Goal: Task Accomplishment & Management: Use online tool/utility

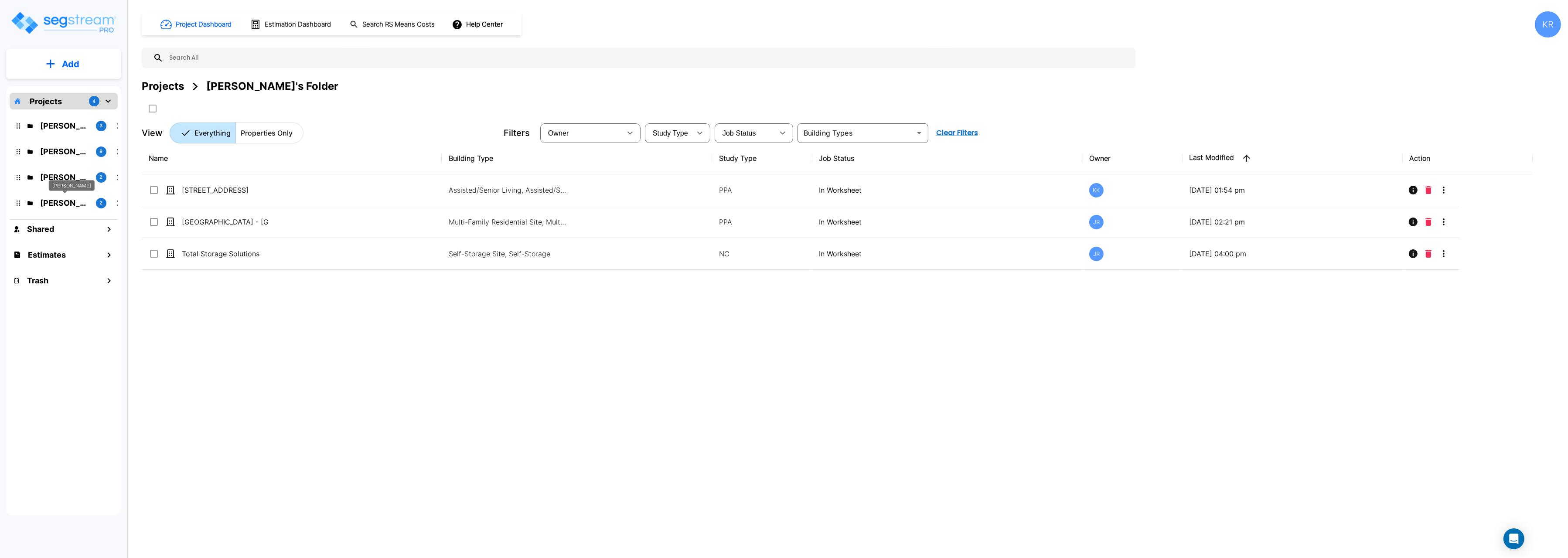
click at [44, 203] on p "[PERSON_NAME]" at bounding box center [65, 203] width 49 height 12
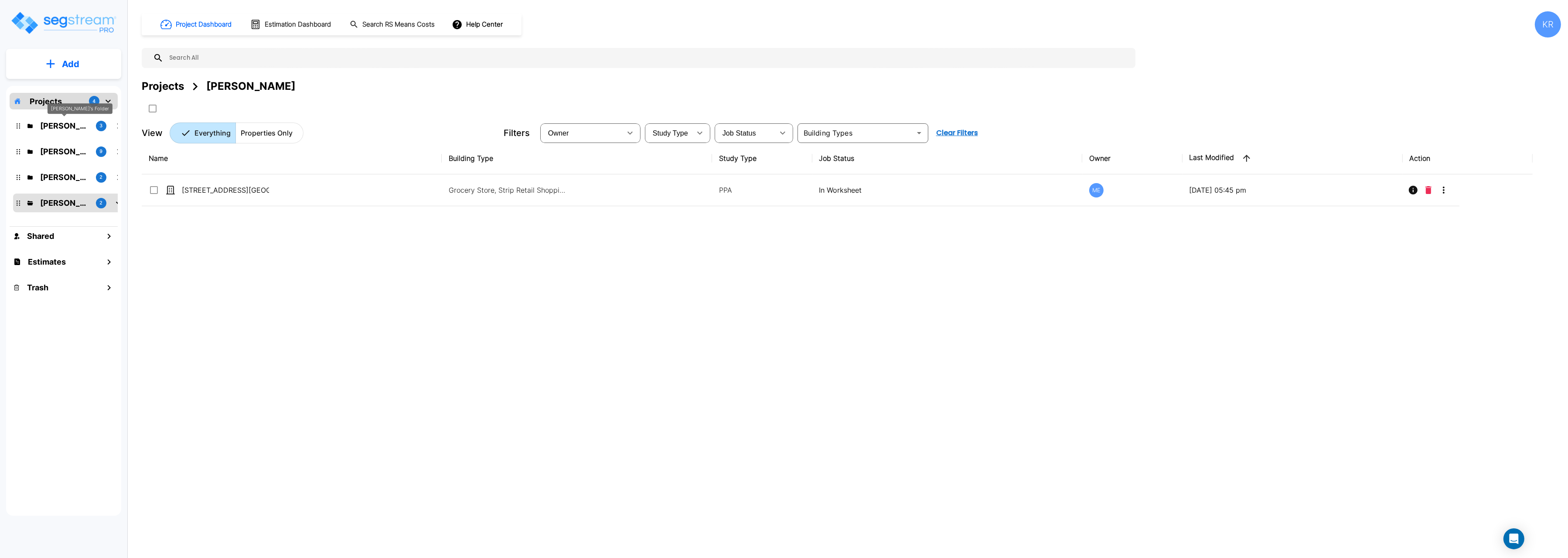
click at [49, 127] on p "Jon's Folder" at bounding box center [65, 125] width 49 height 12
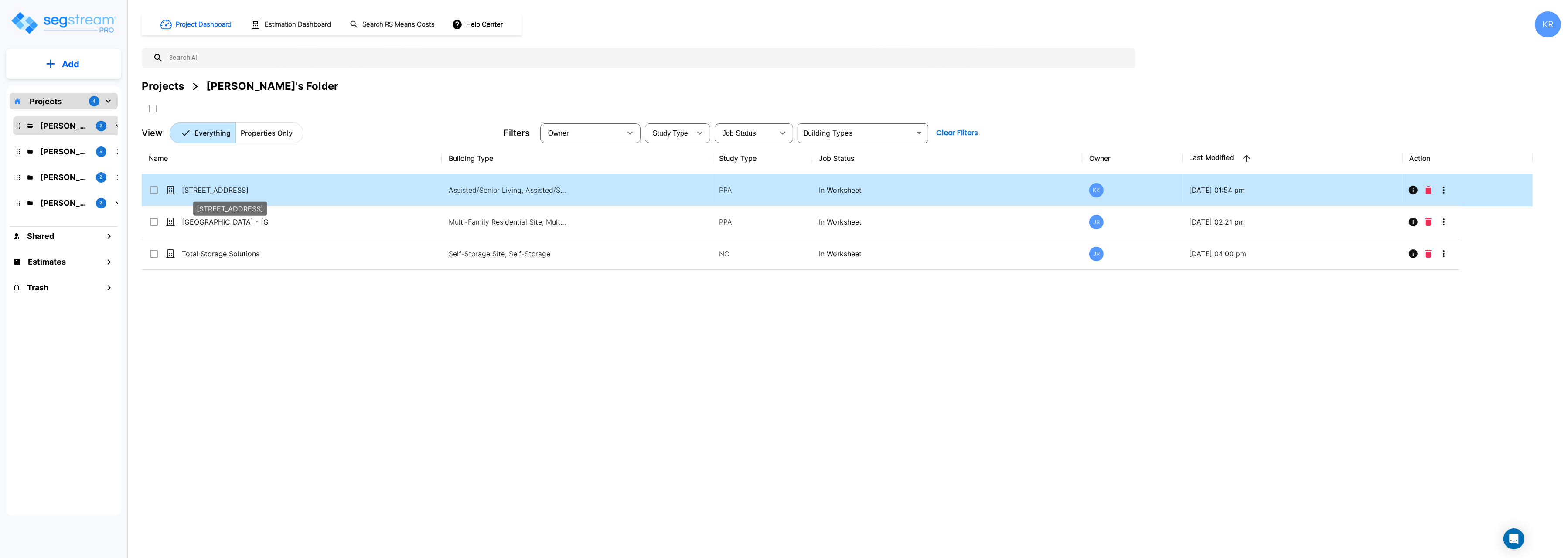
click at [201, 191] on p "[STREET_ADDRESS]" at bounding box center [225, 190] width 87 height 10
checkbox input "true"
click at [201, 191] on p "[STREET_ADDRESS]" at bounding box center [225, 190] width 87 height 10
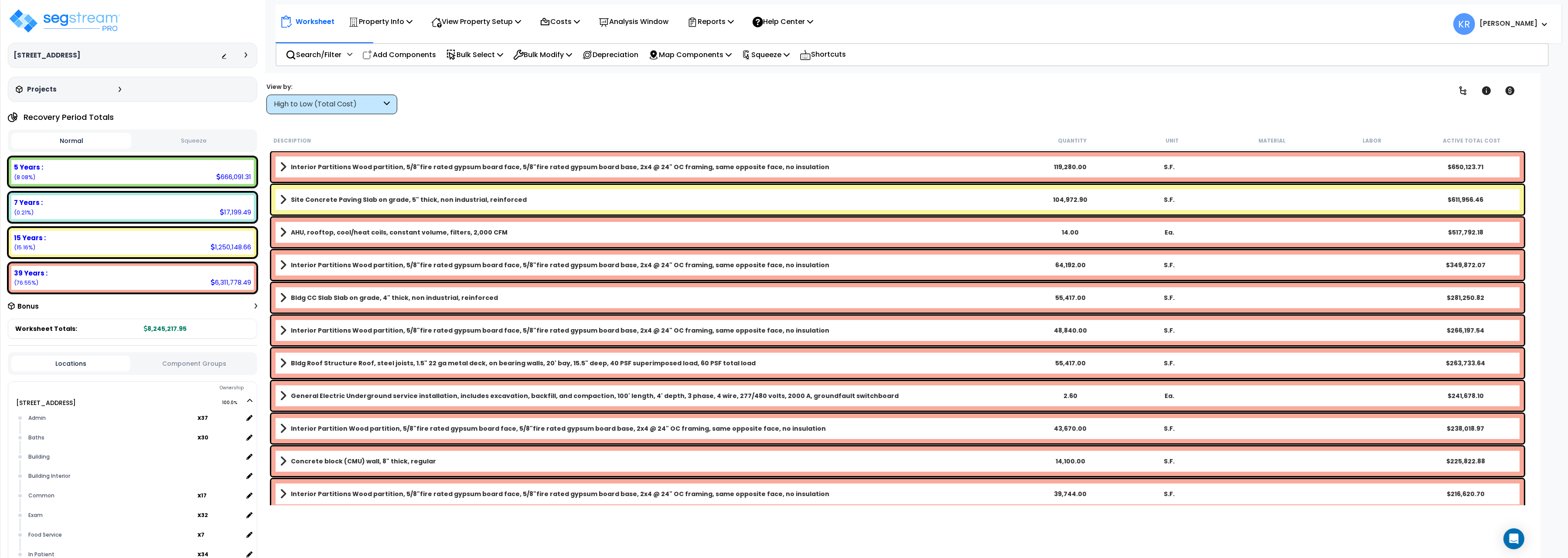
click at [329, 104] on div "High to Low (Total Cost)" at bounding box center [327, 104] width 108 height 10
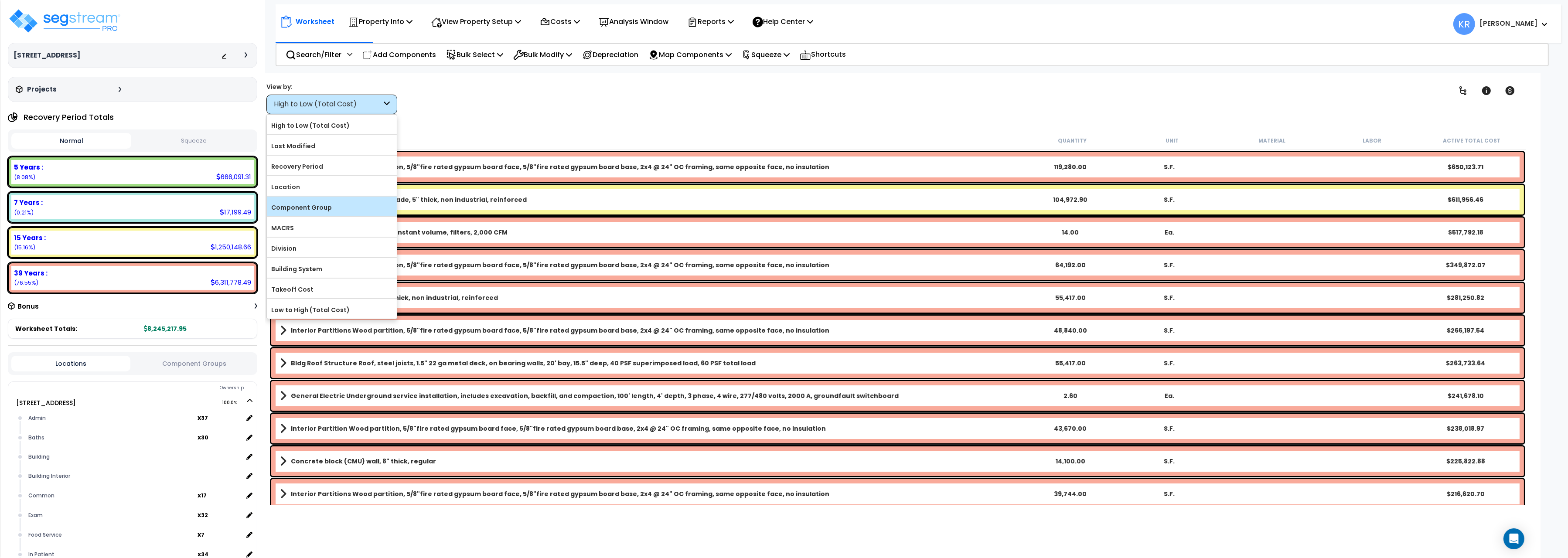
click at [307, 212] on label "Component Group" at bounding box center [331, 207] width 130 height 13
click at [0, 0] on input "Component Group" at bounding box center [0, 0] width 0 height 0
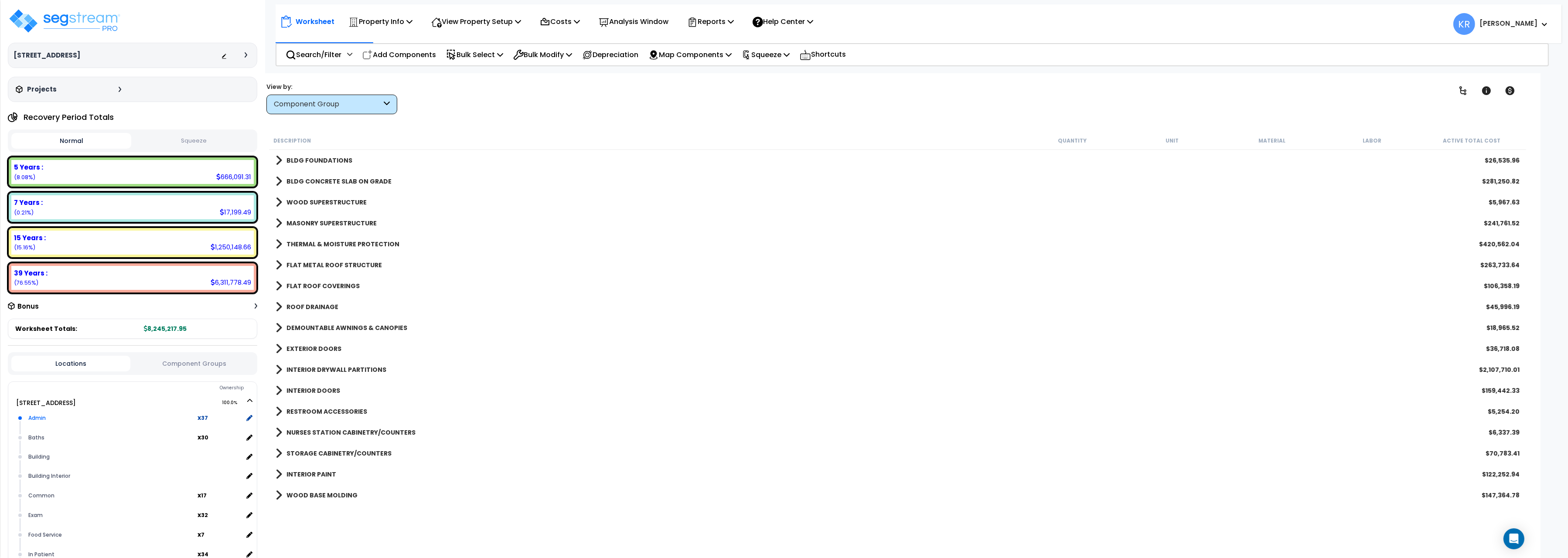
click at [202, 414] on b "x 37" at bounding box center [203, 417] width 10 height 9
click at [33, 416] on div "Admin" at bounding box center [112, 417] width 172 height 10
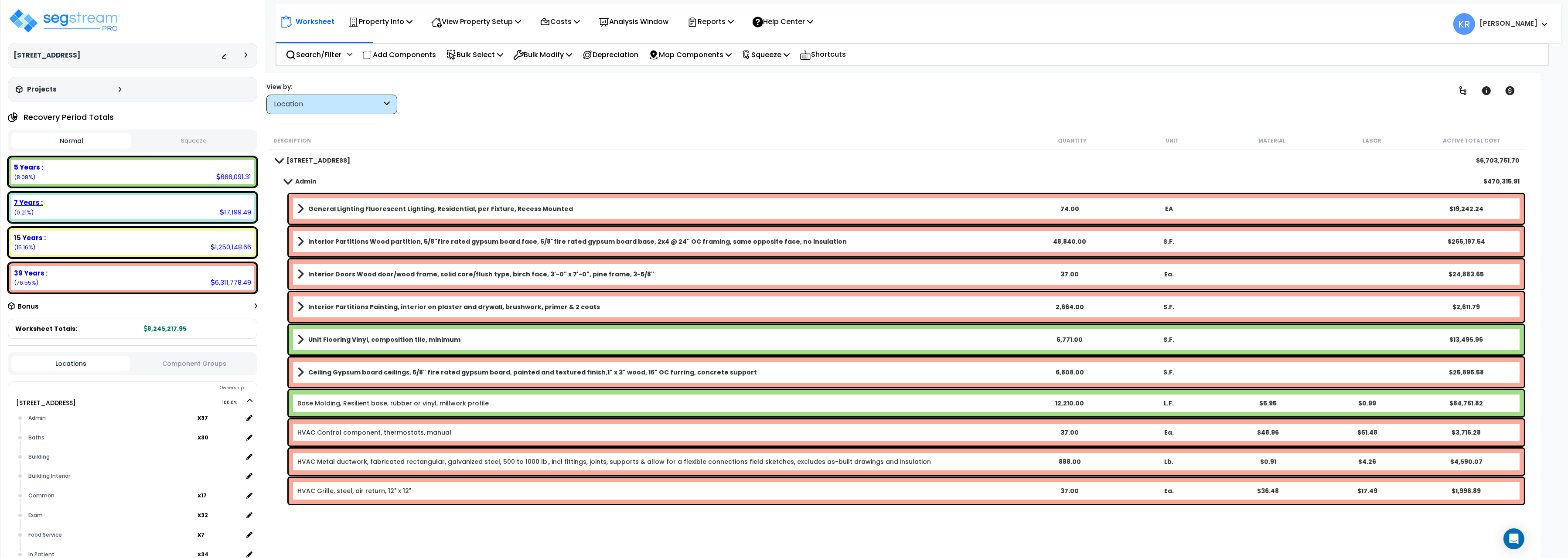
click at [88, 201] on div "7 Years :" at bounding box center [133, 202] width 237 height 9
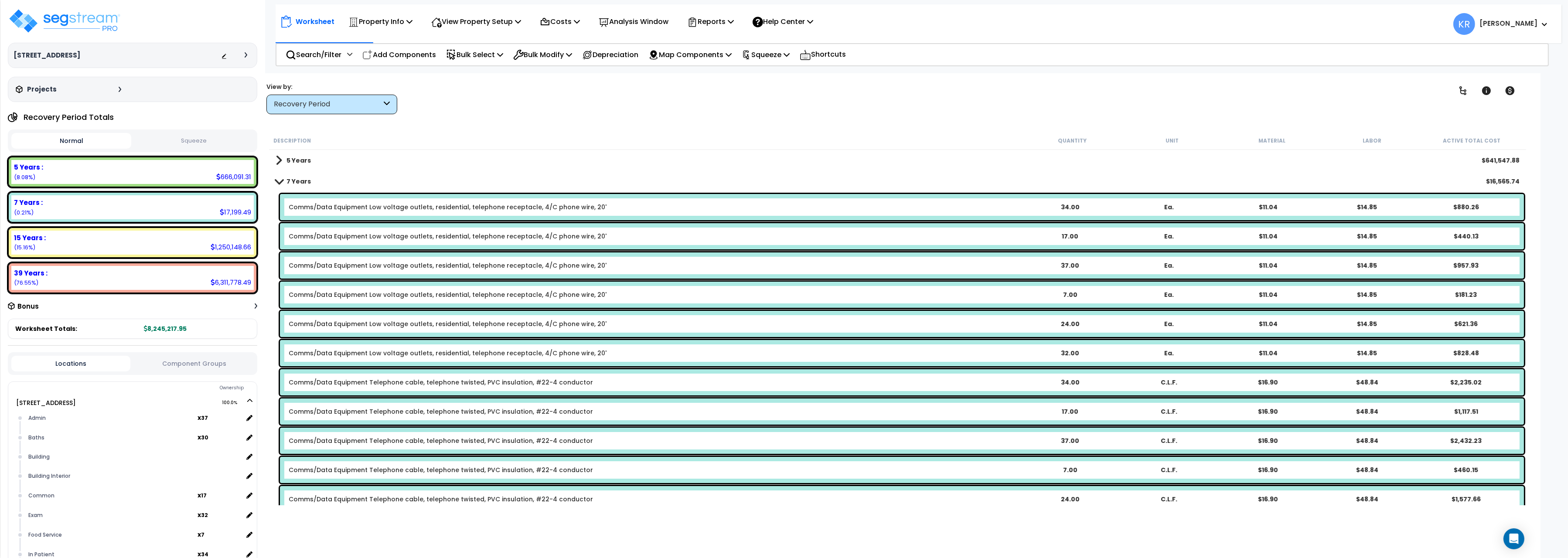
click at [289, 158] on b "5 Years" at bounding box center [299, 160] width 24 height 9
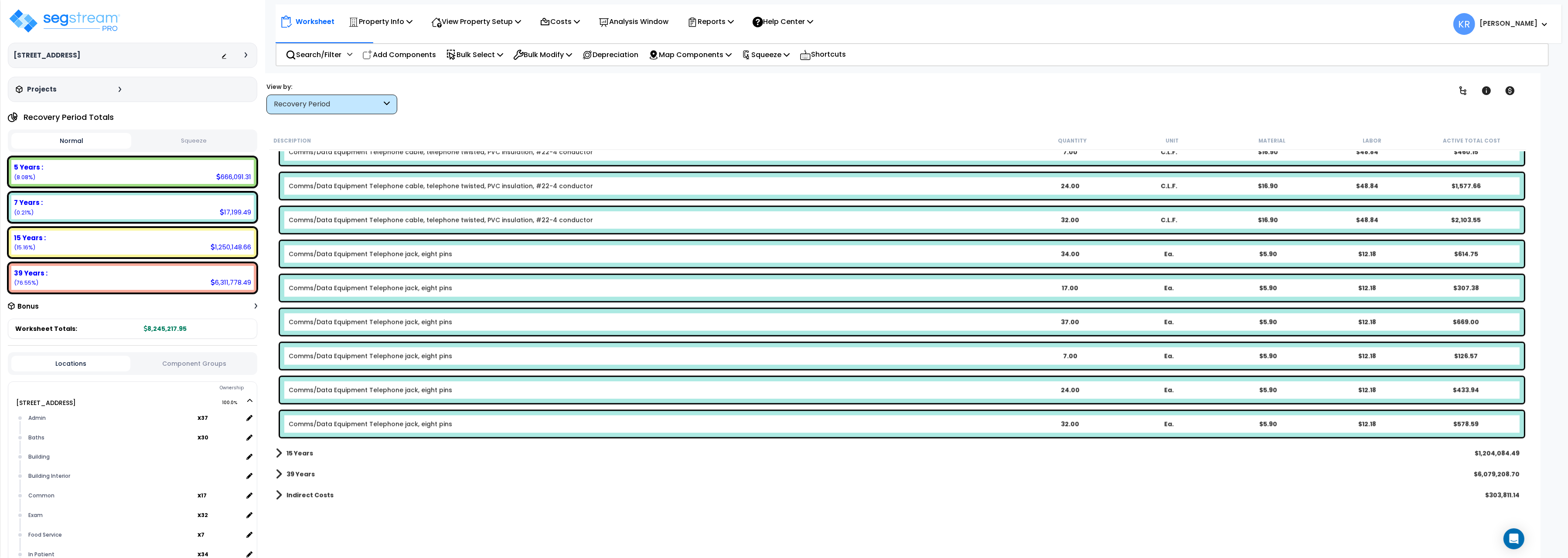
scroll to position [2293, 0]
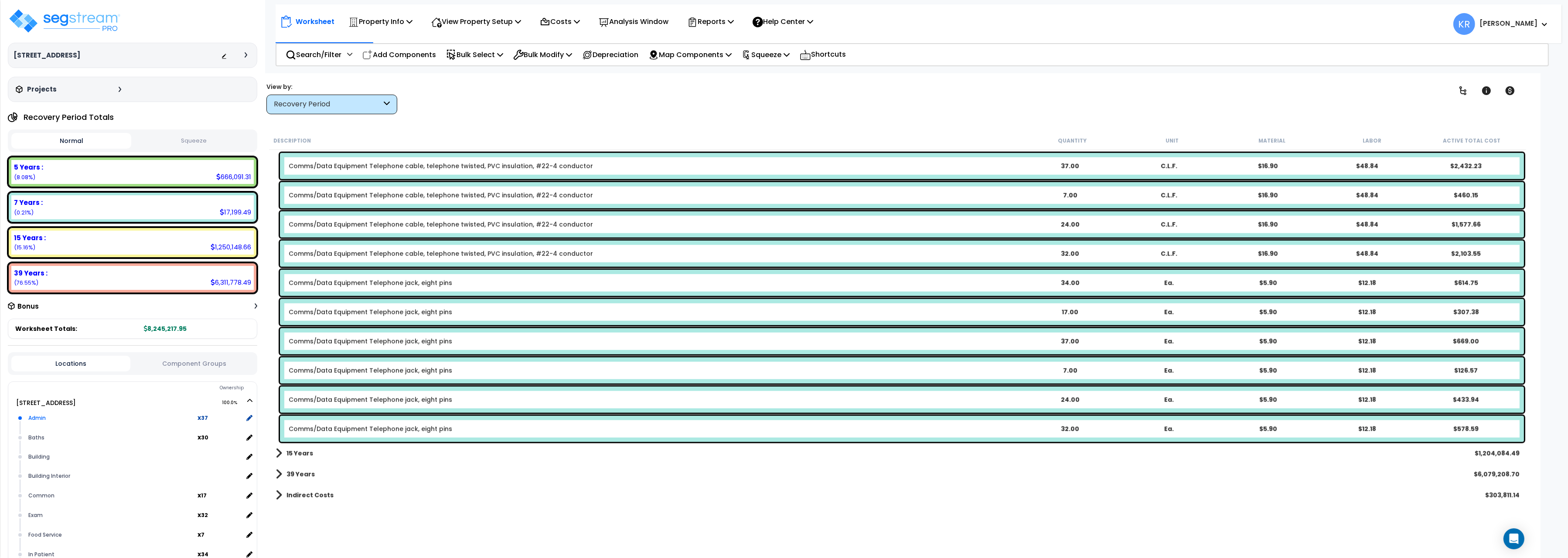
click at [35, 413] on div "Admin" at bounding box center [112, 417] width 172 height 10
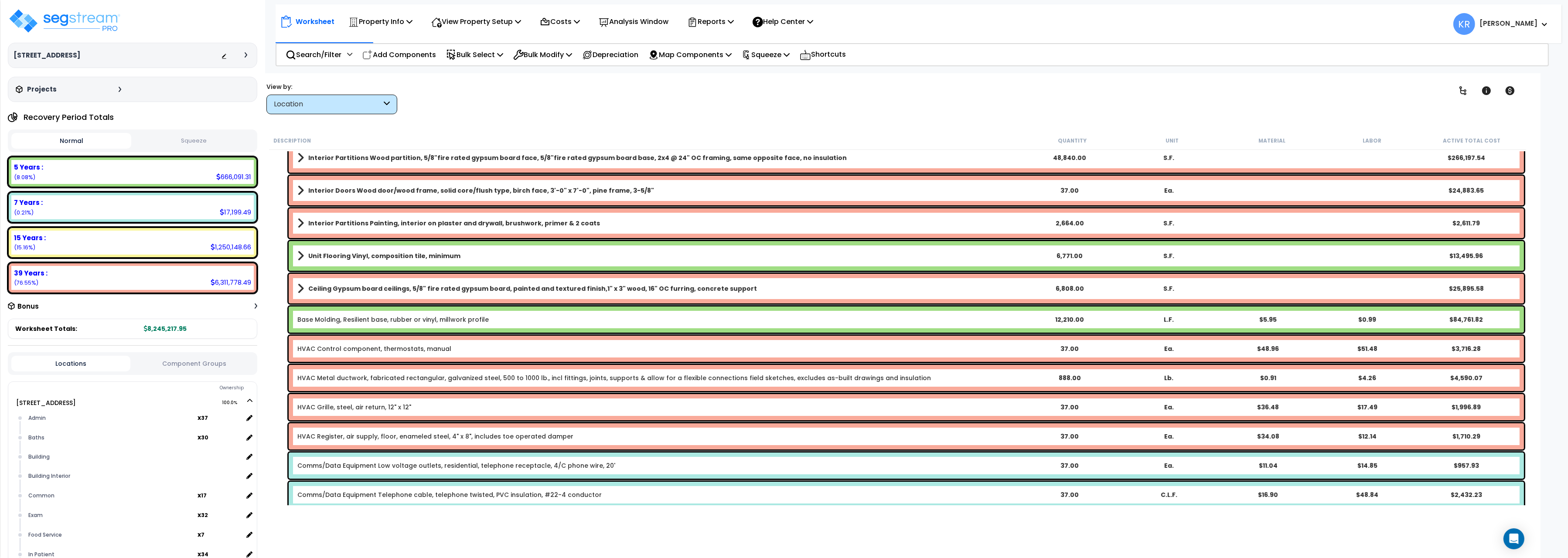
scroll to position [97, 0]
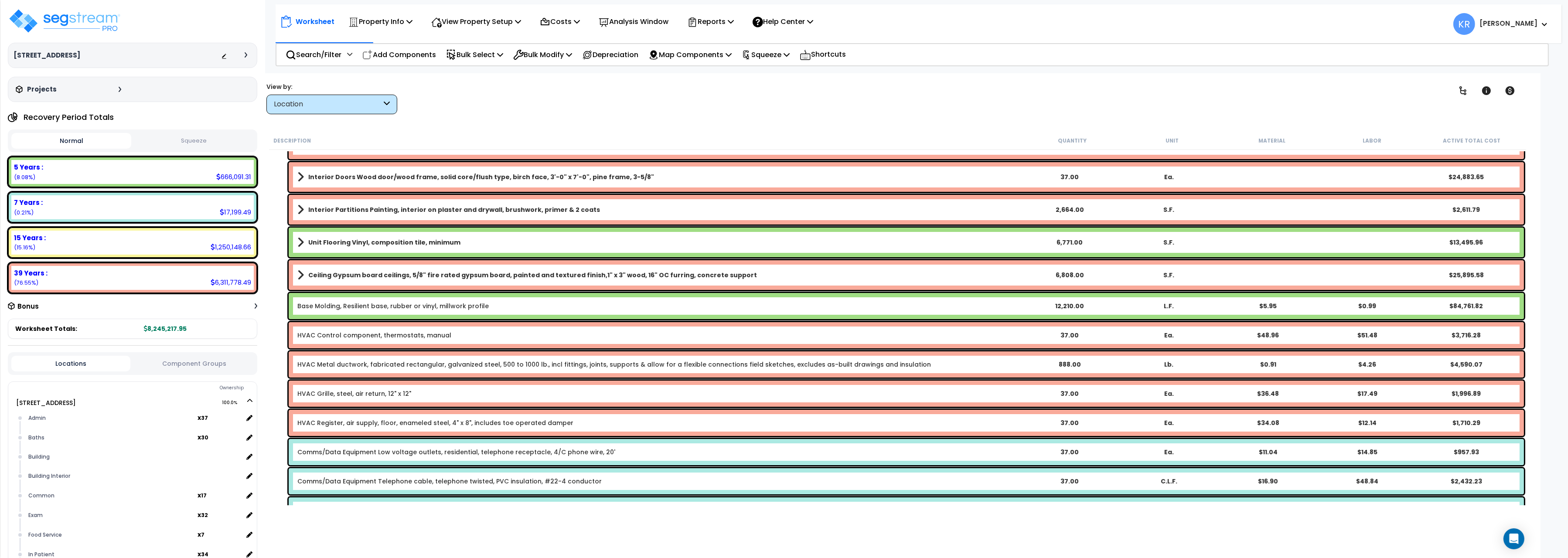
click at [497, 273] on b "Ceiling Gypsum board ceilings, 5/8" fire rated gypsum board, painted and textur…" at bounding box center [532, 275] width 449 height 9
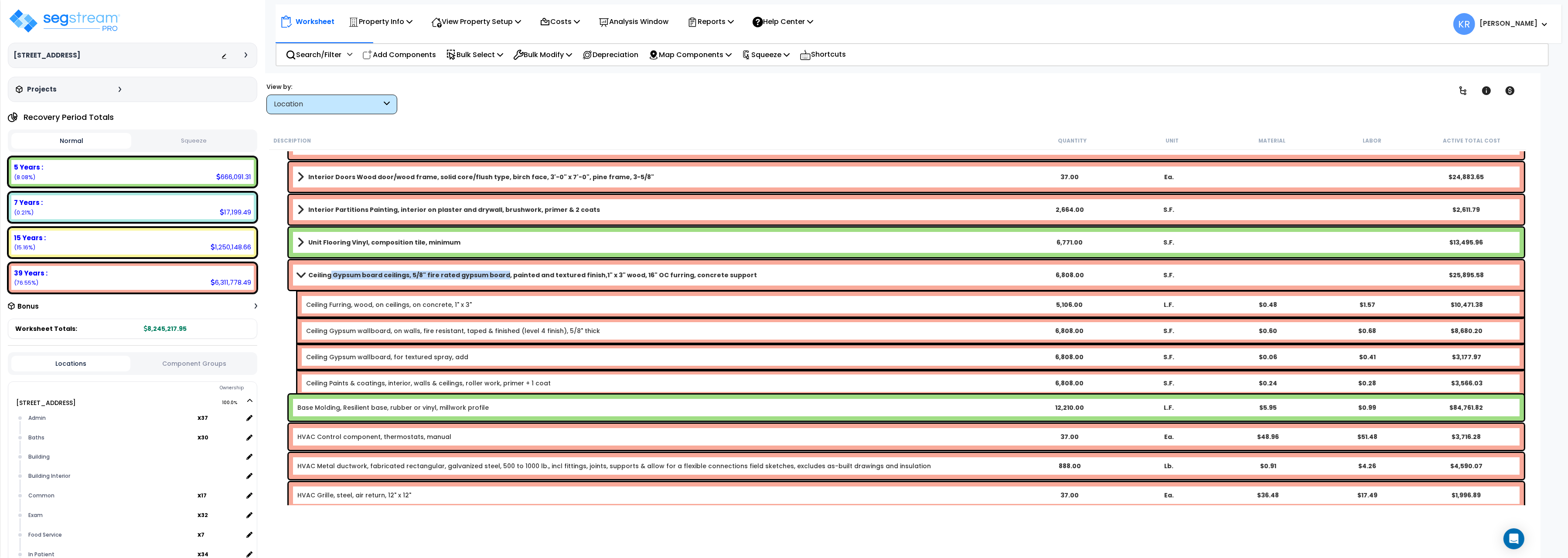
click at [328, 267] on div "Ceiling Gypsum board ceilings, 5/8" fire rated gypsum board, painted and textur…" at bounding box center [906, 275] width 1235 height 30
click at [308, 270] on link "Ceiling Gypsum board ceilings, 5/8" fire rated gypsum board, painted and textur…" at bounding box center [659, 275] width 722 height 12
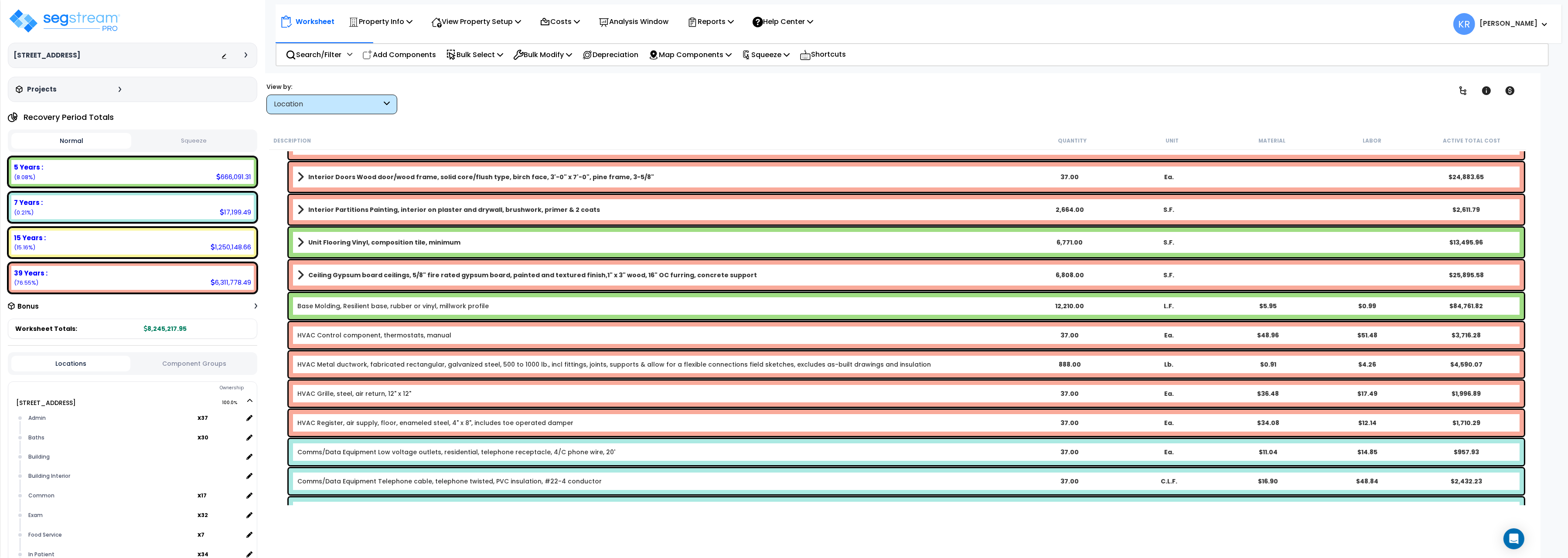
click at [301, 273] on span at bounding box center [301, 275] width 7 height 12
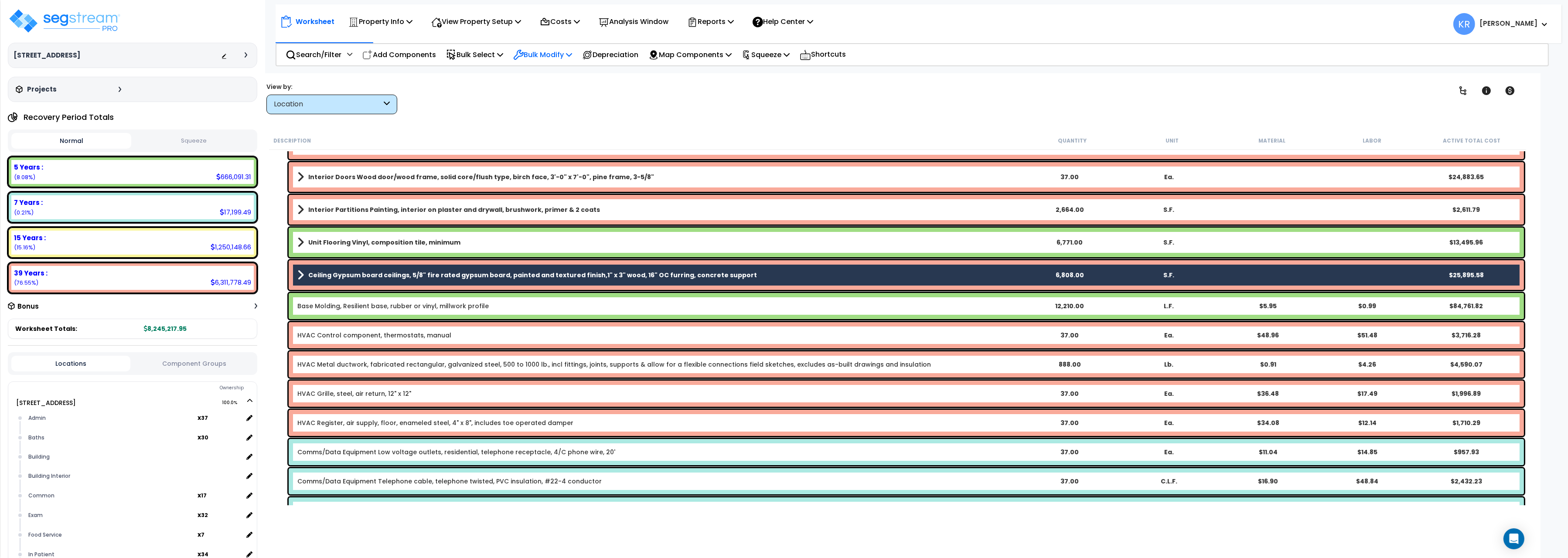
click at [552, 50] on p "Bulk Modify" at bounding box center [542, 54] width 59 height 12
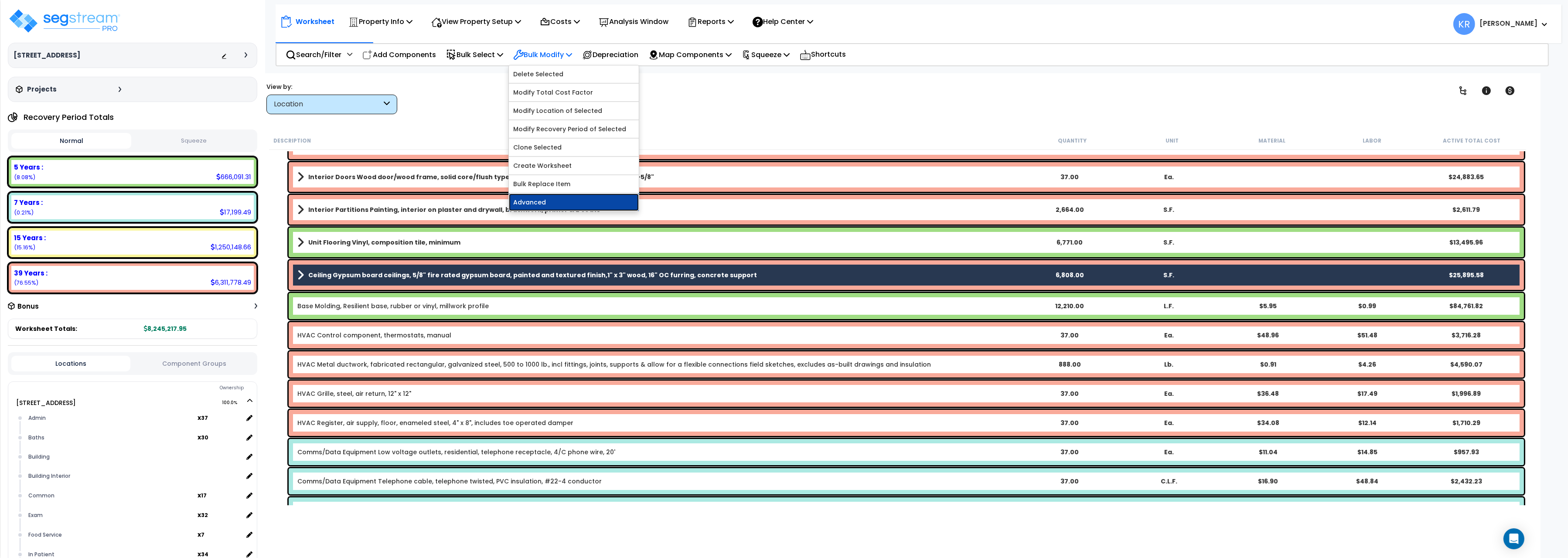
click at [554, 205] on link "Advanced" at bounding box center [573, 202] width 130 height 18
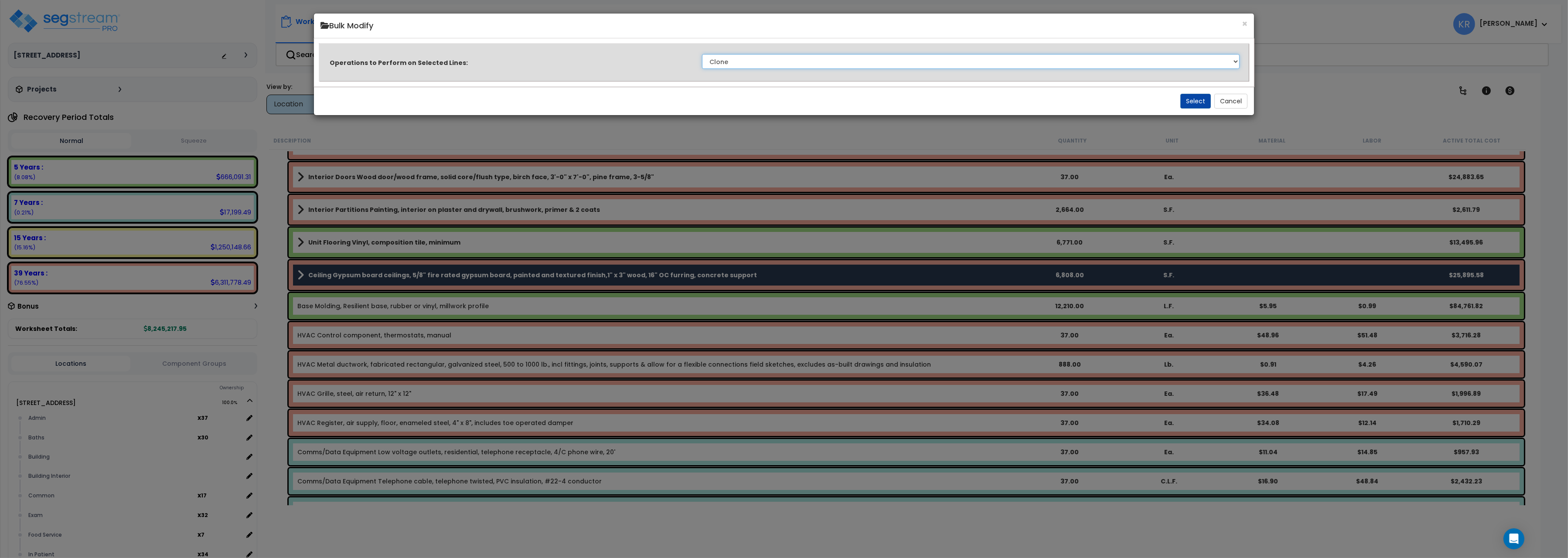
click at [702, 54] on select "Clone Delete Delete Zero Quantities Modify Component Group Modify Cost Sources …" at bounding box center [970, 61] width 537 height 15
click at [1171, 40] on div "Operations to Perform on Selected Lines: Clone Delete Delete Zero Quantities Mo…" at bounding box center [784, 63] width 940 height 49
click at [1244, 99] on button "Cancel" at bounding box center [1231, 101] width 33 height 15
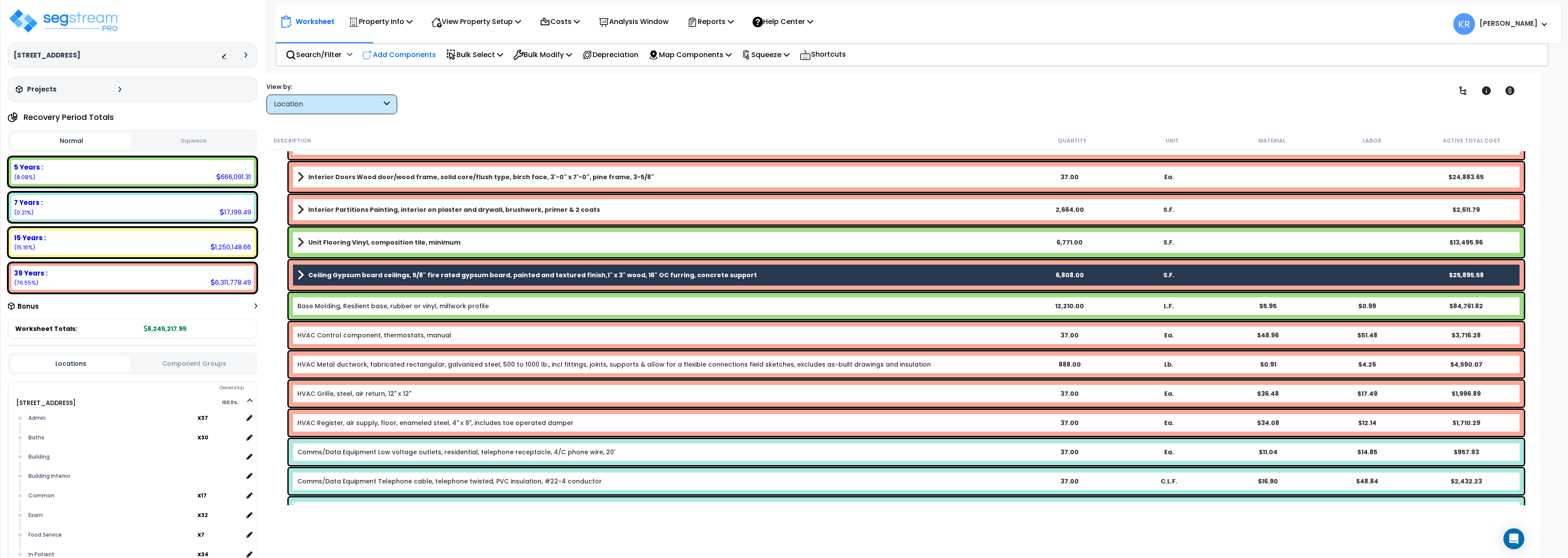
click at [397, 47] on div "Add Components" at bounding box center [399, 55] width 83 height 21
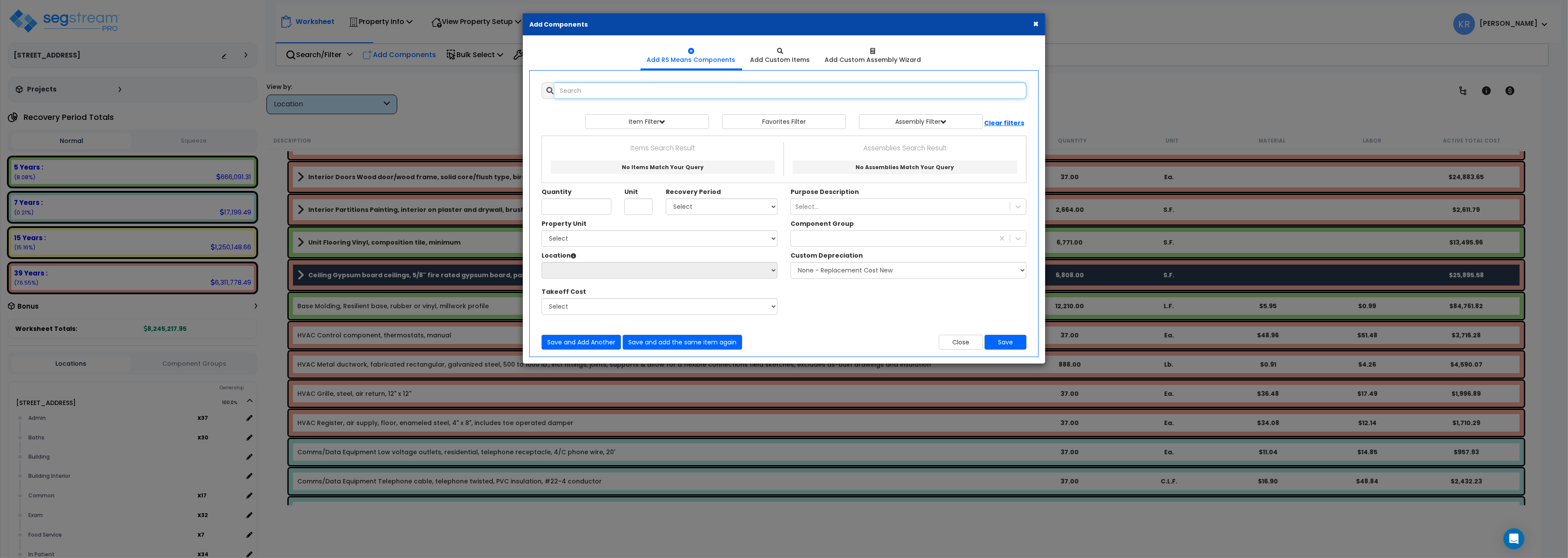
select select
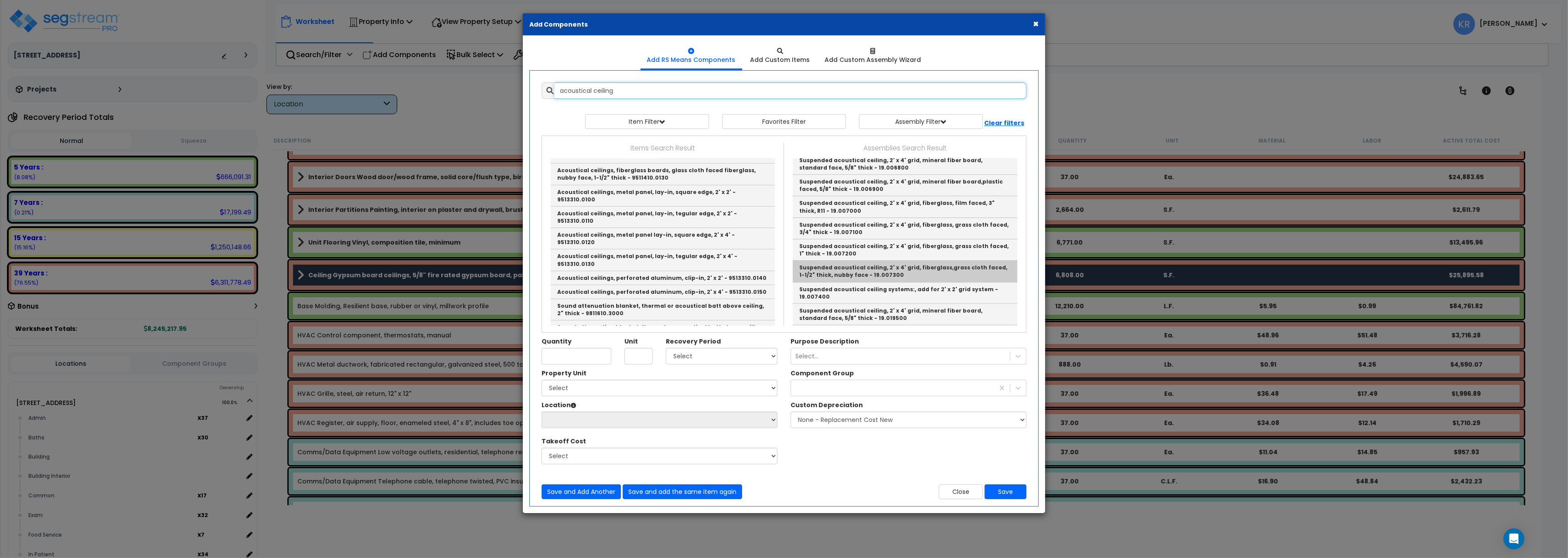
scroll to position [42, 0]
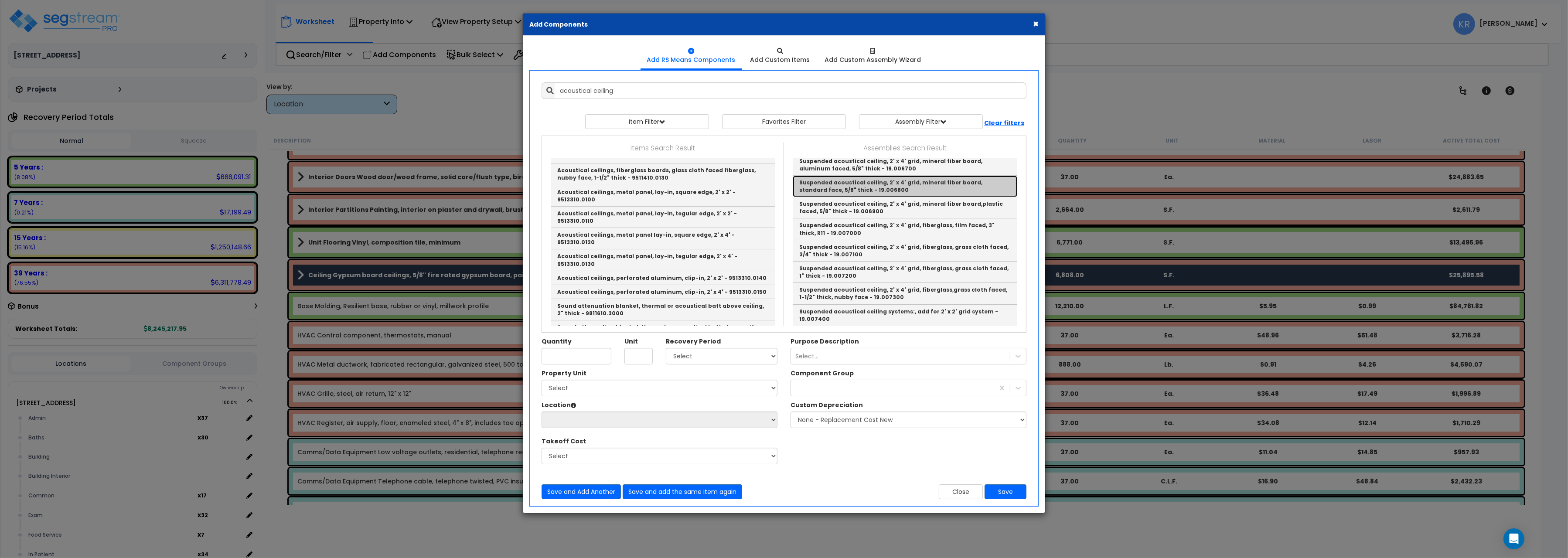
click at [954, 184] on link "Suspended acoustical ceiling, 2' x 4' grid, mineral fiber board, standard face,…" at bounding box center [905, 186] width 225 height 21
type input "Suspended acoustical ceiling, 2' x 4' grid, mineral fiber board, standard face,…"
type input "S.F."
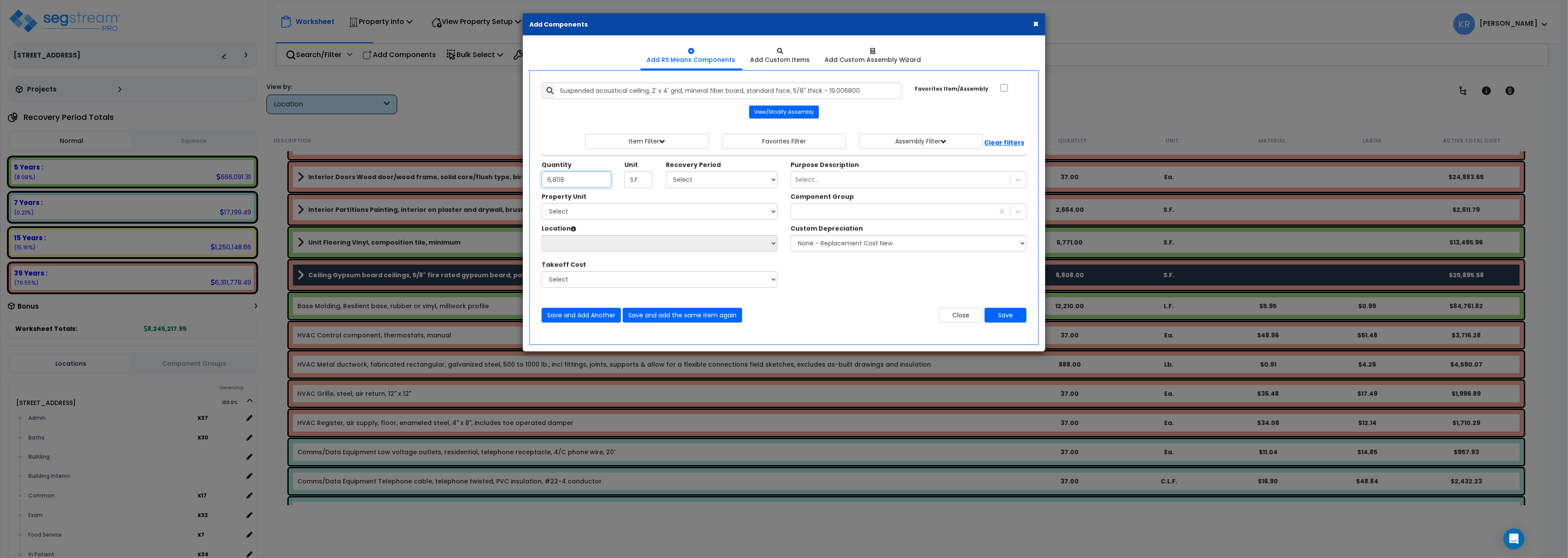
type input "6,808"
click at [666, 172] on select "Select 5 Years 7 Years 15 Years 20 Years 39 Years 27.5 Year" at bounding box center [721, 180] width 111 height 16
select select "39Y"
click option "39 Years" at bounding box center [0, 0] width 0 height 0
click at [542, 203] on select "Select [STREET_ADDRESS] Site Improvements" at bounding box center [660, 211] width 236 height 16
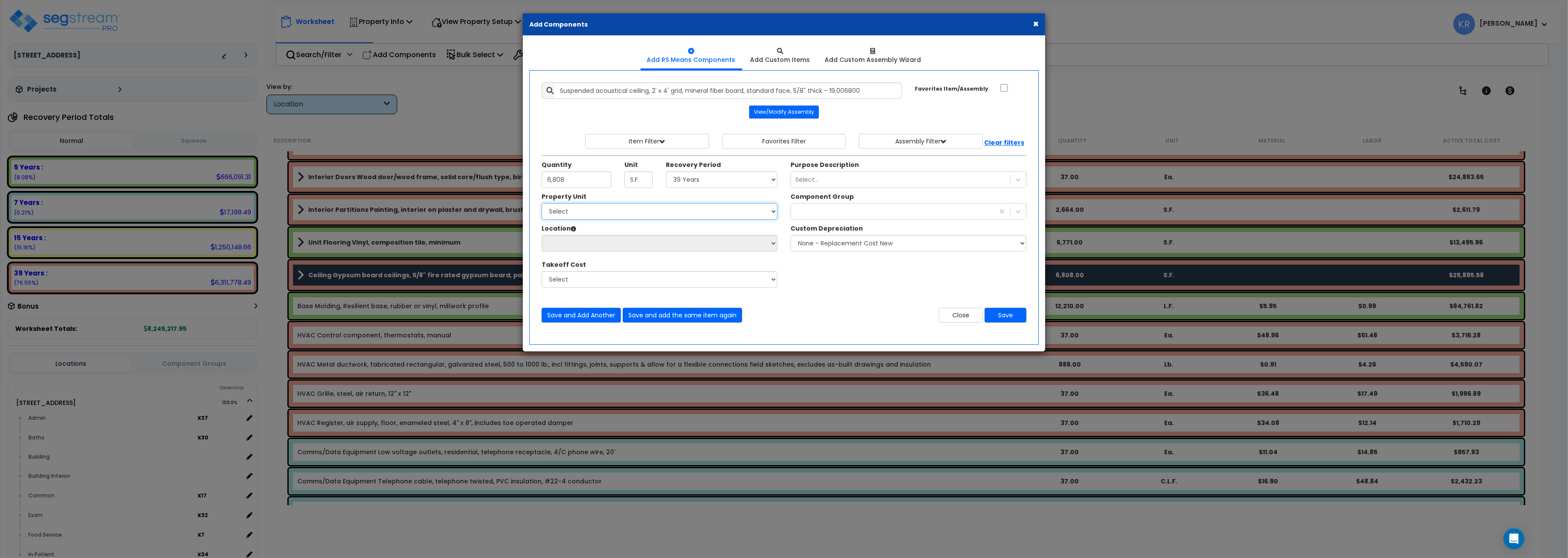
select select "162439"
click option "[STREET_ADDRESS]" at bounding box center [0, 0] width 0 height 0
click at [542, 235] on select "Select Admin Baths Building Building Interior Common Exam Food Service In Patie…" at bounding box center [660, 243] width 236 height 16
select select "20052"
click option "Admin" at bounding box center [0, 0] width 0 height 0
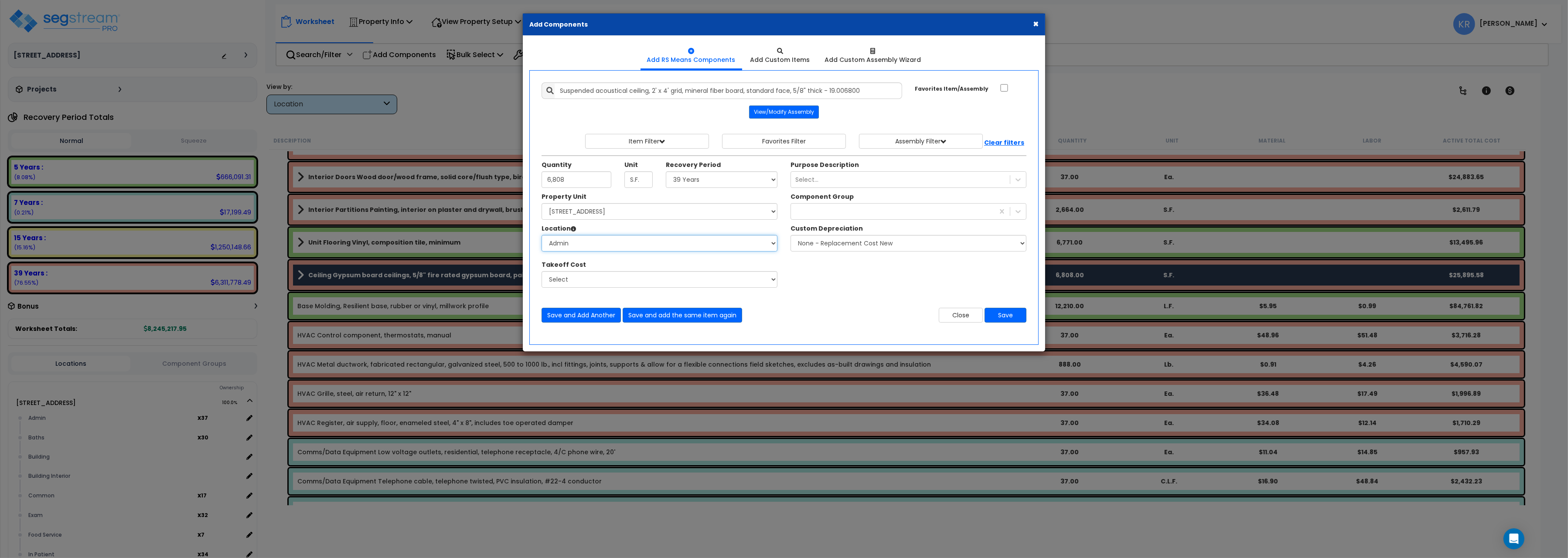
type input "37"
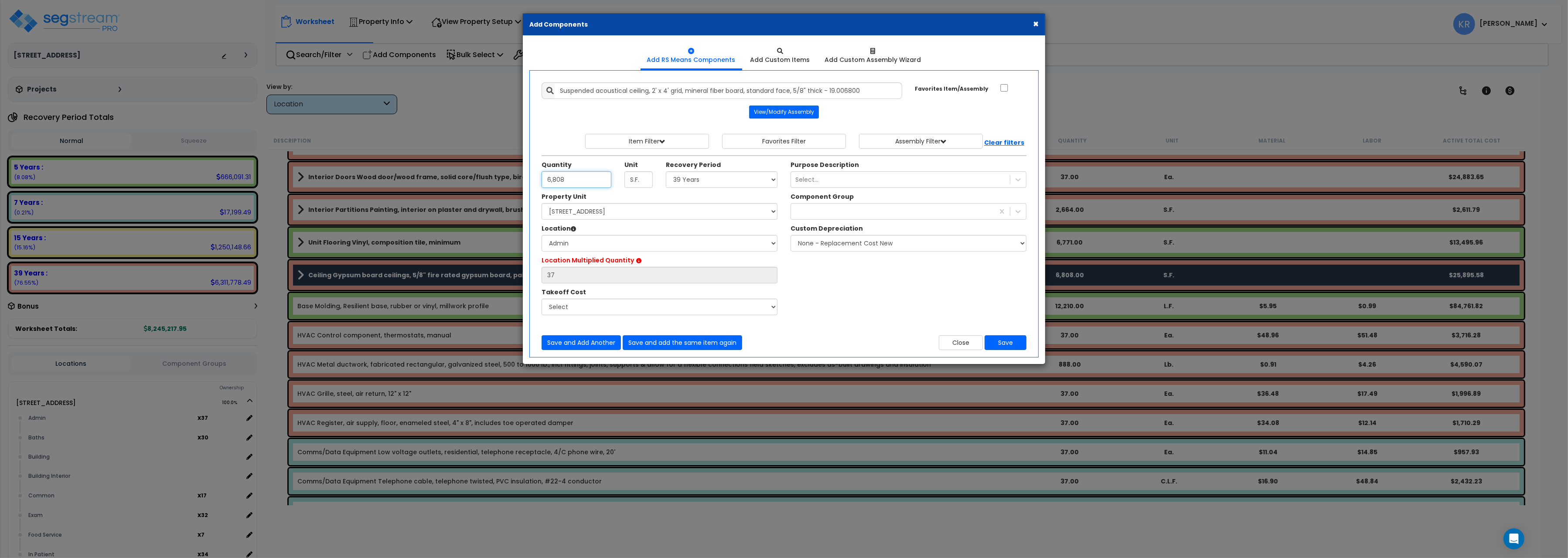
drag, startPoint x: 580, startPoint y: 183, endPoint x: 463, endPoint y: 169, distance: 117.8
click at [542, 172] on input "6,808" at bounding box center [576, 180] width 70 height 16
type input "184"
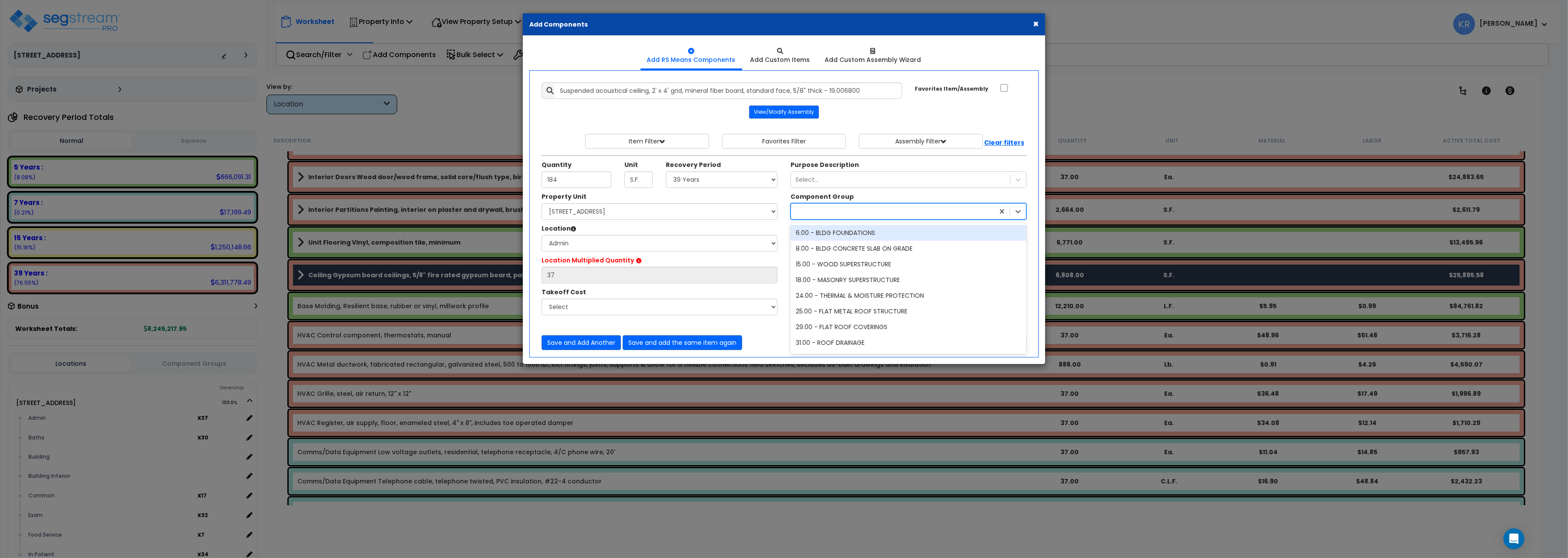
click at [889, 213] on div at bounding box center [892, 211] width 203 height 14
click at [863, 215] on div at bounding box center [892, 211] width 203 height 14
type input "134"
click at [865, 239] on div "134.00 - DROP CEILING" at bounding box center [909, 233] width 236 height 16
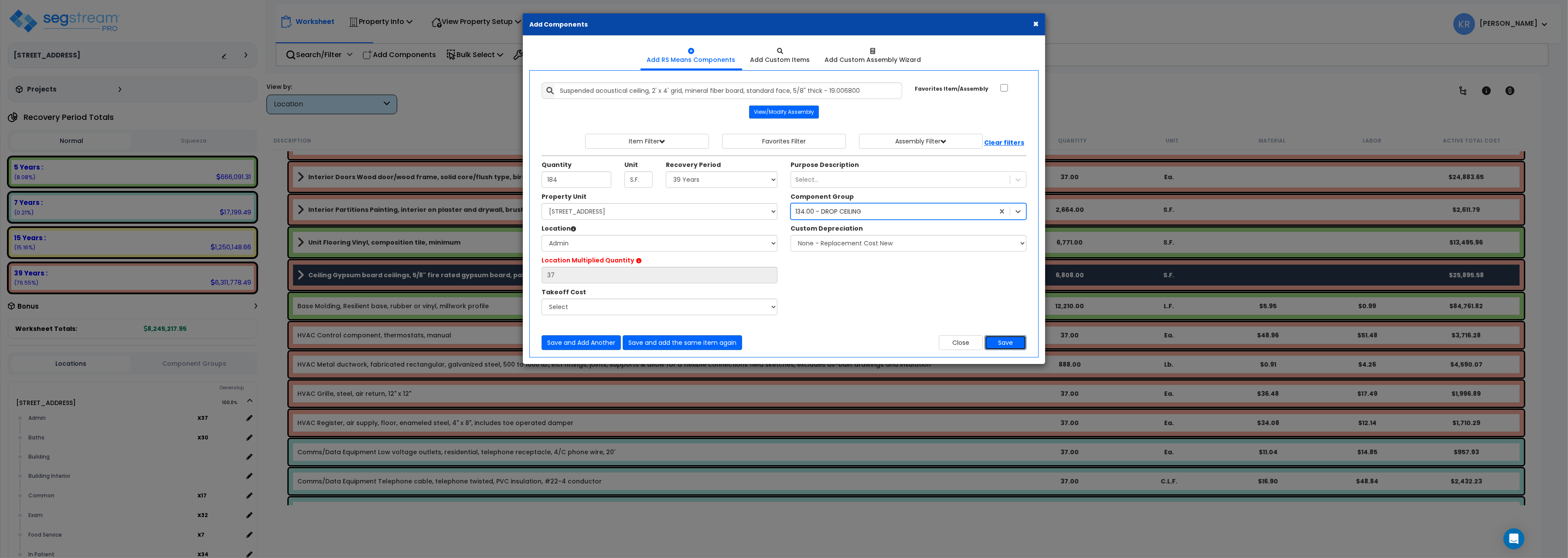
click at [1005, 343] on button "Save" at bounding box center [1006, 343] width 42 height 15
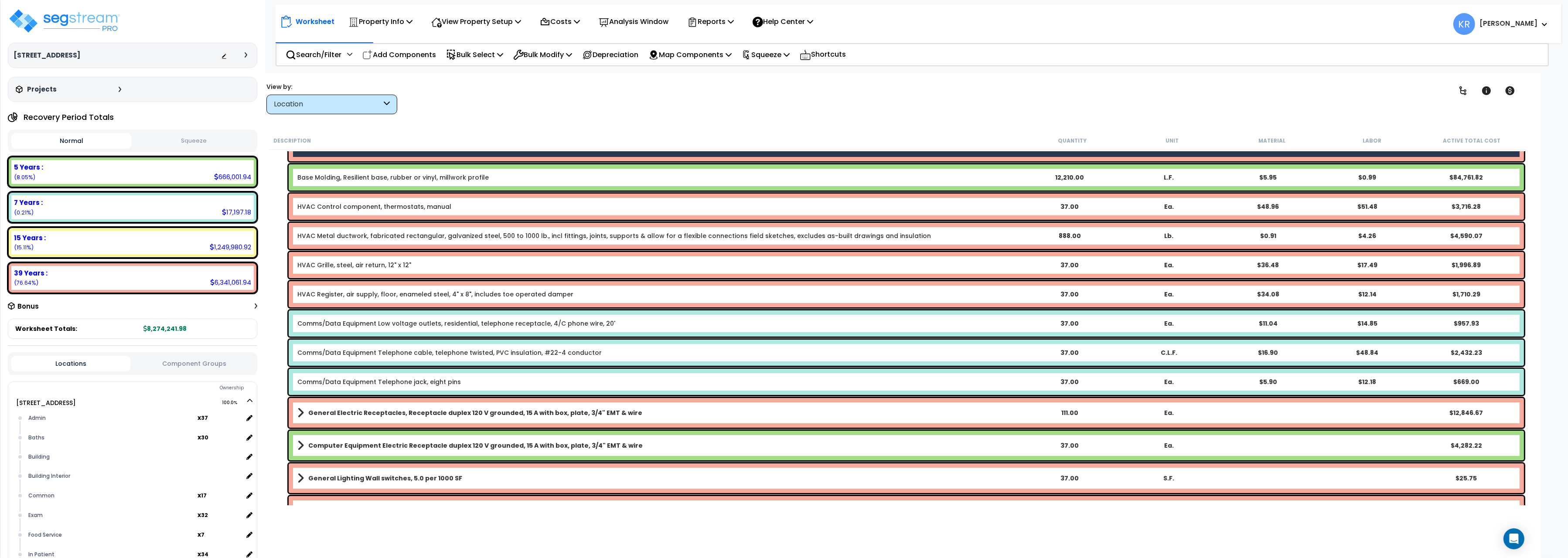
scroll to position [146, 0]
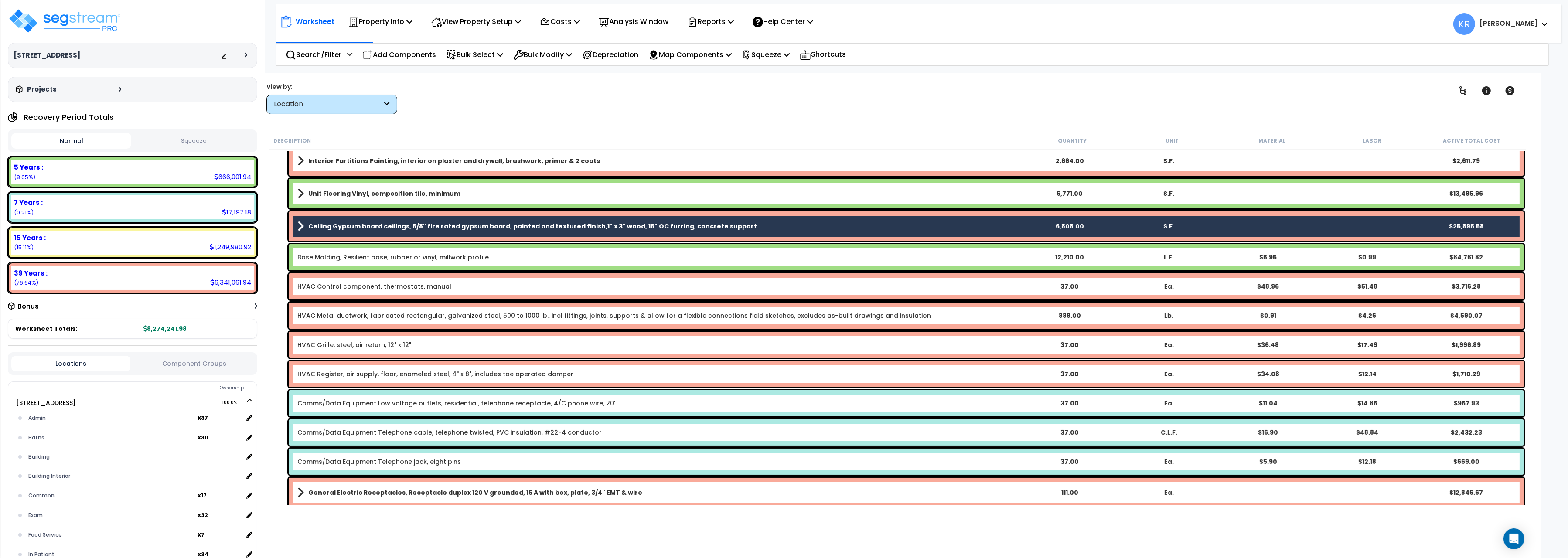
click at [314, 223] on b "Ceiling Gypsum board ceilings, 5/8" fire rated gypsum board, painted and textur…" at bounding box center [532, 226] width 449 height 9
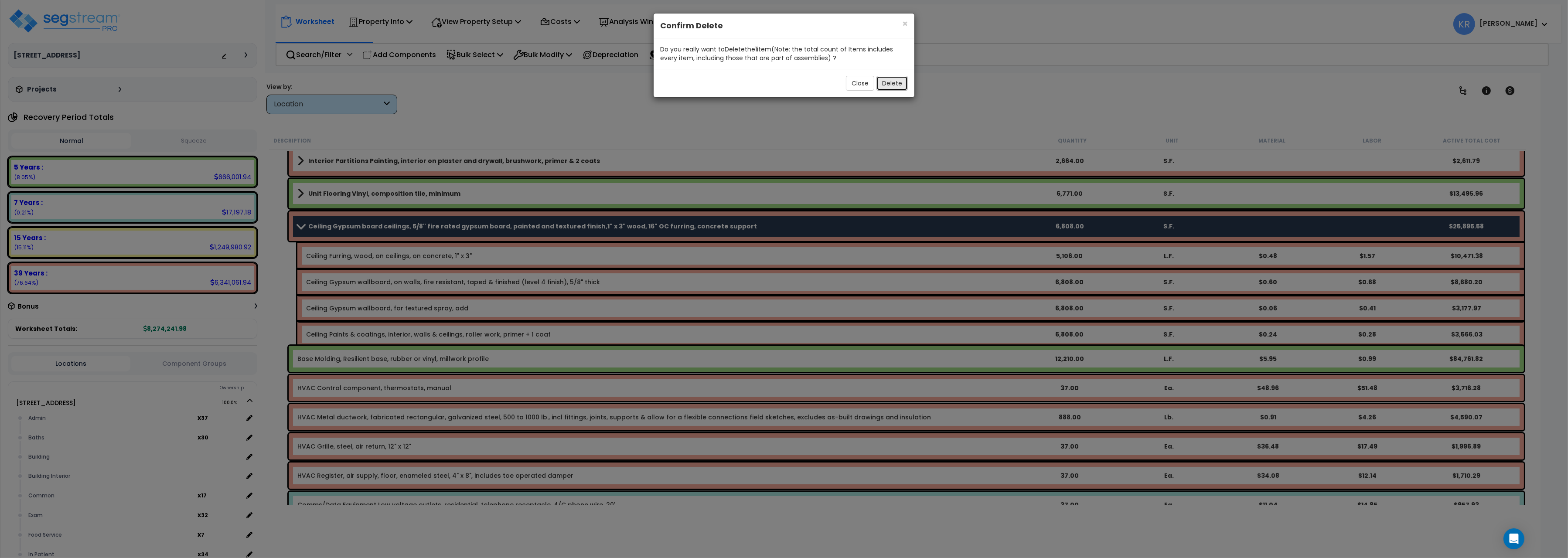
click at [891, 85] on button "Delete" at bounding box center [892, 83] width 32 height 15
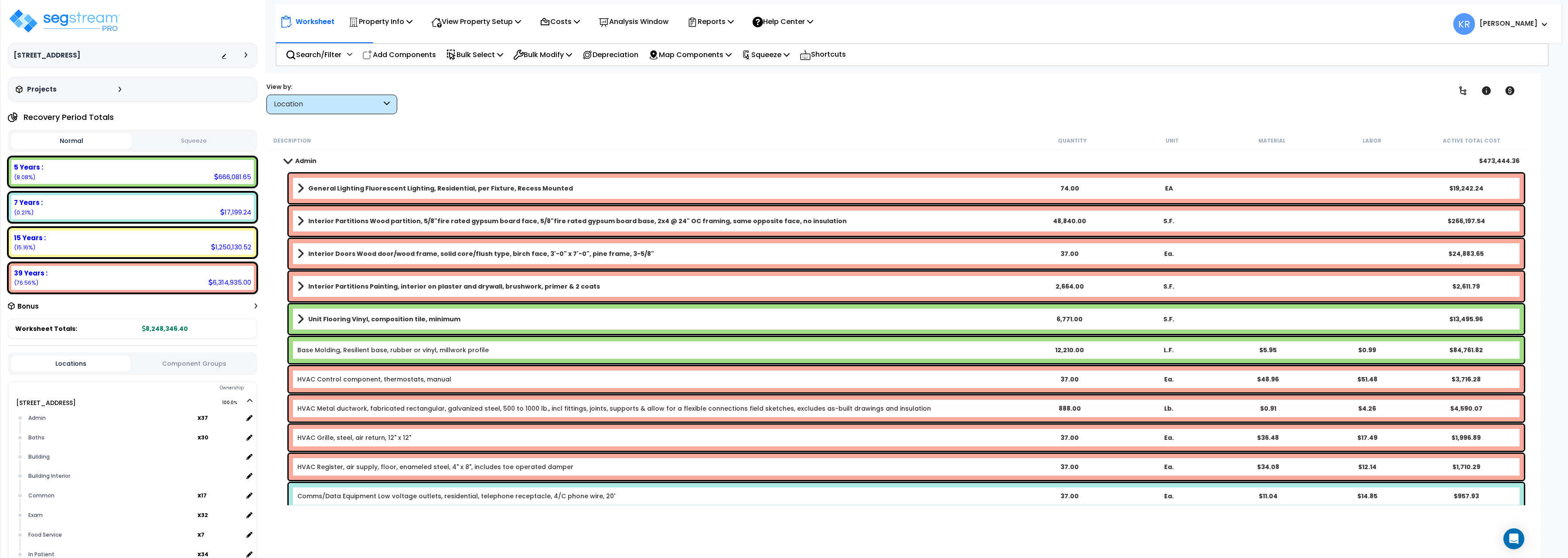
scroll to position [0, 0]
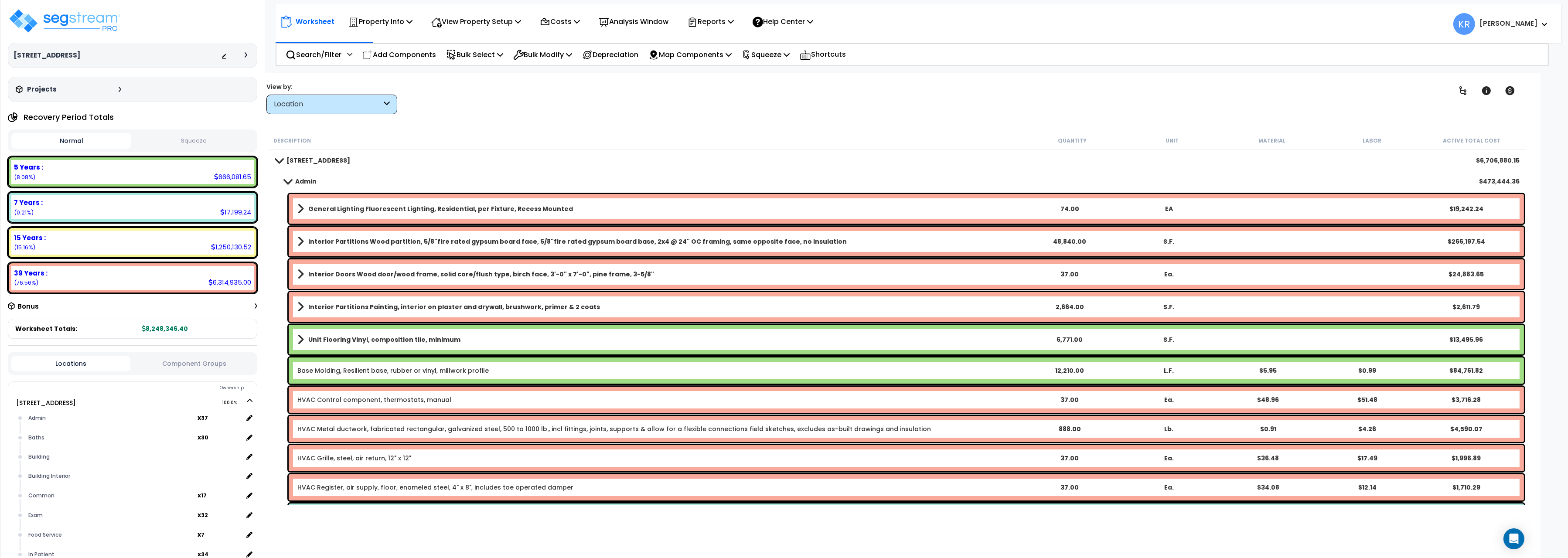
click at [453, 210] on b "General Lighting Fluorescent Lighting, Residential, per Fixture, Recess Mounted" at bounding box center [440, 209] width 265 height 9
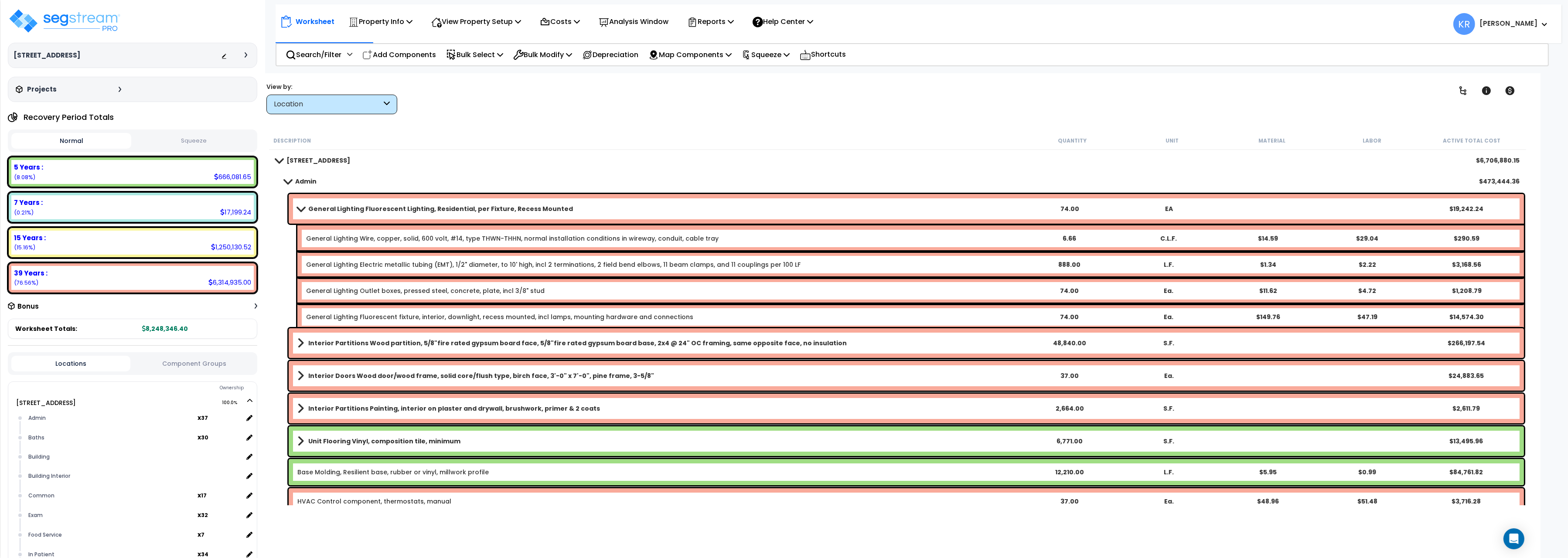
click at [453, 210] on b "General Lighting Fluorescent Lighting, Residential, per Fixture, Recess Mounted" at bounding box center [440, 209] width 265 height 9
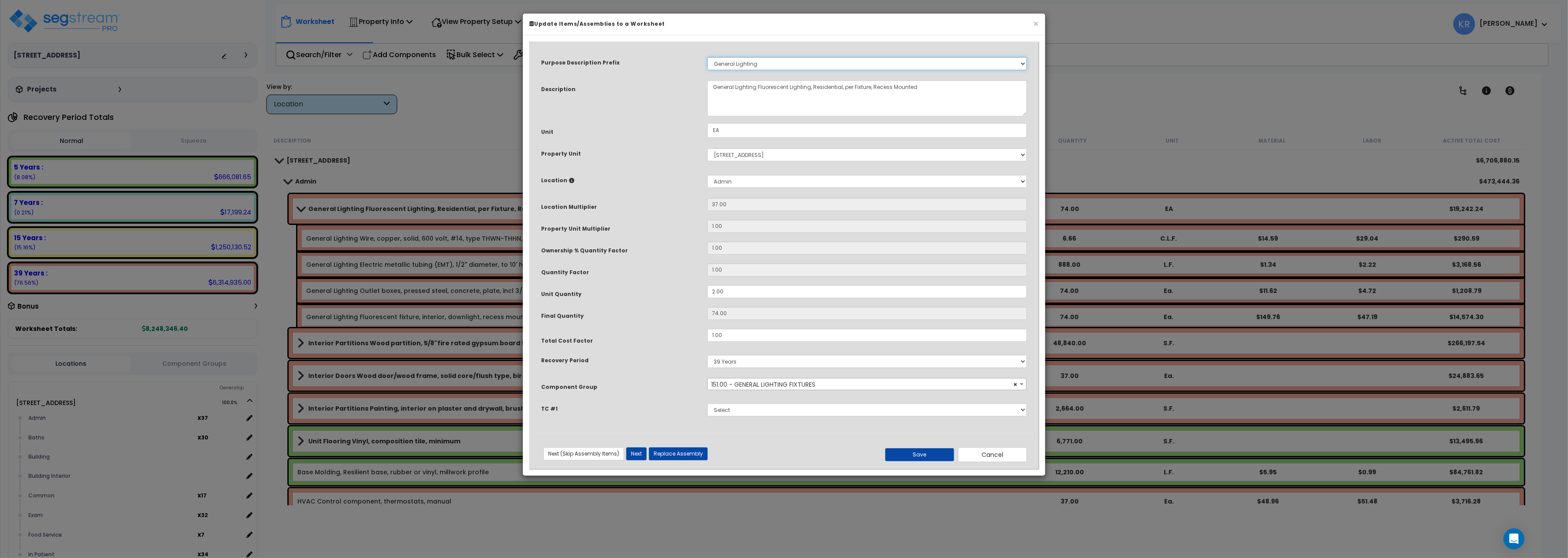
click at [755, 61] on select "Select A/V System A/V System Equipment A/V System Equipment Electric A/V System…" at bounding box center [867, 63] width 320 height 13
click at [707, 57] on select "Select A/V System A/V System Equipment A/V System Equipment Electric A/V System…" at bounding box center [867, 63] width 320 height 13
select select
click option "Select" at bounding box center [0, 0] width 0 height 0
drag, startPoint x: 732, startPoint y: 293, endPoint x: 632, endPoint y: 294, distance: 100.0
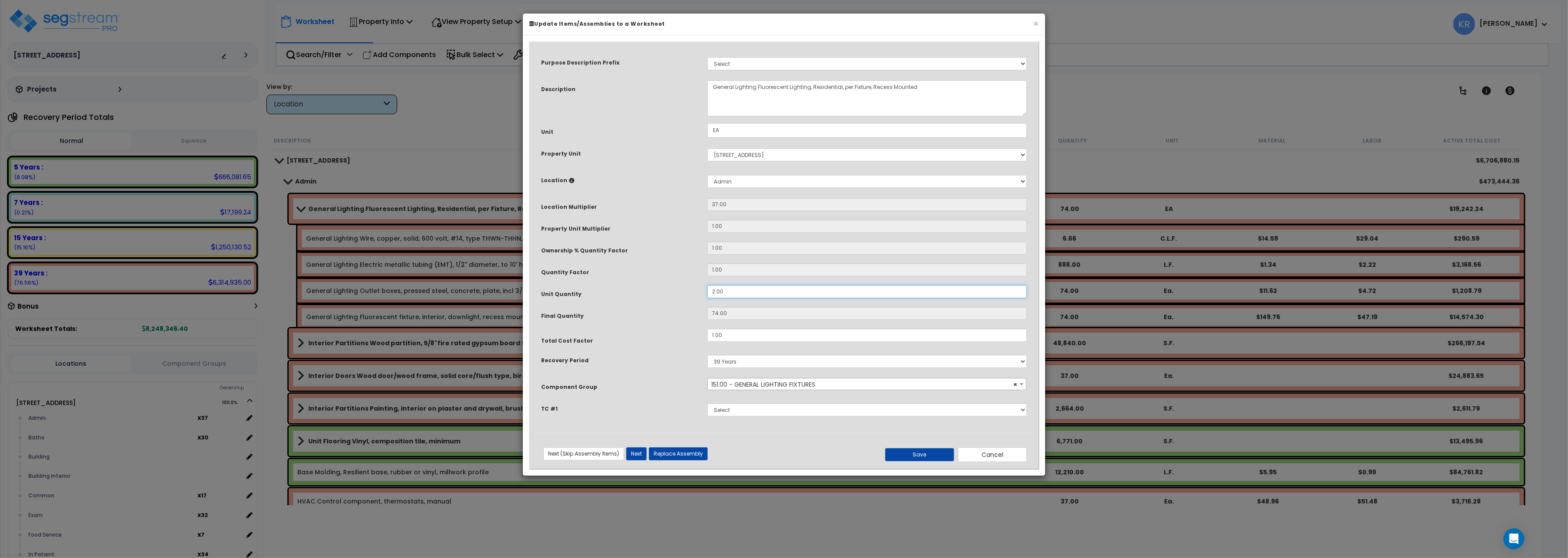
click at [707, 294] on input "2.00" at bounding box center [867, 291] width 320 height 13
type input "3"
type input "111"
click at [920, 454] on button "Save" at bounding box center [919, 454] width 69 height 13
type input "3.00"
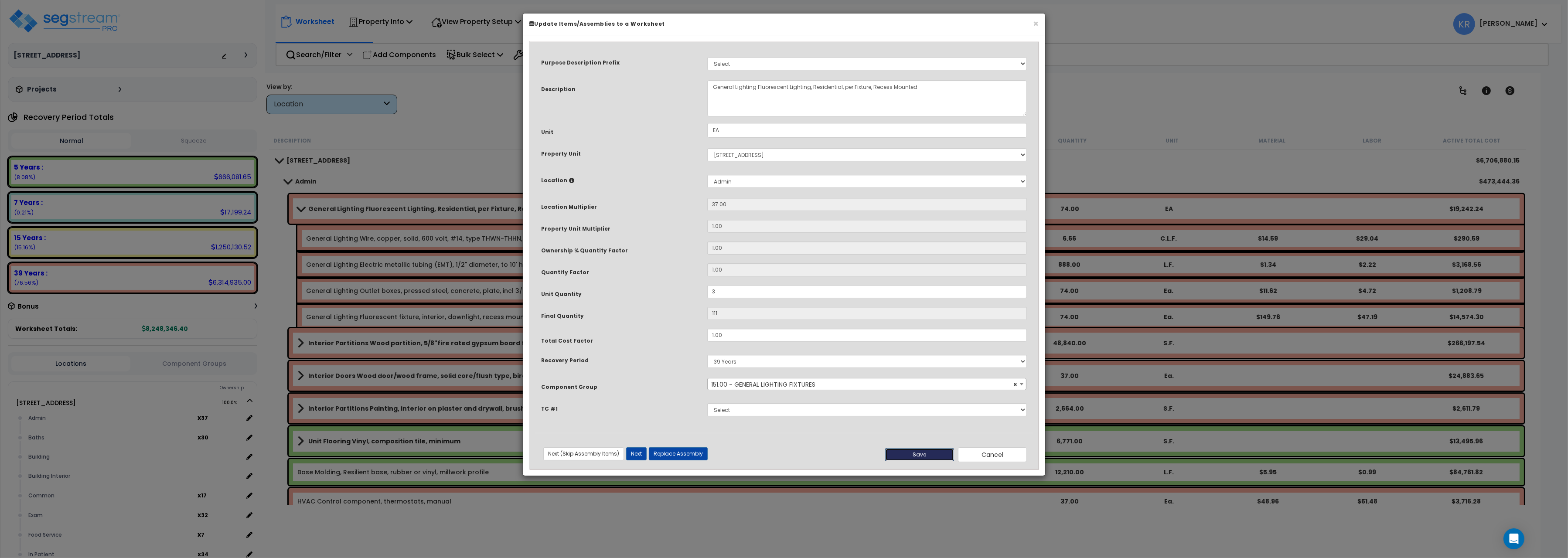
type input "111.00"
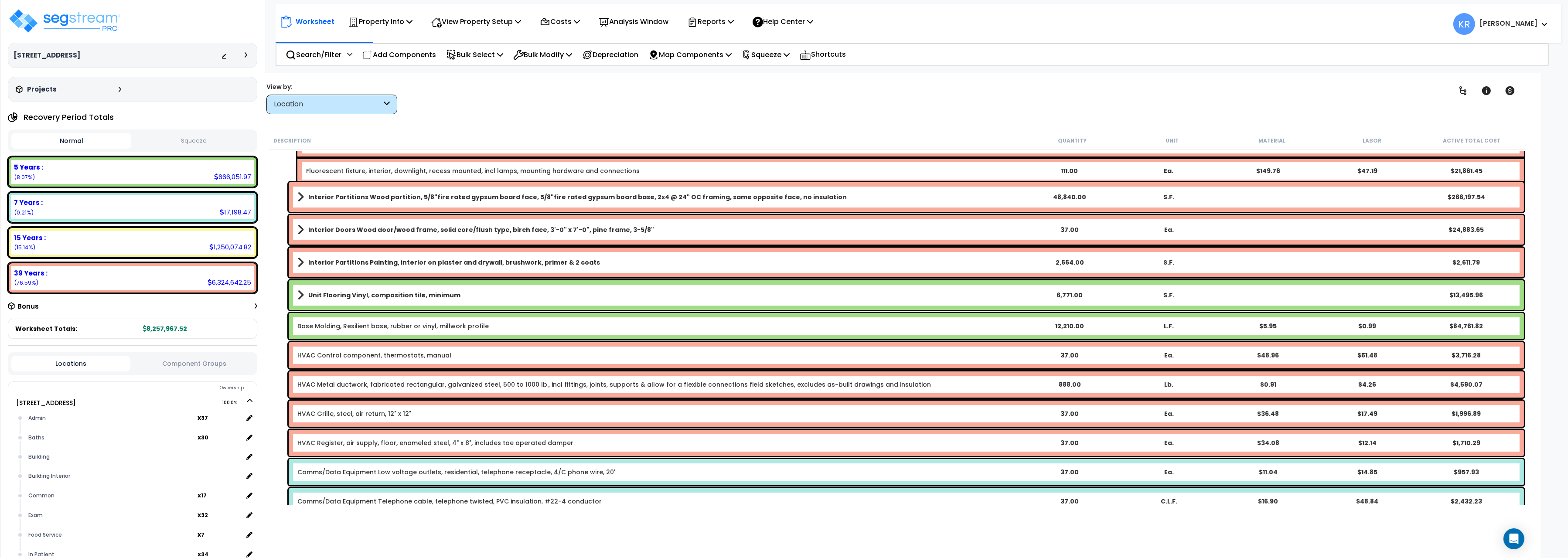
scroll to position [292, 0]
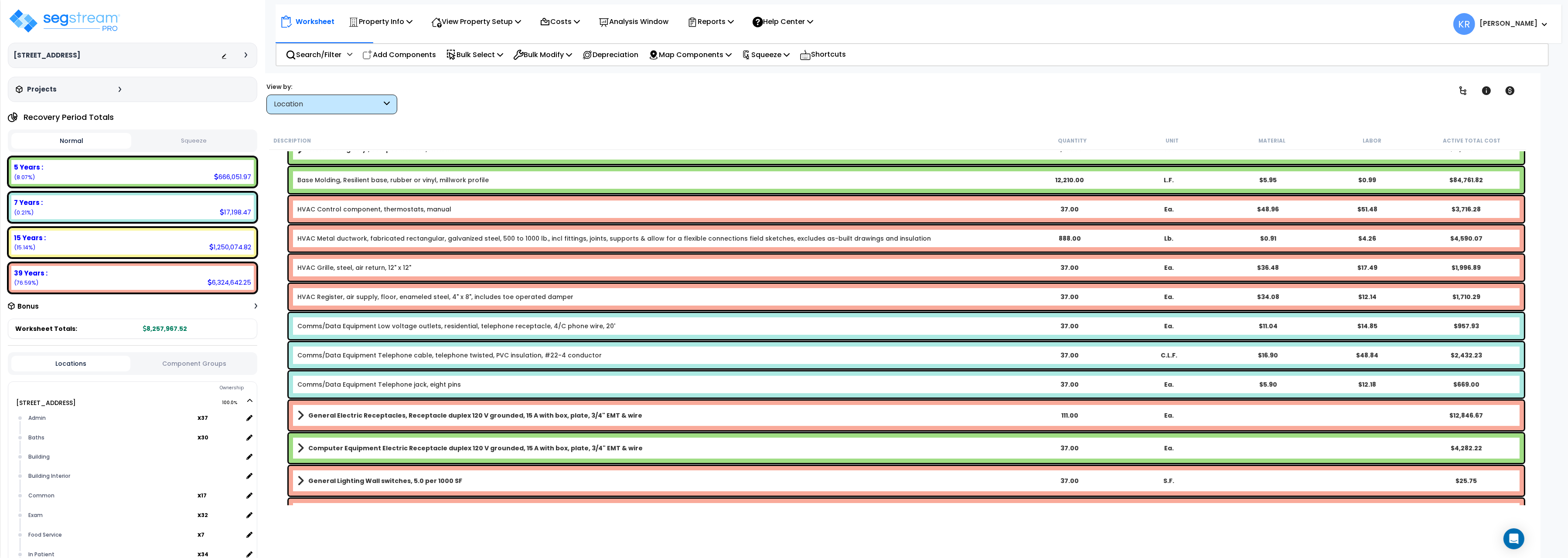
click at [463, 324] on link "Comms/Data Equipment Low voltage outlets, residential, telephone receptacle, 4/…" at bounding box center [457, 326] width 318 height 9
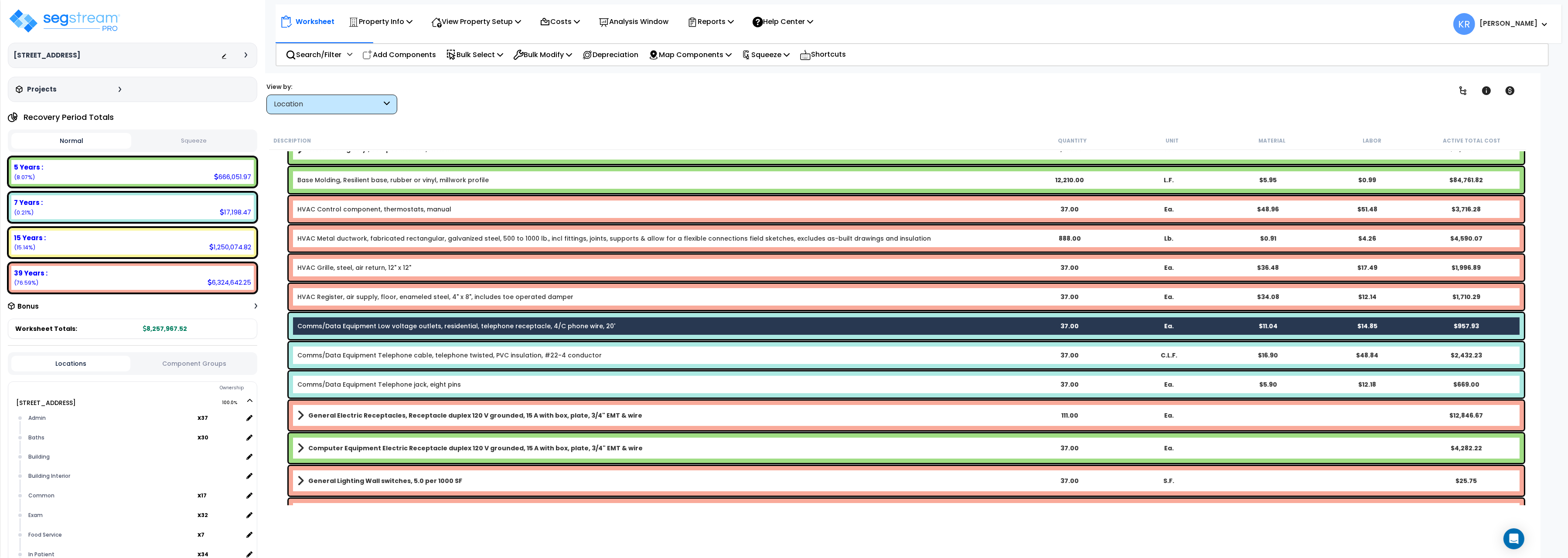
click at [454, 354] on link "Comms/Data Equipment Telephone cable, telephone twisted, PVC insulation, #22-4 …" at bounding box center [450, 355] width 304 height 9
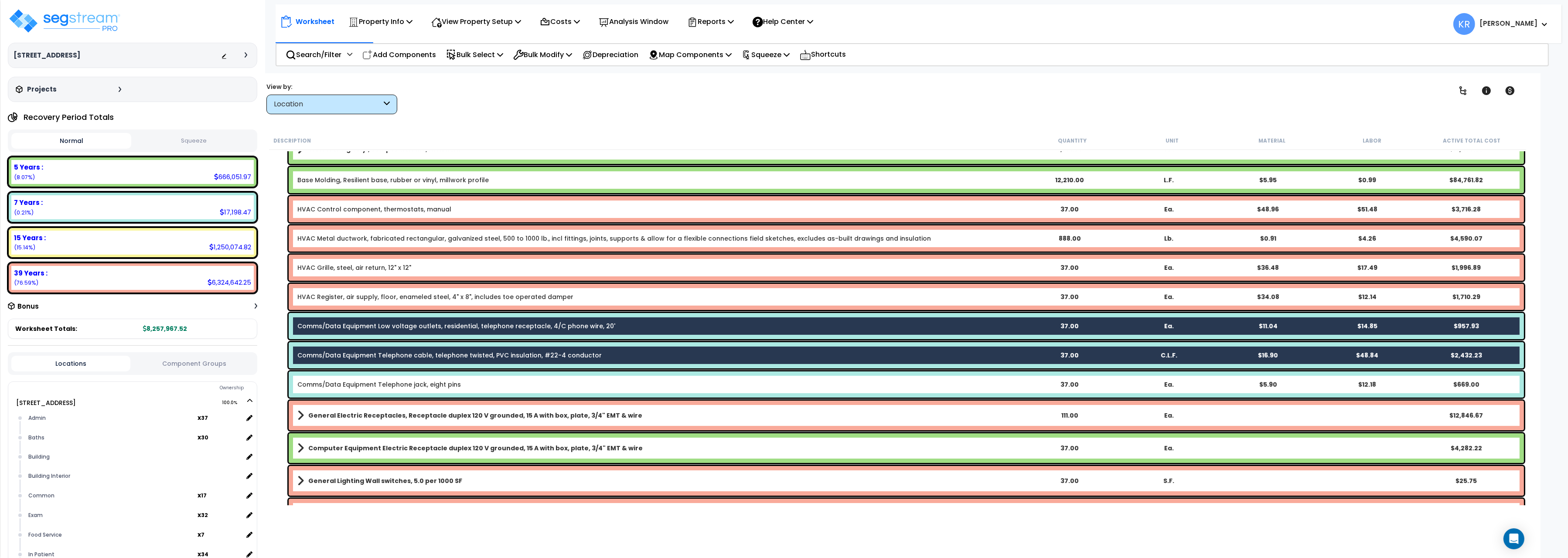
click at [451, 385] on link "Comms/Data Equipment Telephone jack, eight pins" at bounding box center [379, 385] width 164 height 9
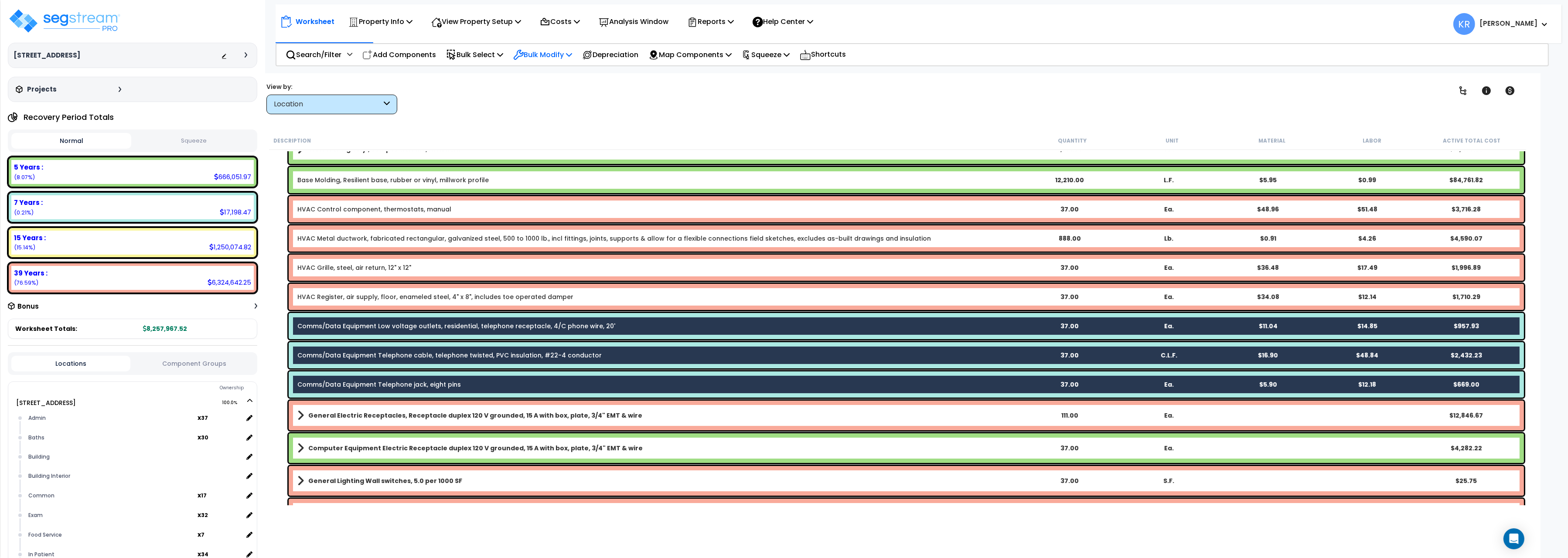
click at [541, 61] on div "Bulk Modify" at bounding box center [542, 55] width 59 height 21
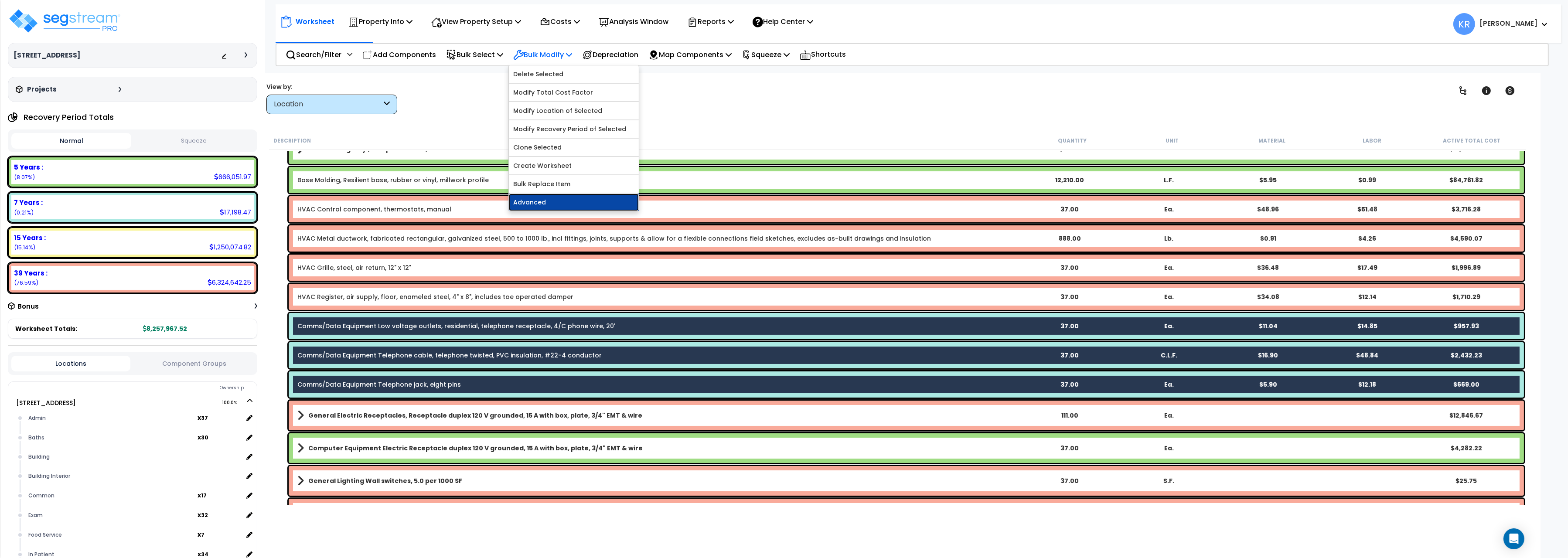
click at [541, 200] on link "Advanced" at bounding box center [573, 202] width 130 height 18
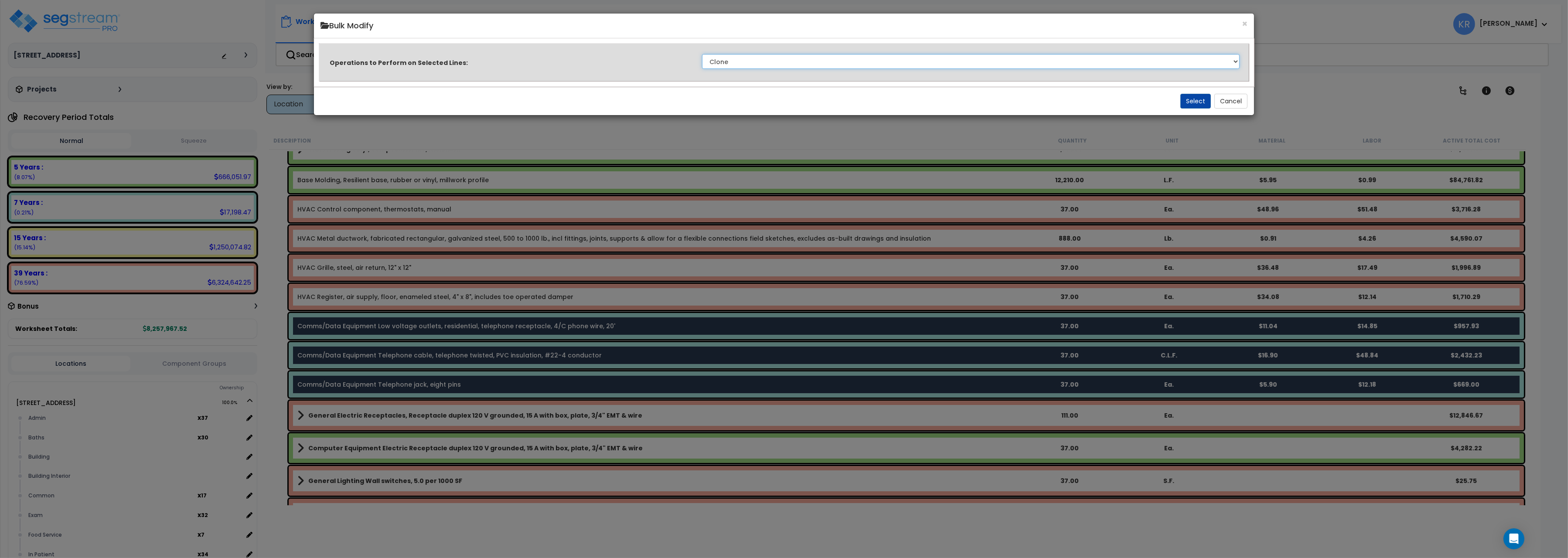
click at [702, 54] on select "Clone Delete Delete Zero Quantities Modify Component Group Modify Cost Sources …" at bounding box center [970, 61] width 537 height 15
select select "update_quantity"
click option "Modify Quantities" at bounding box center [0, 0] width 0 height 0
click at [1189, 97] on button "Select" at bounding box center [1195, 101] width 30 height 15
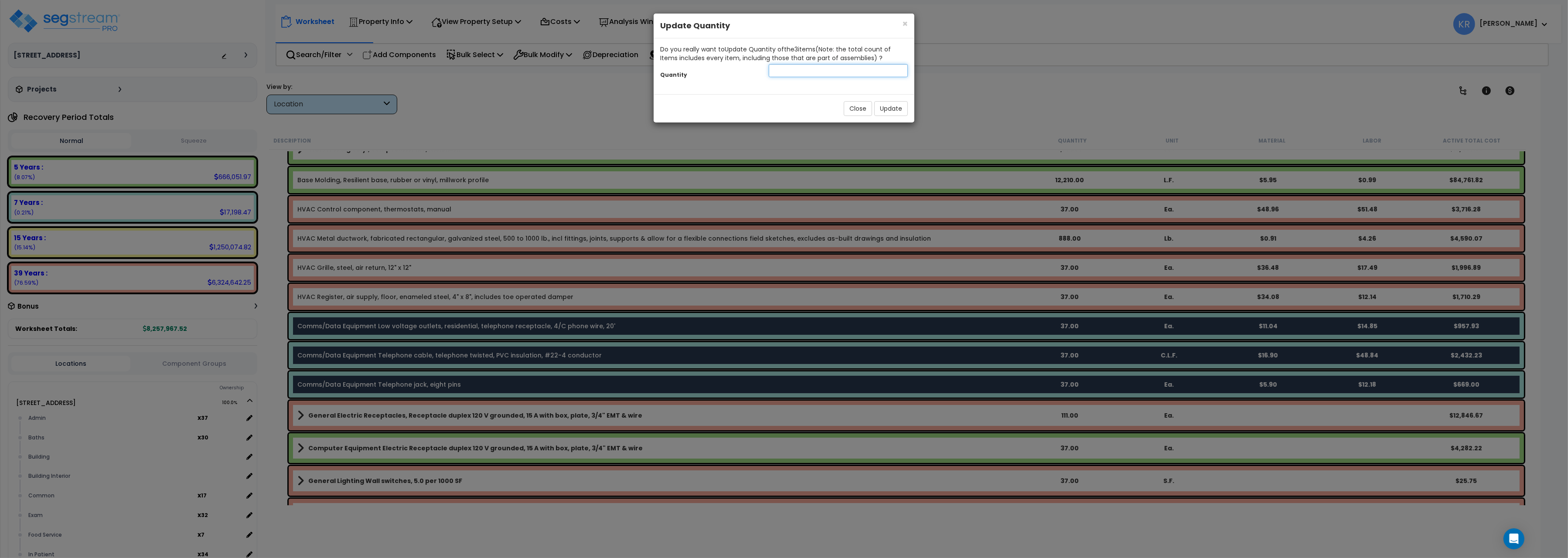
click at [845, 75] on input "number" at bounding box center [838, 70] width 139 height 13
type input "2"
click at [888, 110] on button "Update" at bounding box center [891, 108] width 33 height 15
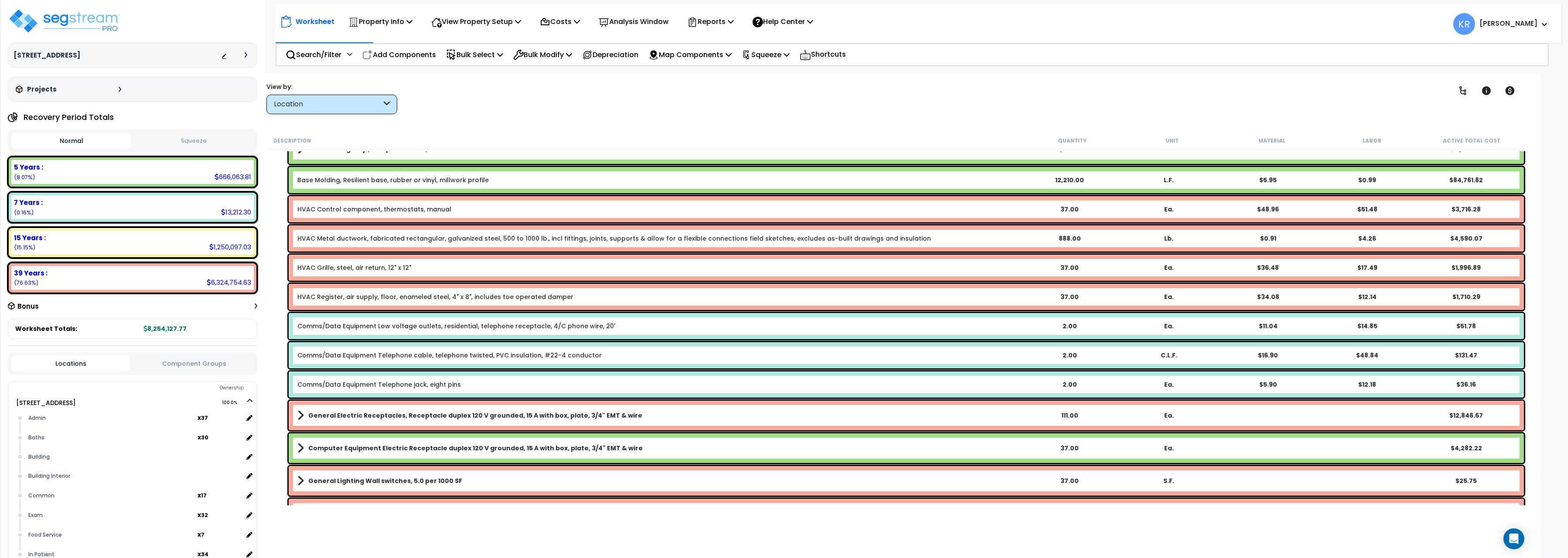
click at [489, 329] on link "Comms/Data Equipment Low voltage outlets, residential, telephone receptacle, 4/…" at bounding box center [457, 326] width 318 height 9
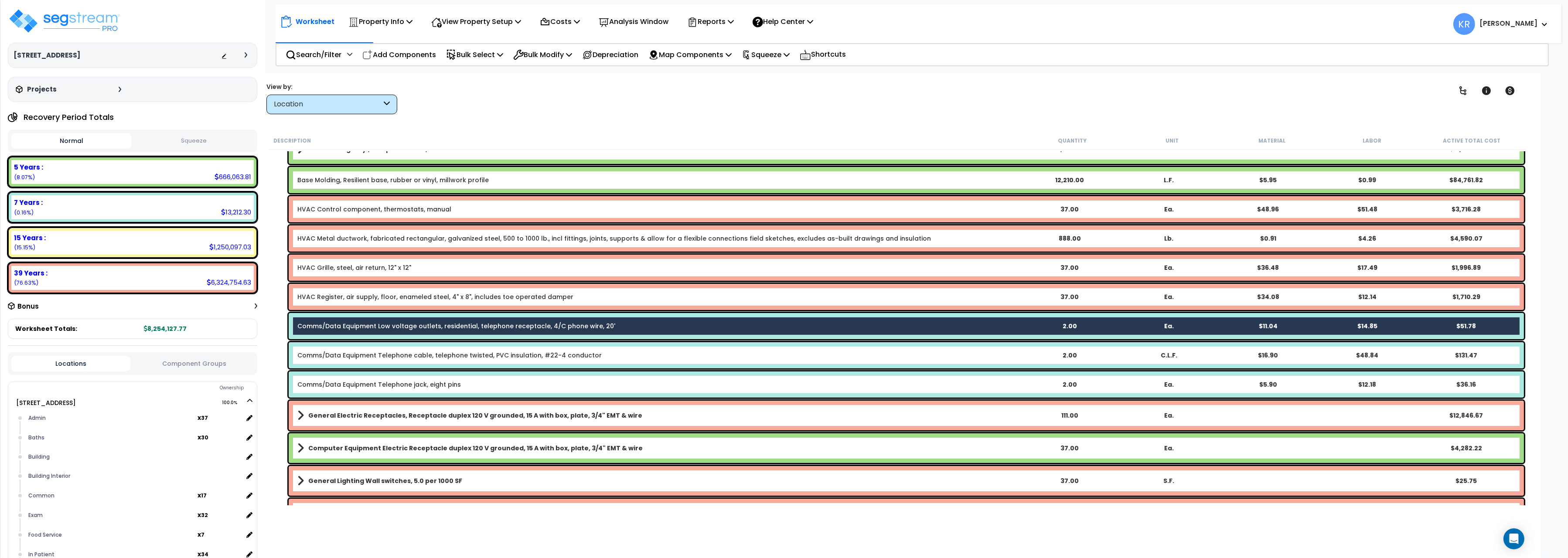
click at [487, 354] on link "Comms/Data Equipment Telephone cable, telephone twisted, PVC insulation, #22-4 …" at bounding box center [450, 355] width 304 height 9
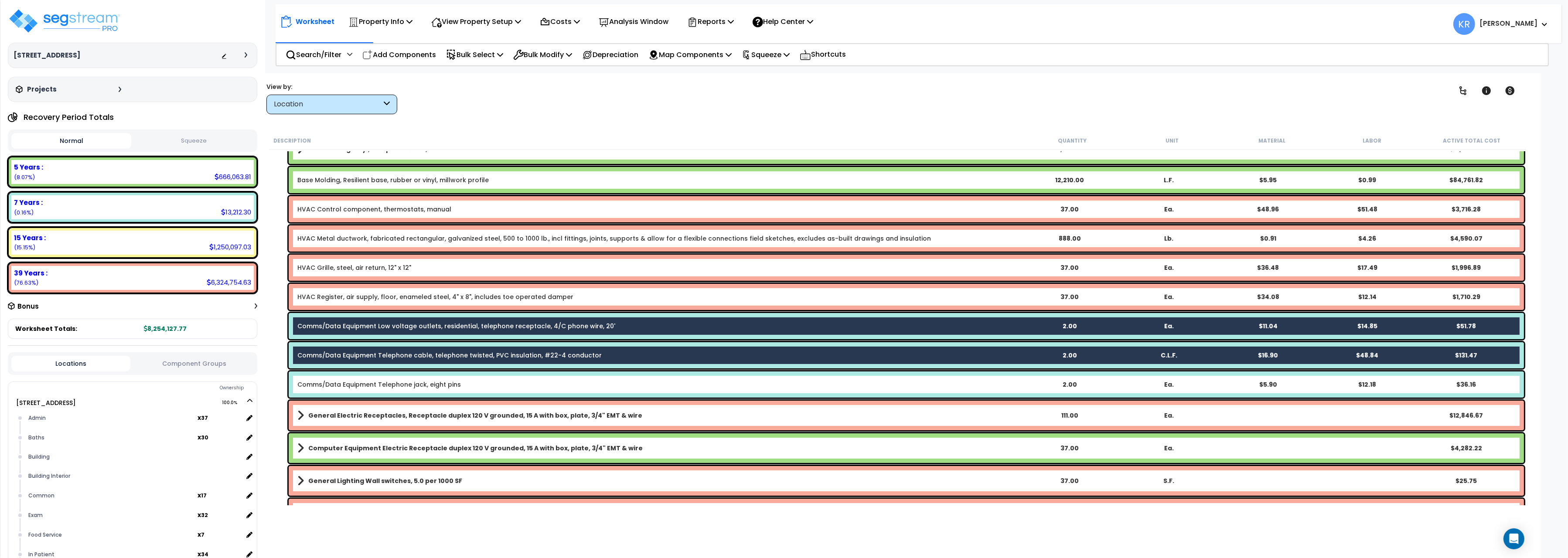
click at [470, 385] on div "Comms/Data Equipment Telephone jack, eight pins" at bounding box center [659, 385] width 722 height 9
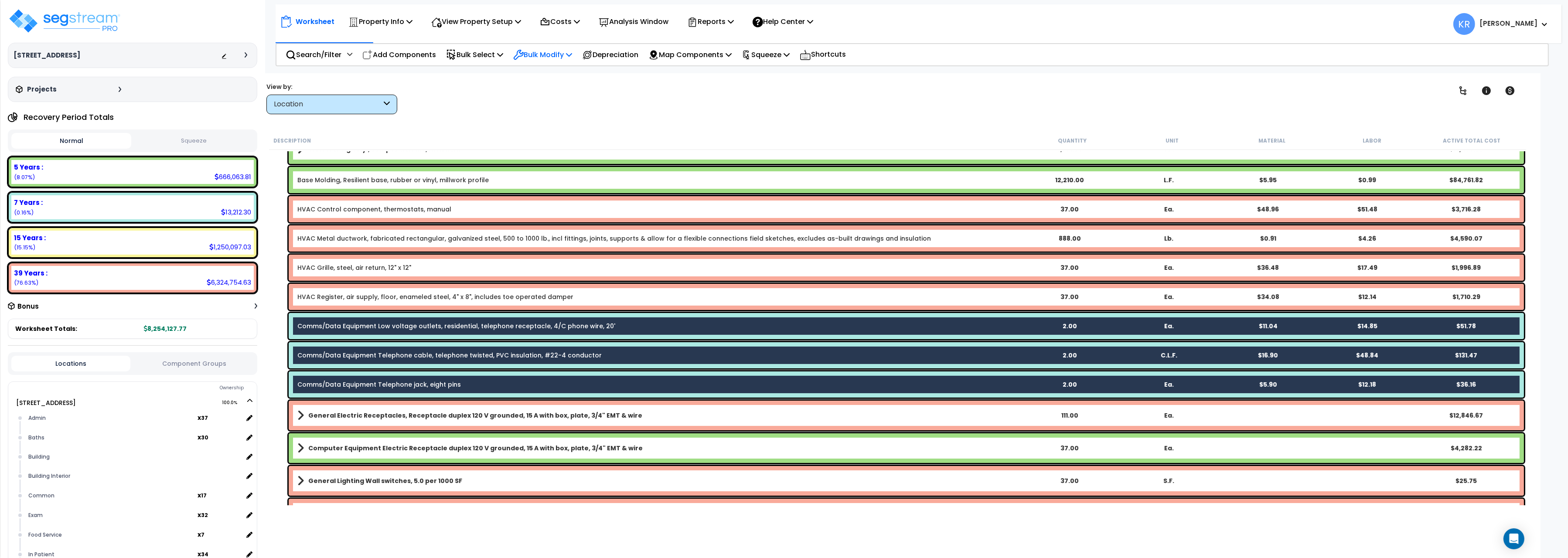
click at [541, 52] on p "Bulk Modify" at bounding box center [542, 54] width 59 height 12
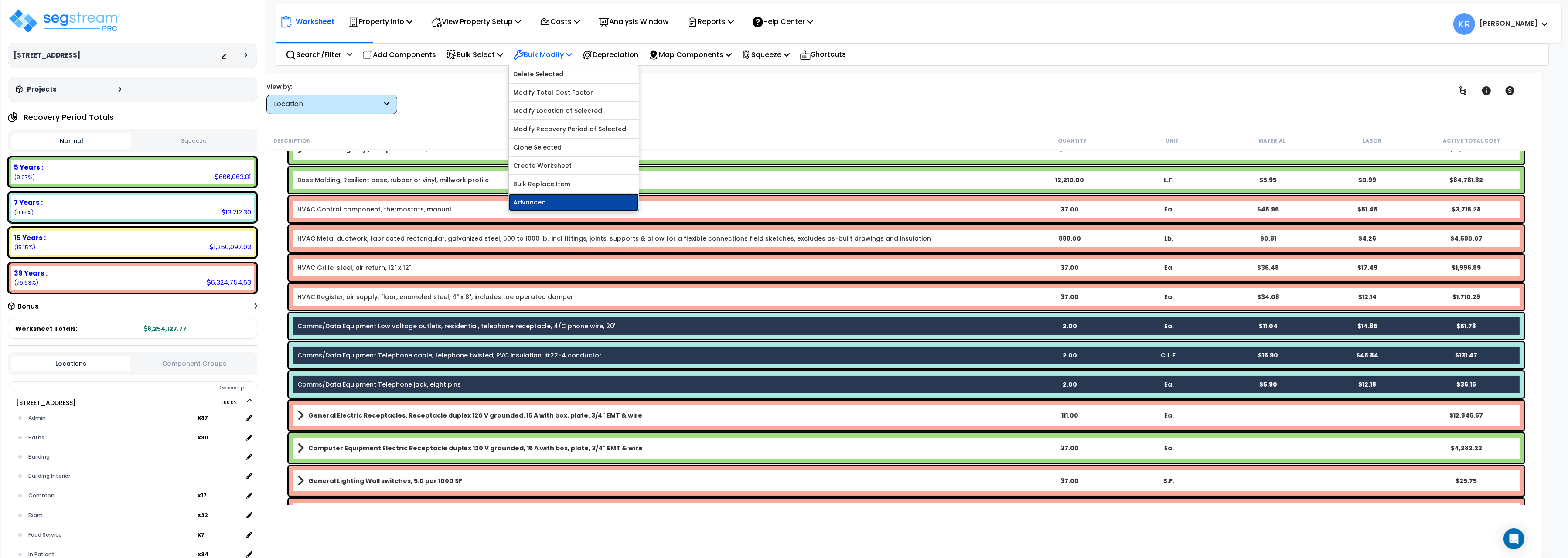
click at [548, 208] on link "Advanced" at bounding box center [573, 202] width 130 height 18
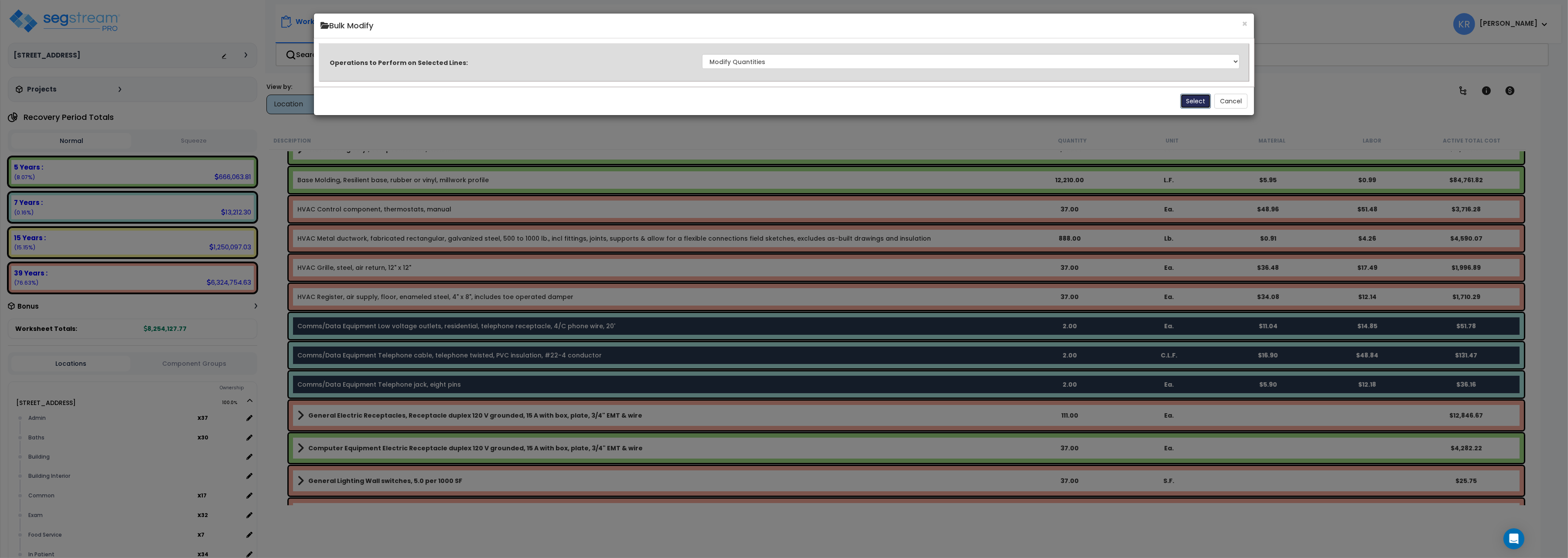
click at [1188, 102] on button "Select" at bounding box center [1195, 101] width 30 height 15
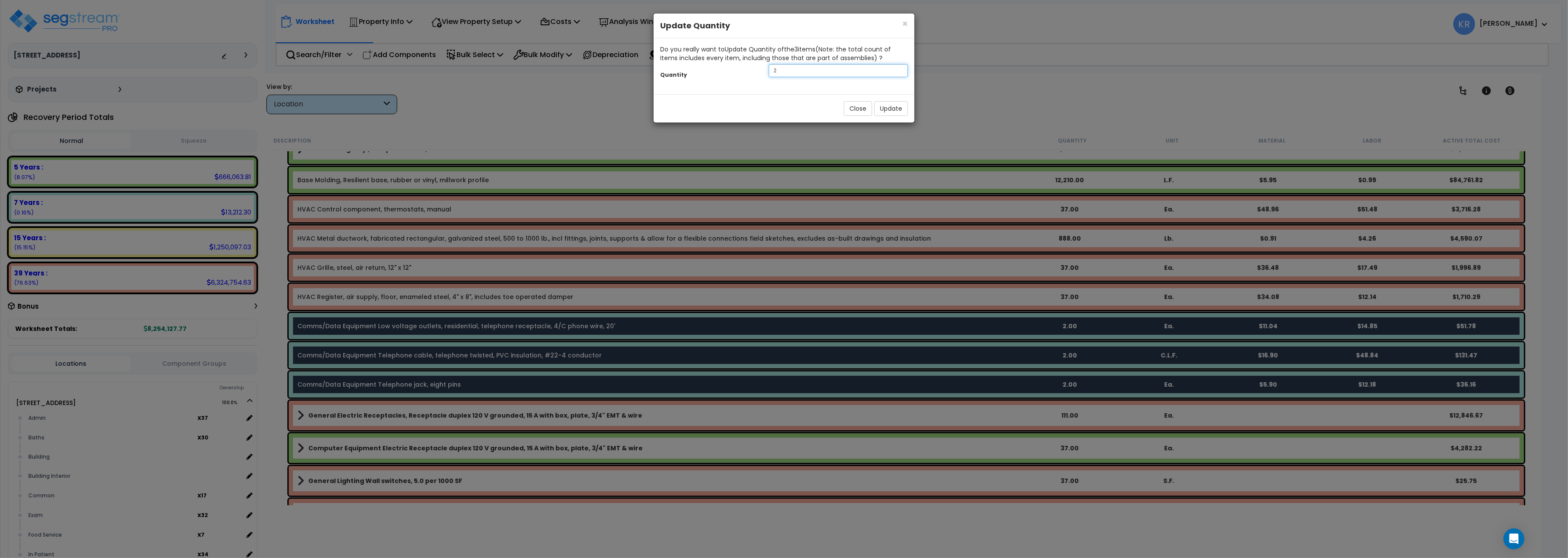
drag, startPoint x: 793, startPoint y: 72, endPoint x: 738, endPoint y: 66, distance: 55.3
click at [769, 66] on input "2" at bounding box center [838, 70] width 139 height 13
type input "74"
click at [889, 116] on button "Update" at bounding box center [891, 108] width 33 height 15
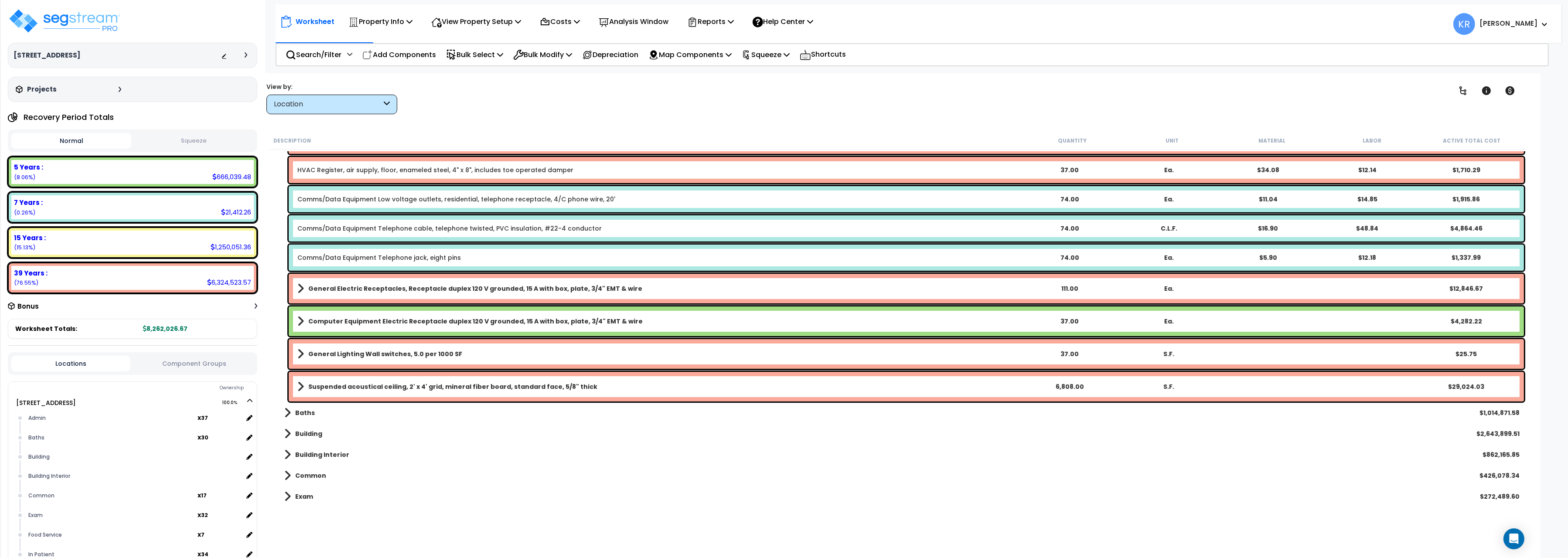
scroll to position [439, 0]
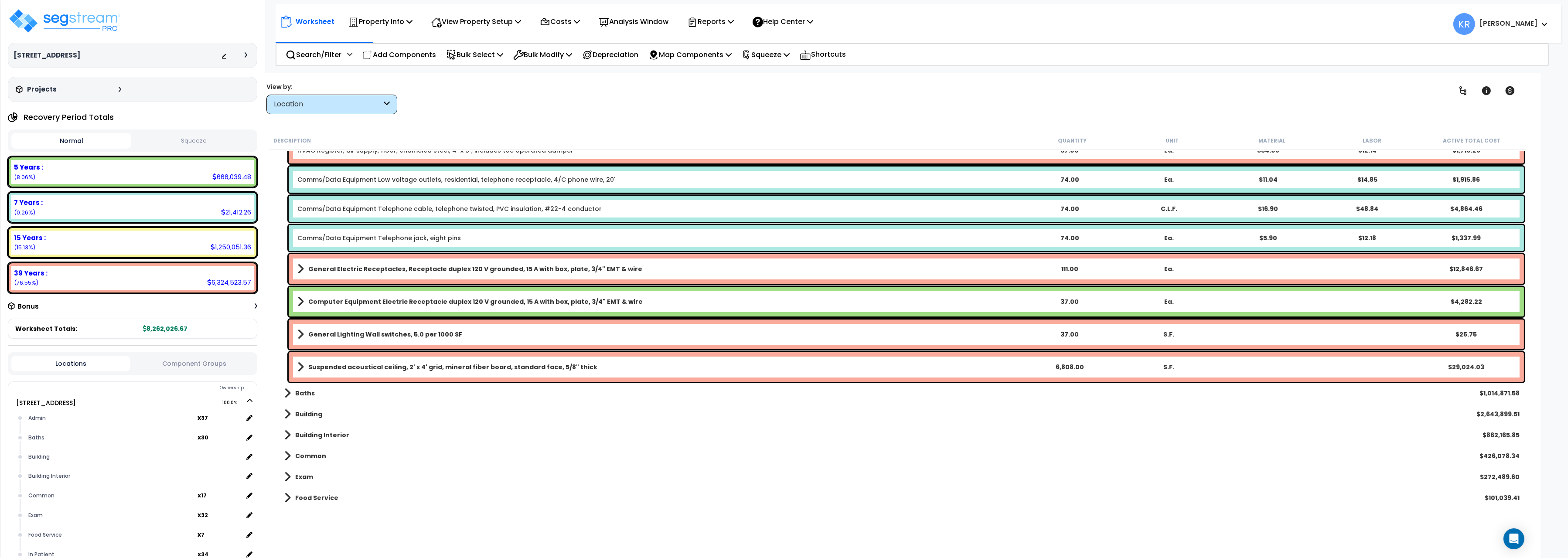
click at [461, 263] on link "General Electric Receptacles, Receptacle duplex 120 V grounded, 15 A with box, …" at bounding box center [659, 269] width 722 height 12
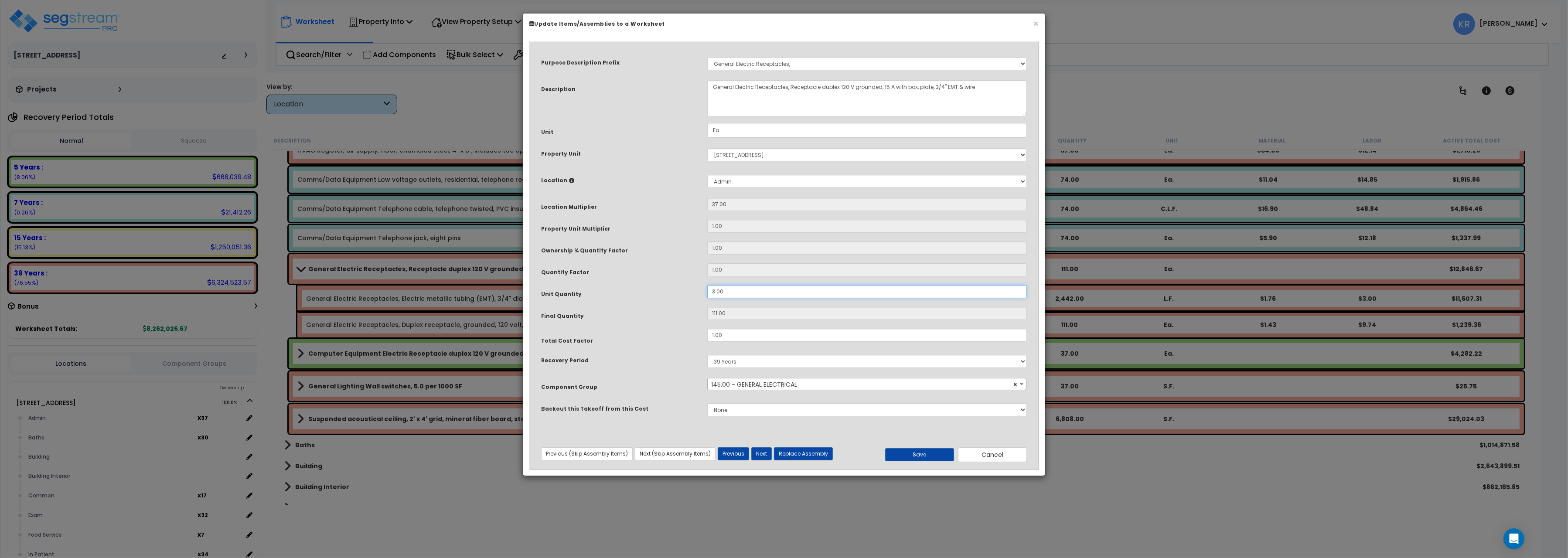
drag, startPoint x: 726, startPoint y: 294, endPoint x: 631, endPoint y: 290, distance: 95.1
click at [707, 290] on input "3.00" at bounding box center [867, 291] width 320 height 13
type input "1"
type input "37"
click at [926, 458] on button "Save" at bounding box center [919, 454] width 69 height 13
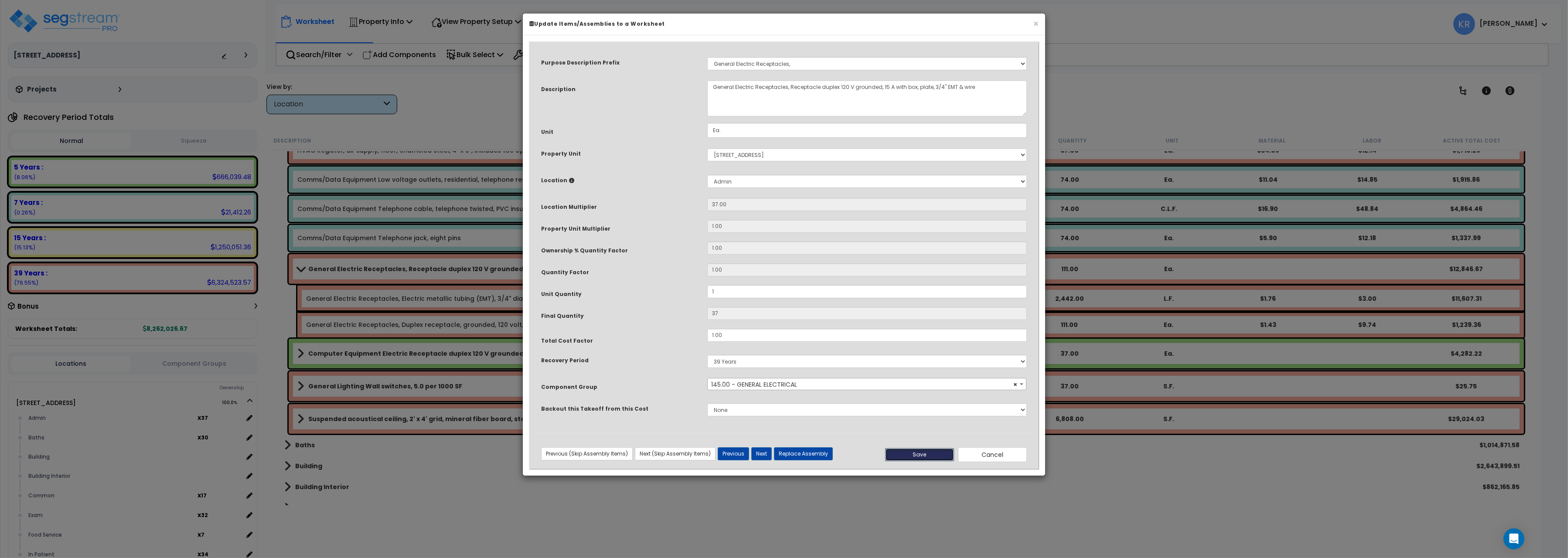
type input "1.00"
type input "37.00"
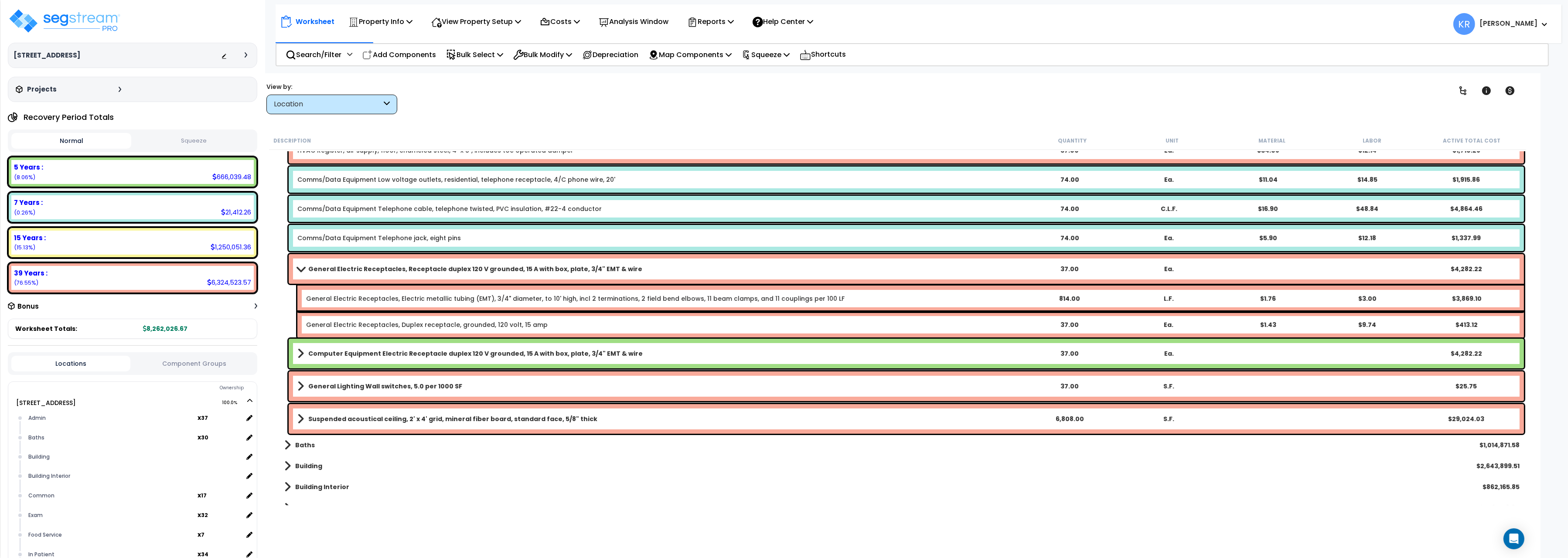
click at [408, 350] on b "Computer Equipment Electric Receptacle duplex 120 V grounded, 15 A with box, pl…" at bounding box center [475, 354] width 334 height 9
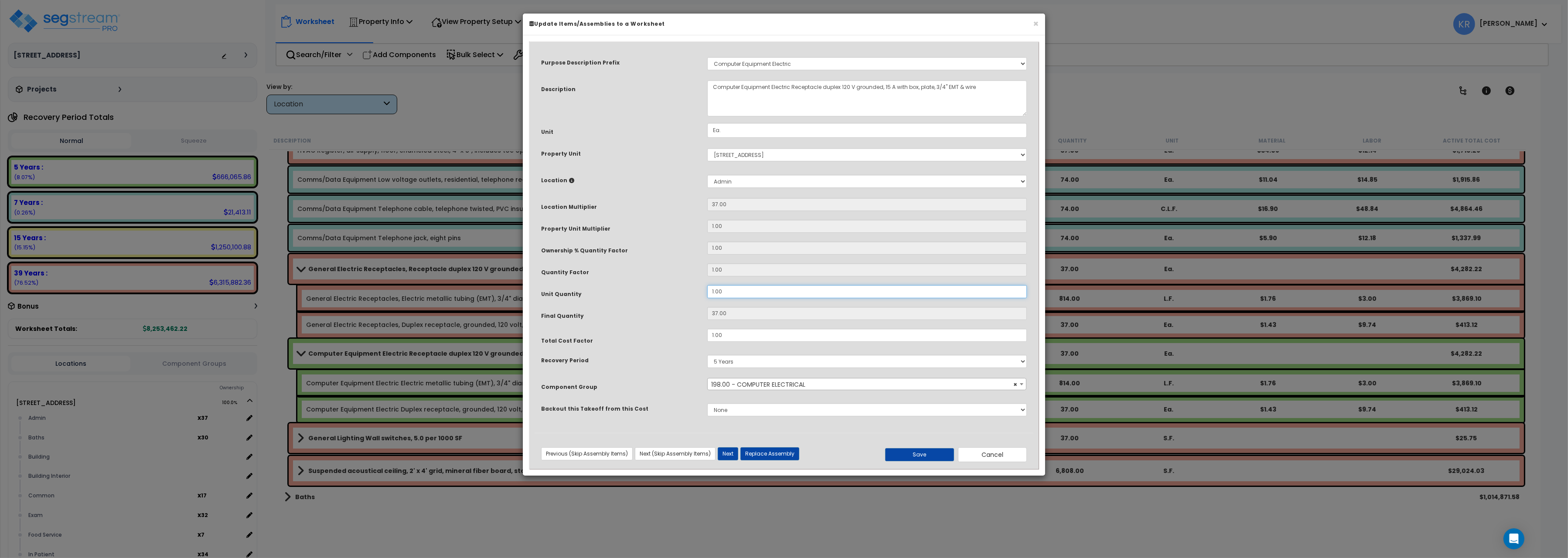
drag, startPoint x: 732, startPoint y: 293, endPoint x: 648, endPoint y: 290, distance: 84.1
click at [707, 290] on input "1.00" at bounding box center [867, 291] width 320 height 13
type input "37"
type input "3"
type input "111"
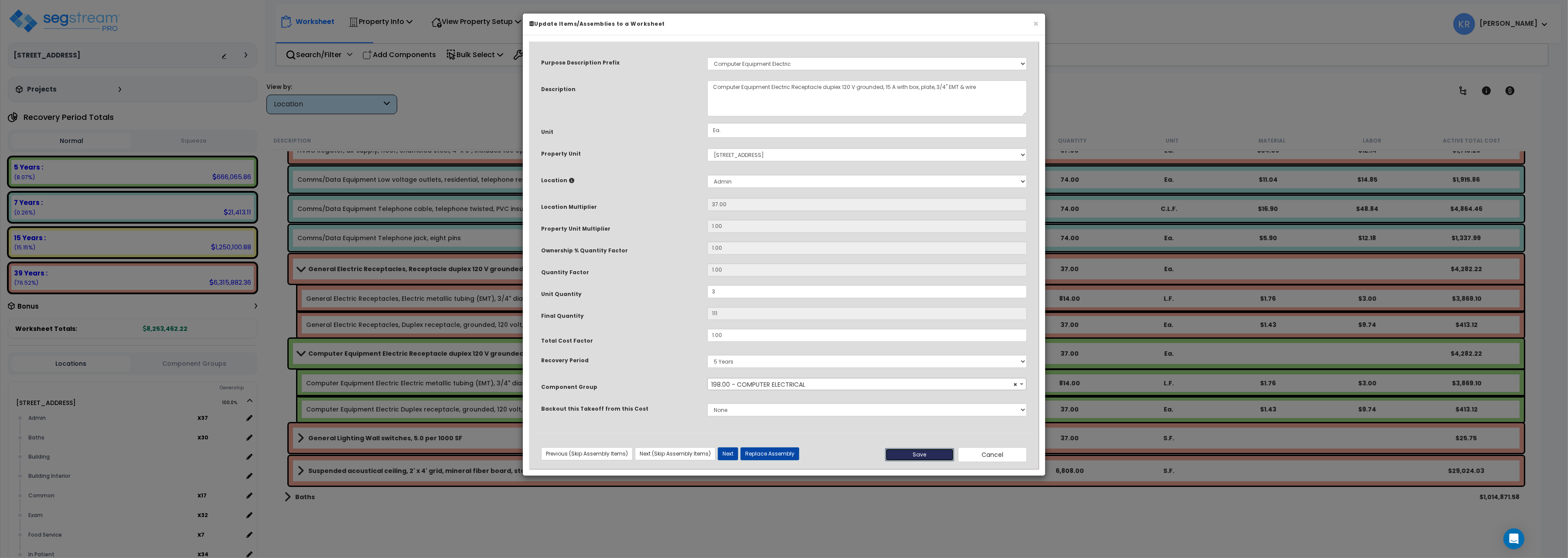
click at [933, 458] on button "Save" at bounding box center [919, 454] width 69 height 13
type input "3.00"
type input "111.00"
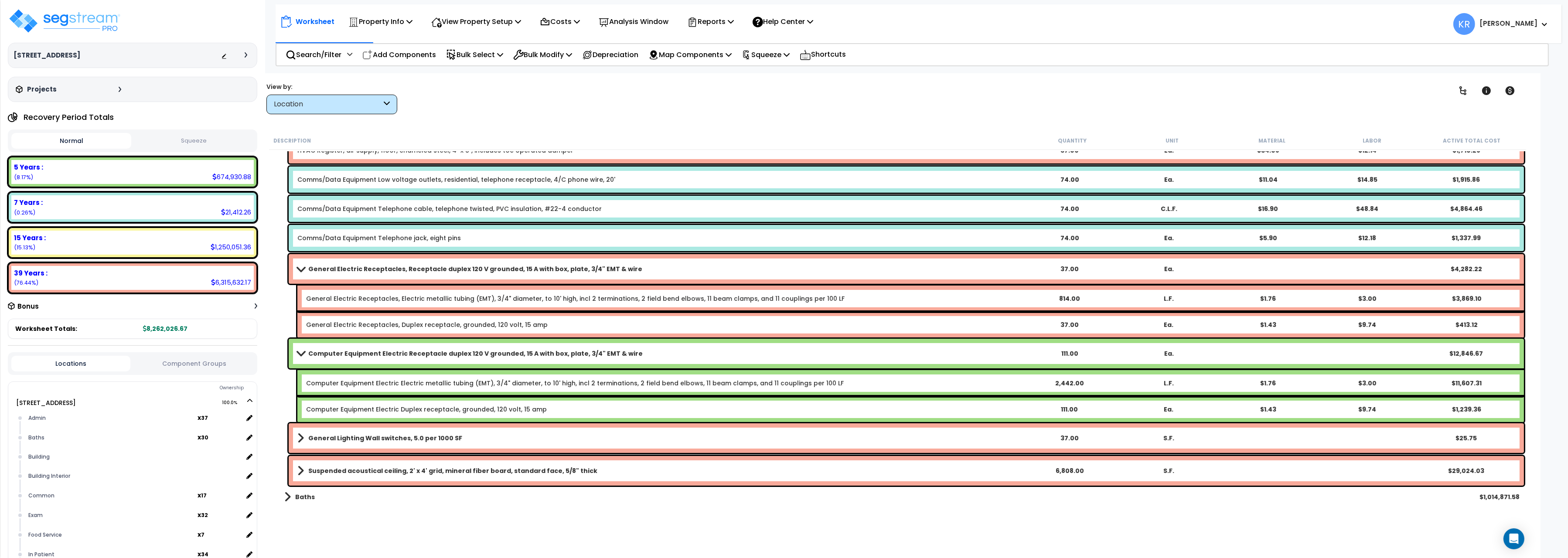
click at [301, 350] on span at bounding box center [301, 353] width 12 height 7
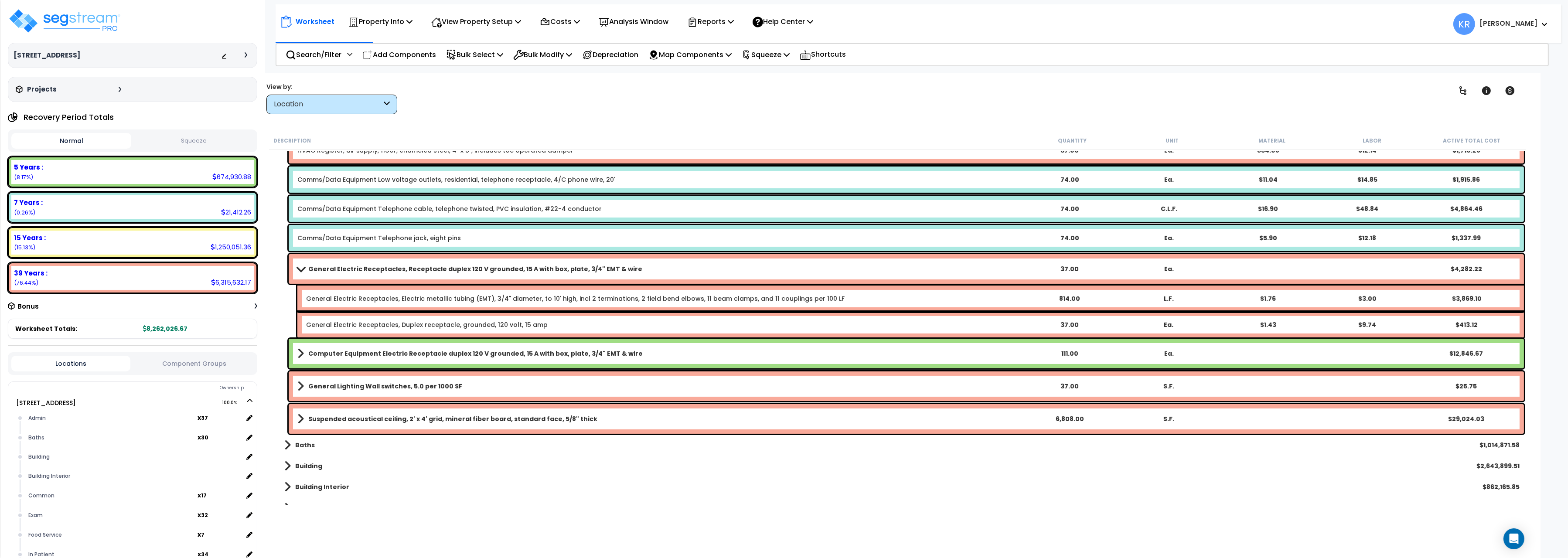
scroll to position [389, 0]
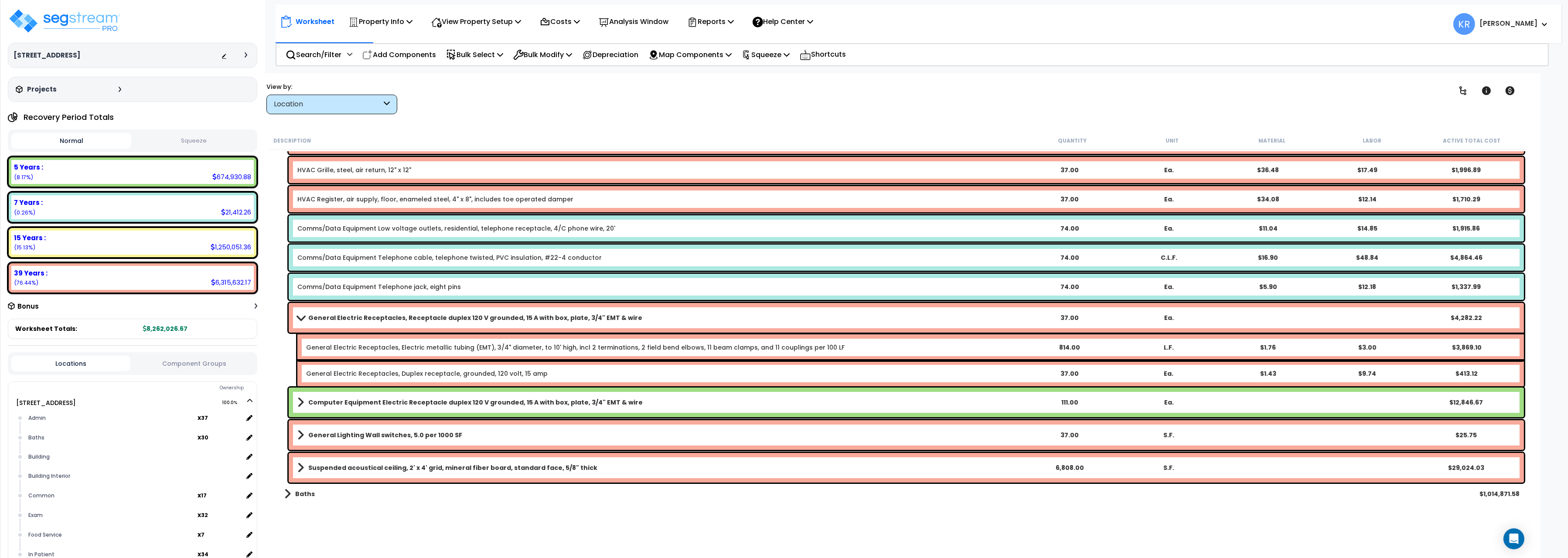
click at [323, 314] on b "General Electric Receptacles, Receptacle duplex 120 V grounded, 15 A with box, …" at bounding box center [475, 318] width 334 height 9
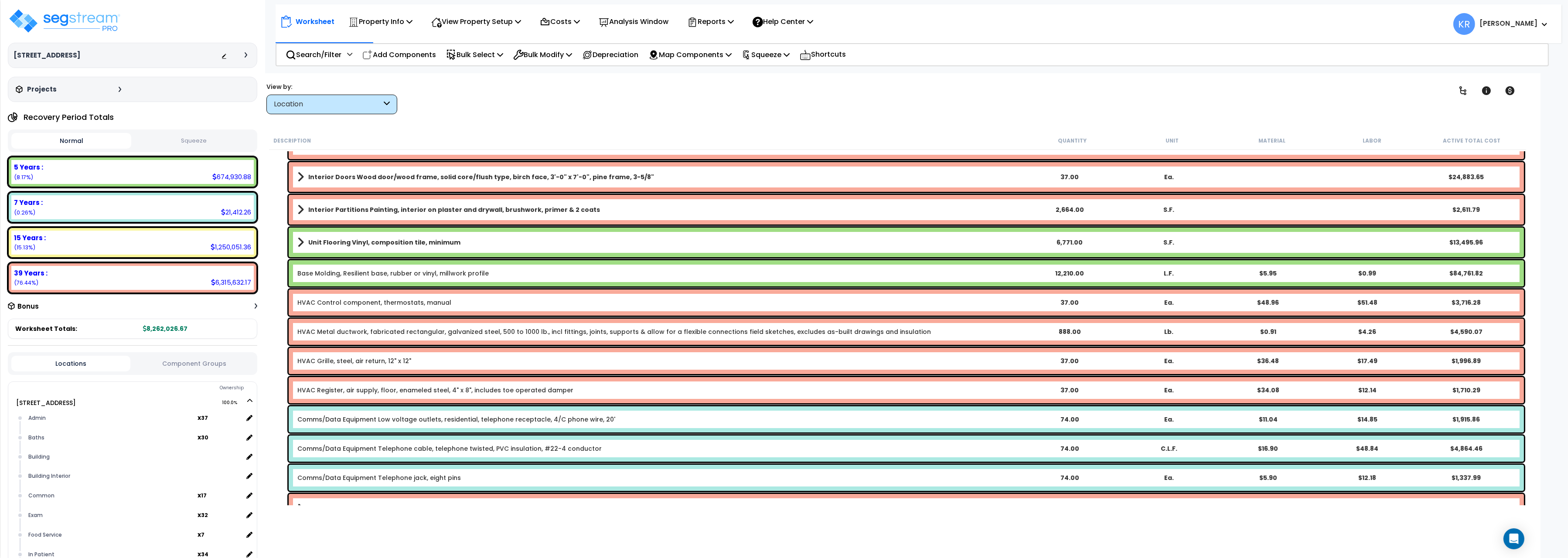
scroll to position [0, 0]
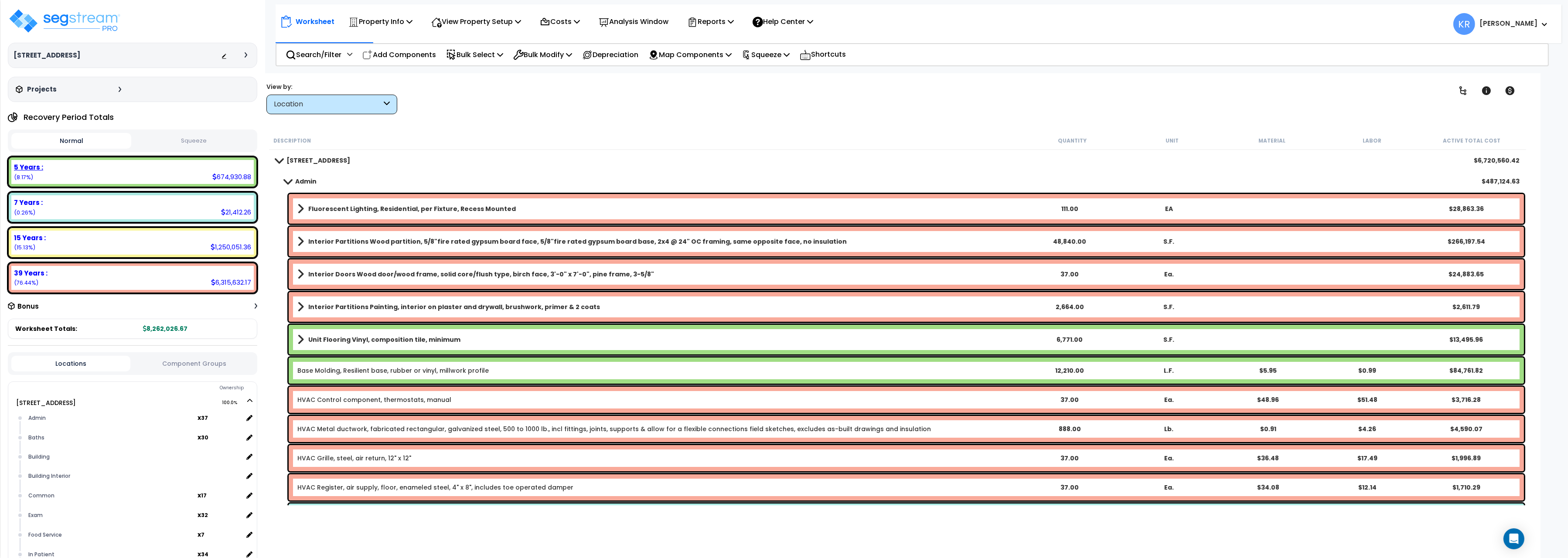
click at [166, 169] on div "5 Years :" at bounding box center [133, 167] width 237 height 9
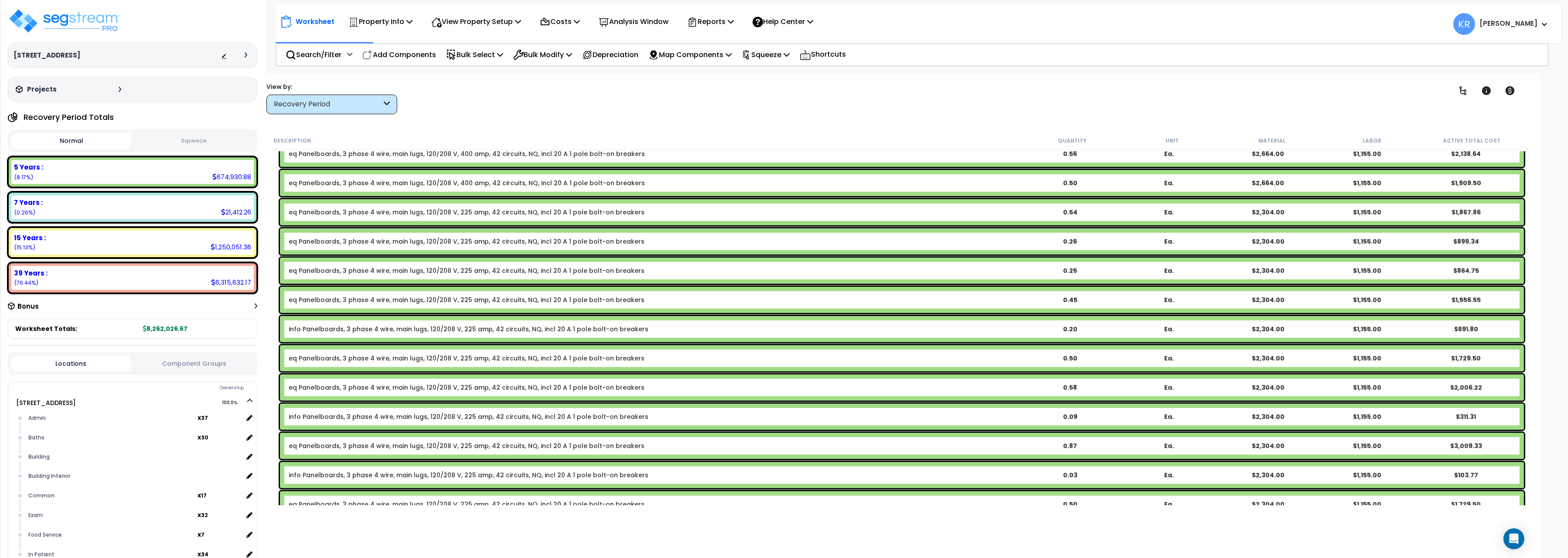
scroll to position [1280, 0]
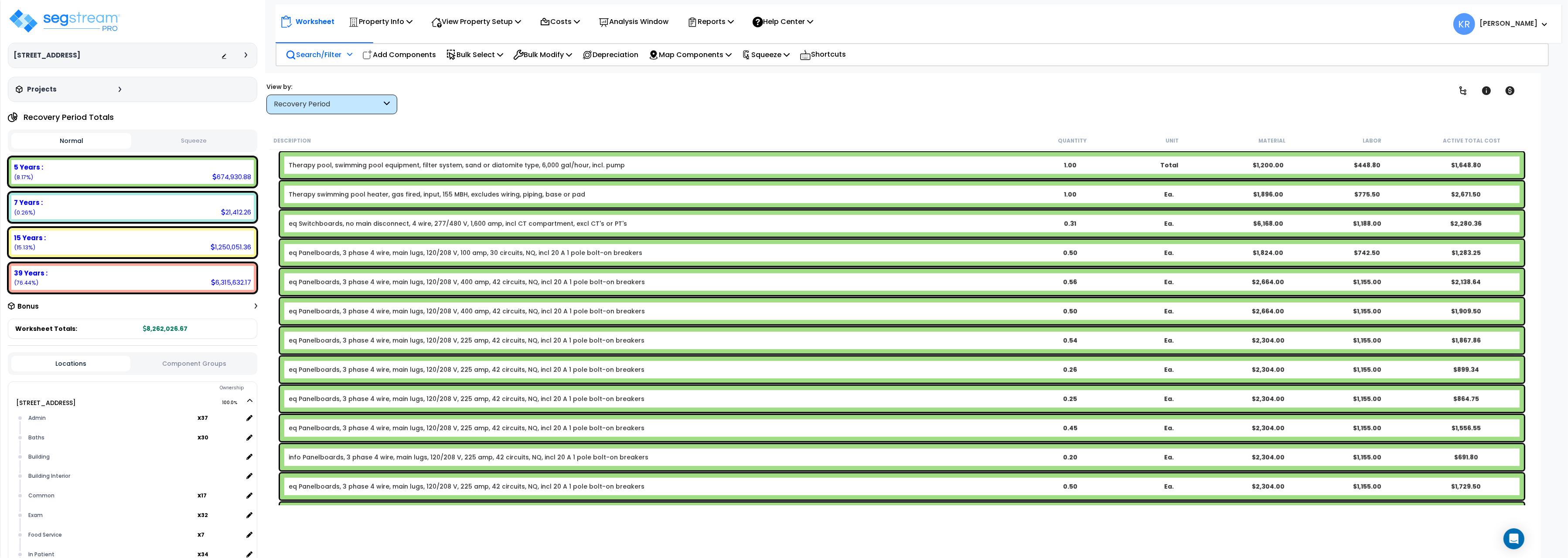
click at [317, 50] on p "Search/Filter" at bounding box center [313, 54] width 56 height 12
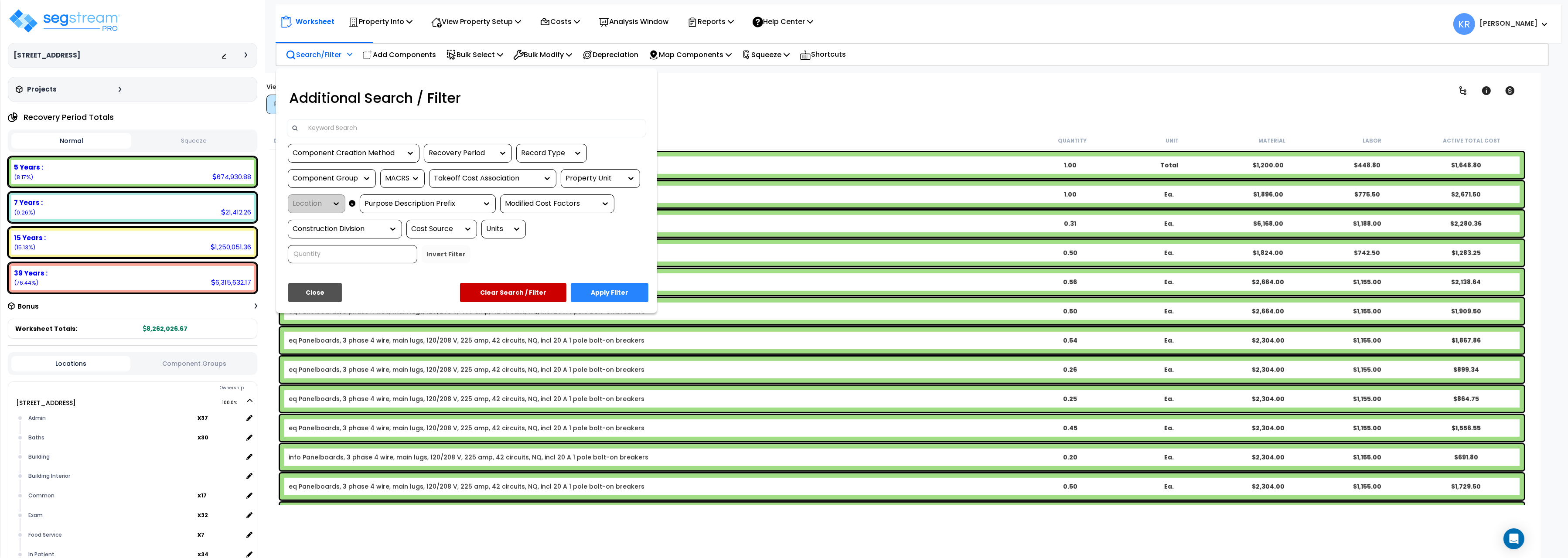
click at [331, 127] on input at bounding box center [472, 128] width 339 height 13
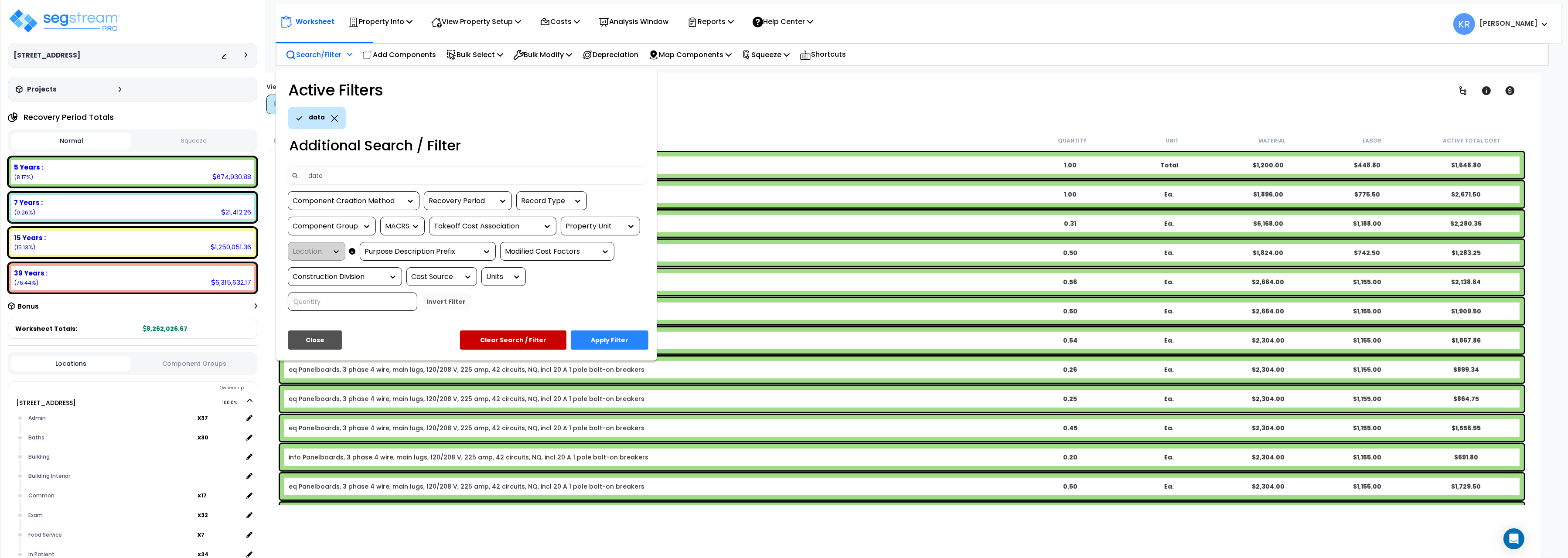
type input "data"
click at [615, 342] on button "Apply Filter" at bounding box center [610, 340] width 78 height 19
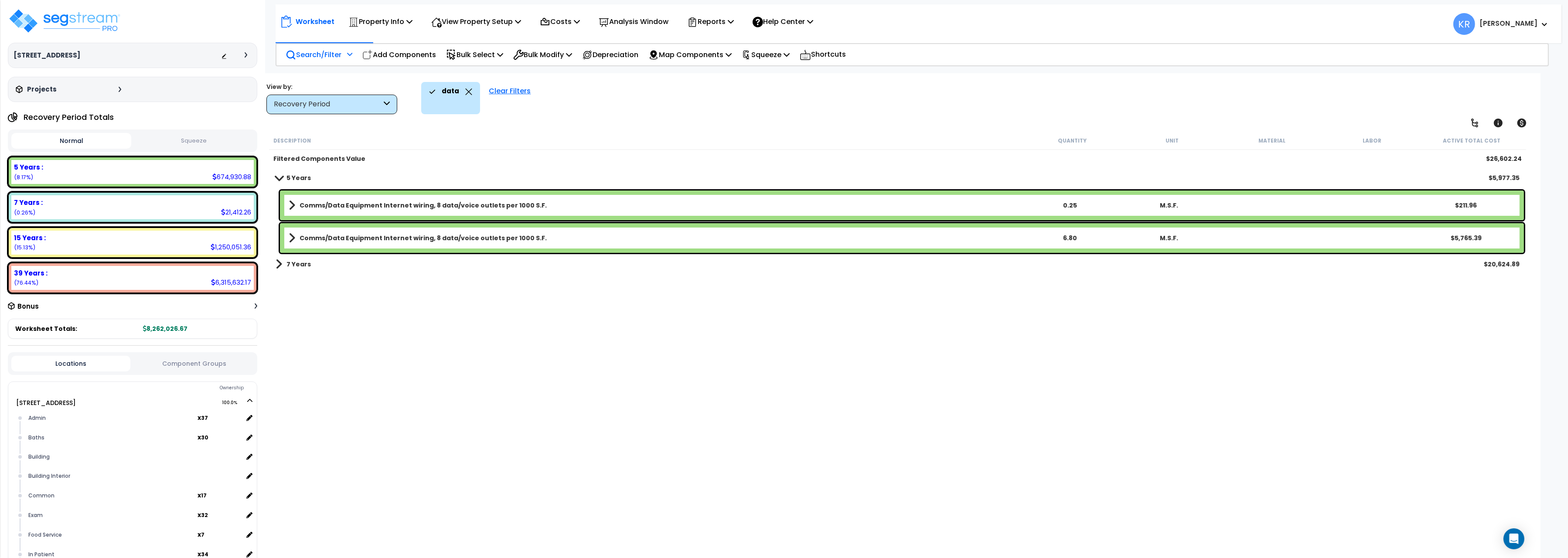
click at [301, 108] on div "Recovery Period" at bounding box center [327, 104] width 108 height 10
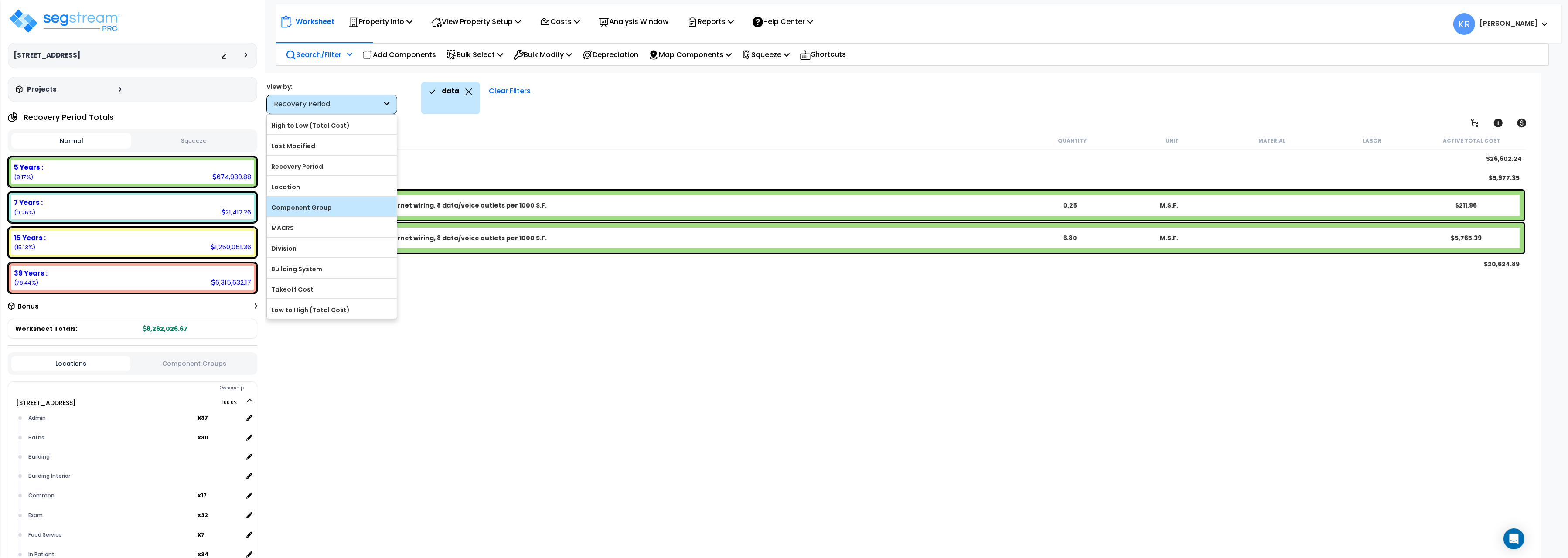
click at [296, 209] on label "Component Group" at bounding box center [331, 207] width 130 height 13
click at [0, 0] on input "Component Group" at bounding box center [0, 0] width 0 height 0
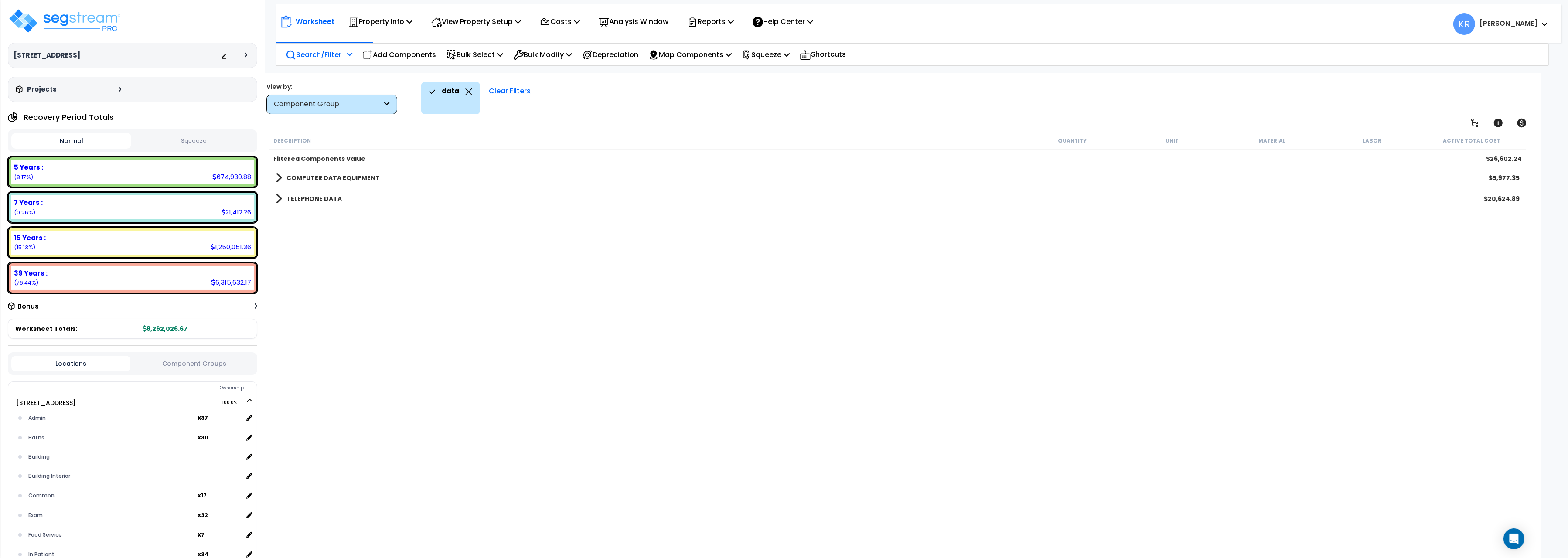
click at [298, 176] on b "COMPUTER DATA EQUIPMENT" at bounding box center [333, 178] width 93 height 9
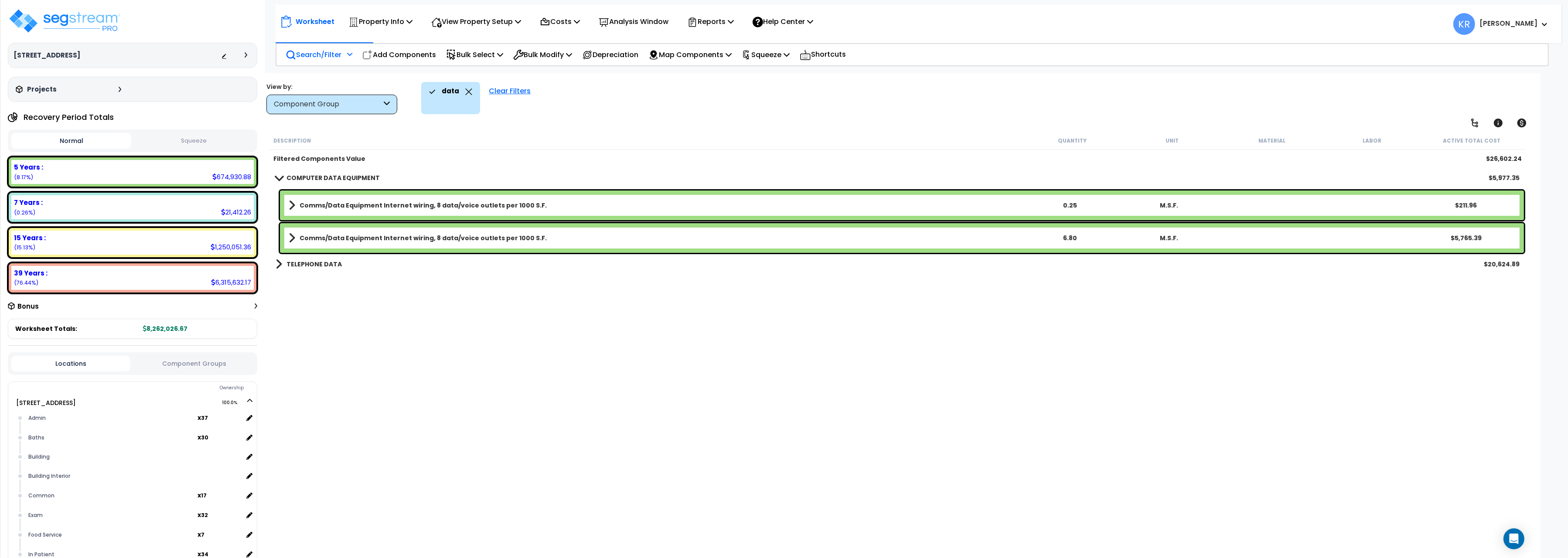
click at [290, 259] on link "TELEPHONE DATA" at bounding box center [309, 264] width 66 height 12
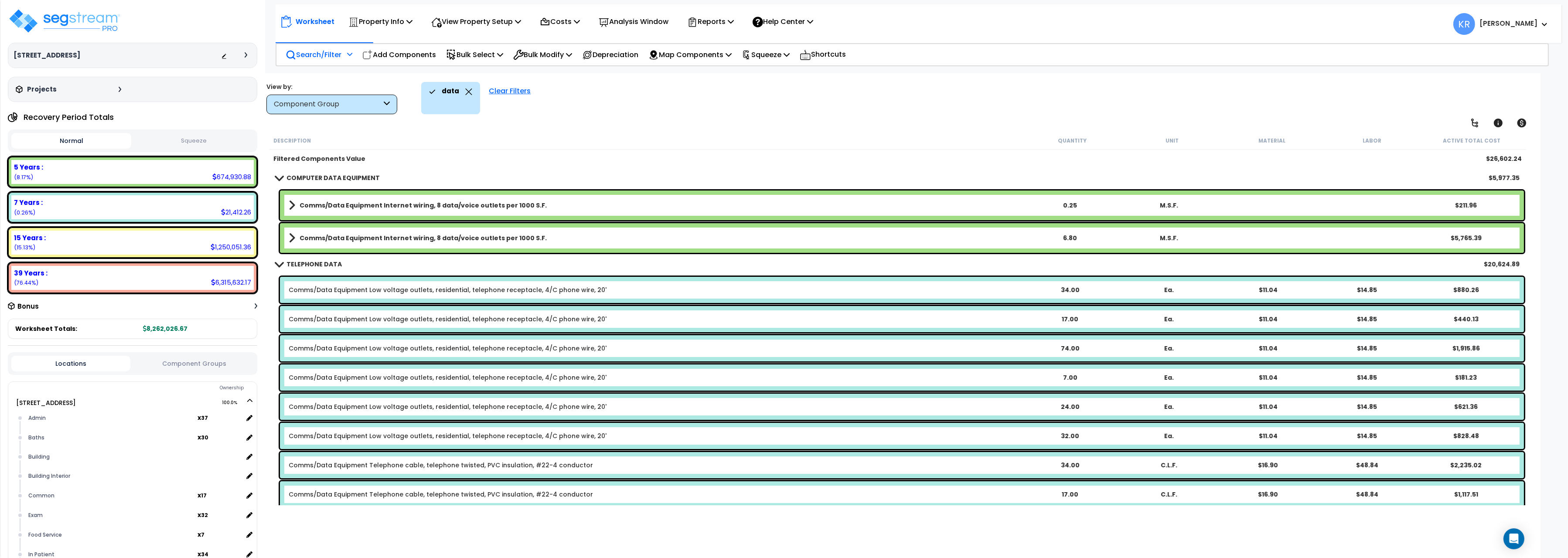
click at [502, 92] on div "Clear Filters" at bounding box center [509, 98] width 51 height 32
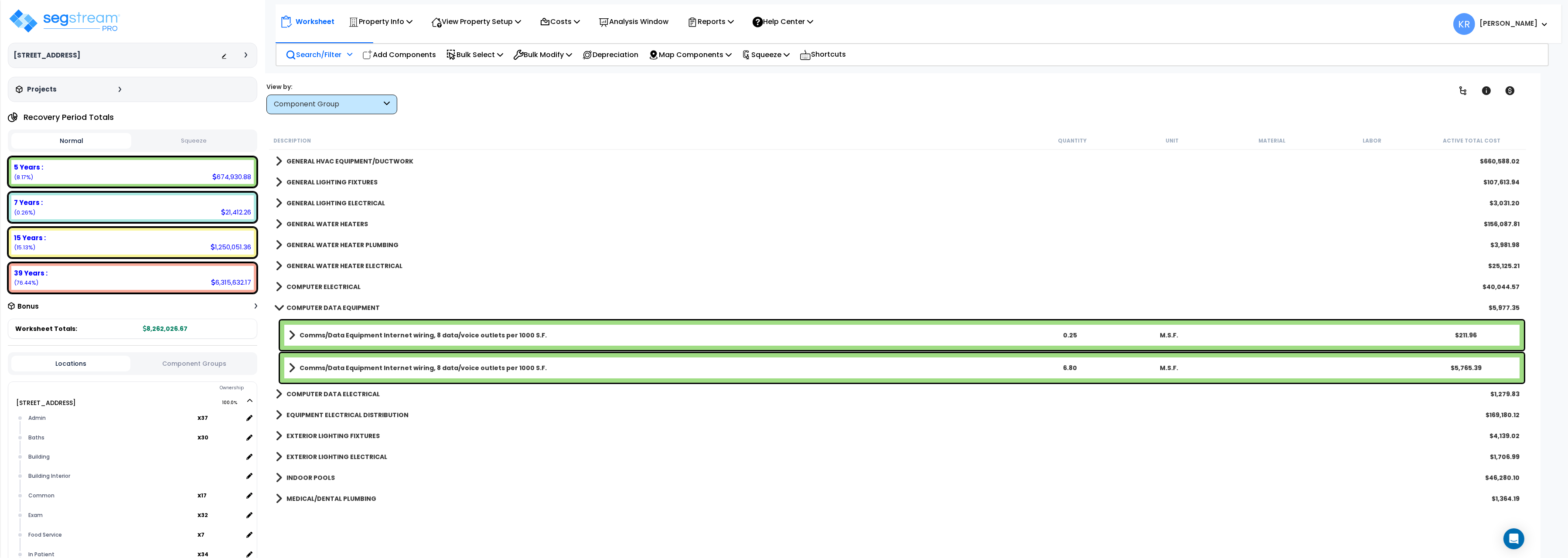
scroll to position [535, 0]
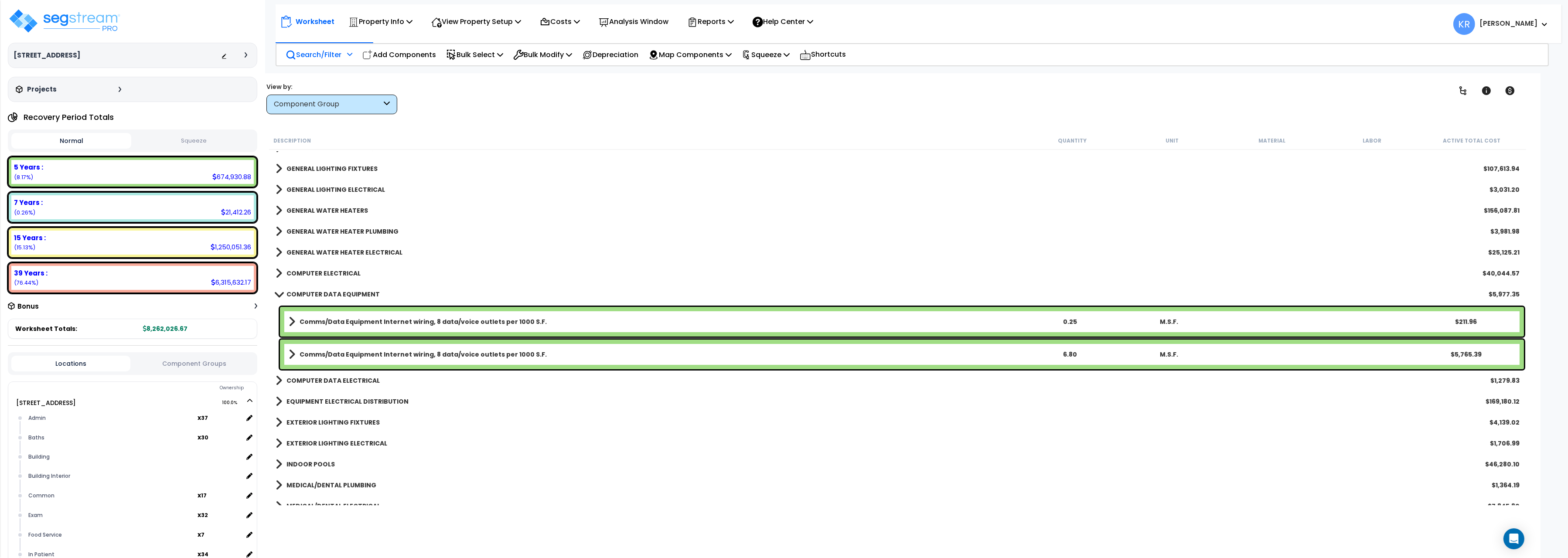
click at [280, 294] on span at bounding box center [279, 294] width 12 height 7
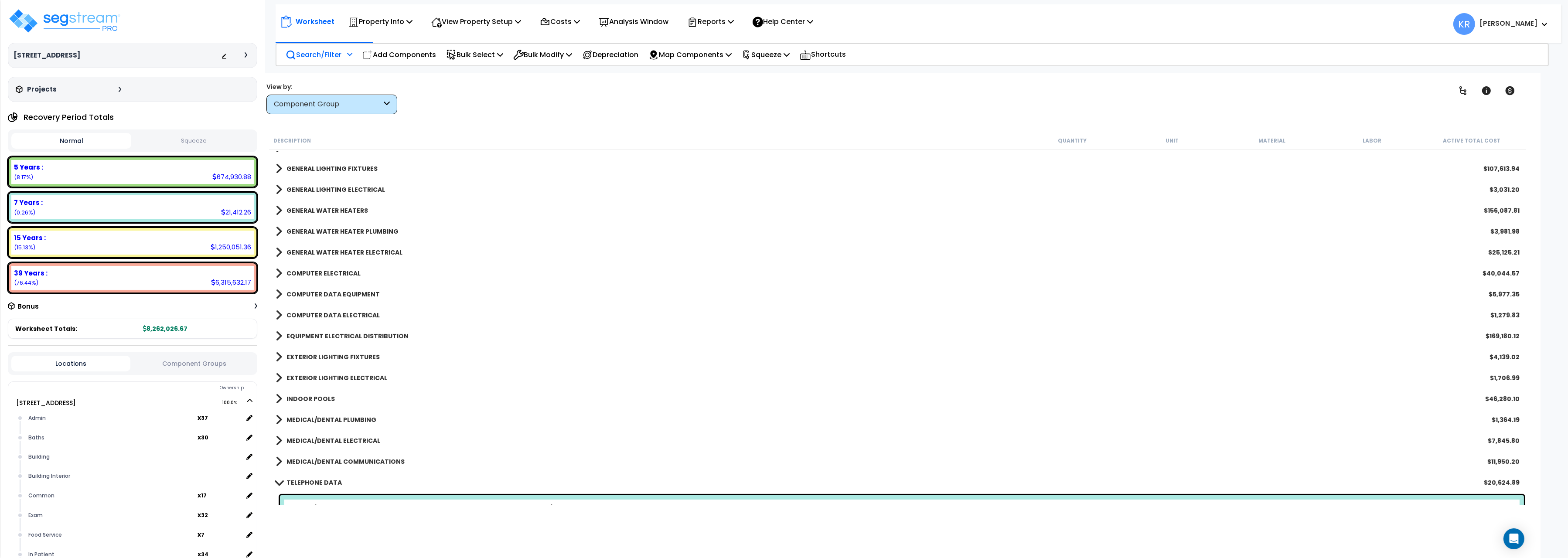
click at [284, 274] on link "COMPUTER ELECTRICAL" at bounding box center [318, 273] width 85 height 12
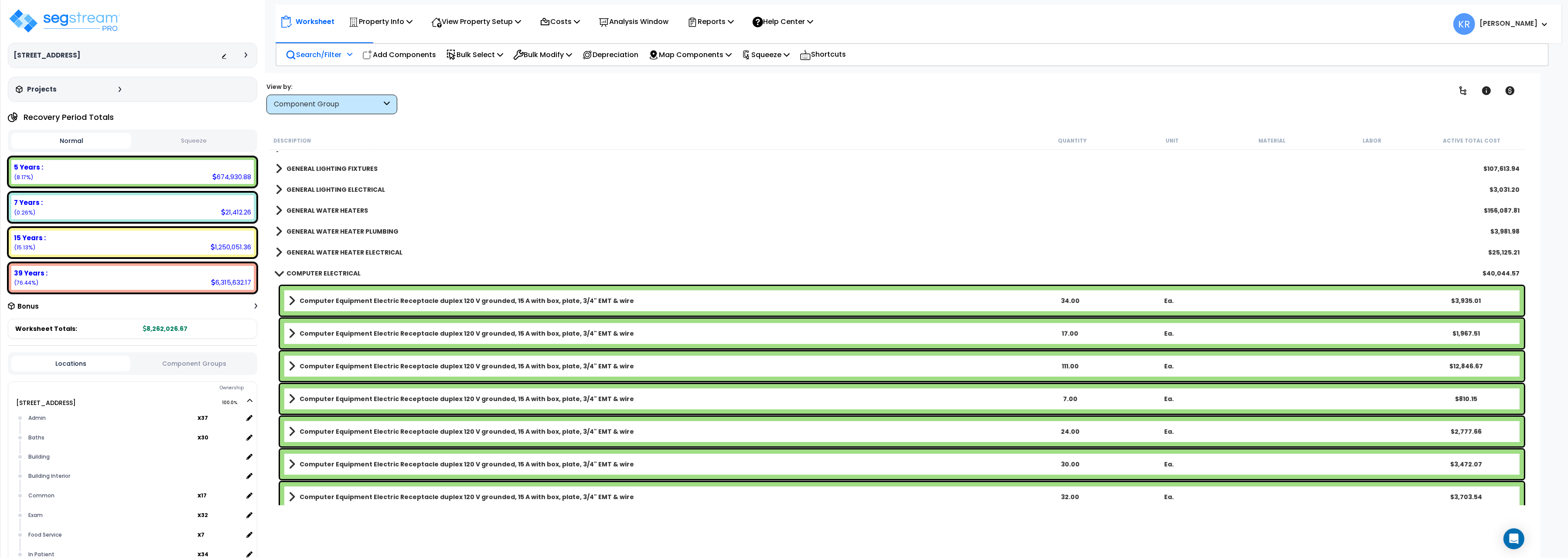
click at [292, 273] on b "COMPUTER ELECTRICAL" at bounding box center [324, 273] width 74 height 9
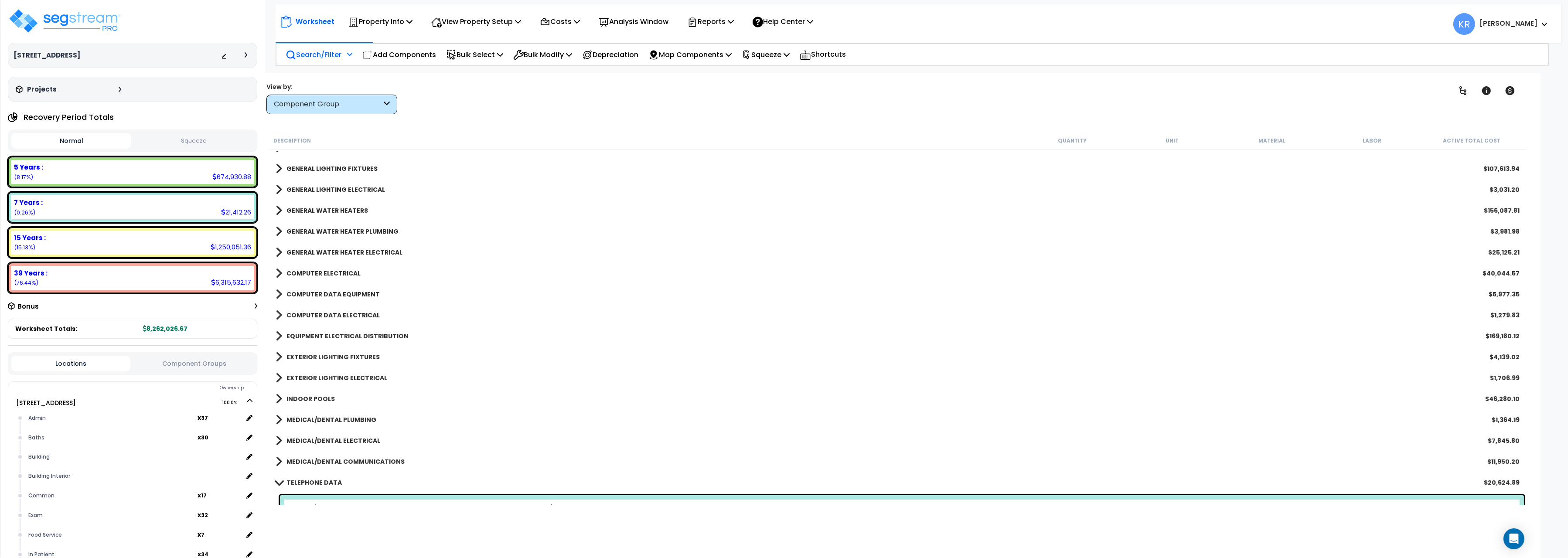
click at [293, 273] on b "COMPUTER ELECTRICAL" at bounding box center [324, 273] width 74 height 9
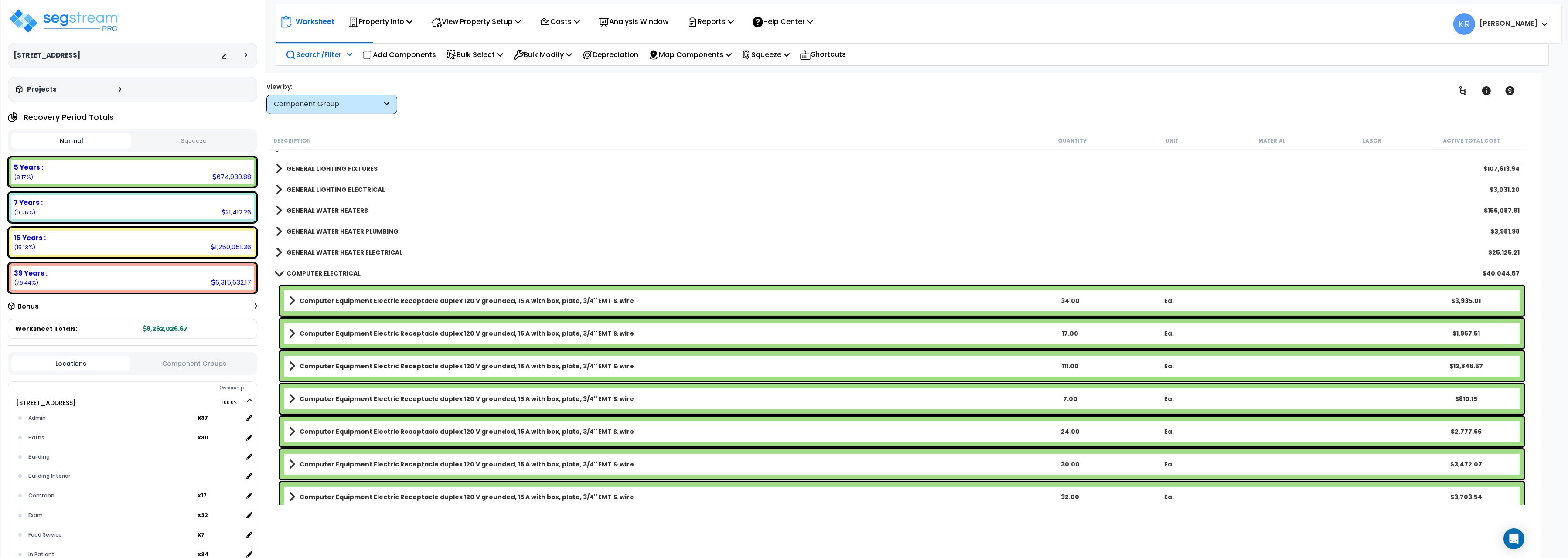
click at [286, 273] on link "COMPUTER ELECTRICAL" at bounding box center [318, 273] width 85 height 12
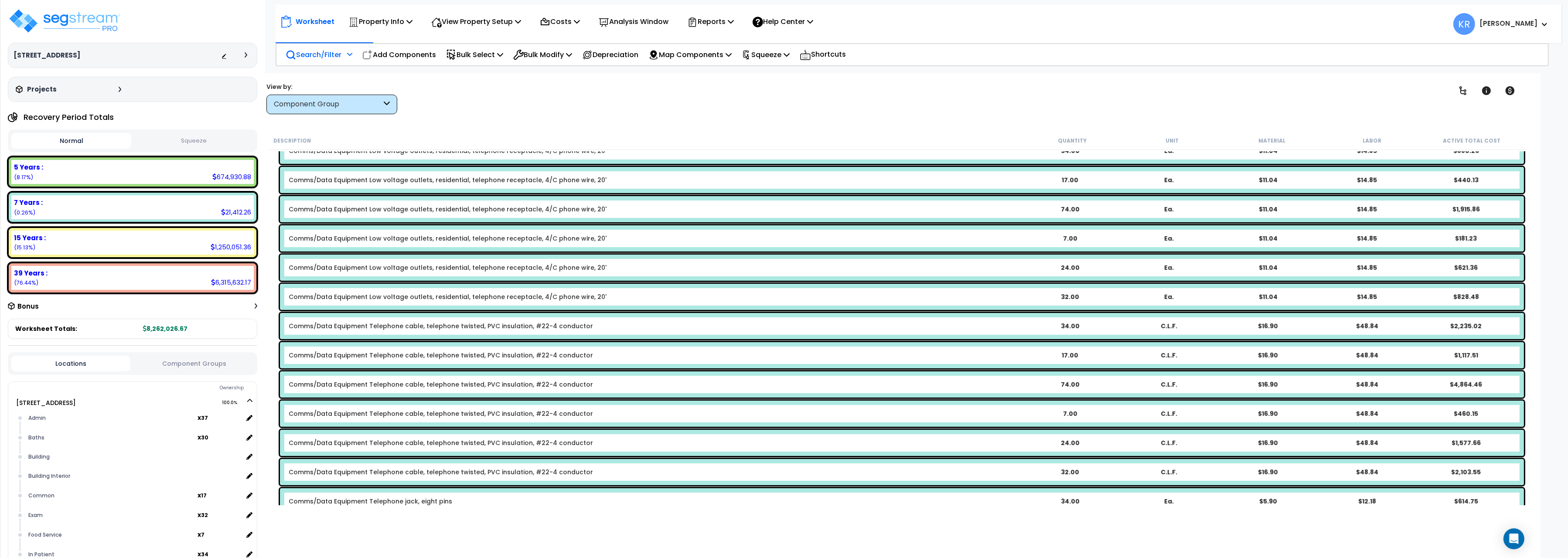
scroll to position [828, 0]
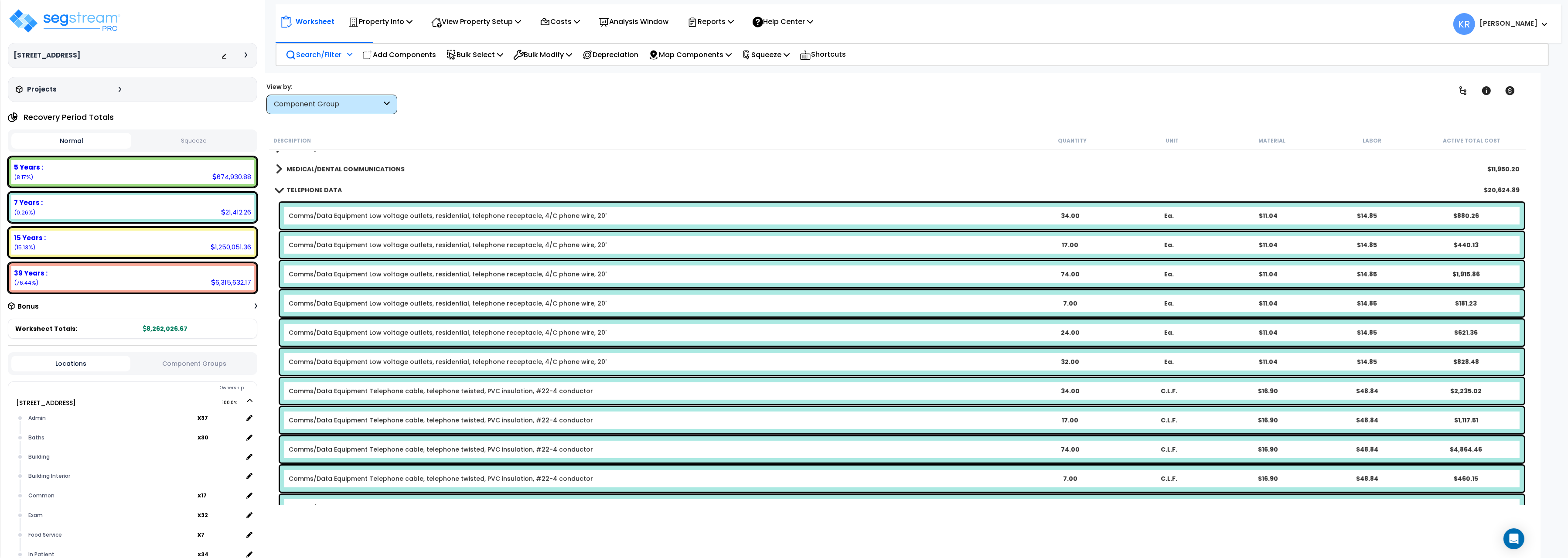
click at [304, 183] on div "TELEPHONE DATA $20,624.89" at bounding box center [898, 190] width 1253 height 21
click at [305, 195] on link "TELEPHONE DATA" at bounding box center [309, 190] width 66 height 12
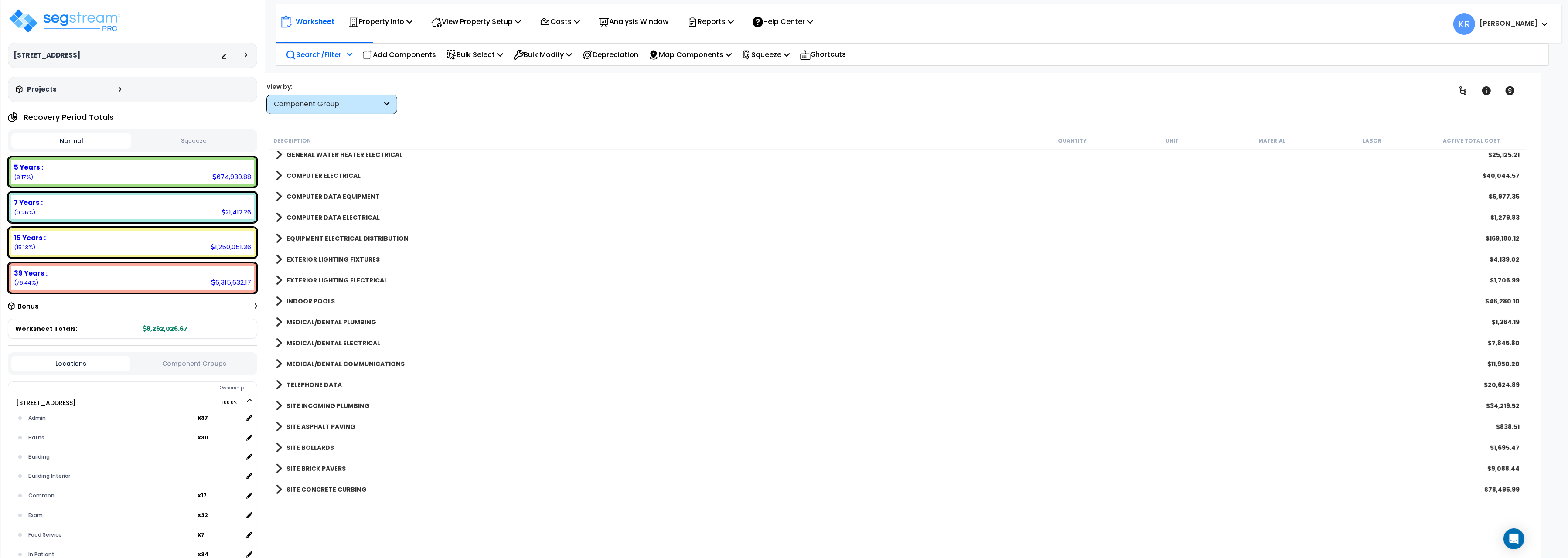
scroll to position [585, 0]
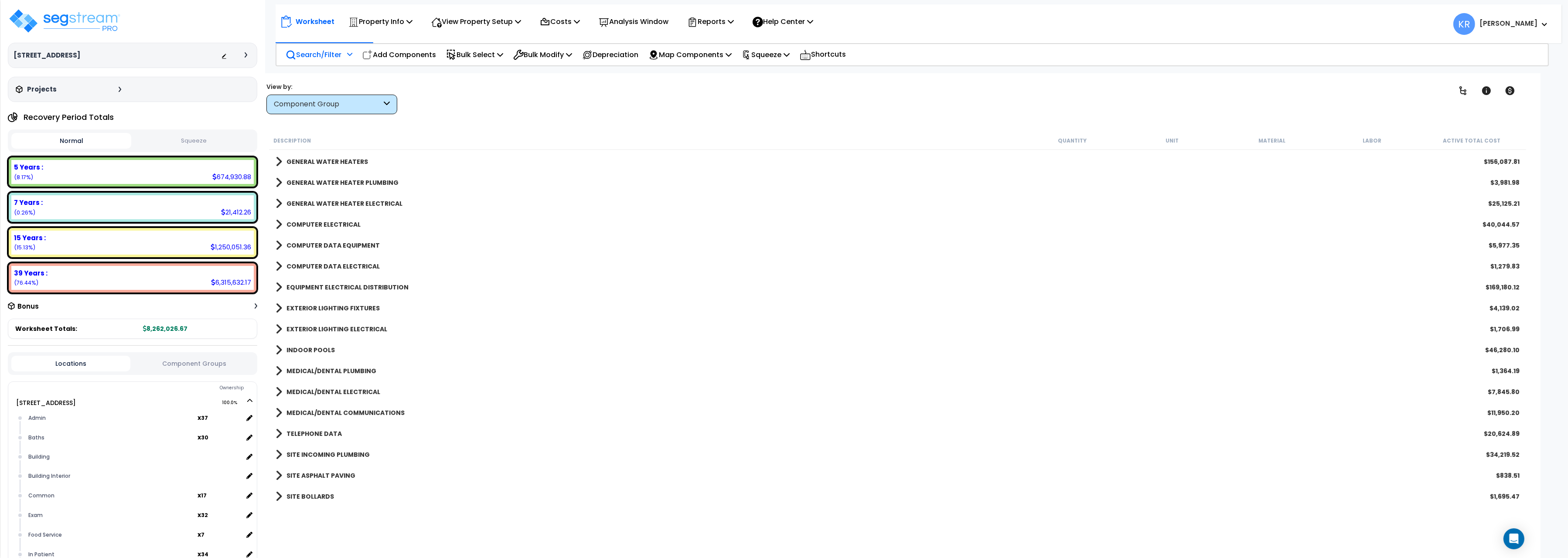
click at [326, 245] on b "COMPUTER DATA EQUIPMENT" at bounding box center [333, 245] width 93 height 9
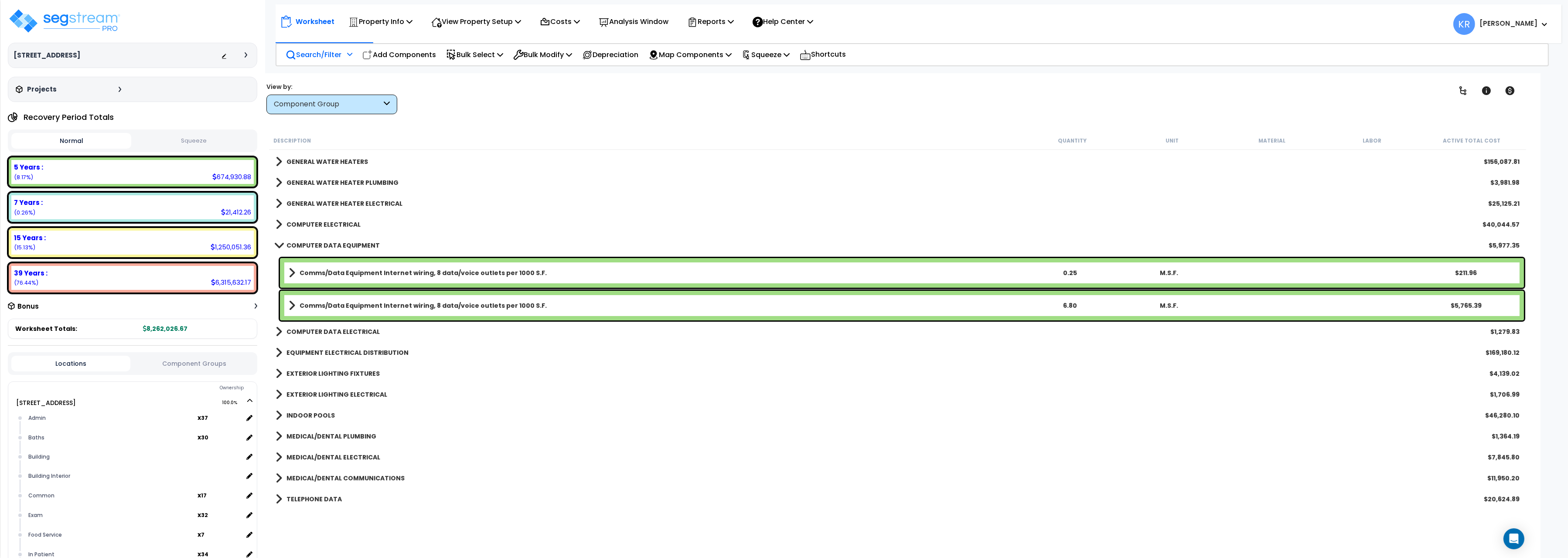
click at [326, 245] on b "COMPUTER DATA EQUIPMENT" at bounding box center [333, 245] width 93 height 9
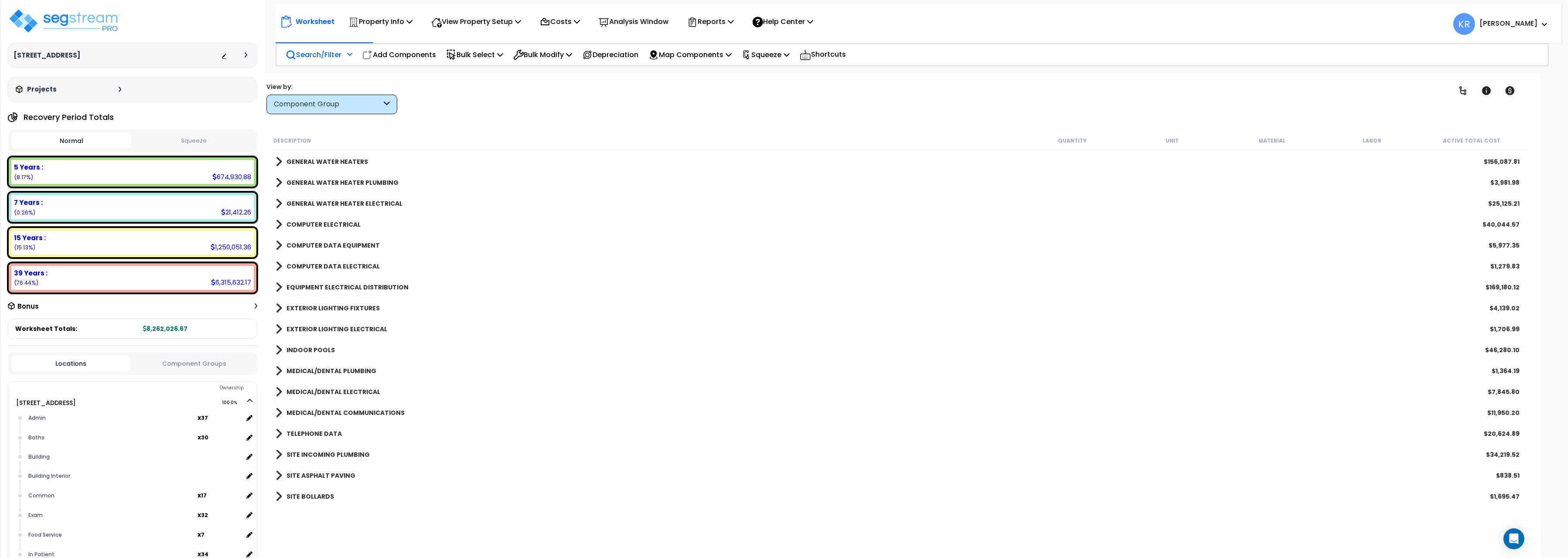
click at [325, 263] on b "COMPUTER DATA ELECTRICAL" at bounding box center [333, 267] width 93 height 9
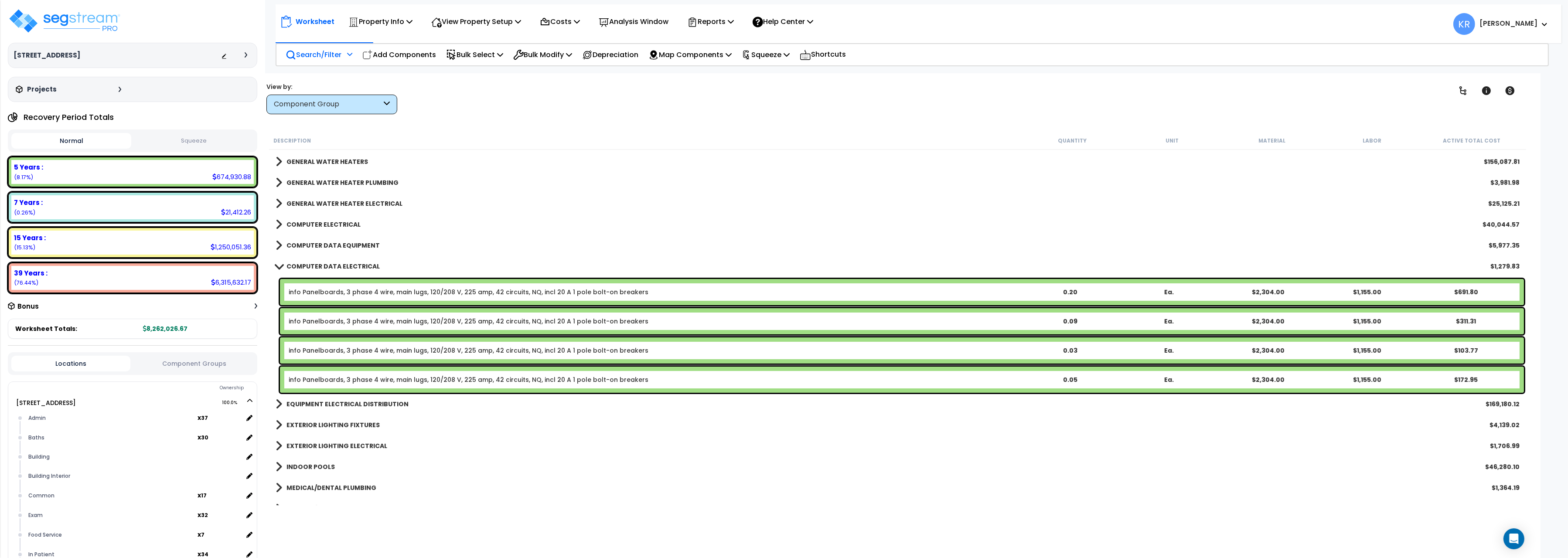
click at [325, 263] on b "COMPUTER DATA ELECTRICAL" at bounding box center [333, 267] width 93 height 9
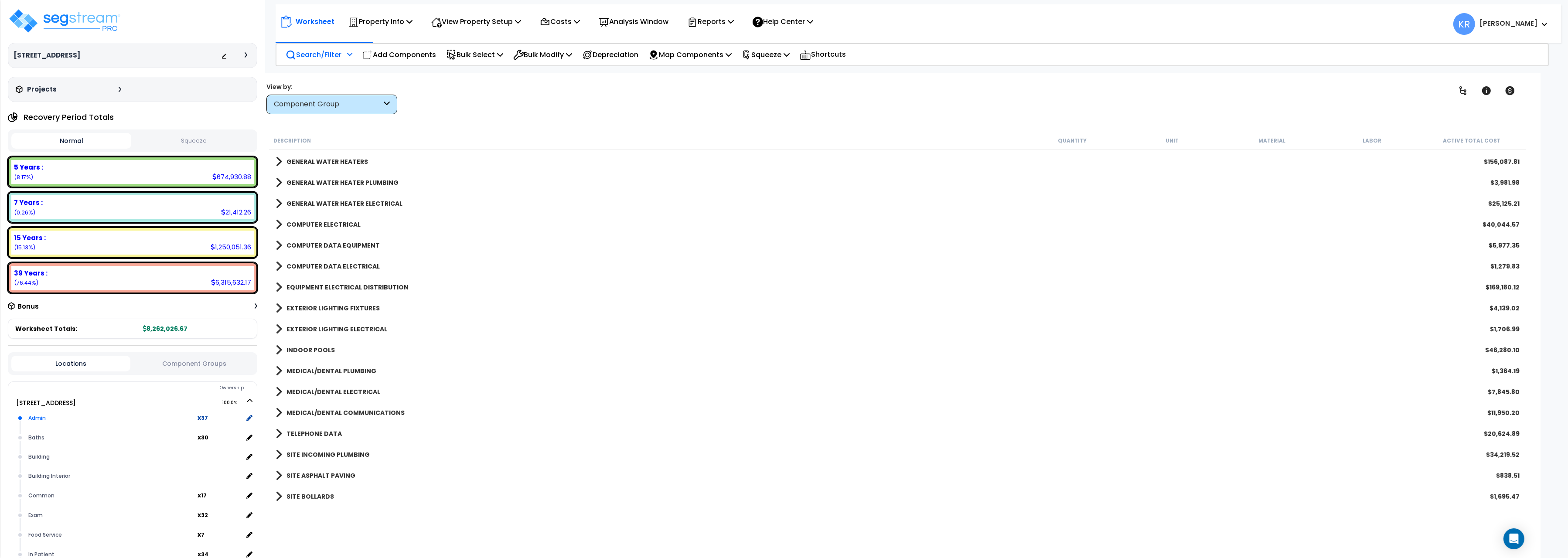
click at [42, 416] on div "Admin" at bounding box center [112, 417] width 172 height 10
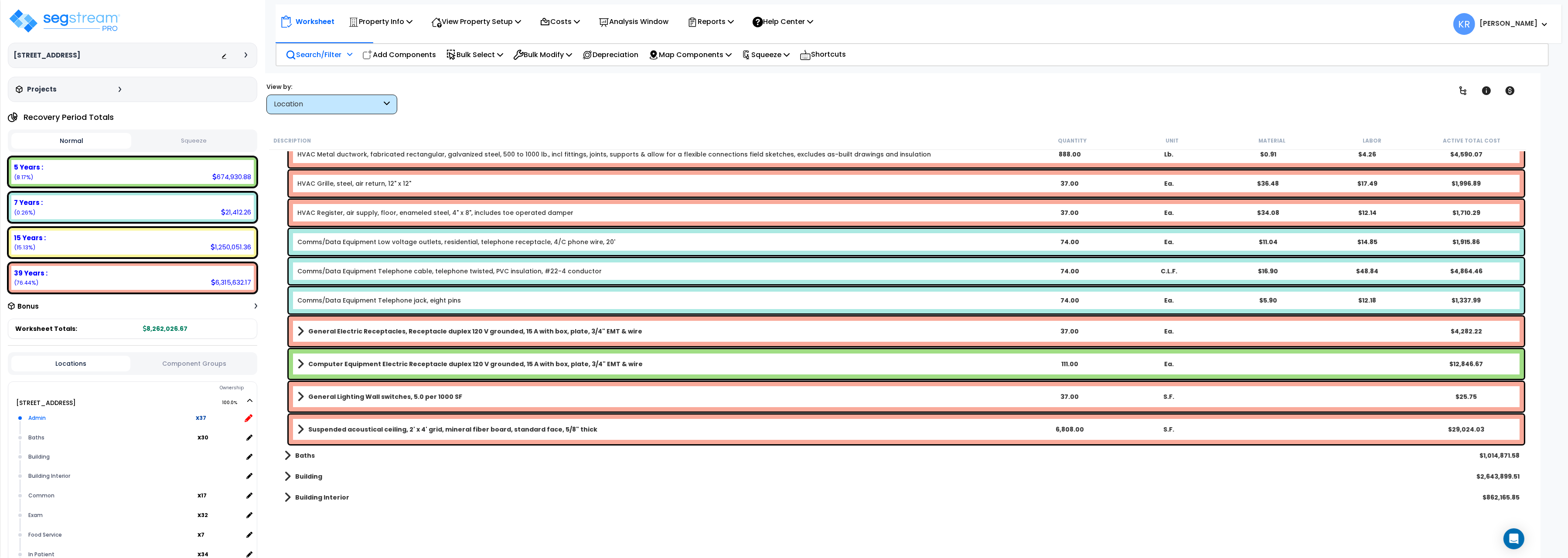
click at [247, 417] on icon at bounding box center [248, 418] width 8 height 8
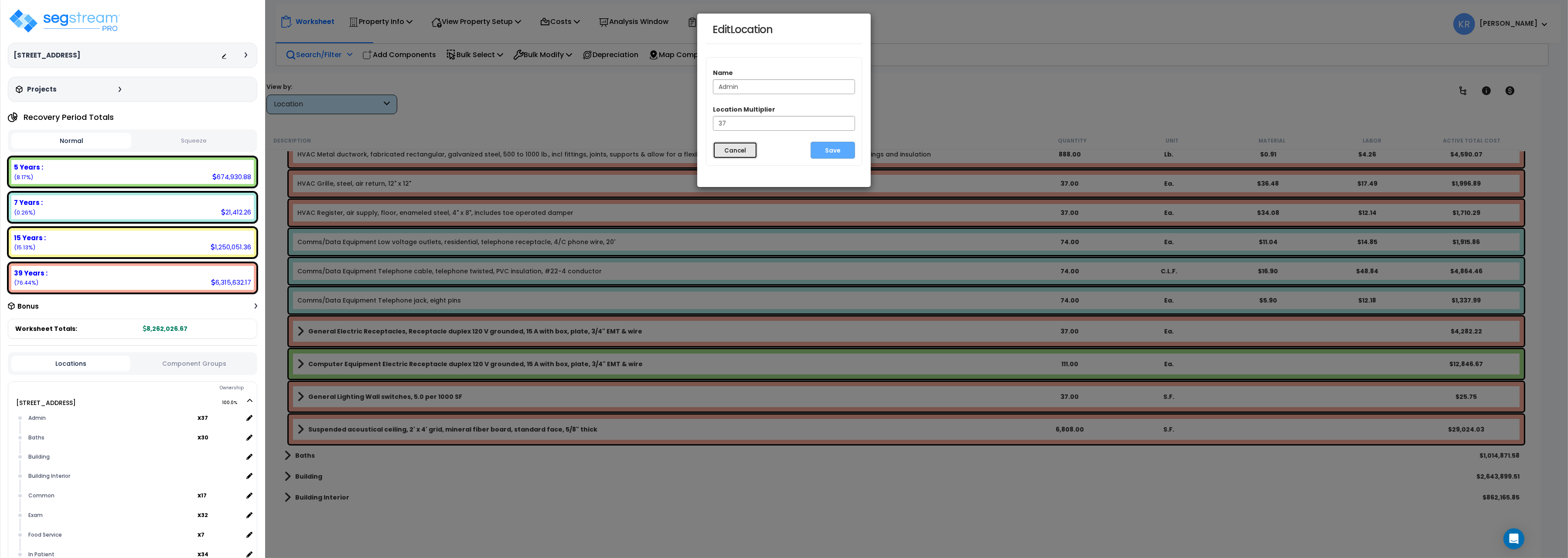
click at [732, 148] on button "Cancel" at bounding box center [735, 150] width 44 height 17
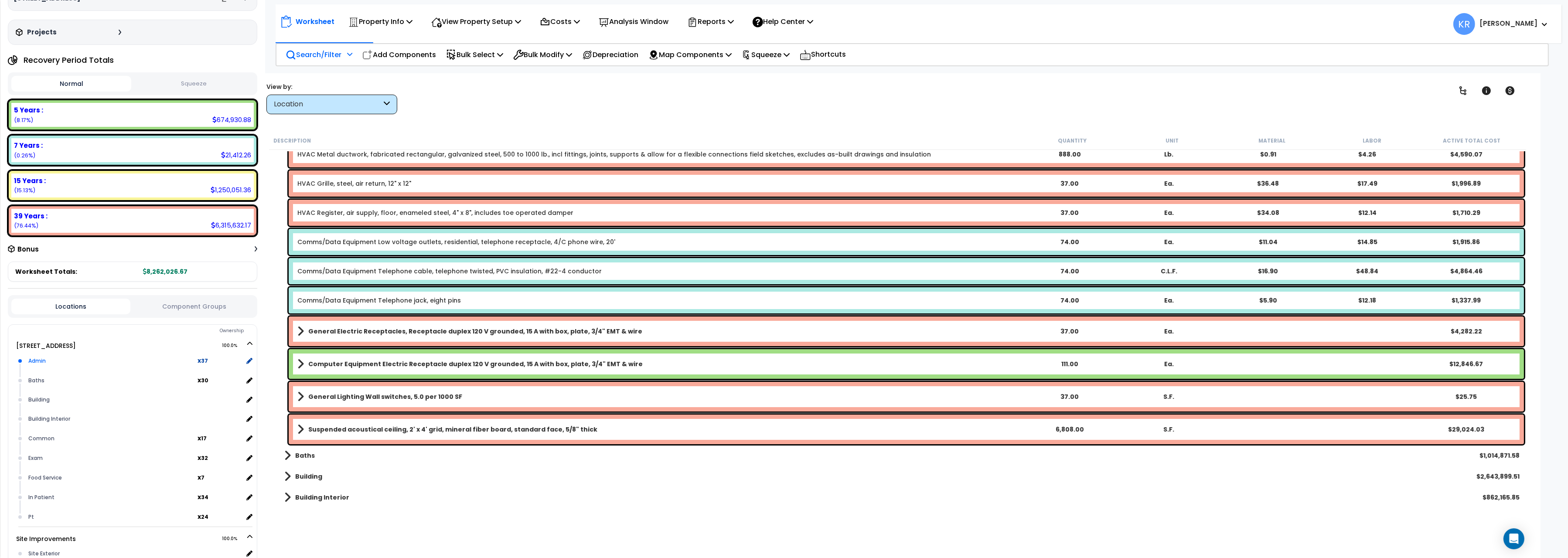
scroll to position [97, 0]
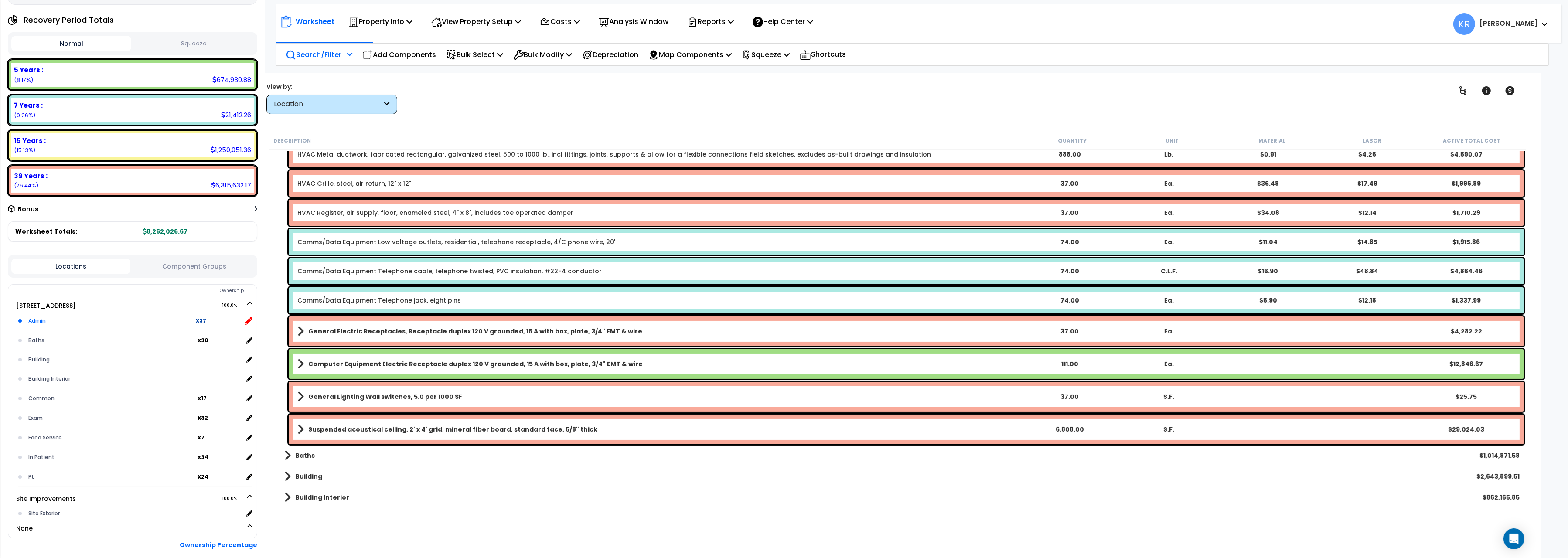
click at [251, 319] on icon at bounding box center [248, 321] width 8 height 8
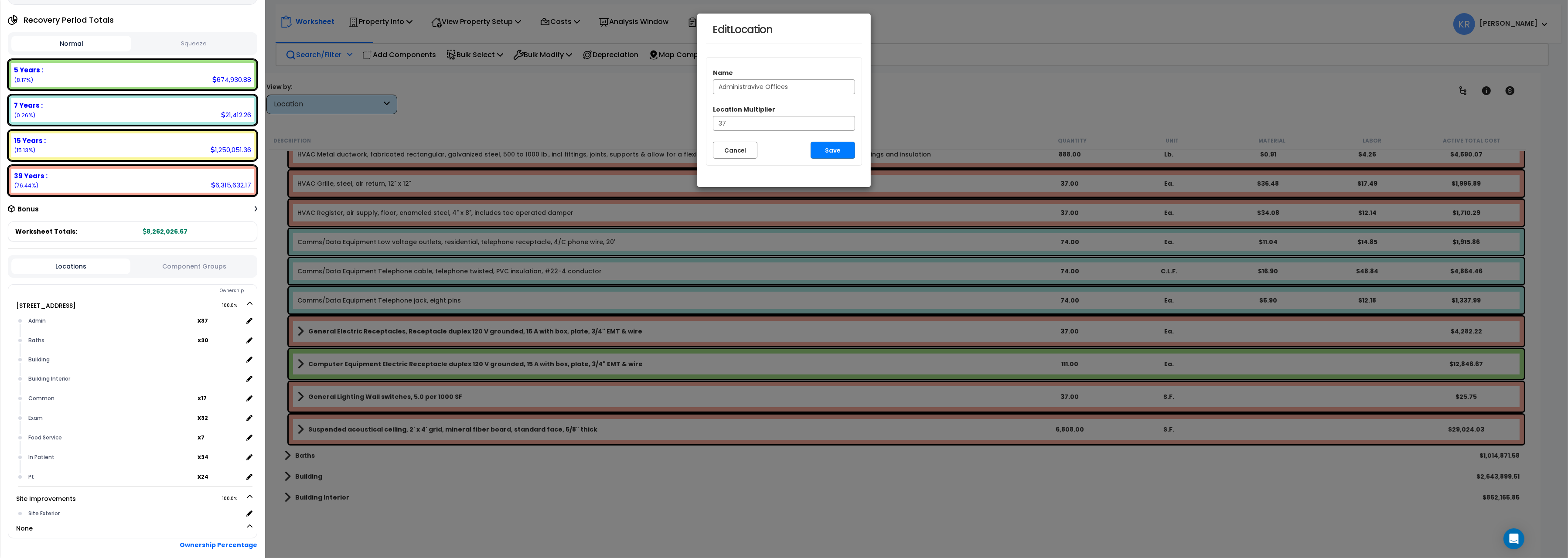
drag, startPoint x: 750, startPoint y: 88, endPoint x: 757, endPoint y: 89, distance: 7.1
click at [757, 89] on input "Administravive Offices" at bounding box center [784, 86] width 142 height 15
click at [757, 89] on input "Administravive Offices" at bounding box center [784, 86] width 142 height 15
type input "Administrative Offices"
click at [821, 154] on button "Save" at bounding box center [833, 150] width 44 height 17
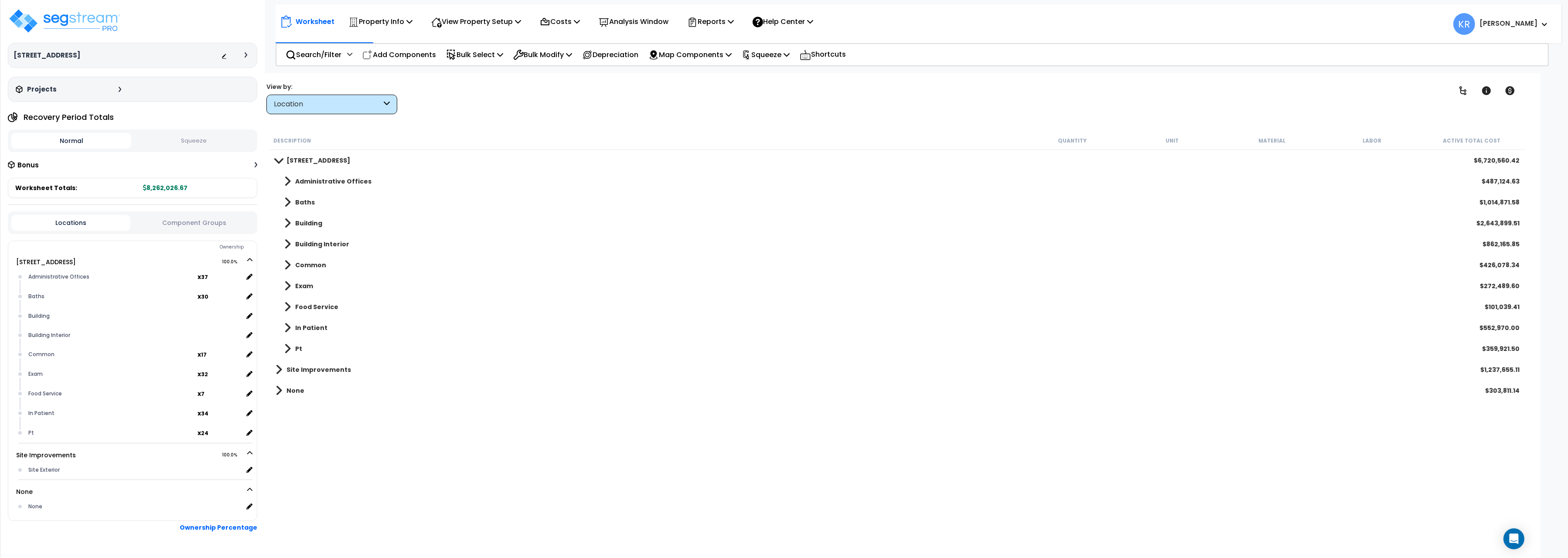
scroll to position [25, 0]
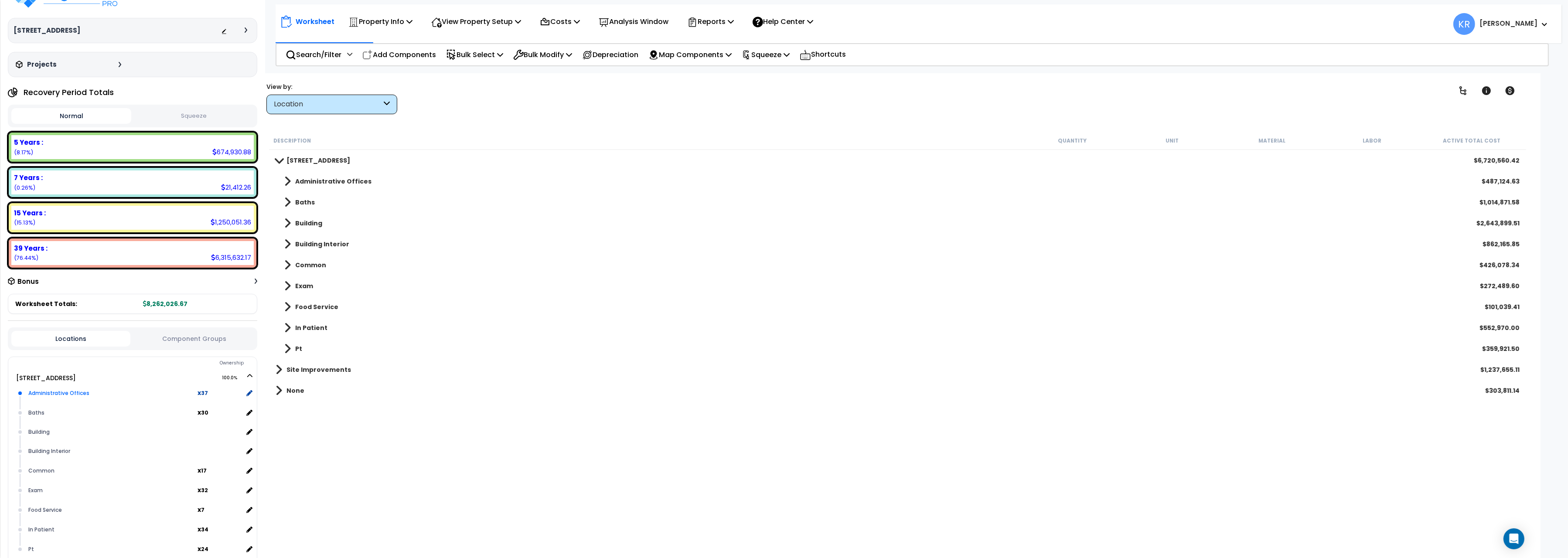
click at [58, 397] on div "Administrative Offices x 37" at bounding box center [139, 393] width 226 height 19
click at [58, 391] on div "Administrative Offices" at bounding box center [112, 393] width 172 height 10
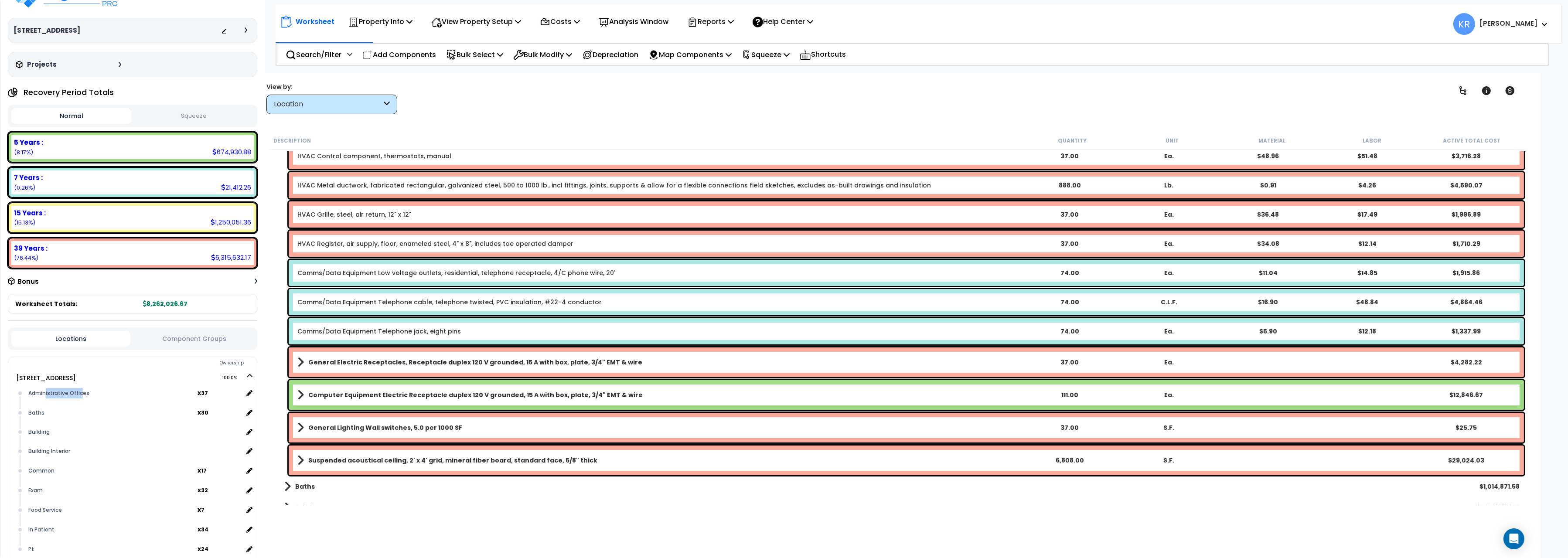
scroll to position [292, 0]
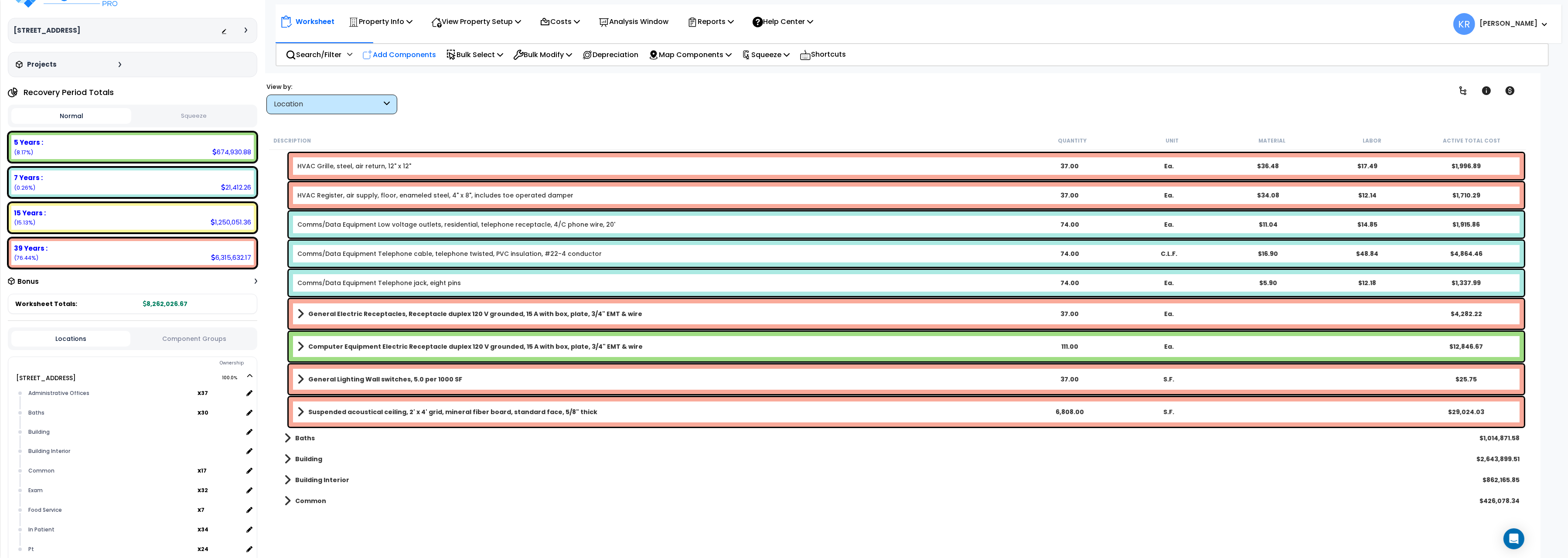
click at [408, 52] on p "Add Components" at bounding box center [399, 54] width 74 height 12
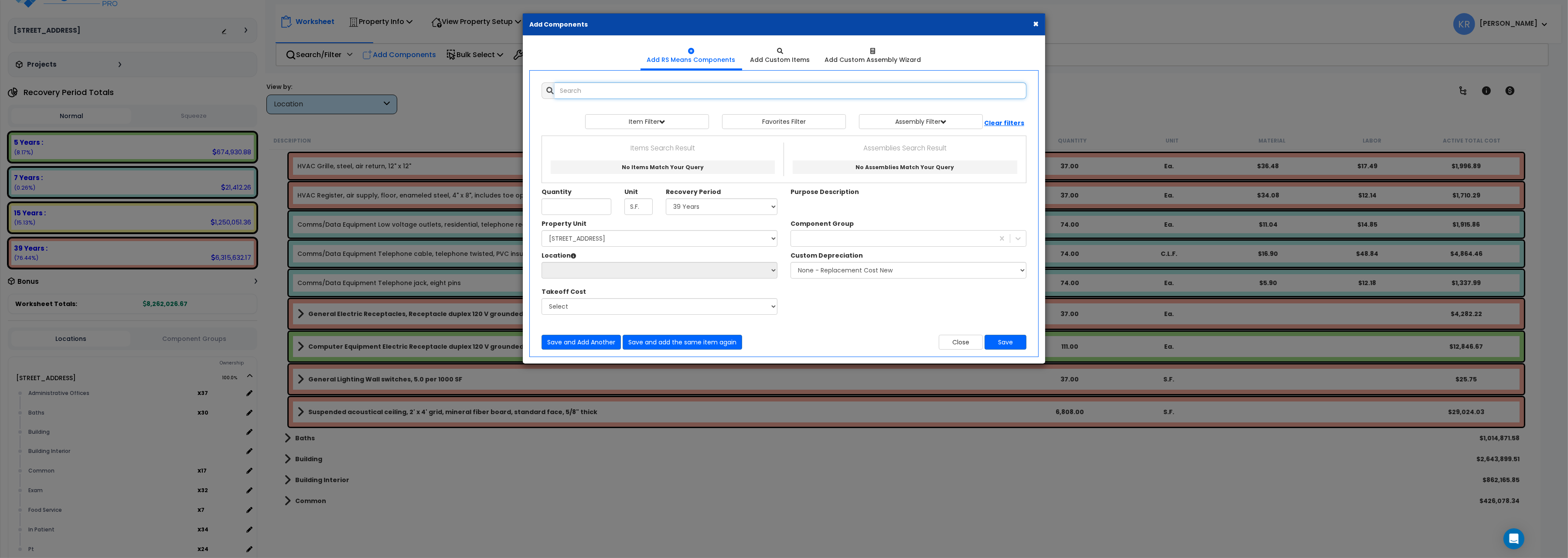
select select
click at [585, 90] on input "text" at bounding box center [790, 90] width 472 height 16
drag, startPoint x: 643, startPoint y: 92, endPoint x: 294, endPoint y: 41, distance: 352.7
click at [555, 82] on input "equipment unshielded" at bounding box center [790, 90] width 472 height 16
click at [587, 88] on input "260533135020" at bounding box center [790, 90] width 472 height 16
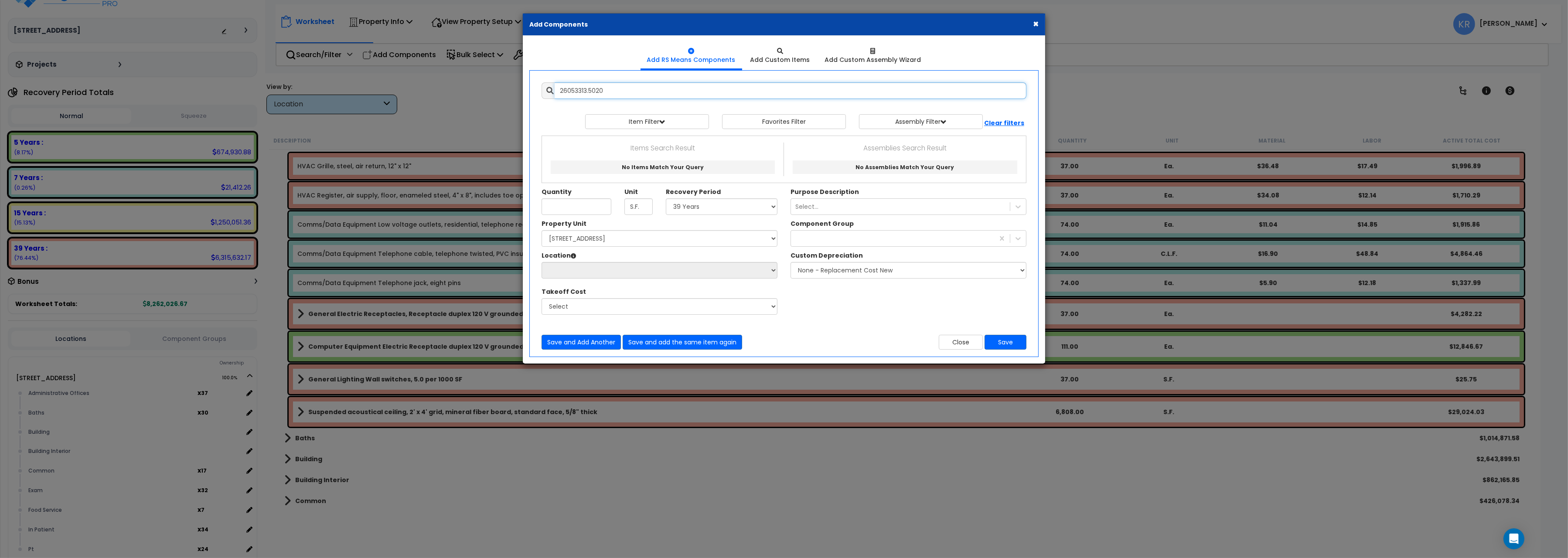
click at [649, 93] on input "26053313.5020" at bounding box center [790, 90] width 472 height 16
click at [648, 120] on button "Item Filter" at bounding box center [646, 122] width 124 height 15
click at [551, 112] on div at bounding box center [784, 110] width 485 height 9
drag, startPoint x: 611, startPoint y: 92, endPoint x: 433, endPoint y: 71, distance: 179.2
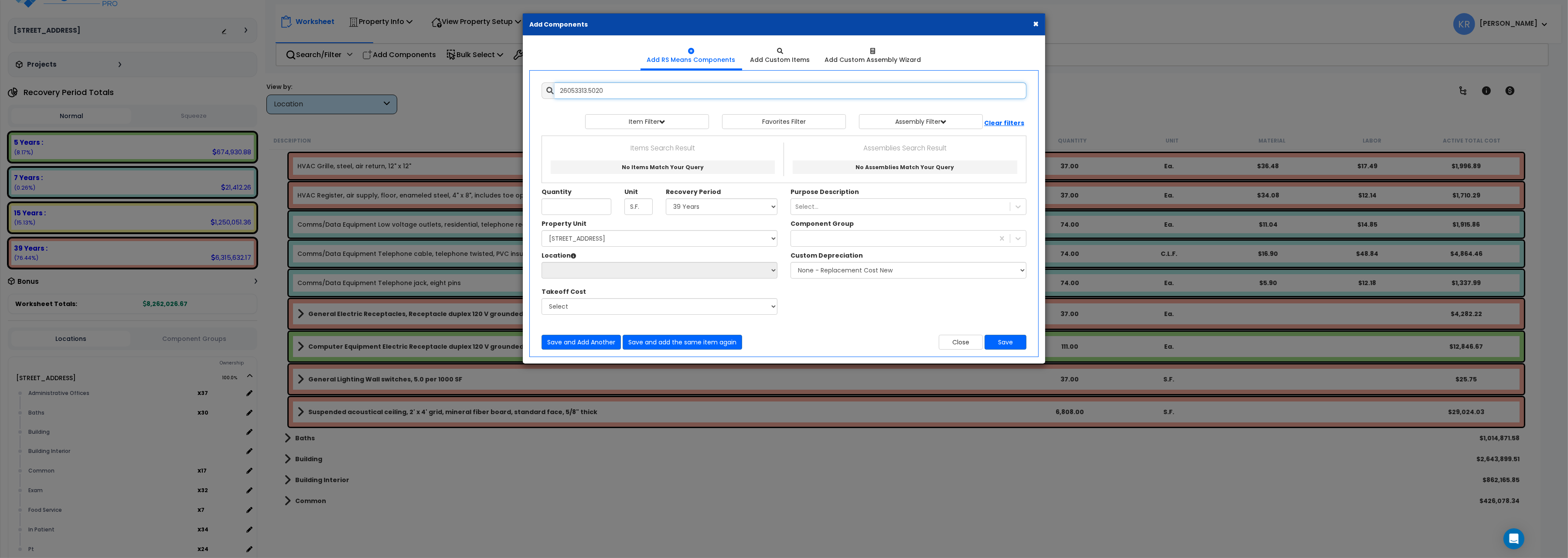
click at [555, 82] on input "26053313.5020" at bounding box center [790, 90] width 472 height 16
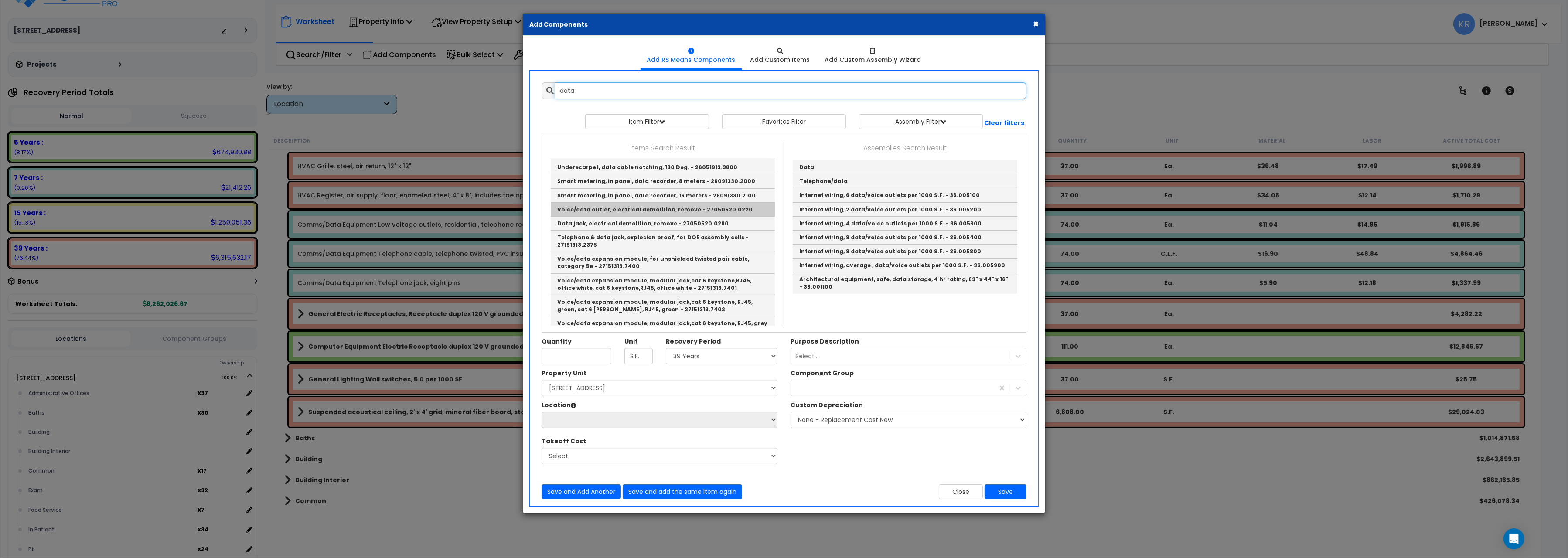
scroll to position [341, 0]
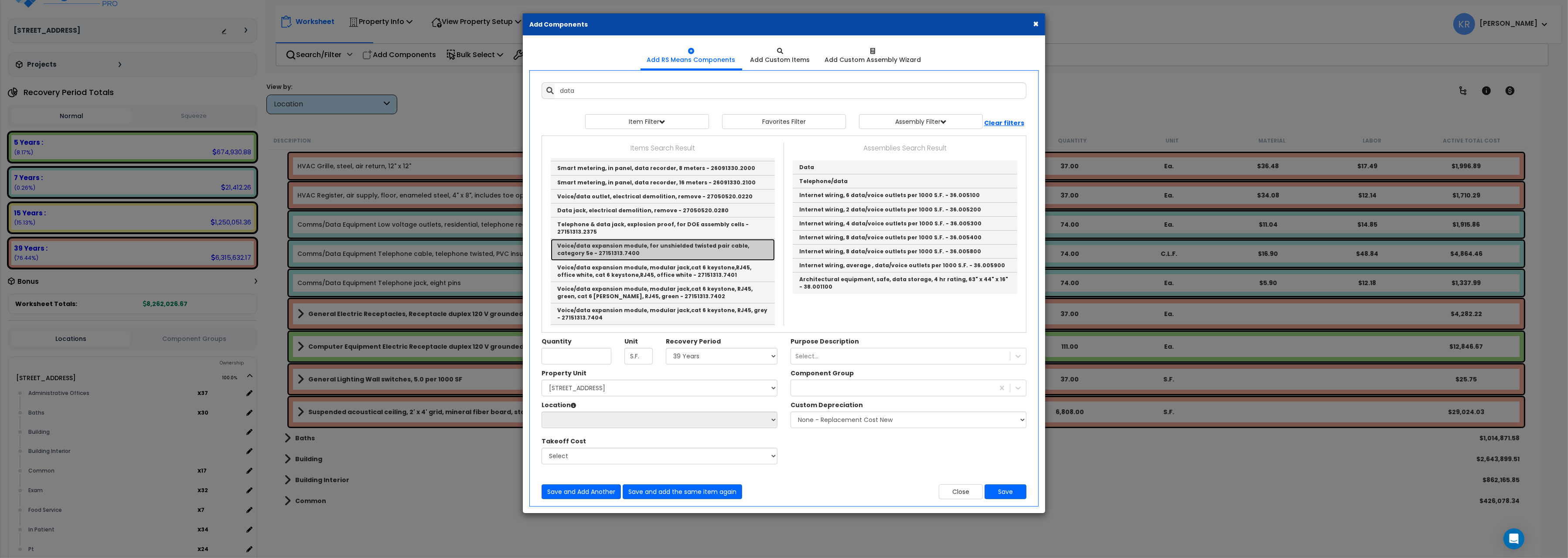
click at [637, 239] on link "Voice/data expansion module, for unshielded twisted pair cable, category 5e - 2…" at bounding box center [663, 249] width 224 height 21
type input "Voice/data expansion module, for unshielded twisted pair cable, category 5e - 2…"
type input "Ea."
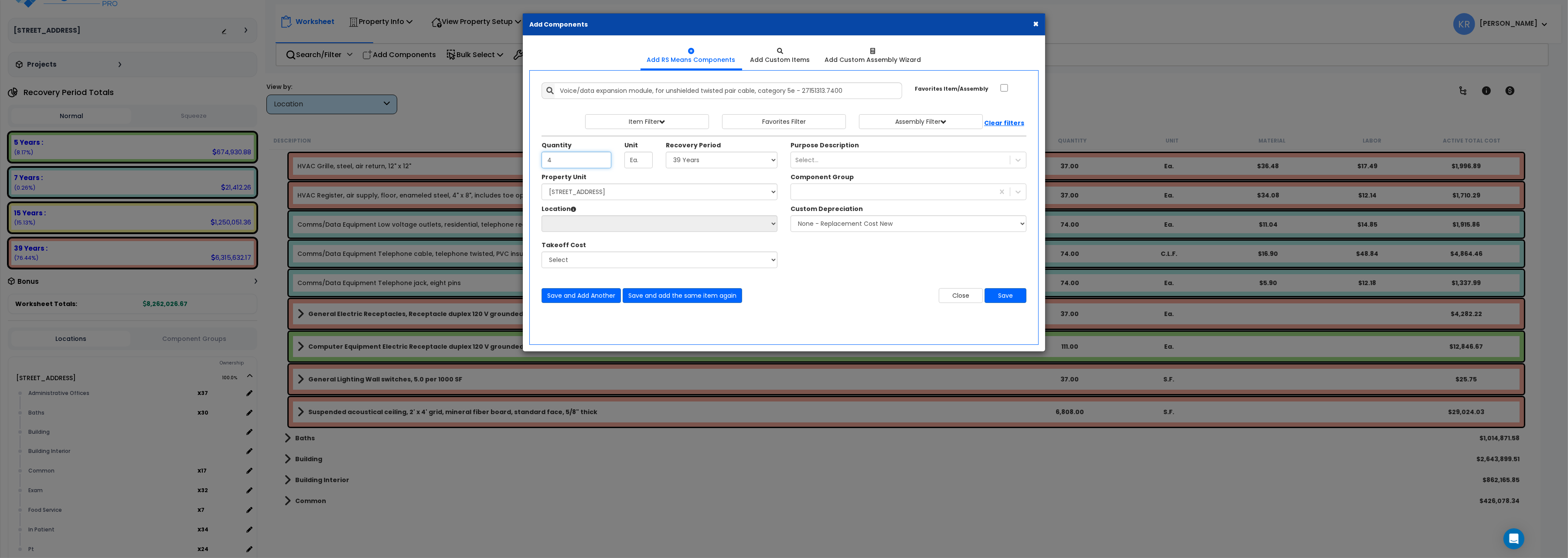
type input "4"
click at [666, 152] on select "Select 5 Years 7 Years 15 Years 20 Years 39 Years 27.5 Year" at bounding box center [721, 159] width 111 height 16
select select "5Y"
click option "5 Years" at bounding box center [0, 0] width 0 height 0
click at [542, 184] on select "Select [STREET_ADDRESS] Site Improvements" at bounding box center [660, 192] width 236 height 16
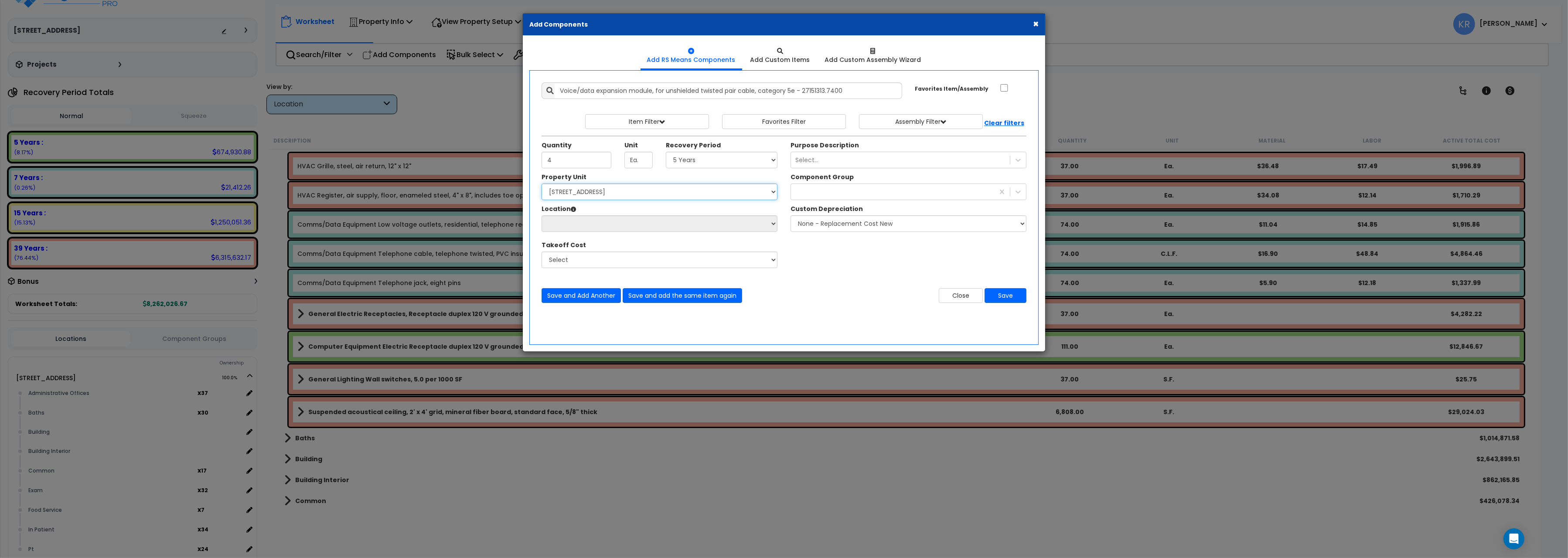
select select "162439"
click option "[STREET_ADDRESS]" at bounding box center [0, 0] width 0 height 0
click at [542, 215] on select "Select Administrative Offices Baths Building Building Interior Common Exam Food…" at bounding box center [660, 223] width 236 height 16
select select "31400"
click option "Administrative Offices" at bounding box center [0, 0] width 0 height 0
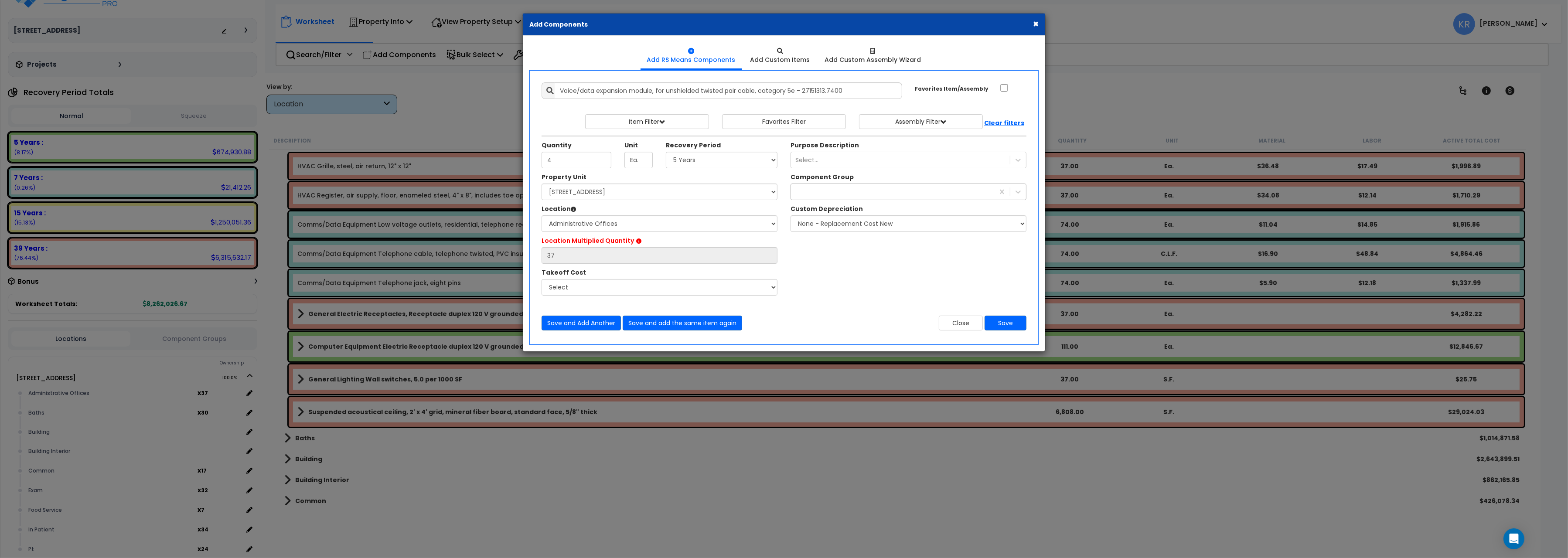
click at [821, 193] on div at bounding box center [892, 192] width 203 height 14
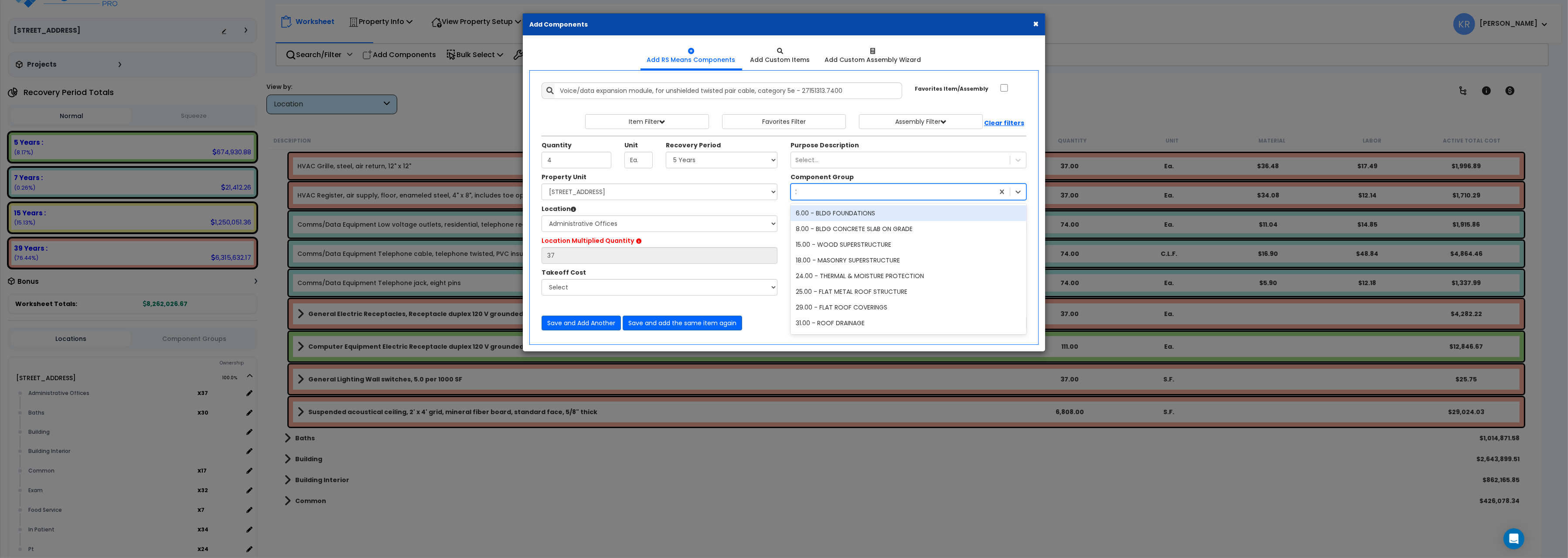
type input "203"
click at [867, 216] on div "203.00 - COMPUTER DATA ELECTRICAL" at bounding box center [909, 213] width 236 height 16
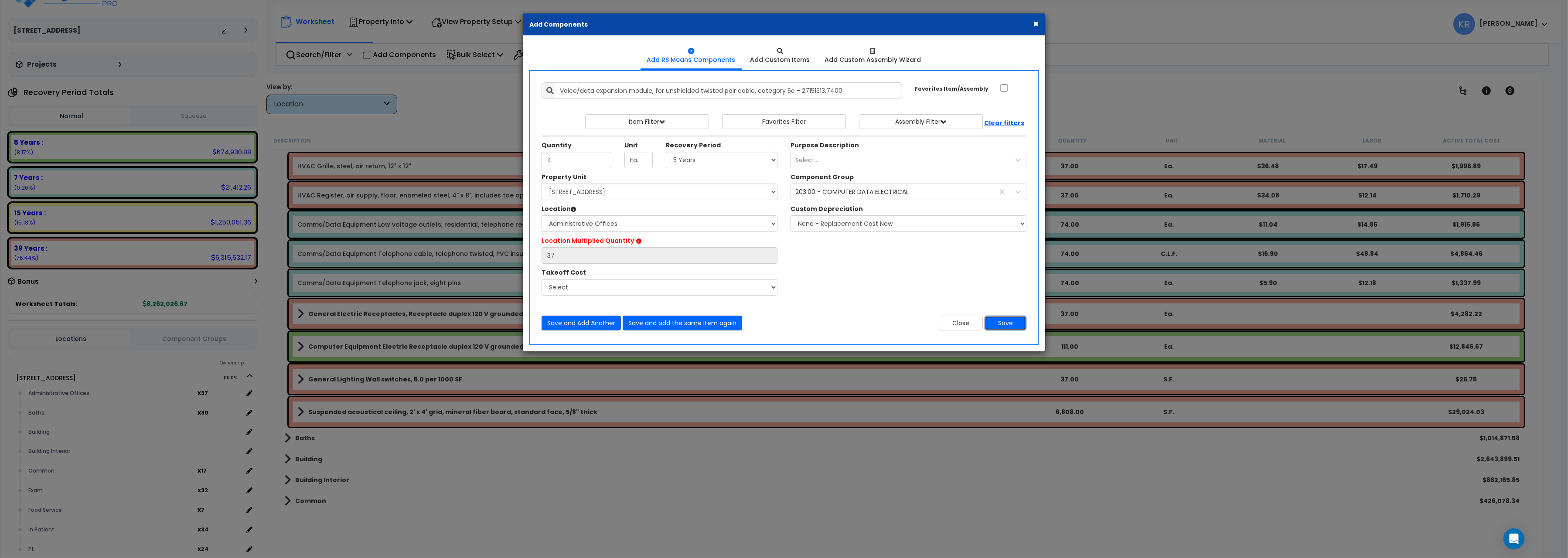
click at [1004, 322] on button "Save" at bounding box center [1006, 323] width 42 height 15
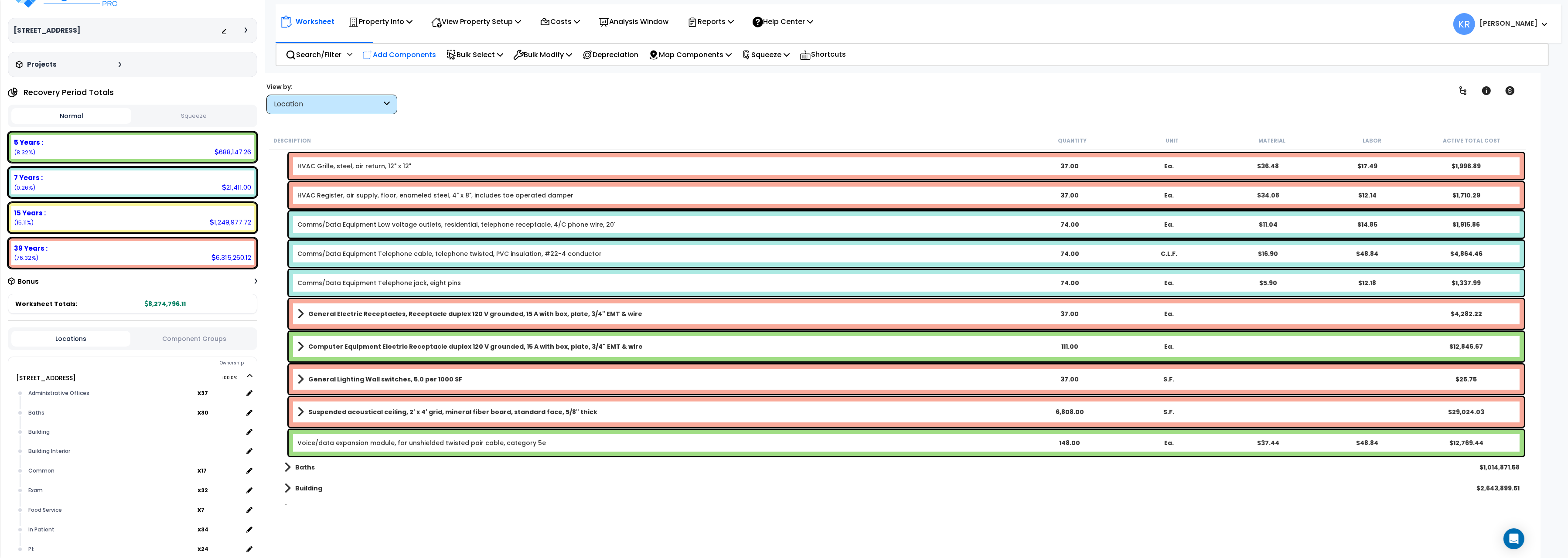
click at [387, 52] on p "Add Components" at bounding box center [399, 54] width 74 height 12
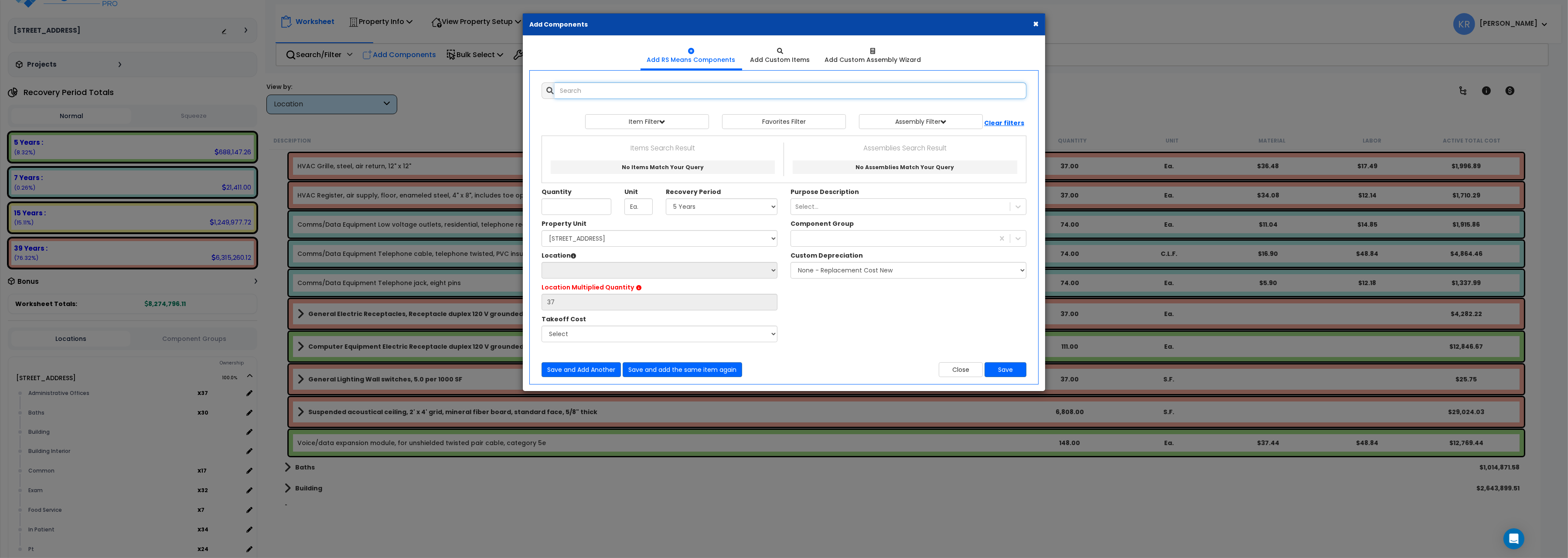
select select
click at [655, 91] on input "text" at bounding box center [790, 90] width 472 height 16
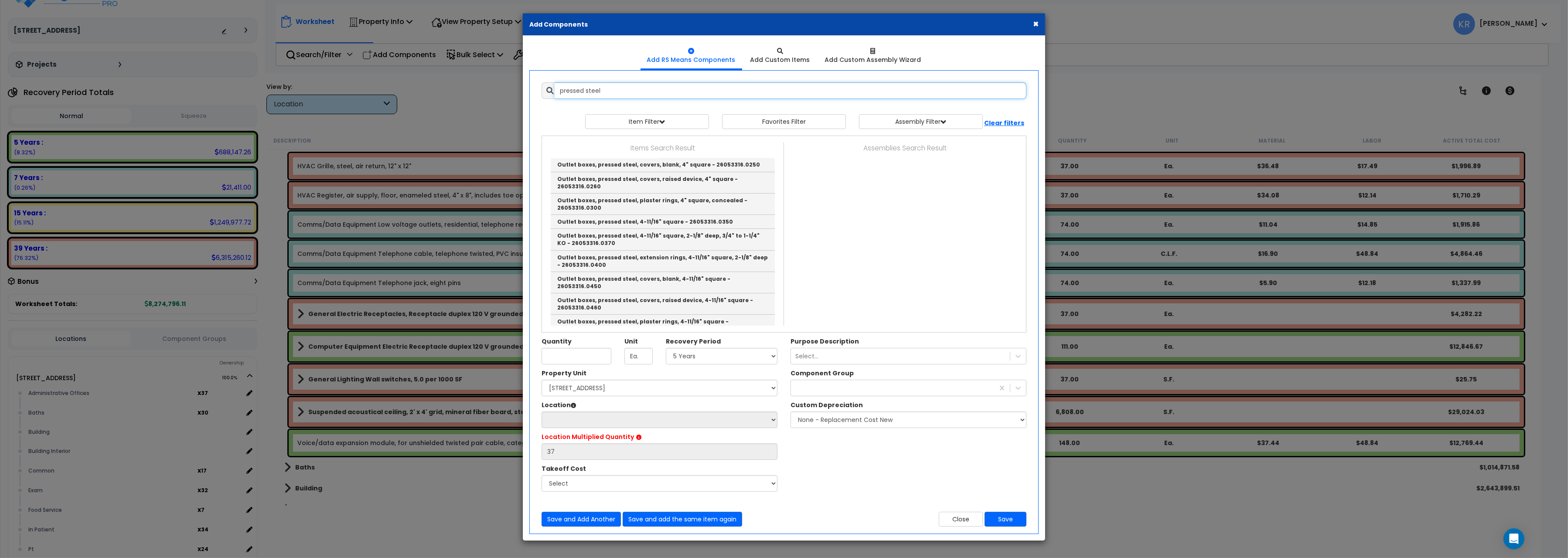
scroll to position [195, 0]
click at [679, 228] on link "Outlet boxes, pressed steel, 4-11/16" square, 2-1/8" deep, 3/4" to 1-1/4" KO - …" at bounding box center [663, 239] width 224 height 21
type input "Outlet boxes, pressed steel, 4-11/16" square, 2-1/8" deep, 3/4" to 1-1/4" KO - …"
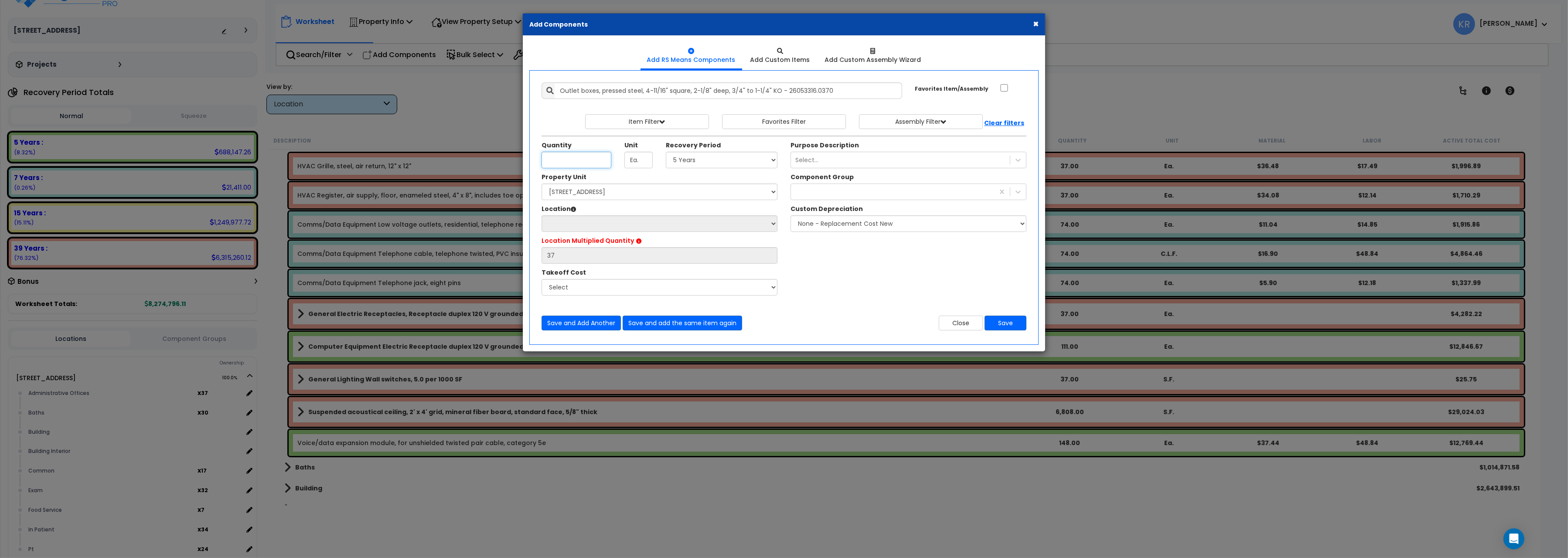
click at [571, 160] on input "Quantity" at bounding box center [576, 159] width 70 height 16
type input "4"
click at [666, 152] on select "Select 5 Years 7 Years 15 Years 20 Years 39 Years 27.5 Year" at bounding box center [721, 159] width 111 height 16
select select "5Y"
click option "5 Years" at bounding box center [0, 0] width 0 height 0
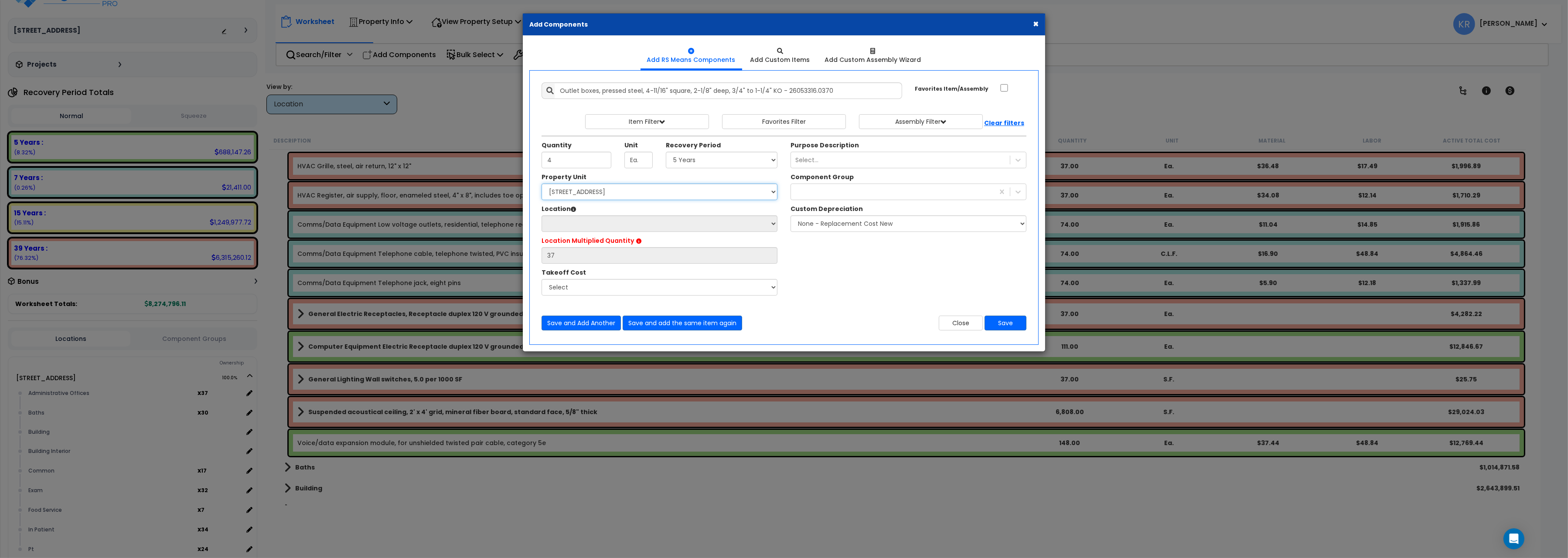
click at [542, 184] on select "Select 204 Energy Pkwy Site Improvements" at bounding box center [660, 192] width 236 height 16
select select "162439"
click option "204 Energy Pkwy" at bounding box center [0, 0] width 0 height 0
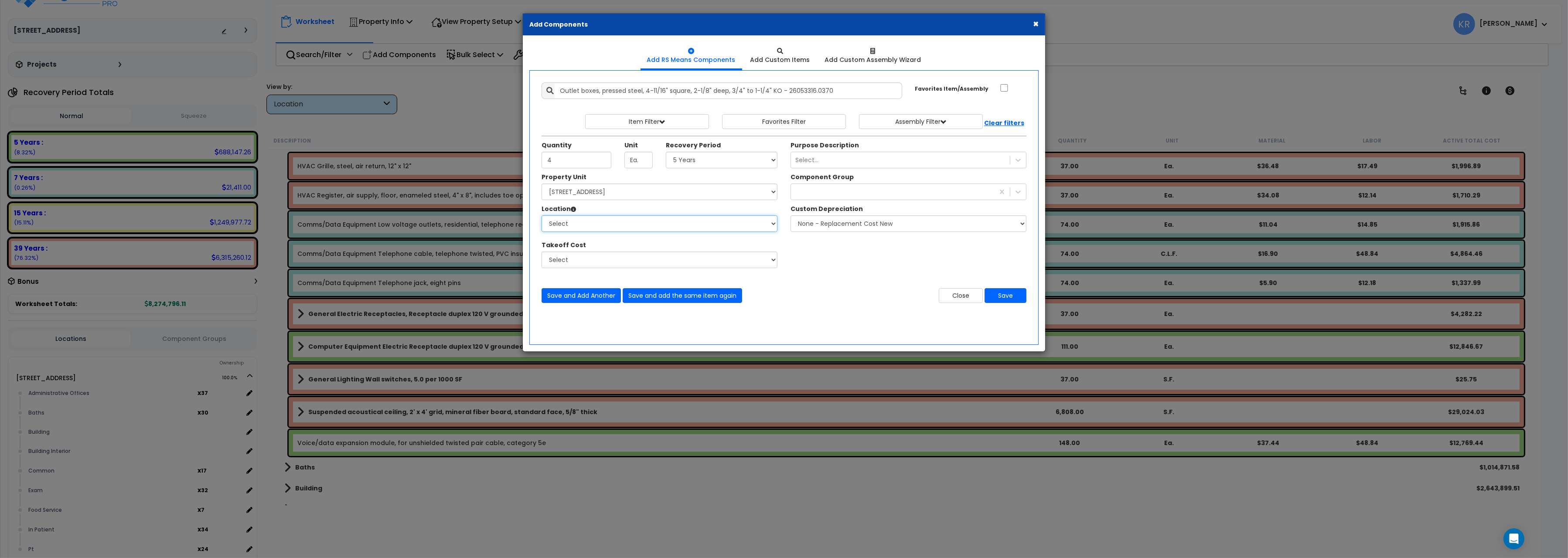
click at [542, 215] on select "Select Administrative Offices Baths Building Building Interior Common Exam Food…" at bounding box center [660, 223] width 236 height 16
select select "31400"
click option "Administrative Offices" at bounding box center [0, 0] width 0 height 0
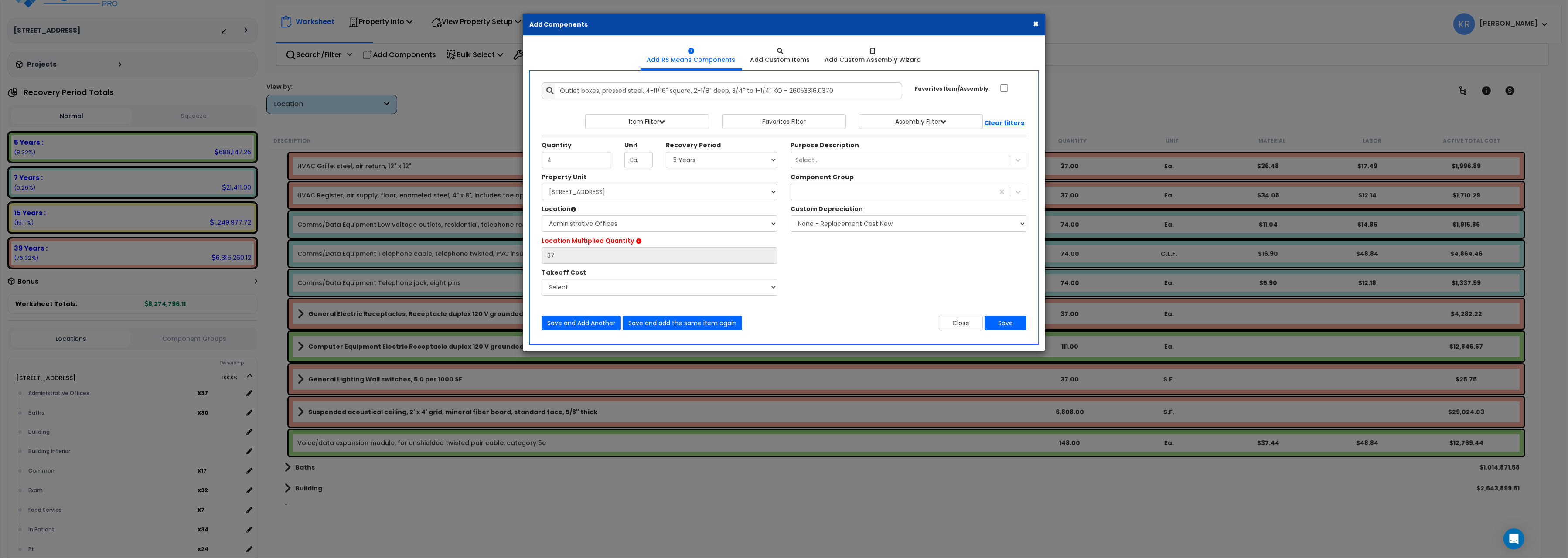
click at [802, 196] on div at bounding box center [892, 192] width 203 height 14
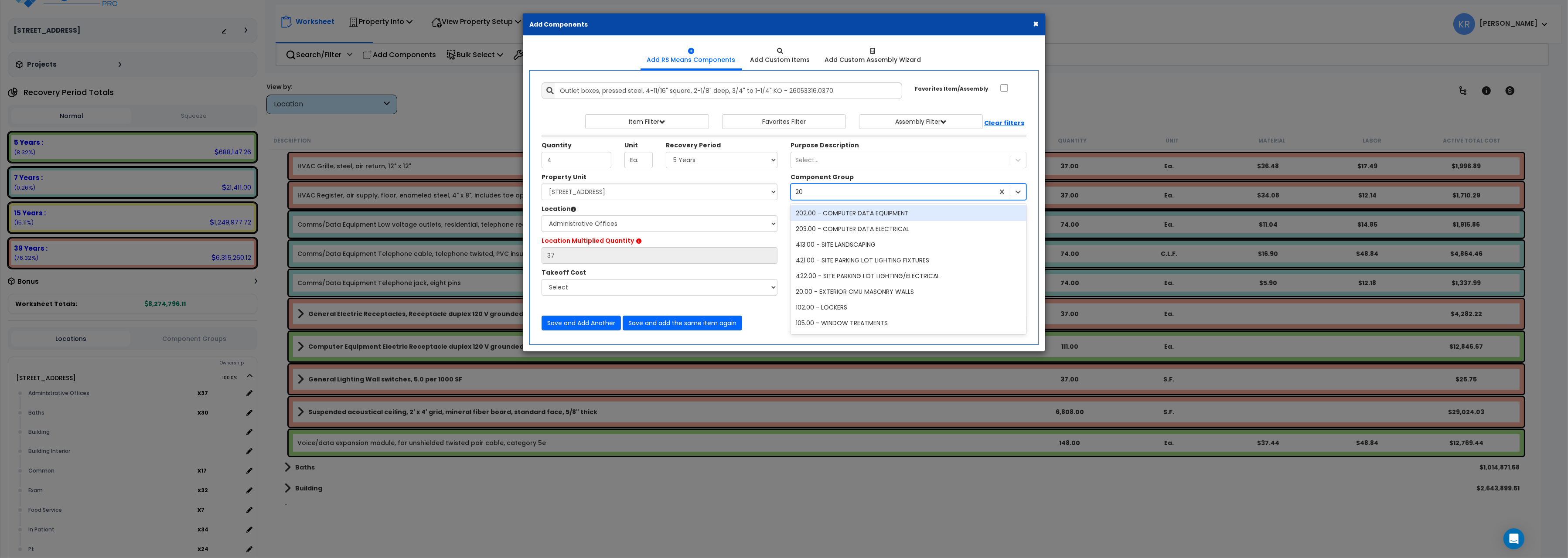
type input "203"
drag, startPoint x: 831, startPoint y: 217, endPoint x: 824, endPoint y: 214, distance: 7.6
click at [831, 217] on div "203.00 - COMPUTER DATA ELECTRICAL" at bounding box center [909, 213] width 236 height 16
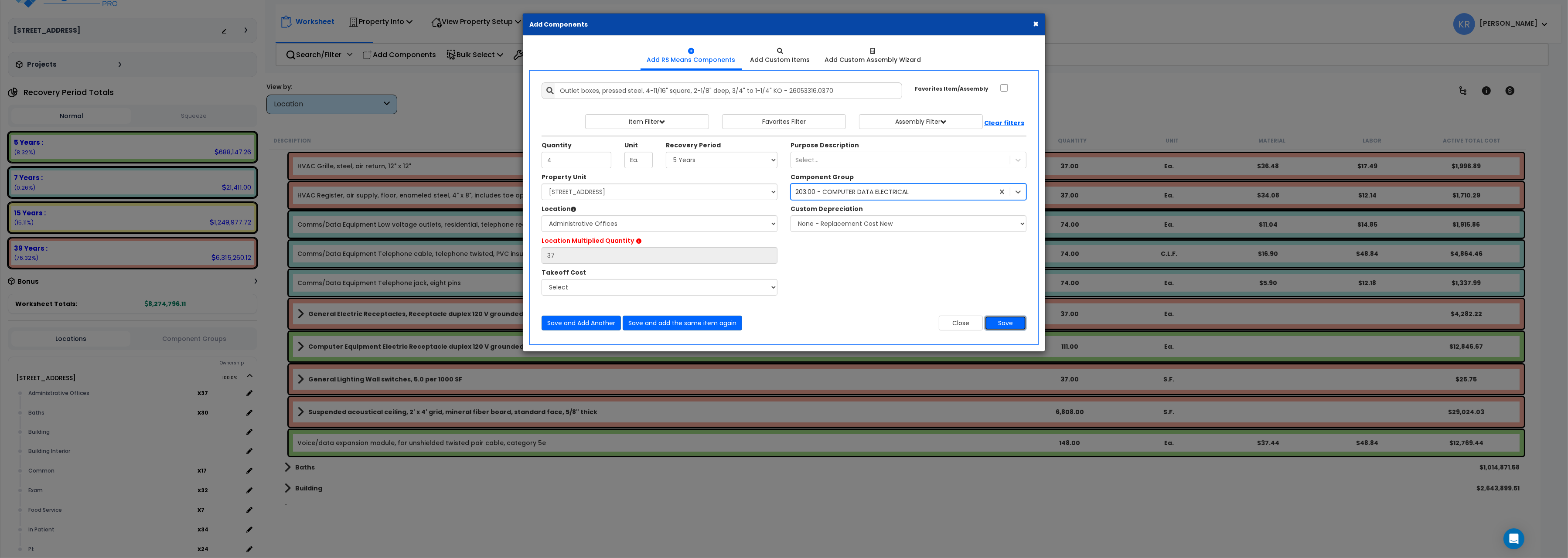
click at [1012, 323] on button "Save" at bounding box center [1006, 323] width 42 height 15
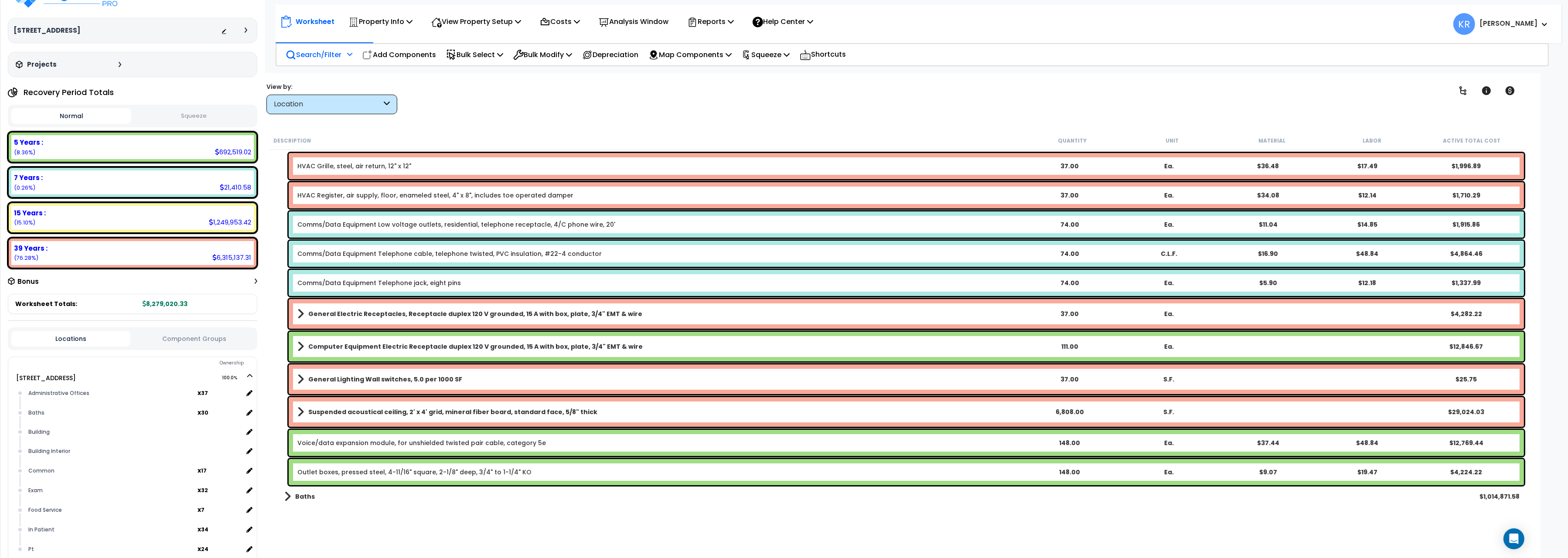
click at [310, 55] on p "Search/Filter" at bounding box center [313, 54] width 56 height 12
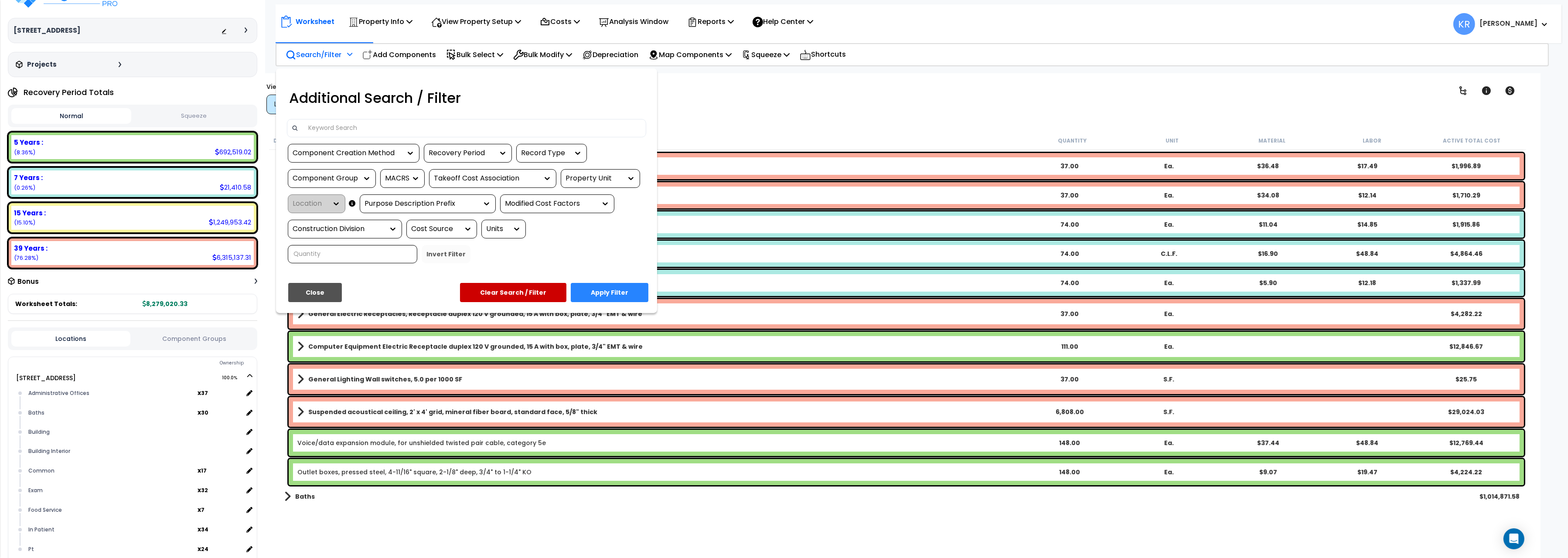
click at [346, 128] on input at bounding box center [472, 128] width 339 height 13
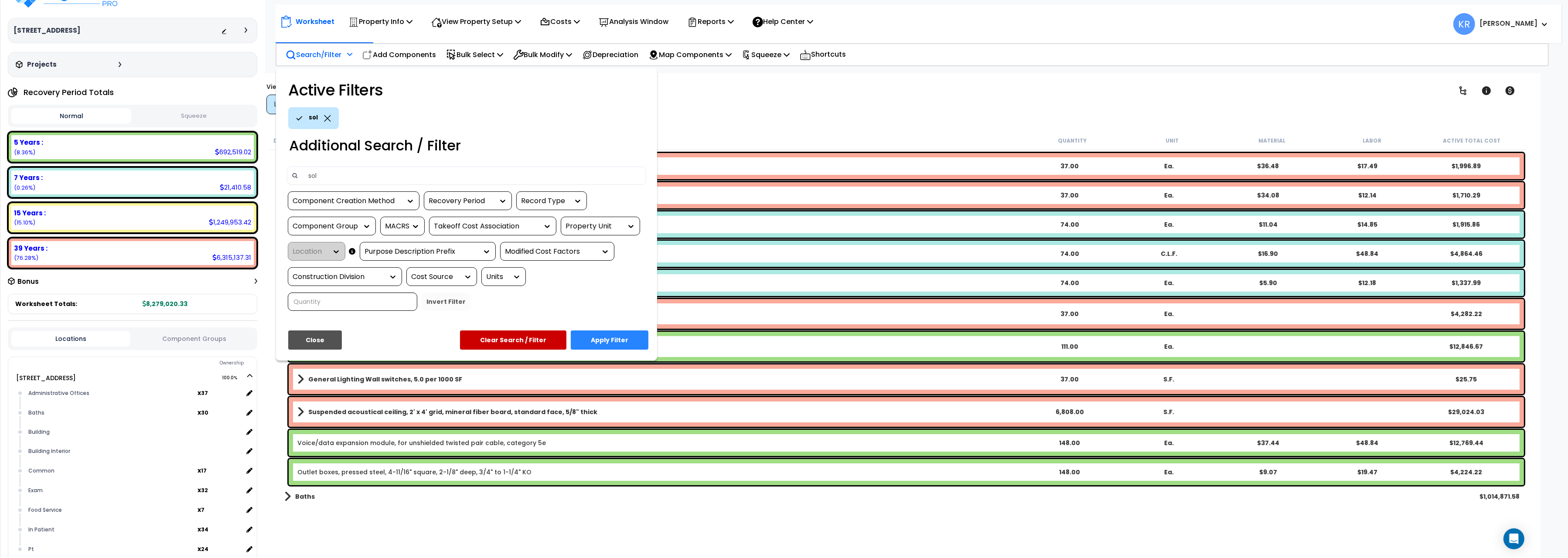
type input "sol"
click at [320, 343] on button "Close" at bounding box center [315, 340] width 54 height 19
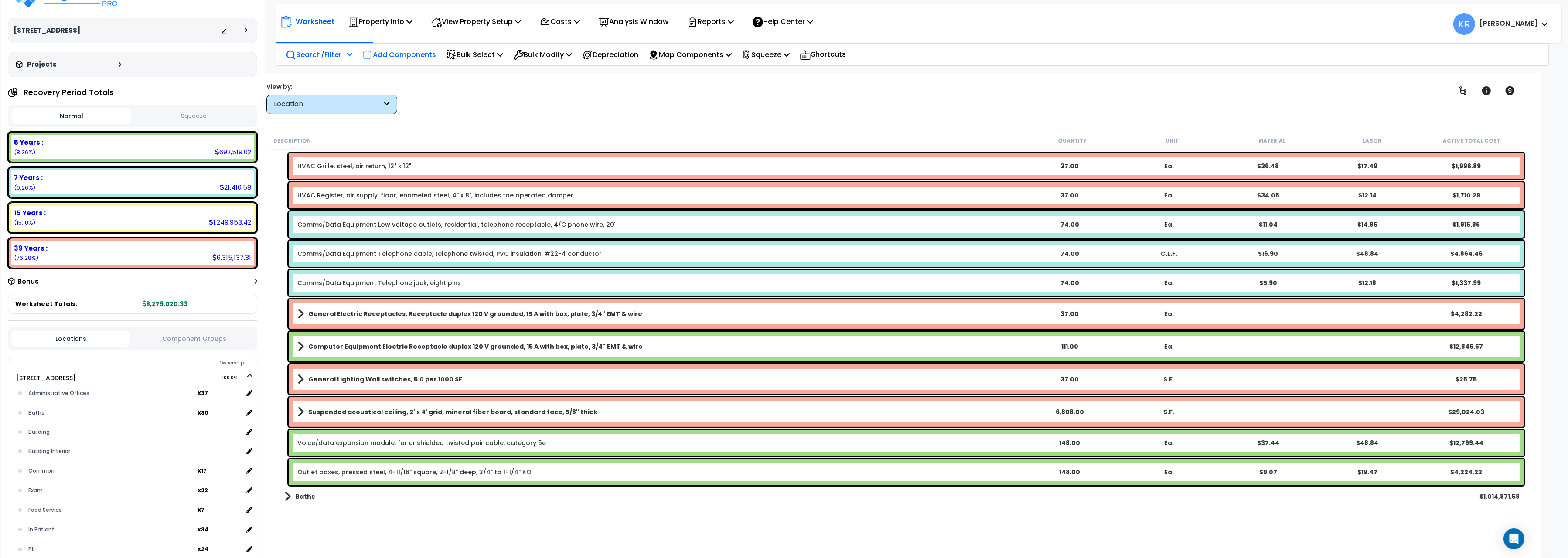
click at [399, 55] on p "Add Components" at bounding box center [399, 54] width 74 height 12
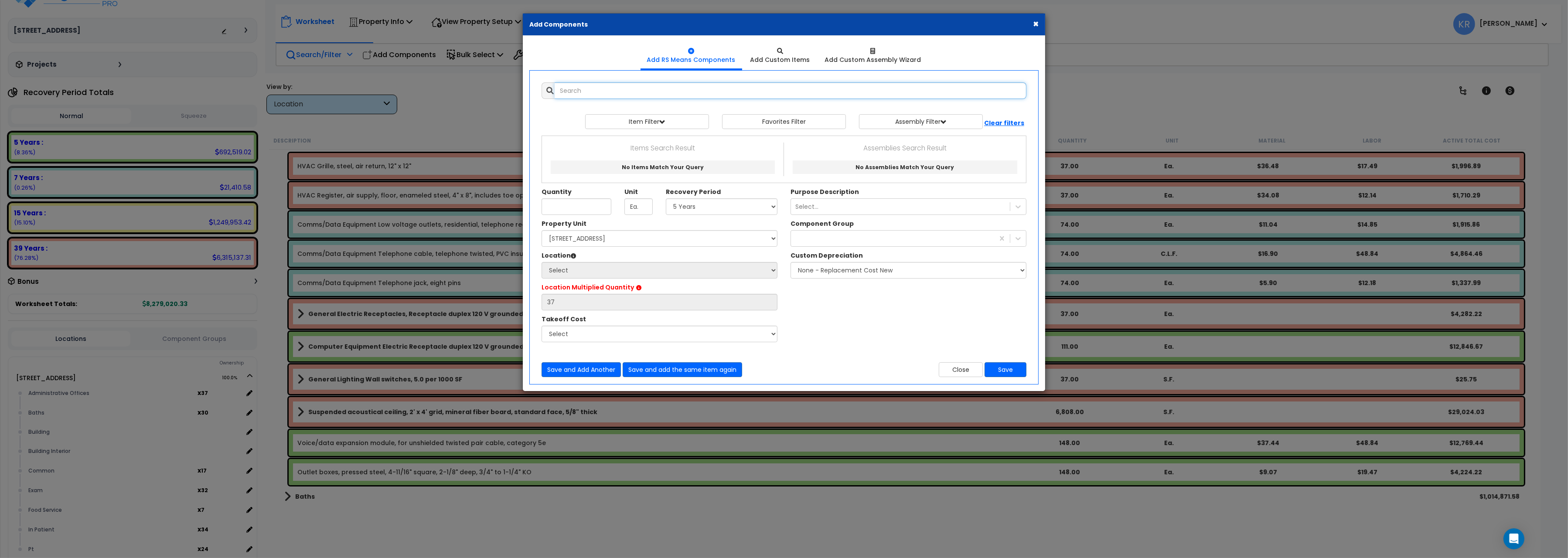
select select
click at [620, 92] on input "text" at bounding box center [790, 90] width 472 height 16
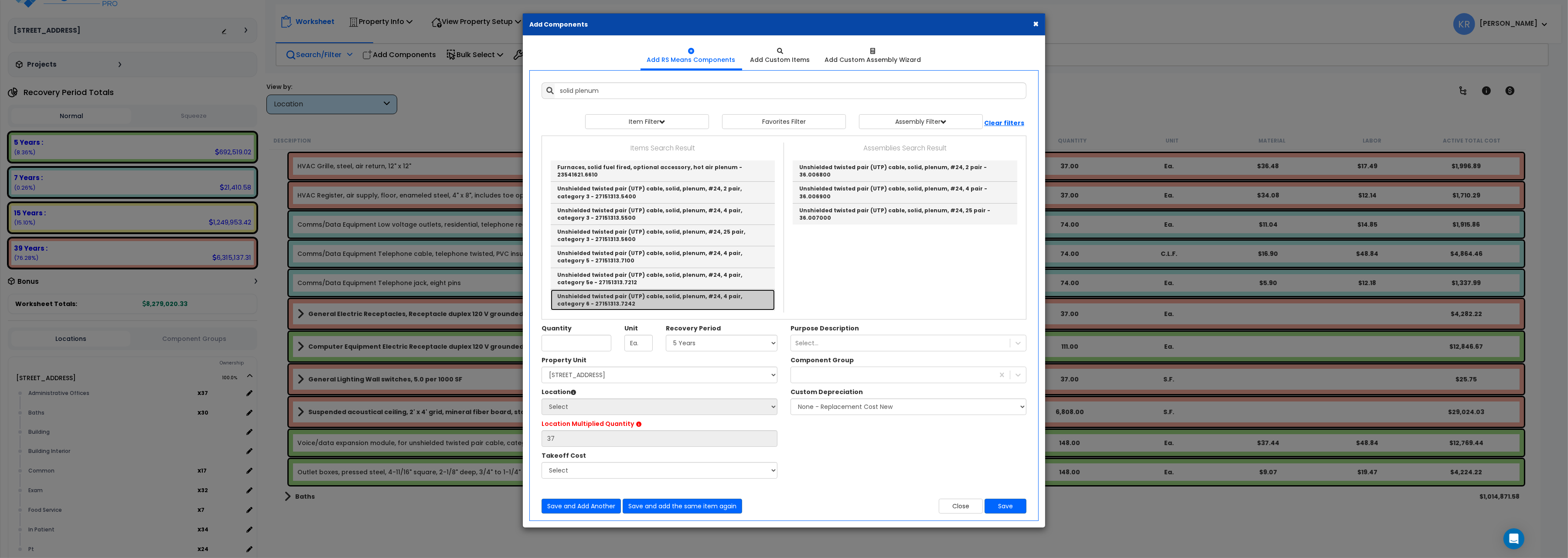
click at [662, 290] on link "Unshielded twisted pair (UTP) cable, solid, plenum, #24, 4 pair, category 6 - 2…" at bounding box center [663, 300] width 224 height 21
type input "Unshielded twisted pair (UTP) cable, solid, plenum, #24, 4 pair, category 6 - 2…"
type input "C.L.F."
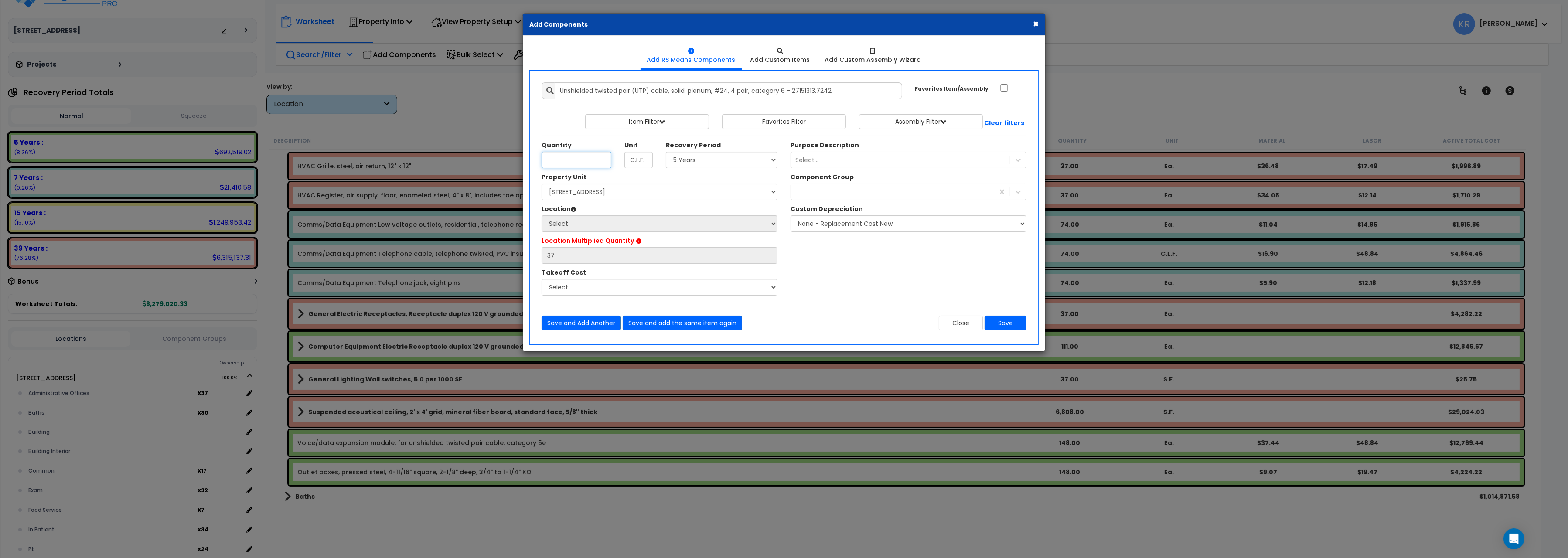
click at [570, 161] on input "Quantity" at bounding box center [576, 159] width 70 height 16
type input "4"
click at [666, 152] on select "Select 5 Years 7 Years 15 Years 20 Years 39 Years 27.5 Year" at bounding box center [721, 159] width 111 height 16
select select "5Y"
click option "5 Years" at bounding box center [0, 0] width 0 height 0
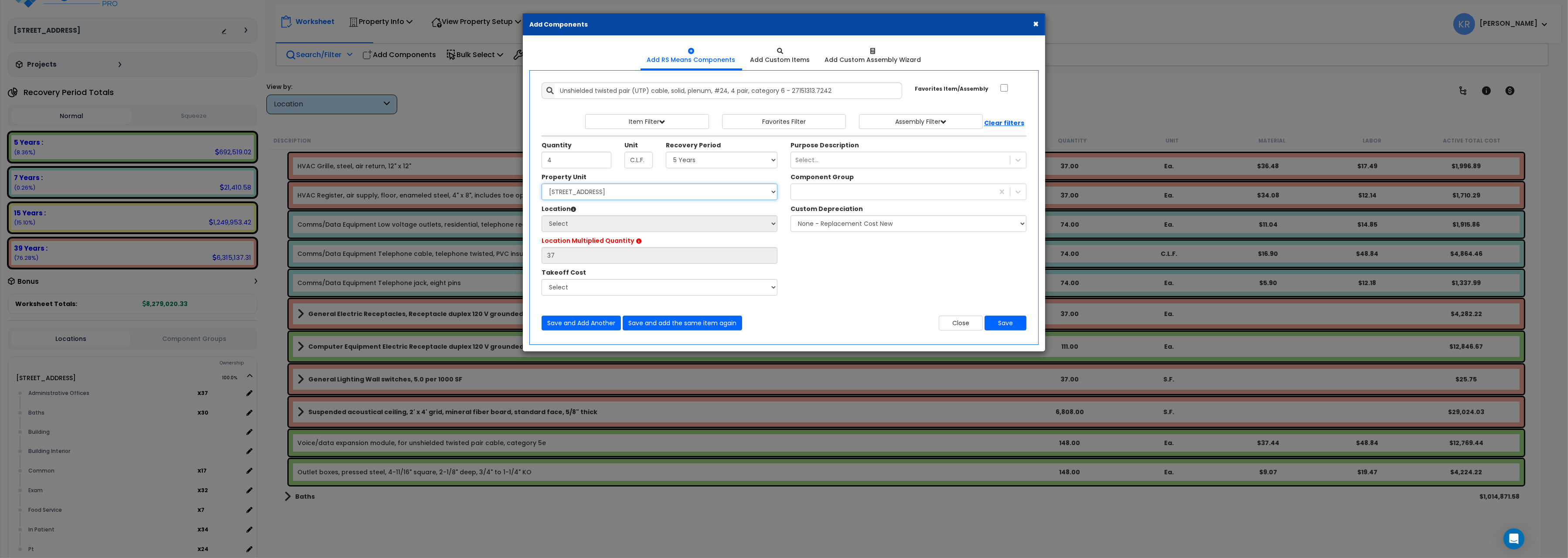
click at [542, 184] on select "Select 204 Energy Pkwy Site Improvements" at bounding box center [660, 192] width 236 height 16
select select "162439"
click option "[STREET_ADDRESS]" at bounding box center [0, 0] width 0 height 0
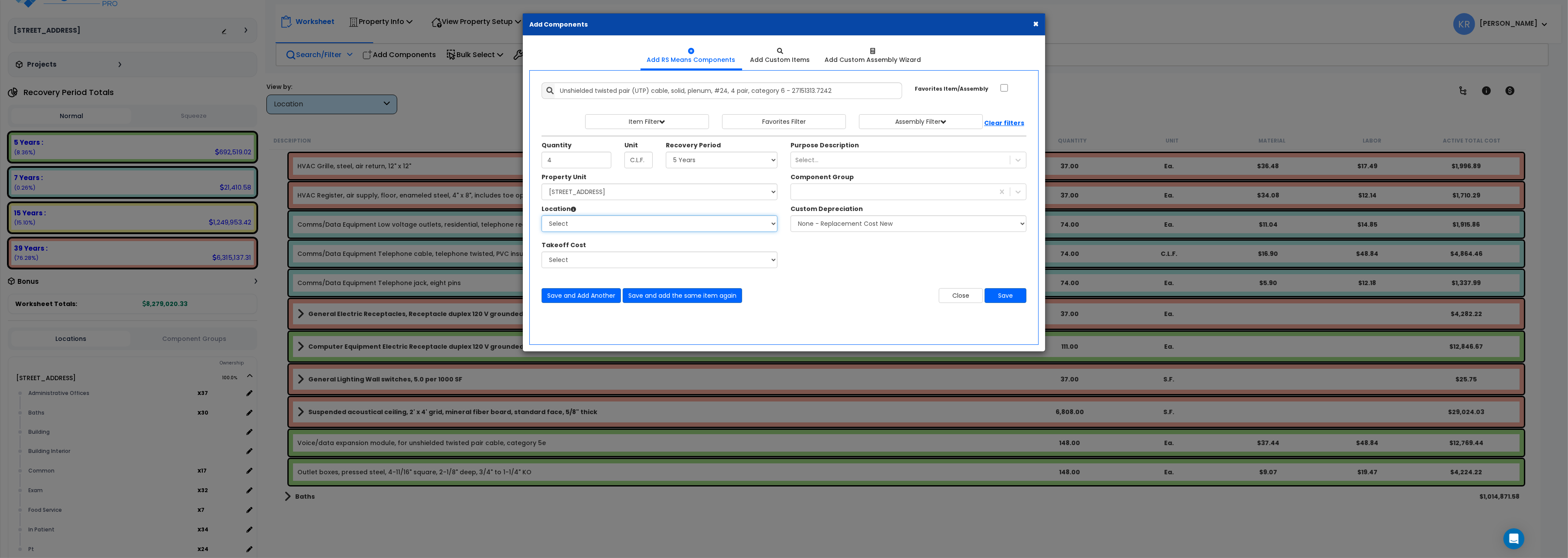
click at [542, 215] on select "Select Administrative Offices Baths Building Building Interior Common Exam Food…" at bounding box center [660, 223] width 236 height 16
select select "31400"
click option "Administrative Offices" at bounding box center [0, 0] width 0 height 0
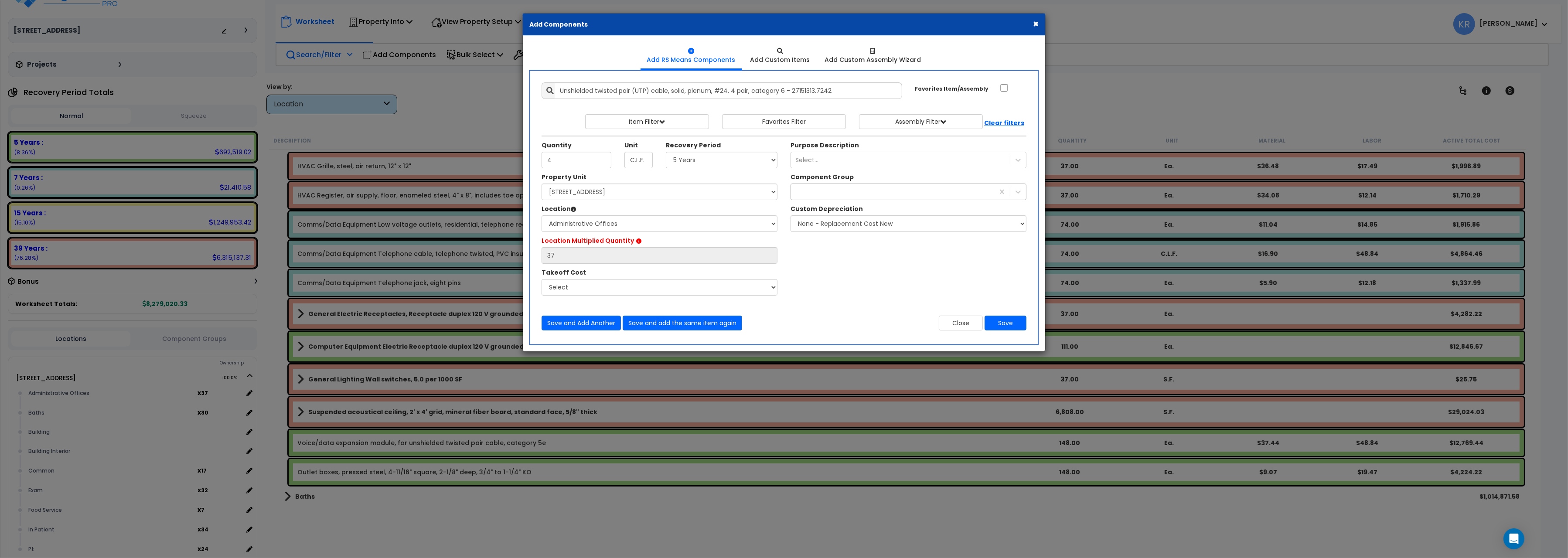
click at [825, 192] on div at bounding box center [892, 192] width 203 height 14
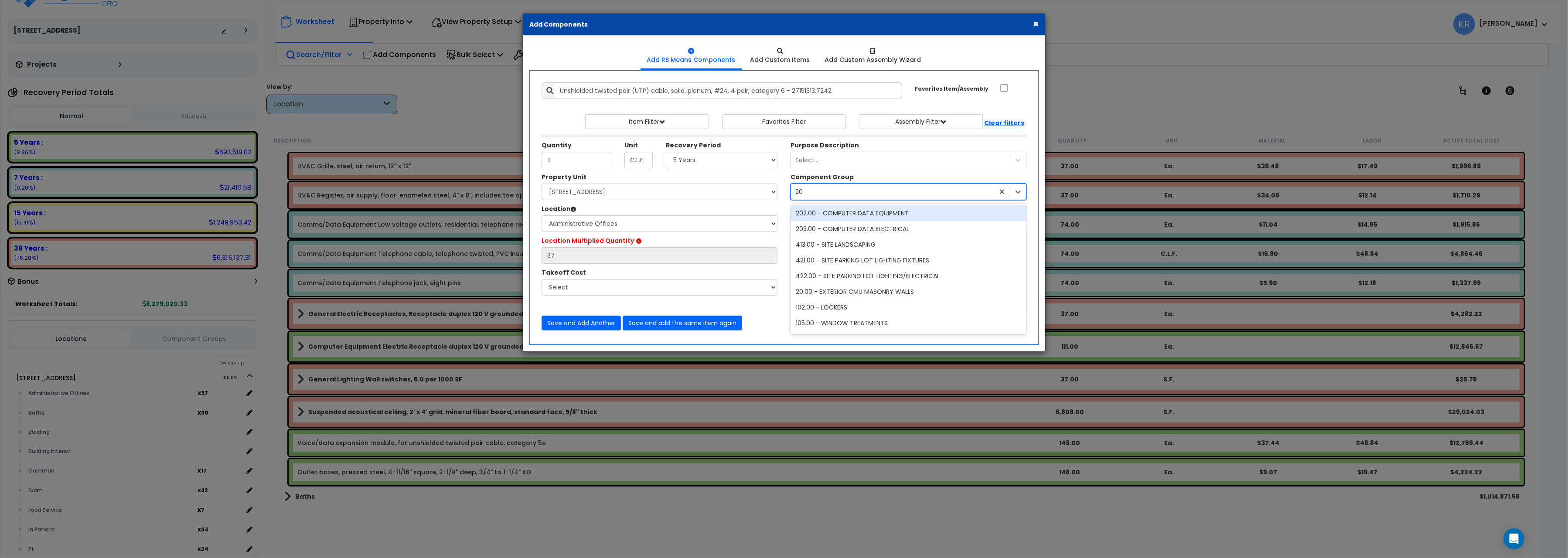
type input "203"
click at [845, 210] on div "203.00 - COMPUTER DATA ELECTRICAL" at bounding box center [909, 213] width 236 height 16
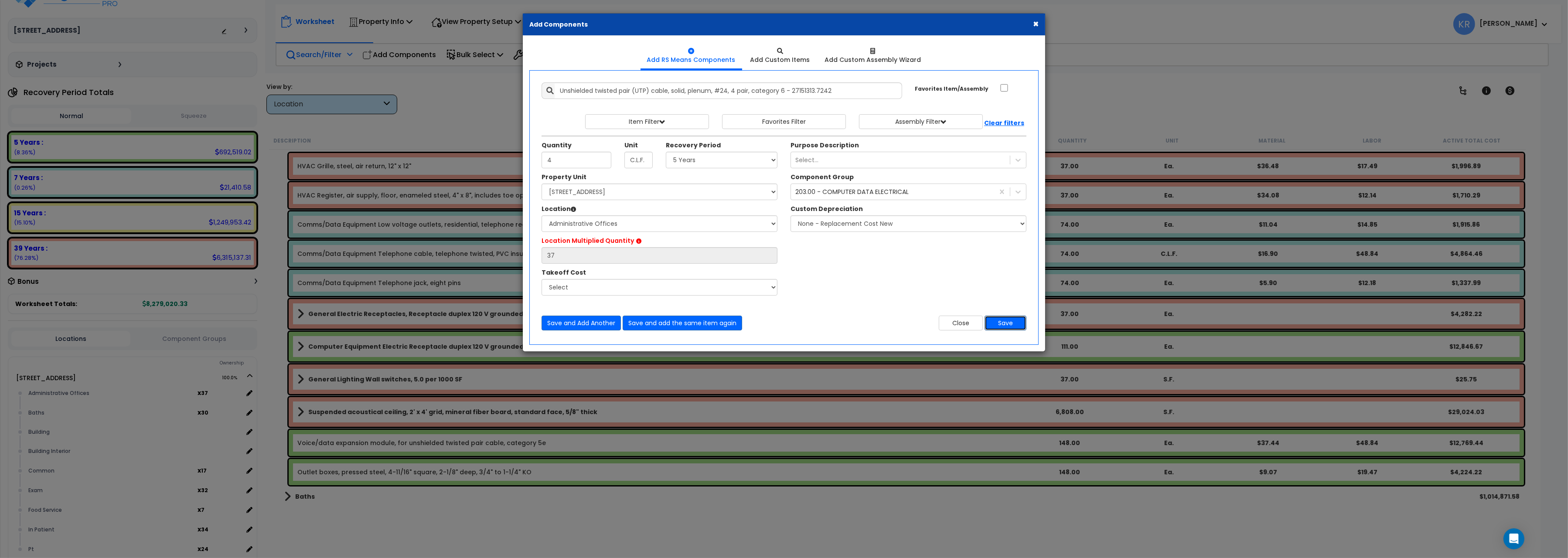
click at [1011, 320] on button "Save" at bounding box center [1006, 323] width 42 height 15
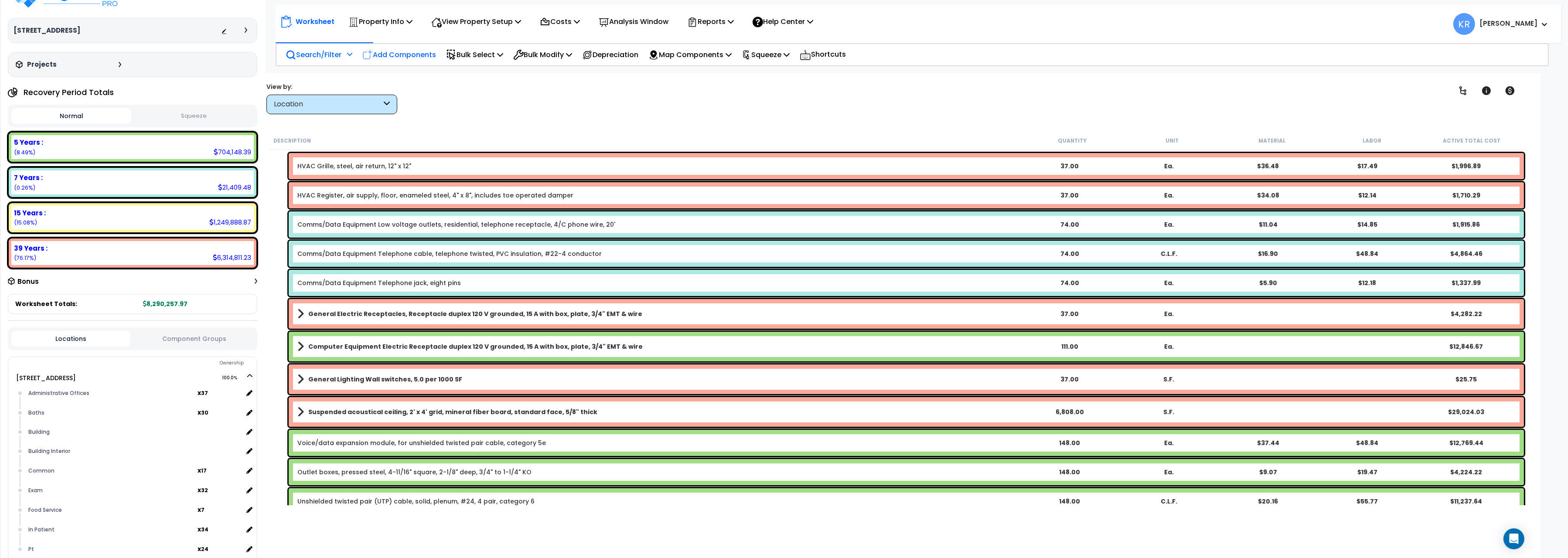
click at [415, 55] on p "Add Components" at bounding box center [399, 54] width 74 height 12
select select
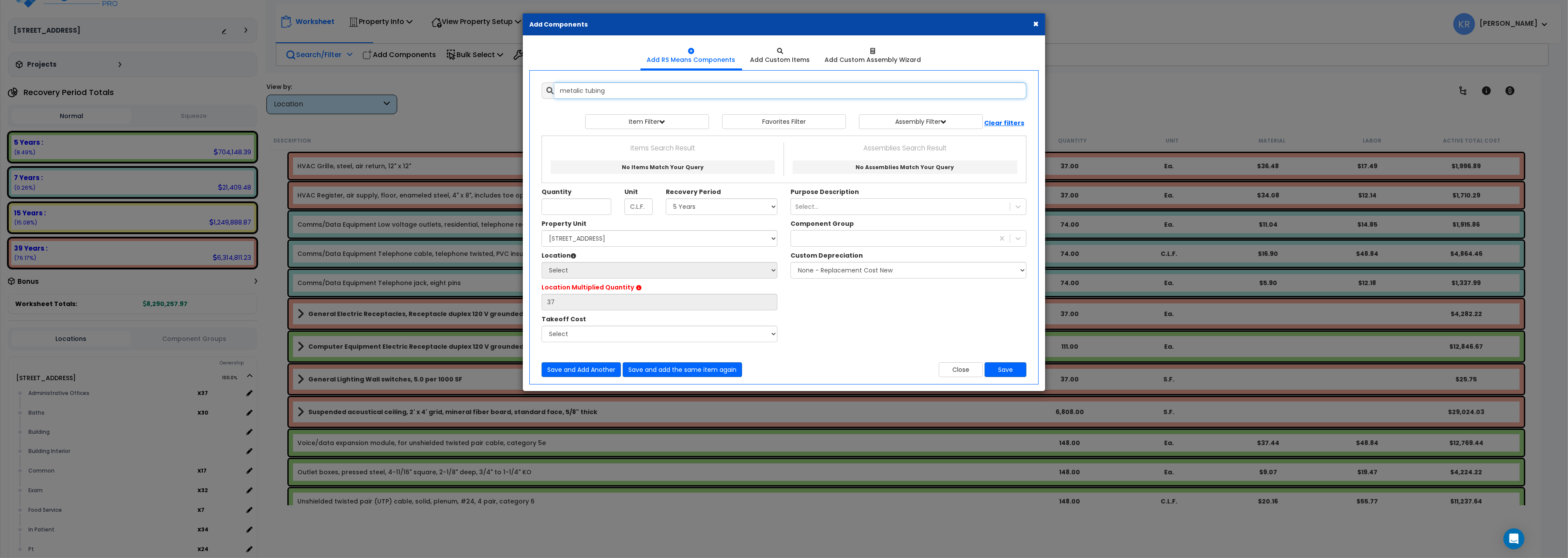
click at [678, 88] on input "metalic tubing" at bounding box center [790, 90] width 472 height 16
drag, startPoint x: 678, startPoint y: 88, endPoint x: 308, endPoint y: 72, distance: 370.3
click at [555, 82] on input "metalic tubing" at bounding box center [790, 90] width 472 height 16
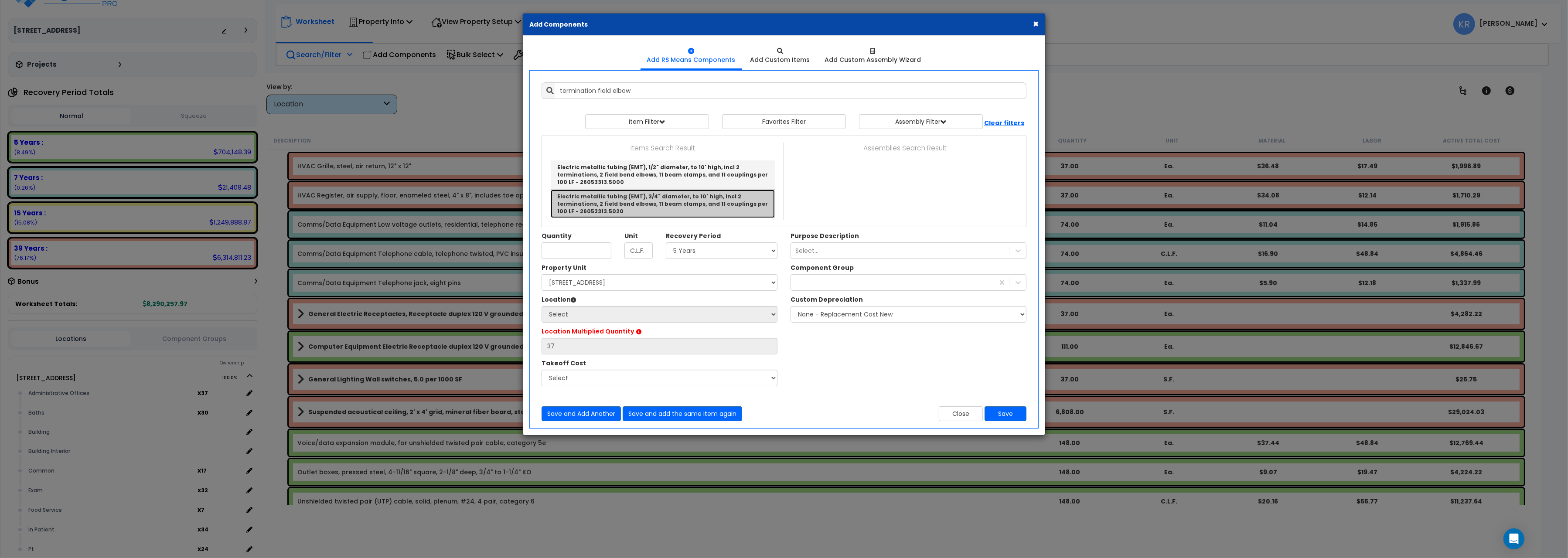
click at [642, 190] on link "Electric metallic tubing (EMT), 3/4" diameter, to 10' high, incl 2 terminations…" at bounding box center [663, 204] width 224 height 29
type input "Electric metallic tubing (EMT), 3/4" diameter, to 10' high, incl 2 terminations…"
type input "L.F."
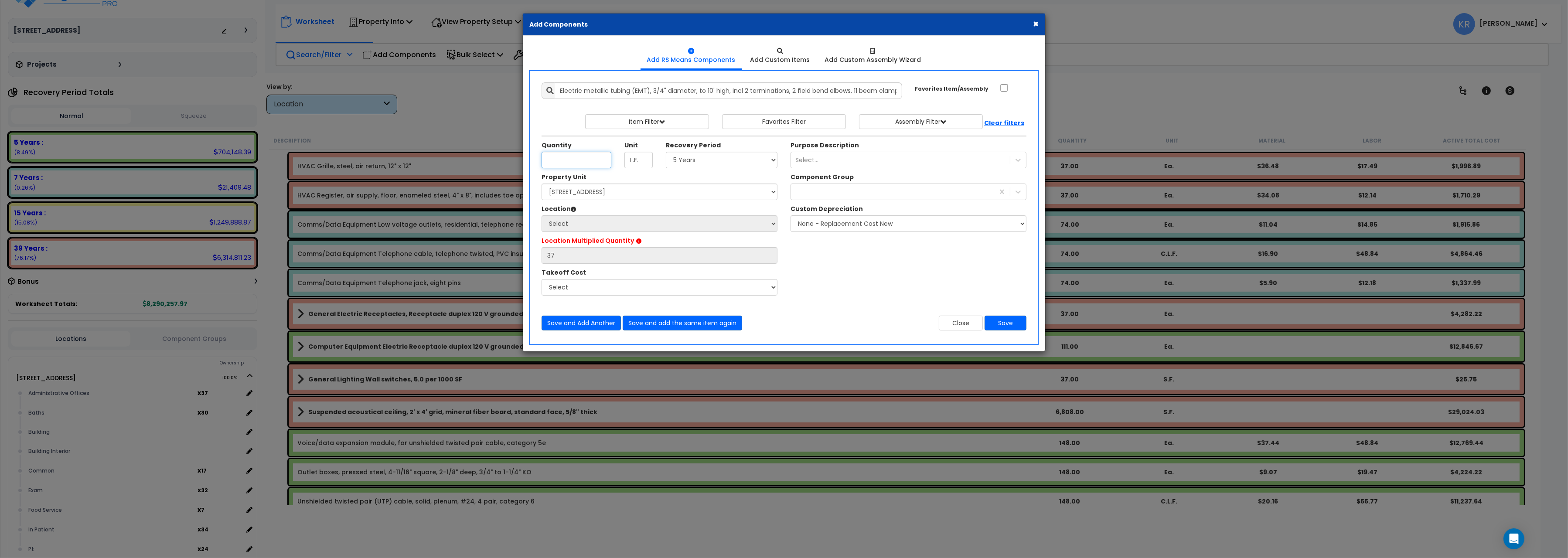
click at [578, 161] on input "Quantity" at bounding box center [576, 159] width 70 height 16
type input "4"
click at [666, 152] on select "Select 5 Years 7 Years 15 Years 20 Years 39 Years 27.5 Year" at bounding box center [721, 159] width 111 height 16
select select "5Y"
click option "5 Years" at bounding box center [0, 0] width 0 height 0
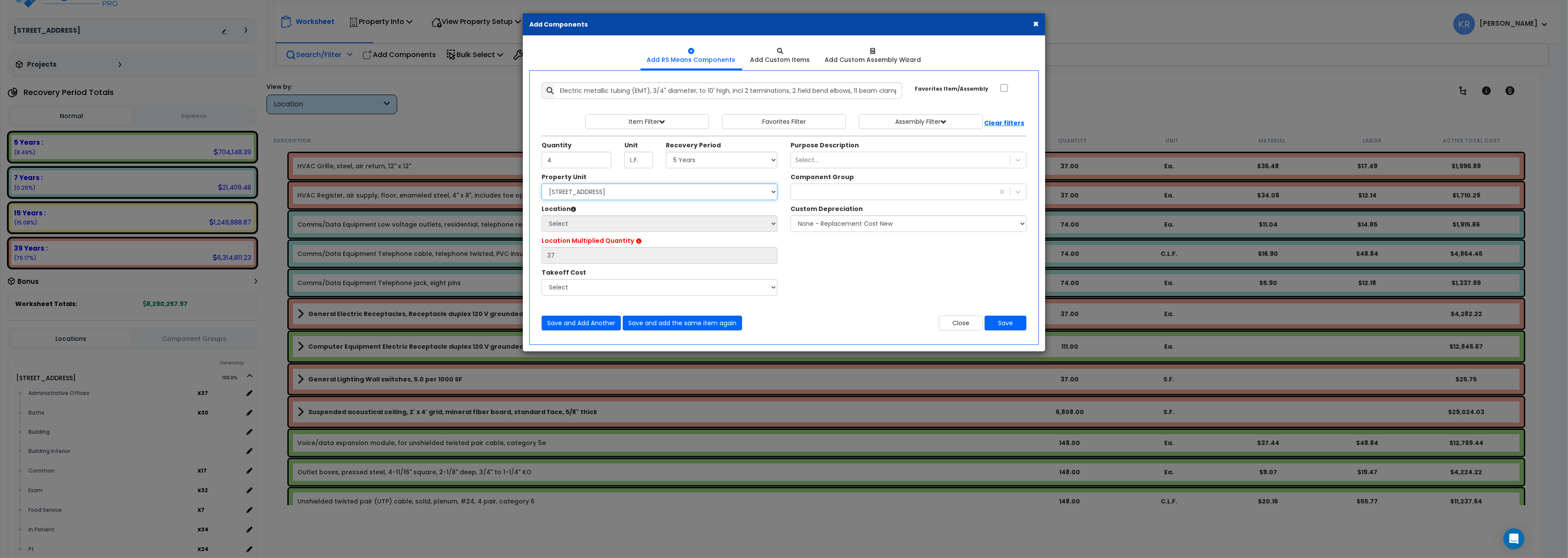
click at [542, 184] on select "Select 204 Energy Pkwy Site Improvements" at bounding box center [660, 192] width 236 height 16
select select "162439"
click option "[STREET_ADDRESS]" at bounding box center [0, 0] width 0 height 0
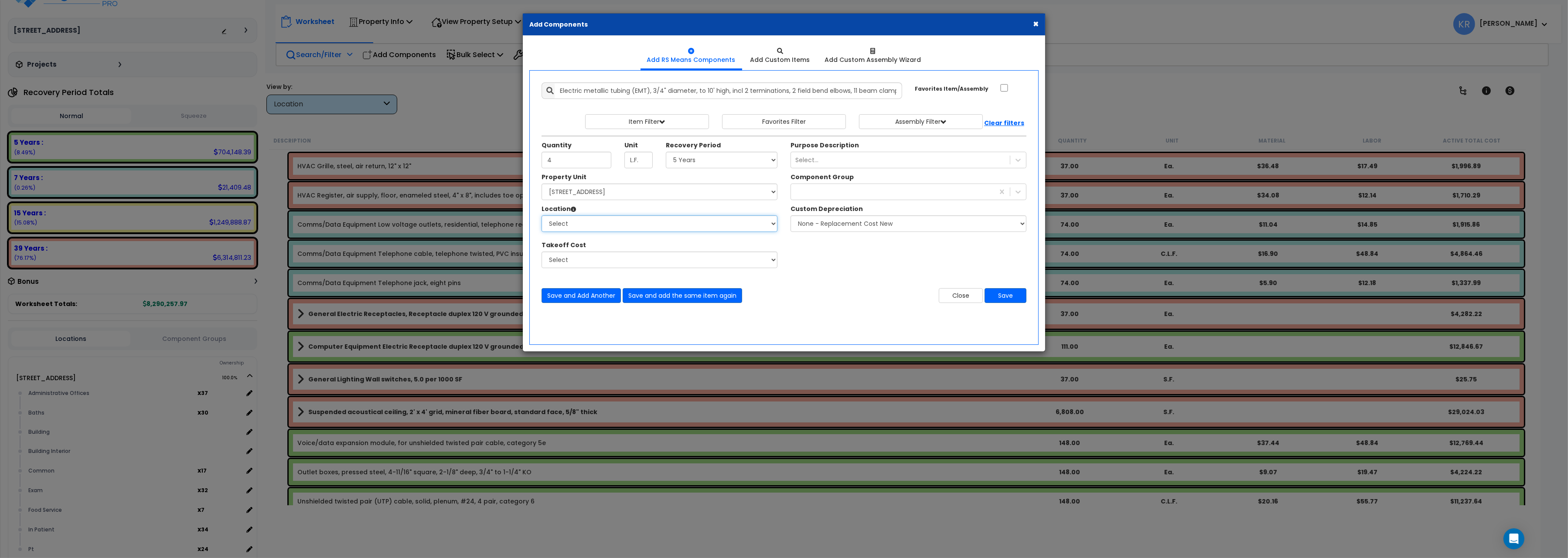
click at [542, 215] on select "Select Administrative Offices Baths Building Building Interior Common Exam Food…" at bounding box center [660, 223] width 236 height 16
select select "31400"
click option "Administrative Offices" at bounding box center [0, 0] width 0 height 0
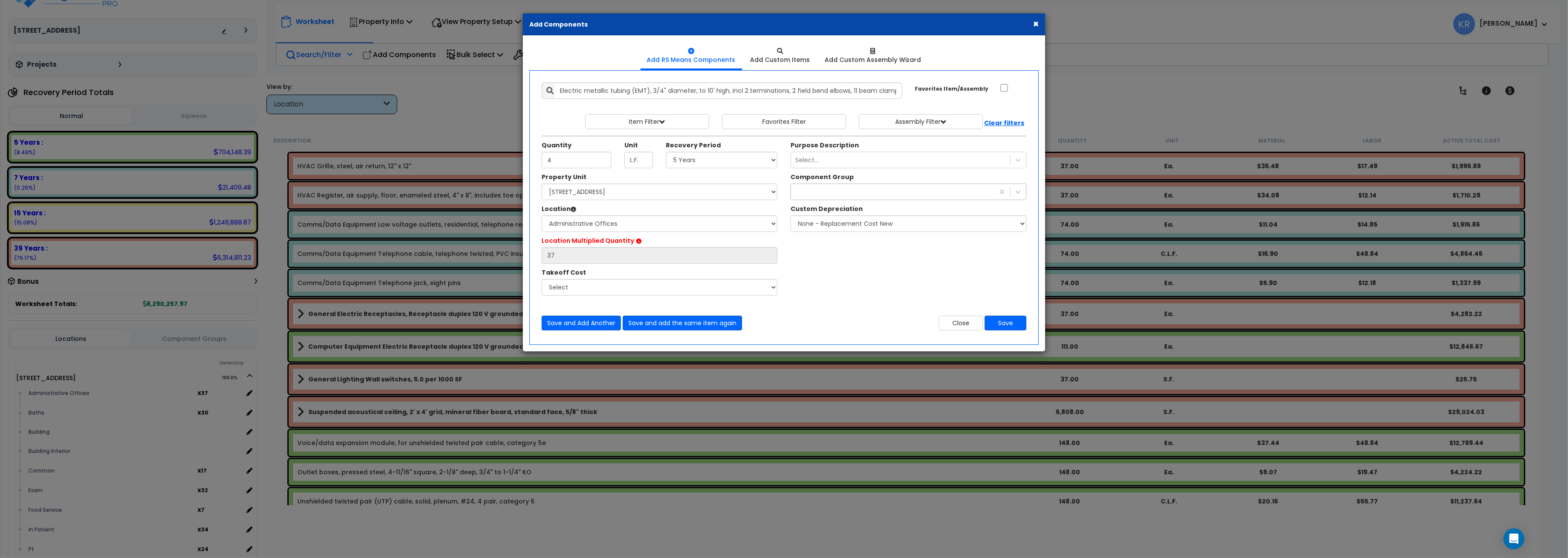
click at [817, 192] on div at bounding box center [892, 192] width 203 height 14
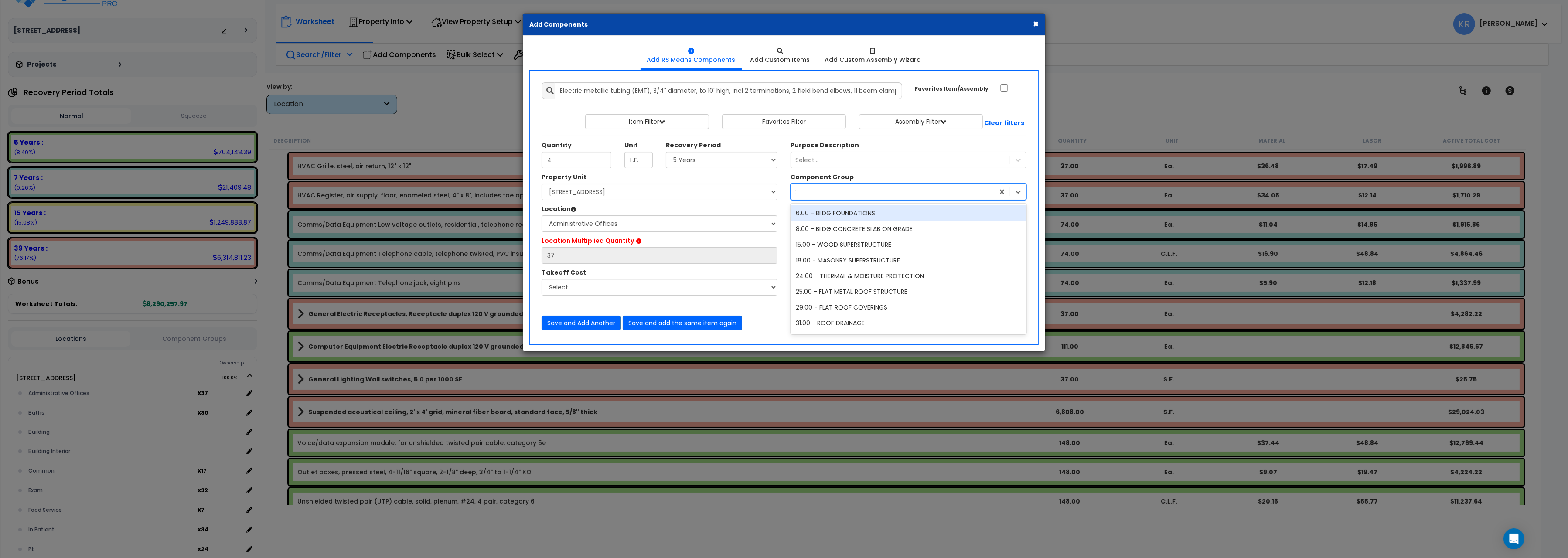
type input "203"
click at [852, 217] on div "203.00 - COMPUTER DATA ELECTRICAL" at bounding box center [909, 213] width 236 height 16
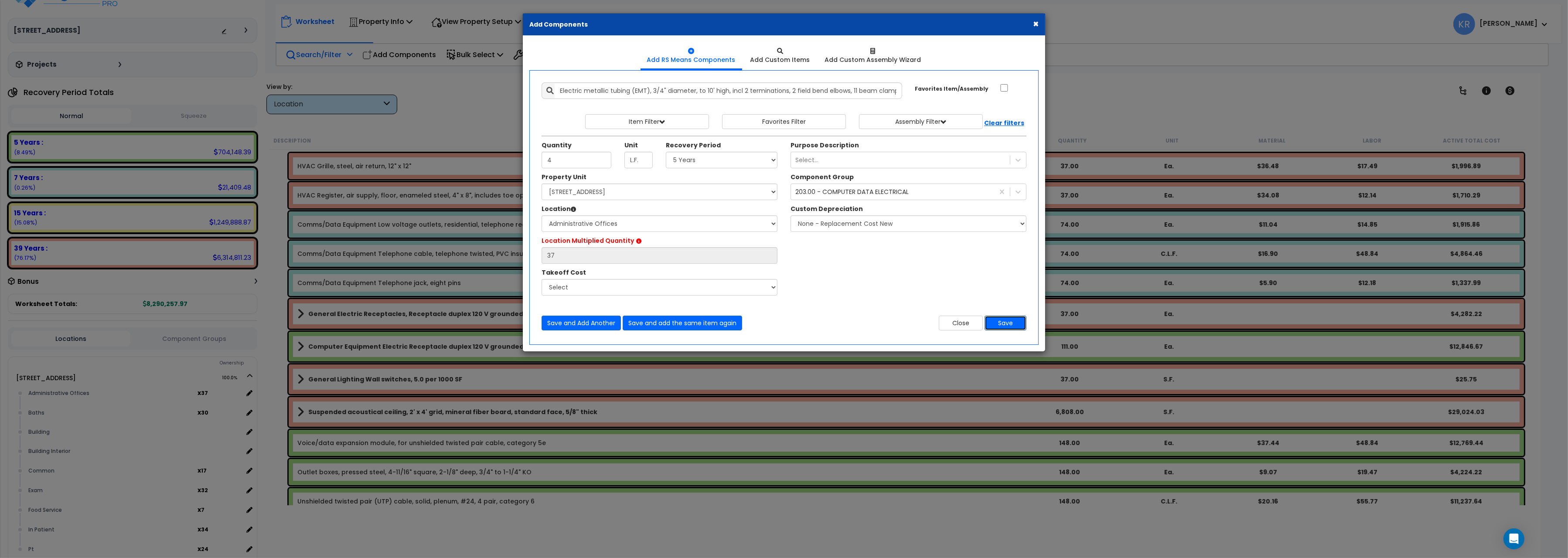
click at [998, 324] on button "Save" at bounding box center [1006, 323] width 42 height 15
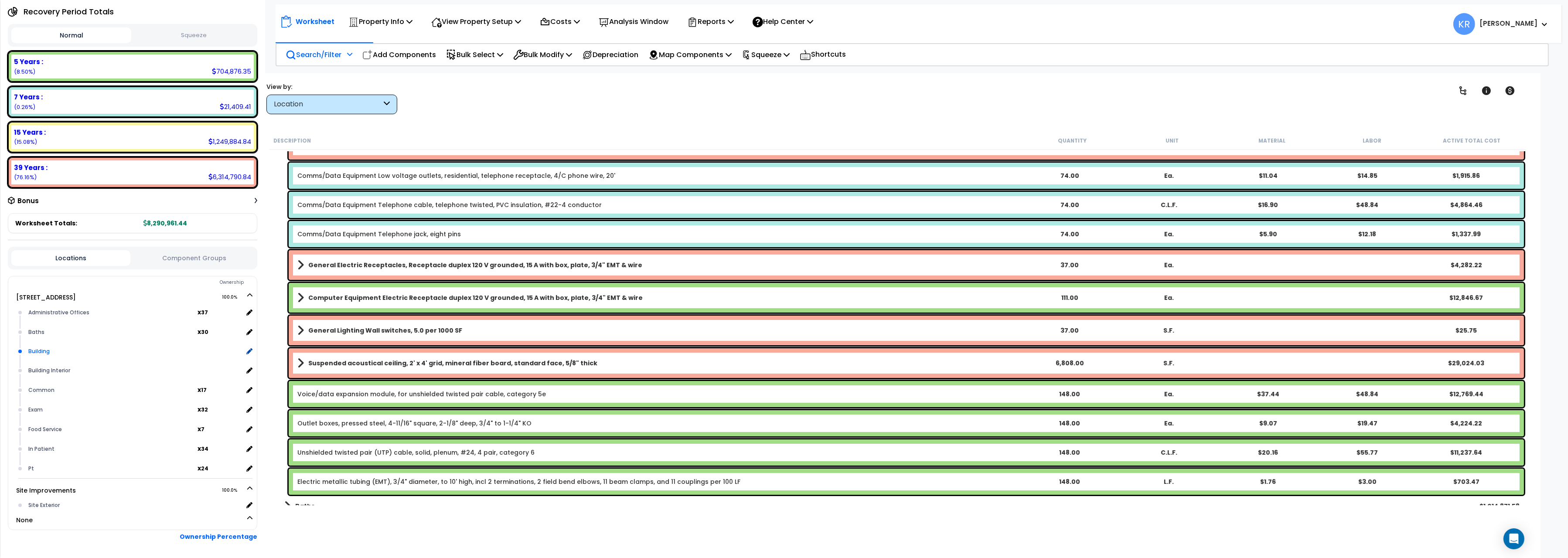
scroll to position [122, 0]
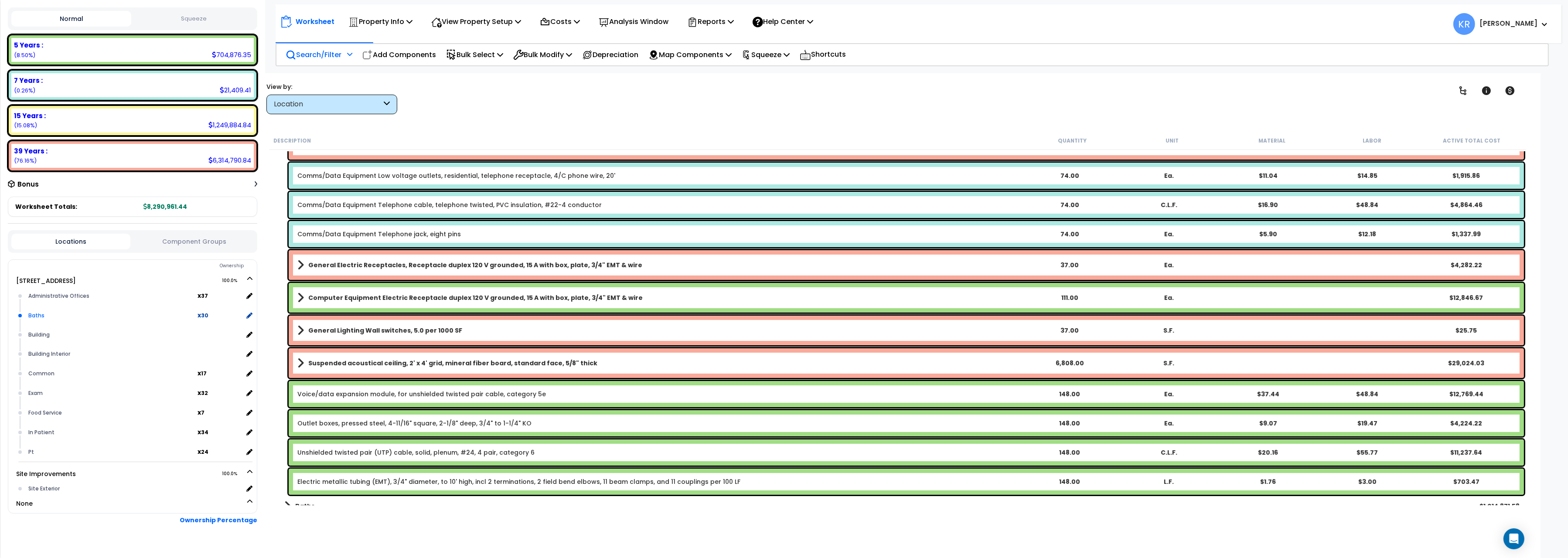
click at [52, 313] on div "Baths" at bounding box center [112, 315] width 172 height 10
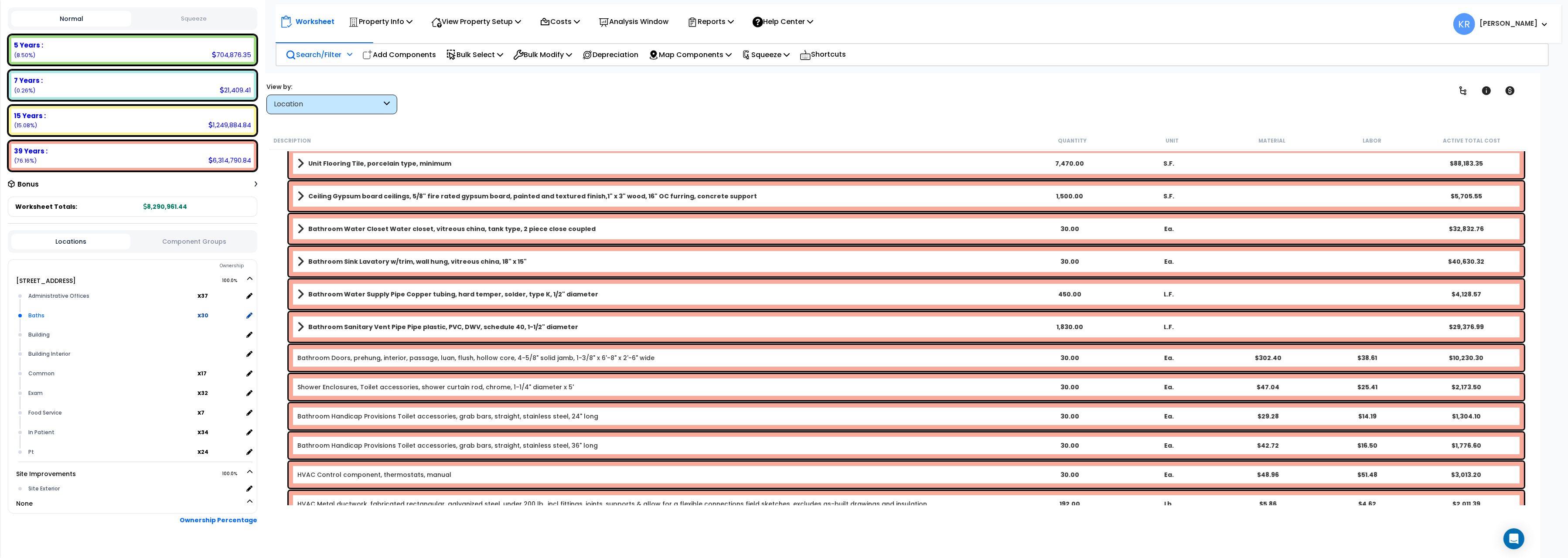
click at [52, 313] on div "Baths" at bounding box center [112, 315] width 172 height 10
click at [250, 313] on icon at bounding box center [248, 315] width 8 height 8
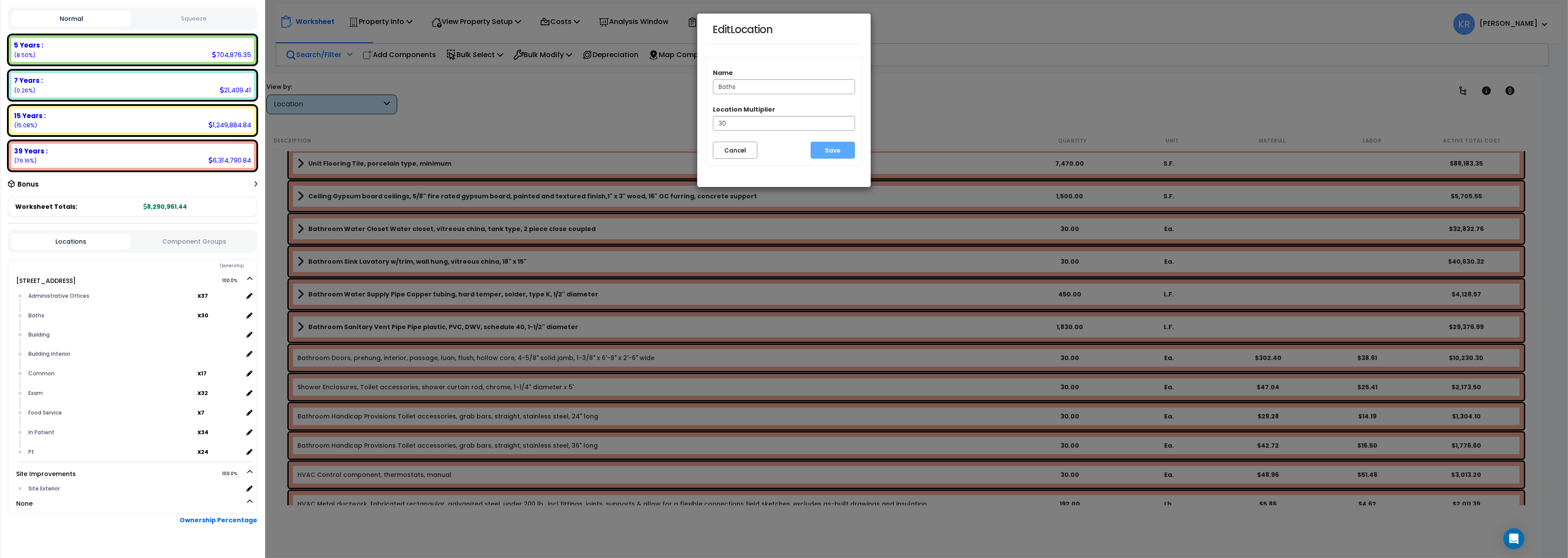
click at [721, 88] on input "Baths" at bounding box center [784, 86] width 142 height 15
type input "Patient Private Baths"
click at [834, 148] on button "Save" at bounding box center [833, 150] width 44 height 17
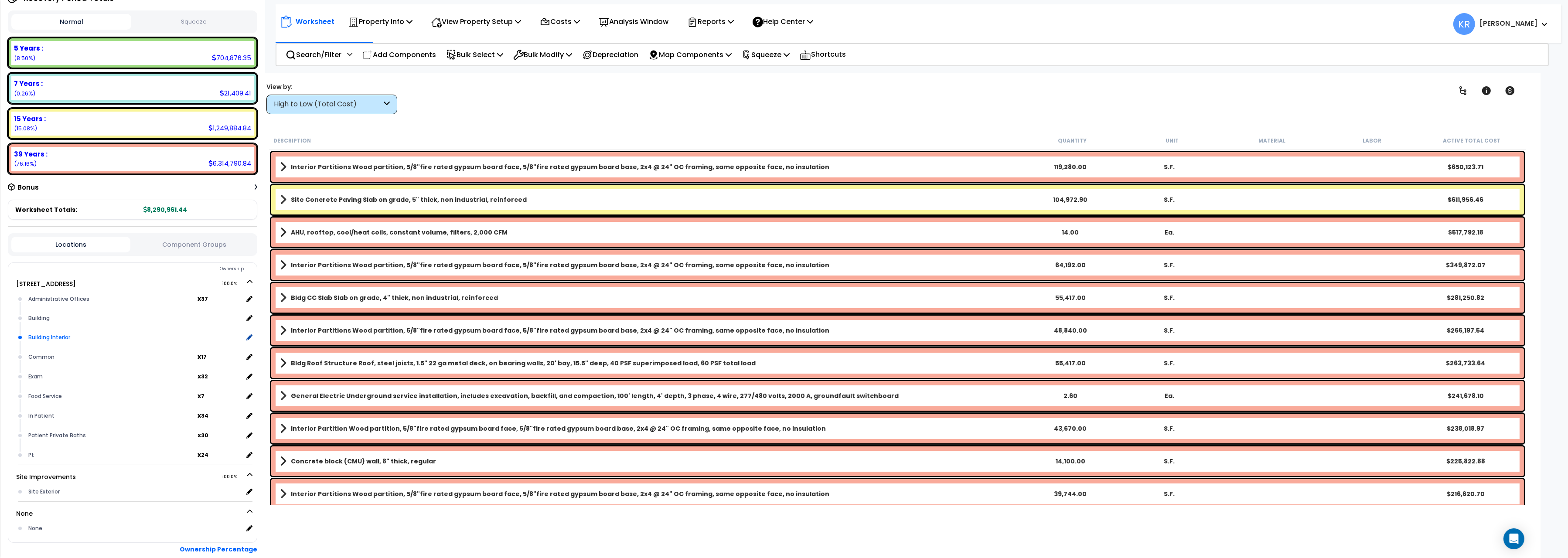
scroll to position [122, 0]
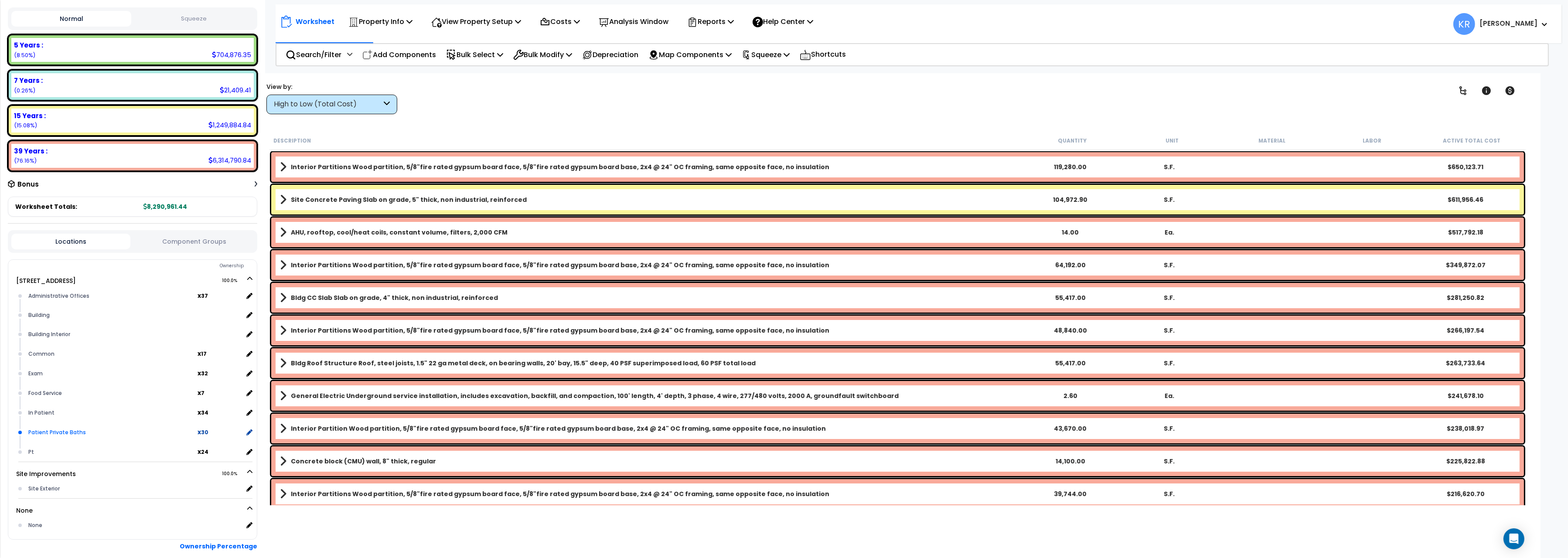
click at [77, 428] on div "Patient Private Baths" at bounding box center [112, 432] width 172 height 10
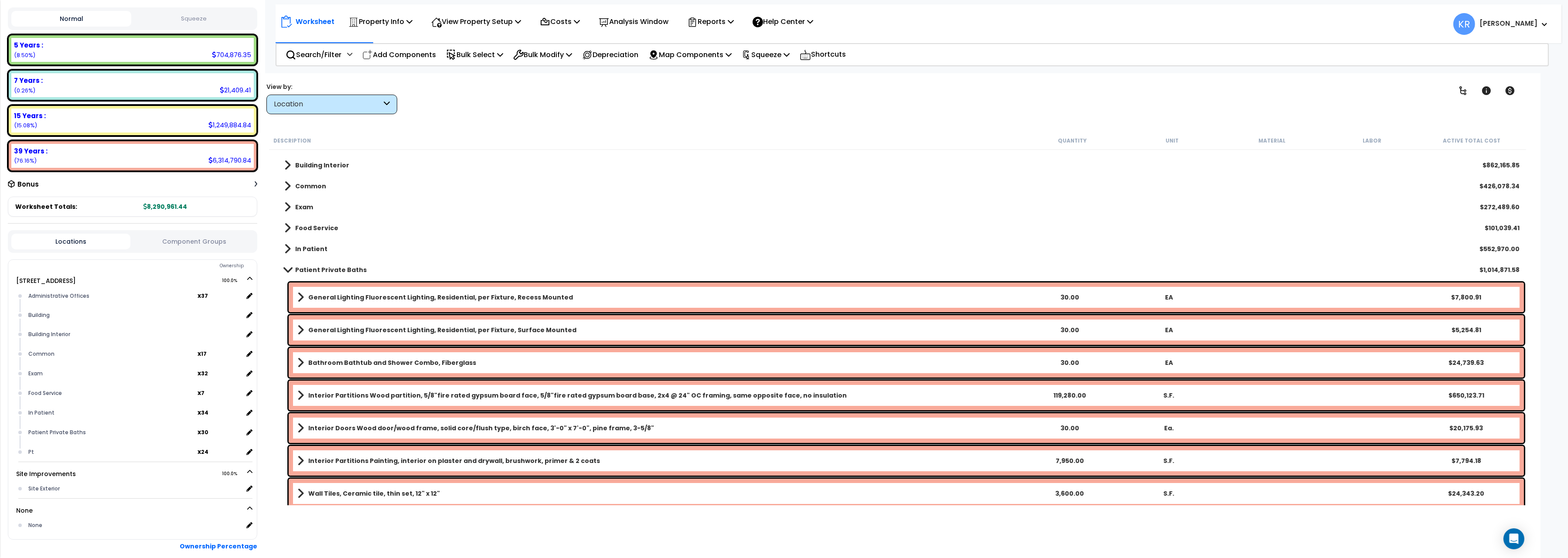
scroll to position [146, 0]
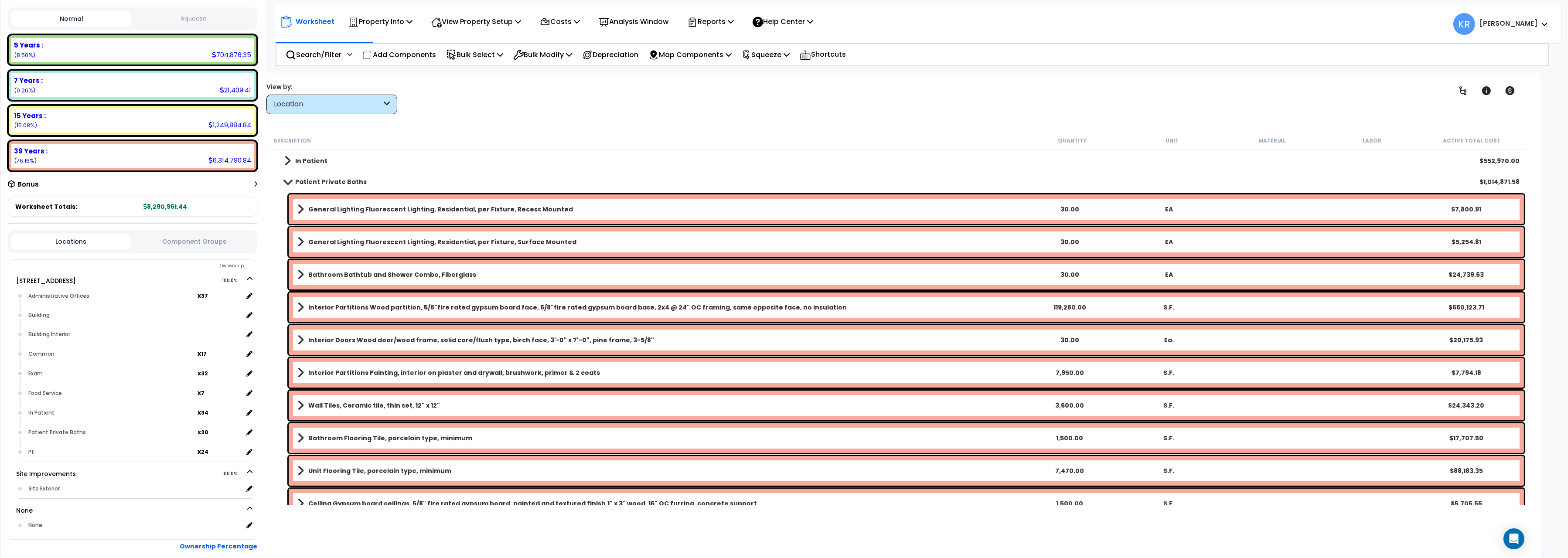
click at [339, 206] on b "General Lighting Fluorescent Lighting, Residential, per Fixture, Recess Mounted" at bounding box center [440, 209] width 265 height 9
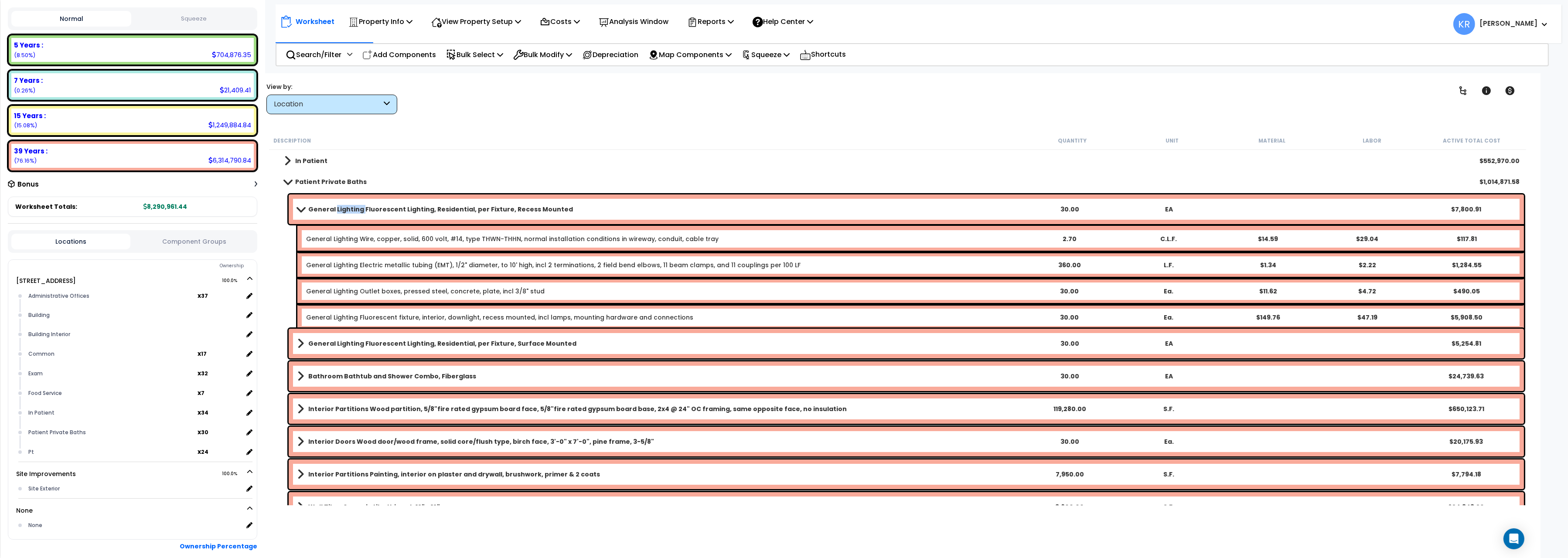
click at [339, 206] on b "General Lighting Fluorescent Lighting, Residential, per Fixture, Recess Mounted" at bounding box center [440, 209] width 265 height 9
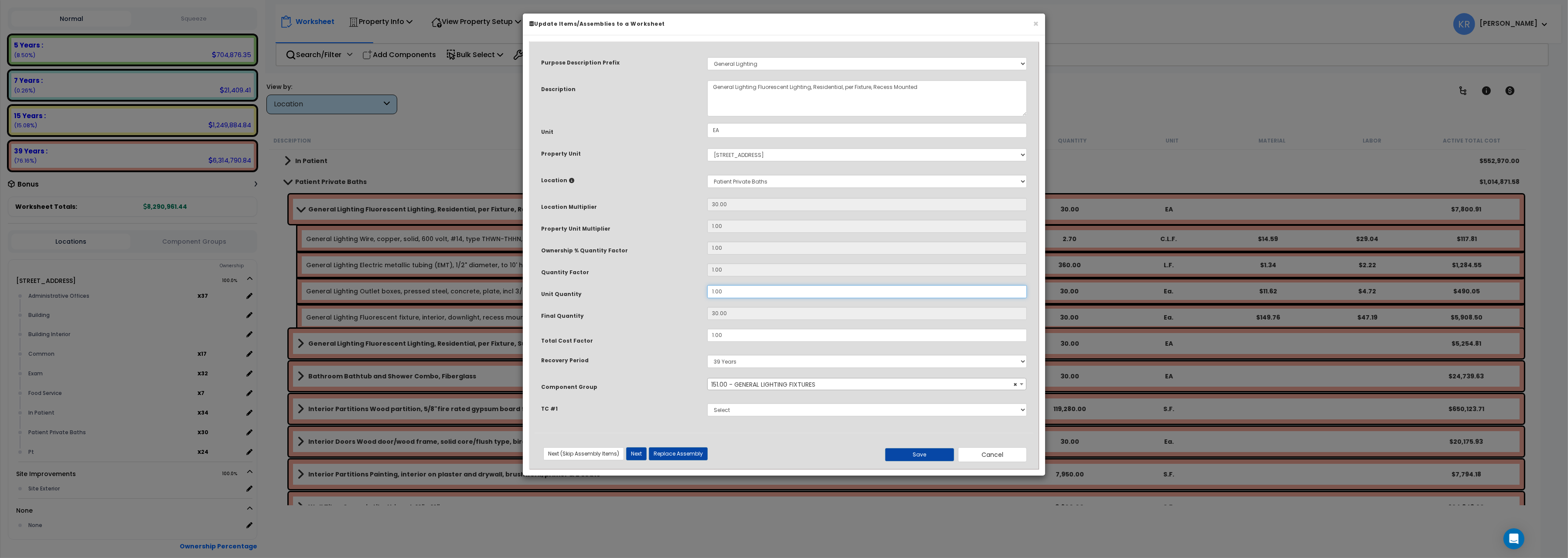
drag, startPoint x: 732, startPoint y: 291, endPoint x: 662, endPoint y: 284, distance: 70.3
click at [707, 285] on input "1.00" at bounding box center [867, 291] width 320 height 13
type input "2"
type input "60"
click at [919, 454] on button "Save" at bounding box center [919, 454] width 69 height 13
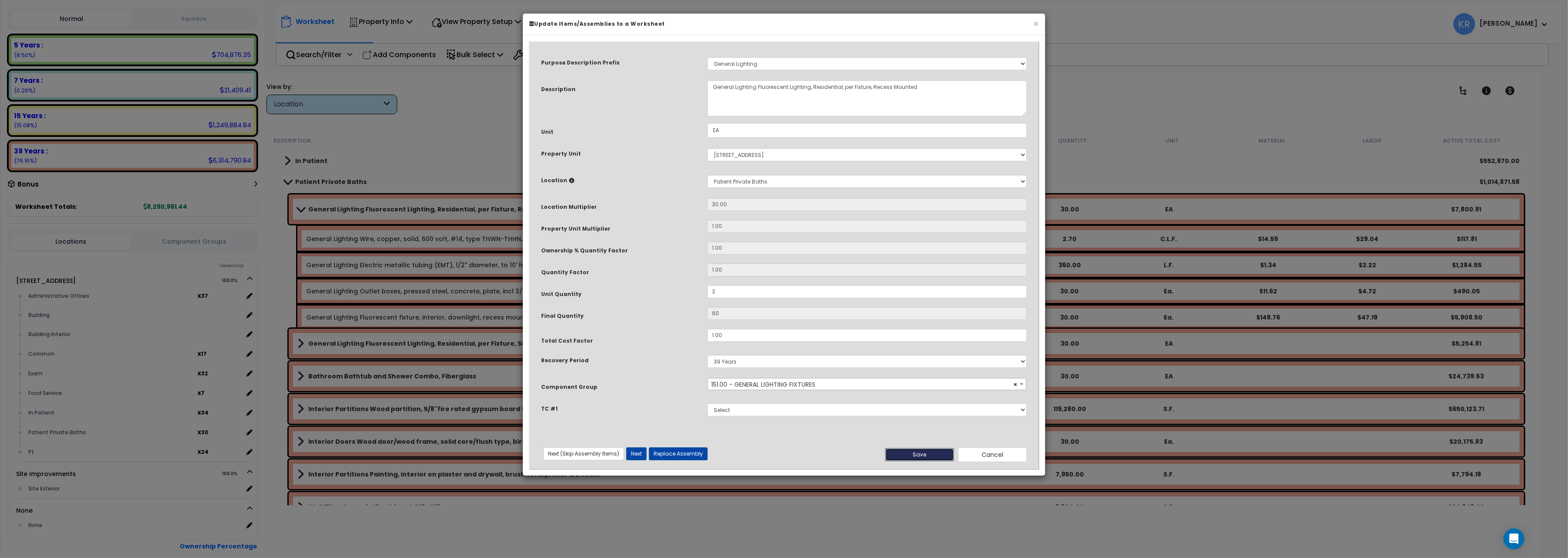
type input "2.00"
type input "60.00"
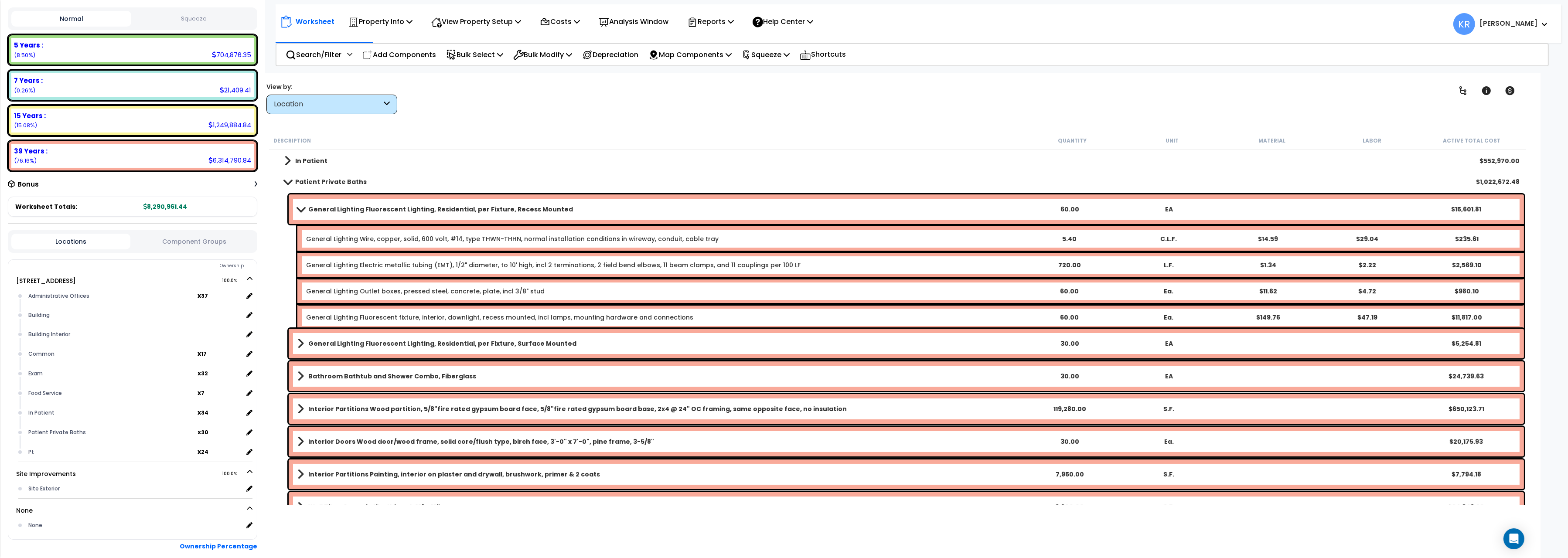
click at [310, 210] on b "General Lighting Fluorescent Lighting, Residential, per Fixture, Recess Mounted" at bounding box center [440, 209] width 265 height 9
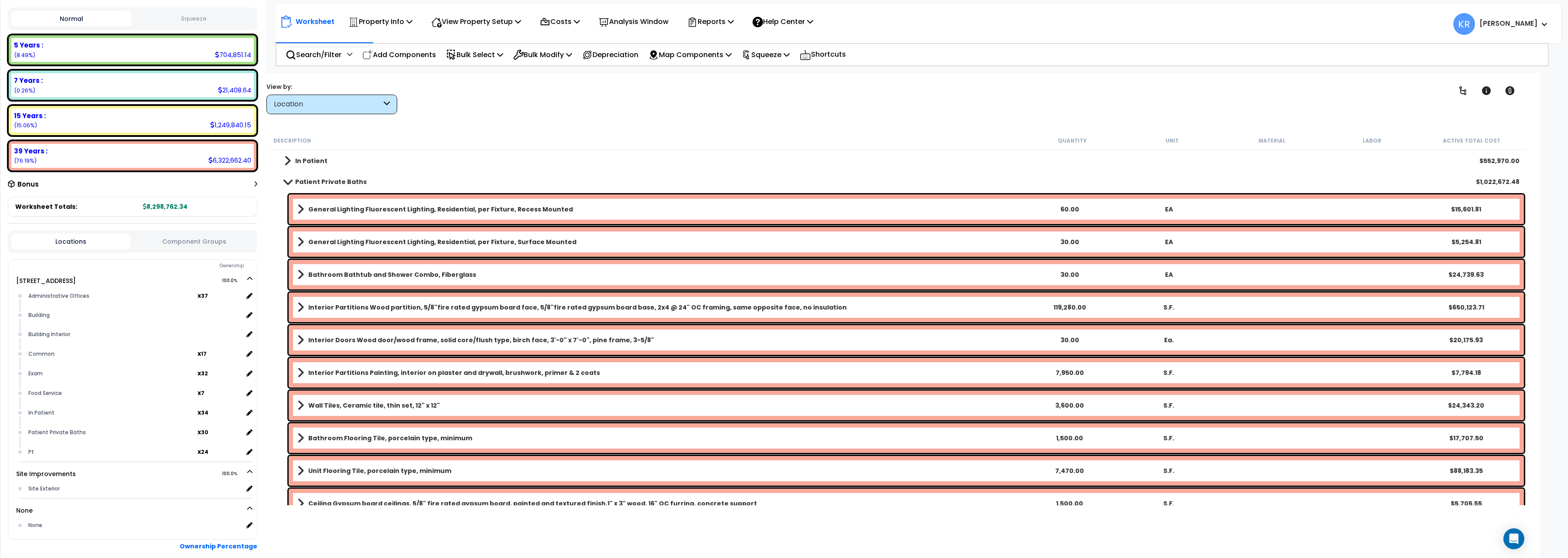
scroll to position [195, 0]
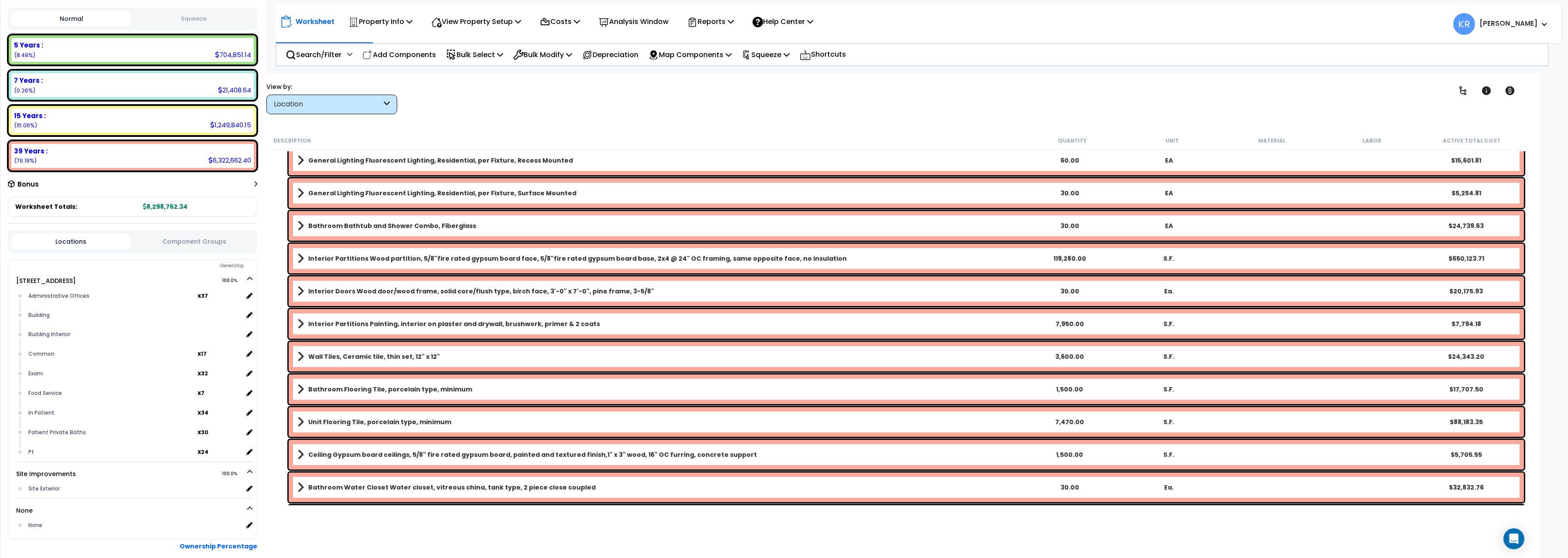
click at [408, 417] on b "Unit Flooring Tile, porcelain type, minimum" at bounding box center [379, 422] width 143 height 9
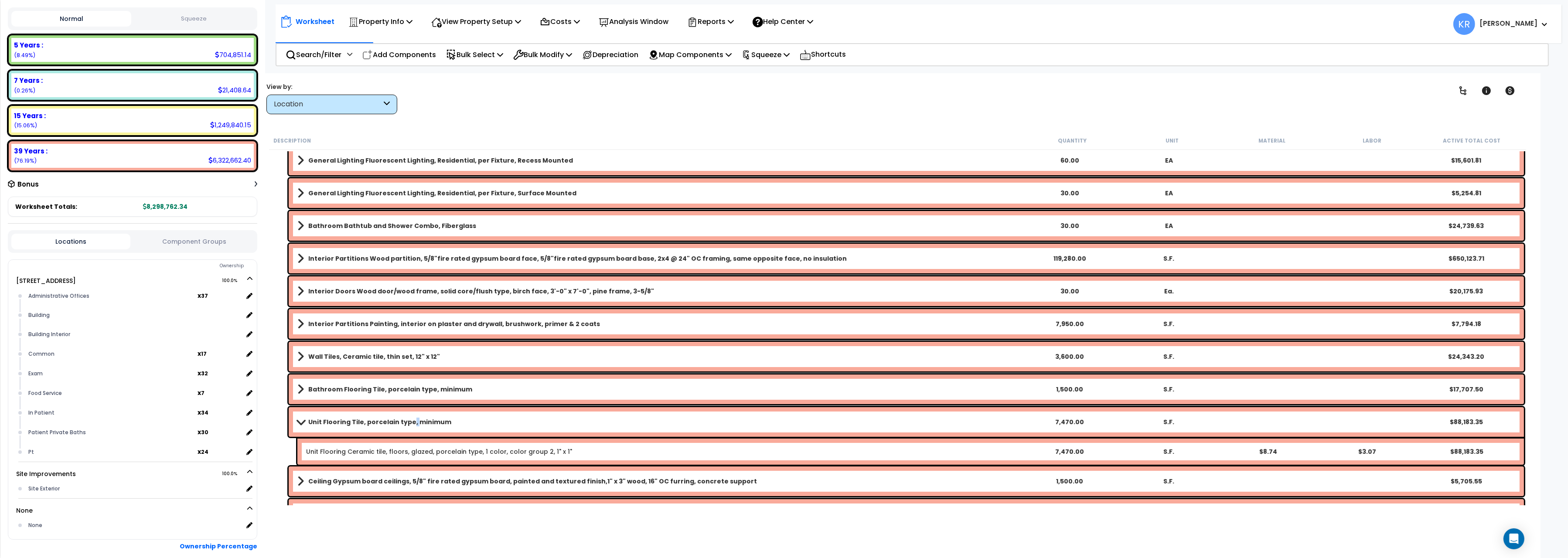
click at [408, 417] on b "Unit Flooring Tile, porcelain type, minimum" at bounding box center [379, 422] width 143 height 9
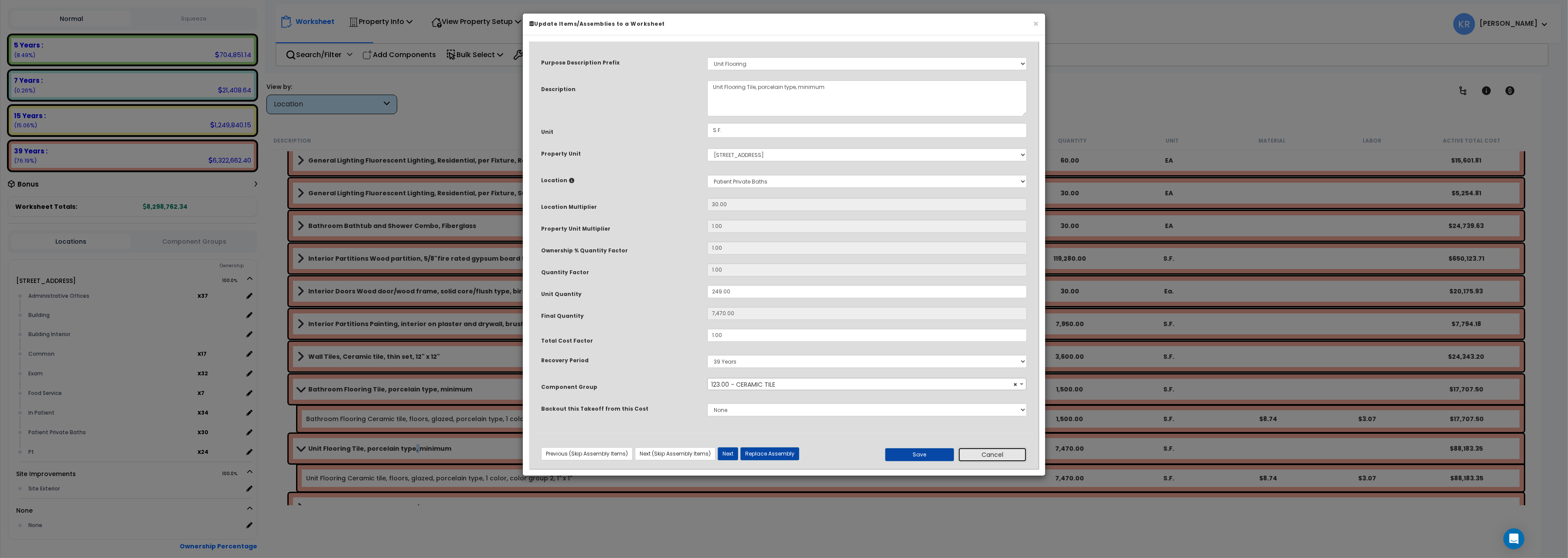
click at [1008, 457] on button "Cancel" at bounding box center [992, 455] width 69 height 15
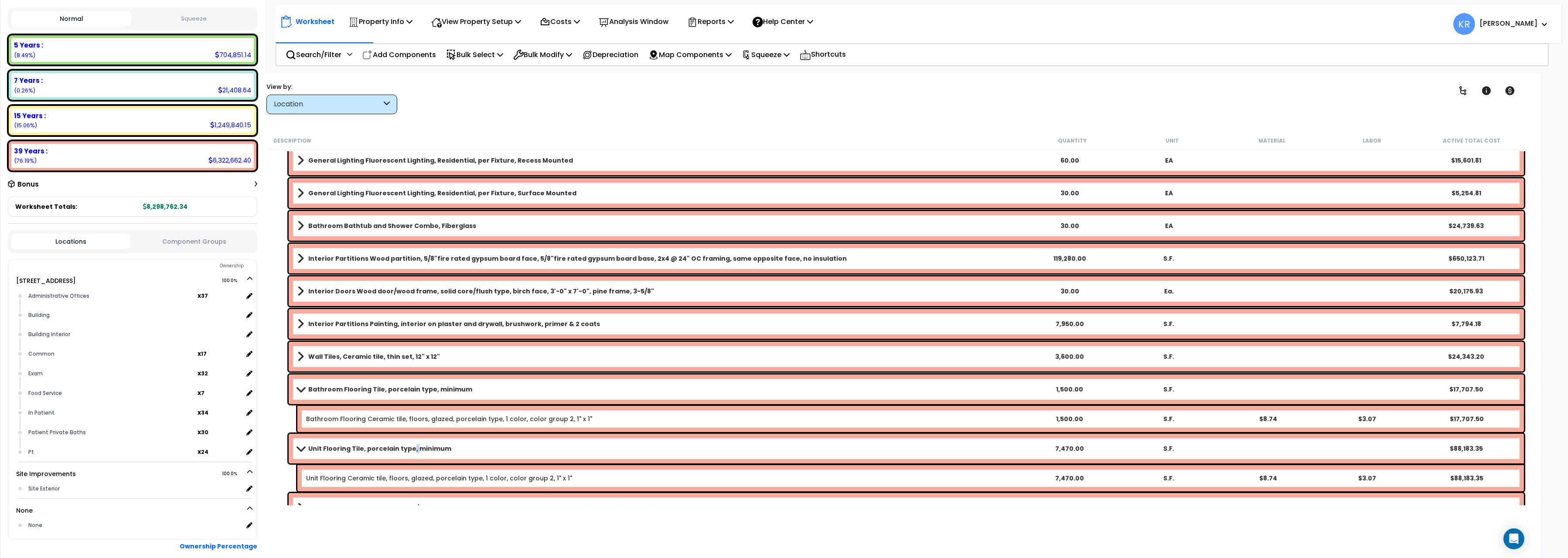
click at [301, 389] on span at bounding box center [301, 389] width 12 height 7
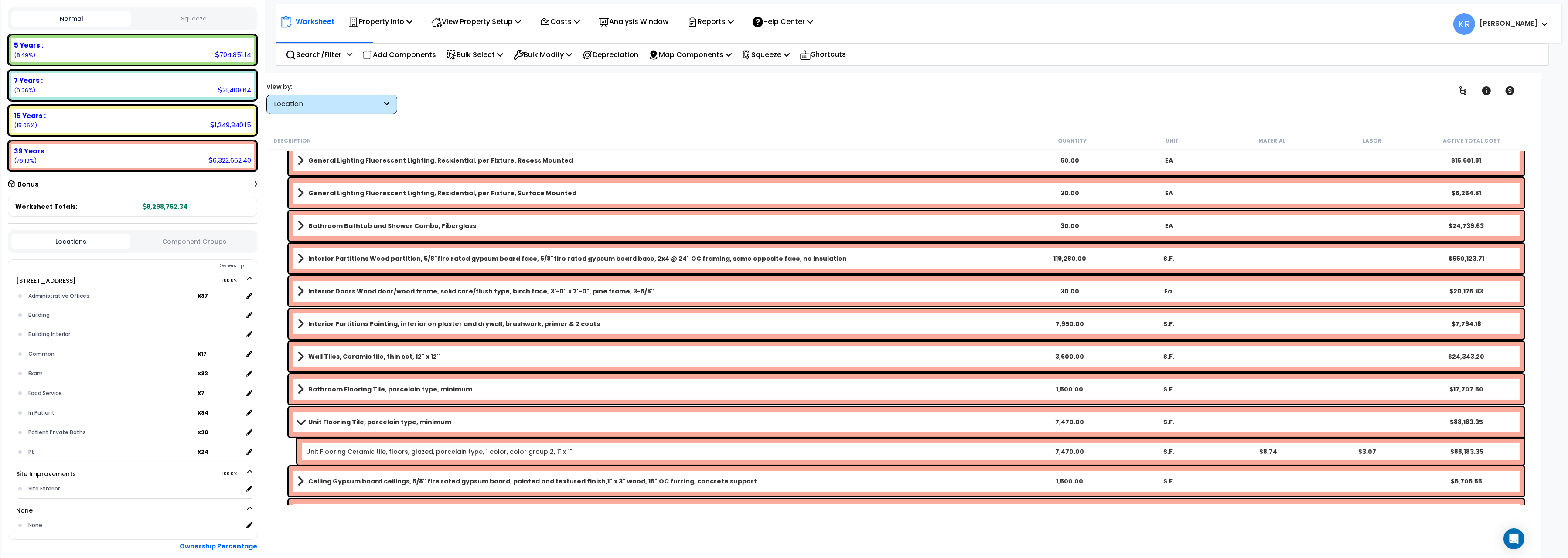
click at [314, 420] on b "Unit Flooring Tile, porcelain type, minimum" at bounding box center [379, 422] width 143 height 9
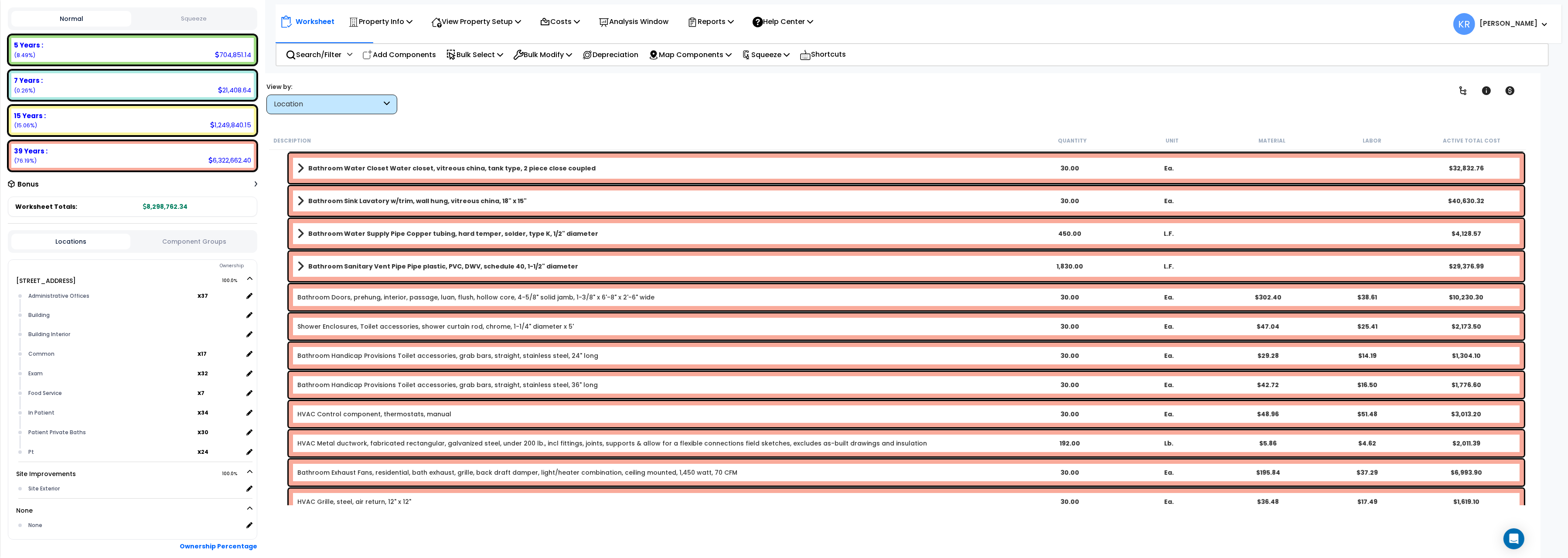
scroll to position [535, 0]
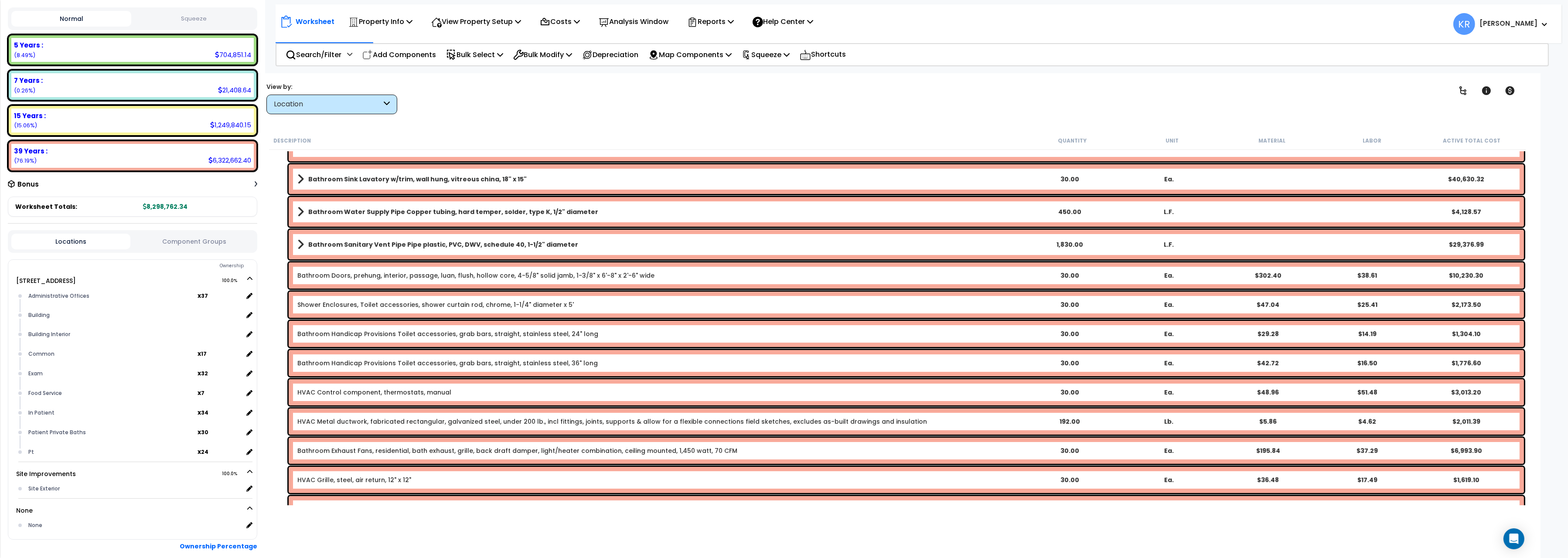
click at [372, 333] on link "Bathroom Handicap Provisions Toilet accessories, grab bars, straight, stainless…" at bounding box center [448, 334] width 301 height 9
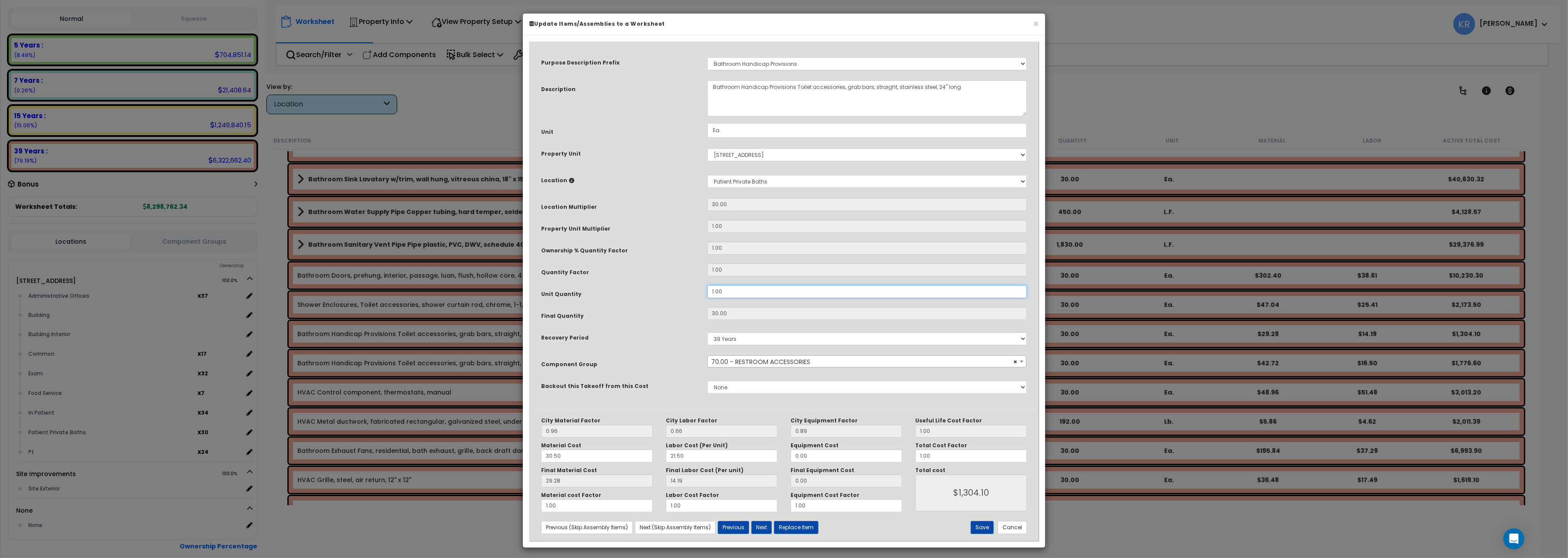
drag, startPoint x: 728, startPoint y: 293, endPoint x: 596, endPoint y: 288, distance: 132.1
click at [596, 288] on div "Unit Quantity 1.00" at bounding box center [784, 292] width 499 height 15
type input "1.0"
type input "30"
type input "$1,304.10"
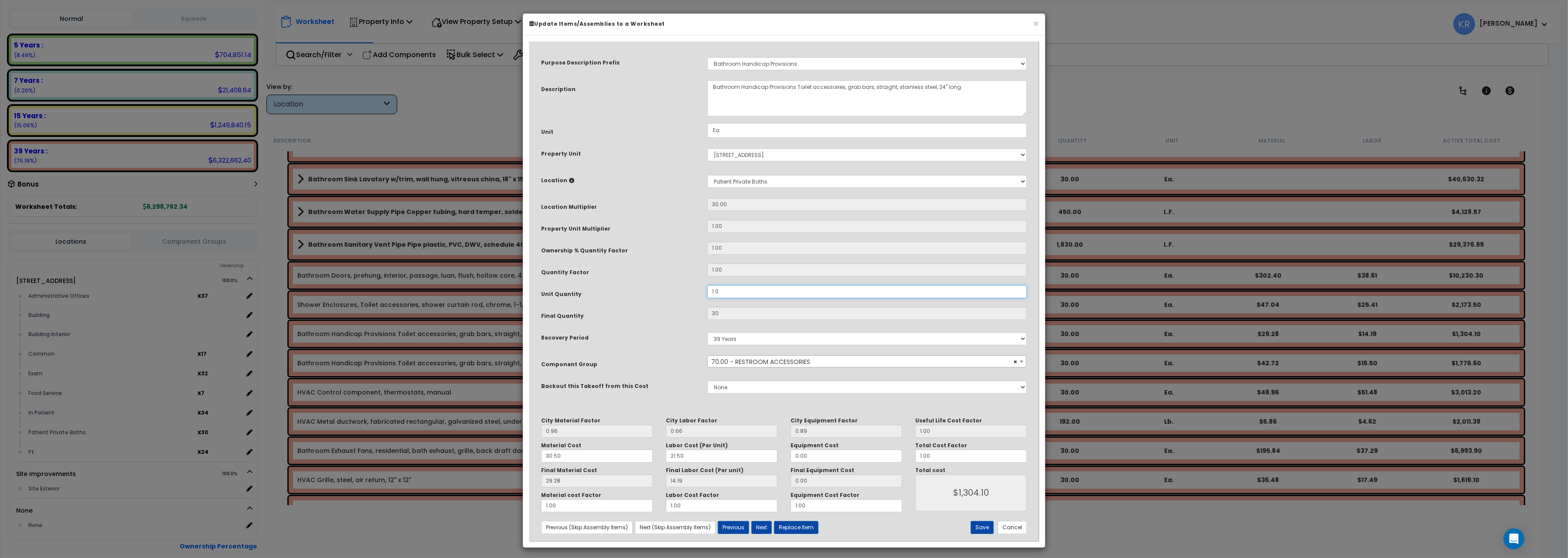
type input "1."
type input "$1,304.10"
type input "1"
type input "$1,304.10"
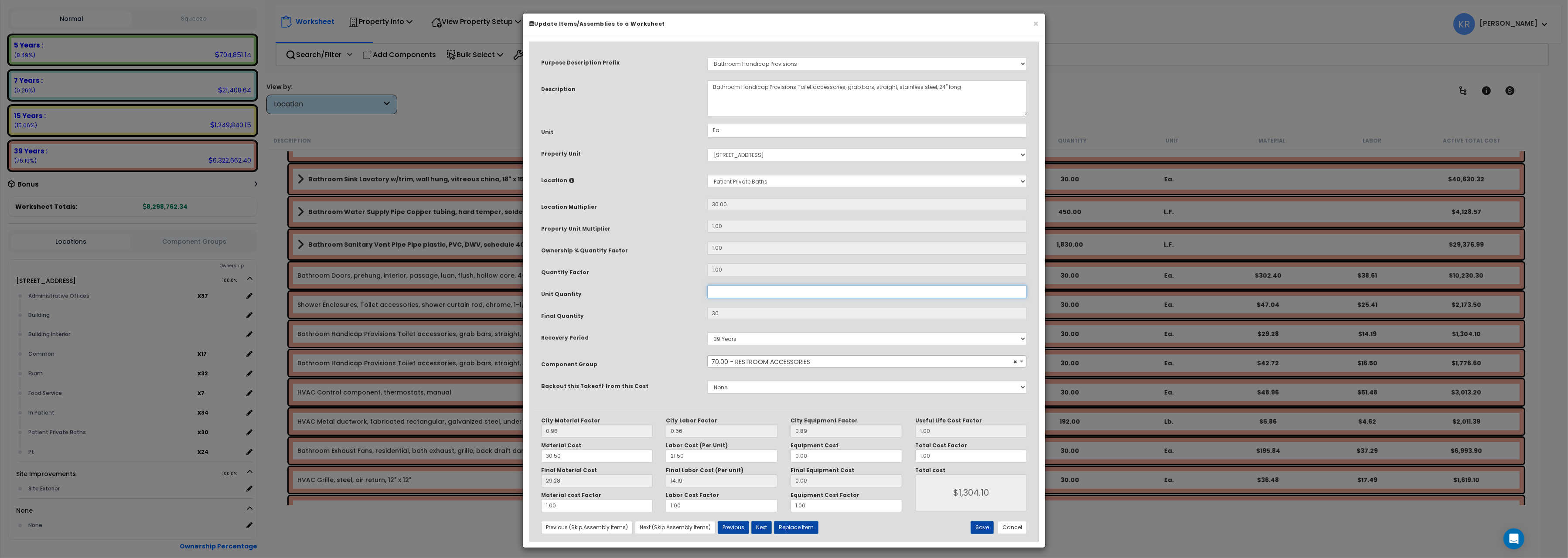
type input "0"
type input "$0.00"
type input "2"
type input "60"
type input "$2,608.20"
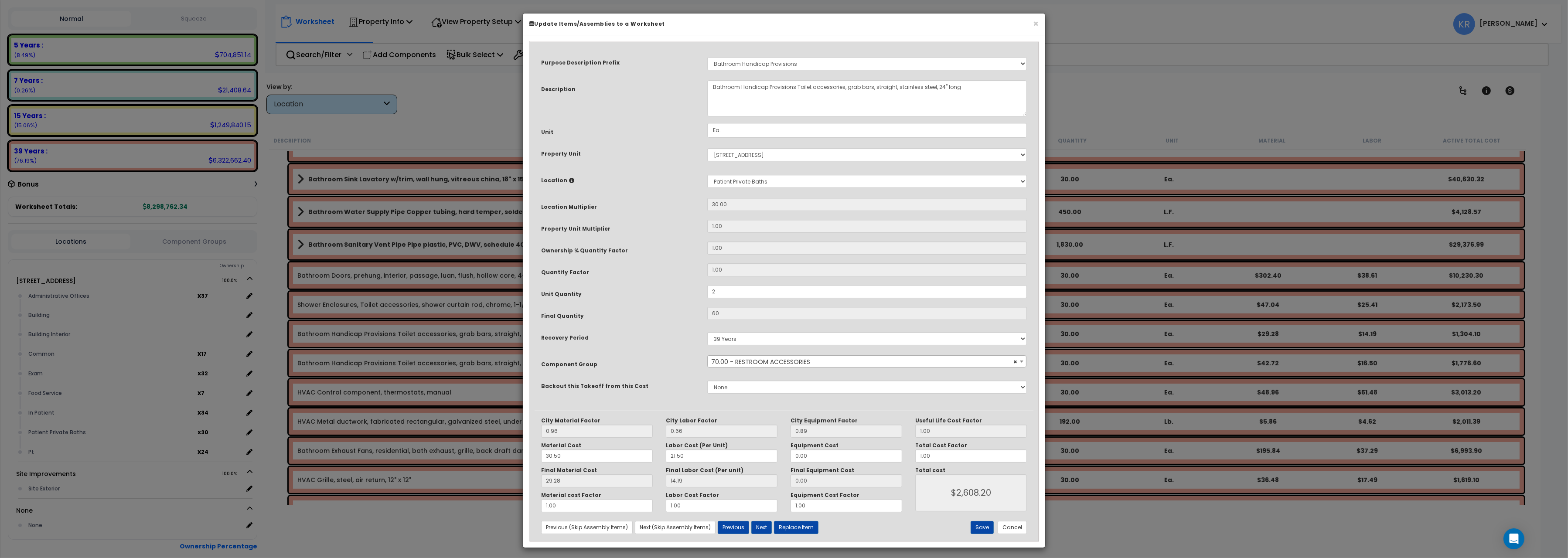
click at [651, 273] on div "Quantity Factor" at bounding box center [617, 271] width 166 height 15
click at [984, 531] on button "Save" at bounding box center [982, 527] width 23 height 13
type input "2.00"
type input "60.00"
type input "2608.20"
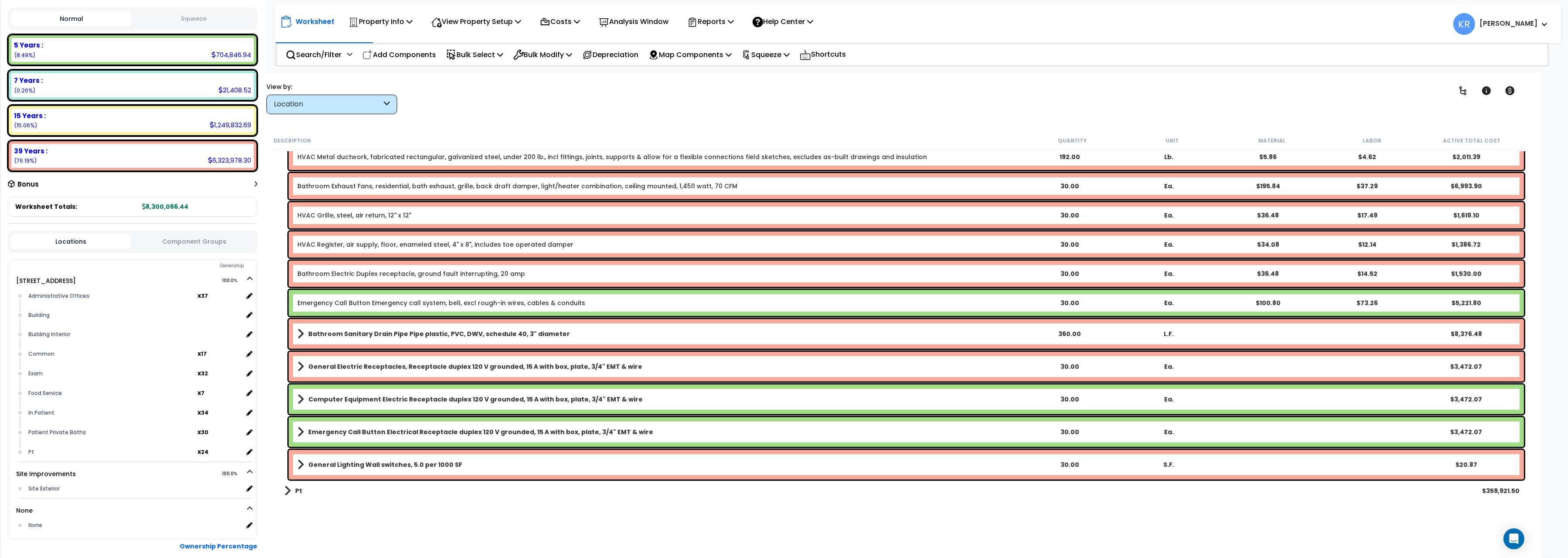
scroll to position [779, 0]
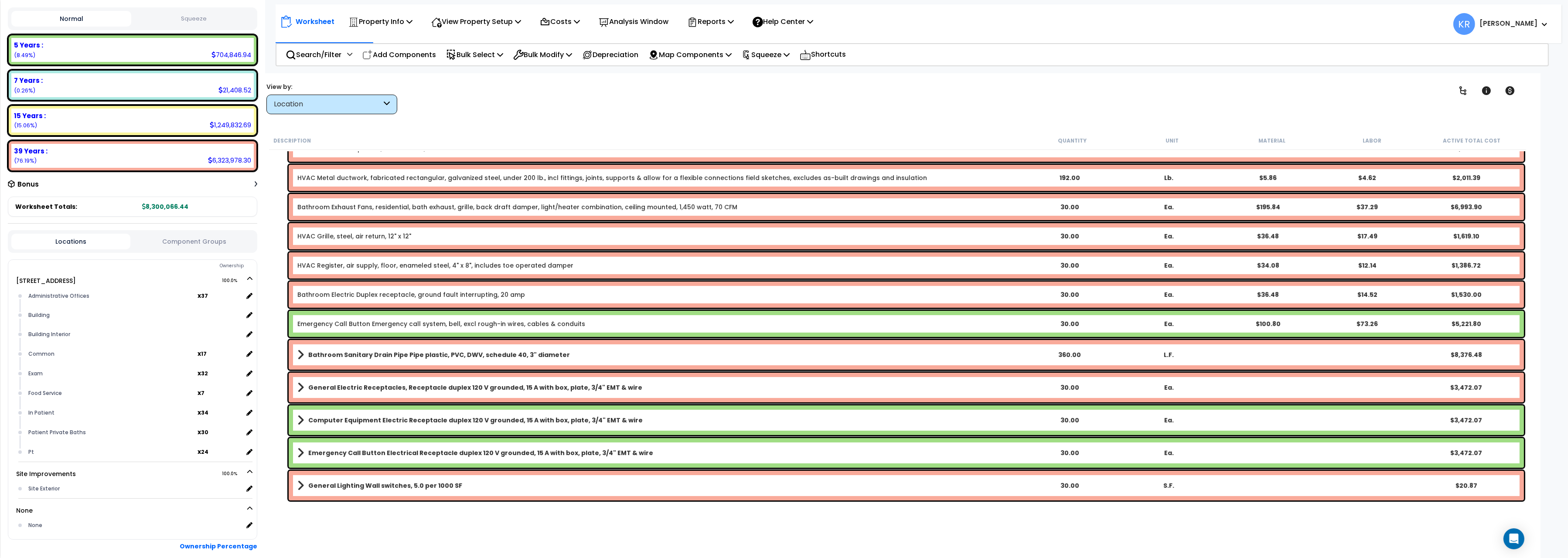
click at [352, 388] on b "General Electric Receptacles, Receptacle duplex 120 V grounded, 15 A with box, …" at bounding box center [475, 388] width 334 height 9
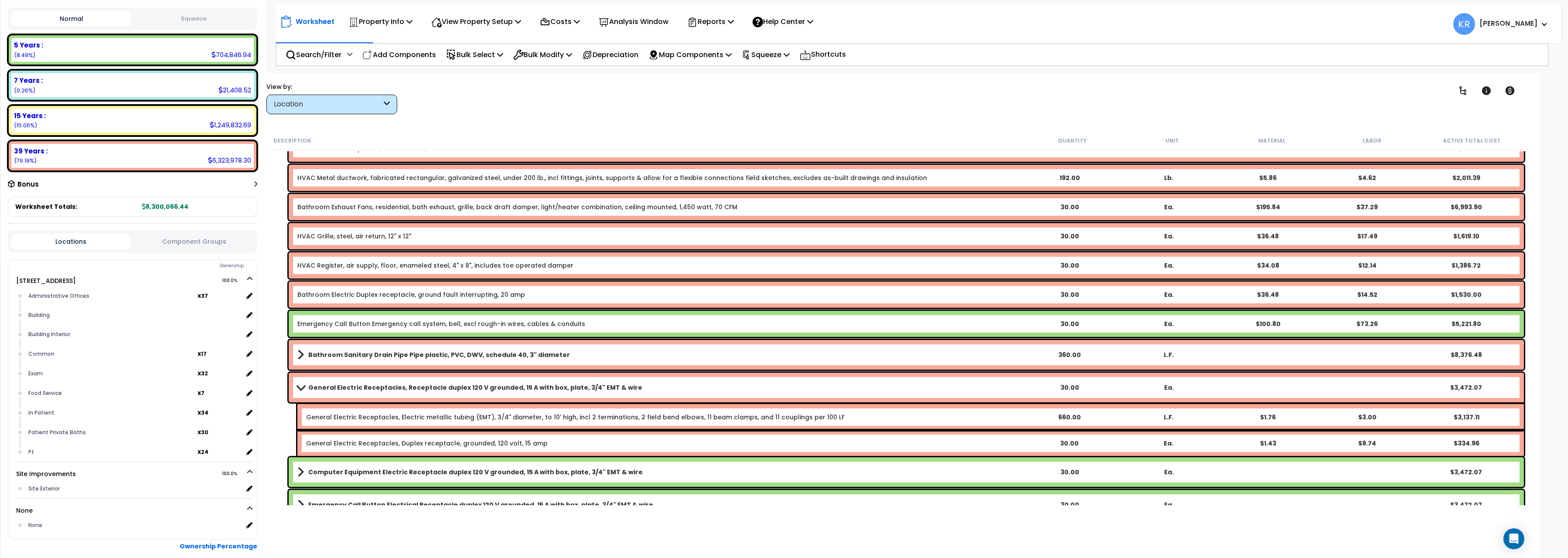
click at [305, 384] on span at bounding box center [301, 387] width 12 height 7
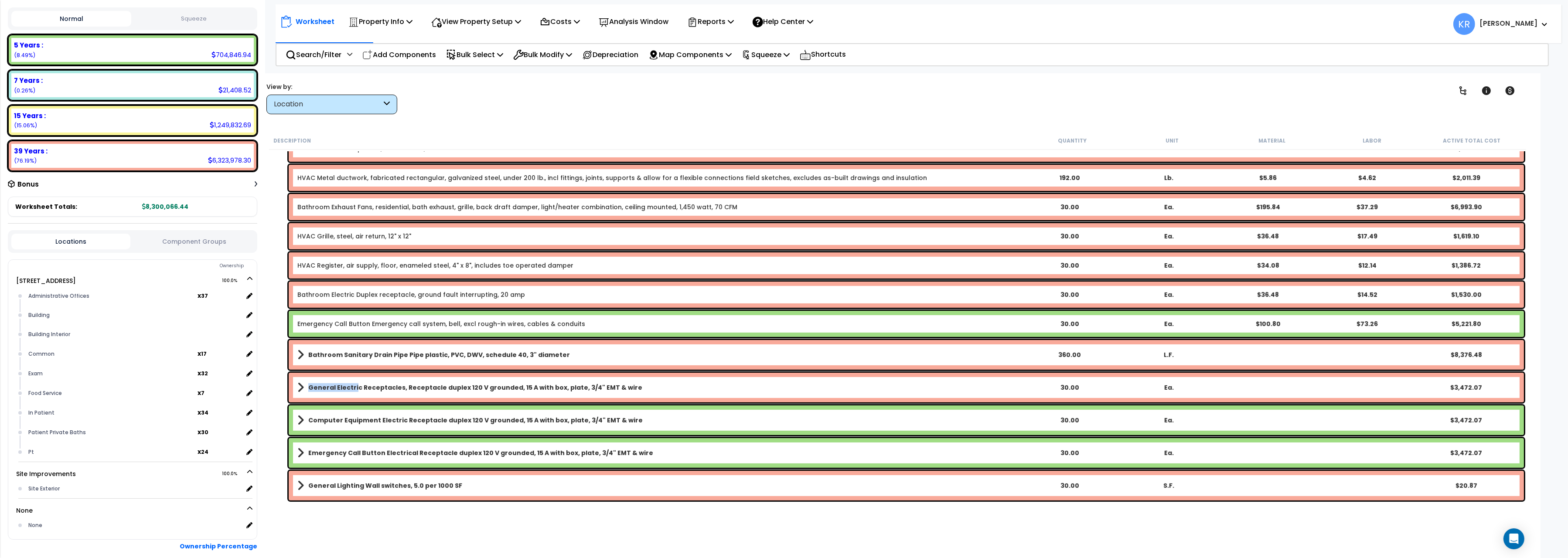
click at [305, 383] on link "General Electric Receptacles, Receptacle duplex 120 V grounded, 15 A with box, …" at bounding box center [659, 388] width 722 height 12
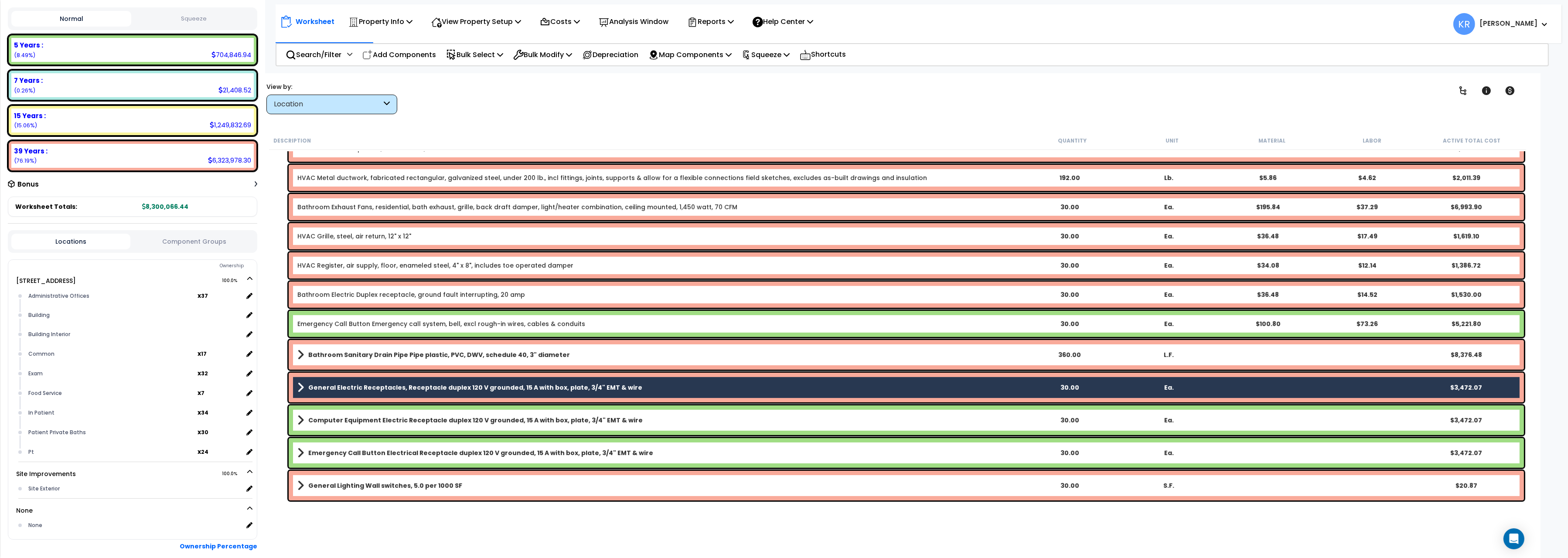
click at [297, 383] on div "General Electric Receptacles, Receptacle duplex 120 V grounded, 15 A with box, …" at bounding box center [906, 387] width 1235 height 30
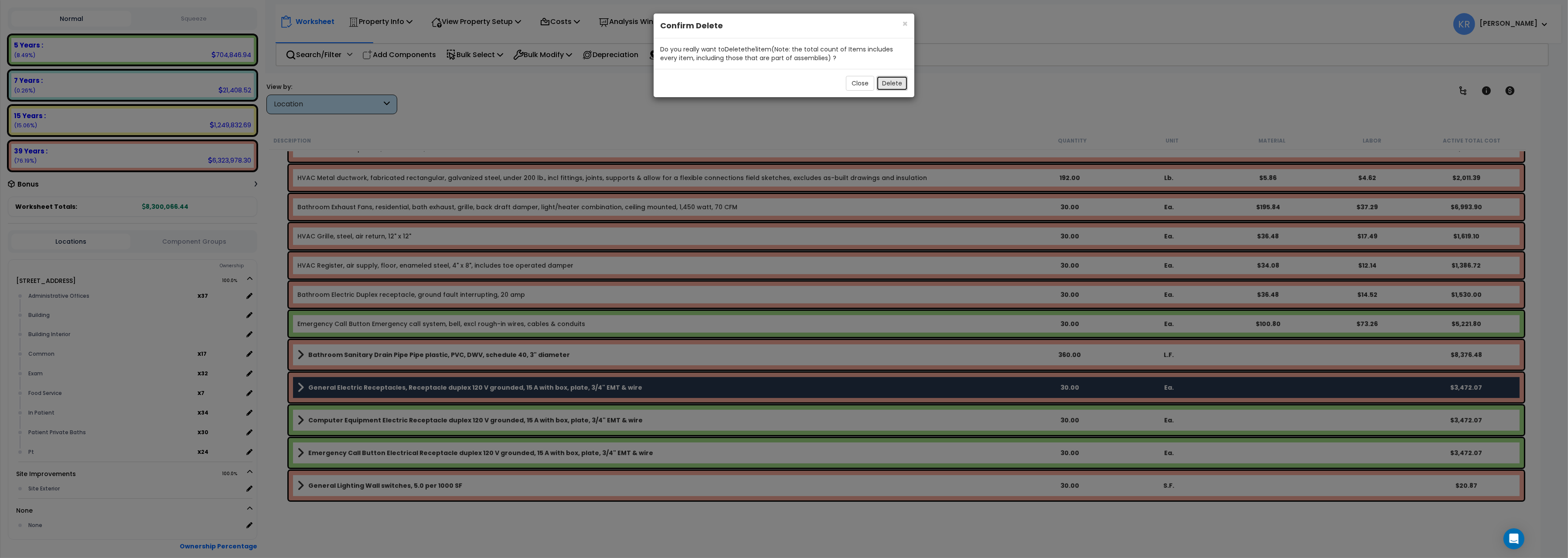
click at [900, 82] on button "Delete" at bounding box center [892, 83] width 32 height 15
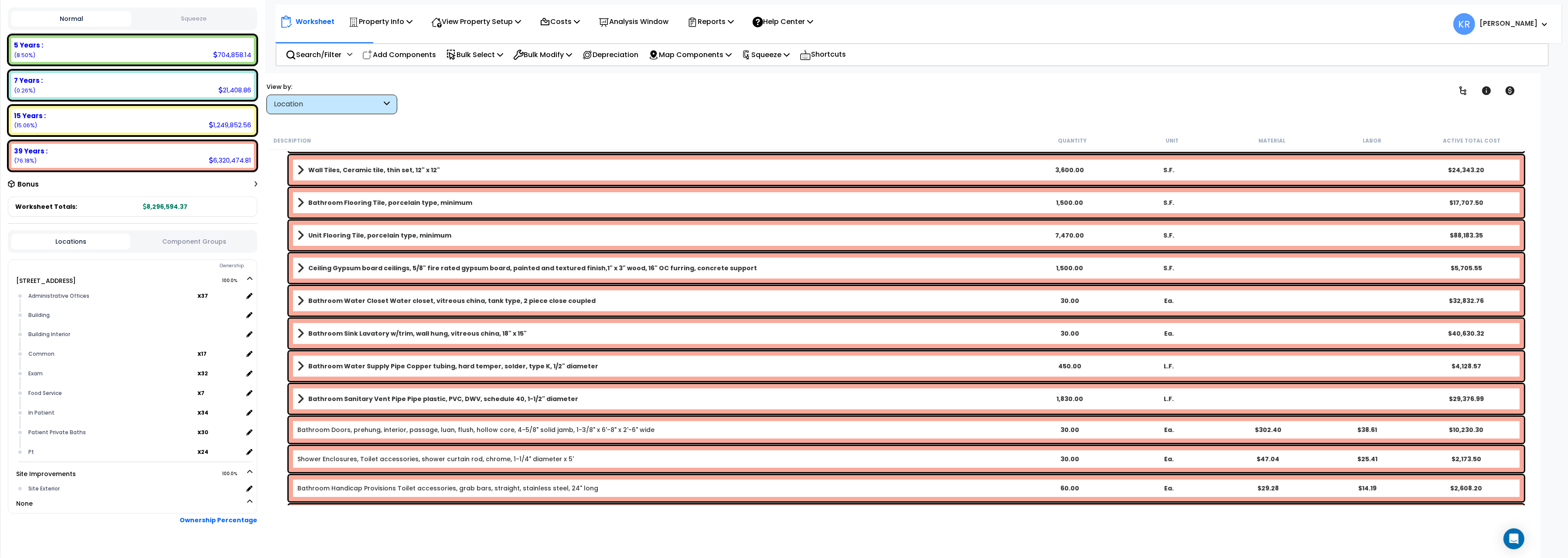
scroll to position [341, 0]
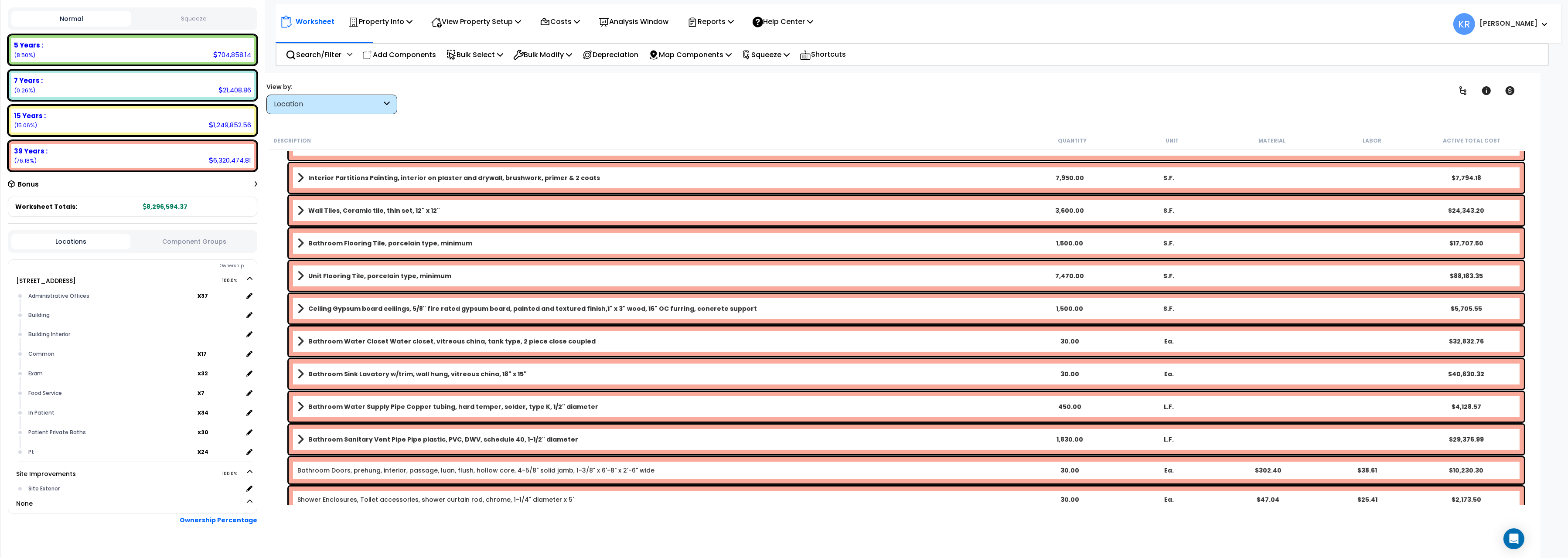
click at [435, 276] on b "Unit Flooring Tile, porcelain type, minimum" at bounding box center [379, 276] width 143 height 9
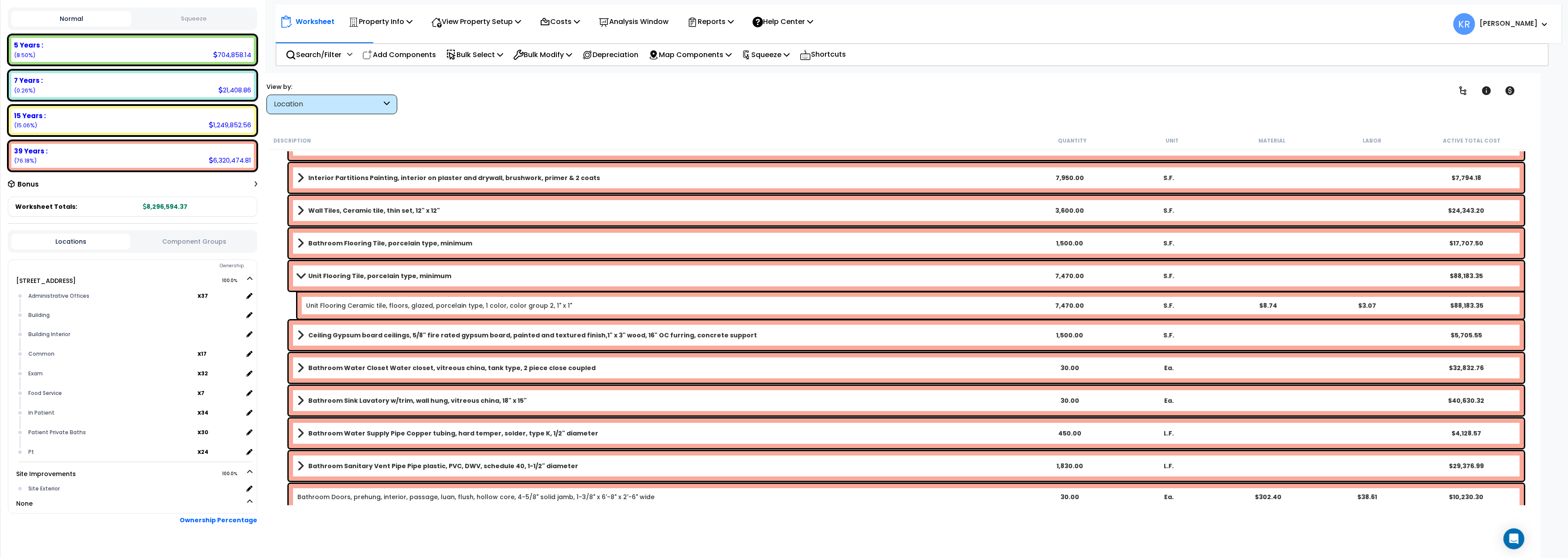
click at [435, 276] on b "Unit Flooring Tile, porcelain type, minimum" at bounding box center [379, 276] width 143 height 9
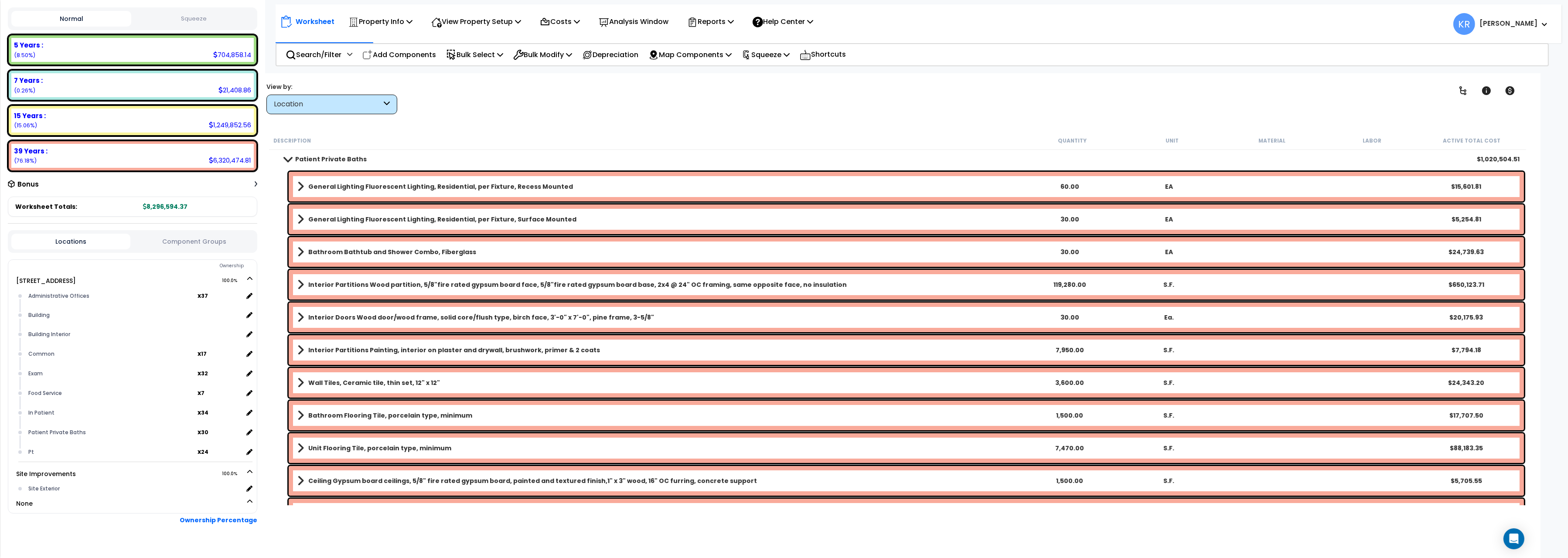
scroll to position [146, 0]
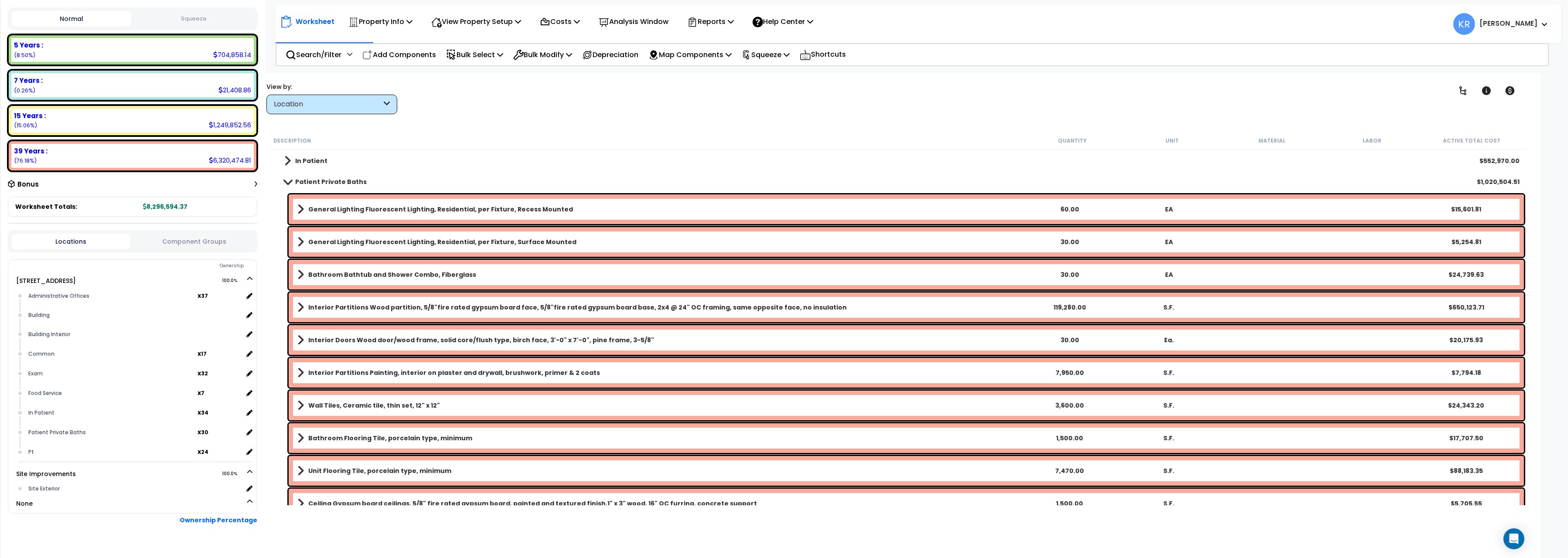
click at [451, 301] on link "Interior Partitions Wood partition, 5/8"fire rated gypsum board face, 5/8"fire …" at bounding box center [659, 307] width 722 height 12
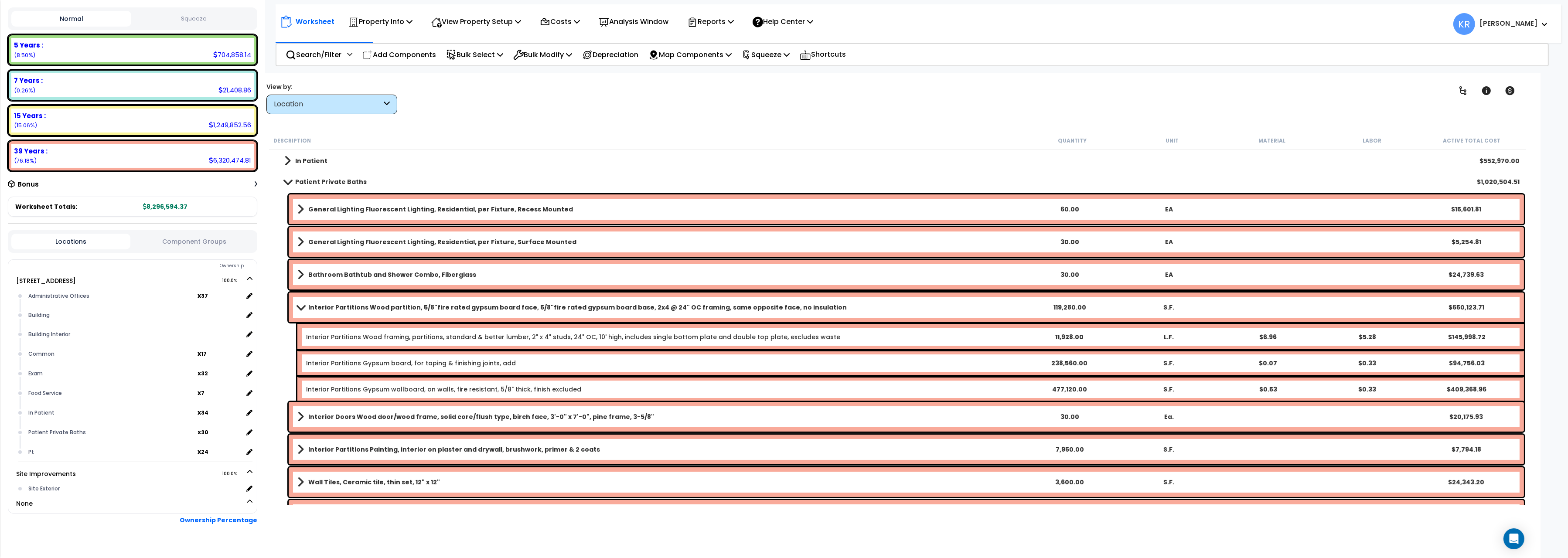
click at [451, 301] on link "Interior Partitions Wood partition, 5/8"fire rated gypsum board face, 5/8"fire …" at bounding box center [659, 307] width 722 height 12
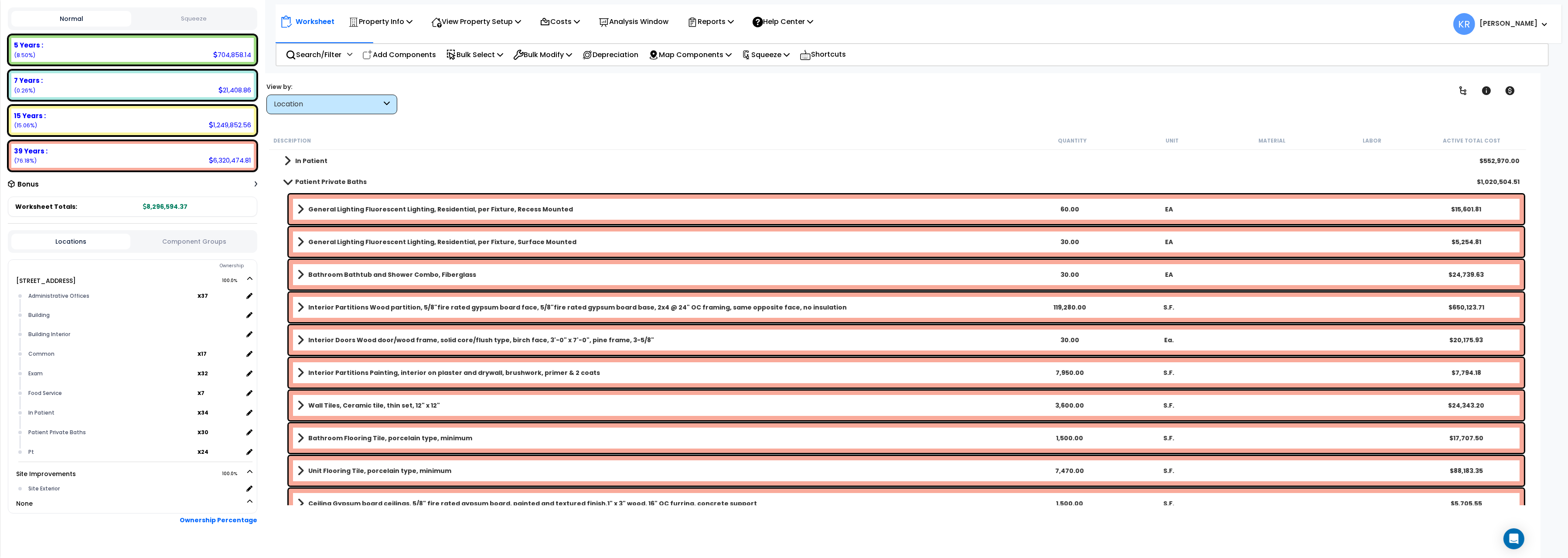
click at [451, 301] on link "Interior Partitions Wood partition, 5/8"fire rated gypsum board face, 5/8"fire …" at bounding box center [659, 307] width 722 height 12
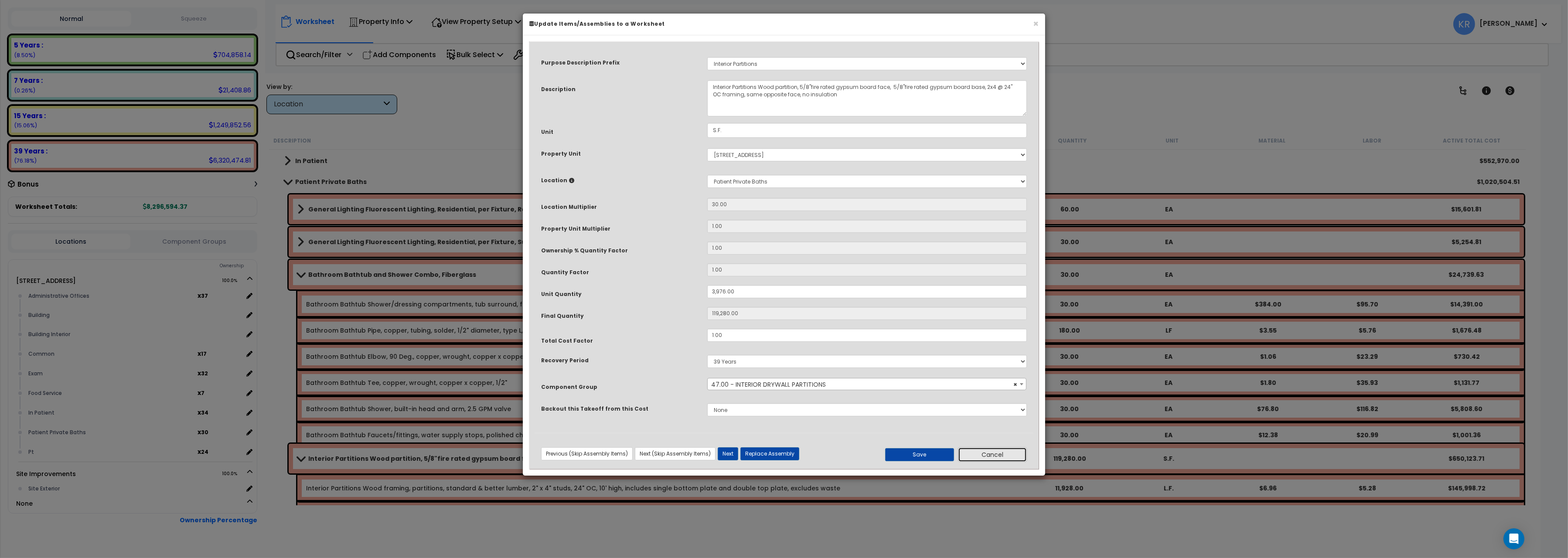
click at [995, 453] on button "Cancel" at bounding box center [992, 455] width 69 height 15
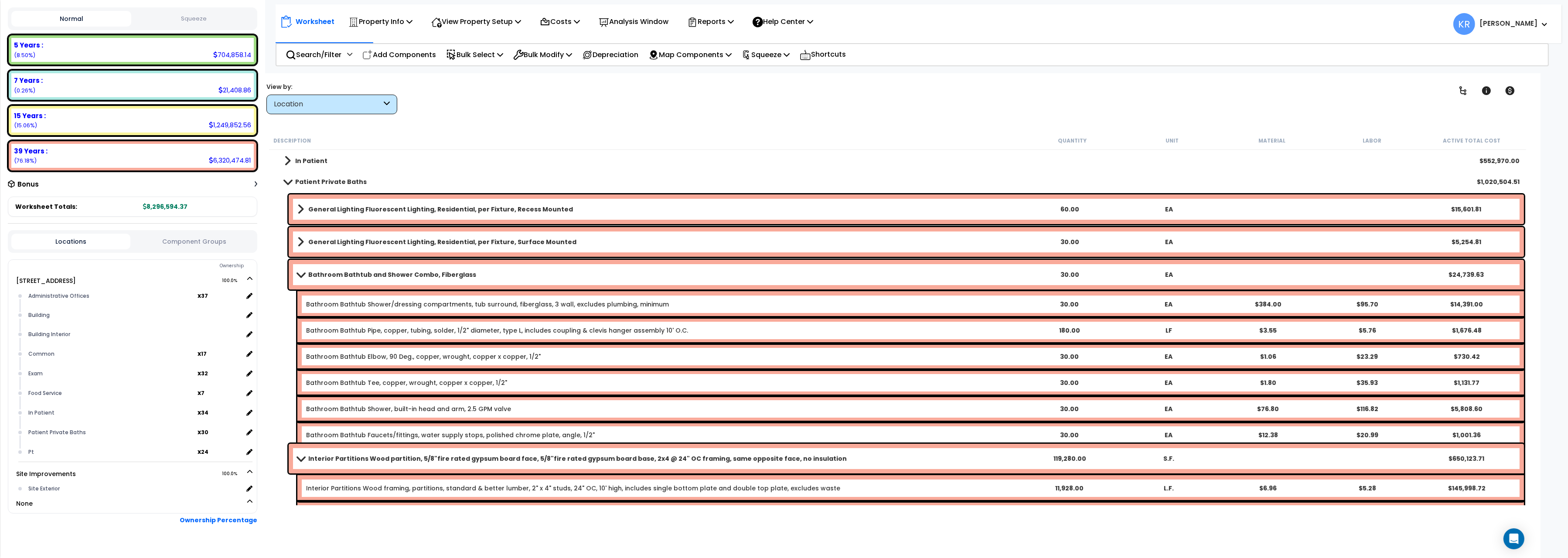
click at [326, 460] on b "Interior Partitions Wood partition, 5/8"fire rated gypsum board face, 5/8"fire …" at bounding box center [577, 458] width 539 height 9
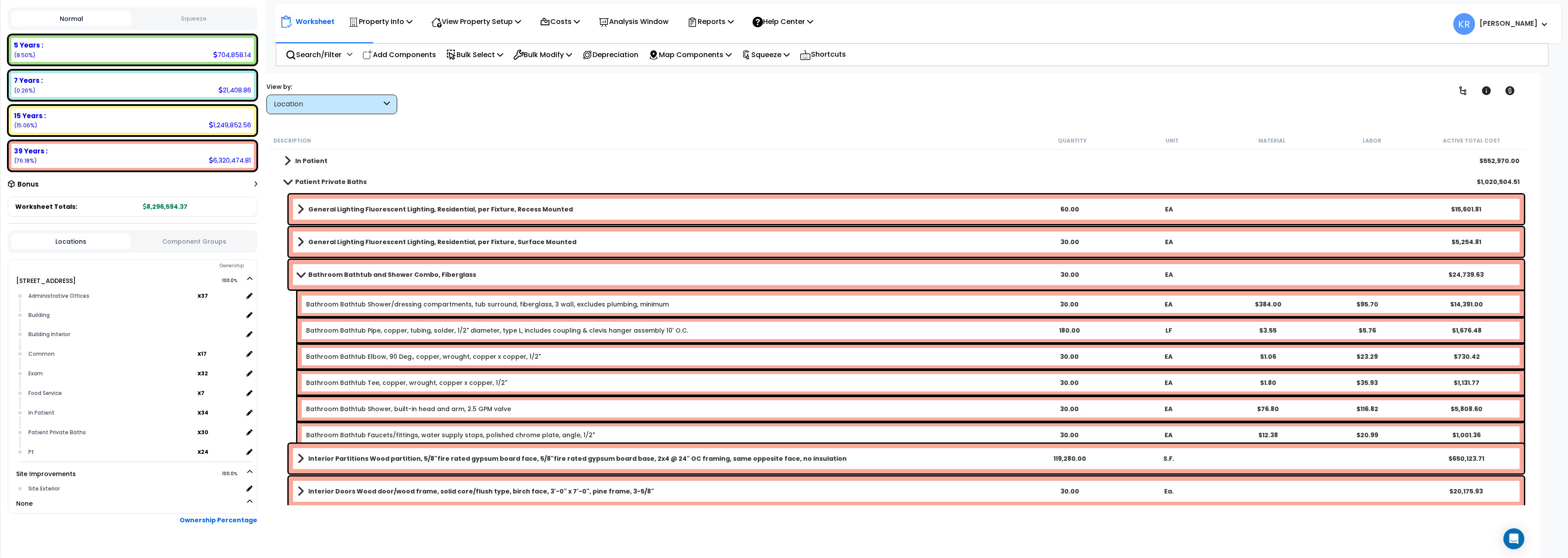
click at [303, 271] on span at bounding box center [301, 274] width 12 height 7
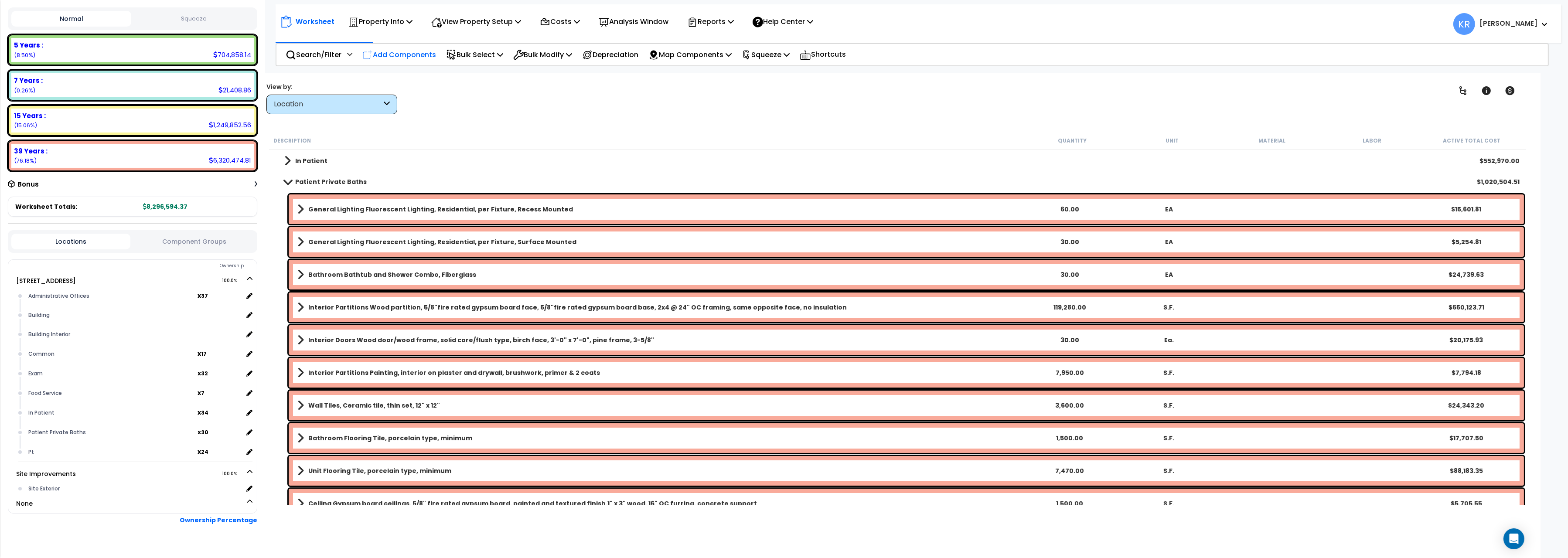
click at [410, 59] on p "Add Components" at bounding box center [399, 54] width 74 height 12
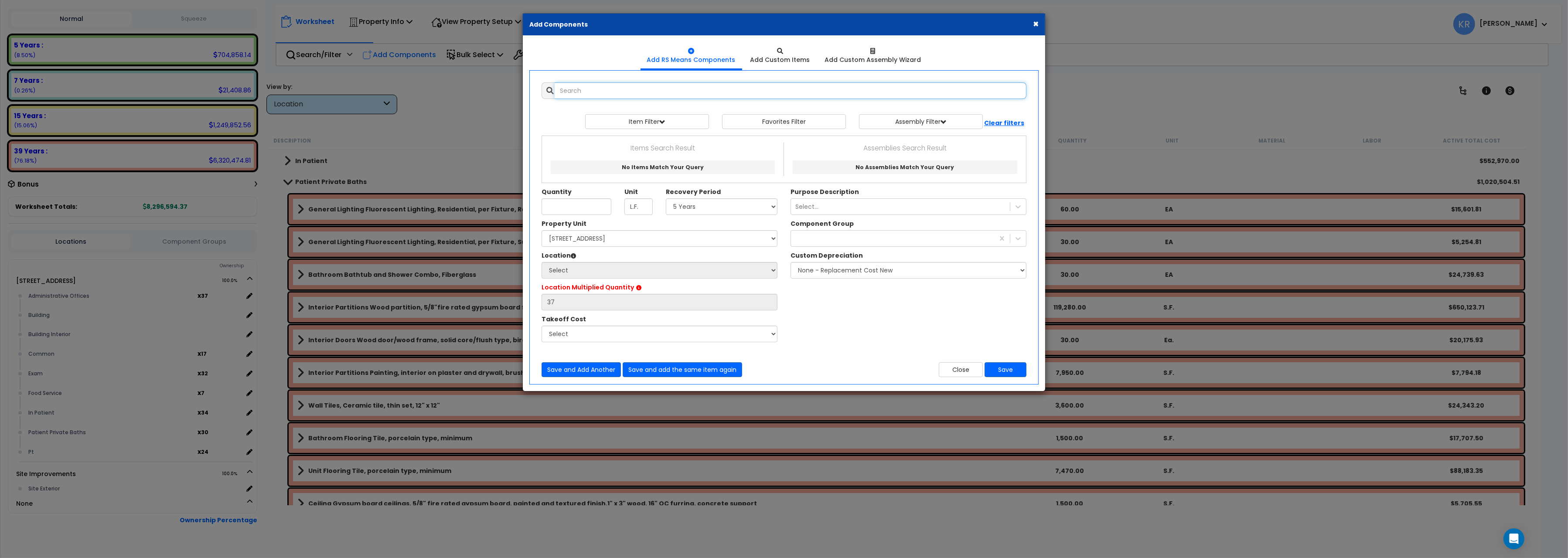
select select
click at [623, 86] on input "text" at bounding box center [790, 90] width 472 height 16
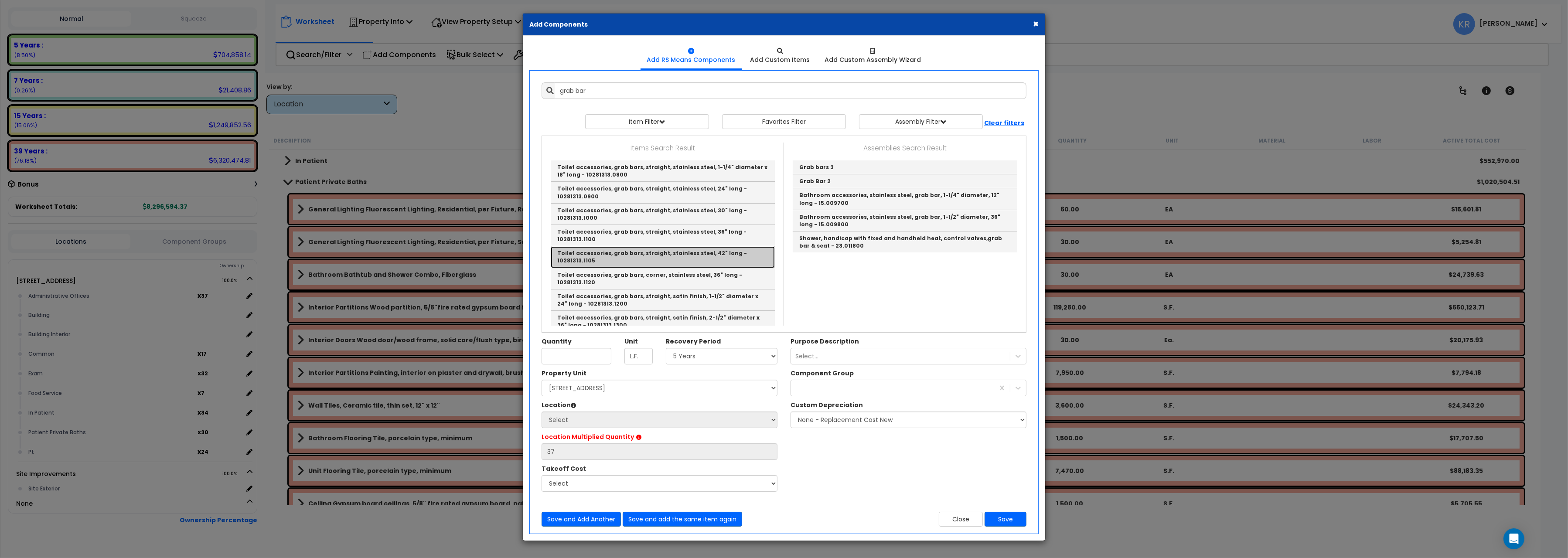
click at [642, 246] on link "Toilet accessories, grab bars, straight, stainless steel, 42" long - 10281313.1…" at bounding box center [663, 257] width 224 height 21
type input "Toilet accessories, grab bars, straight, stainless steel, 42" long - 10281313.1…"
type input "Ea."
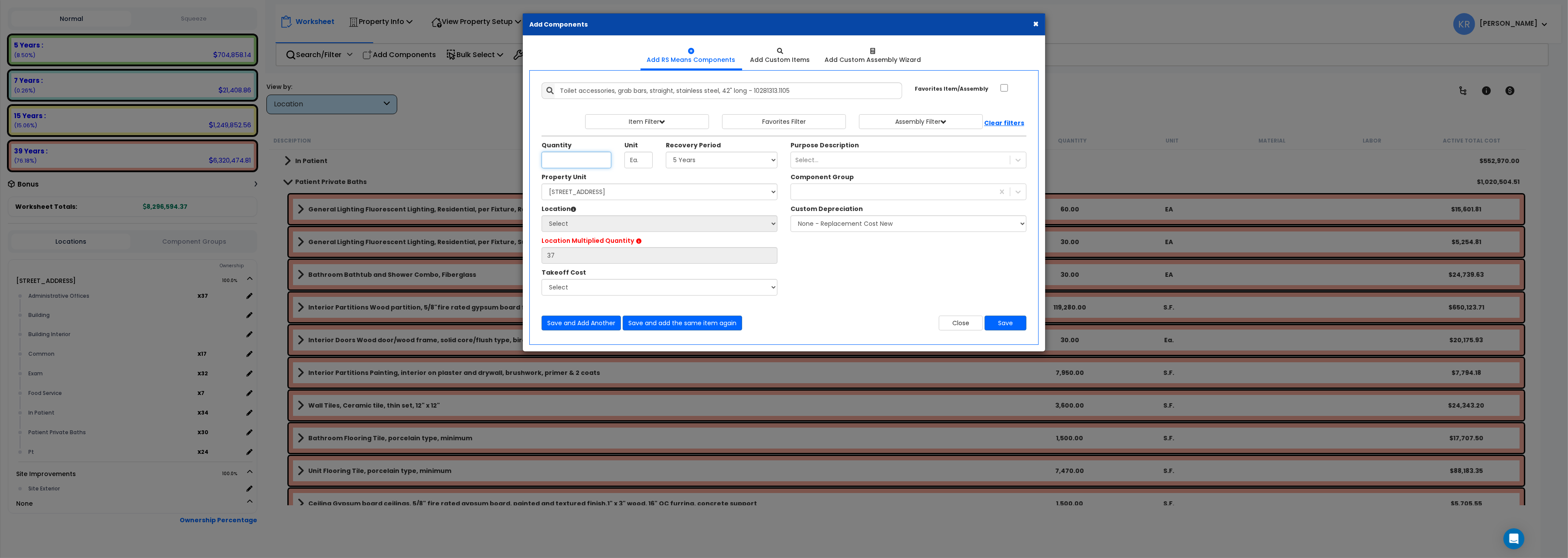
click at [581, 161] on input "Unit Quantity" at bounding box center [576, 159] width 70 height 16
type input "1"
click at [666, 152] on select "Select 5 Years 7 Years 15 Years 20 Years 39 Years 27.5 Year" at bounding box center [721, 159] width 111 height 16
select select "39Y"
click option "39 Years" at bounding box center [0, 0] width 0 height 0
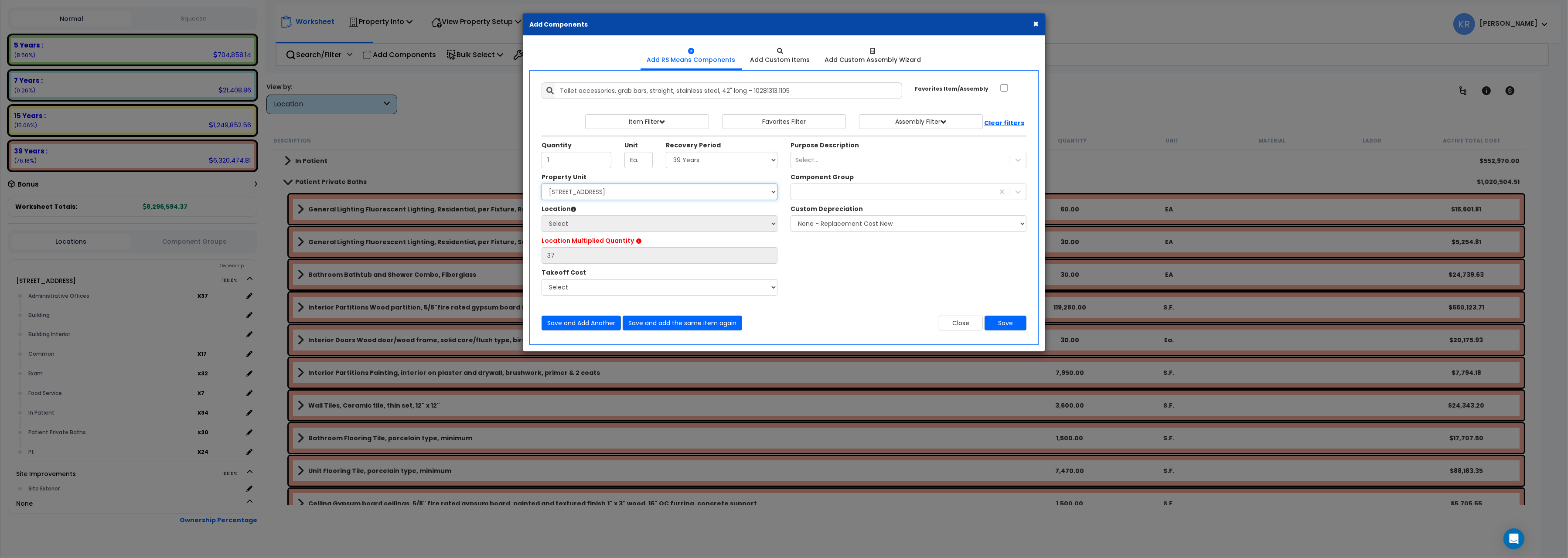
click at [542, 184] on select "Select 204 Energy Pkwy Site Improvements" at bounding box center [660, 192] width 236 height 16
select select "162439"
click option "[STREET_ADDRESS]" at bounding box center [0, 0] width 0 height 0
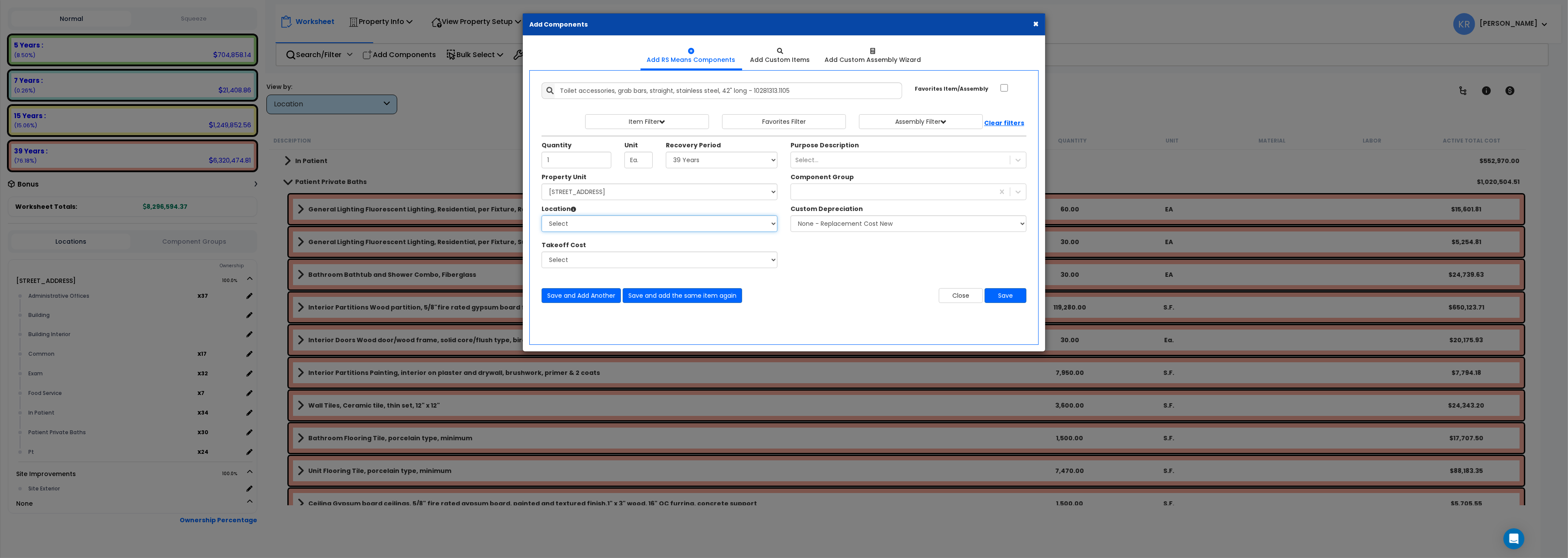
click at [542, 215] on select "Select Administrative Offices Building Building Interior Common Exam Food Servi…" at bounding box center [660, 223] width 236 height 16
select select "31350"
click option "Patient Private Baths" at bounding box center [0, 0] width 0 height 0
type input "30"
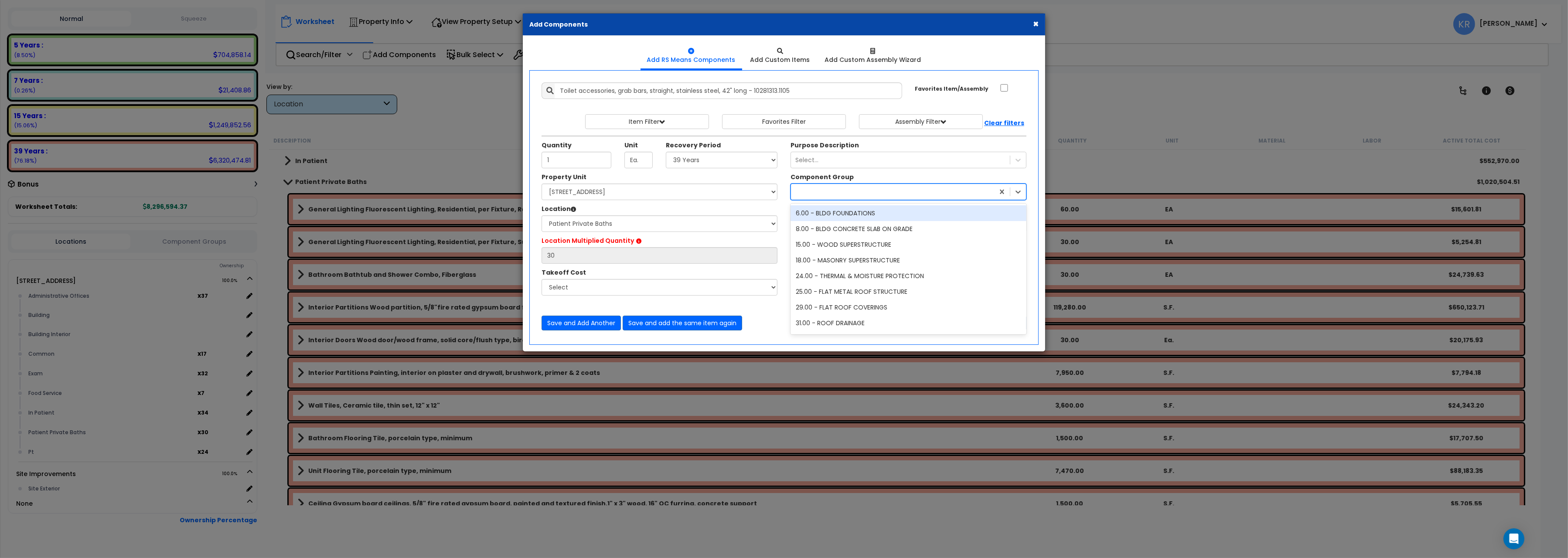
click at [832, 195] on div at bounding box center [892, 192] width 203 height 14
type input "70"
click at [855, 216] on div "70.00 - RESTROOM ACCESSORIES" at bounding box center [909, 213] width 236 height 16
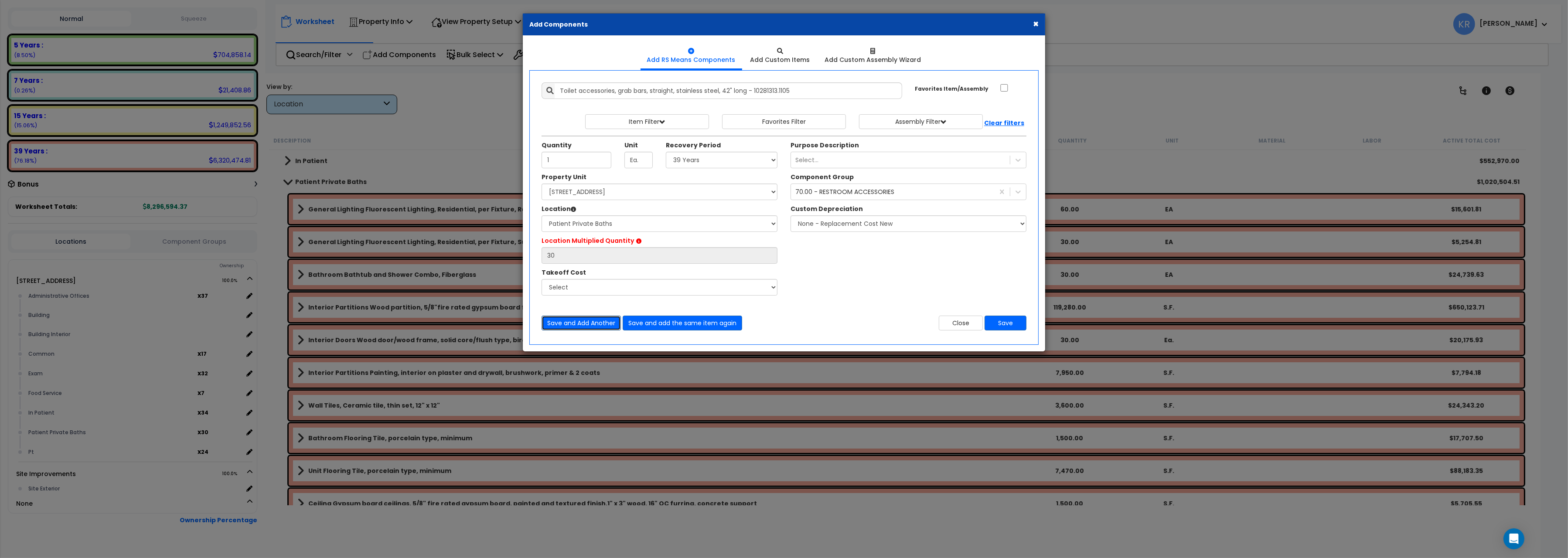
click at [579, 323] on button "Save and Add Another" at bounding box center [581, 323] width 79 height 15
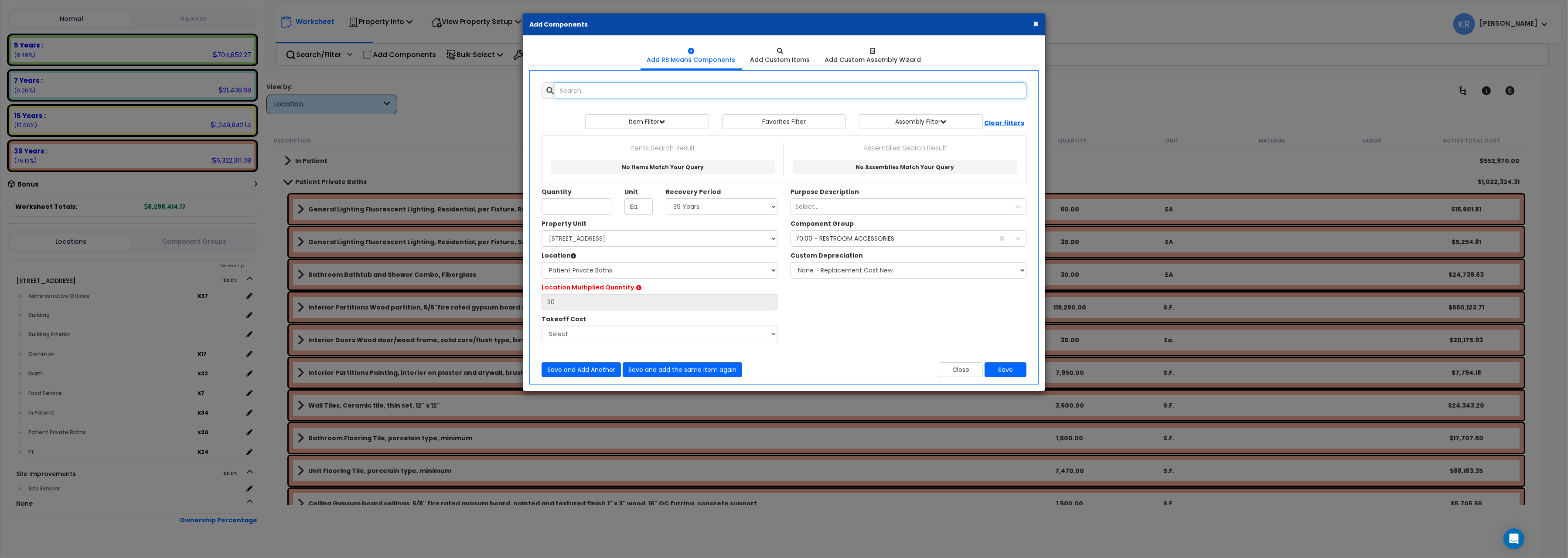
click at [570, 88] on input "text" at bounding box center [790, 90] width 472 height 16
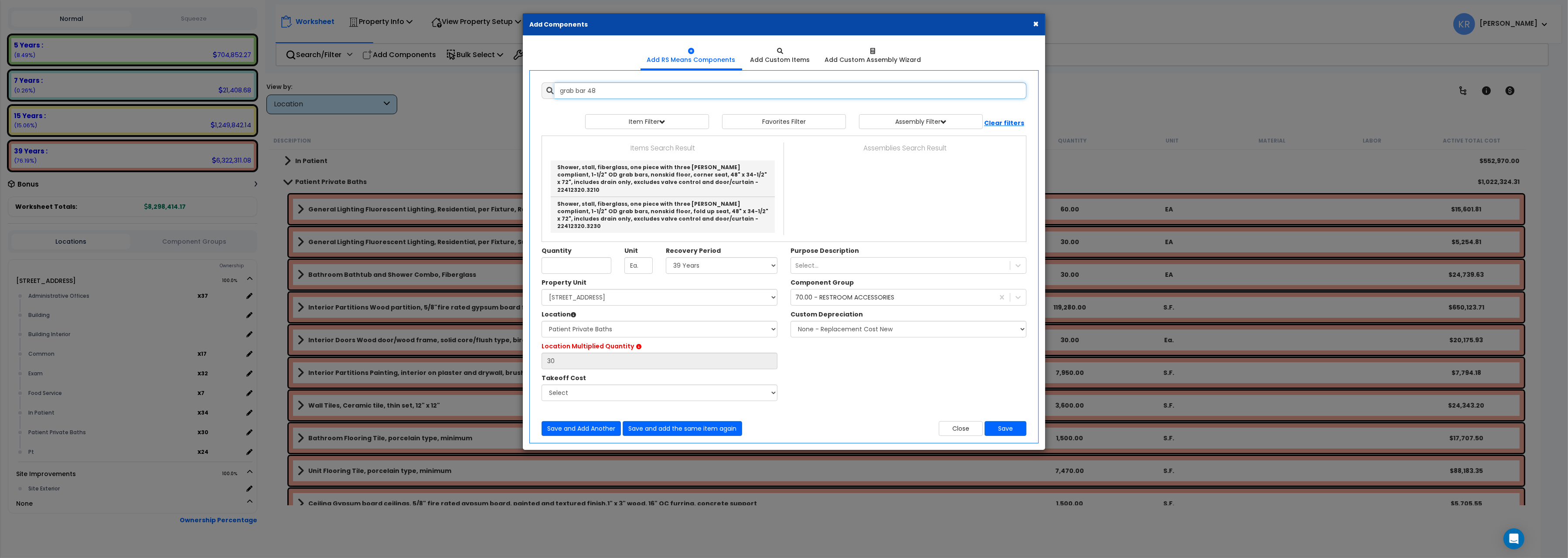
scroll to position [0, 0]
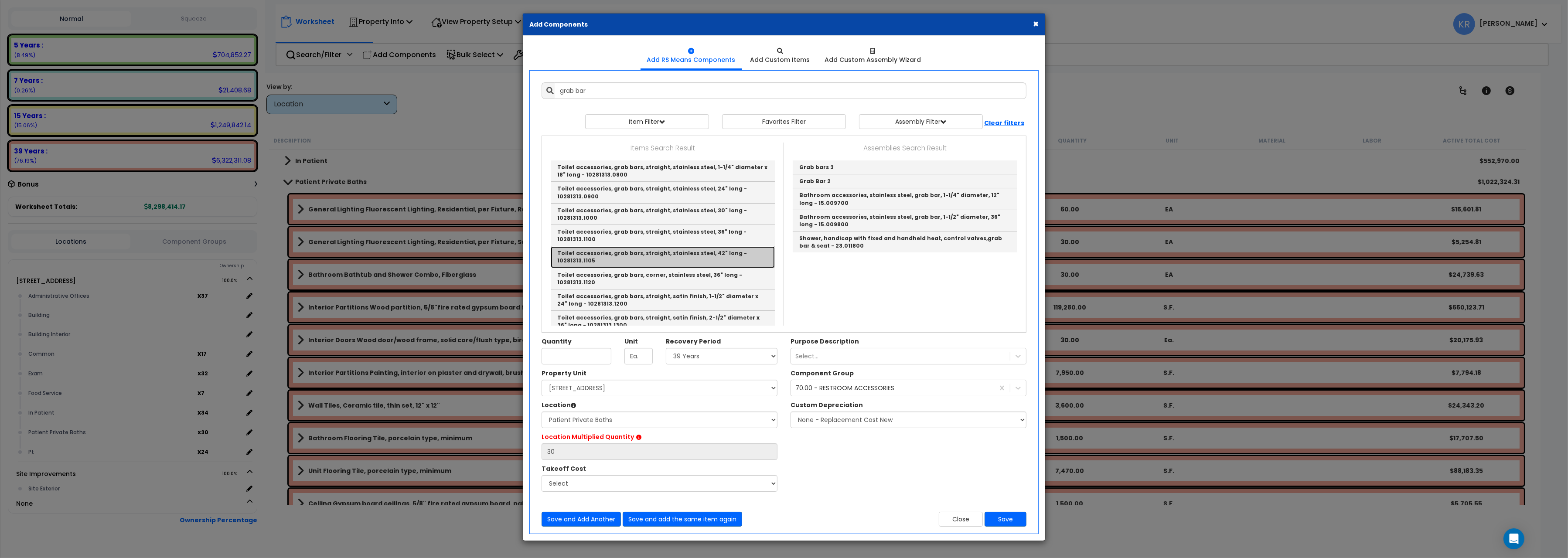
click at [701, 246] on link "Toilet accessories, grab bars, straight, stainless steel, 42" long - 10281313.1…" at bounding box center [663, 257] width 224 height 21
type input "Toilet accessories, grab bars, straight, stainless steel, 42" long - 10281313.1…"
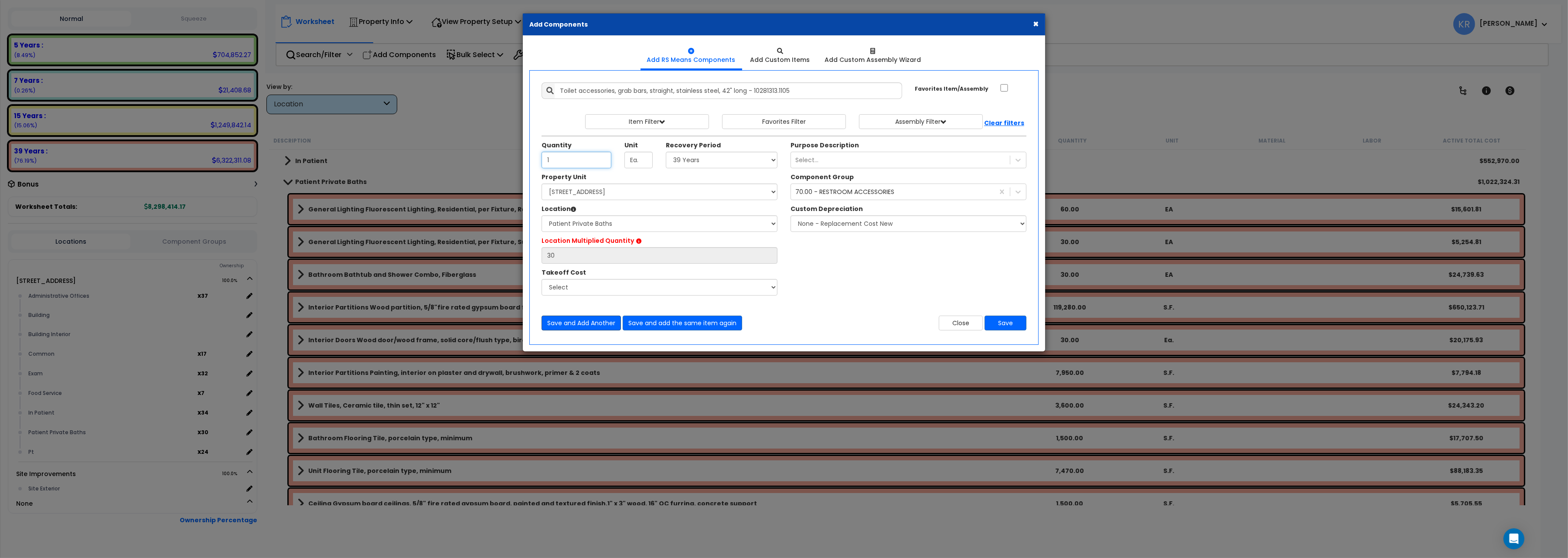
type input "1"
click at [587, 323] on button "Save and Add Another" at bounding box center [581, 323] width 79 height 15
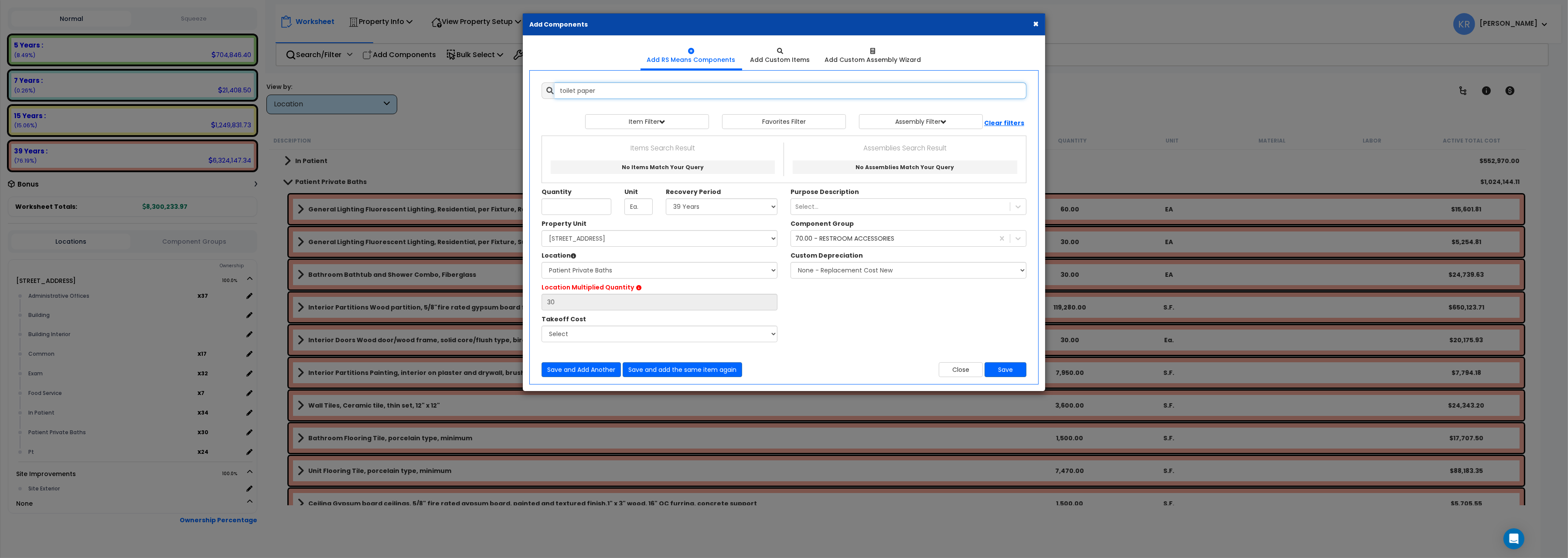
click at [601, 91] on input "toilet paper" at bounding box center [790, 90] width 472 height 16
drag, startPoint x: 596, startPoint y: 92, endPoint x: 521, endPoint y: 81, distance: 75.8
click at [555, 82] on input "toilet paper" at bounding box center [790, 90] width 472 height 16
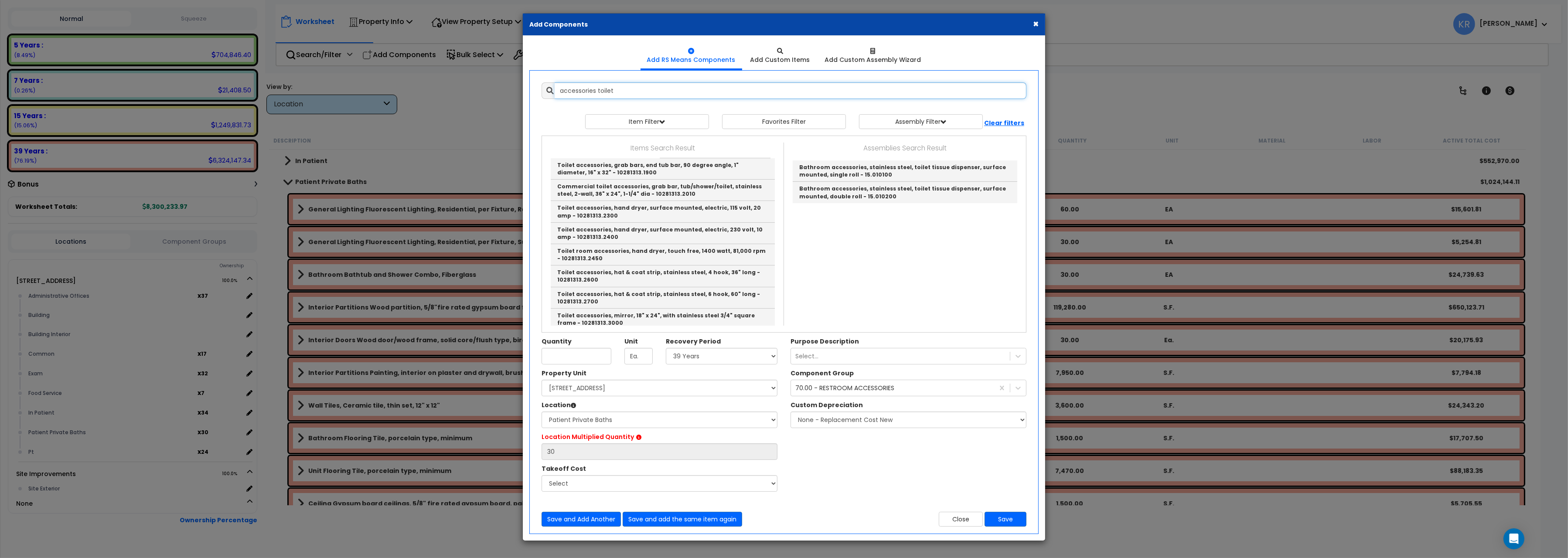
scroll to position [487, 0]
click at [642, 281] on link "Toilet accessories, mirror, 36" x 24", with stainless steel 3/4" square frame -…" at bounding box center [663, 291] width 224 height 21
type input "Toilet accessories, mirror, 36" x 24", with stainless steel 3/4" square frame -…"
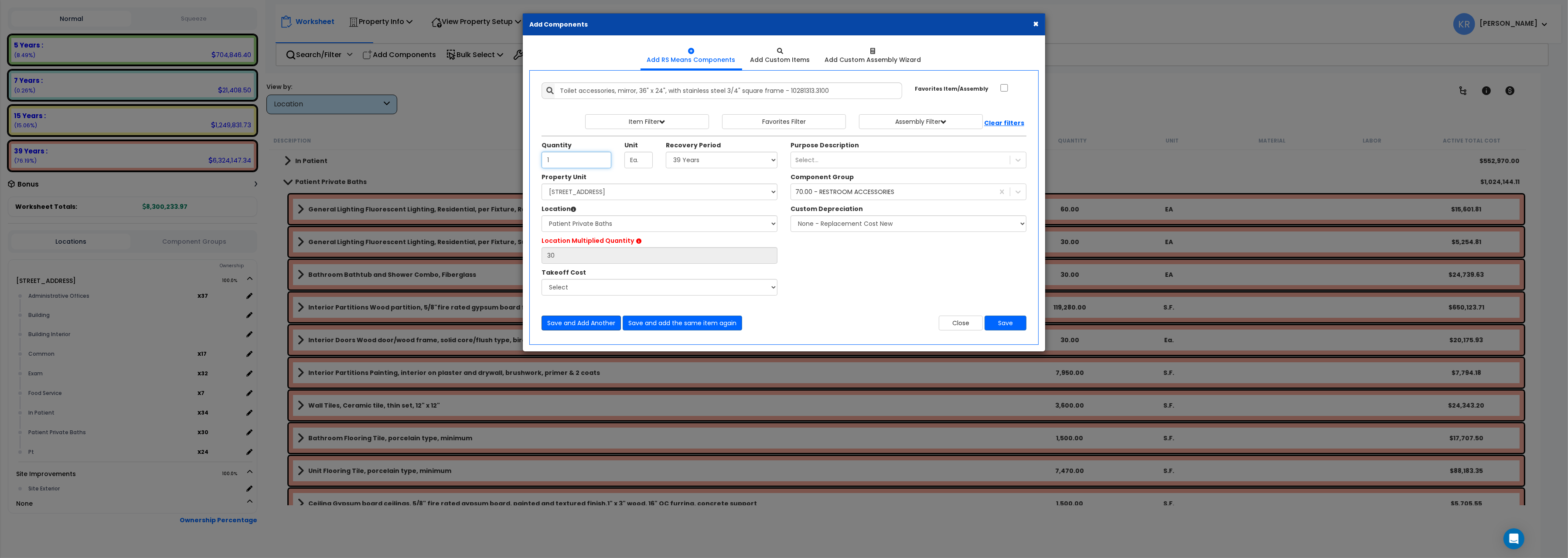
type input "1"
click at [583, 324] on button "Save and Add Another" at bounding box center [581, 323] width 79 height 15
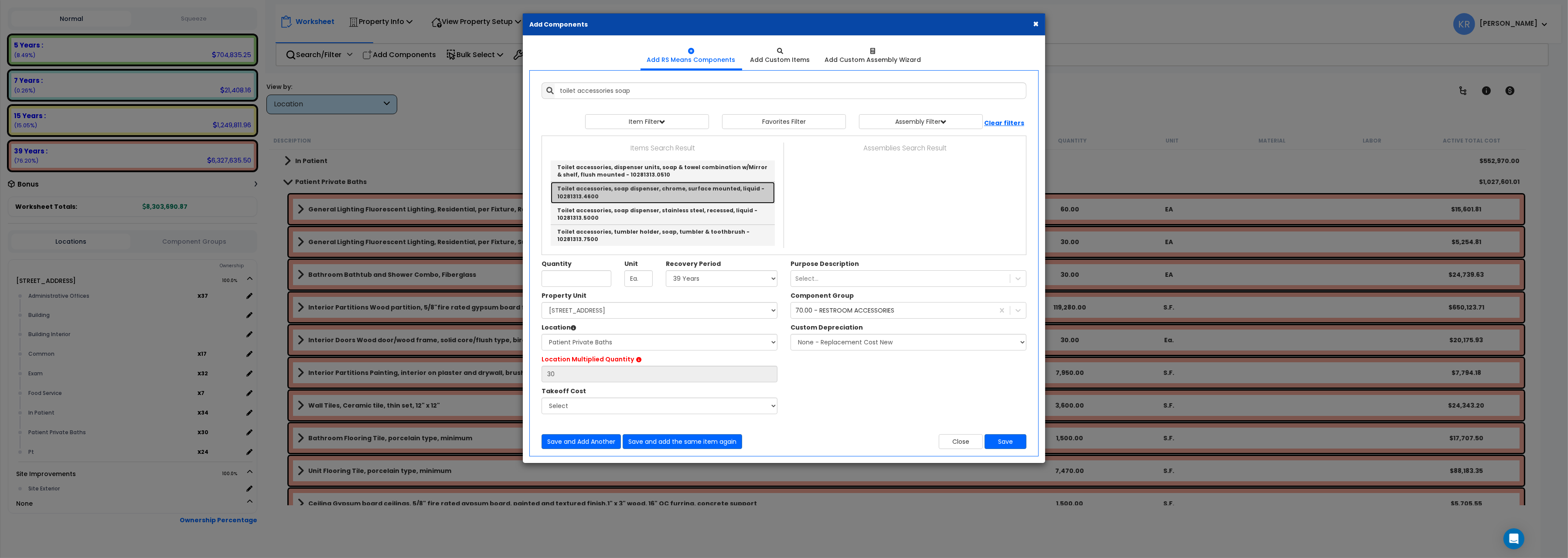
click at [609, 192] on link "Toilet accessories, soap dispenser, chrome, surface mounted, liquid - 10281313.…" at bounding box center [663, 192] width 224 height 21
type input "Toilet accessories, soap dispenser, chrome, surface mounted, liquid - 10281313.…"
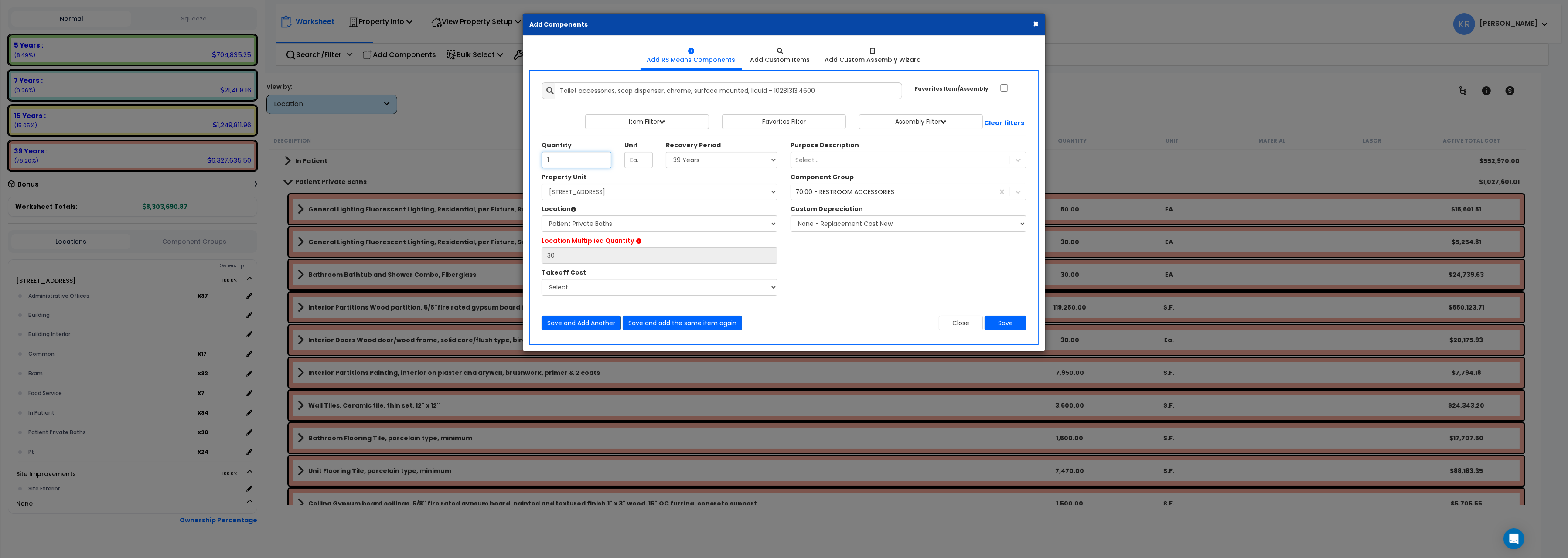
type input "1"
click at [575, 323] on button "Save and Add Another" at bounding box center [581, 323] width 79 height 15
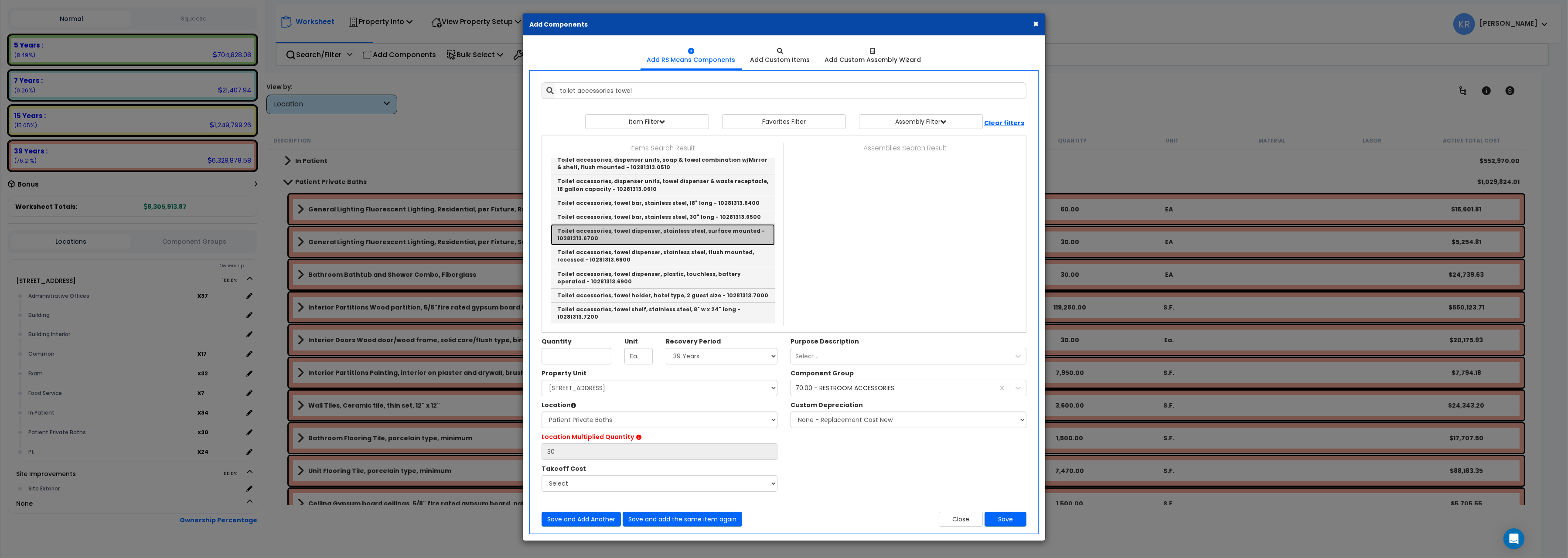
click at [645, 242] on link "Toilet accessories, towel dispenser, stainless steel, surface mounted - 1028131…" at bounding box center [663, 234] width 224 height 21
type input "Toilet accessories, towel dispenser, stainless steel, surface mounted - 1028131…"
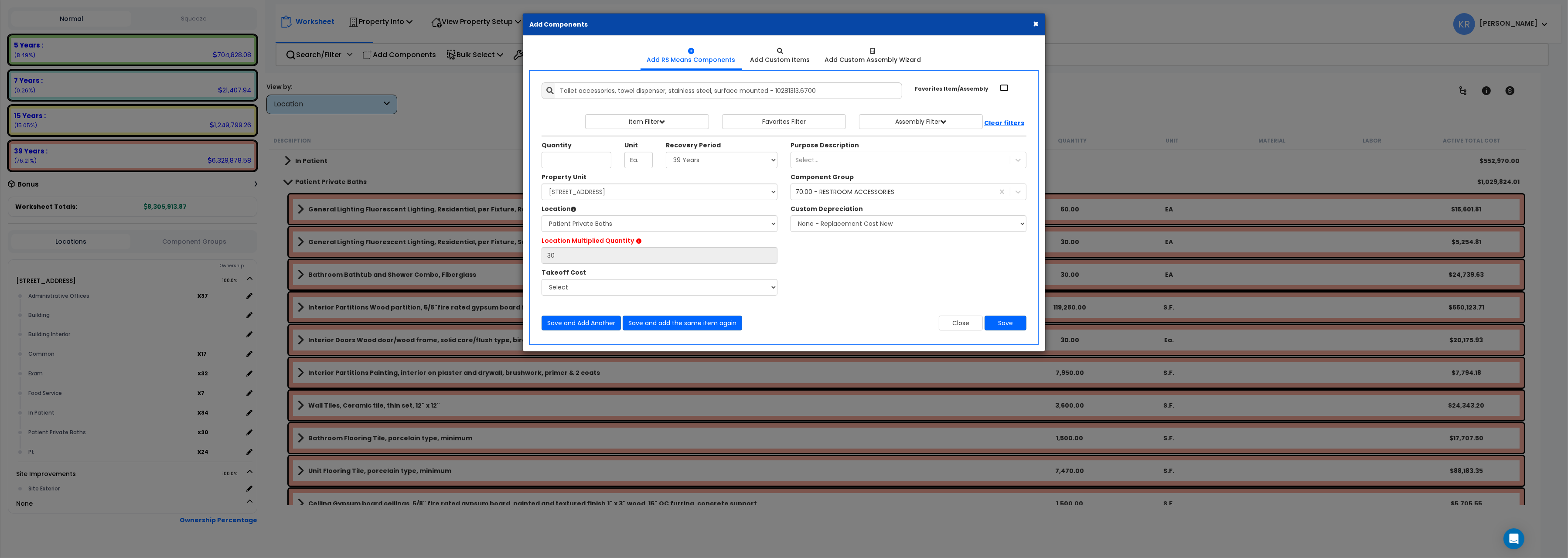
click at [1006, 85] on input "Favorites Item/Assembly" at bounding box center [1004, 88] width 9 height 7
checkbox input "true"
click at [564, 161] on input "Unit Quantity" at bounding box center [576, 159] width 70 height 16
type input "1"
click at [1003, 322] on button "Save" at bounding box center [1006, 323] width 42 height 15
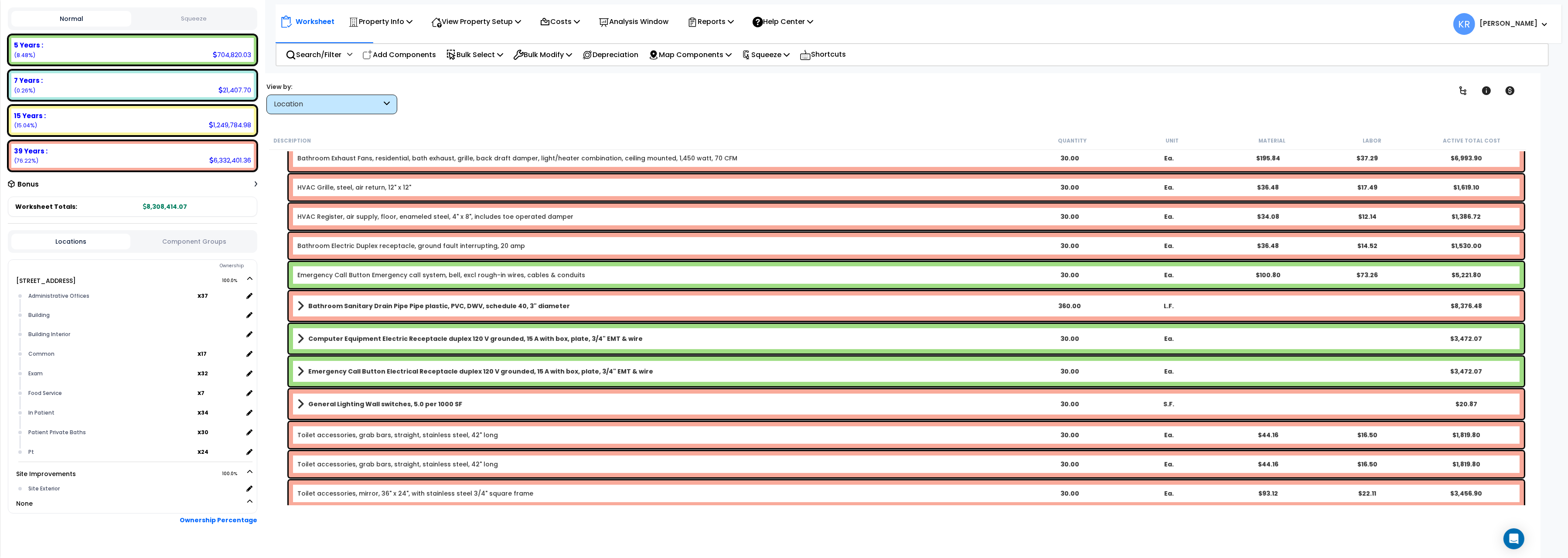
scroll to position [951, 0]
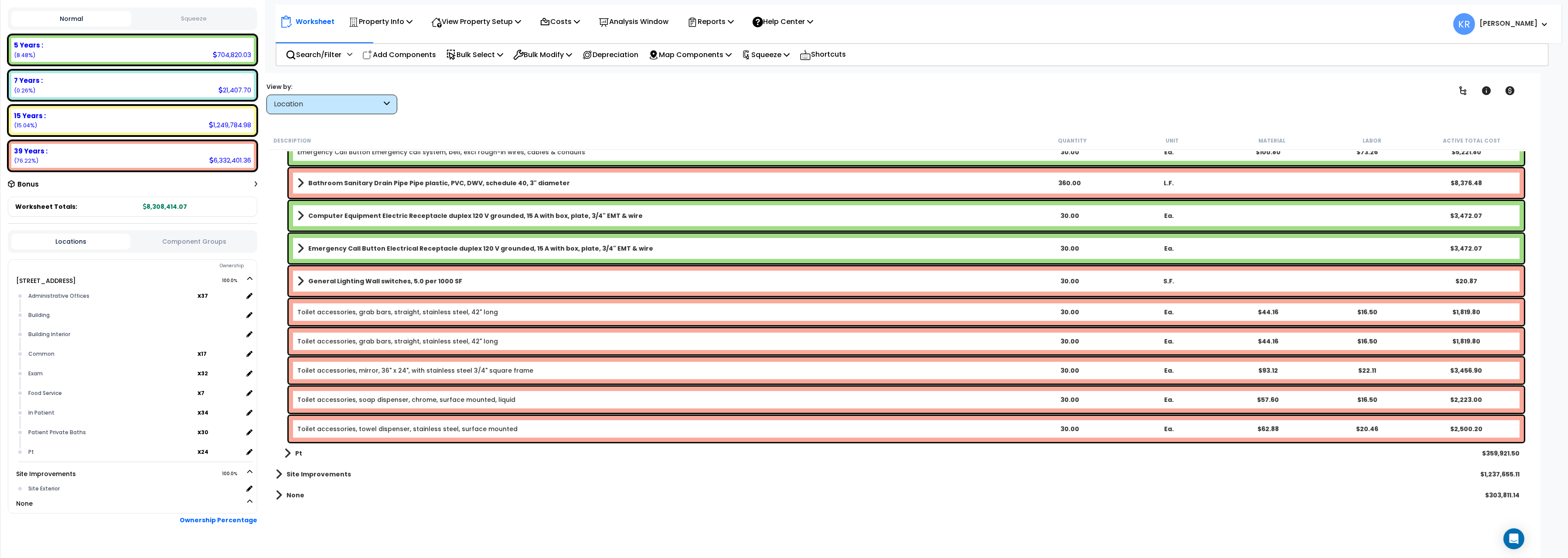
click at [373, 364] on div "Toilet accessories, mirror, 36" x 24", with stainless steel 3/4" square frame 3…" at bounding box center [906, 370] width 1235 height 26
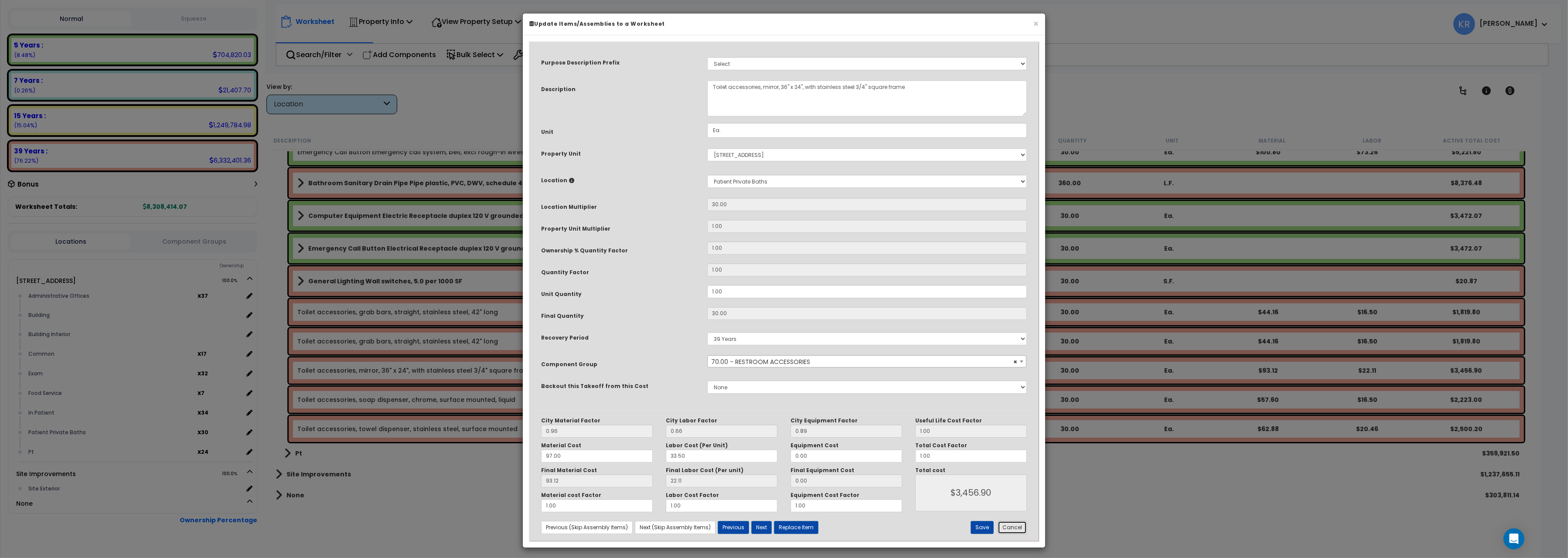
click at [1009, 529] on button "Cancel" at bounding box center [1012, 527] width 29 height 13
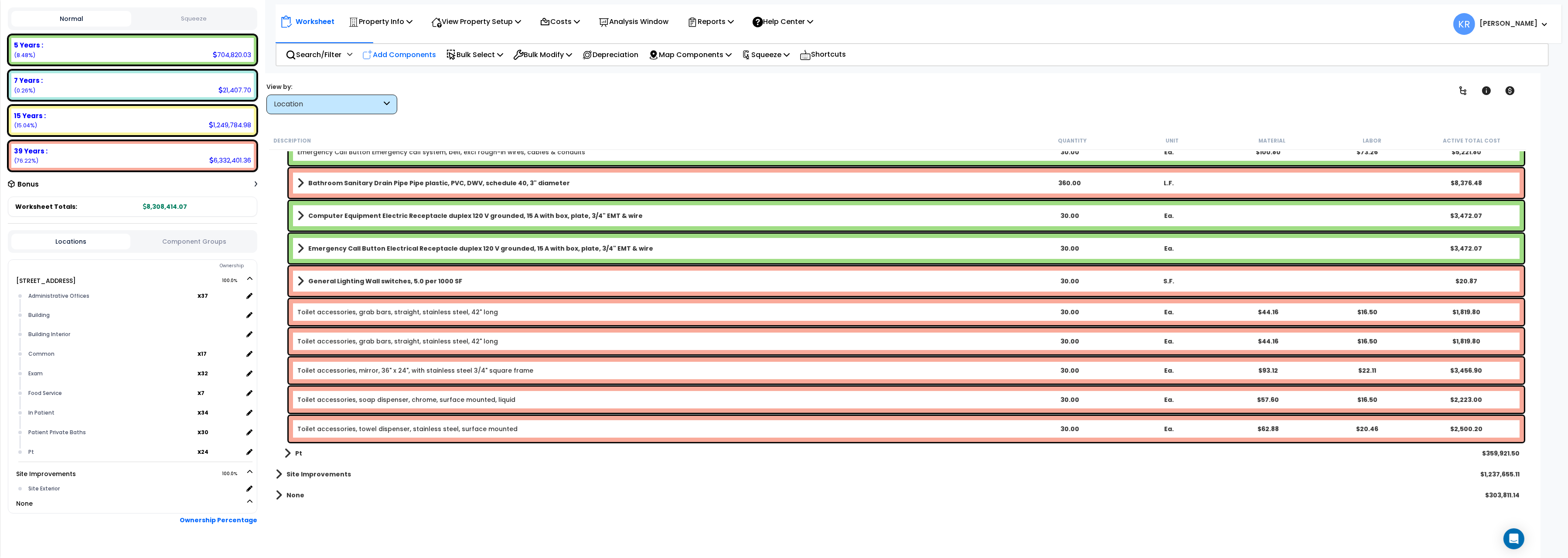
click at [404, 49] on p "Add Components" at bounding box center [399, 54] width 74 height 12
select select
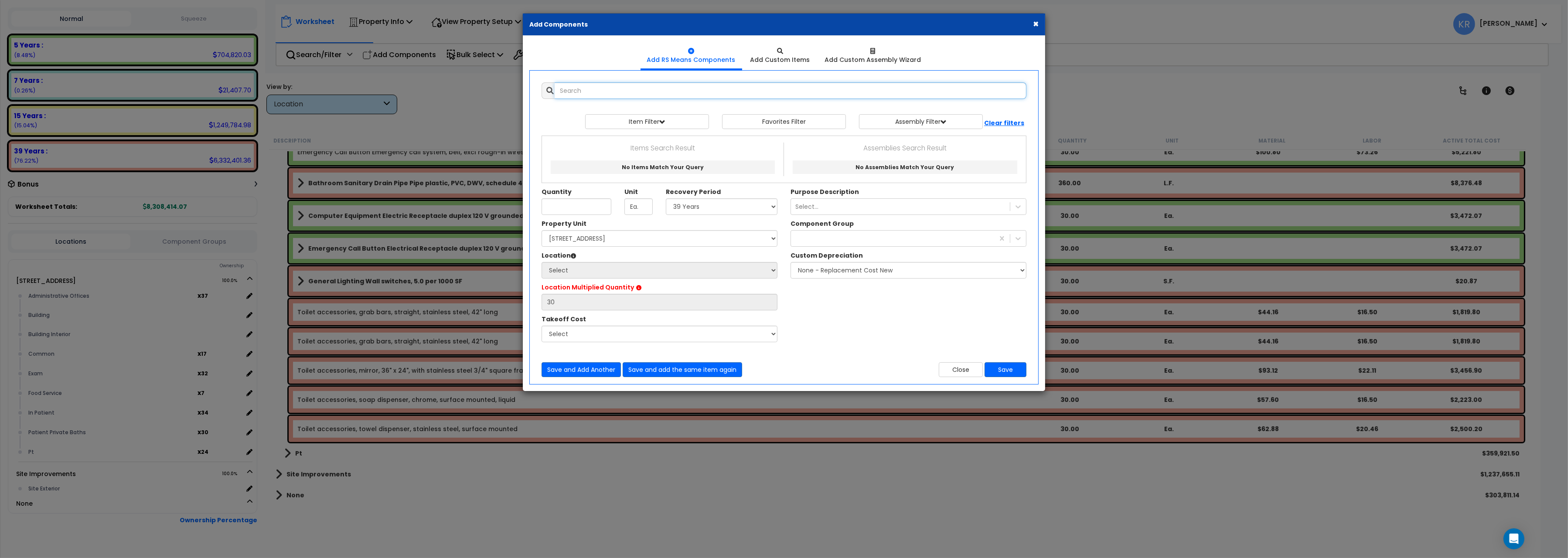
click at [617, 96] on input "text" at bounding box center [790, 90] width 472 height 16
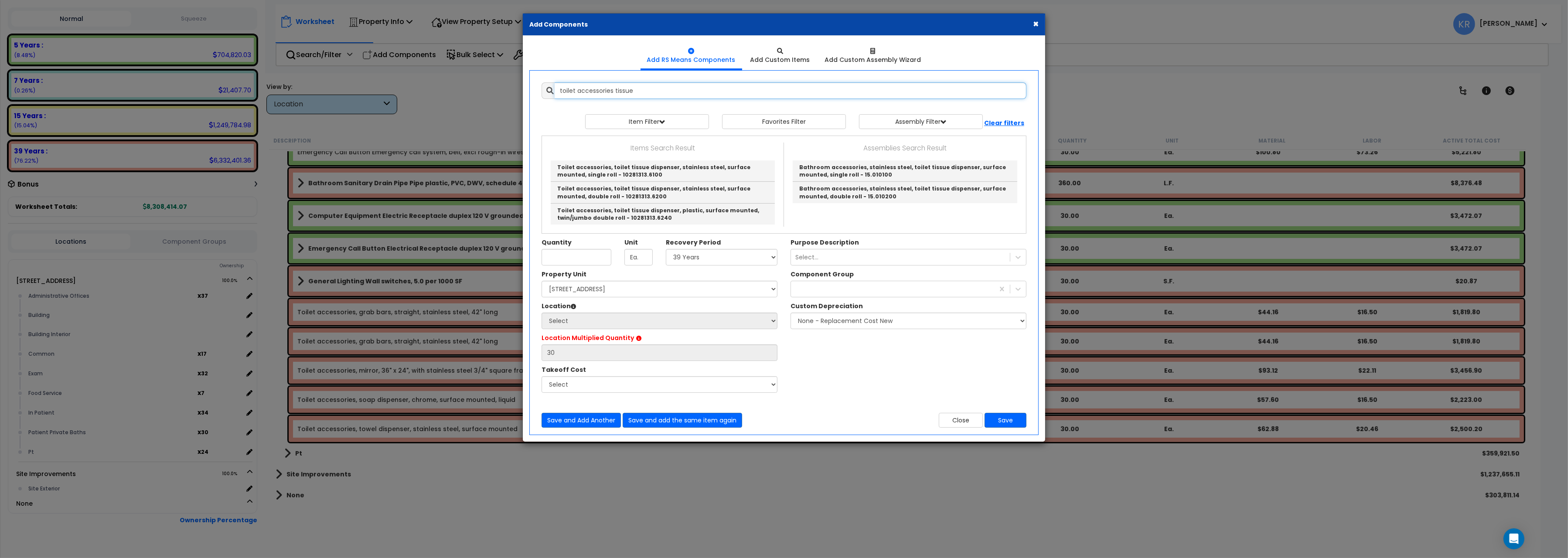
scroll to position [0, 0]
click at [705, 192] on link "Toilet accessories, toilet tissue dispenser, stainless steel, surface mounted, …" at bounding box center [663, 192] width 224 height 21
type input "Toilet accessories, toilet tissue dispenser, stainless steel, surface mounted, …"
checkbox input "false"
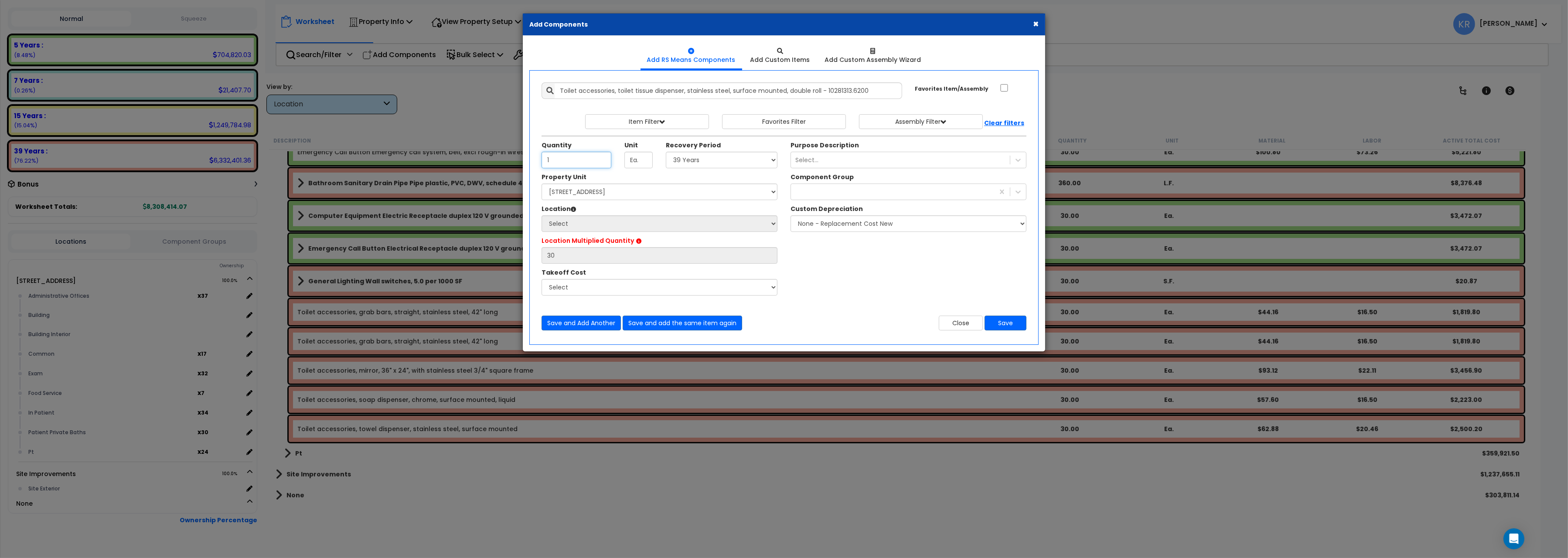
type input "1"
click at [666, 152] on select "Select 5 Years 7 Years 15 Years 20 Years 39 Years 27.5 Year" at bounding box center [721, 159] width 111 height 16
select select "39Y"
click option "39 Years" at bounding box center [0, 0] width 0 height 0
click at [542, 184] on select "Select 204 Energy Pkwy Site Improvements" at bounding box center [660, 192] width 236 height 16
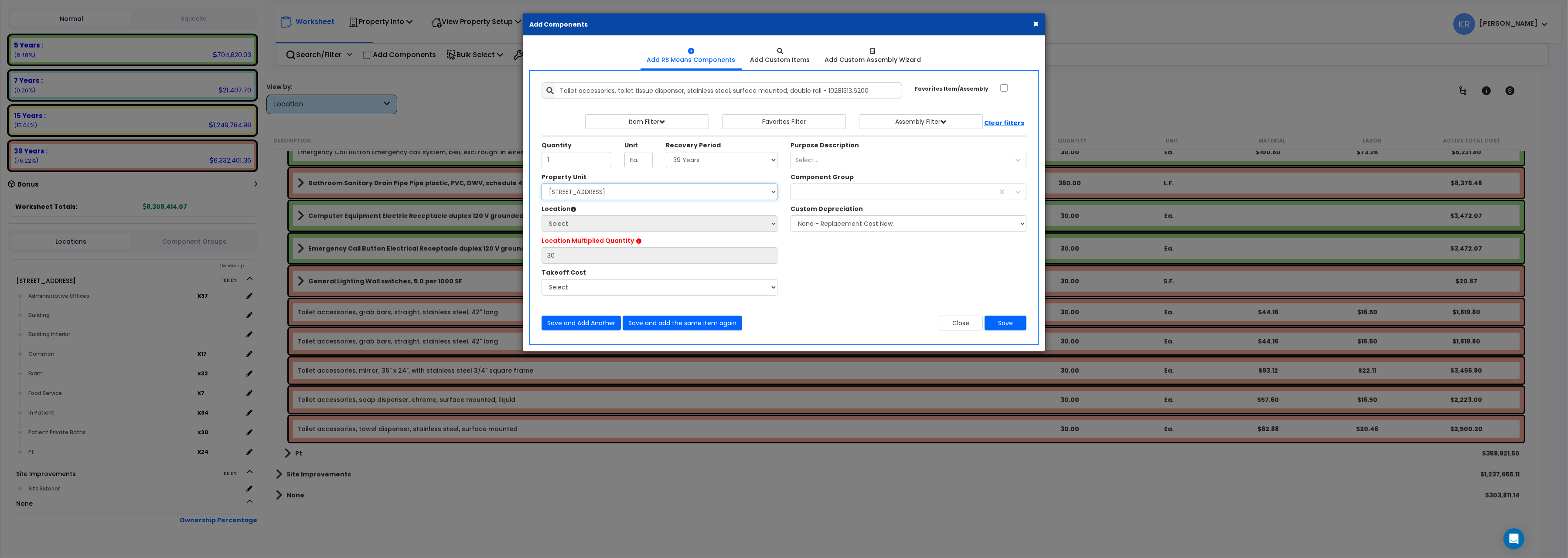
select select "162439"
click option "[STREET_ADDRESS]" at bounding box center [0, 0] width 0 height 0
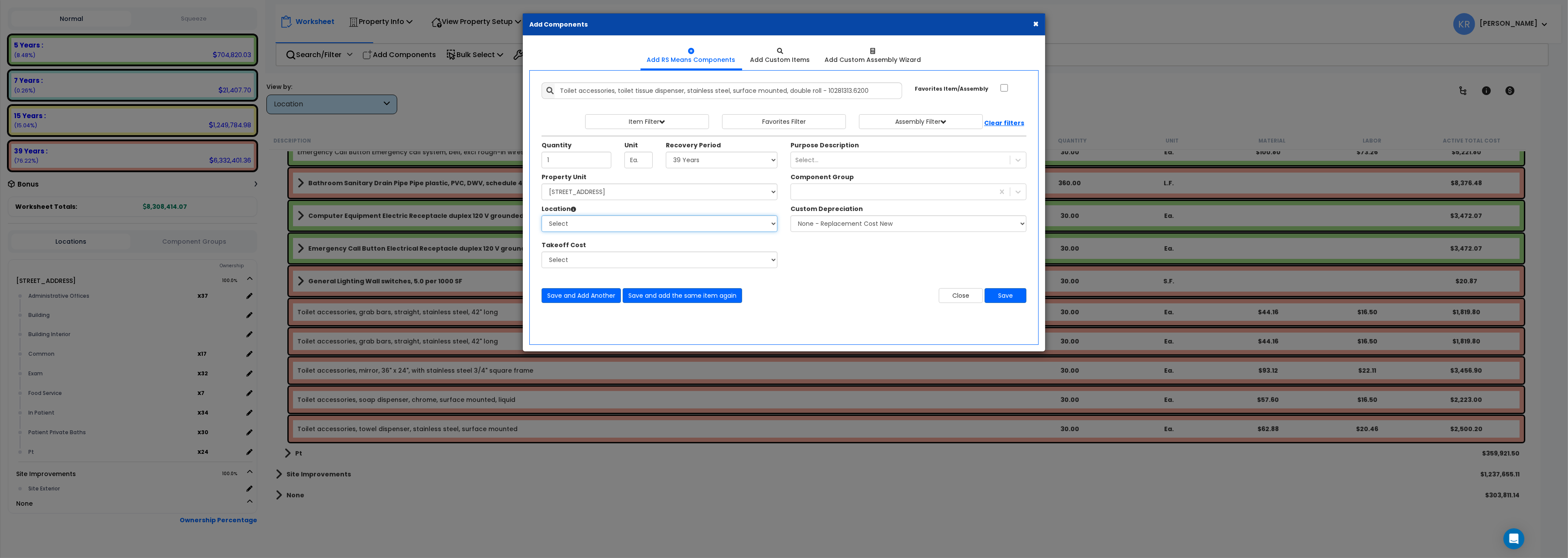
click at [542, 215] on select "Select Administrative Offices Building Building Interior Common Exam Food Servi…" at bounding box center [660, 223] width 236 height 16
select select "31350"
click option "Patient Private Baths" at bounding box center [0, 0] width 0 height 0
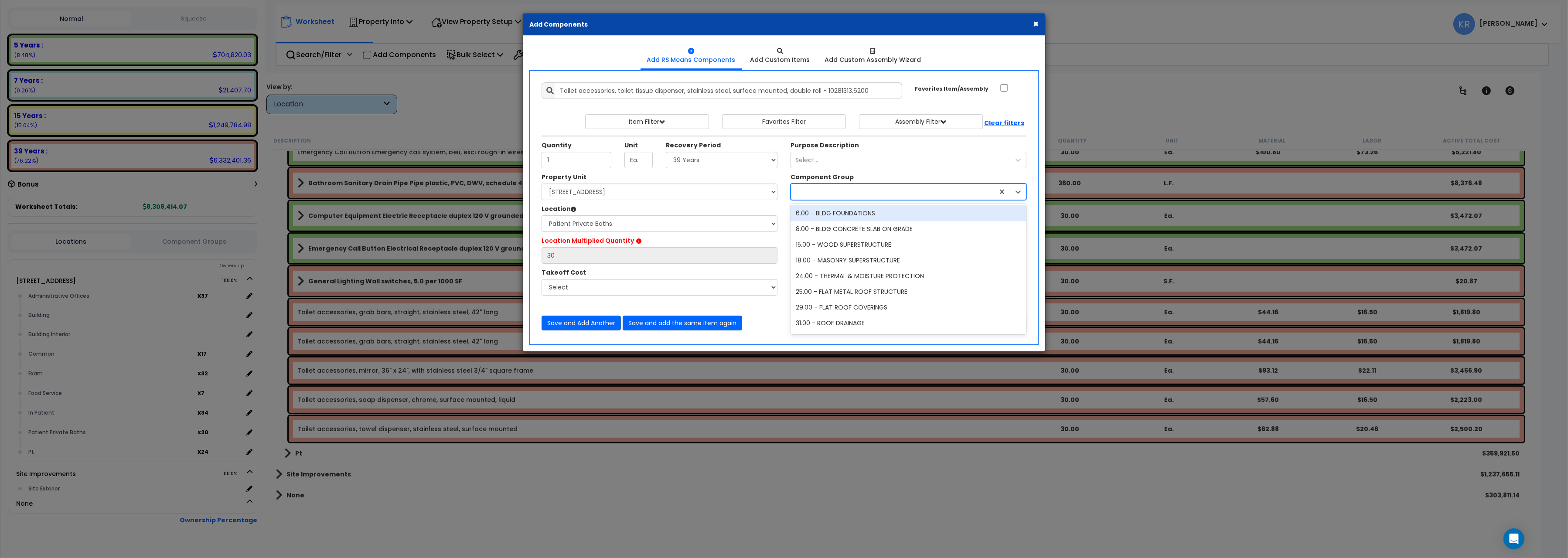
click at [819, 190] on div at bounding box center [892, 192] width 203 height 14
type input "70"
click at [842, 212] on div "70.00 - RESTROOM ACCESSORIES" at bounding box center [909, 213] width 236 height 16
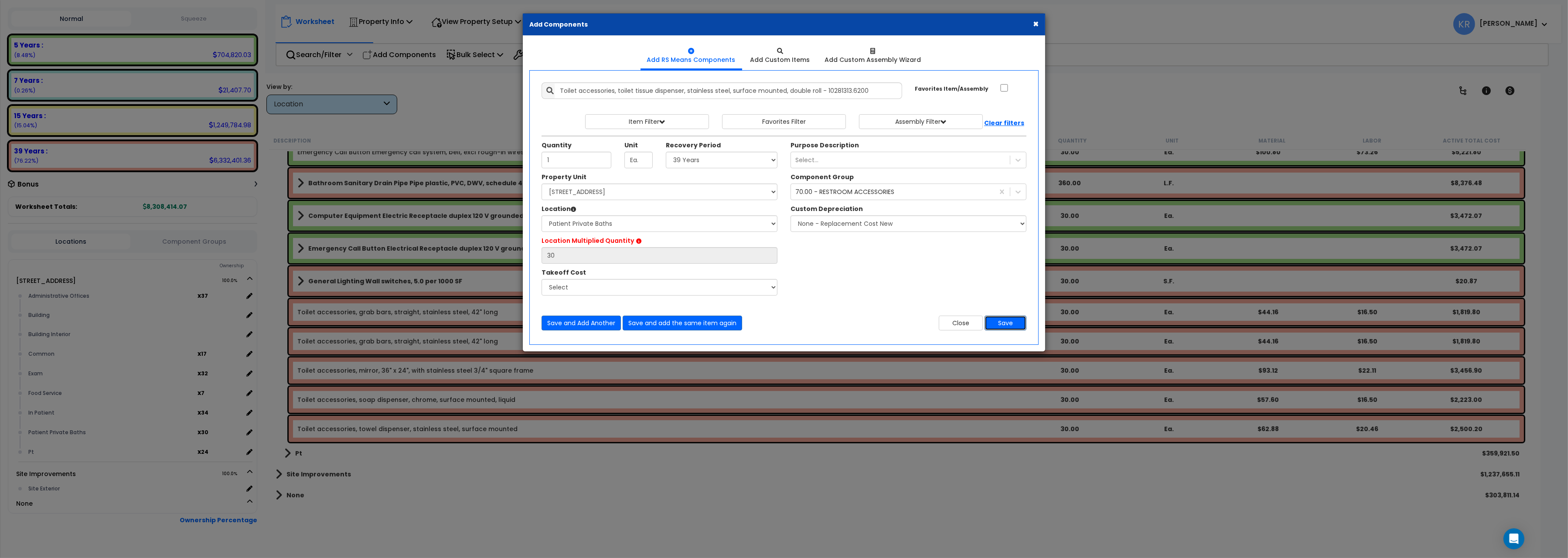
click at [1007, 324] on button "Save" at bounding box center [1006, 323] width 42 height 15
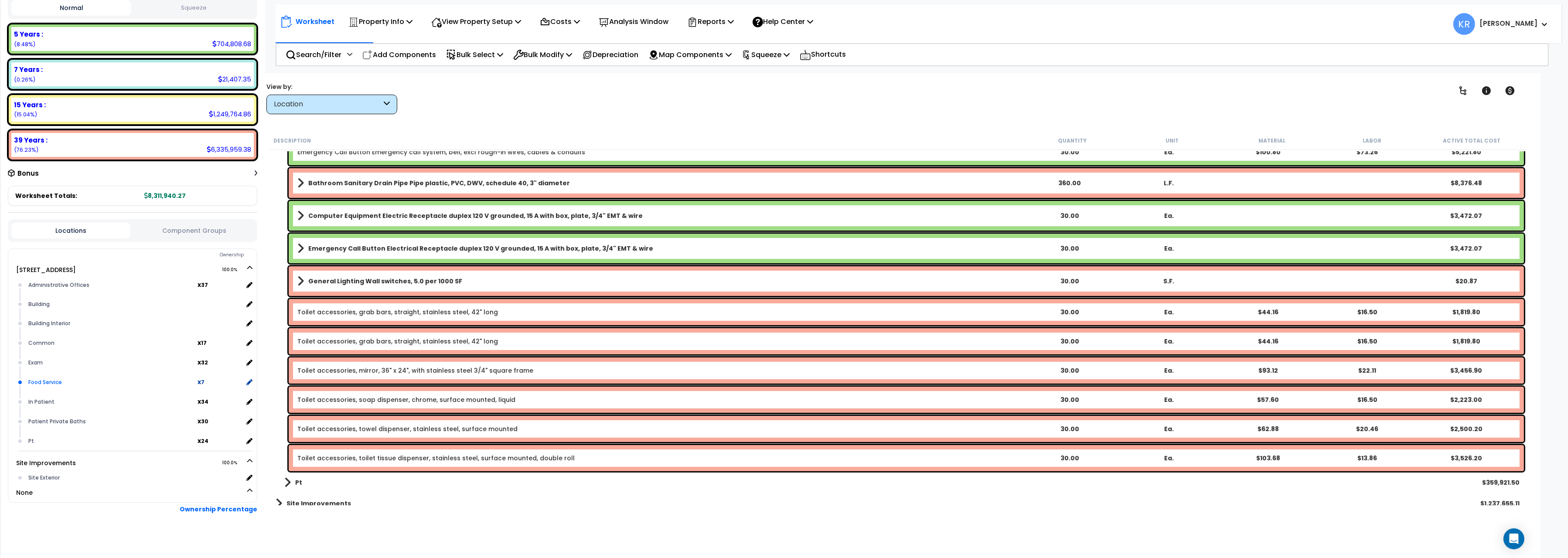
scroll to position [138, 0]
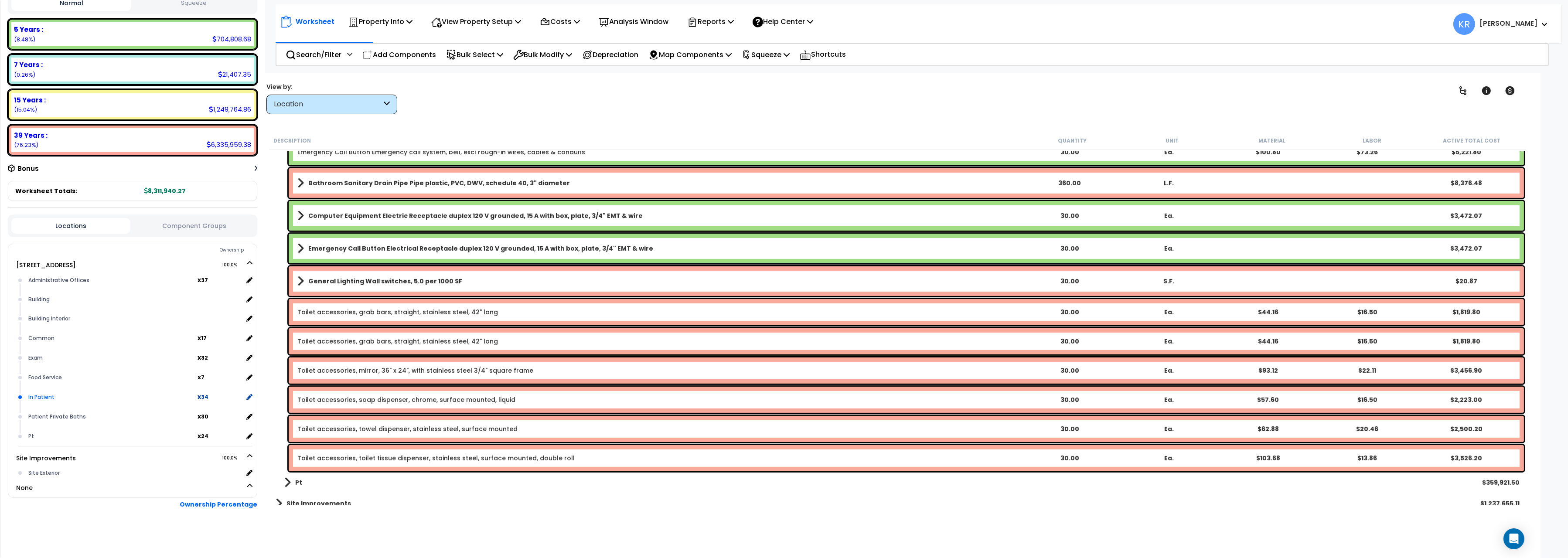
click at [35, 393] on div "In Patient" at bounding box center [112, 397] width 172 height 10
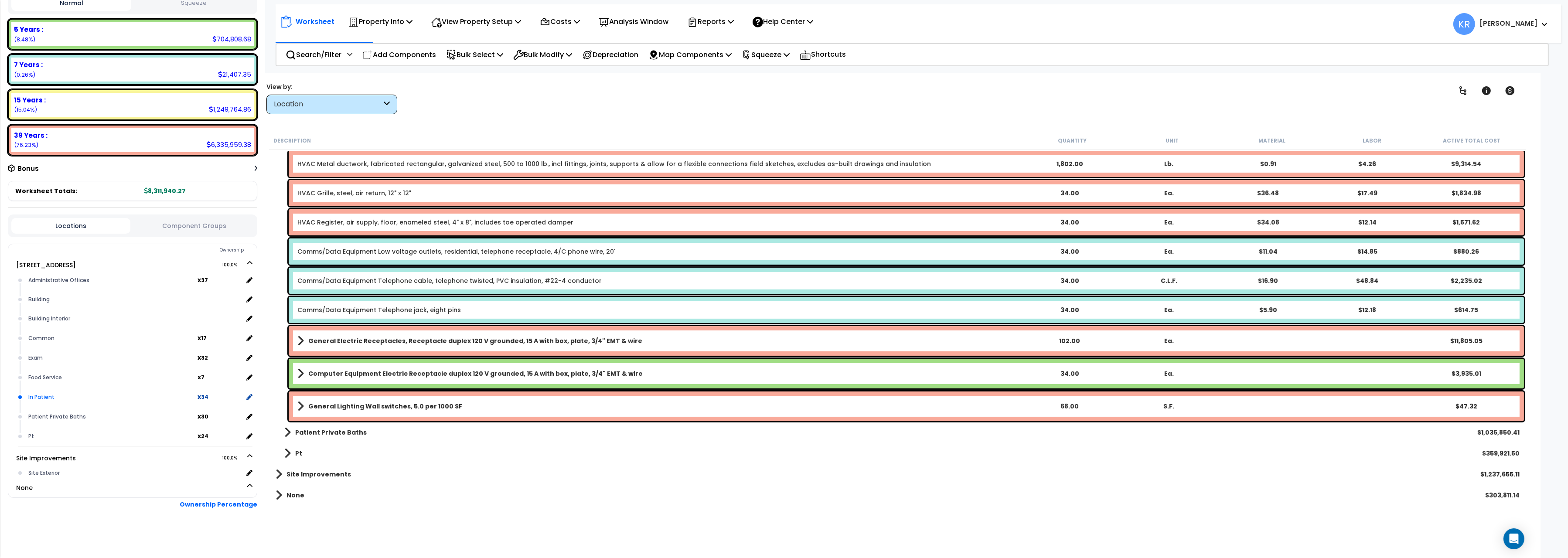
scroll to position [414, 0]
click at [247, 393] on icon at bounding box center [248, 397] width 8 height 8
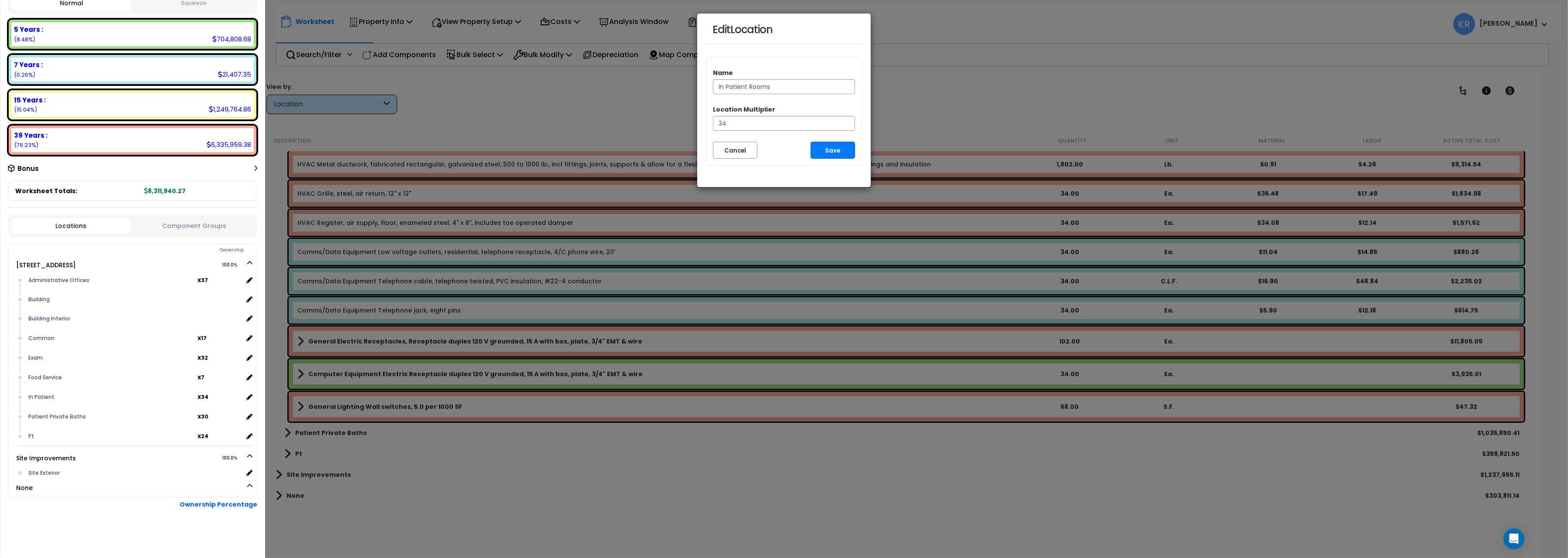
type input "In Patient Rooms"
click at [844, 153] on button "Save" at bounding box center [833, 150] width 44 height 17
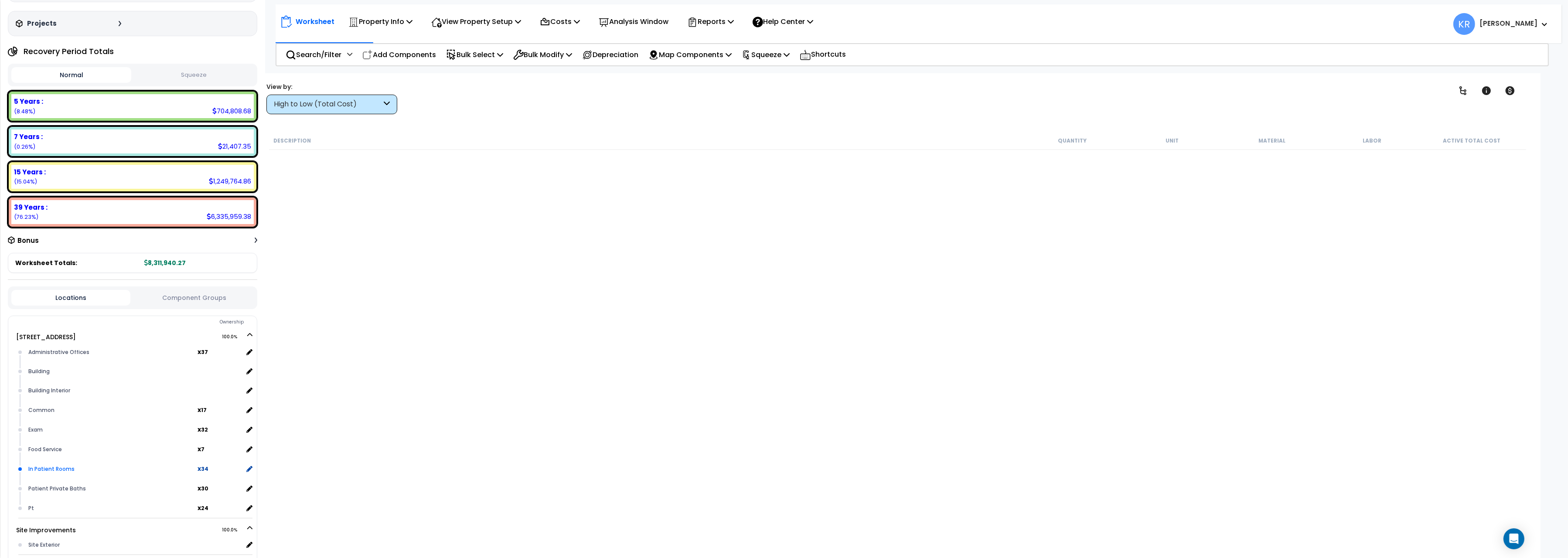
scroll to position [122, 0]
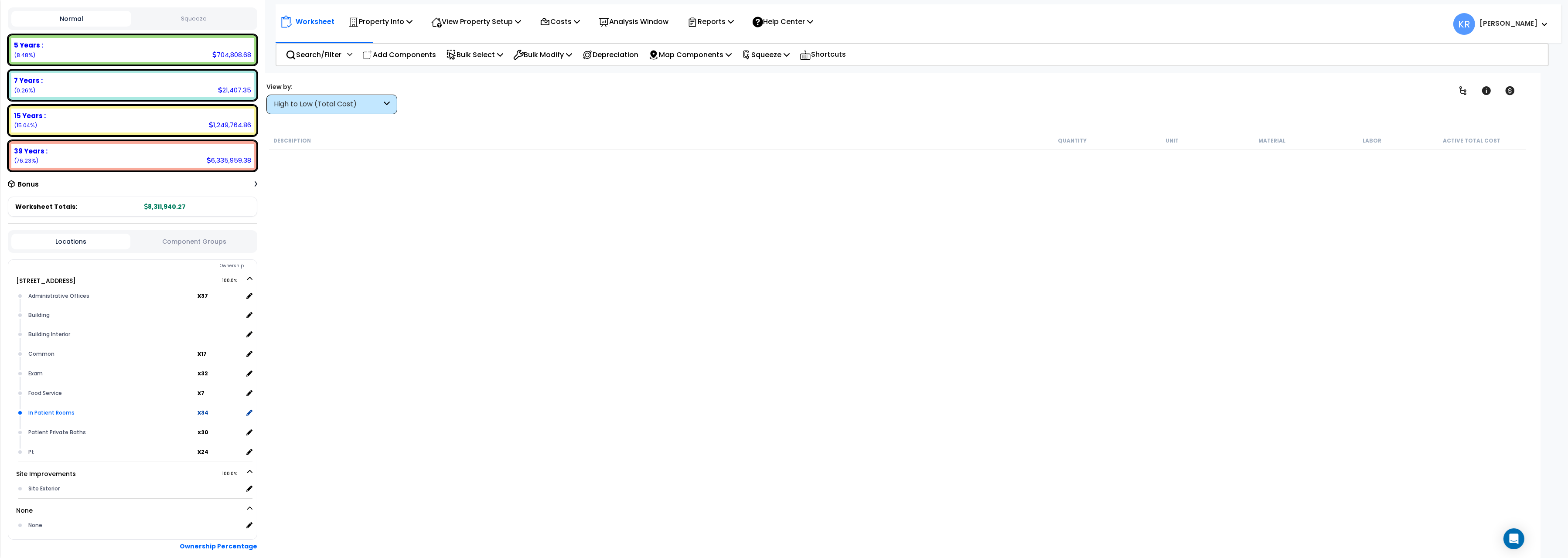
click at [55, 410] on div "In Patient Rooms" at bounding box center [112, 413] width 172 height 10
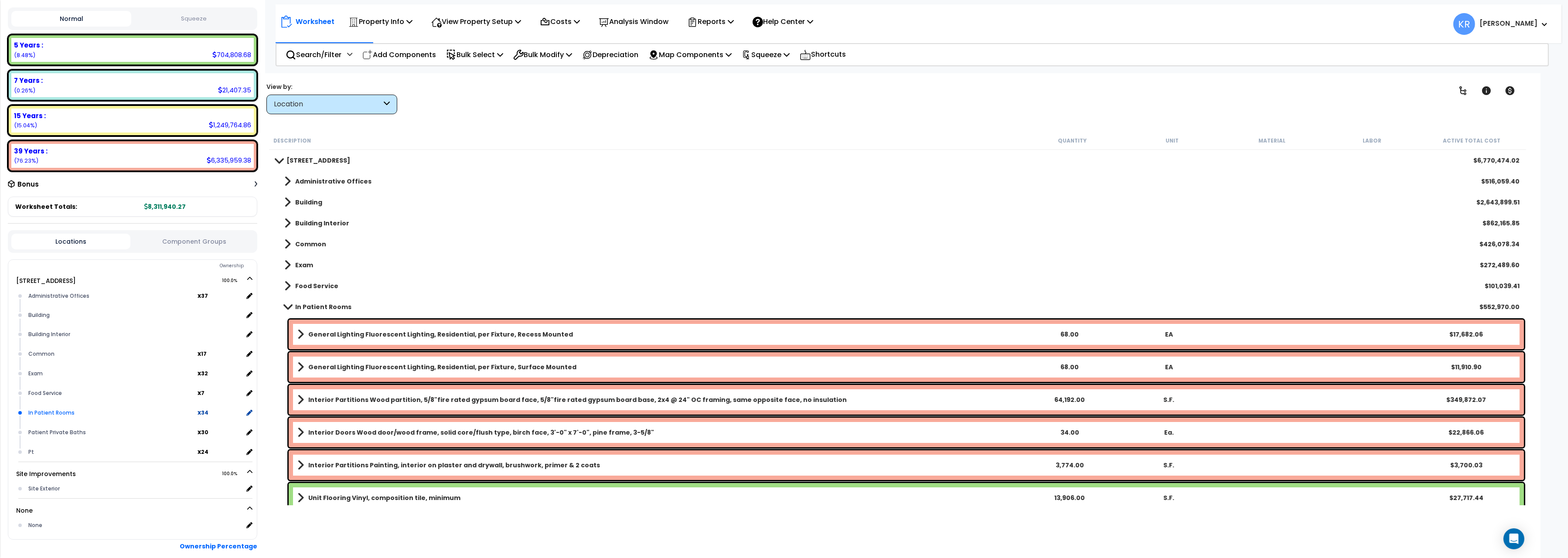
click at [55, 410] on div "In Patient Rooms" at bounding box center [112, 413] width 172 height 10
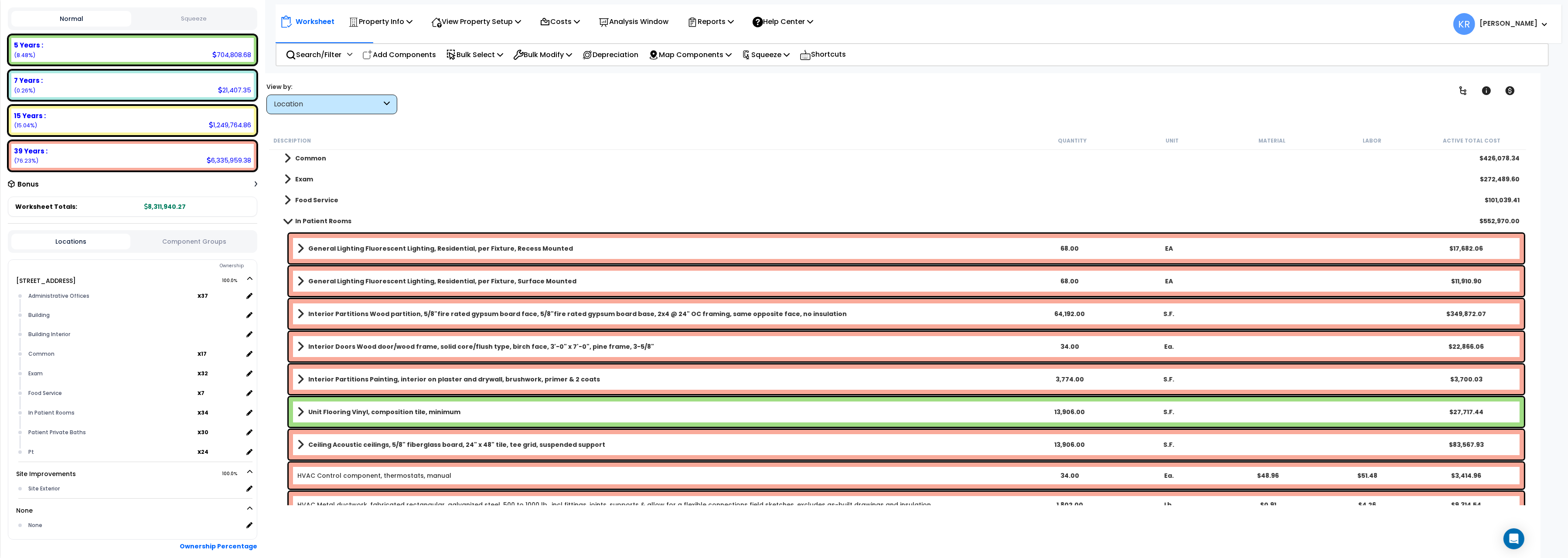
scroll to position [146, 0]
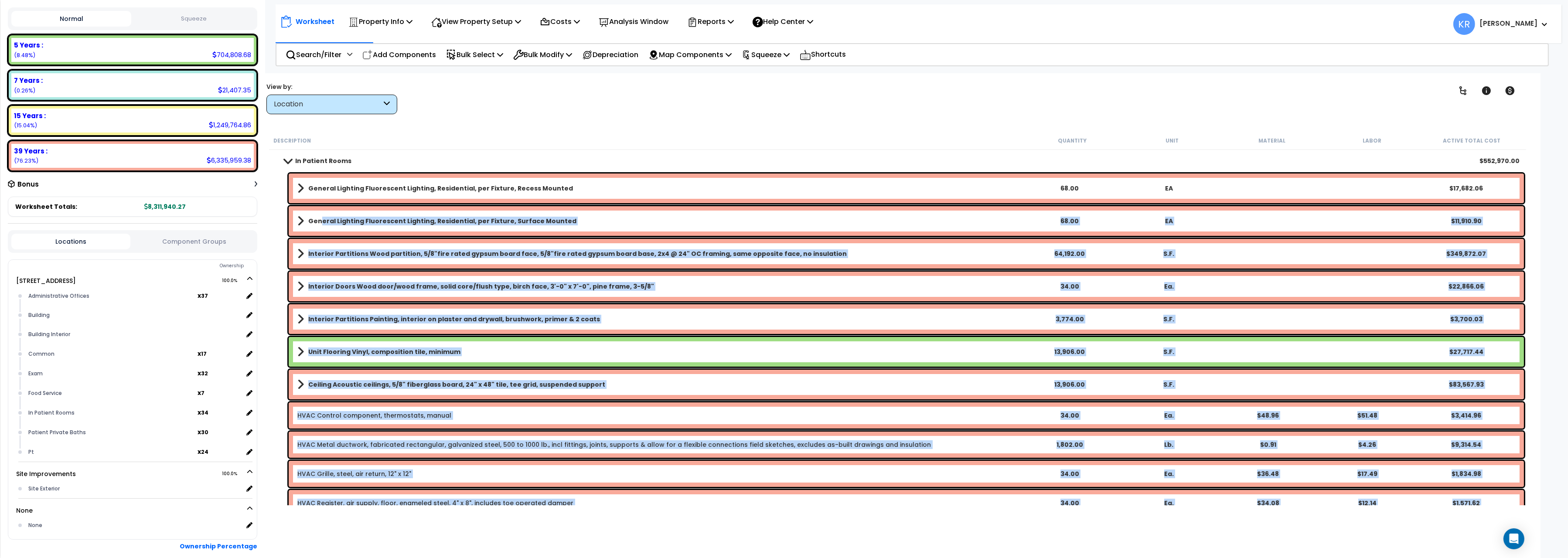
click at [318, 218] on b "General Lighting Fluorescent Lighting, Residential, per Fixture, Surface Mounted" at bounding box center [442, 221] width 268 height 9
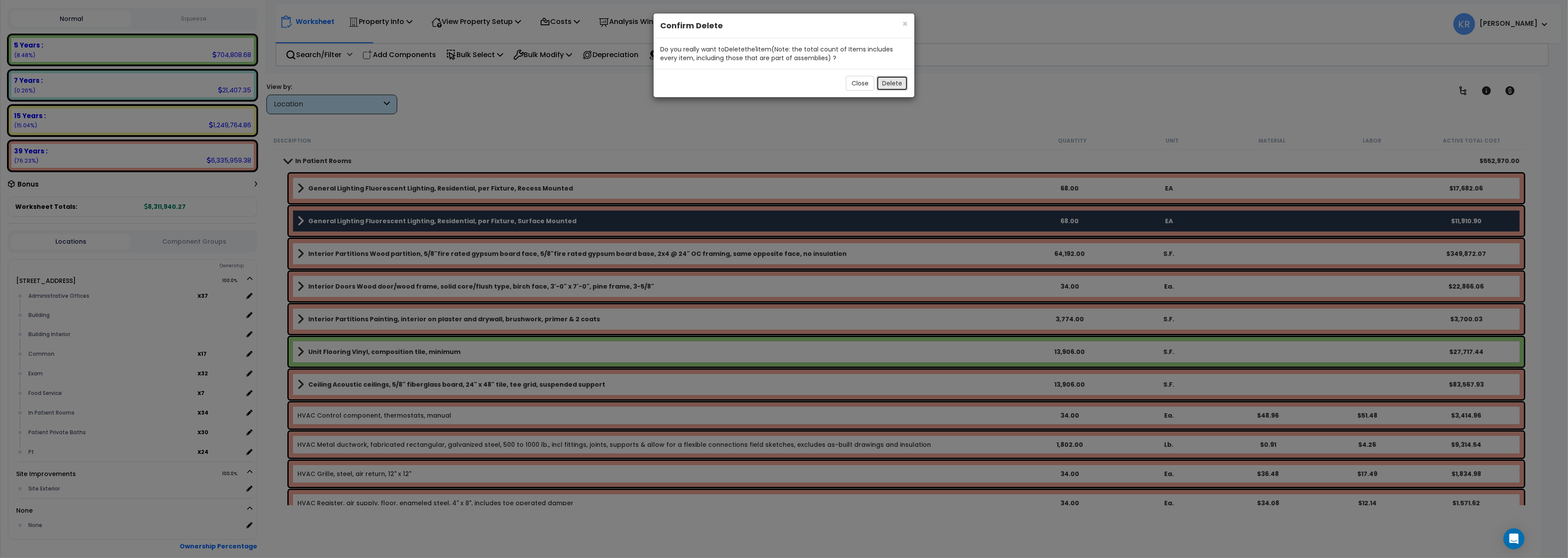
click at [889, 81] on button "Delete" at bounding box center [892, 83] width 32 height 15
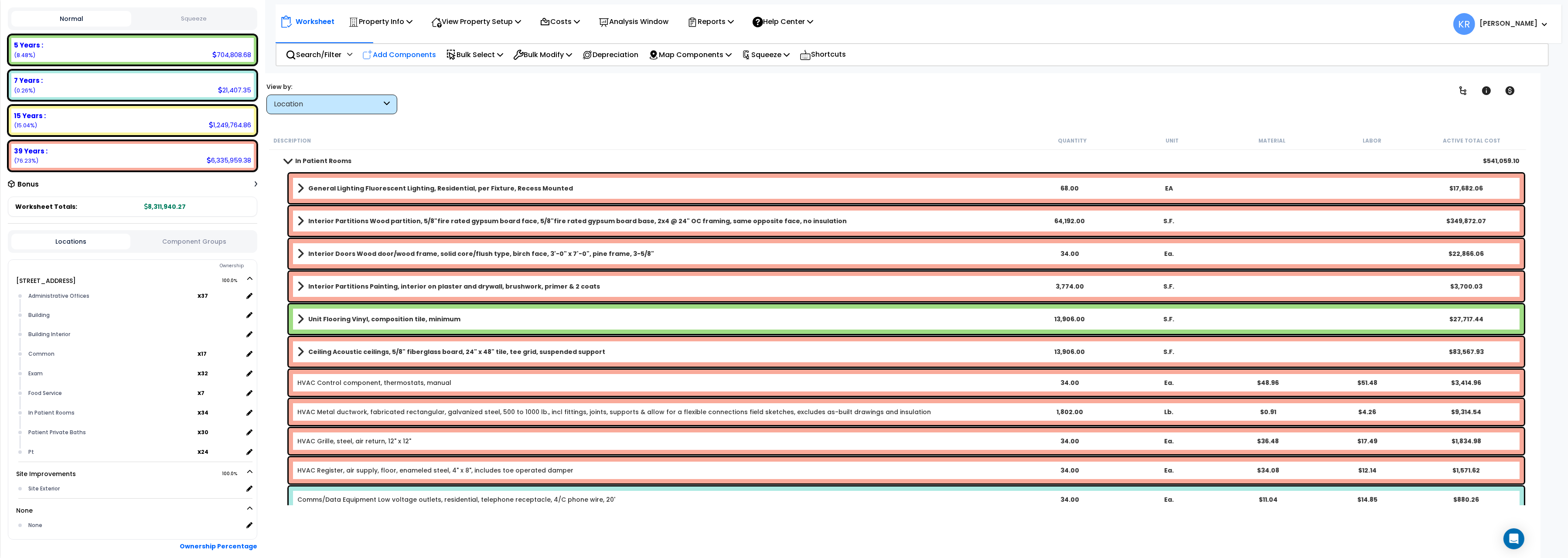
click at [410, 56] on p "Add Components" at bounding box center [399, 54] width 74 height 12
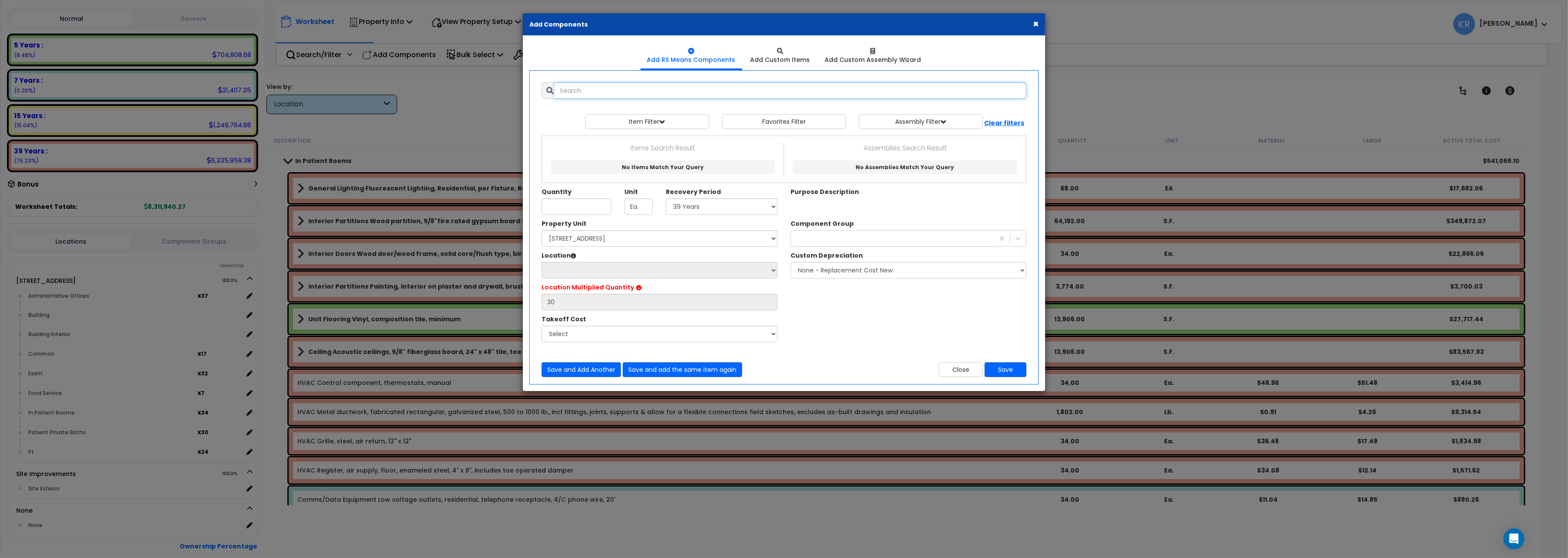
select select
click at [615, 89] on input "text" at bounding box center [790, 90] width 472 height 16
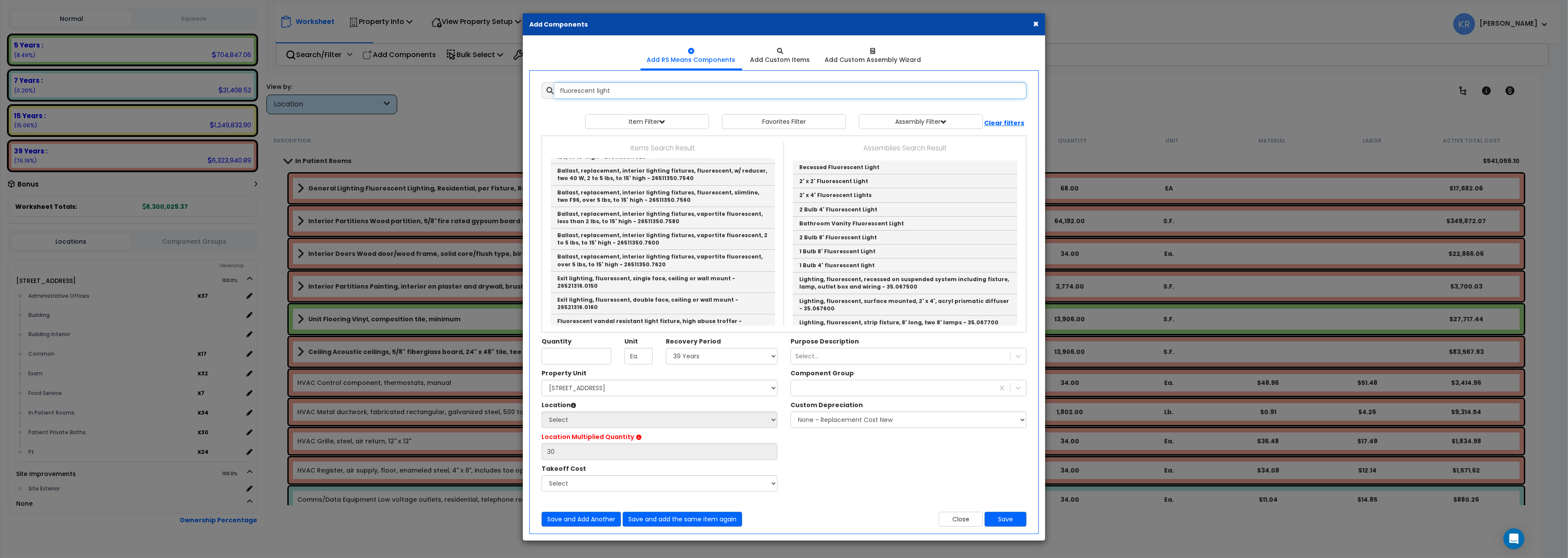
scroll to position [250, 0]
click at [870, 262] on link "1 Bulb 4' fluorescent light" at bounding box center [905, 265] width 225 height 14
type input "1 Bulb 4' fluorescent light"
checkbox input "true"
type input "EA"
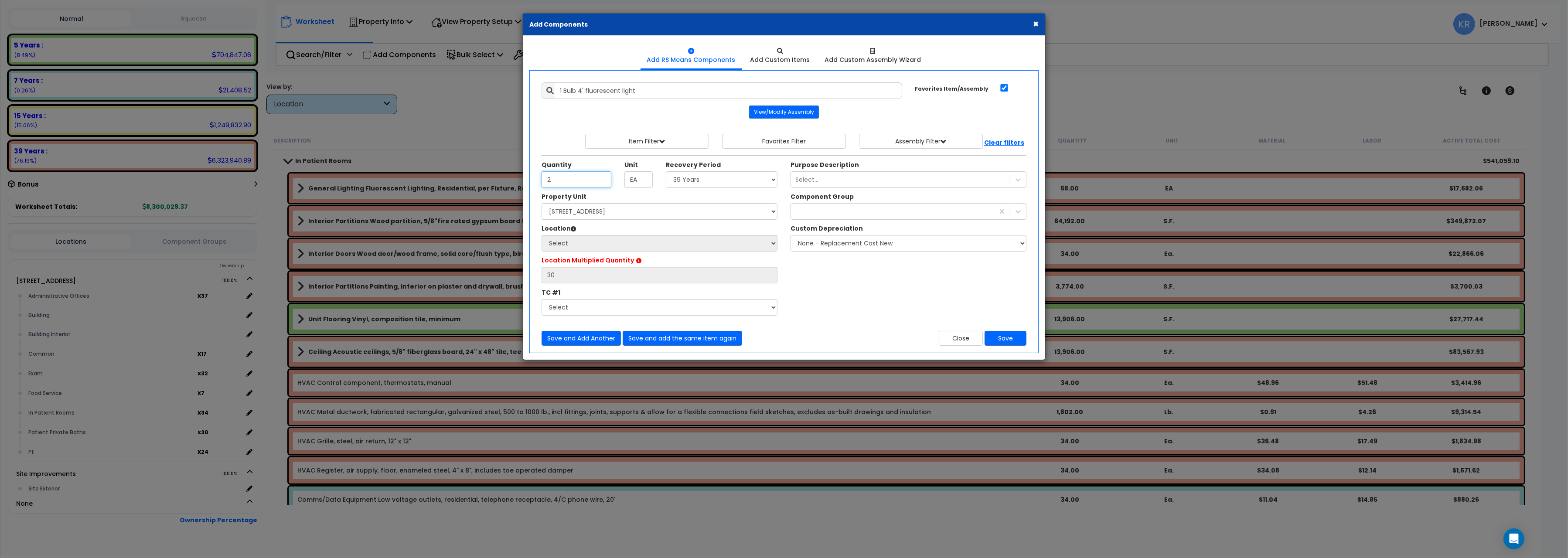
type input "2"
click at [666, 172] on select "Select 5 Years 7 Years 15 Years 20 Years 39 Years 27.5 Year" at bounding box center [721, 180] width 111 height 16
select select "39Y"
click option "39 Years" at bounding box center [0, 0] width 0 height 0
click at [542, 203] on select "Select [STREET_ADDRESS] Site Improvements" at bounding box center [660, 211] width 236 height 16
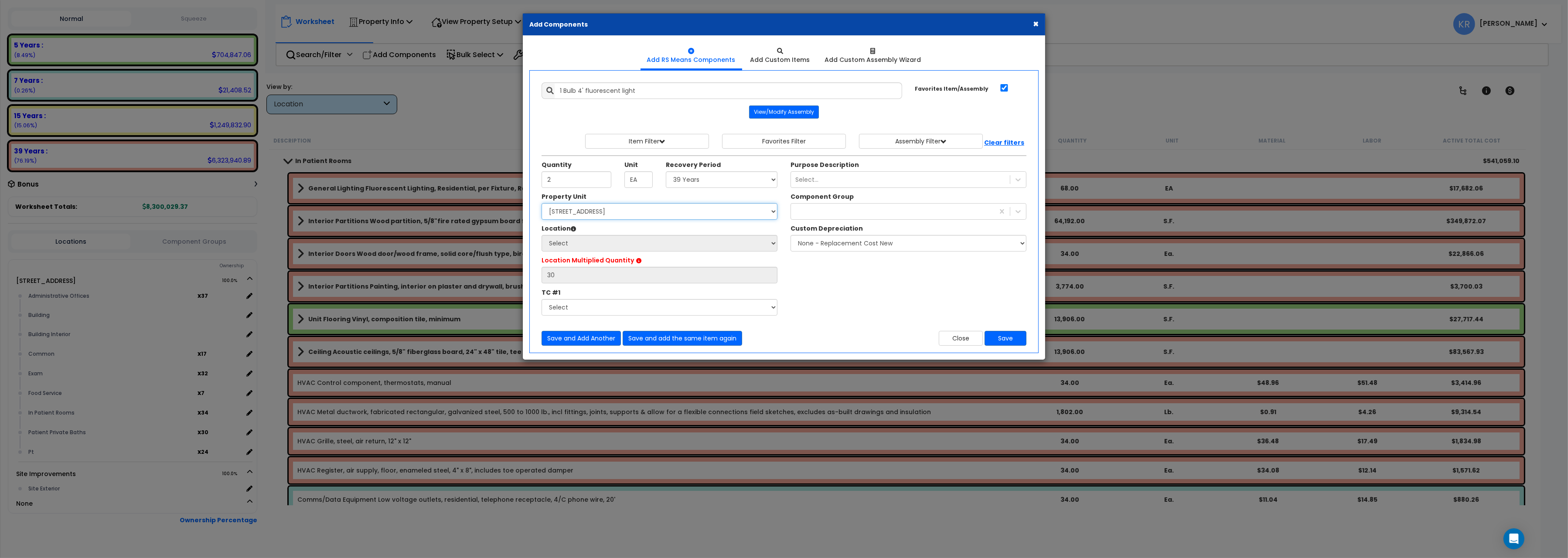
select select "162439"
click option "[STREET_ADDRESS]" at bounding box center [0, 0] width 0 height 0
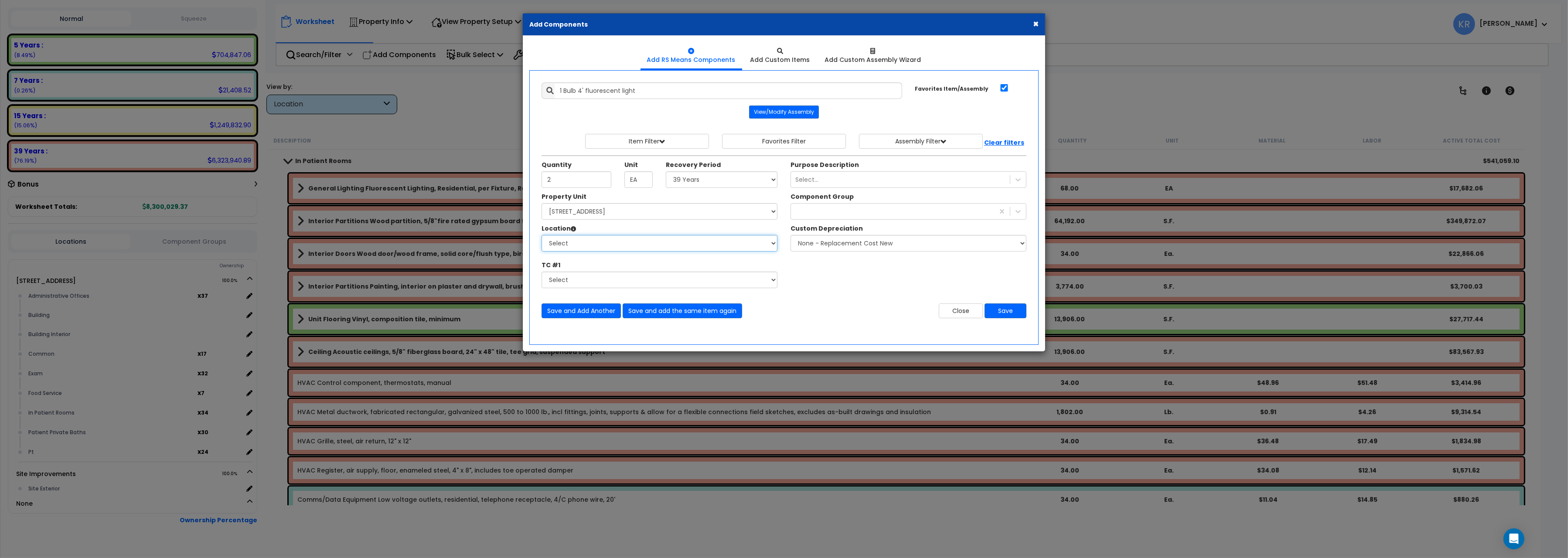
click at [542, 235] on select "Select Administrative Offices Building Building Interior Common Exam Food Servi…" at bounding box center [660, 243] width 236 height 16
select select "31345"
click option "In Patient Rooms" at bounding box center [0, 0] width 0 height 0
type input "34"
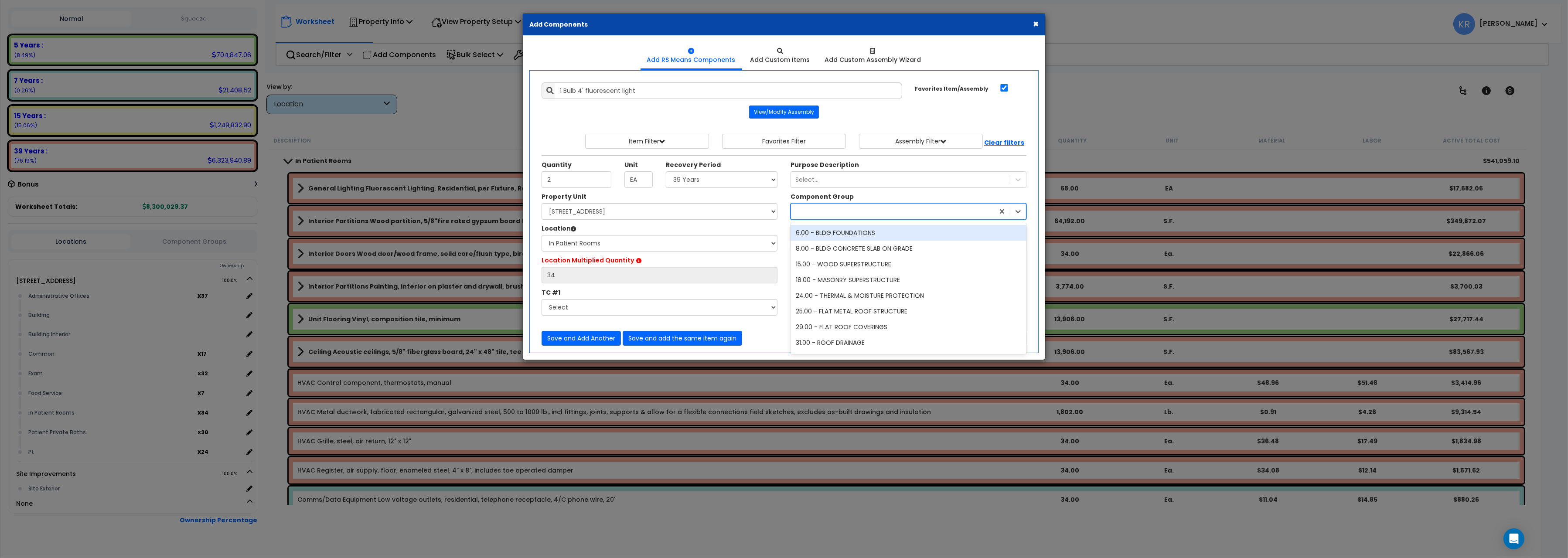
click at [859, 208] on div at bounding box center [892, 211] width 203 height 14
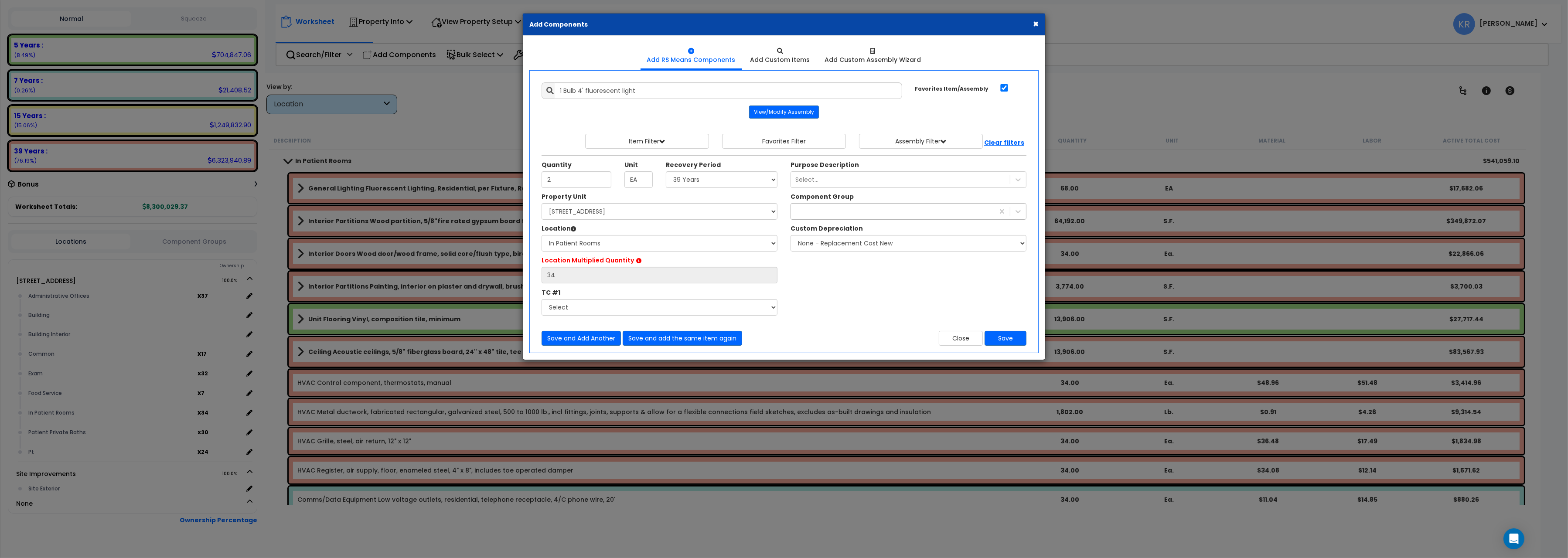
click at [839, 208] on div at bounding box center [892, 211] width 203 height 14
type input "152"
click at [869, 235] on div "152.00 - GENERAL LIGHTING ELECTRICAL" at bounding box center [909, 233] width 236 height 16
click at [1005, 339] on button "Save" at bounding box center [1006, 338] width 42 height 15
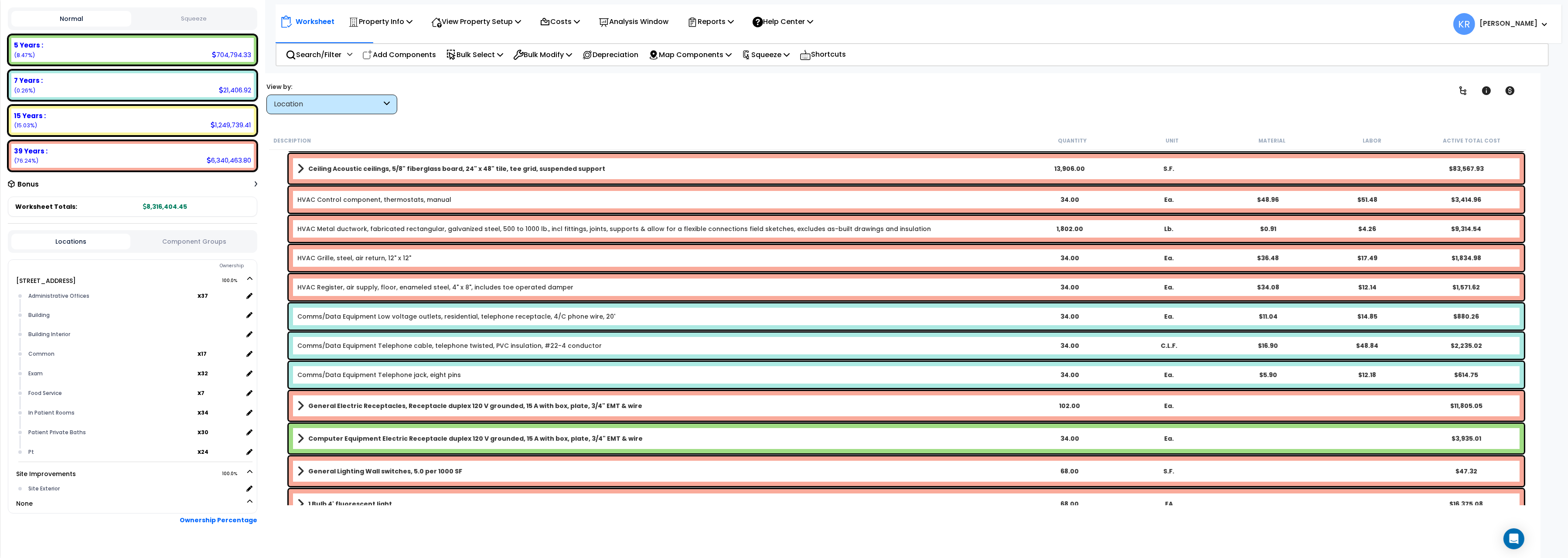
scroll to position [378, 0]
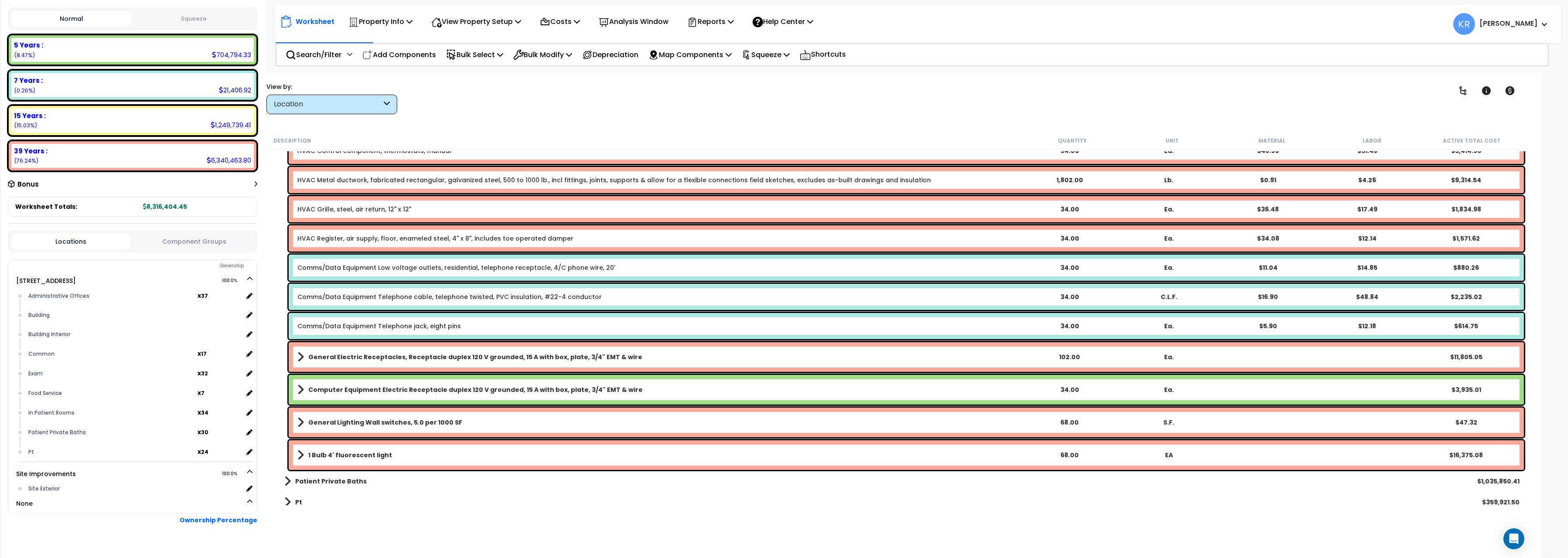
click at [439, 359] on b "General Electric Receptacles, Receptacle duplex 120 V grounded, 15 A with box, …" at bounding box center [475, 357] width 334 height 9
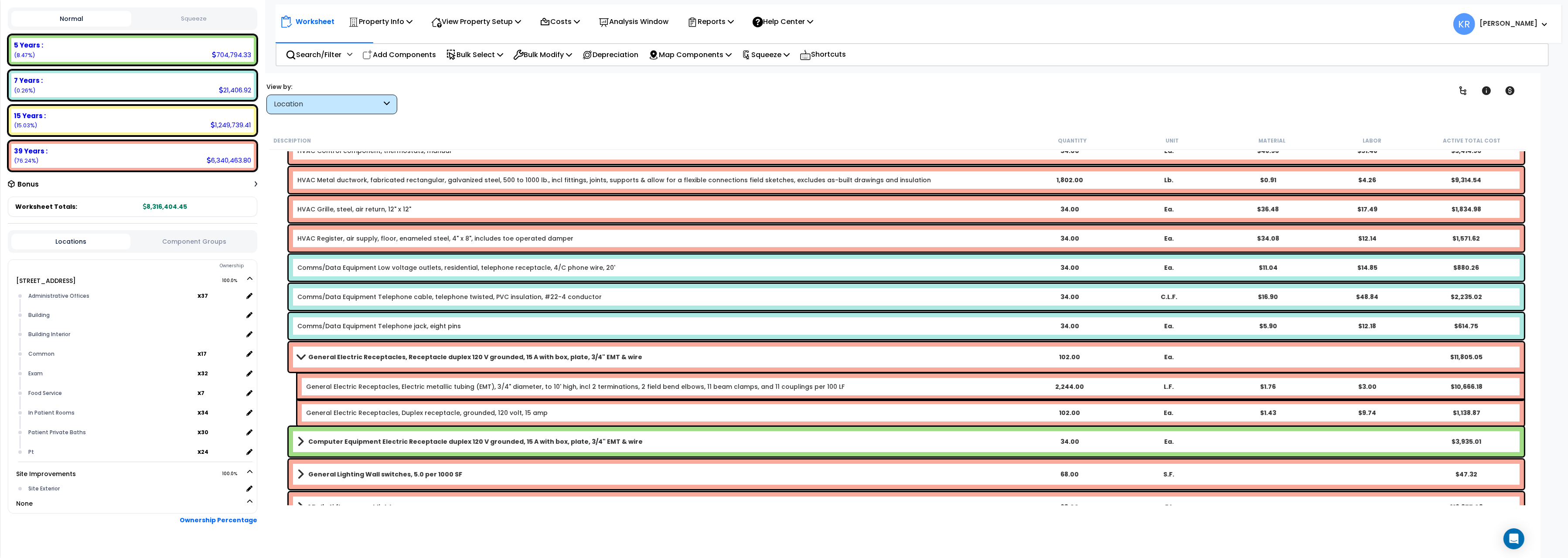
click at [439, 359] on b "General Electric Receptacles, Receptacle duplex 120 V grounded, 15 A with box, …" at bounding box center [475, 357] width 334 height 9
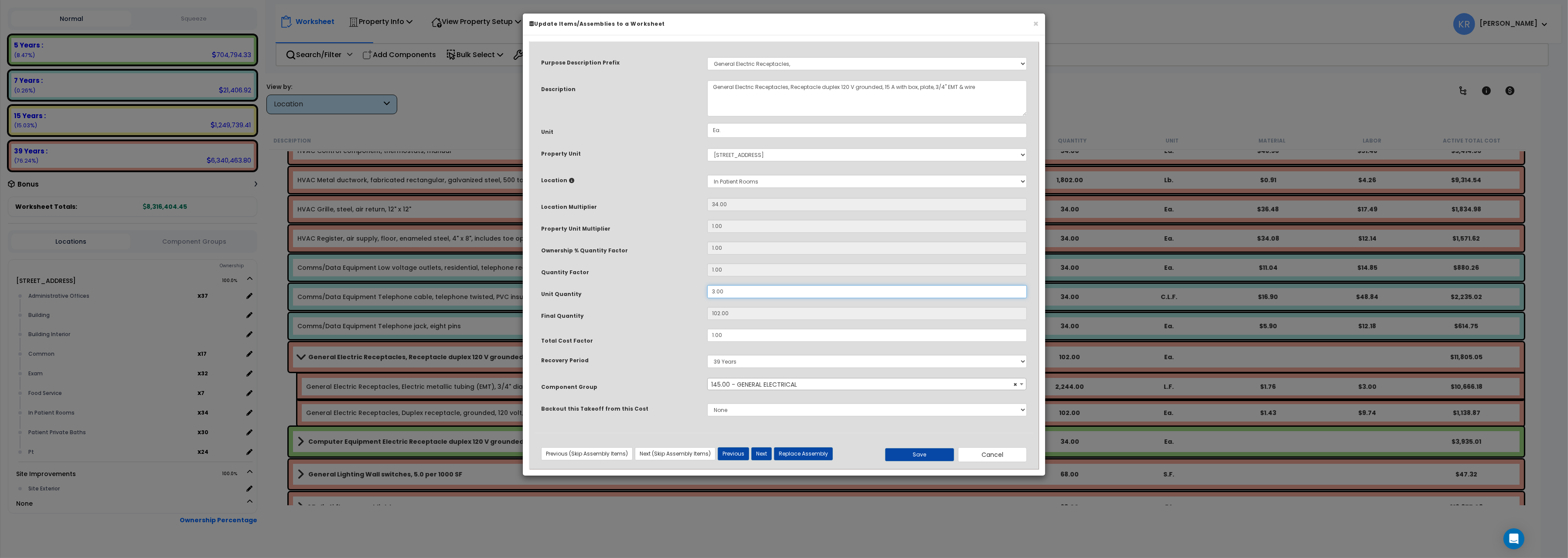
drag, startPoint x: 732, startPoint y: 291, endPoint x: 618, endPoint y: 284, distance: 114.2
click at [707, 285] on input "3.00" at bounding box center [867, 291] width 320 height 13
type input "1"
type input "34"
click at [919, 454] on button "Save" at bounding box center [919, 454] width 69 height 13
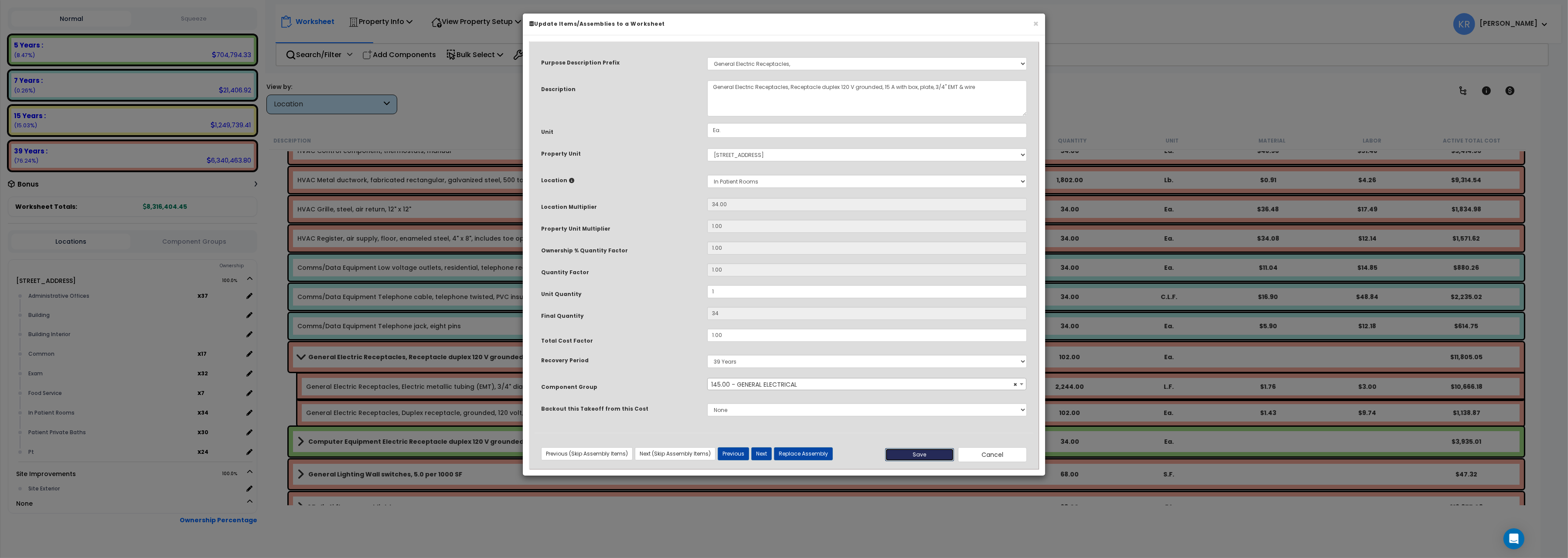
type input "1.00"
type input "34.00"
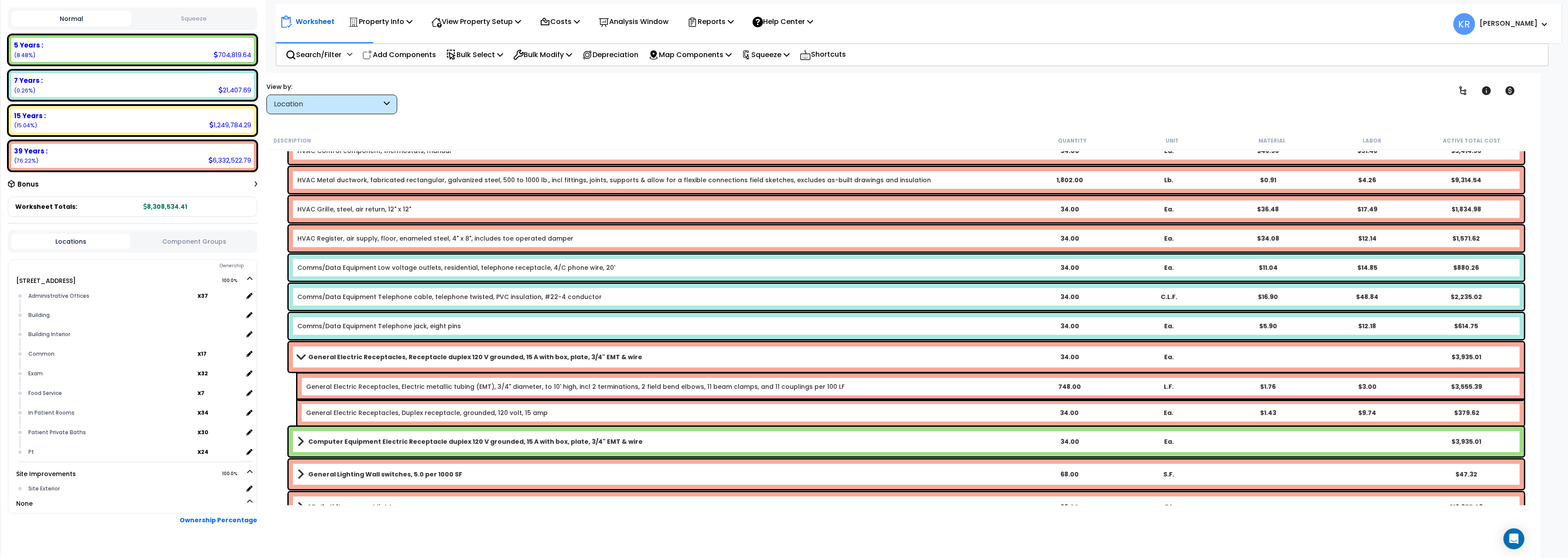
click at [312, 353] on b "General Electric Receptacles, Receptacle duplex 120 V grounded, 15 A with box, …" at bounding box center [475, 357] width 334 height 9
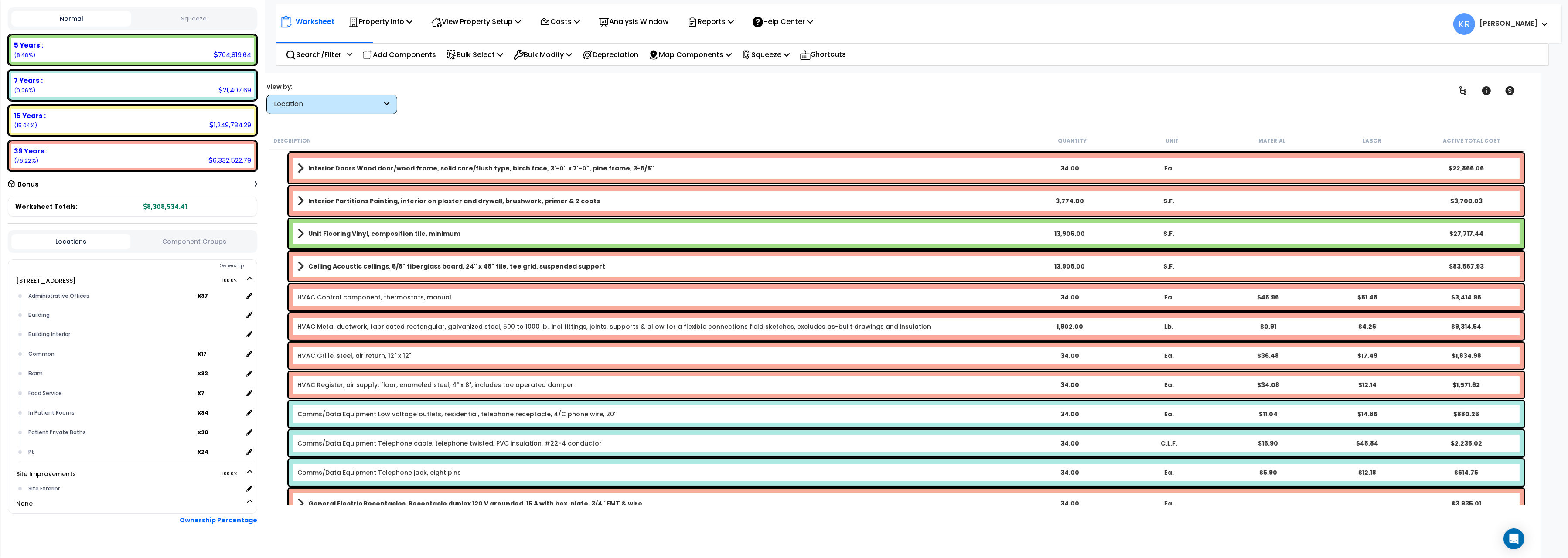
scroll to position [183, 0]
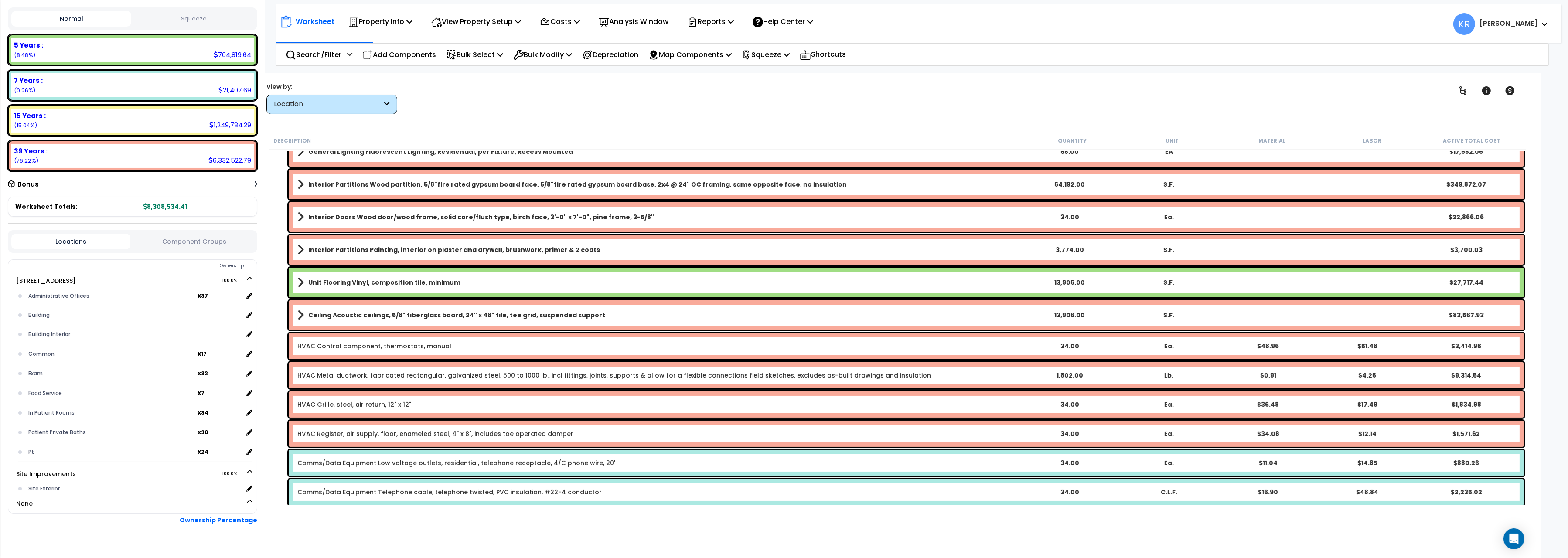
click at [404, 287] on div "Unit Flooring Vinyl, composition tile, minimum 13,906.00 S.F. $27,717.44" at bounding box center [906, 282] width 1235 height 30
click at [402, 284] on b "Unit Flooring Vinyl, composition tile, minimum" at bounding box center [384, 282] width 152 height 9
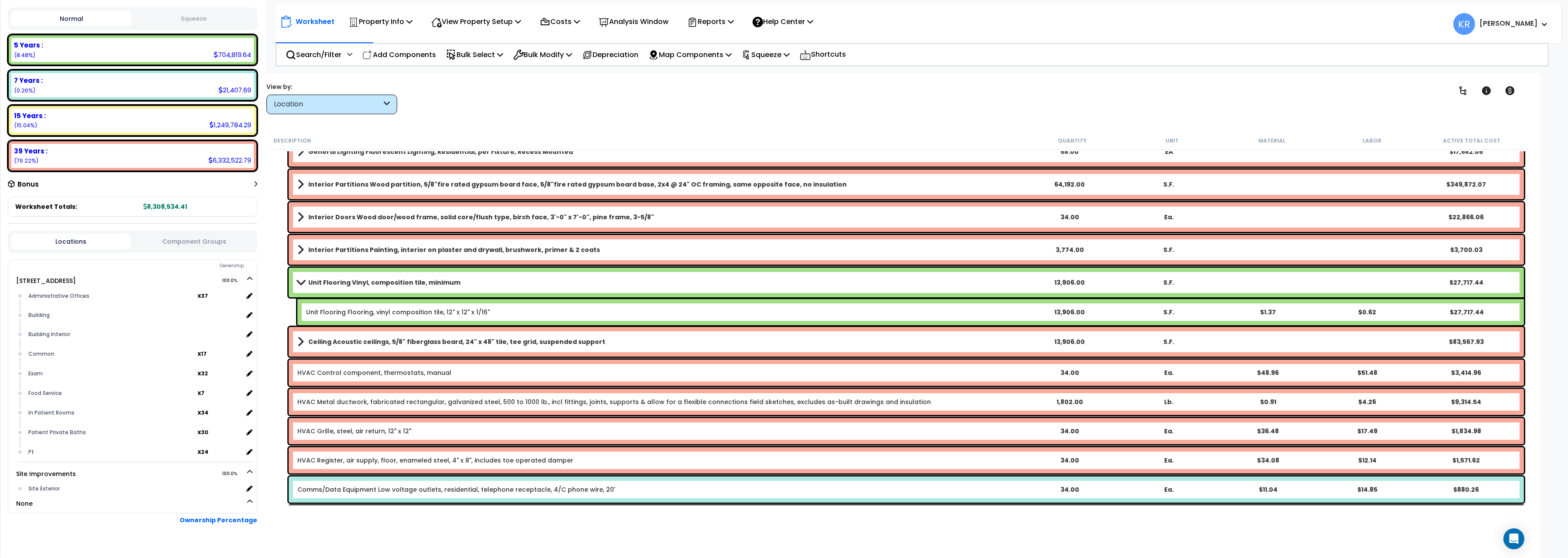
click at [336, 281] on b "Unit Flooring Vinyl, composition tile, minimum" at bounding box center [384, 282] width 152 height 9
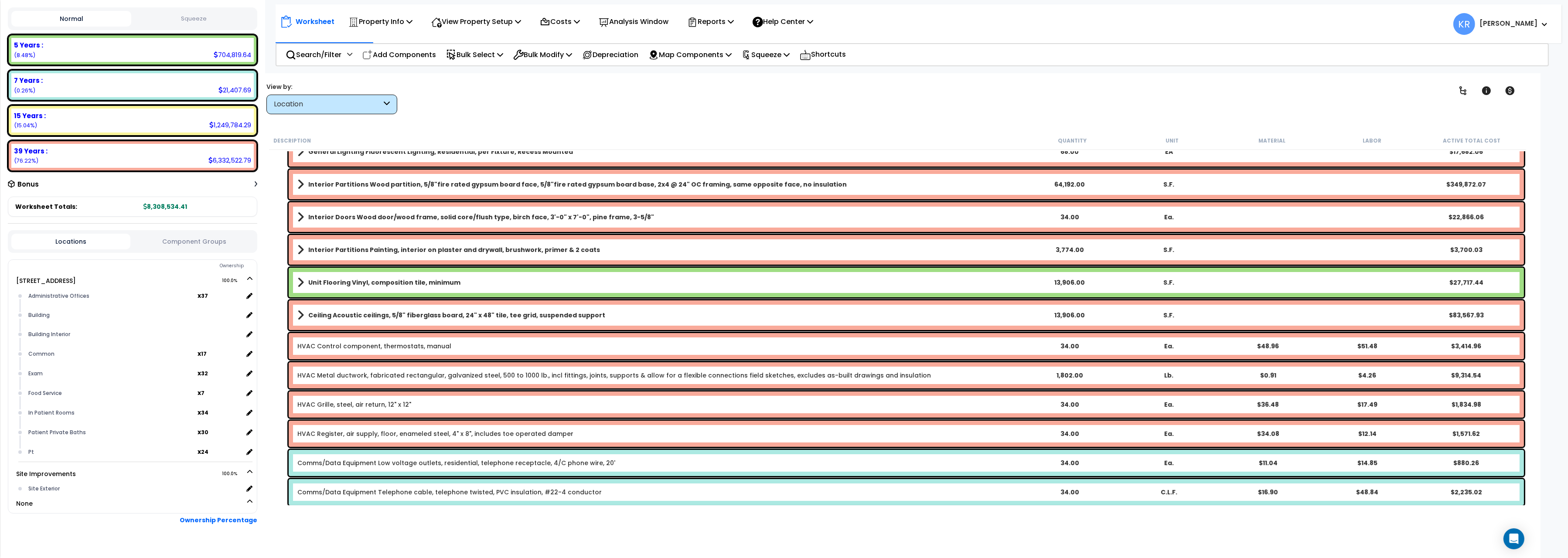
scroll to position [134, 0]
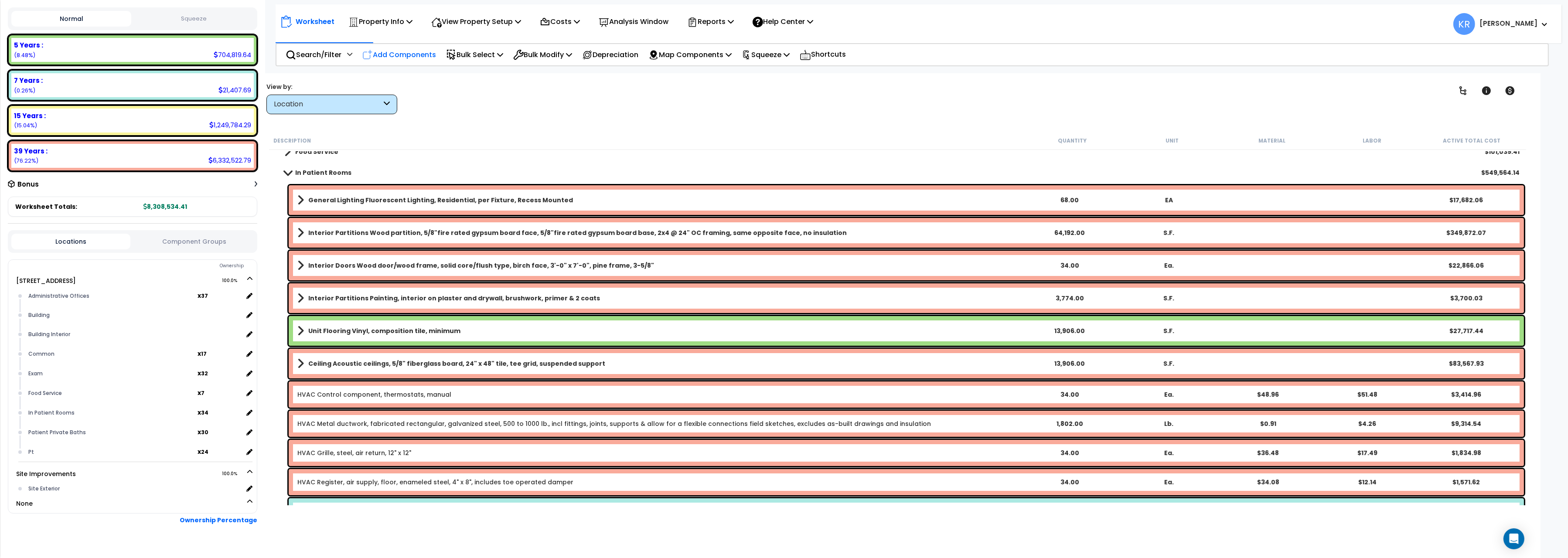
click at [407, 52] on p "Add Components" at bounding box center [399, 54] width 74 height 12
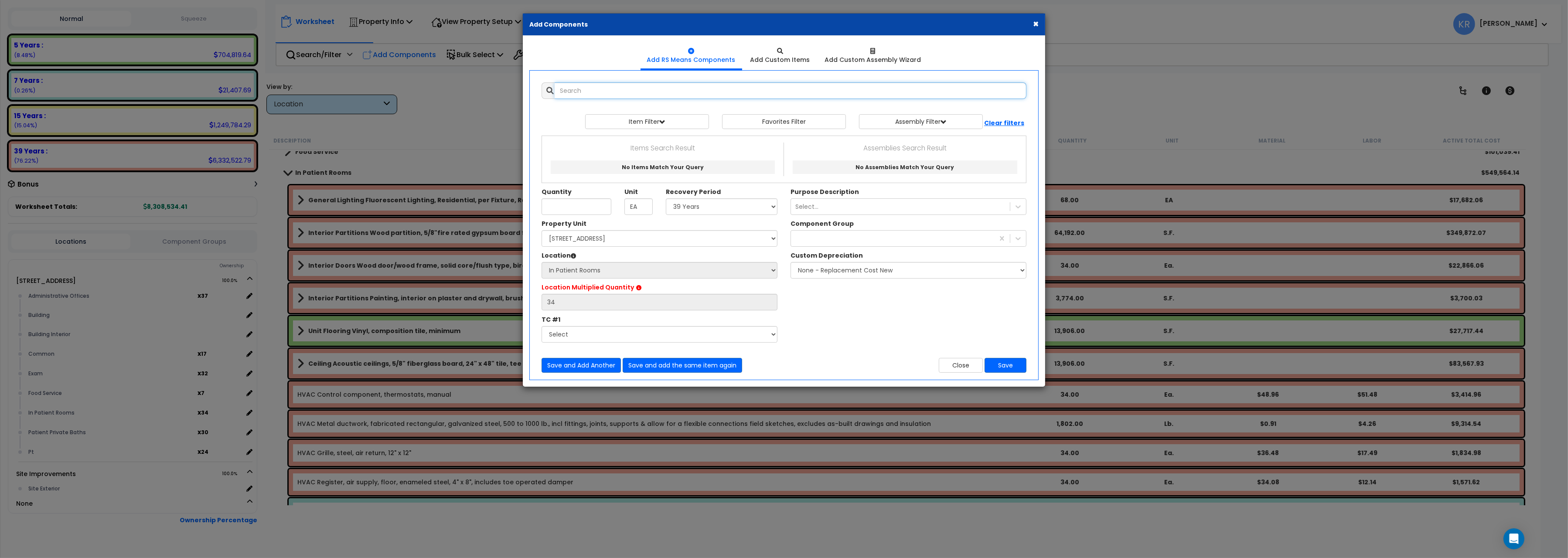
select select
click at [872, 52] on icon at bounding box center [873, 51] width 5 height 6
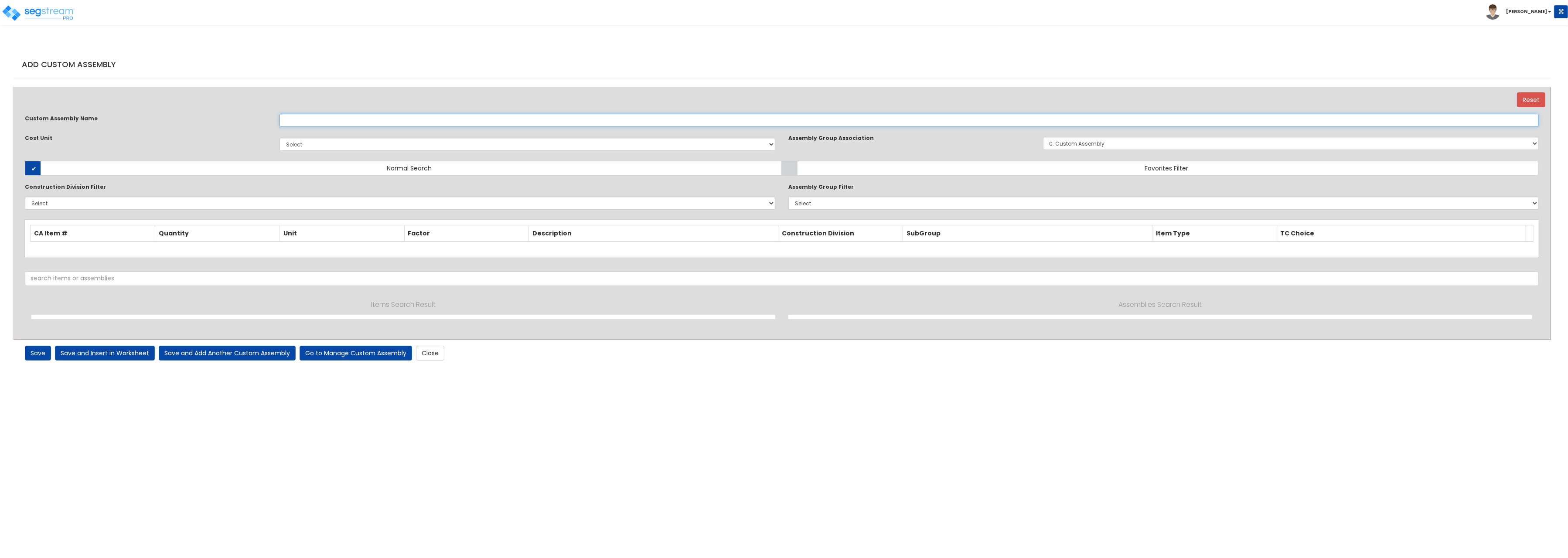
click at [342, 119] on input "text" at bounding box center [909, 120] width 1259 height 13
type input "Data Port"
click at [279, 138] on select "Select EA TOT SF [PERSON_NAME] LS CAR EA. EA TOT SF Ea [PERSON_NAME] Add Additi…" at bounding box center [527, 144] width 495 height 13
select select "1441"
click option "EA." at bounding box center [0, 0] width 0 height 0
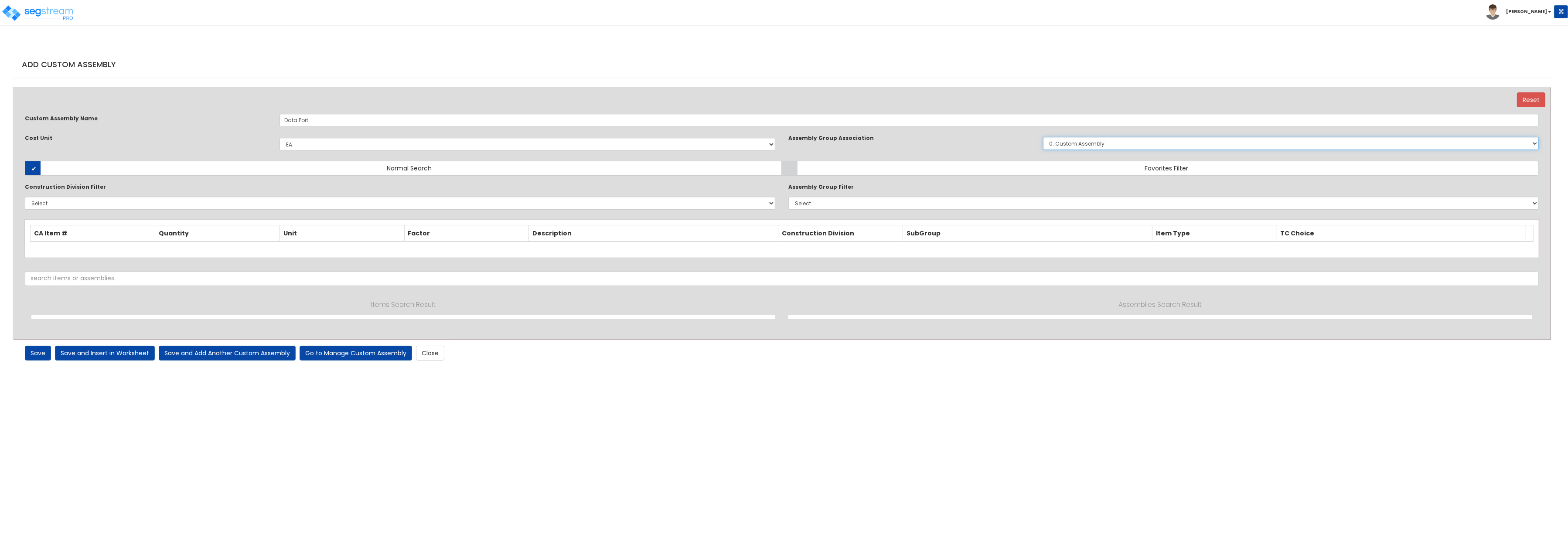
click at [1043, 137] on select "0. Custom Assembly 1. Standard Foundations 2. Special Foundations 3. Slab on Gr…" at bounding box center [1291, 143] width 495 height 13
drag, startPoint x: 1089, startPoint y: 143, endPoint x: 764, endPoint y: 66, distance: 334.0
click at [764, 66] on h4 "Add Custom Assembly" at bounding box center [784, 65] width 1524 height 9
click at [78, 169] on label "Normal Search" at bounding box center [404, 168] width 757 height 15
click at [0, 0] on input "Normal Search" at bounding box center [0, 0] width 0 height 0
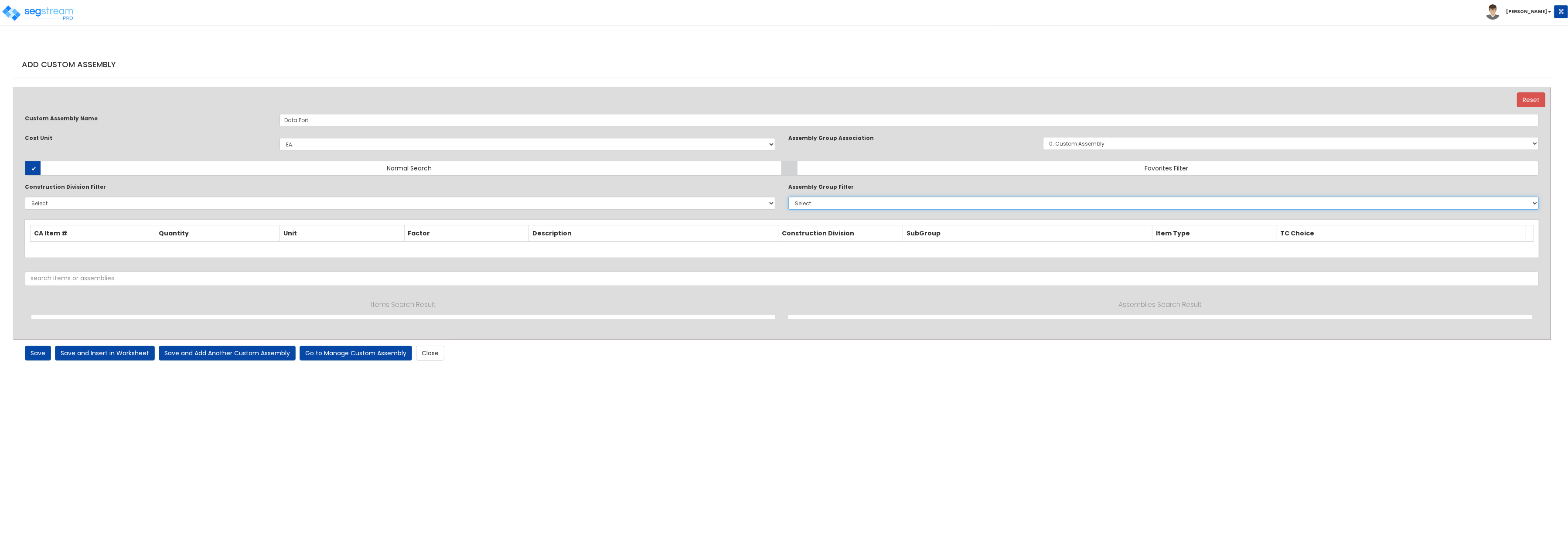
click at [788, 197] on select "Select 0. Custom Assembly 1. Standard Foundations 2. Special Foundations 3. Sla…" at bounding box center [1163, 203] width 751 height 13
click at [826, 205] on select "Select 0. Custom Assembly 1. Standard Foundations 2. Special Foundations 3. Sla…" at bounding box center [1163, 203] width 751 height 13
click at [240, 281] on input "text" at bounding box center [782, 279] width 1514 height 15
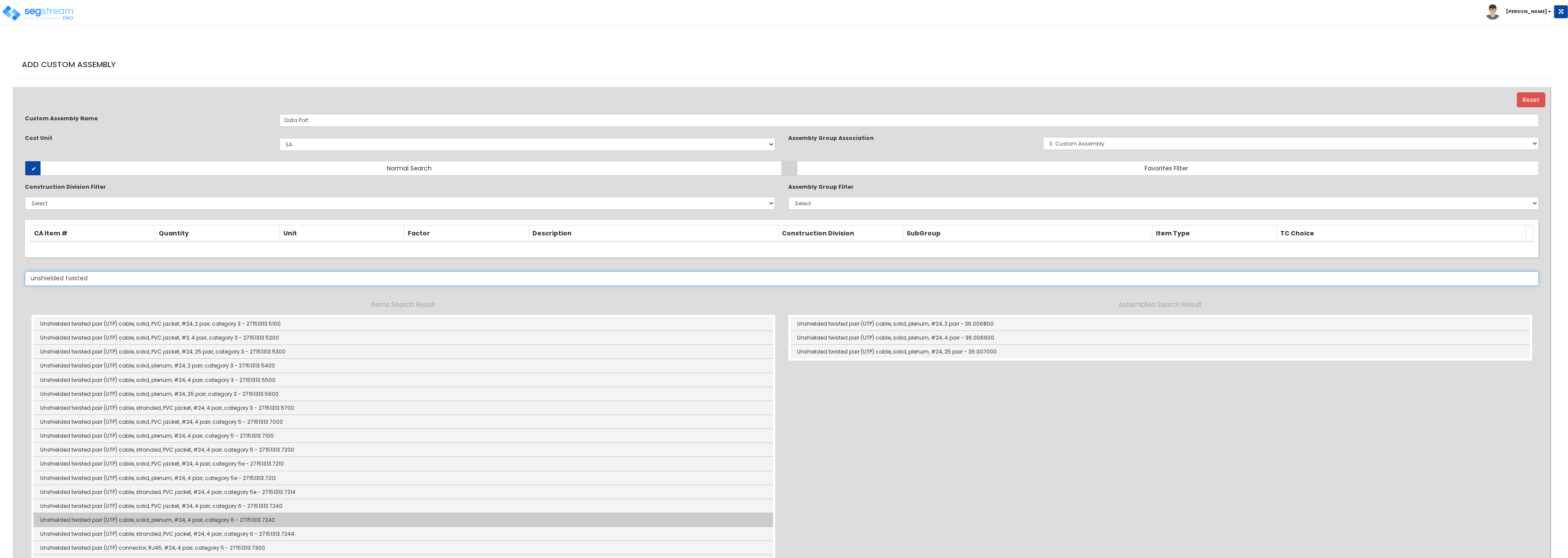
type input "unshielded twisted"
click at [282, 525] on link "Unshielded twisted pair (UTP) cable, solid, plenum, #24, 4 pair, category 6 - 2…" at bounding box center [403, 520] width 740 height 14
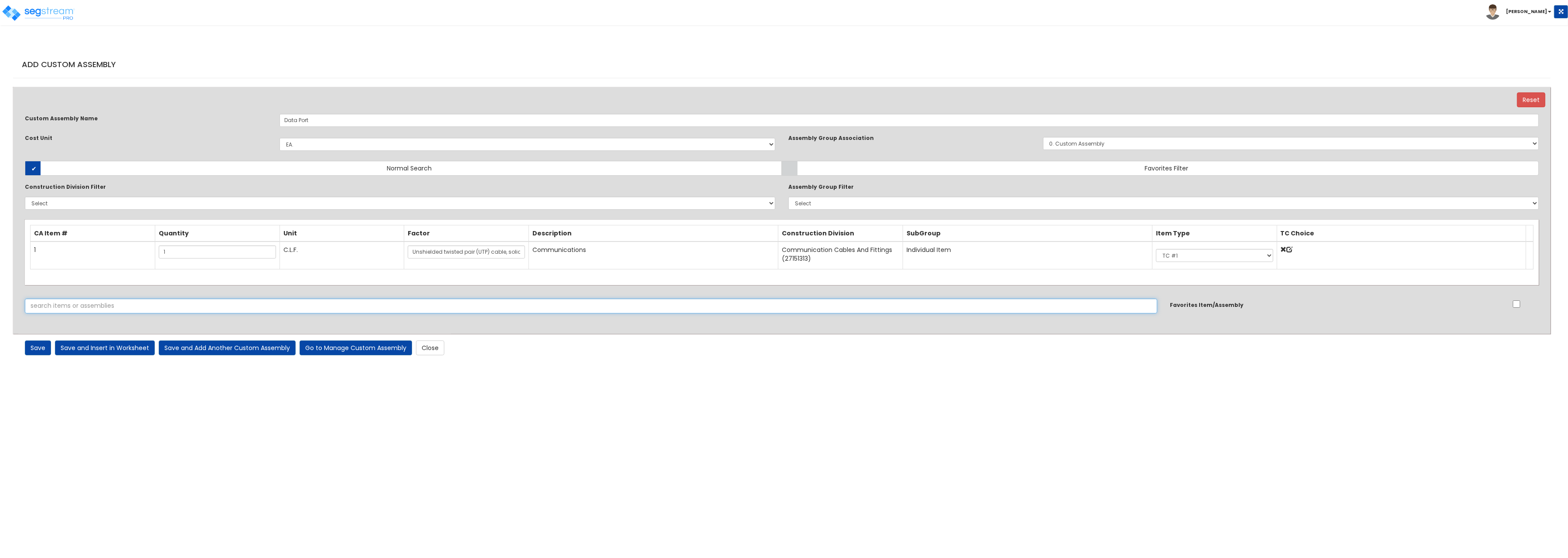
click at [52, 310] on input "text" at bounding box center [591, 306] width 1132 height 15
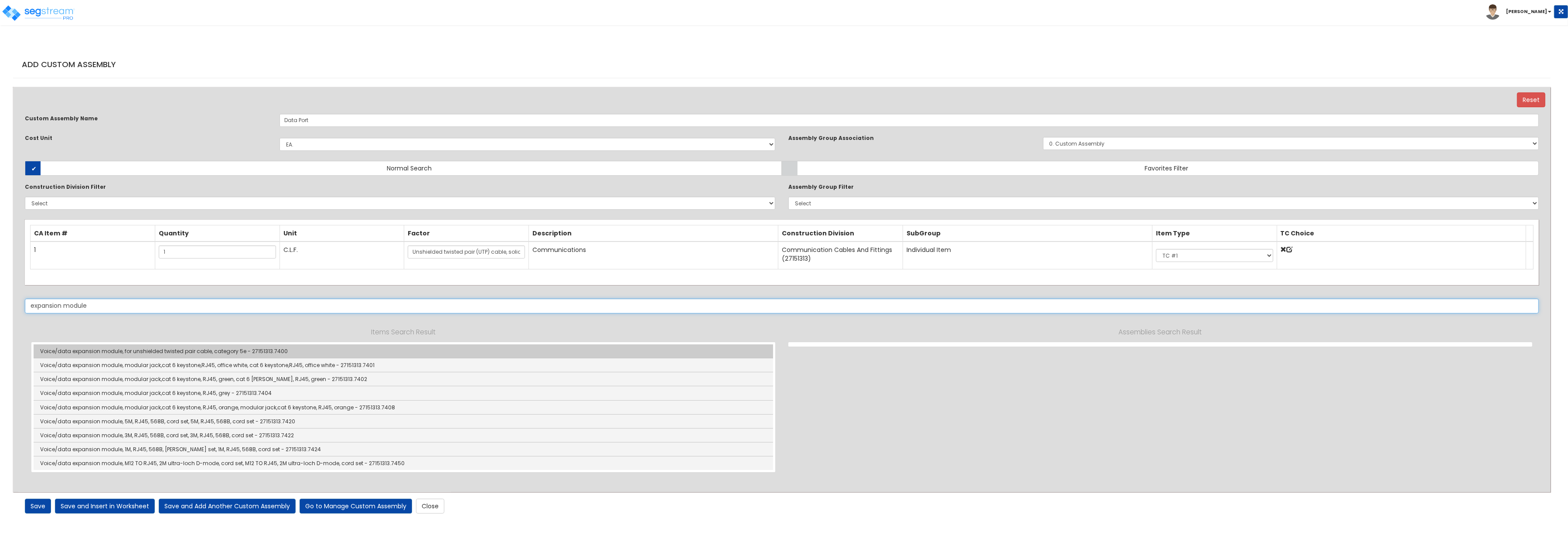
type input "expansion module"
click at [264, 350] on link "Voice/data expansion module, for unshielded twisted pair cable, category 5e - 2…" at bounding box center [403, 351] width 740 height 14
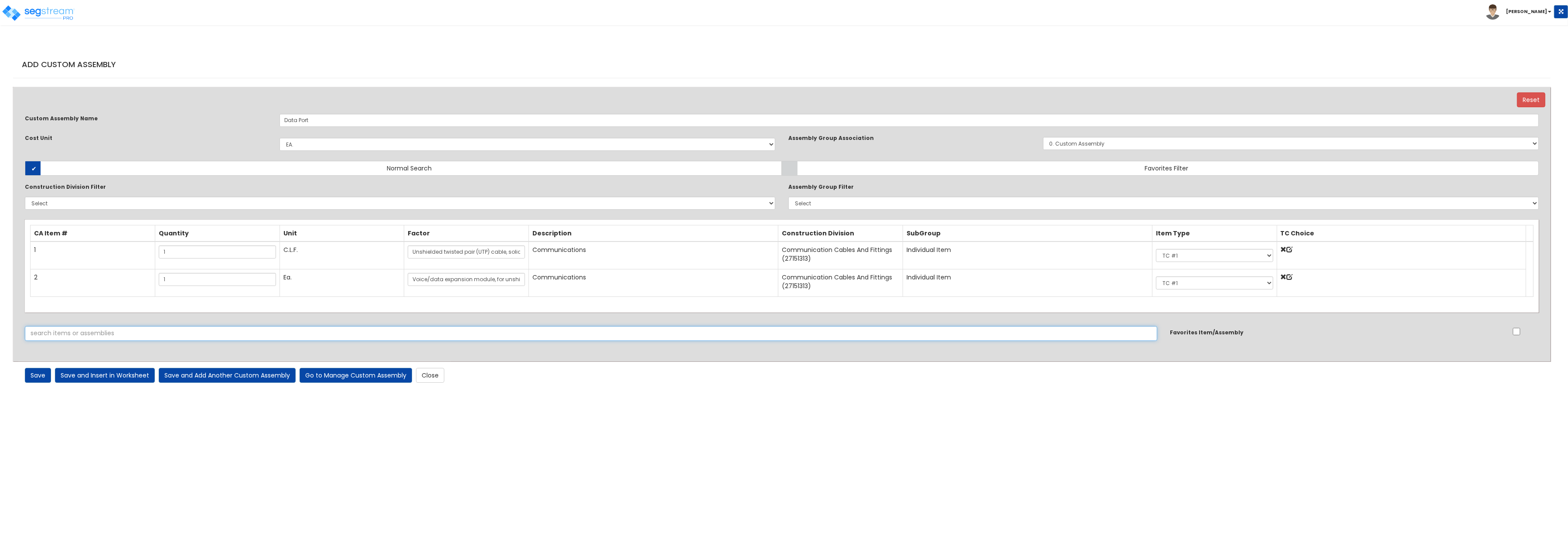
click at [103, 329] on input "text" at bounding box center [591, 333] width 1132 height 15
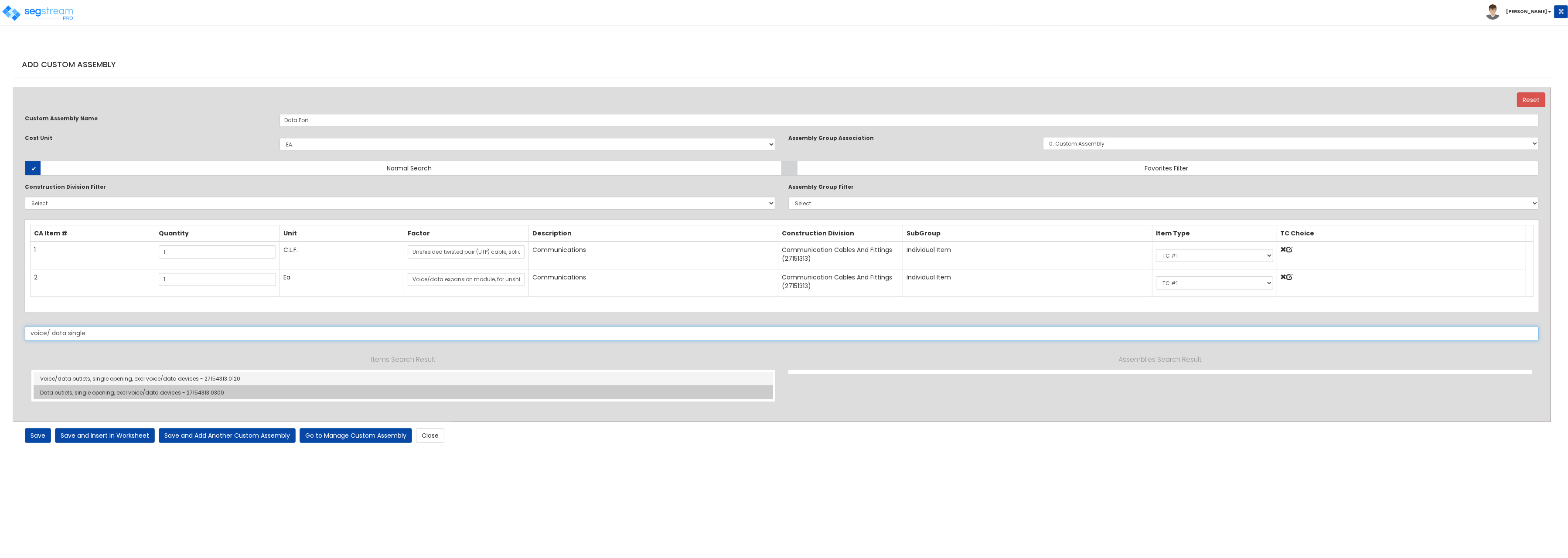
type input "voice/ data single"
click at [196, 392] on link "Data outlets, single opening, excl voice/data devices - 27154313.0300" at bounding box center [403, 392] width 740 height 13
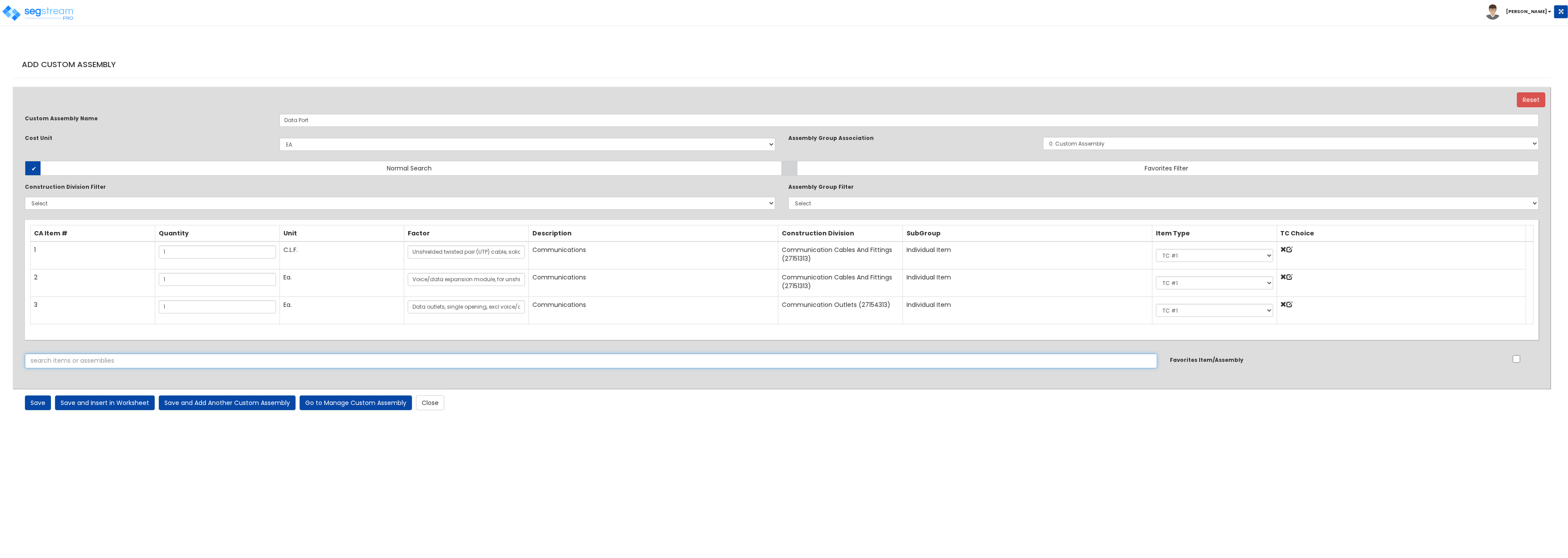
click at [71, 365] on input "text" at bounding box center [591, 361] width 1132 height 15
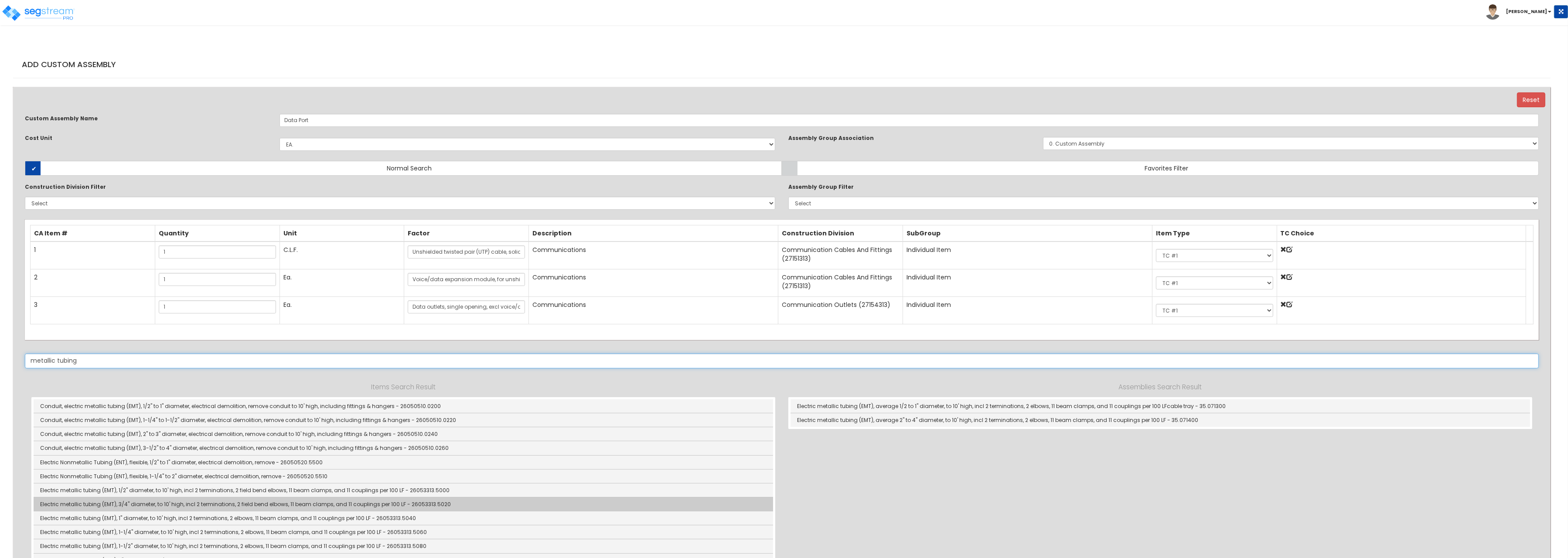
type input "metallic tubing"
click at [177, 509] on link "Electric metallic tubing (EMT), 3/4" diameter, to 10' high, incl 2 terminations…" at bounding box center [403, 504] width 740 height 14
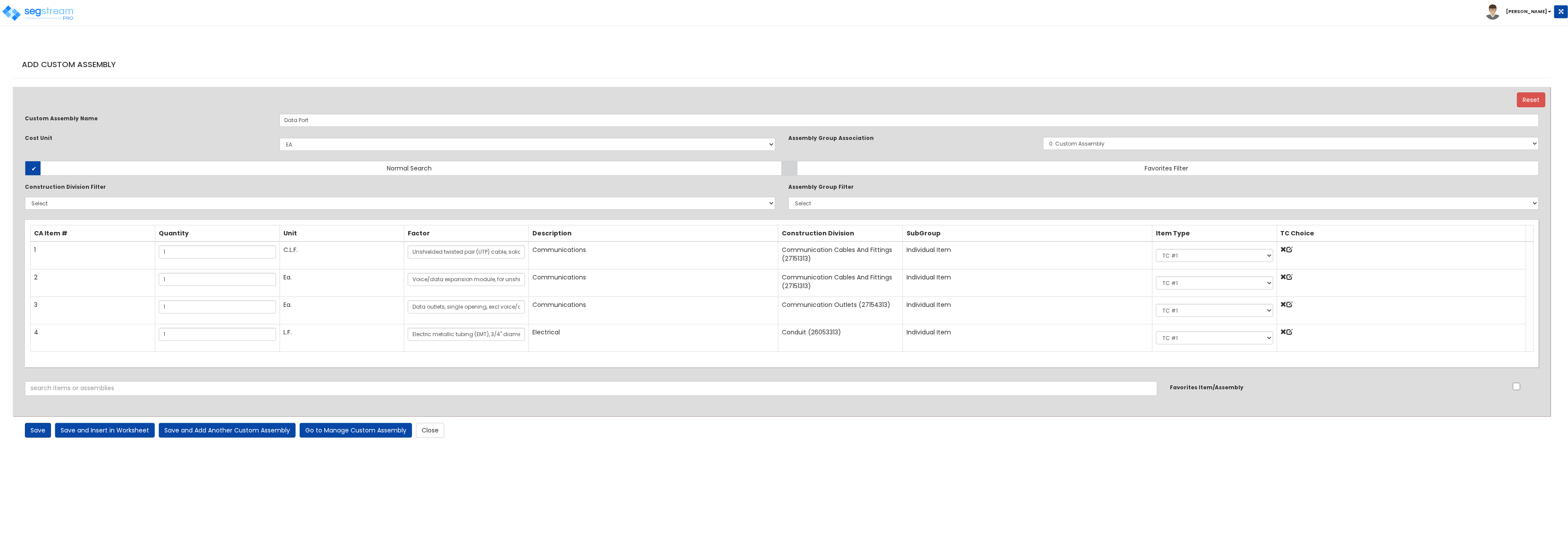
click at [37, 431] on link "Save" at bounding box center [38, 430] width 26 height 15
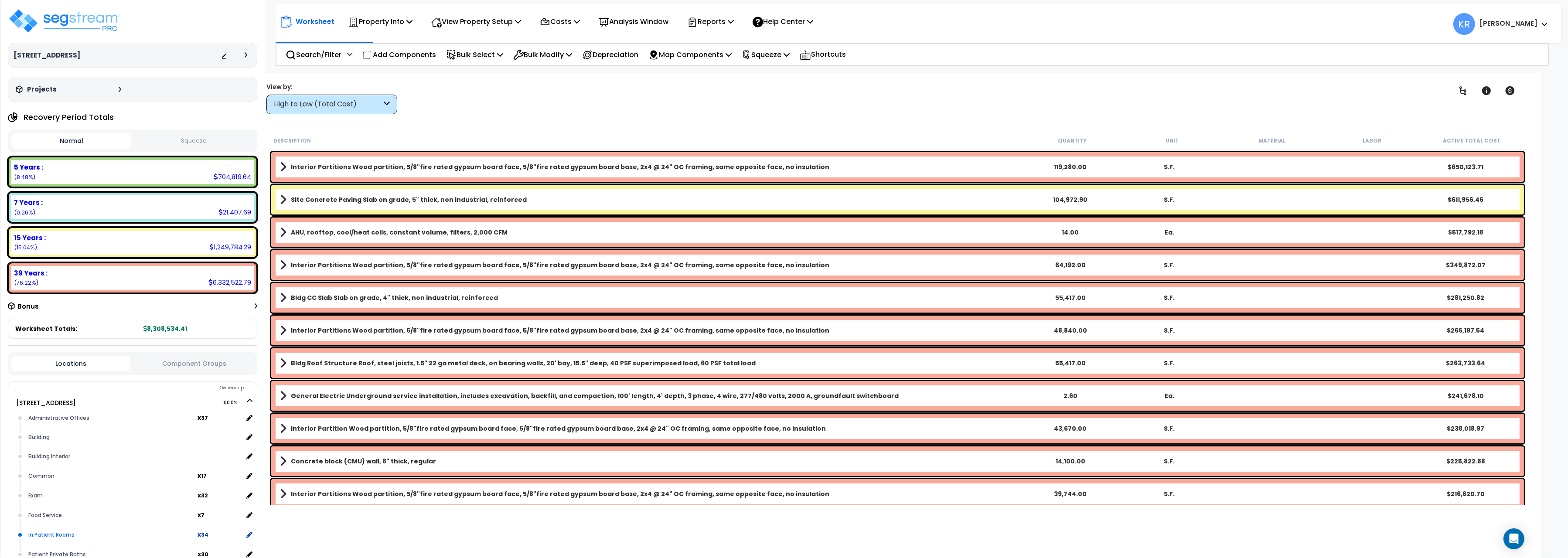
click at [75, 532] on div "In Patient Rooms" at bounding box center [112, 534] width 172 height 10
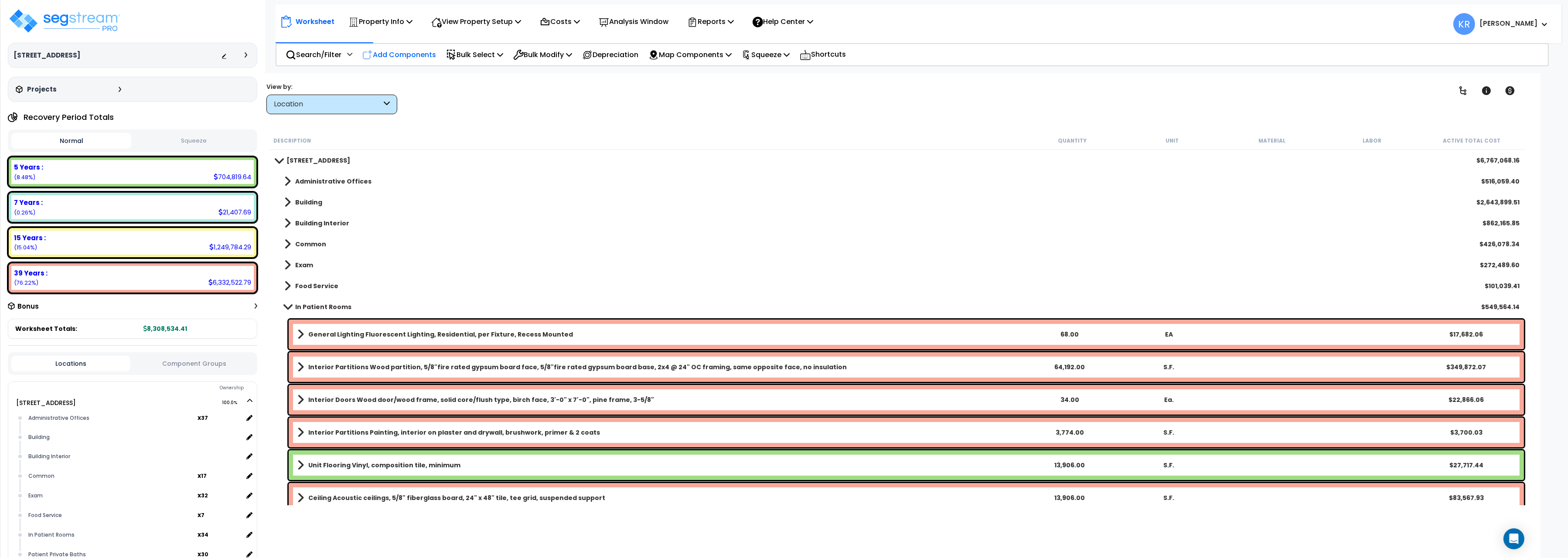
click at [417, 52] on p "Add Components" at bounding box center [399, 54] width 74 height 12
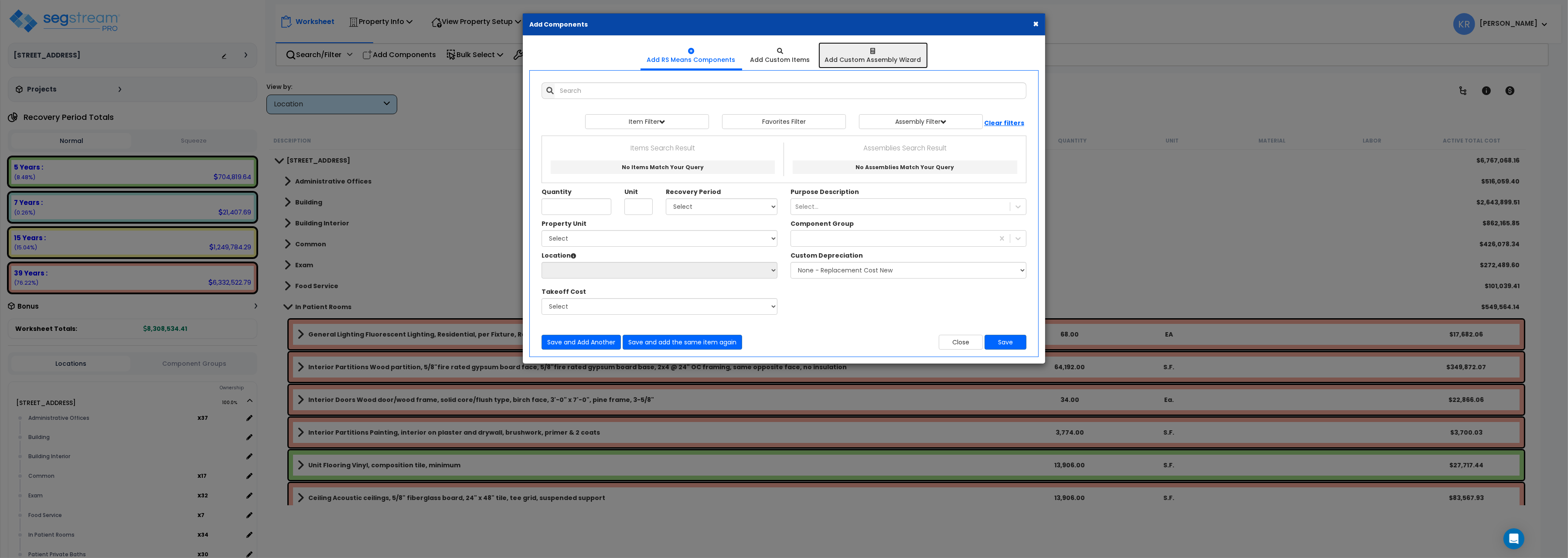
click at [853, 59] on div "Add Custom Assembly Wizard" at bounding box center [873, 60] width 96 height 9
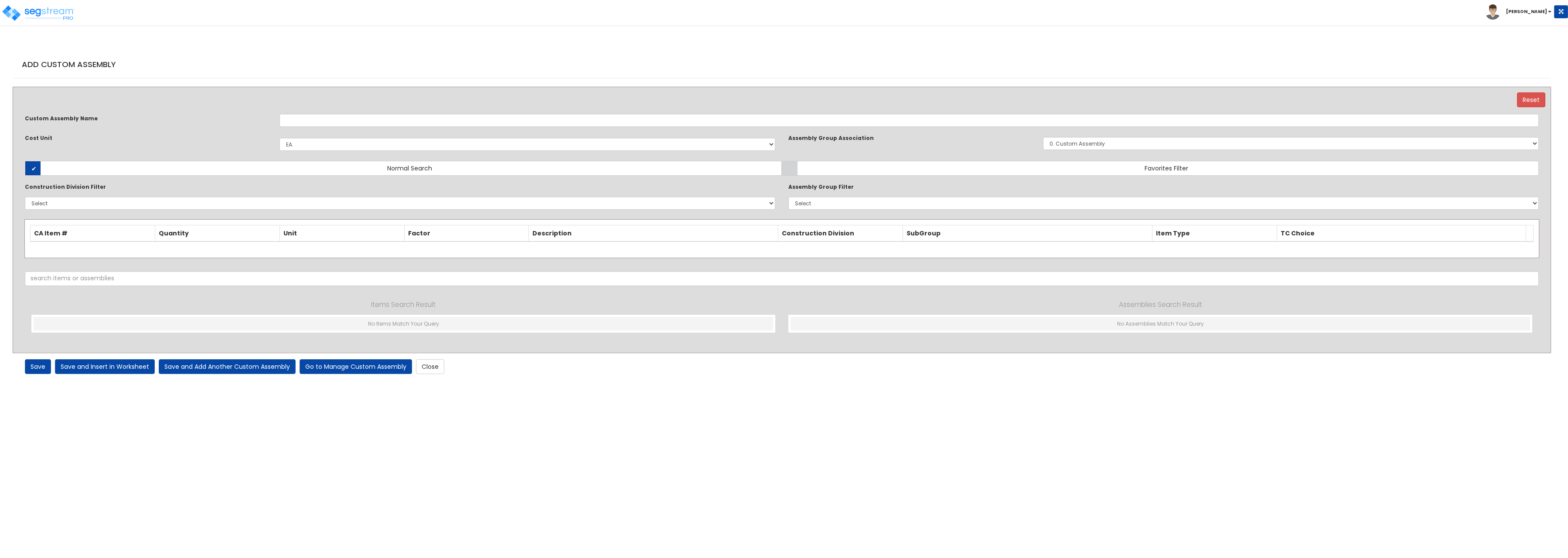
select select "1441"
click at [430, 366] on link "Close" at bounding box center [430, 366] width 29 height 15
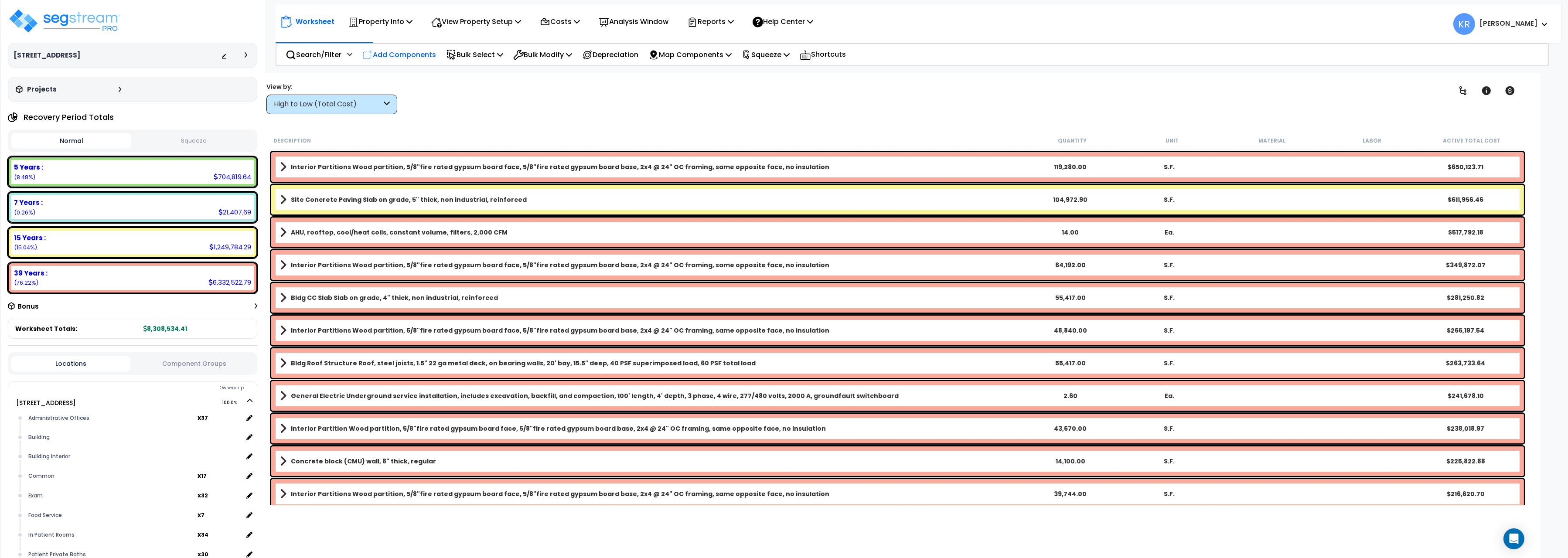
click at [402, 52] on p "Add Components" at bounding box center [399, 54] width 74 height 12
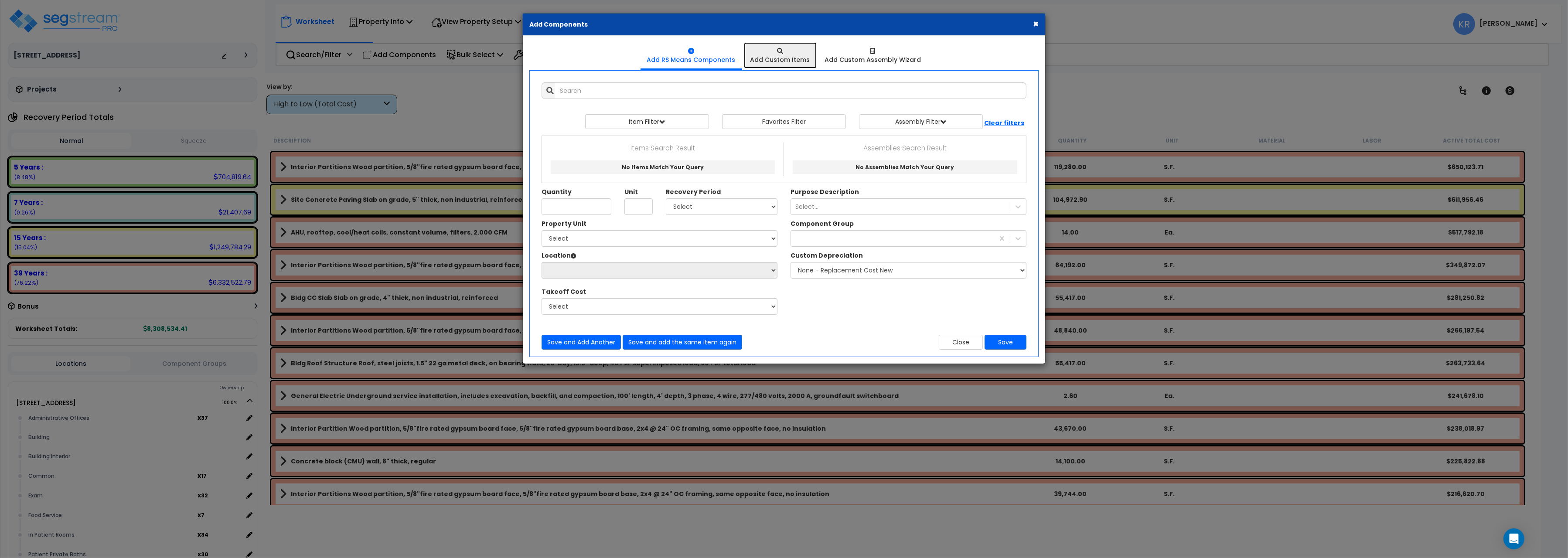
click at [791, 61] on div "Add Custom Items" at bounding box center [780, 60] width 60 height 9
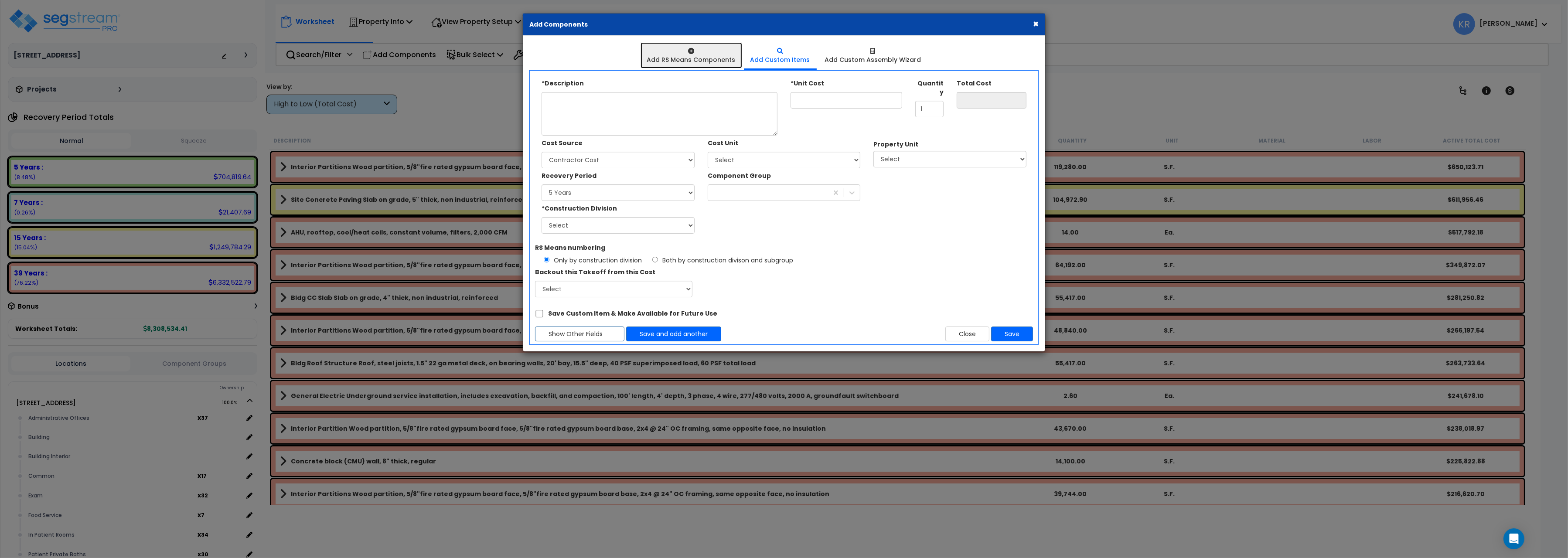
click at [671, 48] on div at bounding box center [691, 51] width 88 height 9
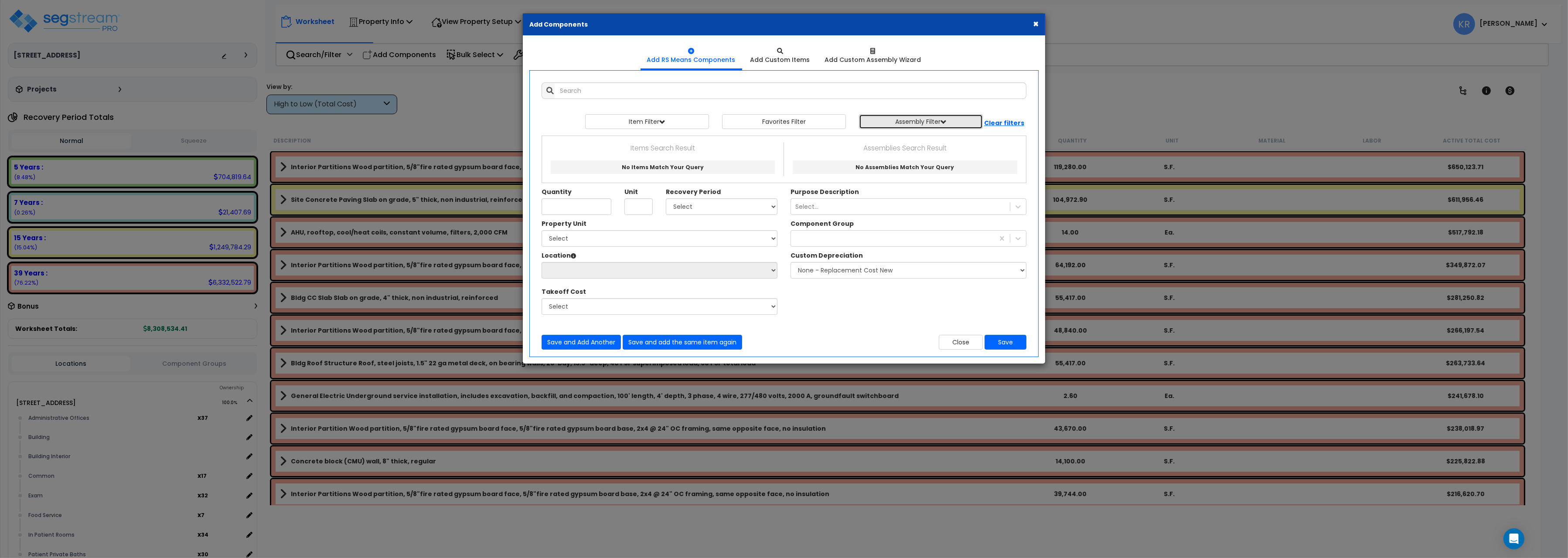
click at [937, 123] on button "Assembly Filter" at bounding box center [920, 122] width 124 height 15
click at [808, 120] on button "Favorites Filter" at bounding box center [783, 122] width 124 height 15
click at [1033, 23] on button "×" at bounding box center [1035, 24] width 5 height 9
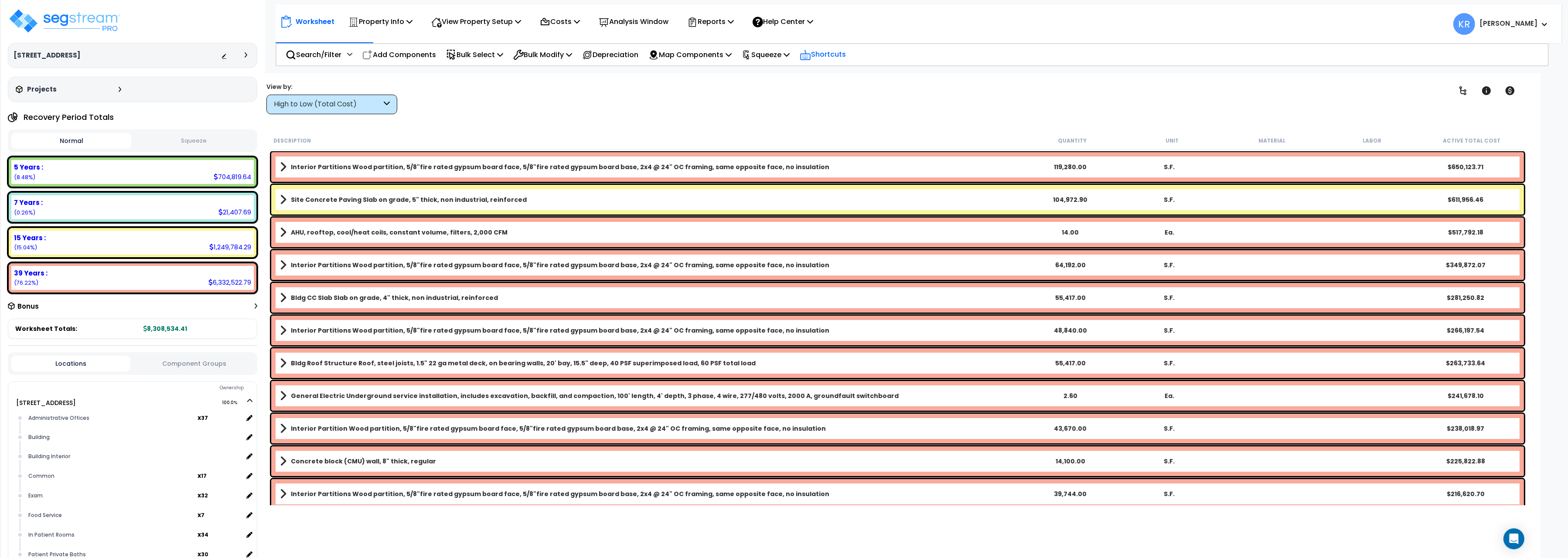
click at [846, 52] on p "Shortcuts" at bounding box center [823, 55] width 46 height 13
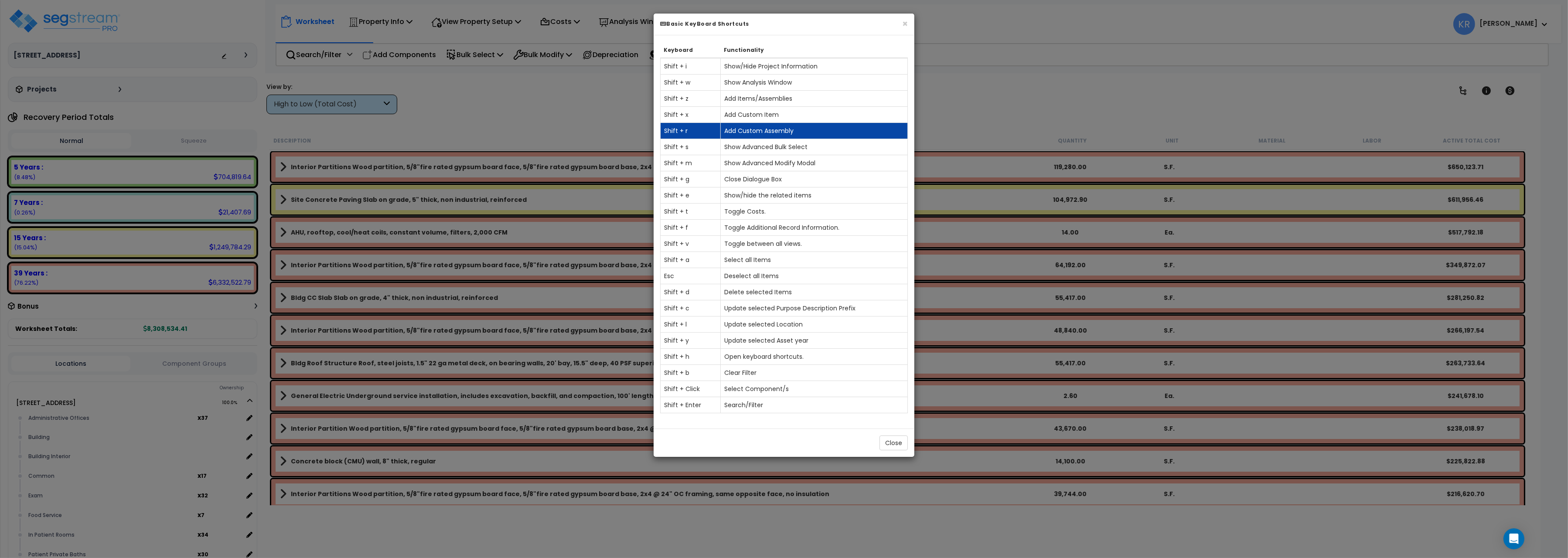
click at [771, 131] on td "Add Custom Assembly" at bounding box center [813, 131] width 187 height 16
click at [900, 450] on button "Close" at bounding box center [894, 443] width 29 height 15
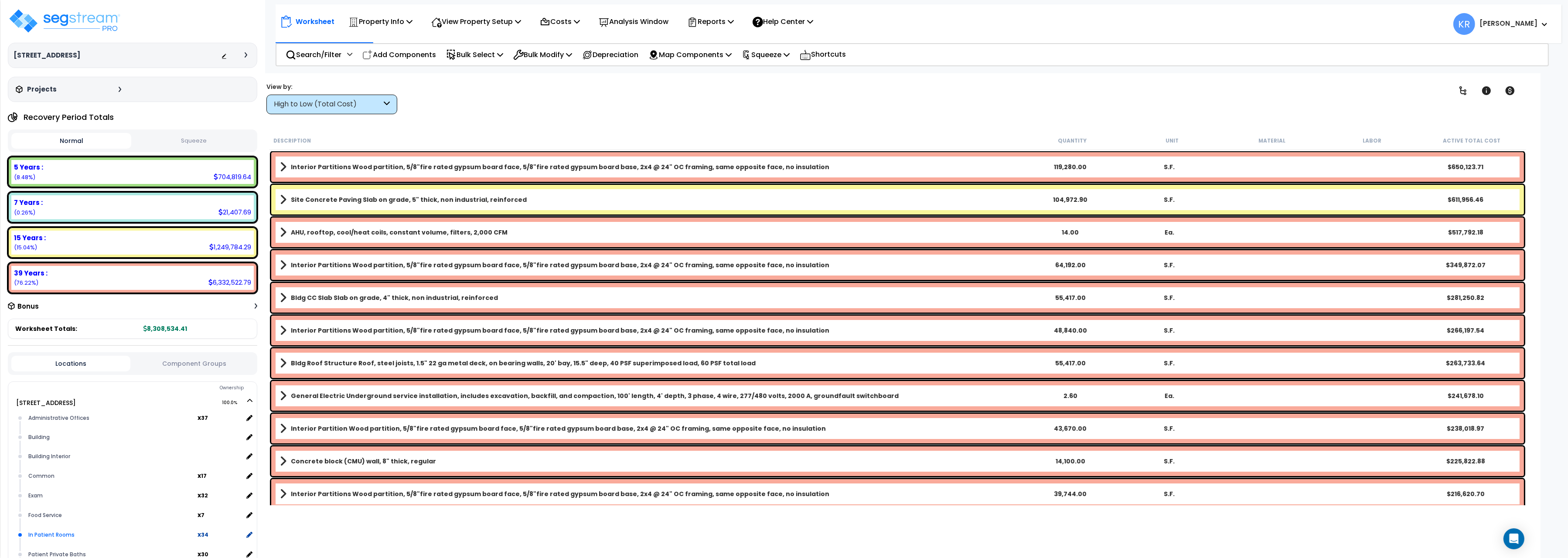
click at [73, 531] on div "In Patient Rooms" at bounding box center [112, 534] width 172 height 10
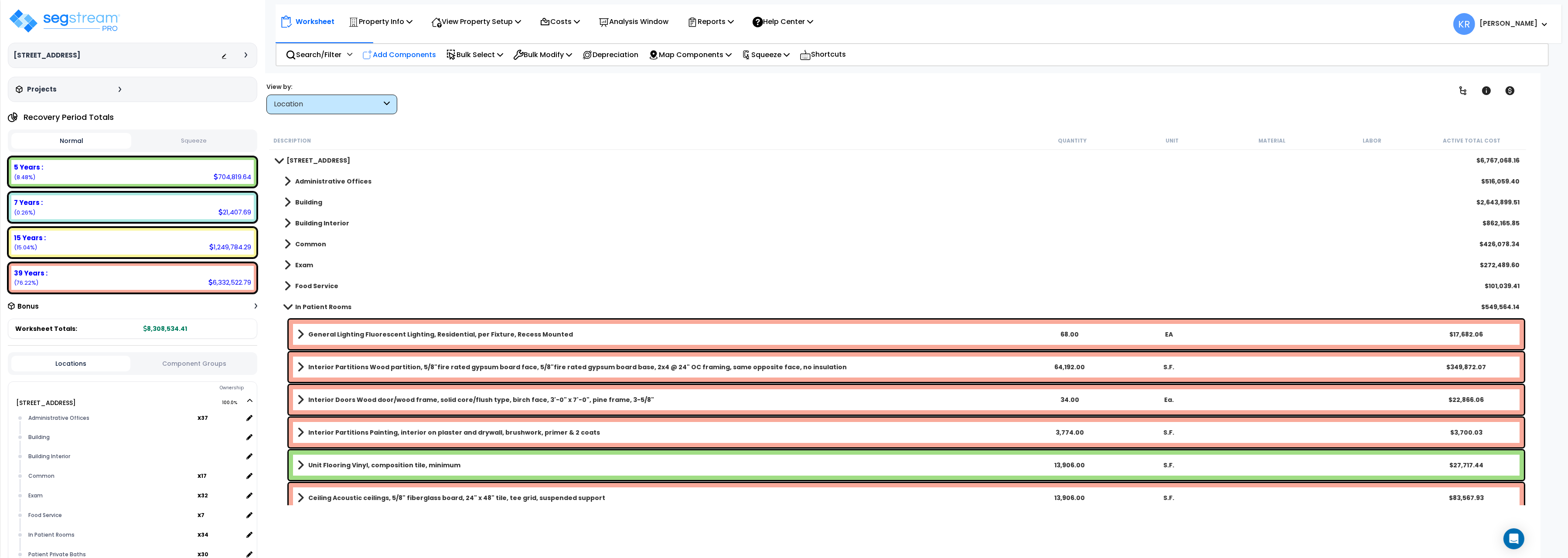
click at [399, 57] on p "Add Components" at bounding box center [399, 54] width 74 height 12
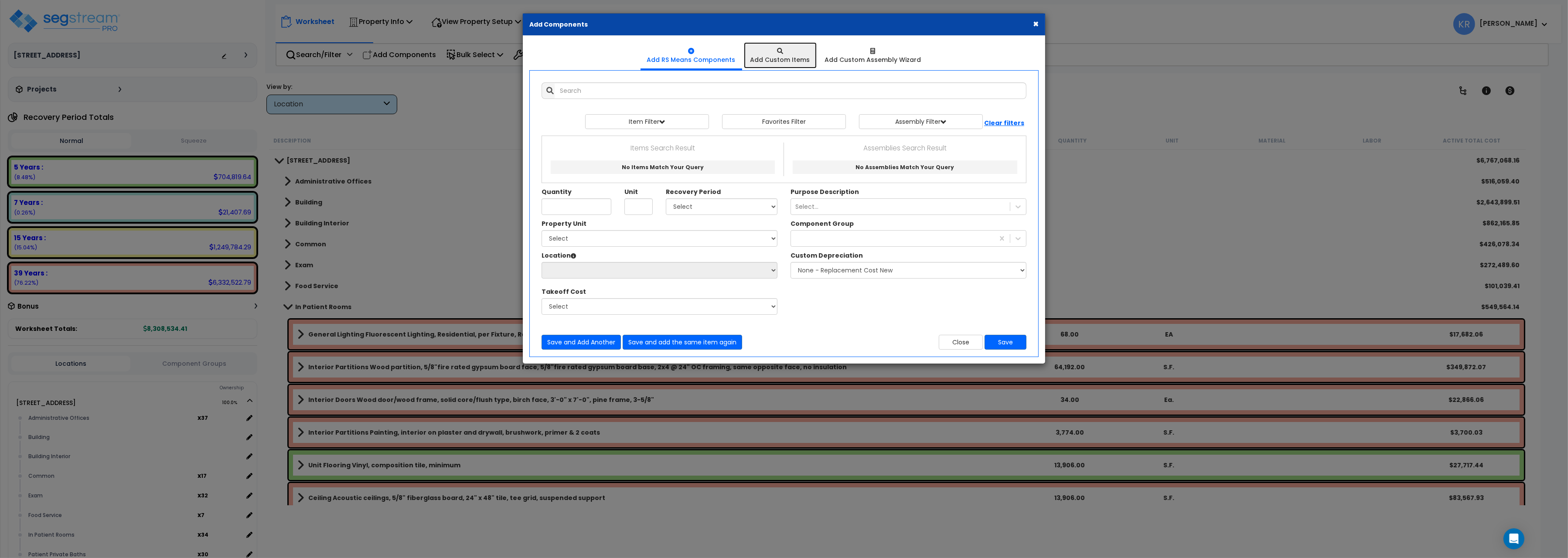
click at [772, 63] on div "Add Custom Items" at bounding box center [780, 60] width 60 height 9
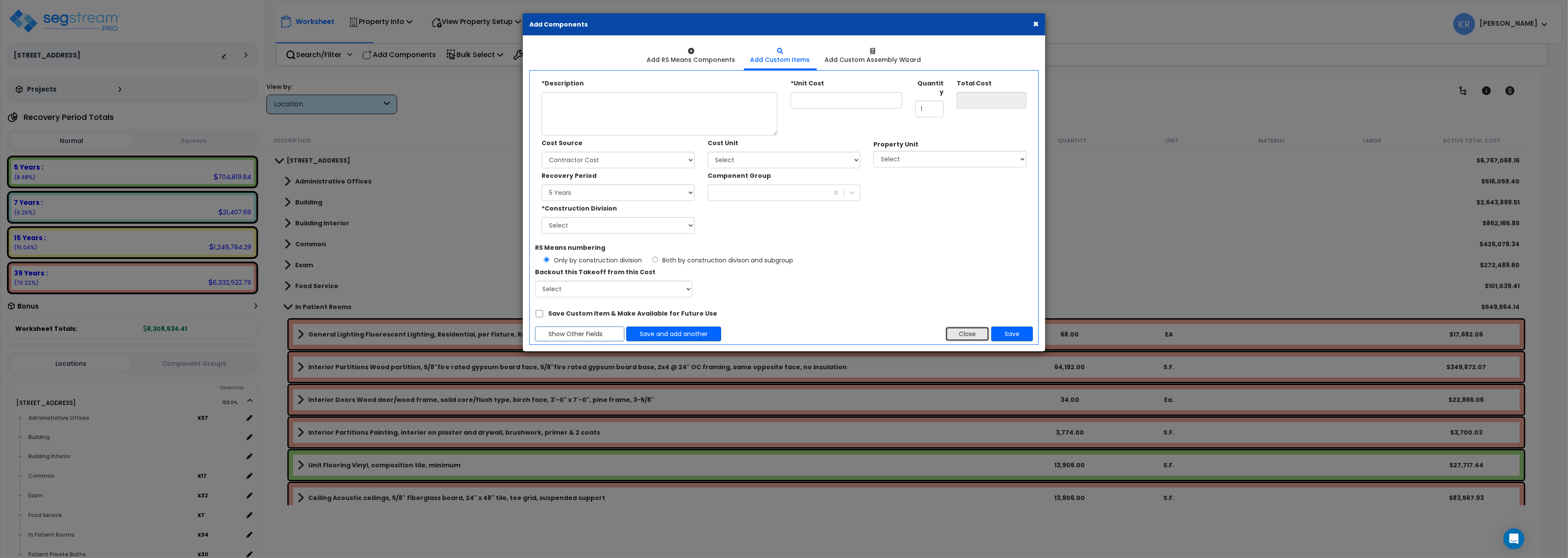
click at [967, 336] on button "Close" at bounding box center [967, 334] width 44 height 15
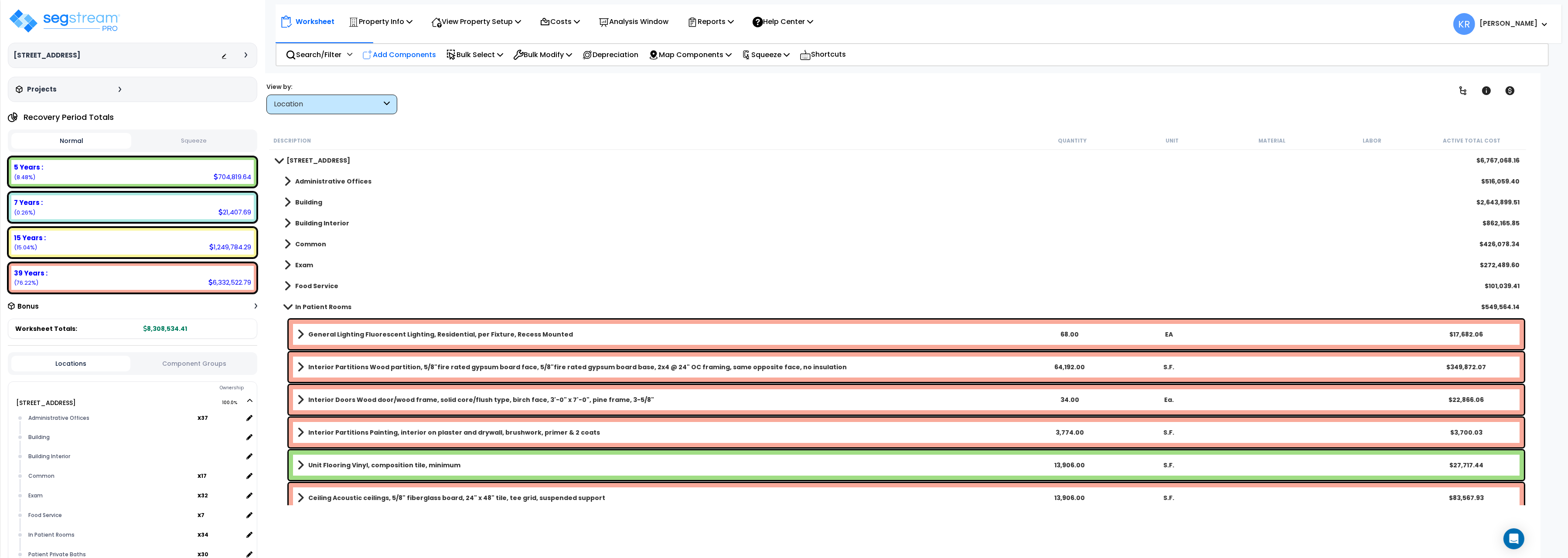
click at [411, 52] on p "Add Components" at bounding box center [399, 54] width 74 height 12
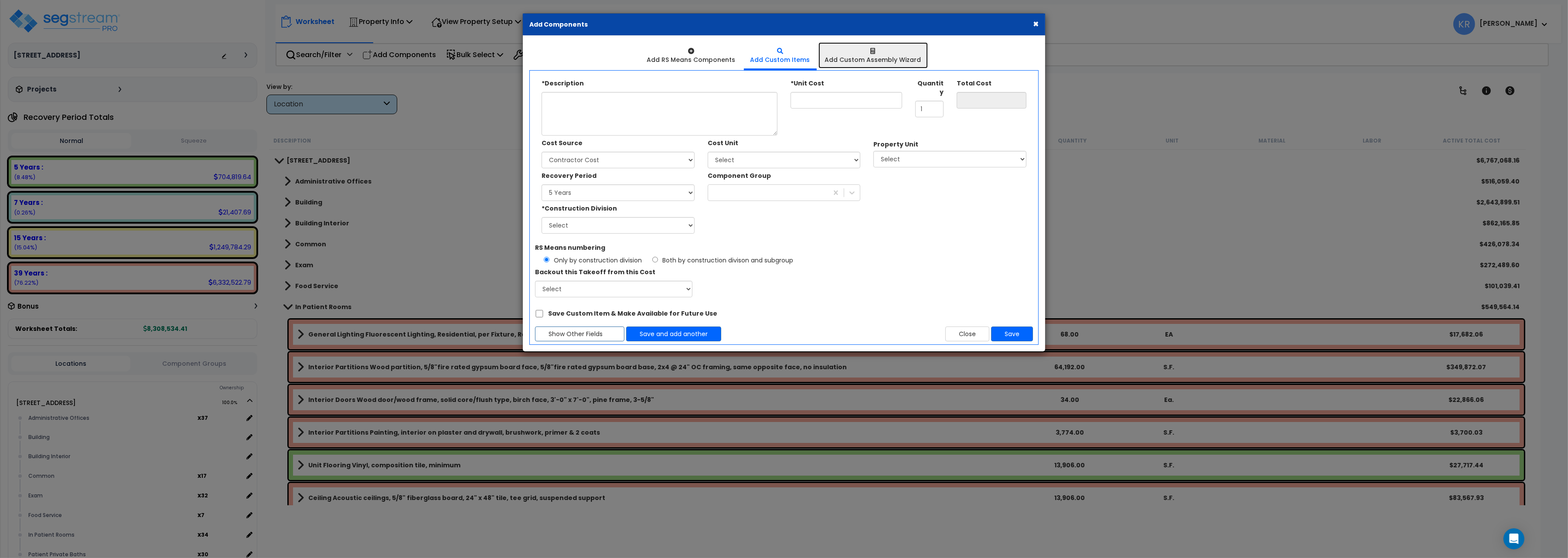
click at [875, 55] on div at bounding box center [873, 51] width 96 height 9
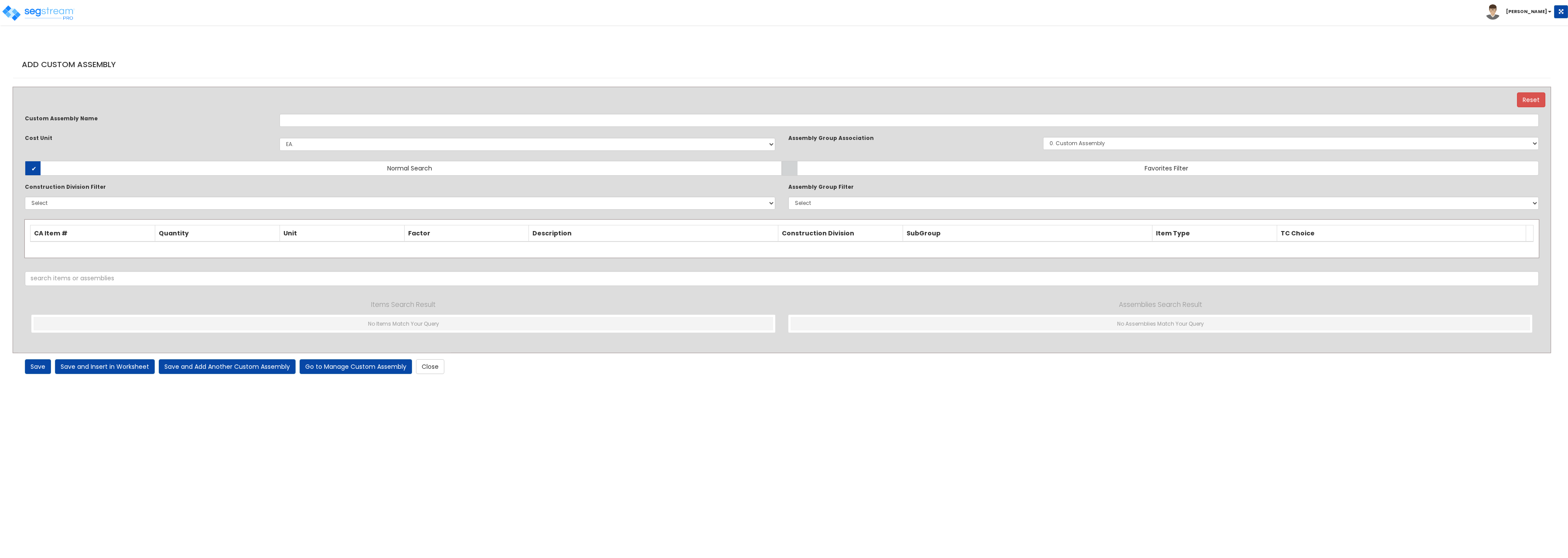
select select "1441"
click at [1144, 166] on label "Favorites Filter" at bounding box center [1160, 168] width 757 height 15
click at [0, 0] on input "Favorites Filter" at bounding box center [0, 0] width 0 height 0
click at [319, 124] on input "text" at bounding box center [909, 120] width 1259 height 13
type input "Data Port Components"
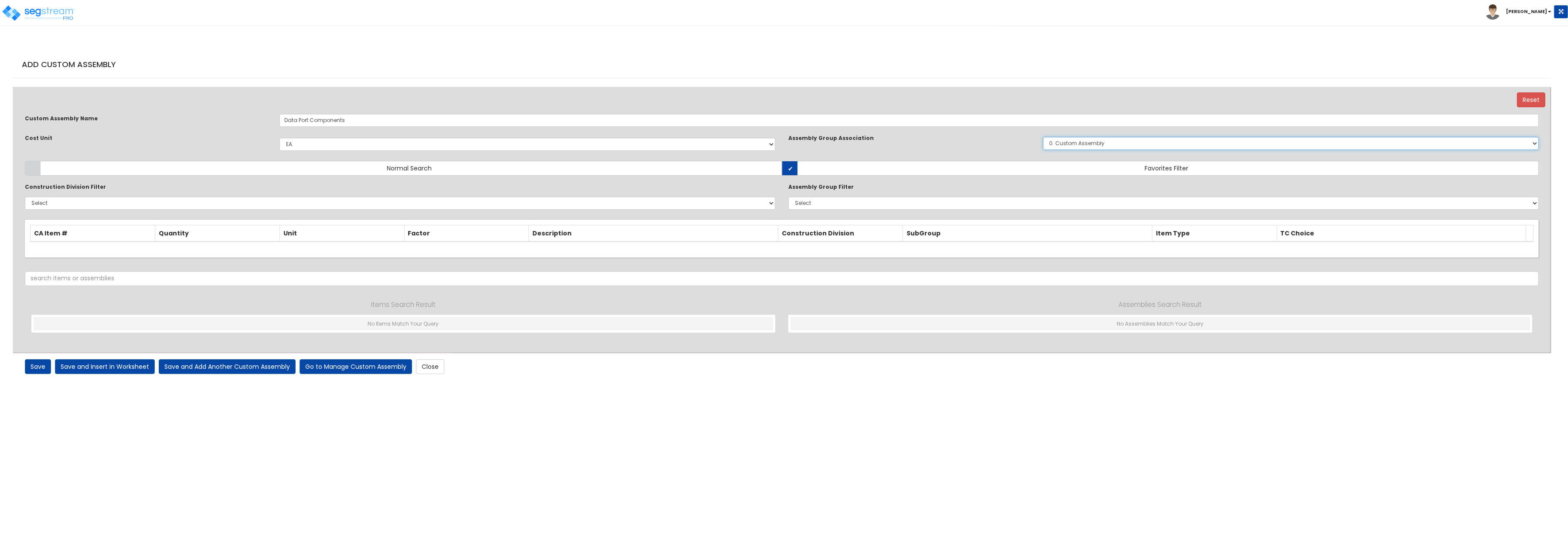
click at [1043, 137] on select "0. Custom Assembly 1. Standard Foundations 2. Special Foundations 3. Slab on Gr…" at bounding box center [1291, 143] width 495 height 13
select select "36"
click option "36. Communications and Security" at bounding box center [0, 0] width 0 height 0
click at [25, 197] on select "Select 0. Custom Item 1. General Requirements 2. Existing Conditions 3. Concret…" at bounding box center [400, 203] width 751 height 13
select select "26000000"
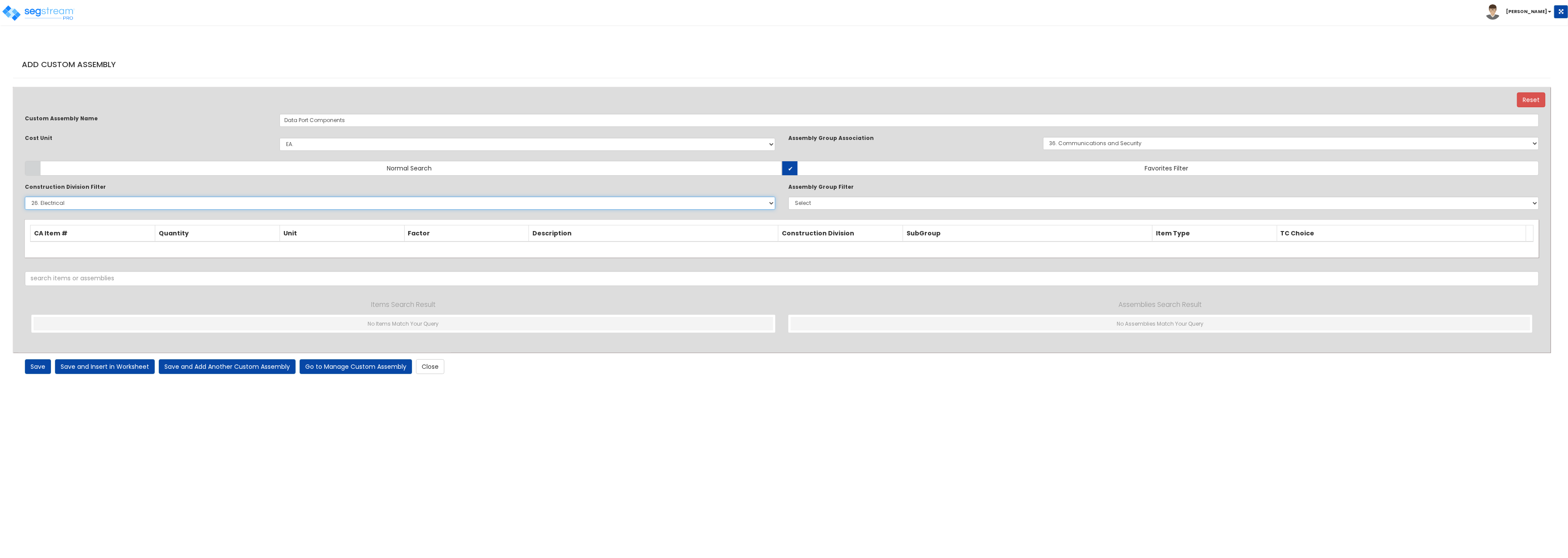
click option "26. Electrical" at bounding box center [0, 0] width 0 height 0
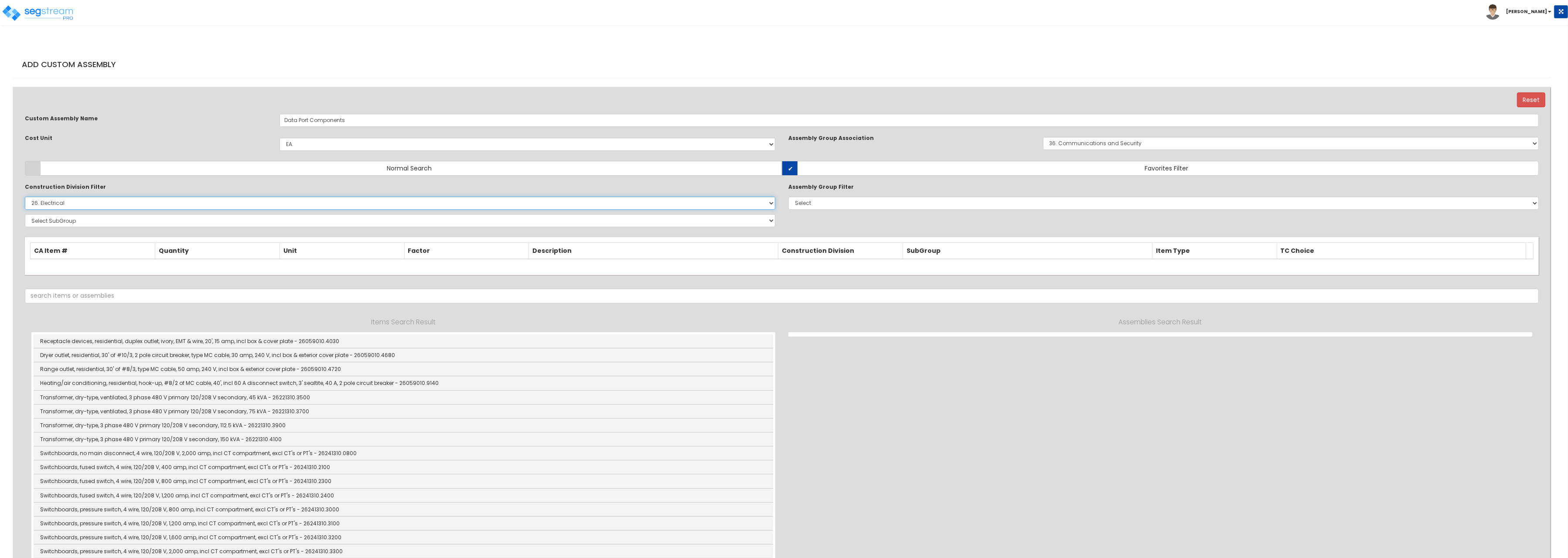
click at [25, 197] on select "Select 0. Custom Item 1. General Requirements 2. Existing Conditions 3. Concret…" at bounding box center [400, 203] width 751 height 13
select select
click option "Select" at bounding box center [0, 0] width 0 height 0
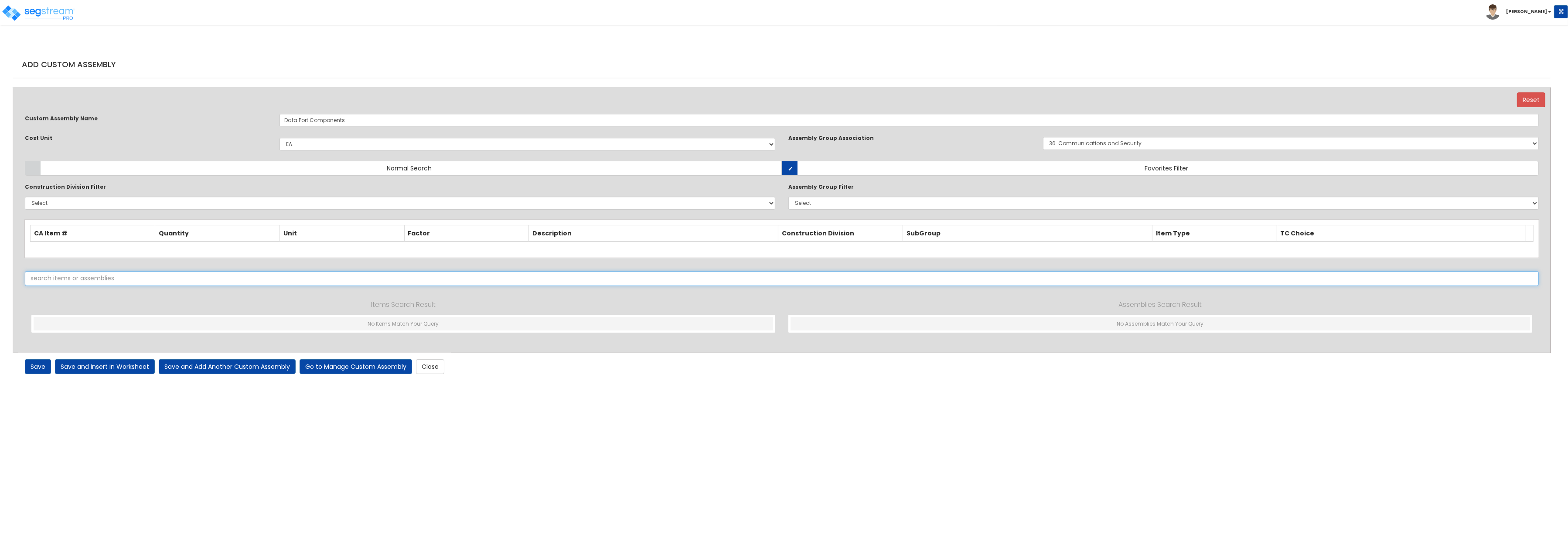
click at [85, 279] on input "text" at bounding box center [782, 279] width 1514 height 15
click at [1043, 137] on select "0. Custom Assembly 1. Standard Foundations 2. Special Foundations 3. Slab on Gr…" at bounding box center [1291, 143] width 495 height 13
click at [1111, 148] on select "0. Custom Assembly 1. Standard Foundations 2. Special Foundations 3. Slab on Gr…" at bounding box center [1291, 143] width 495 height 13
drag, startPoint x: 89, startPoint y: 274, endPoint x: 9, endPoint y: 268, distance: 80.2
click at [25, 271] on input "metallic tubing" at bounding box center [782, 279] width 1514 height 15
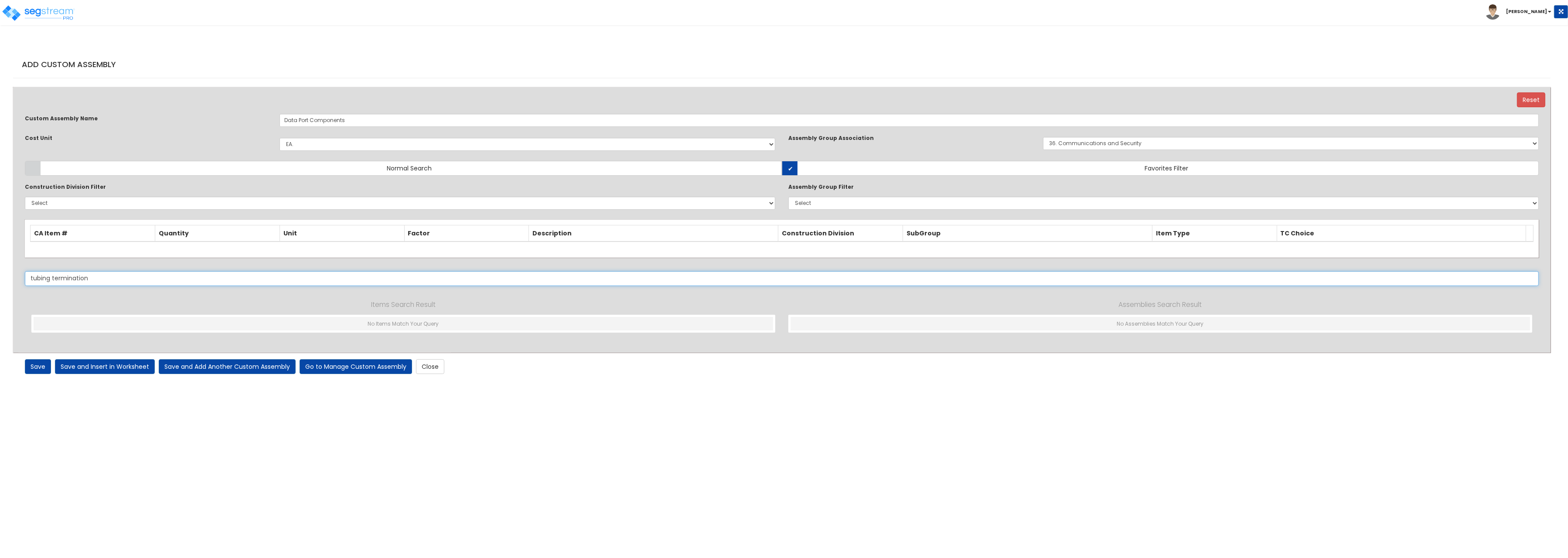
type input "tubing termination"
click at [371, 366] on link "Go to Manage Custom Assembly" at bounding box center [355, 366] width 113 height 15
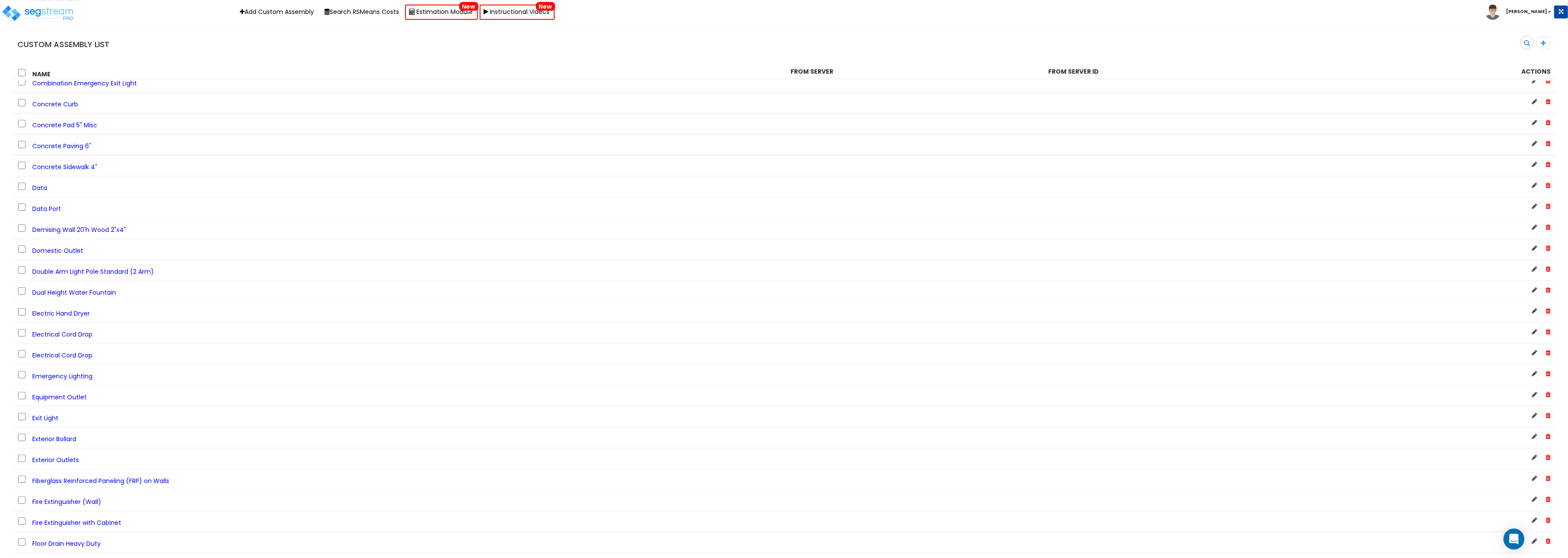
scroll to position [629, 0]
click at [65, 248] on div "Data Port" at bounding box center [397, 250] width 773 height 12
click at [25, 246] on input "checkbox" at bounding box center [22, 250] width 9 height 7
checkbox input "true"
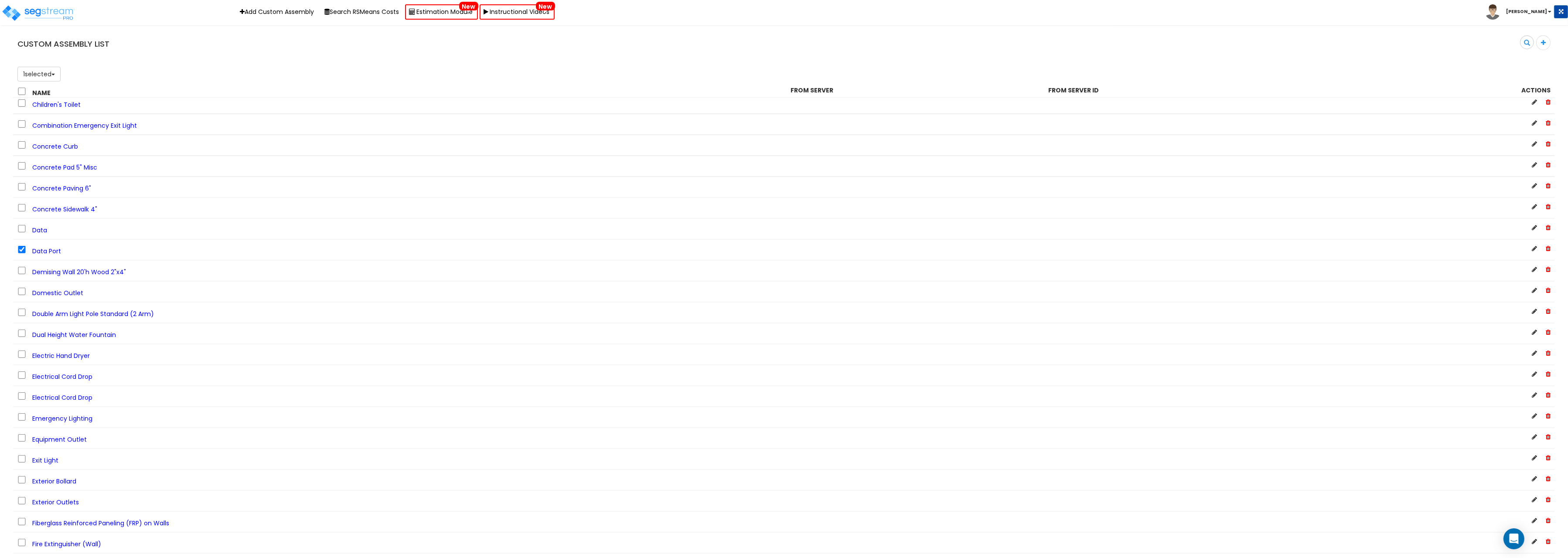
click at [52, 246] on span "Data Port" at bounding box center [46, 251] width 29 height 9
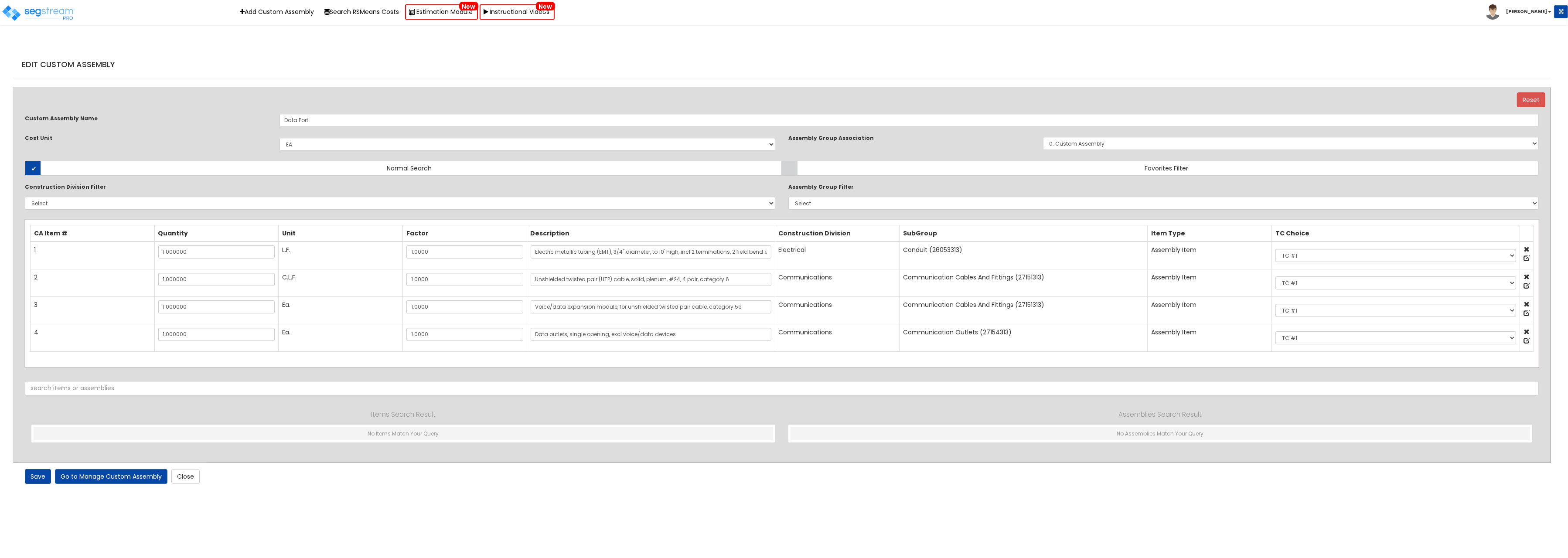
click at [35, 476] on link "Save" at bounding box center [38, 476] width 26 height 15
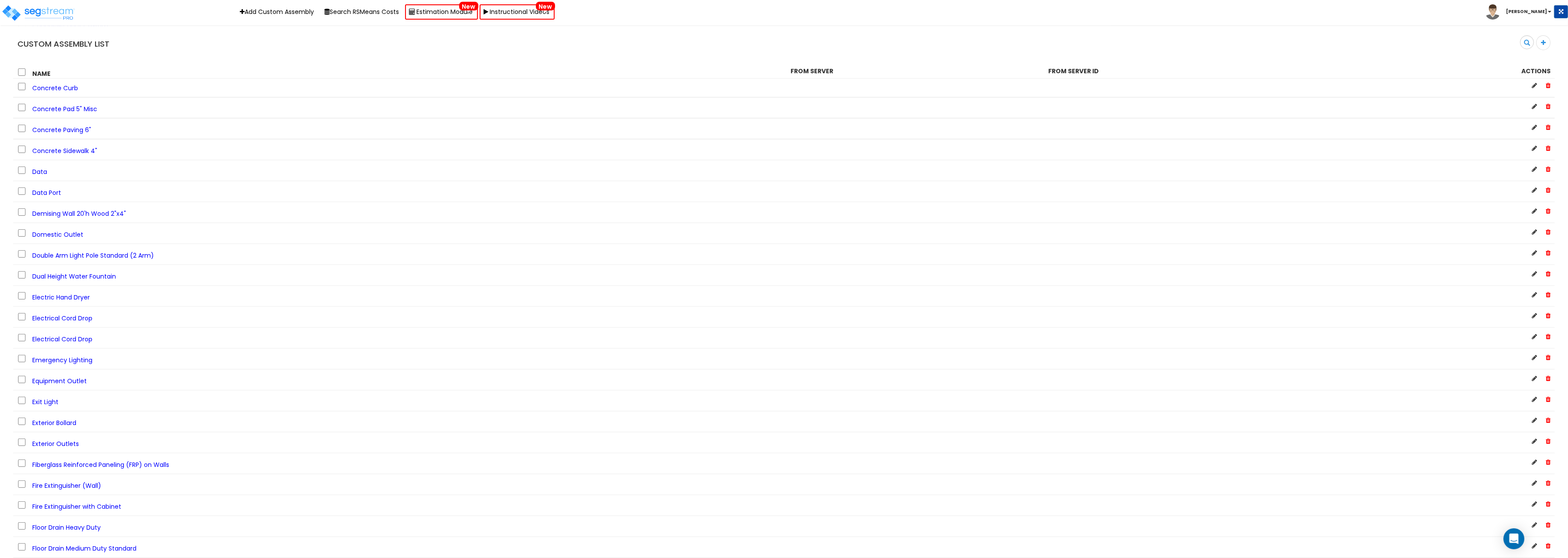
scroll to position [675, 0]
click at [21, 201] on input "checkbox" at bounding box center [22, 204] width 9 height 7
checkbox input "true"
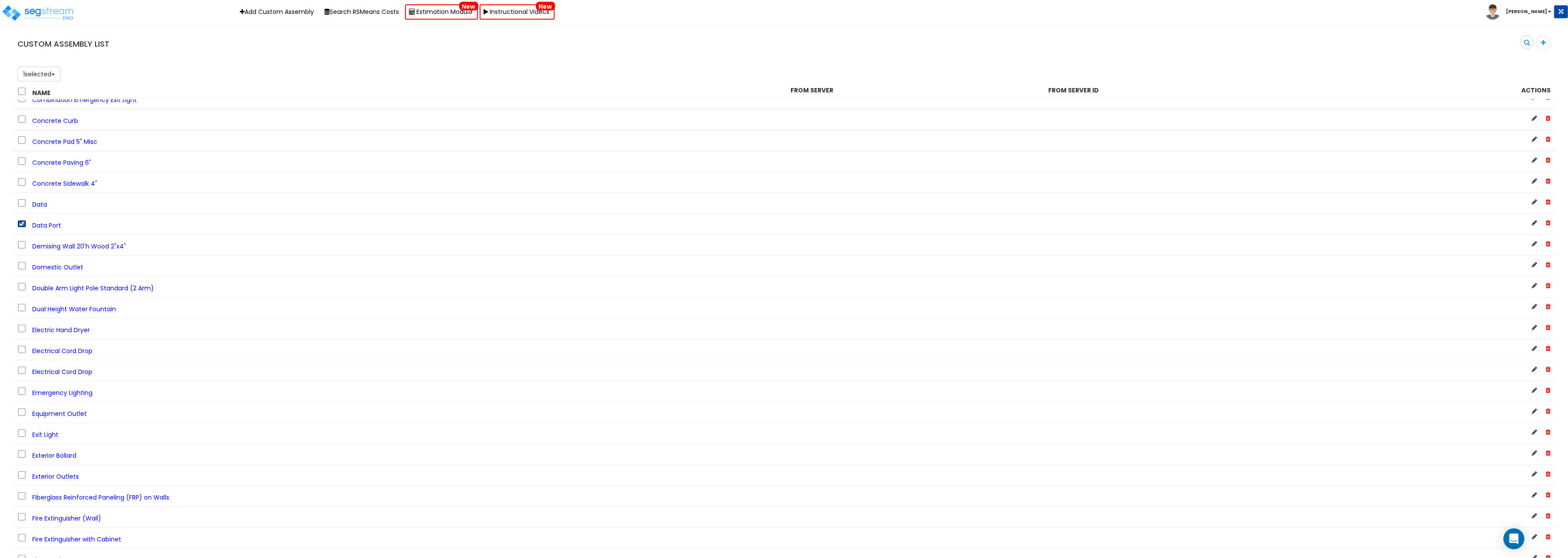
scroll to position [694, 0]
click at [35, 10] on img at bounding box center [38, 13] width 74 height 18
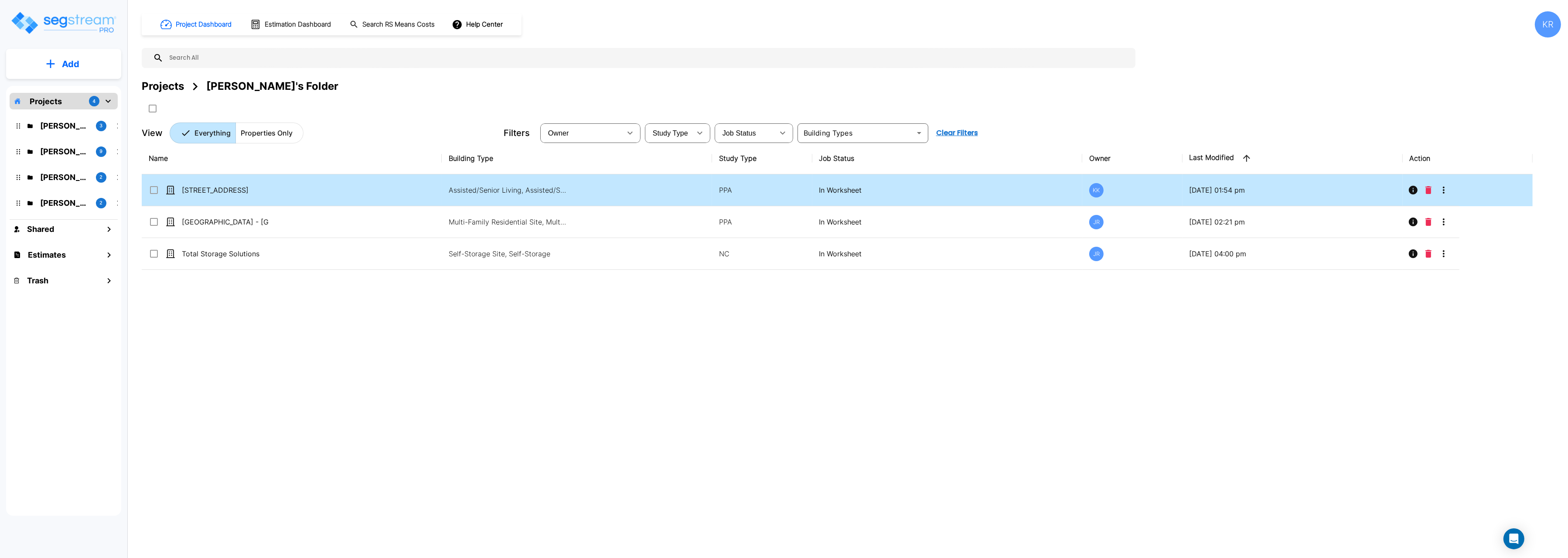
click at [170, 189] on icon at bounding box center [170, 190] width 9 height 9
checkbox input "true"
click at [170, 189] on icon at bounding box center [170, 190] width 9 height 9
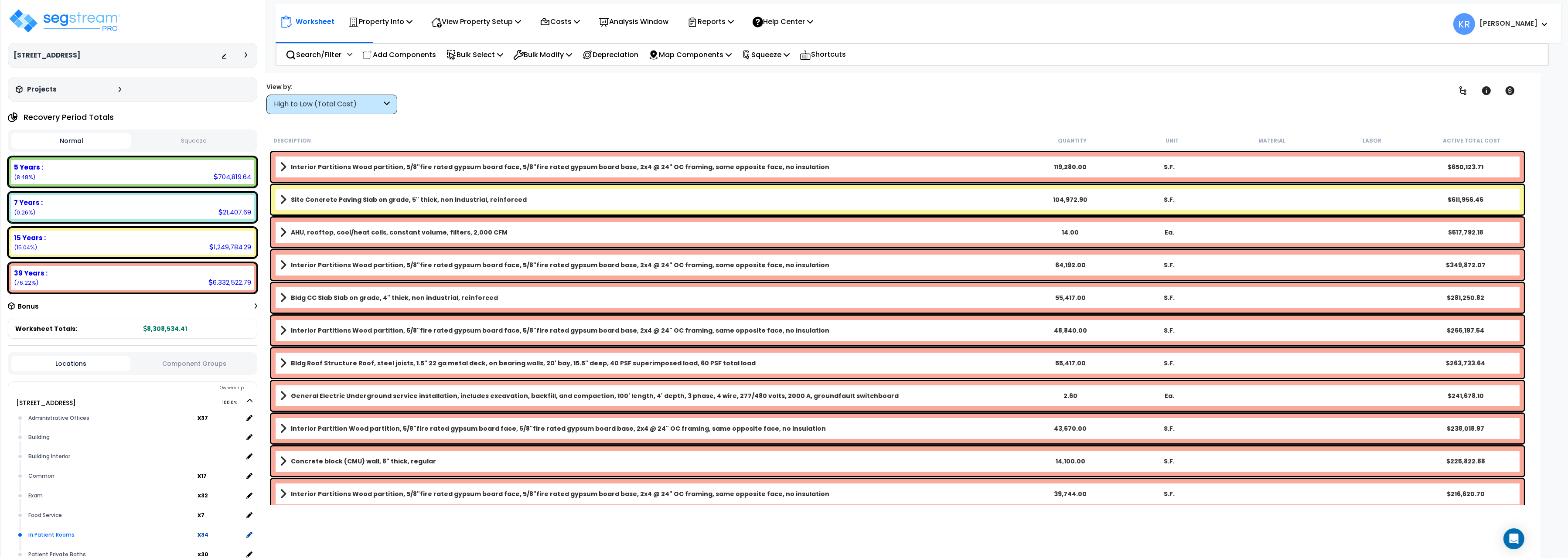
click at [56, 528] on div "In Patient Rooms x 34" at bounding box center [139, 534] width 226 height 19
click at [33, 534] on div "In Patient Rooms" at bounding box center [112, 534] width 172 height 10
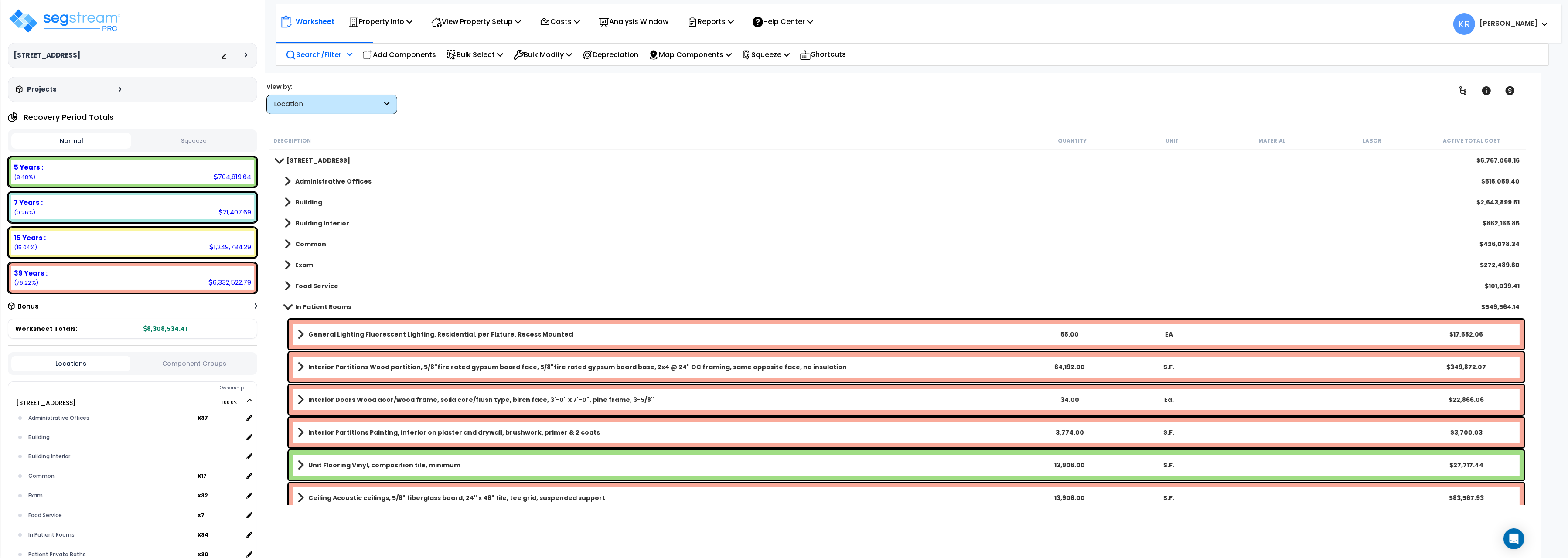
click at [331, 60] on p "Search/Filter" at bounding box center [313, 54] width 56 height 12
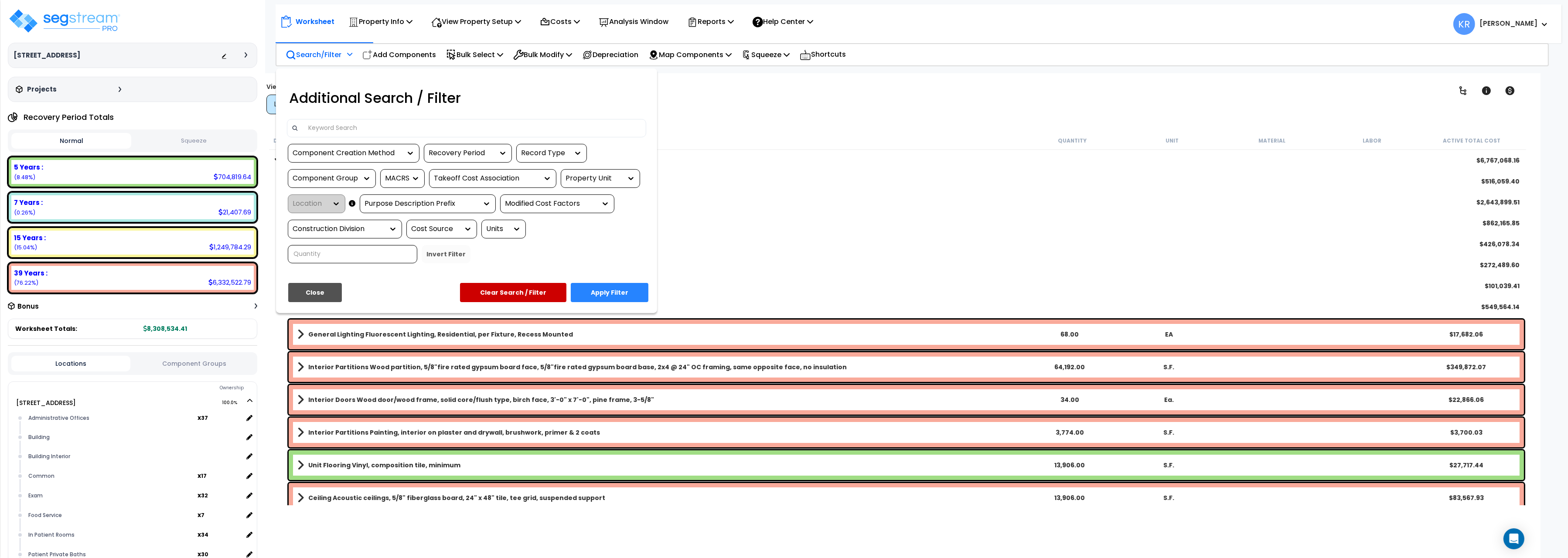
click at [371, 47] on div at bounding box center [784, 279] width 1568 height 558
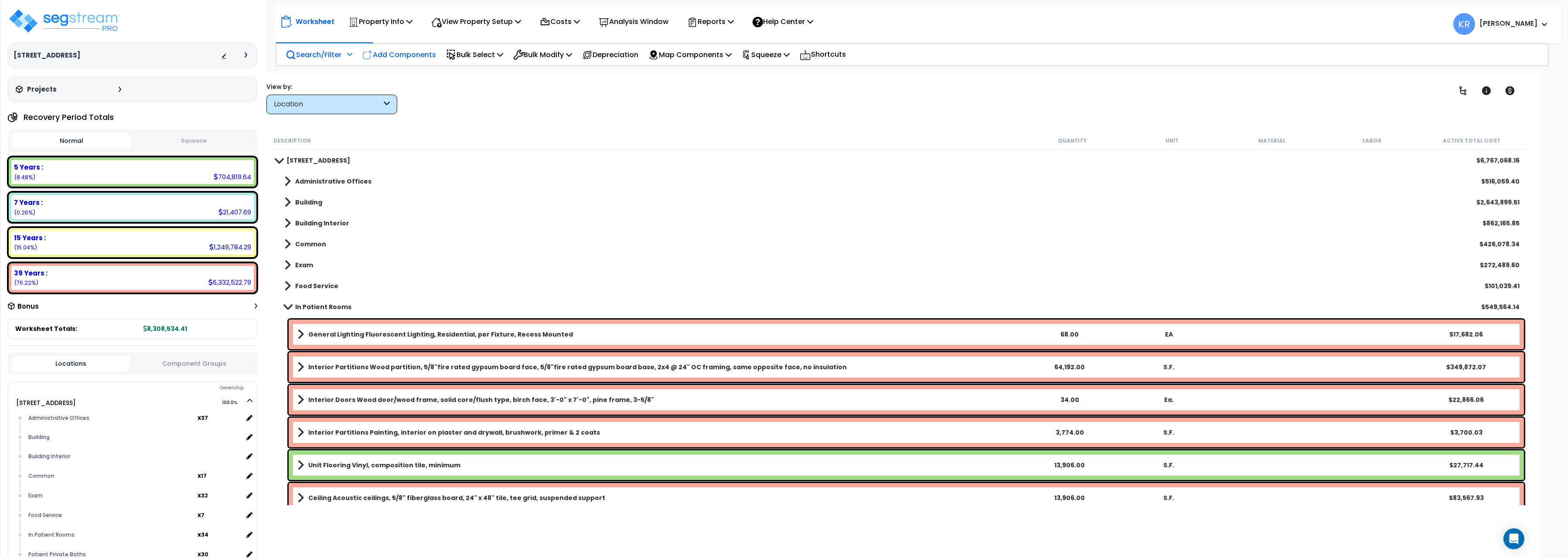
click at [389, 51] on p "Add Components" at bounding box center [399, 54] width 74 height 12
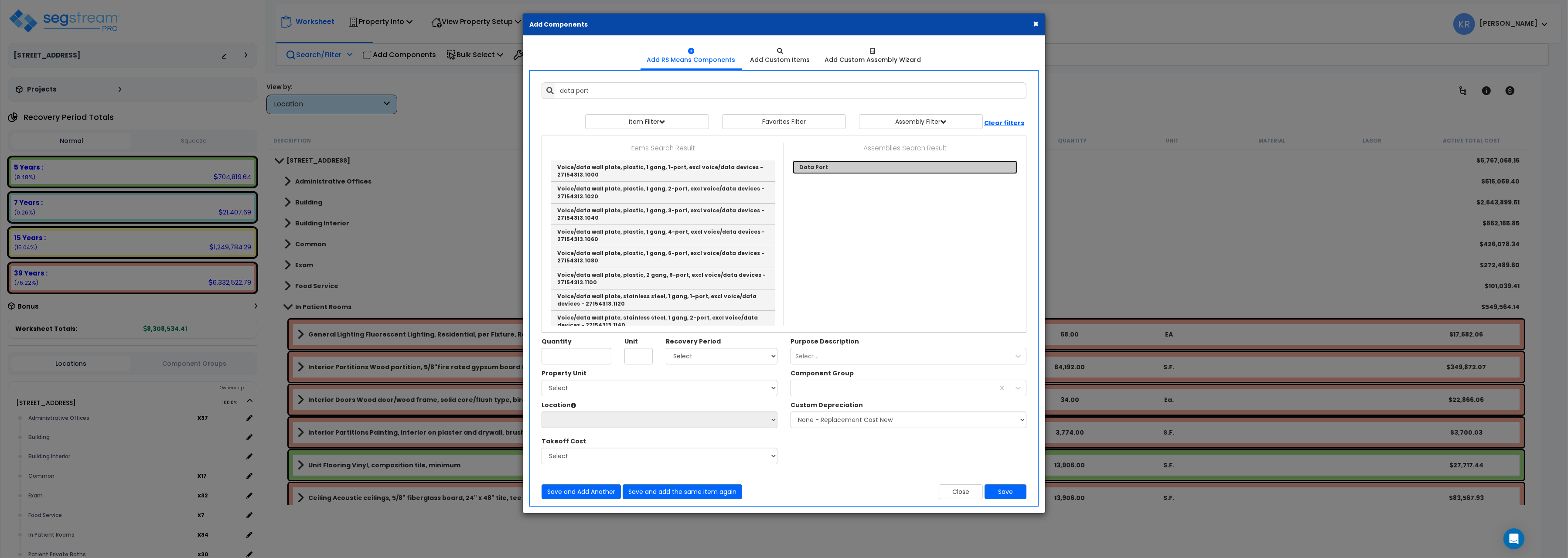
click at [855, 170] on link "Data Port" at bounding box center [905, 167] width 225 height 13
type input "Data Port"
checkbox input "true"
type input "EA."
click at [855, 337] on div "Purpose Description Select..." at bounding box center [908, 350] width 249 height 27
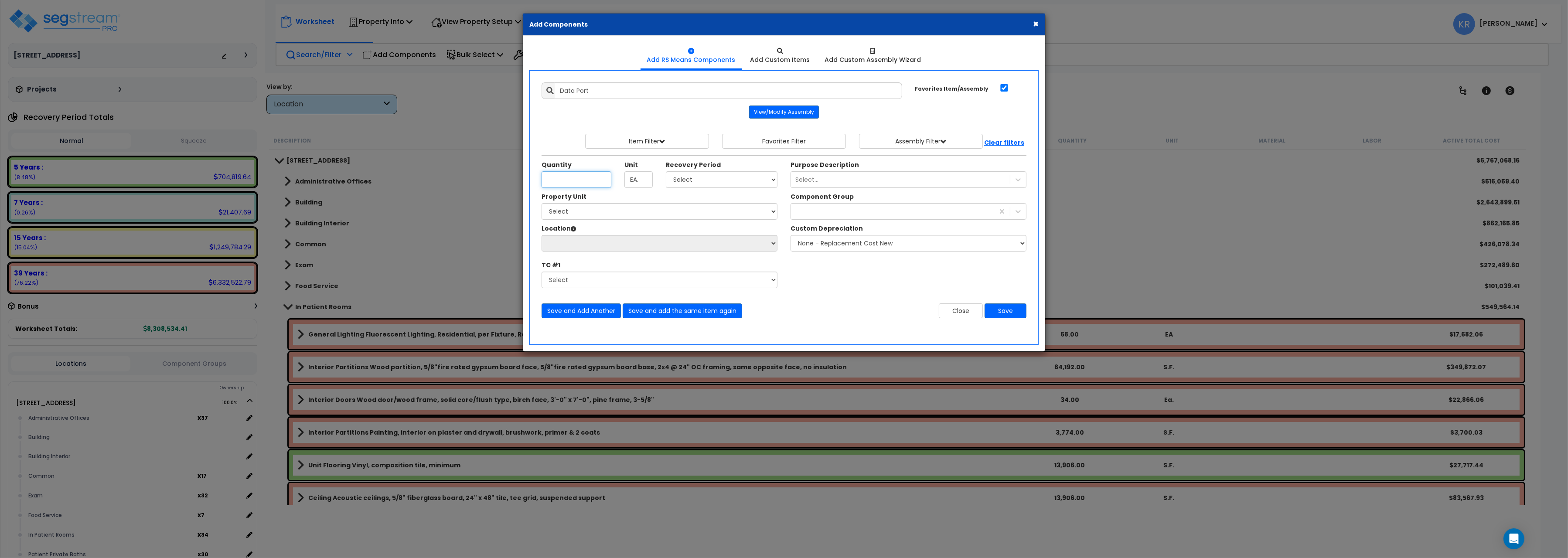
click at [564, 180] on input "Quantity" at bounding box center [576, 180] width 70 height 16
type input "4"
click at [542, 203] on select "Select 204 Energy Pkwy Site Improvements" at bounding box center [660, 211] width 236 height 16
select select "162439"
click option "[STREET_ADDRESS]" at bounding box center [0, 0] width 0 height 0
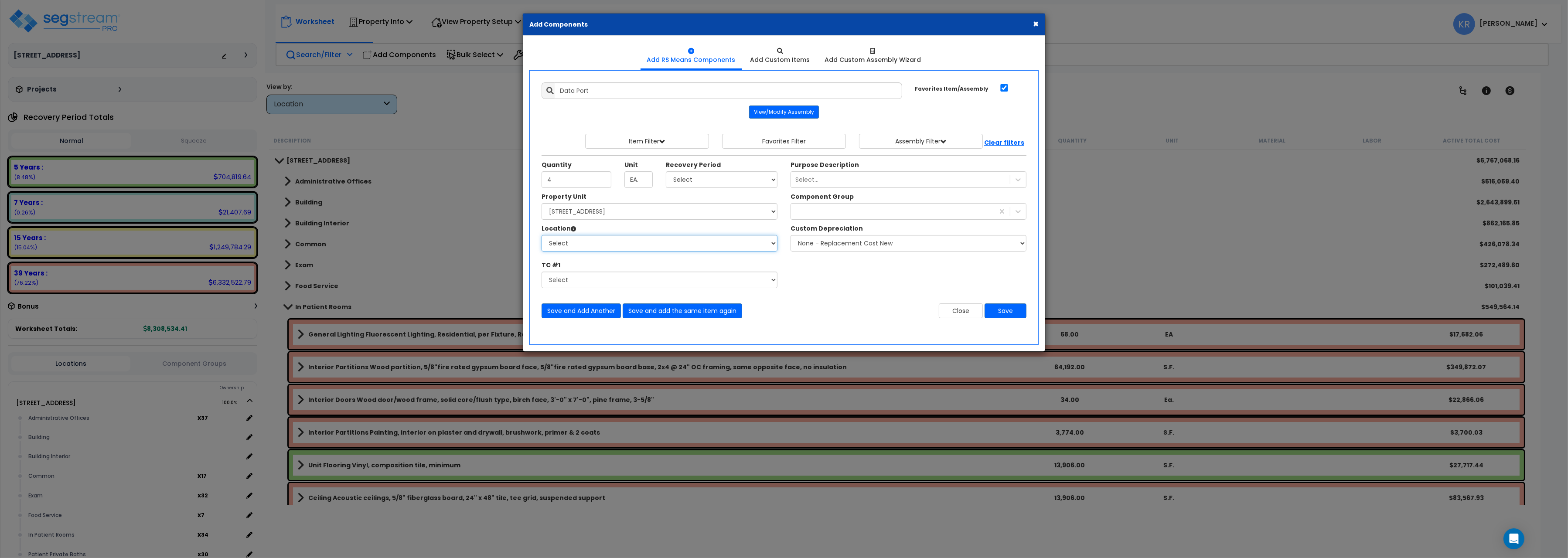
click at [542, 235] on select "Select Administrative Offices Building Building Interior Common Exam Food Servi…" at bounding box center [660, 243] width 236 height 16
select select "31345"
click option "In Patient Rooms" at bounding box center [0, 0] width 0 height 0
type input "34"
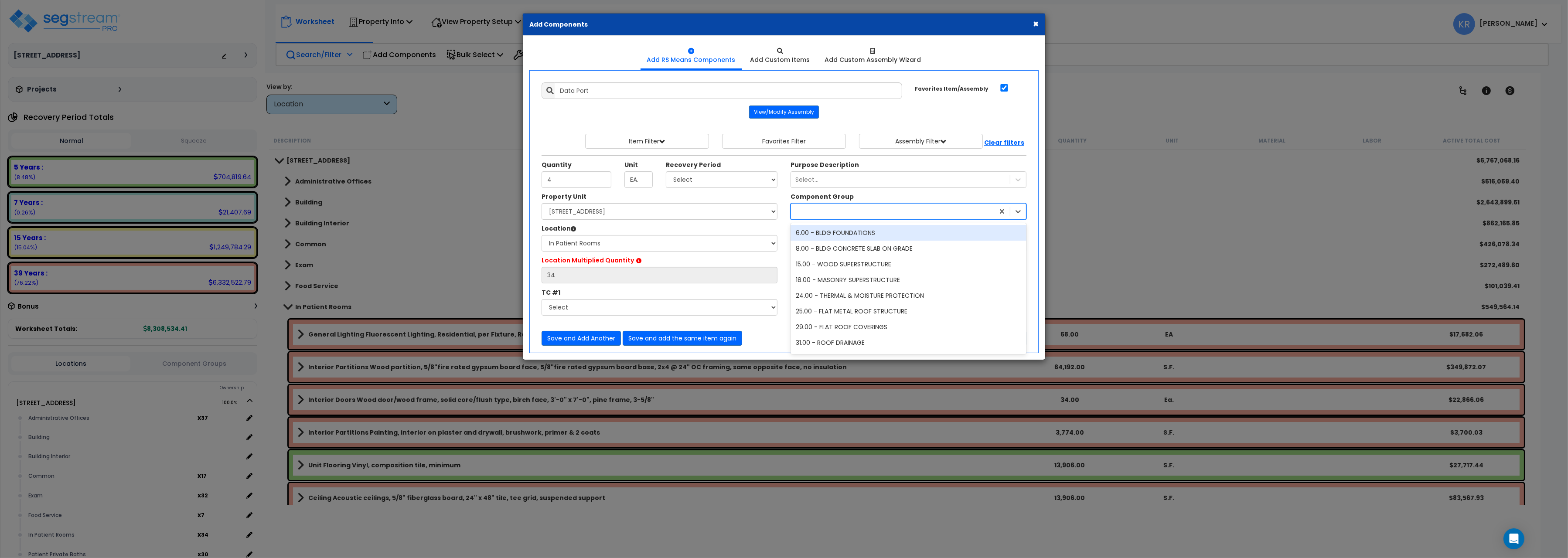
click at [821, 213] on div at bounding box center [892, 211] width 203 height 14
type input "203"
click at [866, 235] on div "203.00 - COMPUTER DATA ELECTRICAL" at bounding box center [909, 233] width 236 height 16
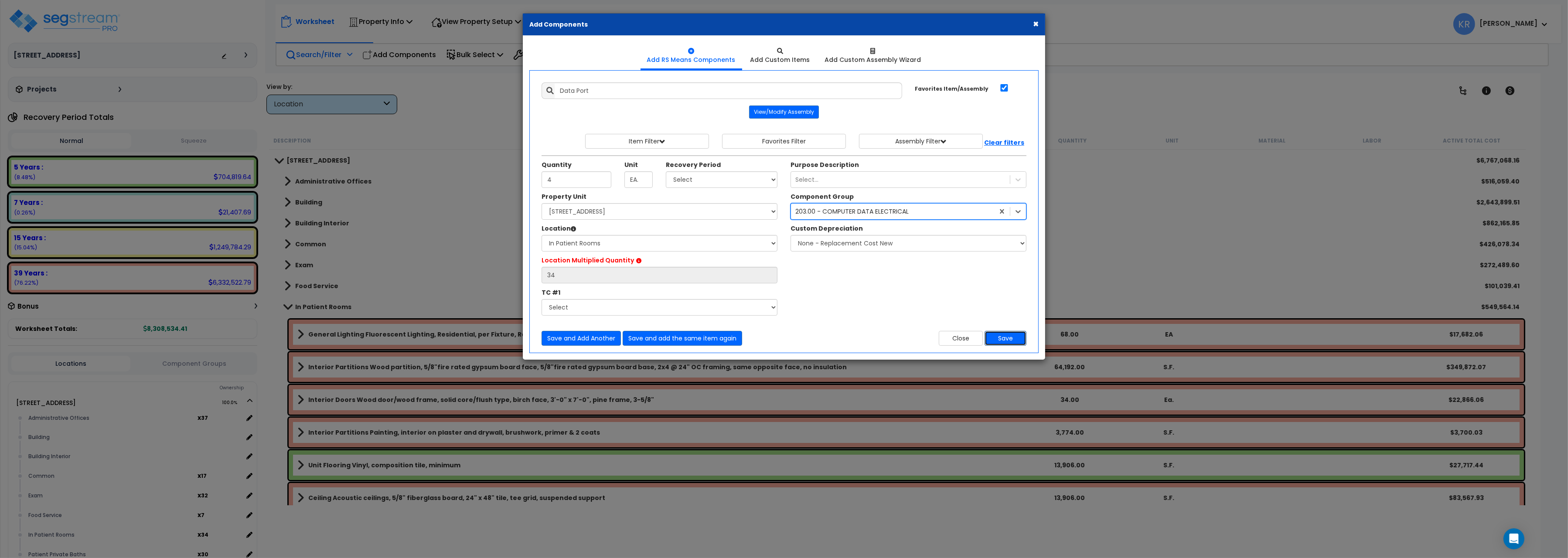
click at [1005, 340] on button "Save" at bounding box center [1006, 338] width 42 height 15
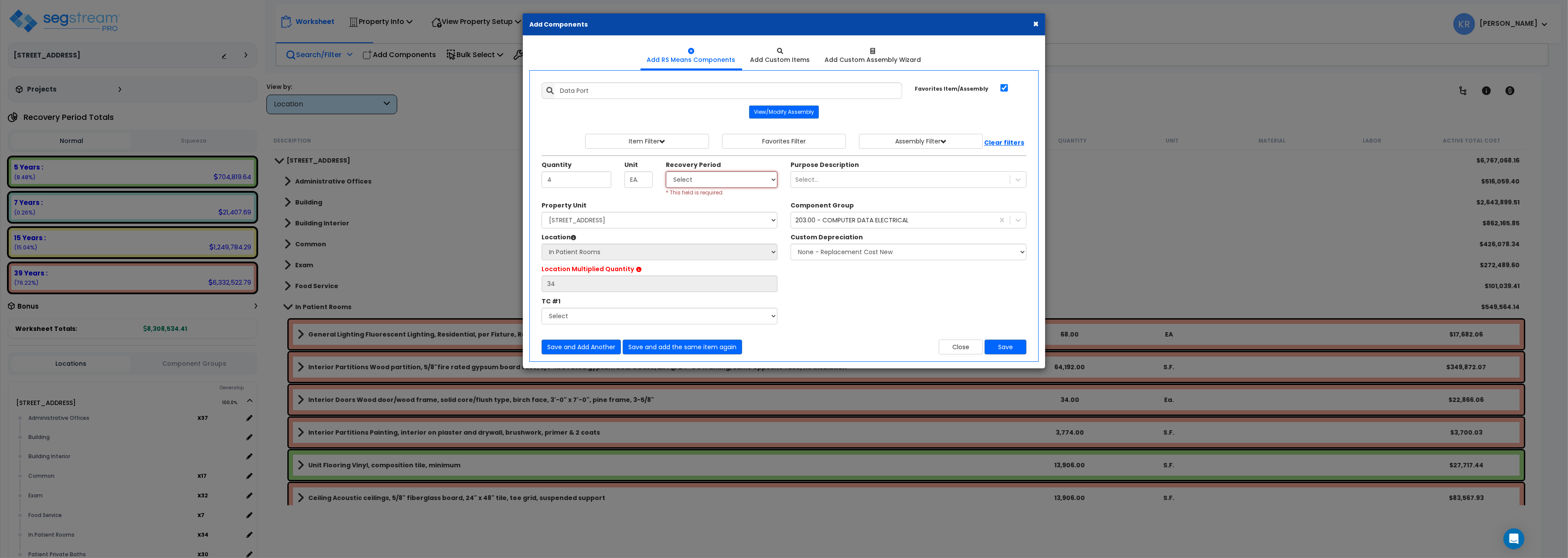
click at [666, 172] on select "Select 5 Years 7 Years 15 Years 20 Years 39 Years 27.5 Year" at bounding box center [721, 180] width 111 height 16
select select "5Y"
click option "5 Years" at bounding box center [0, 0] width 0 height 0
click at [1015, 346] on button "Save" at bounding box center [1006, 347] width 42 height 15
click at [597, 203] on div "Property Unit" at bounding box center [660, 198] width 236 height 11
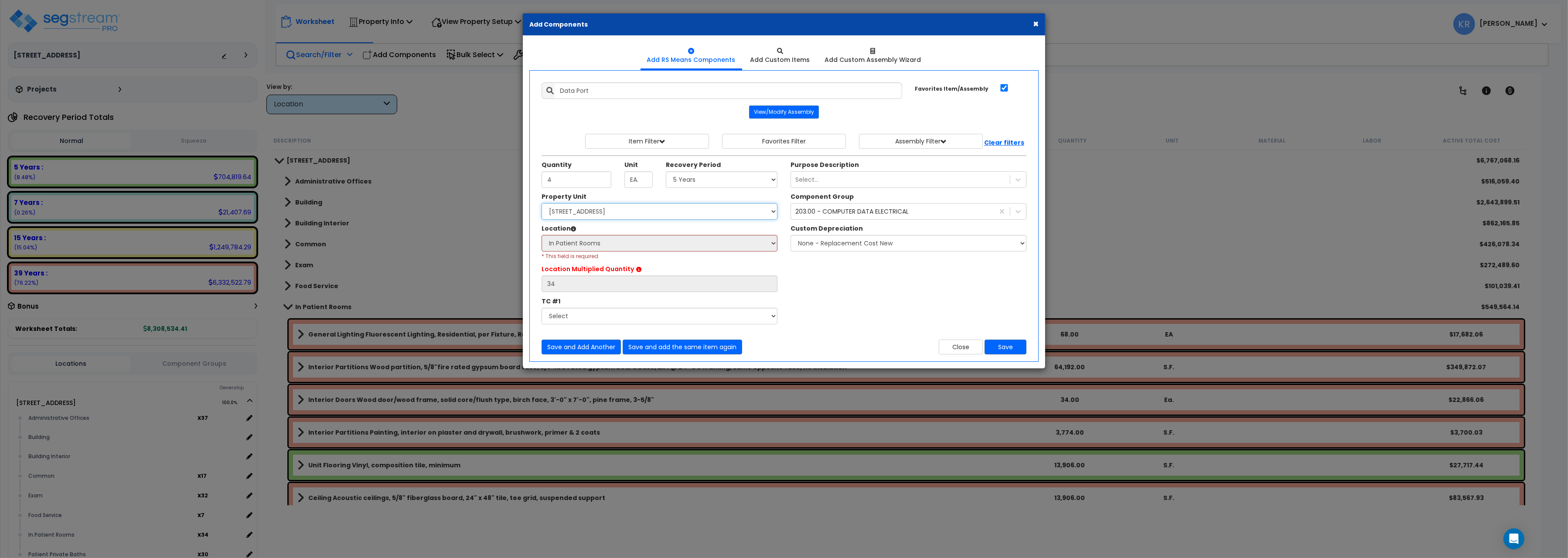
click at [542, 203] on select "Select 204 Energy Pkwy Site Improvements" at bounding box center [660, 211] width 236 height 16
click option "[STREET_ADDRESS]" at bounding box center [0, 0] width 0 height 0
click at [1007, 349] on button "Save" at bounding box center [1006, 347] width 42 height 15
click at [572, 349] on button "Save and Add Another" at bounding box center [581, 347] width 79 height 15
click at [963, 350] on button "Close" at bounding box center [961, 347] width 44 height 15
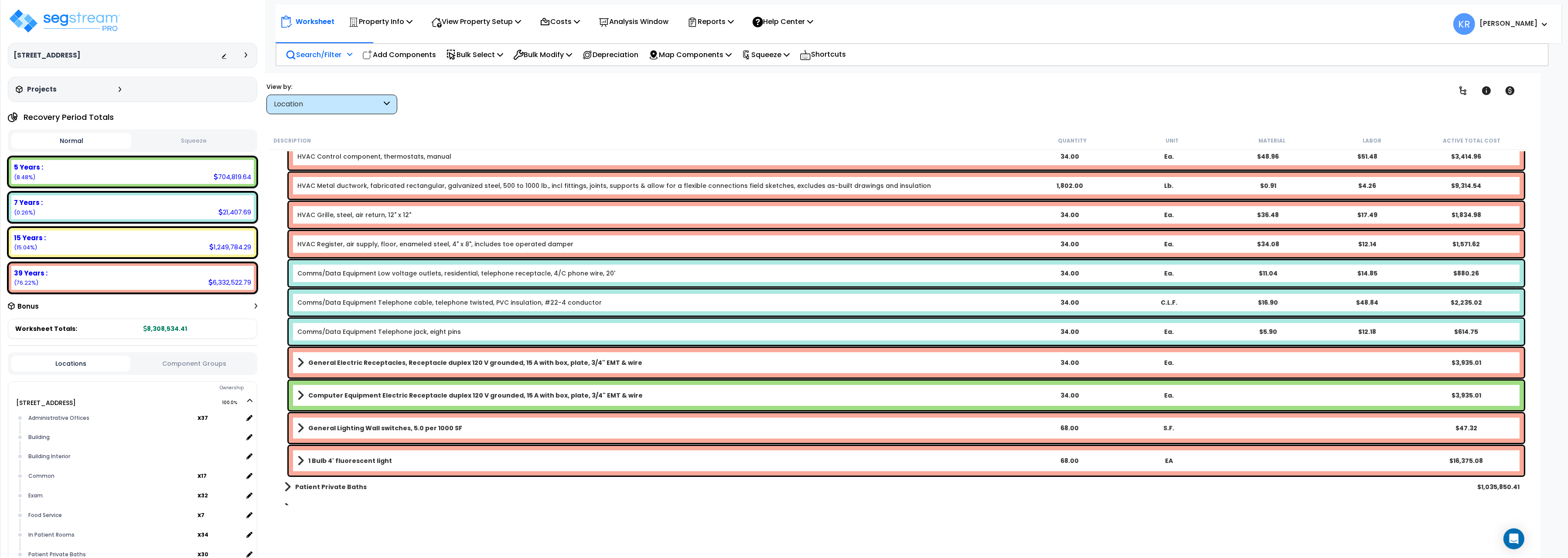
scroll to position [281, 0]
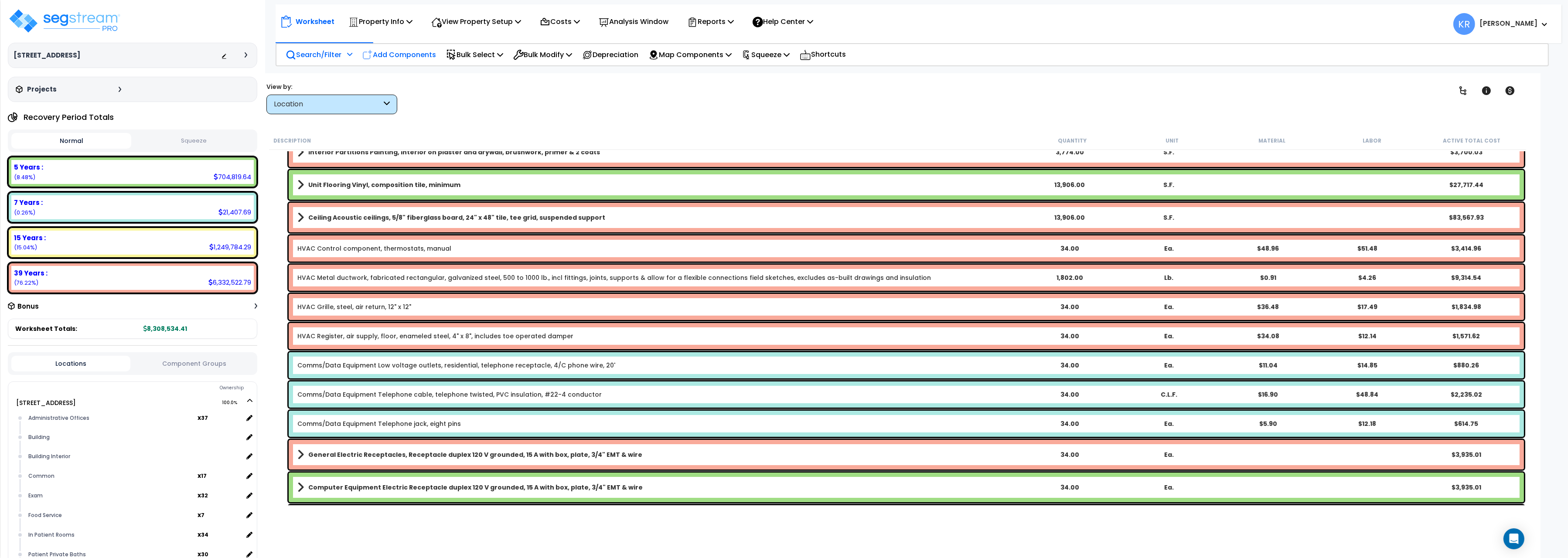
click at [390, 58] on p "Add Components" at bounding box center [399, 54] width 74 height 12
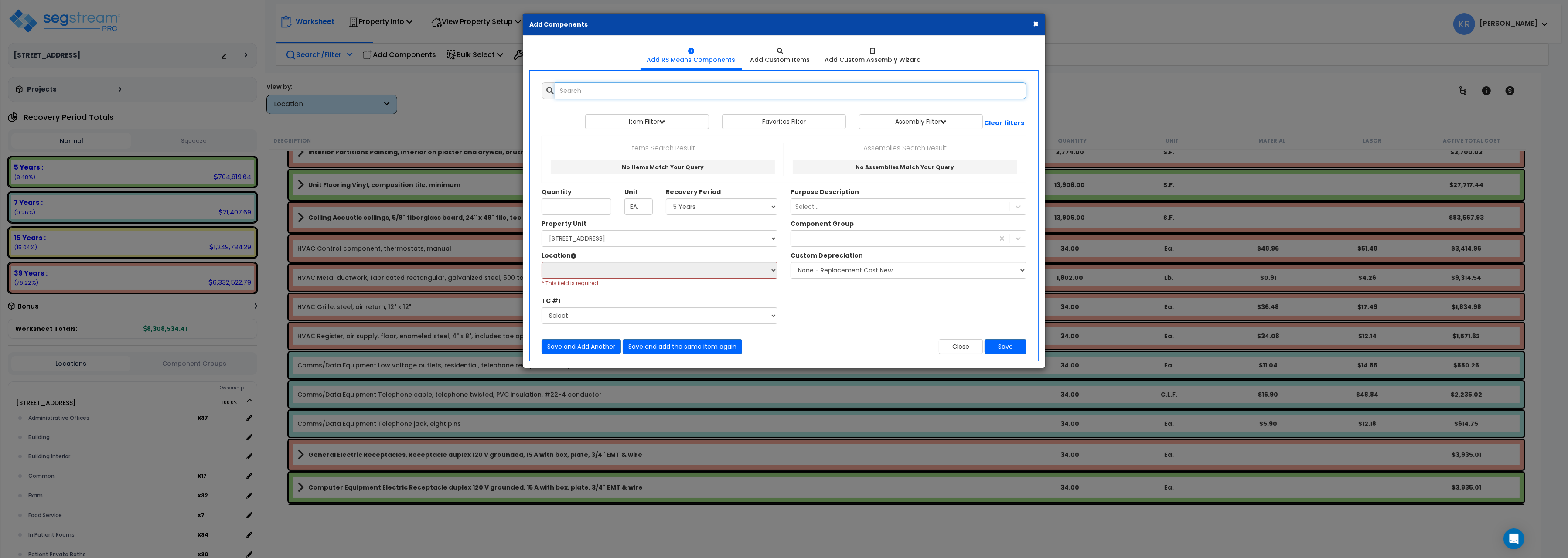
select select
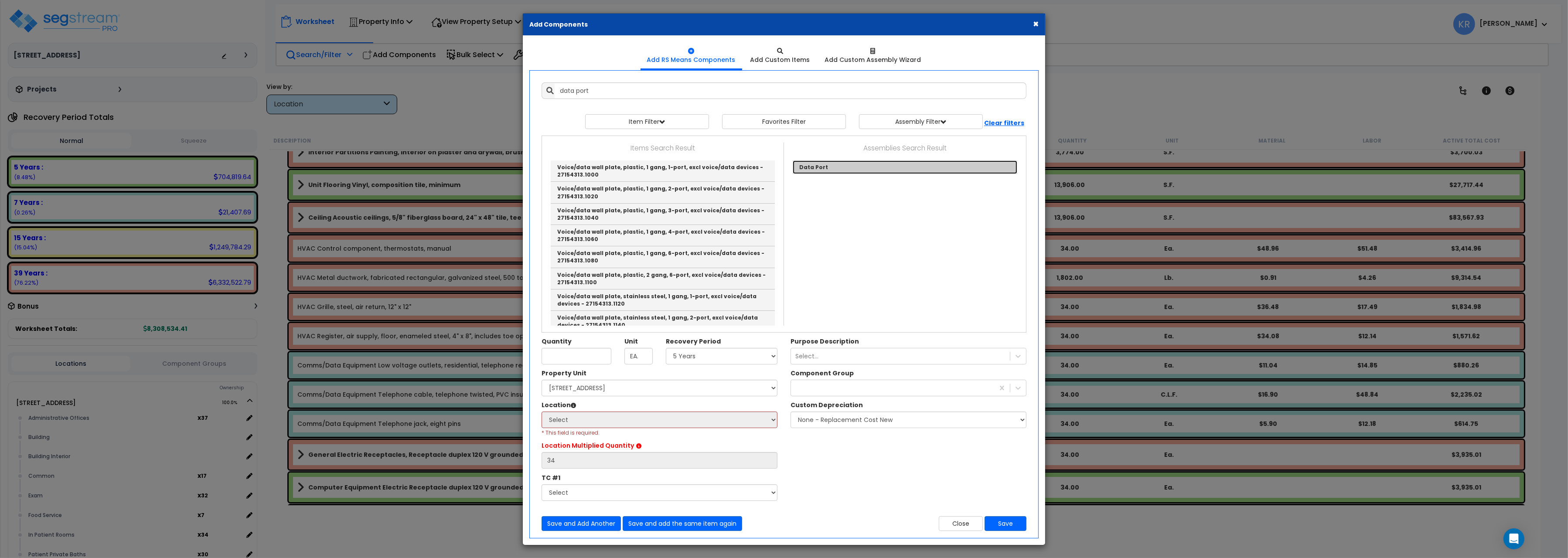
click at [823, 170] on link "Data Port" at bounding box center [905, 167] width 225 height 13
type input "Data Port"
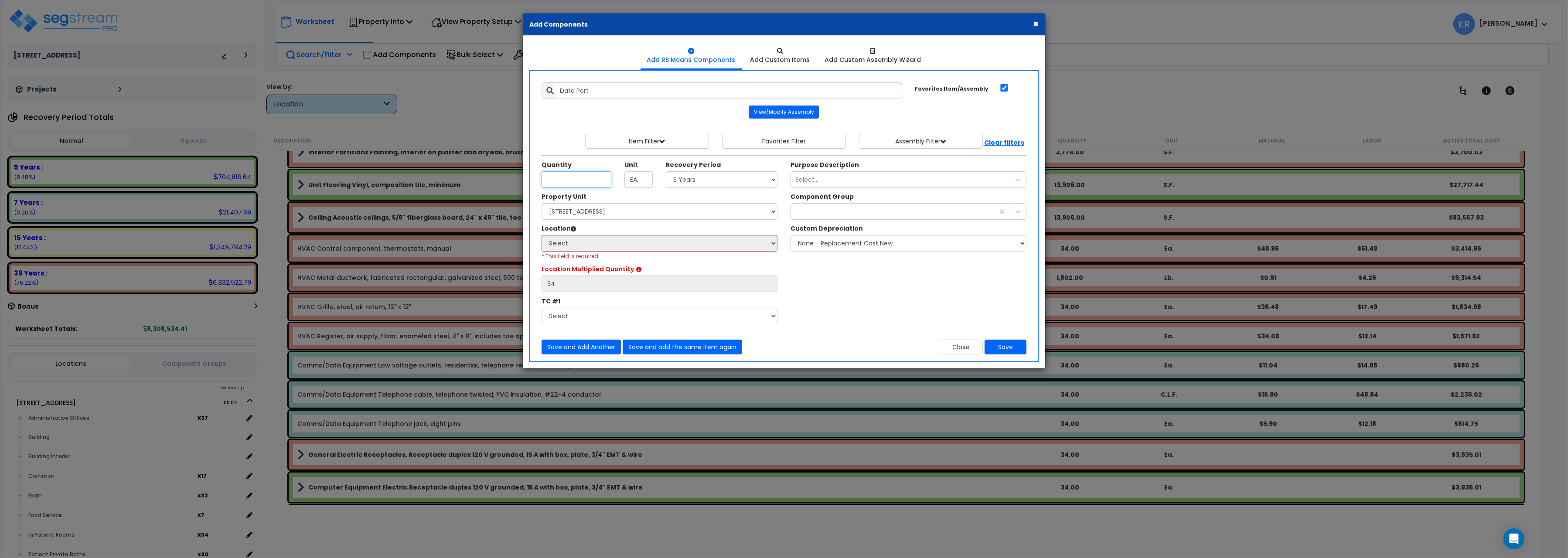
click at [575, 183] on input "Quantity" at bounding box center [576, 180] width 70 height 16
type input "4"
click at [666, 172] on select "Select 5 Years 7 Years 15 Years 20 Years 39 Years 27.5 Year" at bounding box center [721, 180] width 111 height 16
select select "5Y"
click option "5 Years" at bounding box center [0, 0] width 0 height 0
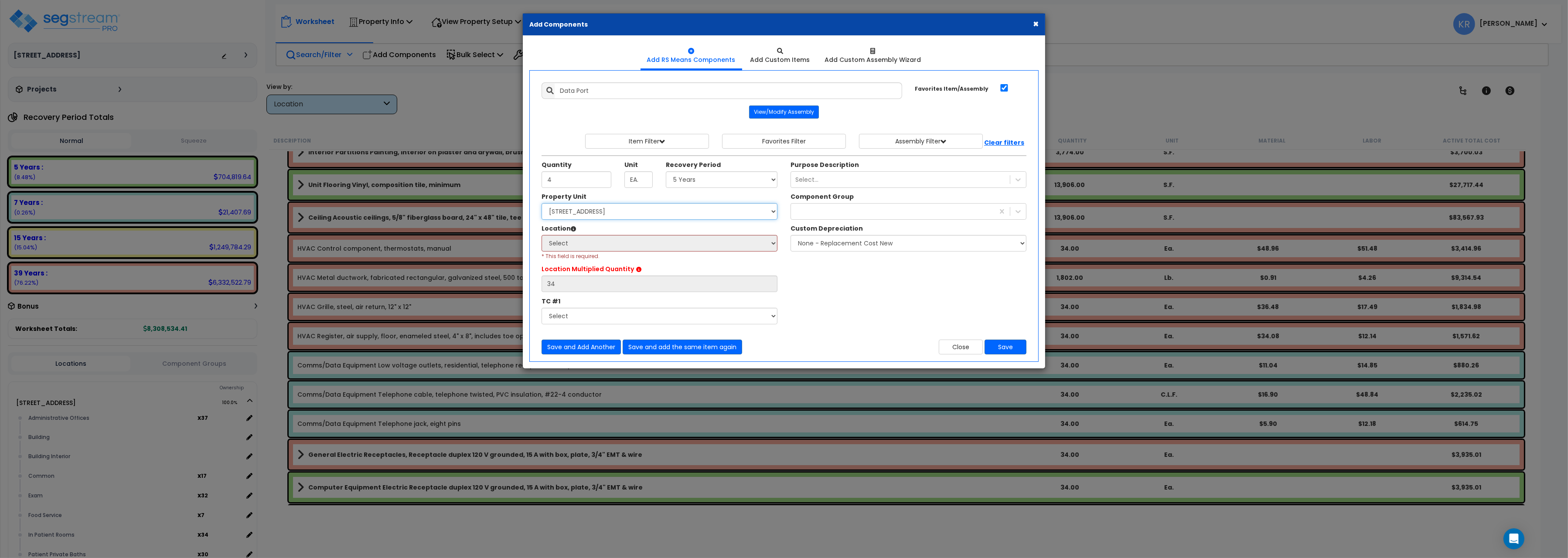
click at [542, 203] on select "Select 204 Energy Pkwy Site Improvements" at bounding box center [660, 211] width 236 height 16
select select "162439"
click option "[STREET_ADDRESS]" at bounding box center [0, 0] width 0 height 0
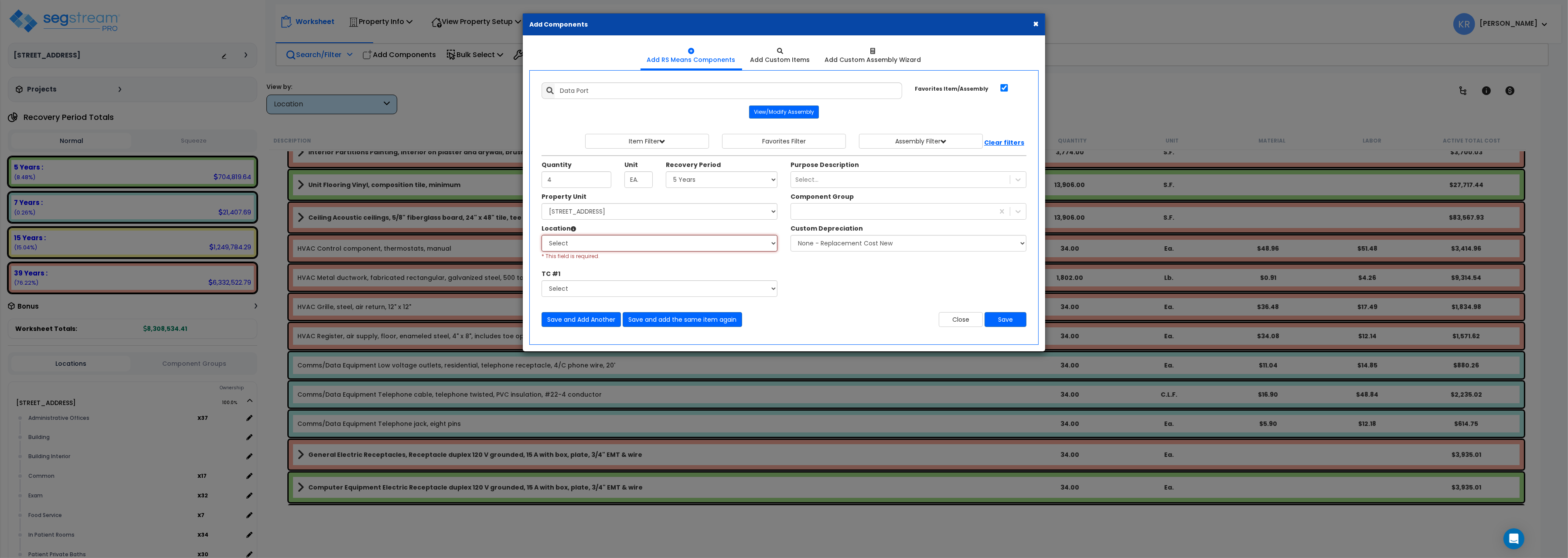
click at [542, 235] on select "Select Administrative Offices Building Building Interior Common Exam Food Servi…" at bounding box center [660, 243] width 236 height 16
select select "31345"
click option "In Patient Rooms" at bounding box center [0, 0] width 0 height 0
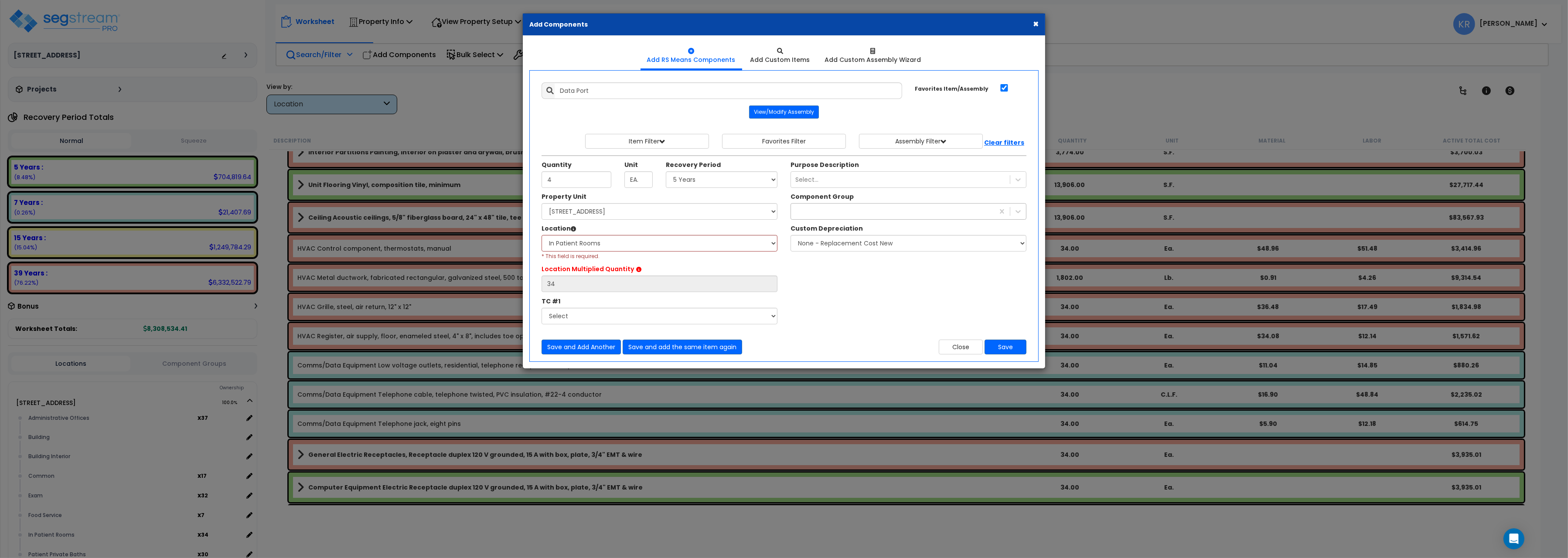
click at [816, 214] on div at bounding box center [892, 211] width 203 height 14
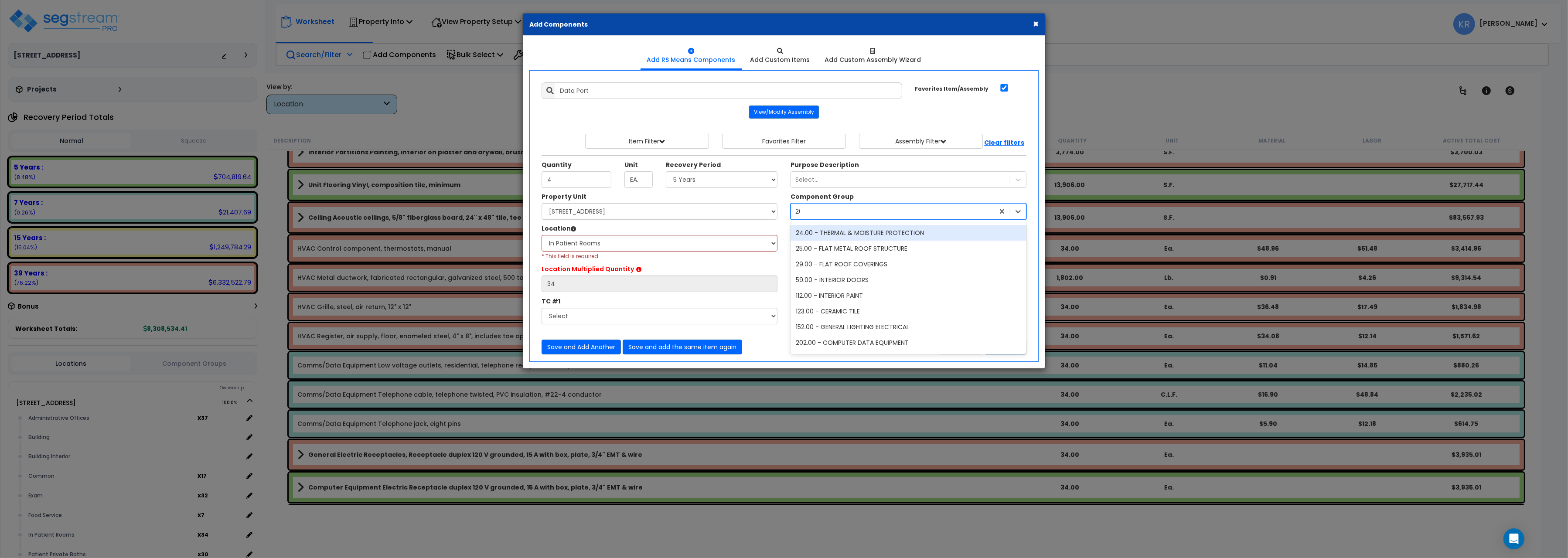
type input "203"
click at [852, 234] on div "203.00 - COMPUTER DATA ELECTRICAL" at bounding box center [909, 233] width 236 height 16
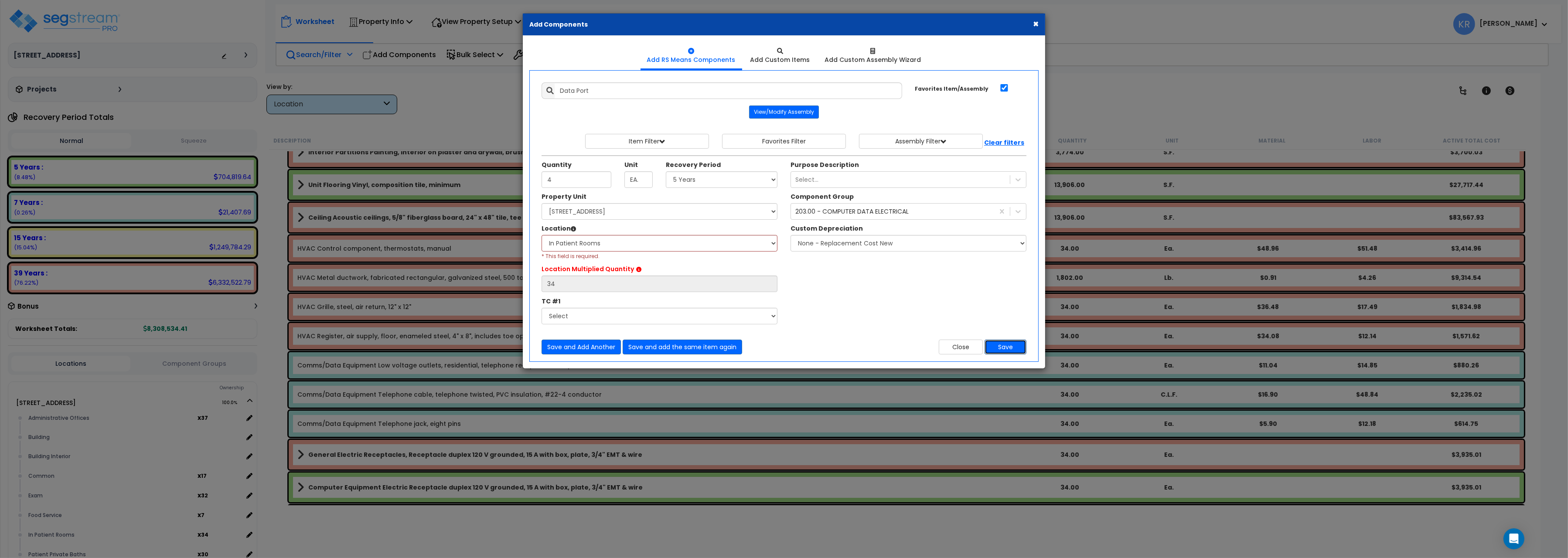
click at [1013, 346] on button "Save" at bounding box center [1006, 347] width 42 height 15
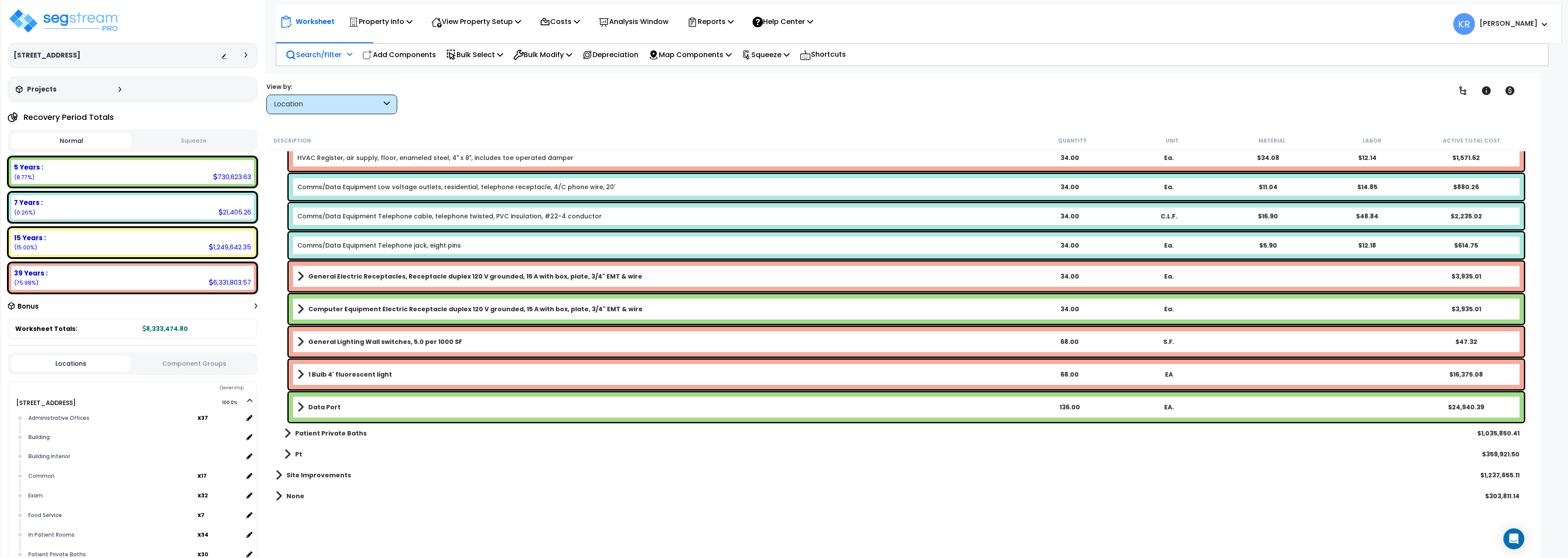
scroll to position [459, 0]
click at [308, 53] on p "Search/Filter" at bounding box center [313, 54] width 56 height 12
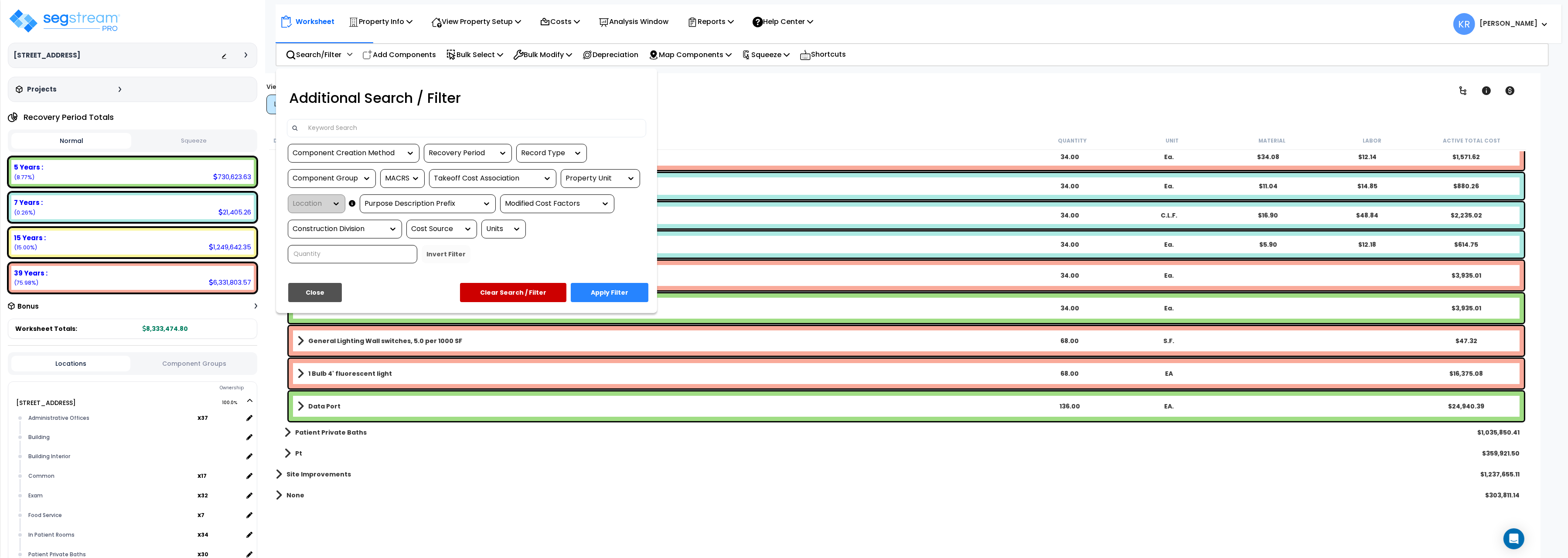
click at [322, 131] on input at bounding box center [472, 128] width 339 height 13
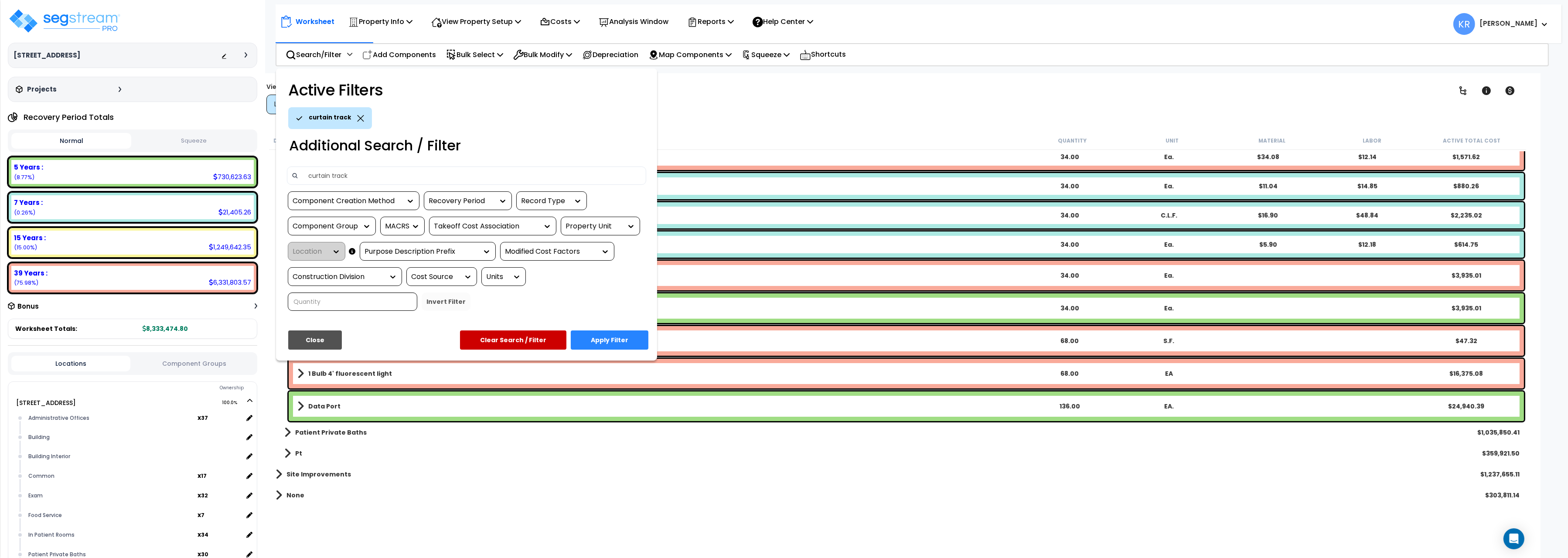
type input "curtain track"
click at [297, 333] on button "Close" at bounding box center [315, 340] width 54 height 19
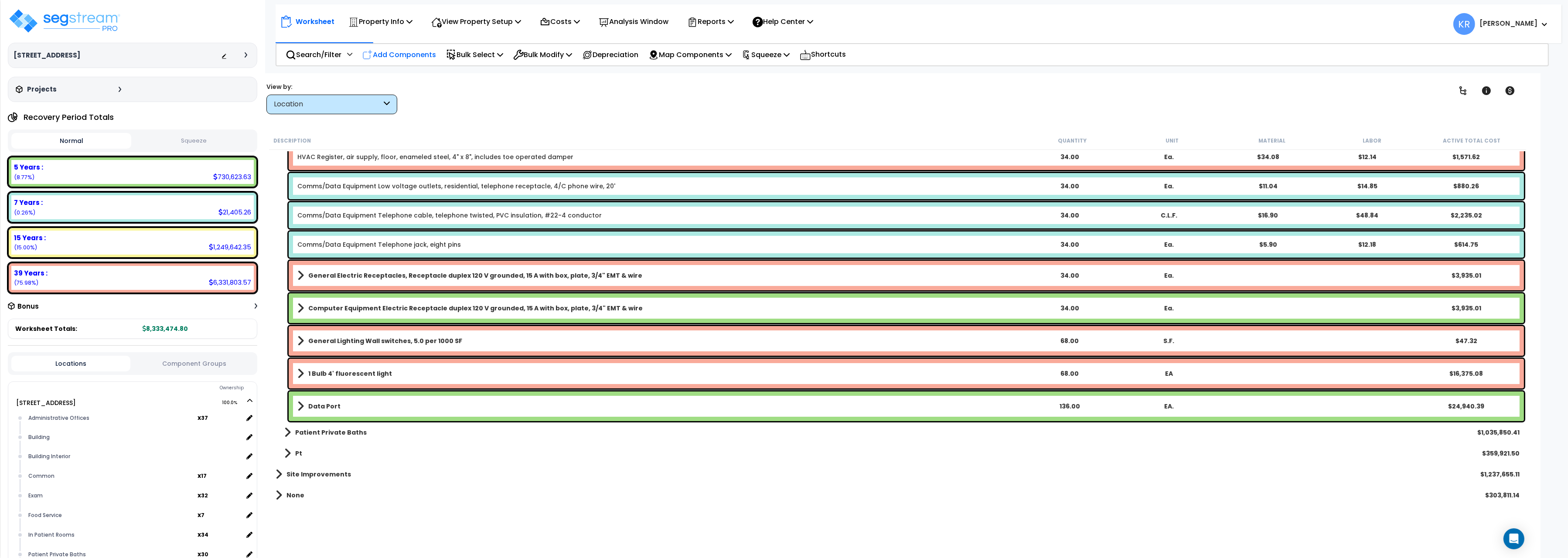
click at [396, 52] on p "Add Components" at bounding box center [399, 54] width 74 height 12
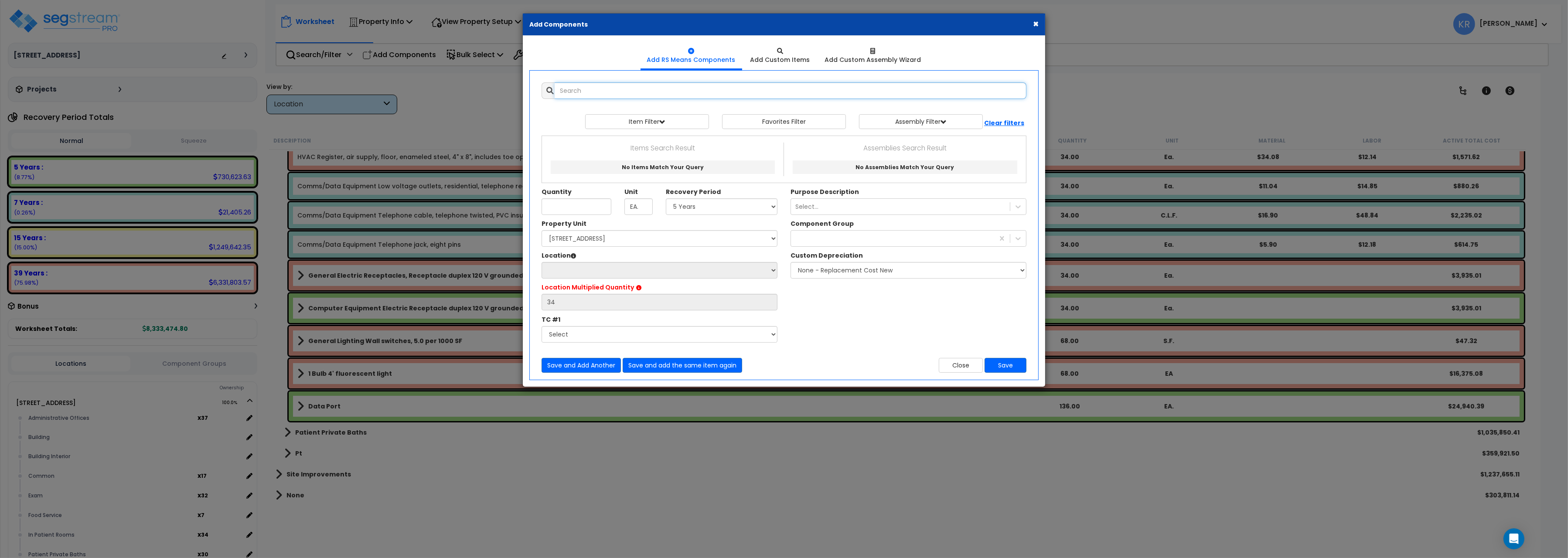
select select
click at [592, 92] on input "text" at bounding box center [790, 90] width 472 height 16
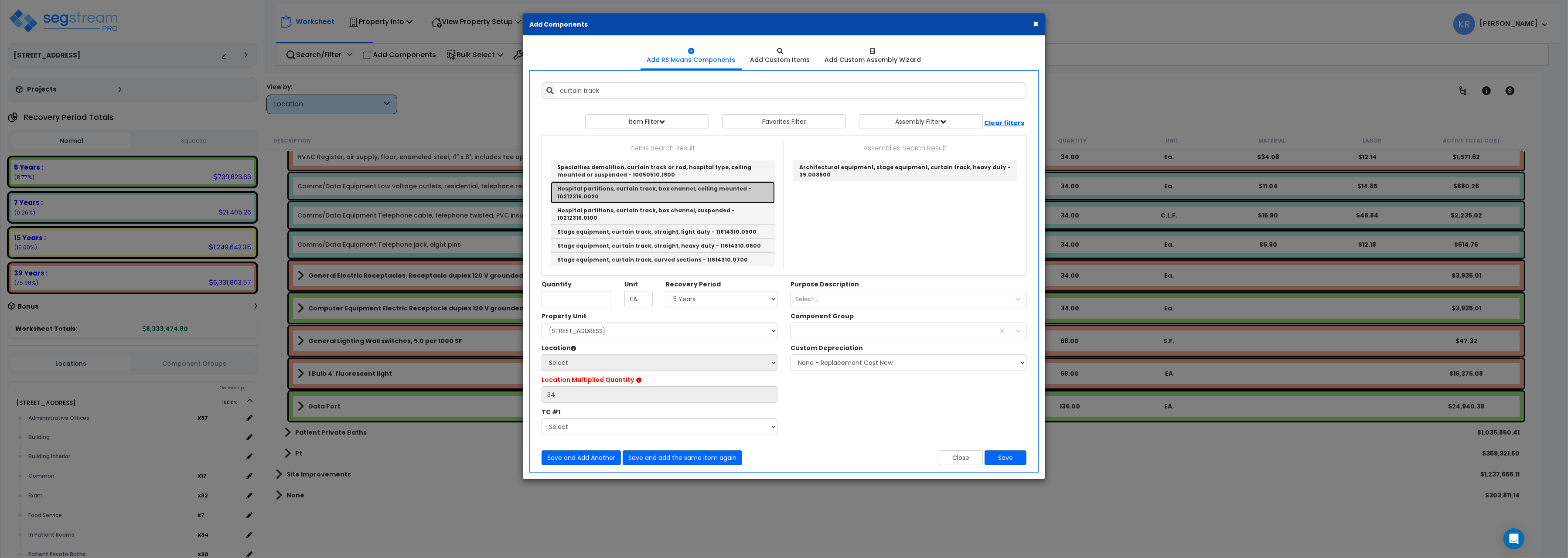
click at [662, 194] on link "Hospital partitions, curtain track, box channel, ceiling mounted - 10212316.0020" at bounding box center [663, 192] width 224 height 21
type input "Hospital partitions, curtain track, box channel, ceiling mounted - 10212316.0020"
checkbox input "false"
type input "L.F."
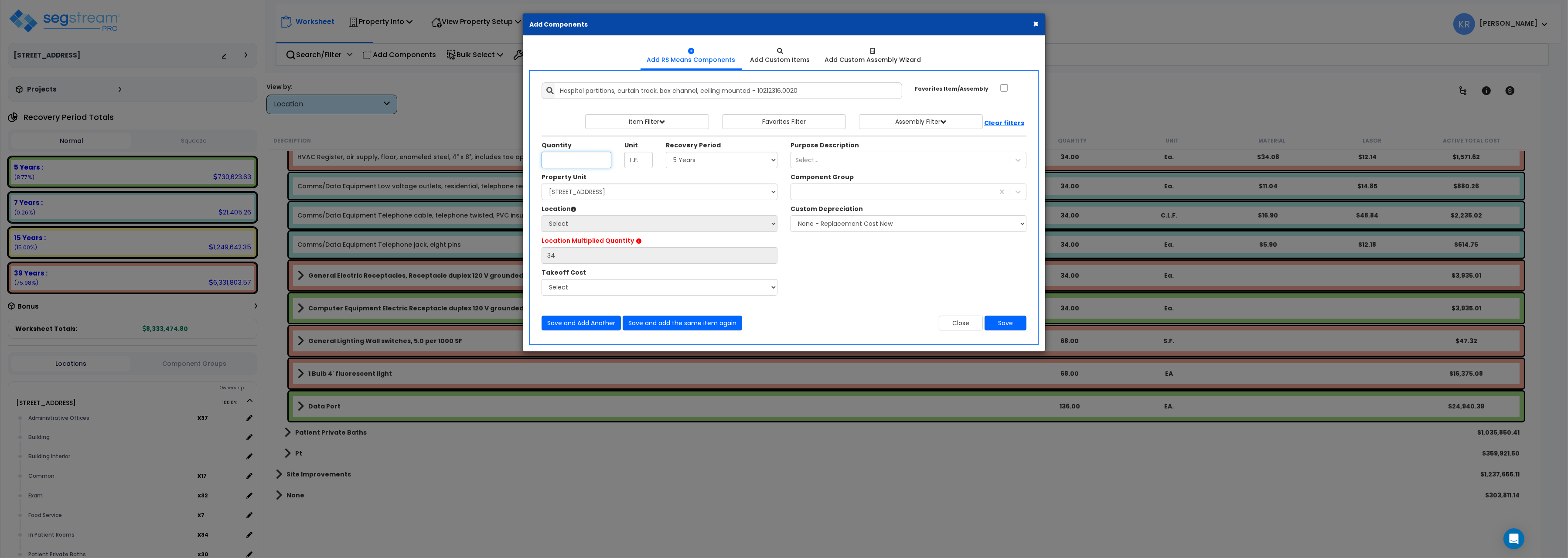
click at [562, 160] on input "Quantity" at bounding box center [576, 159] width 70 height 16
type input "48"
click at [666, 152] on select "Select 5 Years 7 Years 15 Years 20 Years 39 Years 27.5 Year" at bounding box center [721, 159] width 111 height 16
select select "5Y"
click option "5 Years" at bounding box center [0, 0] width 0 height 0
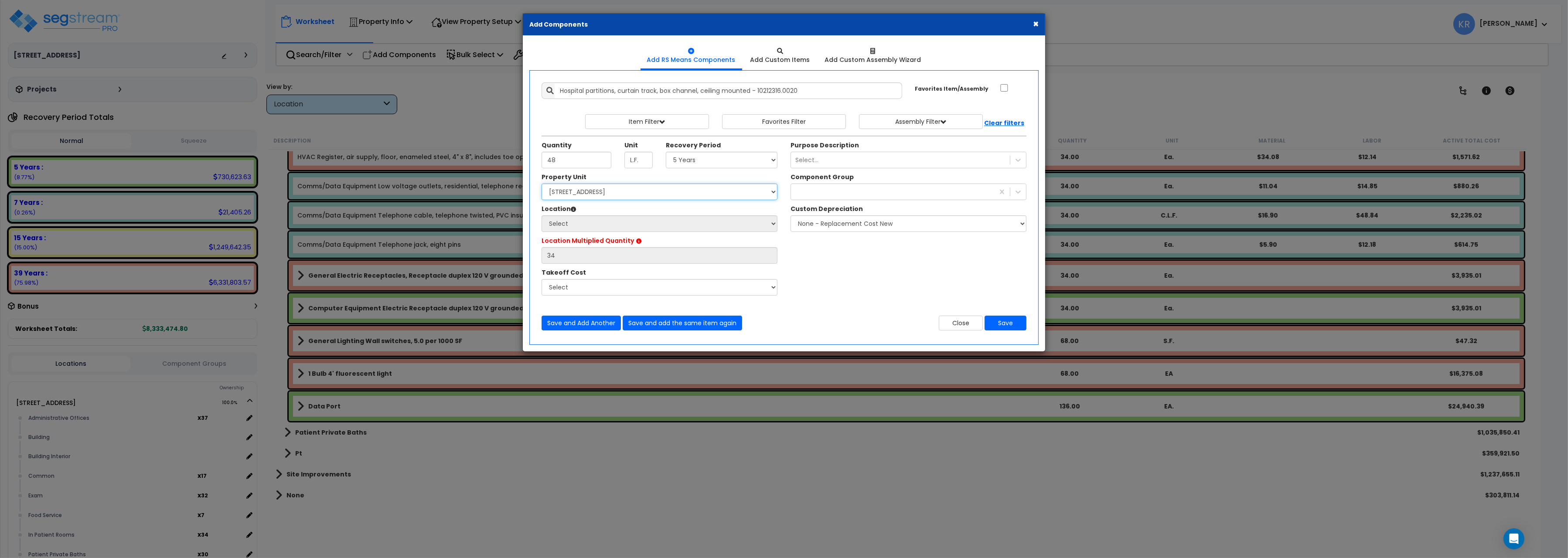
click at [542, 184] on select "Select 204 Energy Pkwy Site Improvements" at bounding box center [660, 192] width 236 height 16
select select "162439"
click option "[STREET_ADDRESS]" at bounding box center [0, 0] width 0 height 0
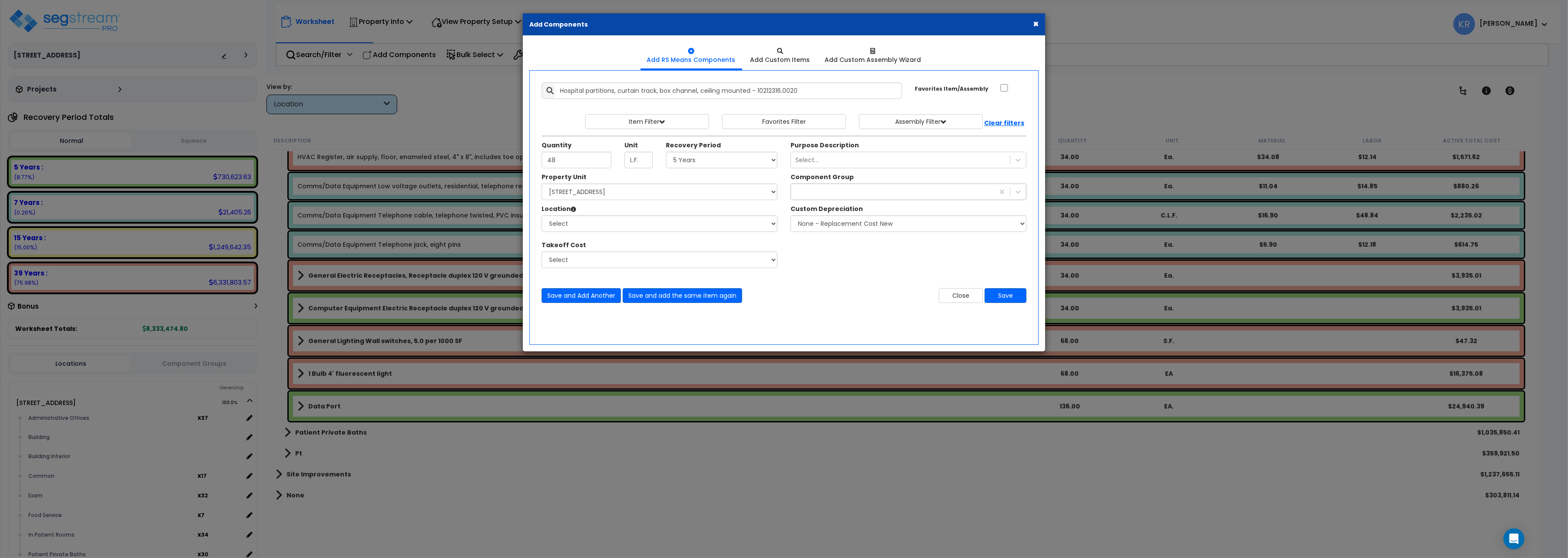
click at [813, 192] on div at bounding box center [892, 192] width 203 height 14
click at [806, 187] on div at bounding box center [892, 192] width 203 height 14
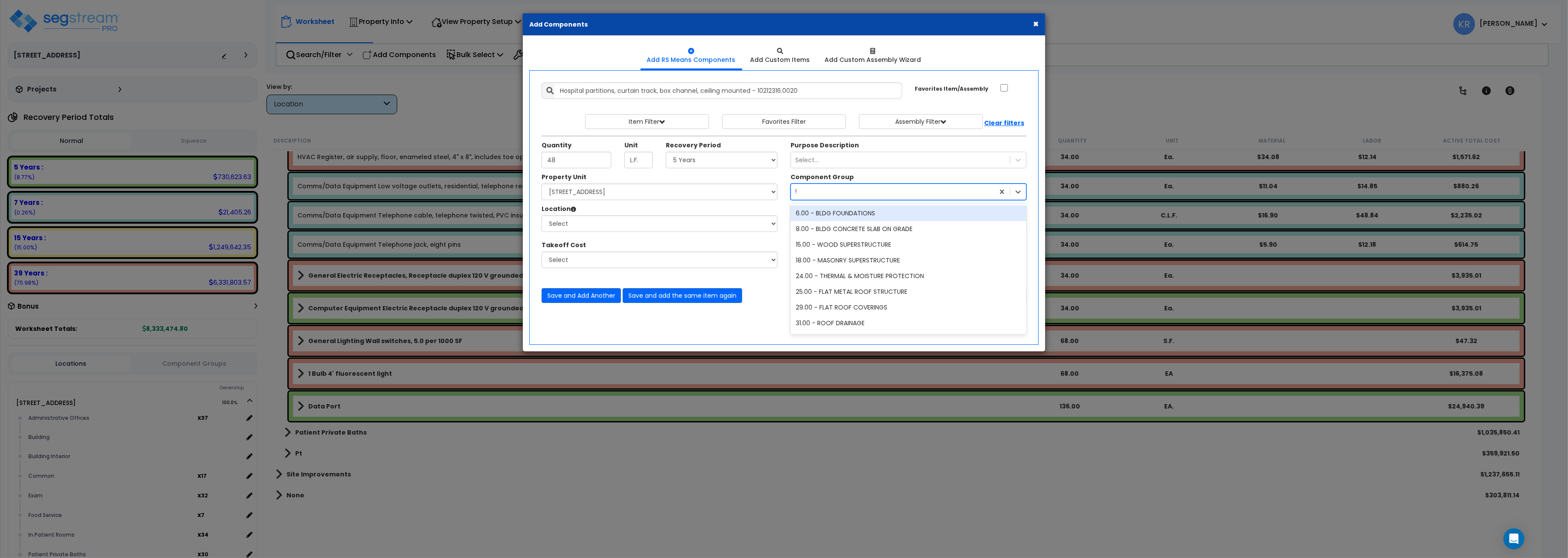
type input "52"
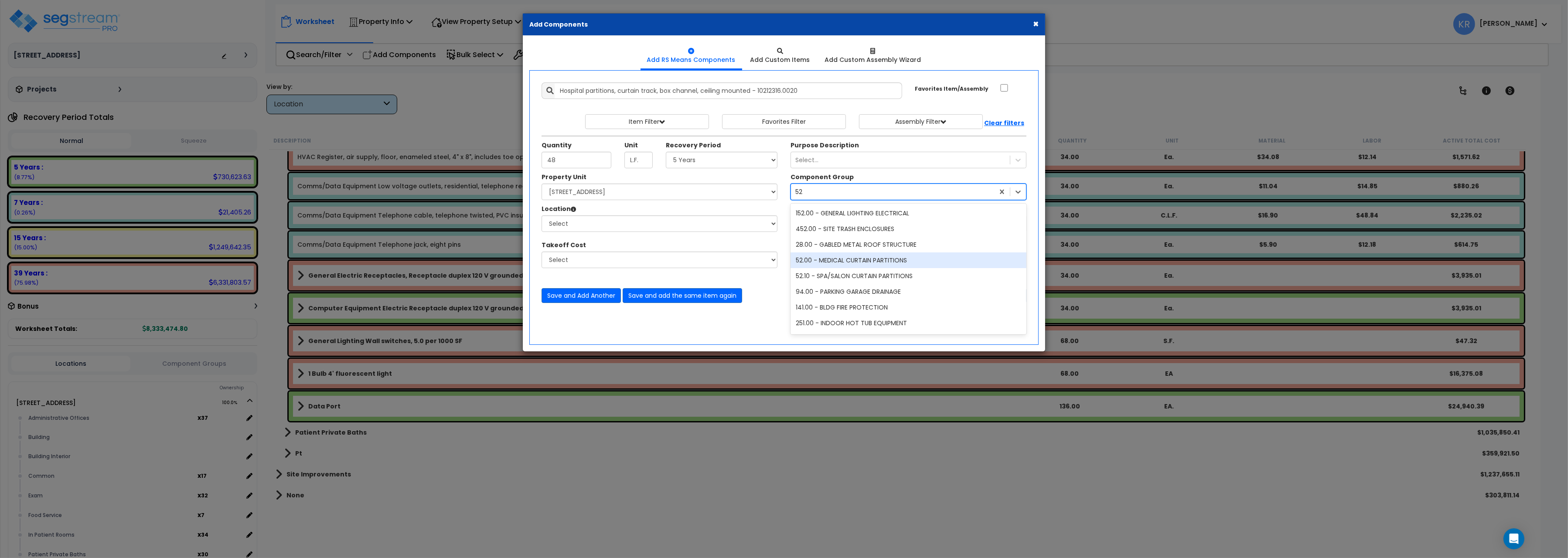
click at [833, 265] on div "52.00 - MEDICAL CURTAIN PARTITIONS" at bounding box center [909, 260] width 236 height 16
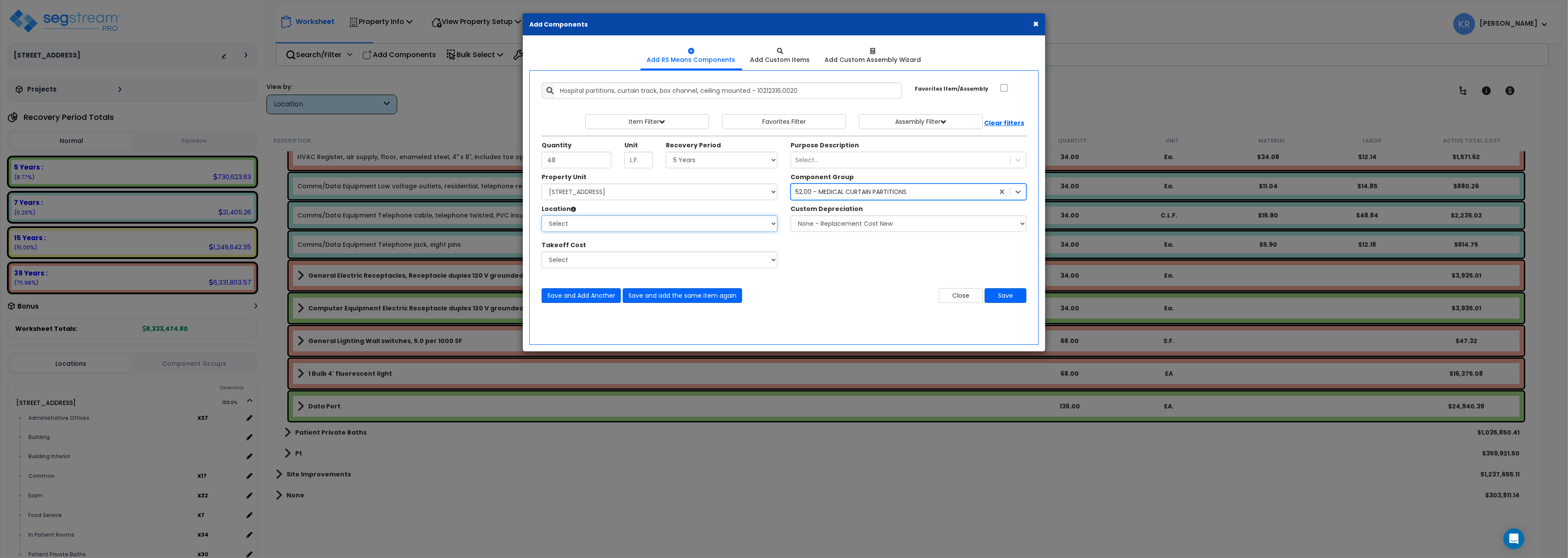
click at [542, 215] on select "Select Administrative Offices Building Building Interior Common Exam Food Servi…" at bounding box center [660, 223] width 236 height 16
select select "31345"
click option "In Patient Rooms" at bounding box center [0, 0] width 0 height 0
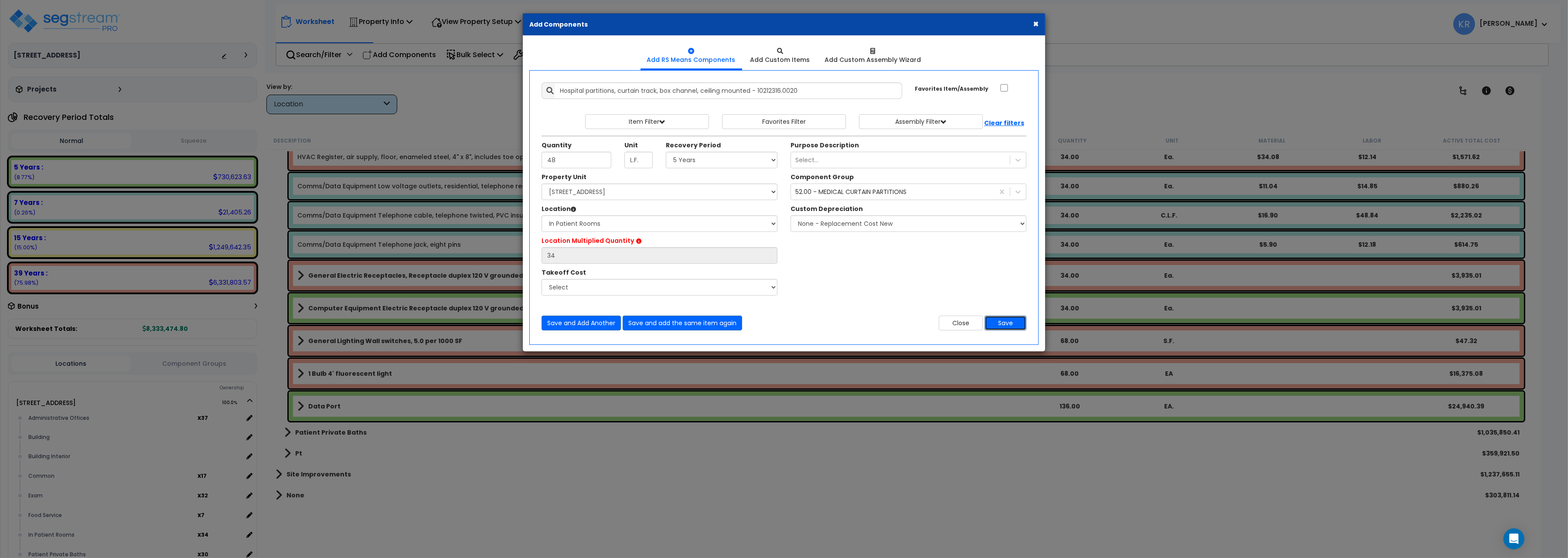
click at [1004, 324] on button "Save" at bounding box center [1006, 323] width 42 height 15
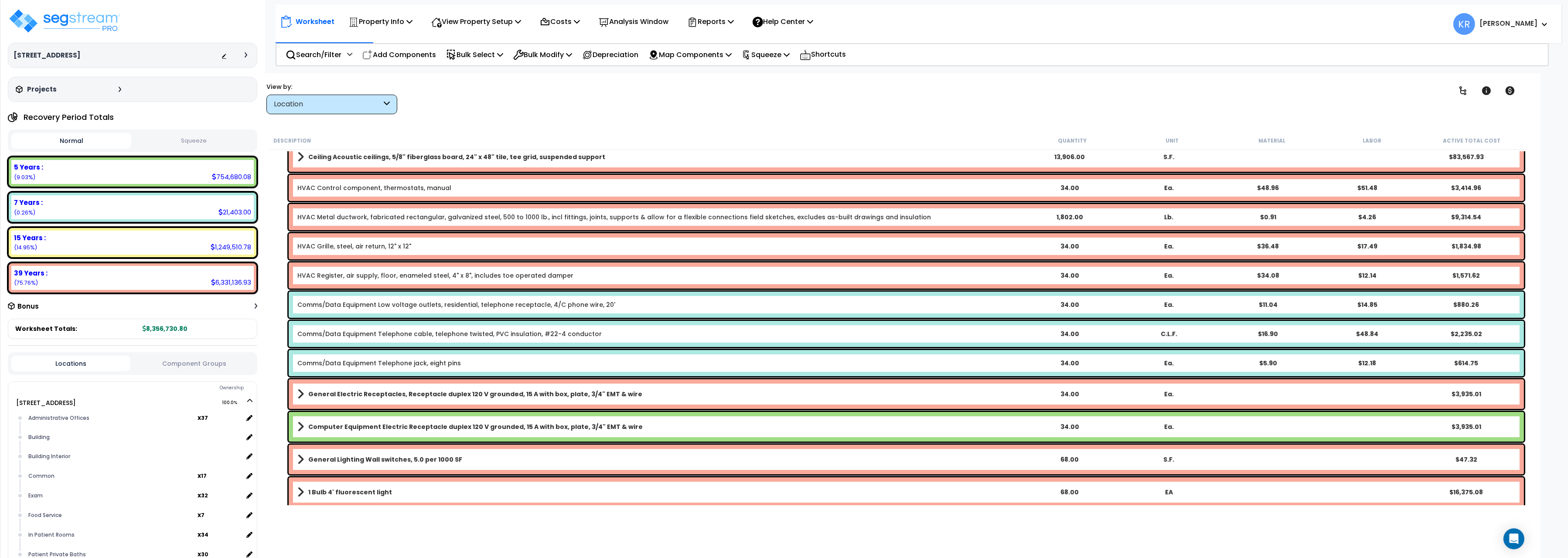
scroll to position [389, 0]
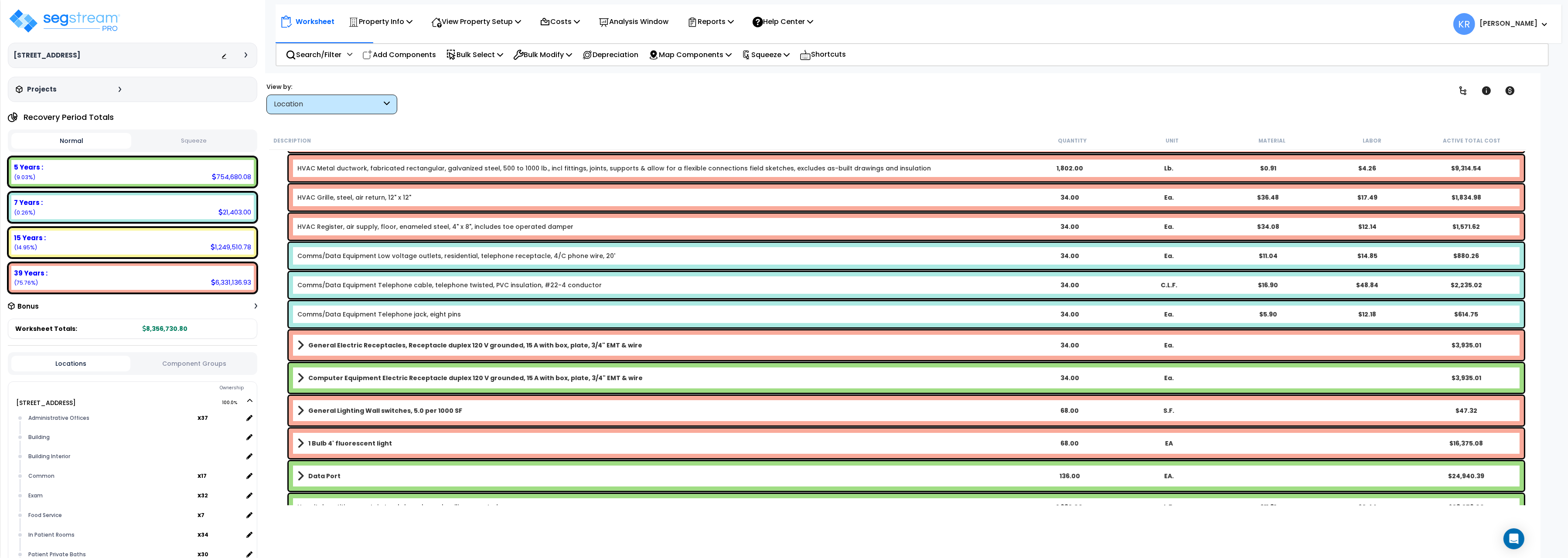
click at [470, 375] on b "Computer Equipment Electric Receptacle duplex 120 V grounded, 15 A with box, pl…" at bounding box center [475, 378] width 334 height 9
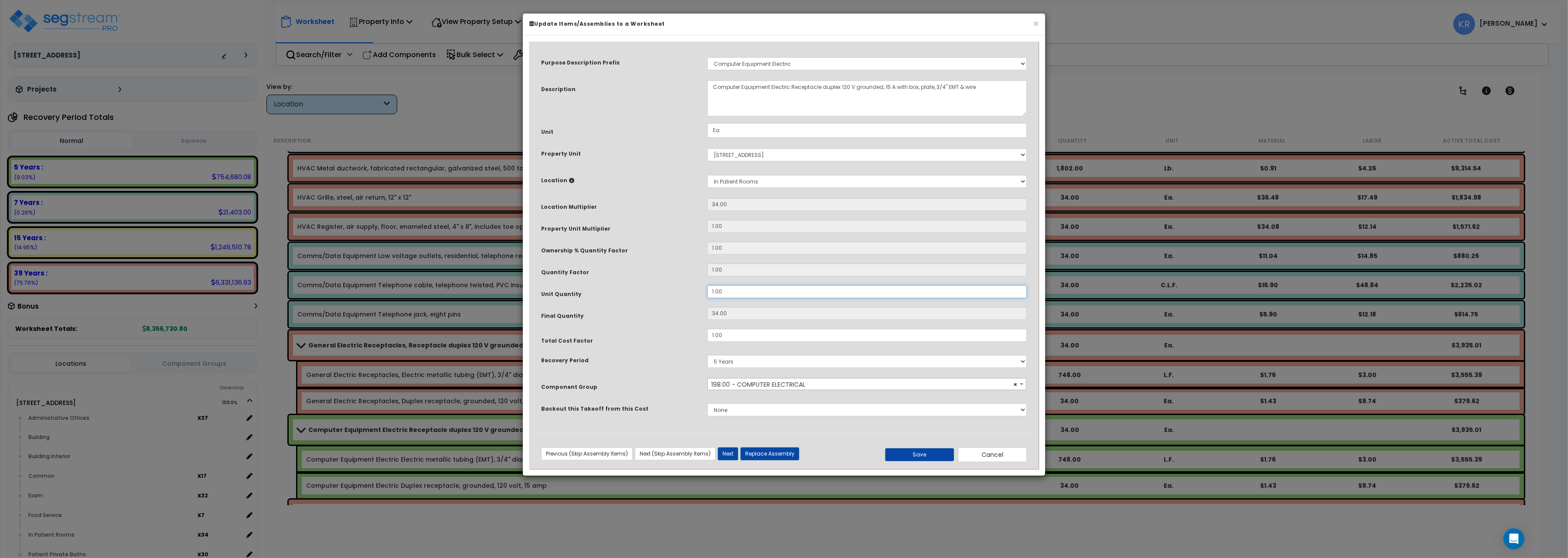
drag, startPoint x: 727, startPoint y: 296, endPoint x: 670, endPoint y: 291, distance: 57.2
click at [707, 291] on input "1.00" at bounding box center [867, 291] width 320 height 13
type input "5"
type input "170"
click at [907, 450] on button "Save" at bounding box center [919, 454] width 69 height 13
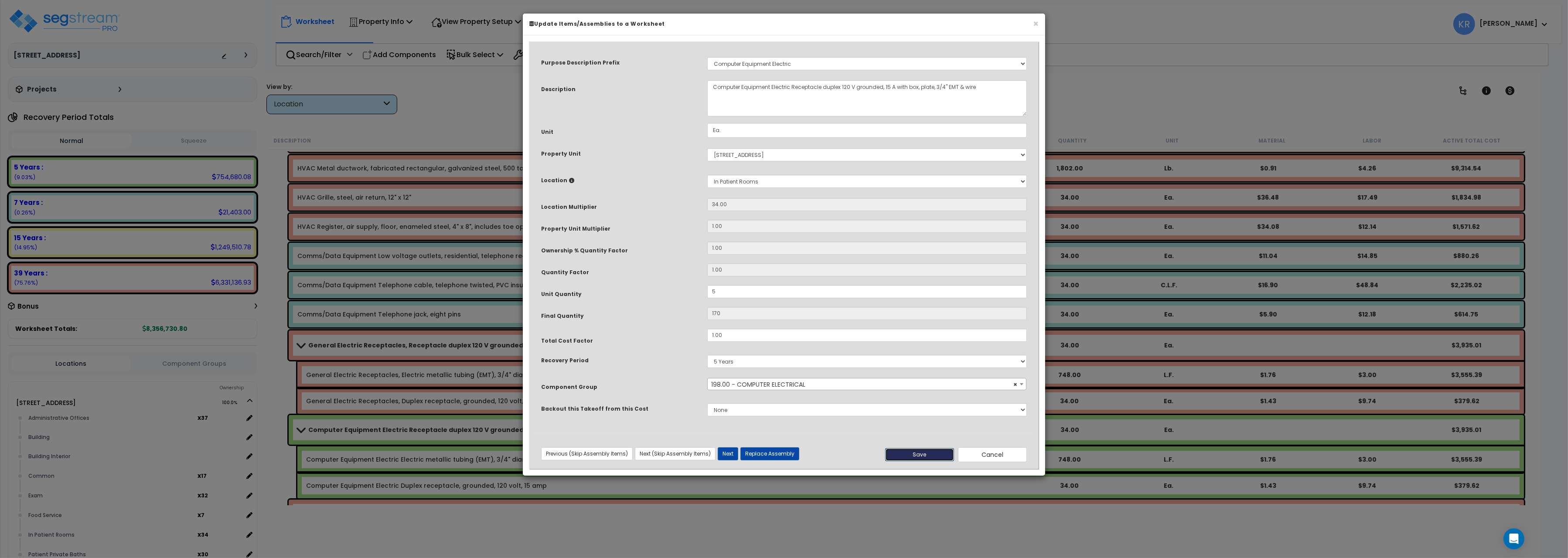
type input "5.00"
type input "170.00"
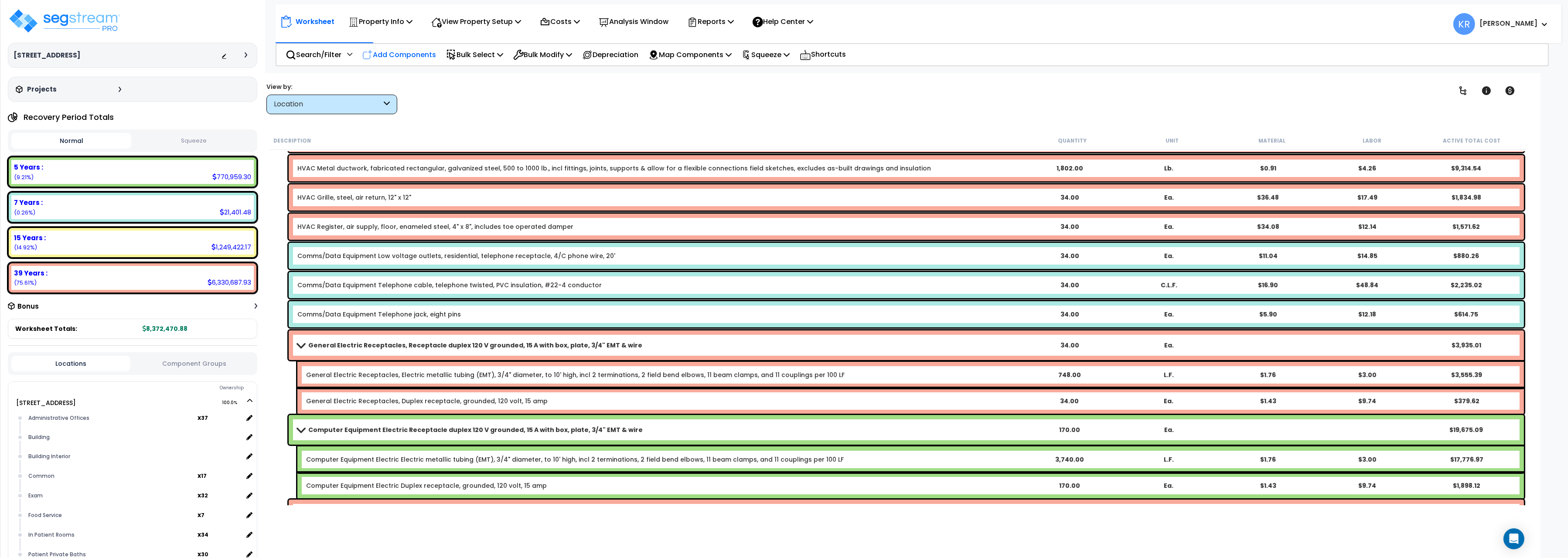
click at [397, 56] on p "Add Components" at bounding box center [399, 54] width 74 height 12
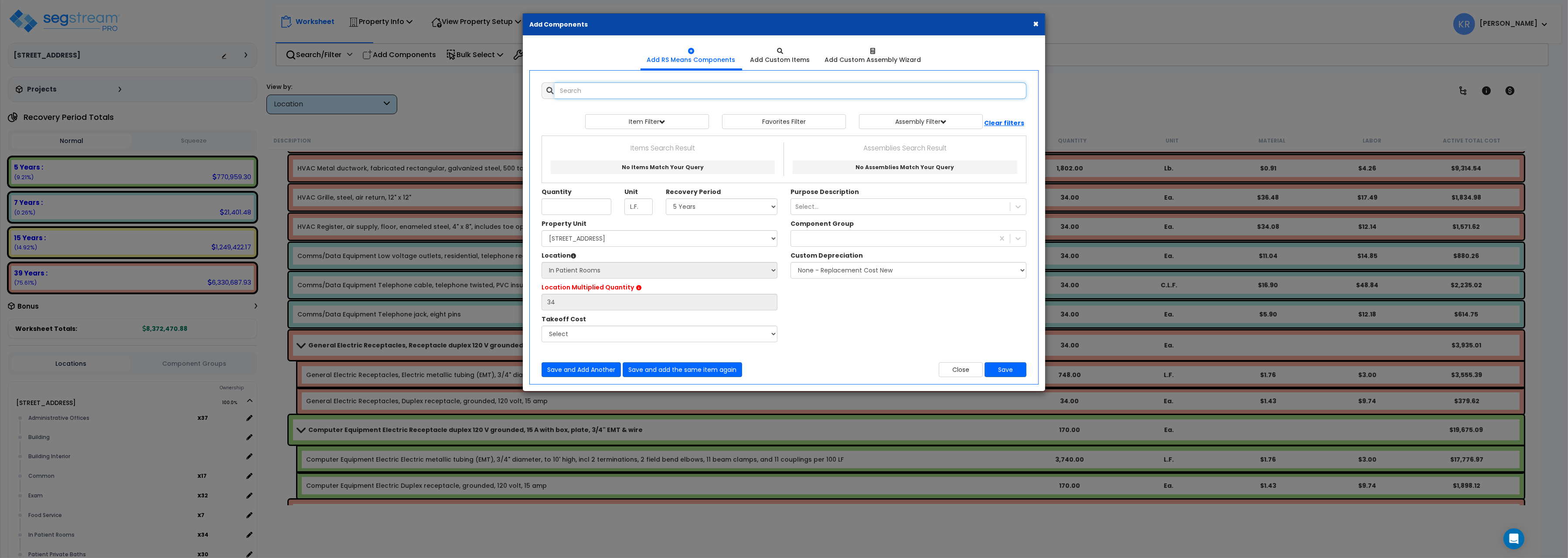
select select
drag, startPoint x: 605, startPoint y: 88, endPoint x: 534, endPoint y: 86, distance: 71.0
click at [555, 86] on input "broom closet" at bounding box center [790, 90] width 472 height 16
drag, startPoint x: 606, startPoint y: 88, endPoint x: 451, endPoint y: 79, distance: 155.3
click at [555, 82] on input "pantry" at bounding box center [790, 90] width 472 height 16
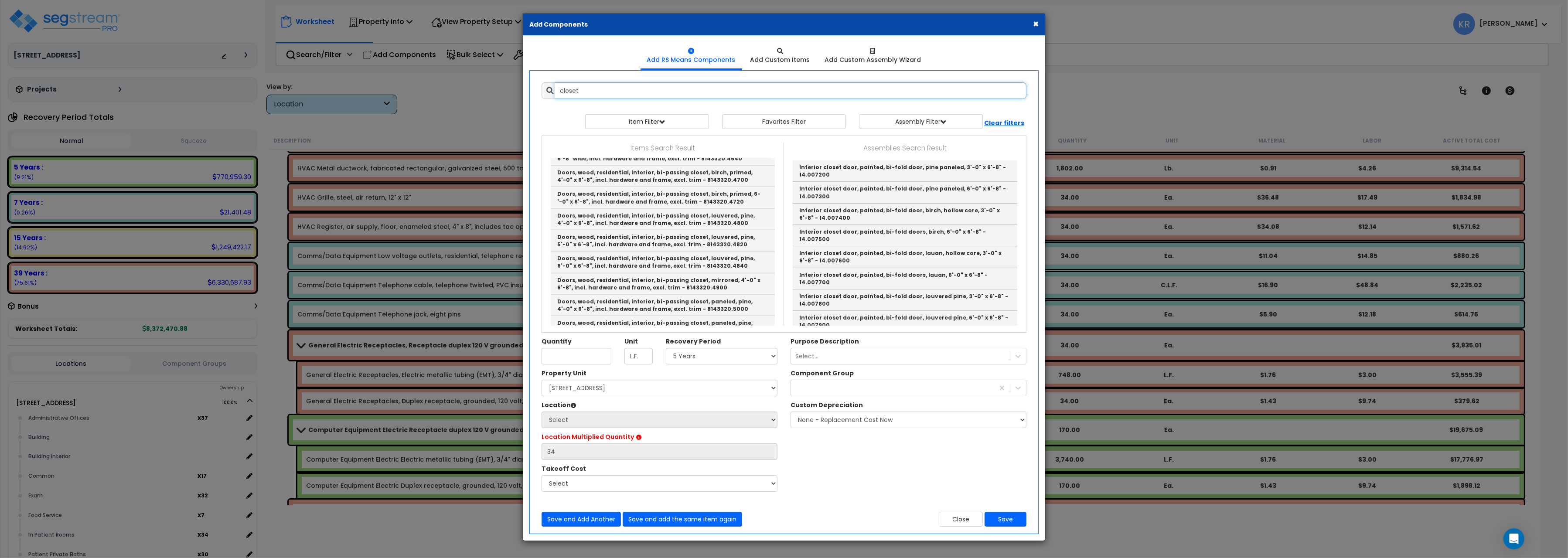
scroll to position [1413, 0]
type input "closet"
click at [950, 517] on button "Close" at bounding box center [961, 519] width 44 height 15
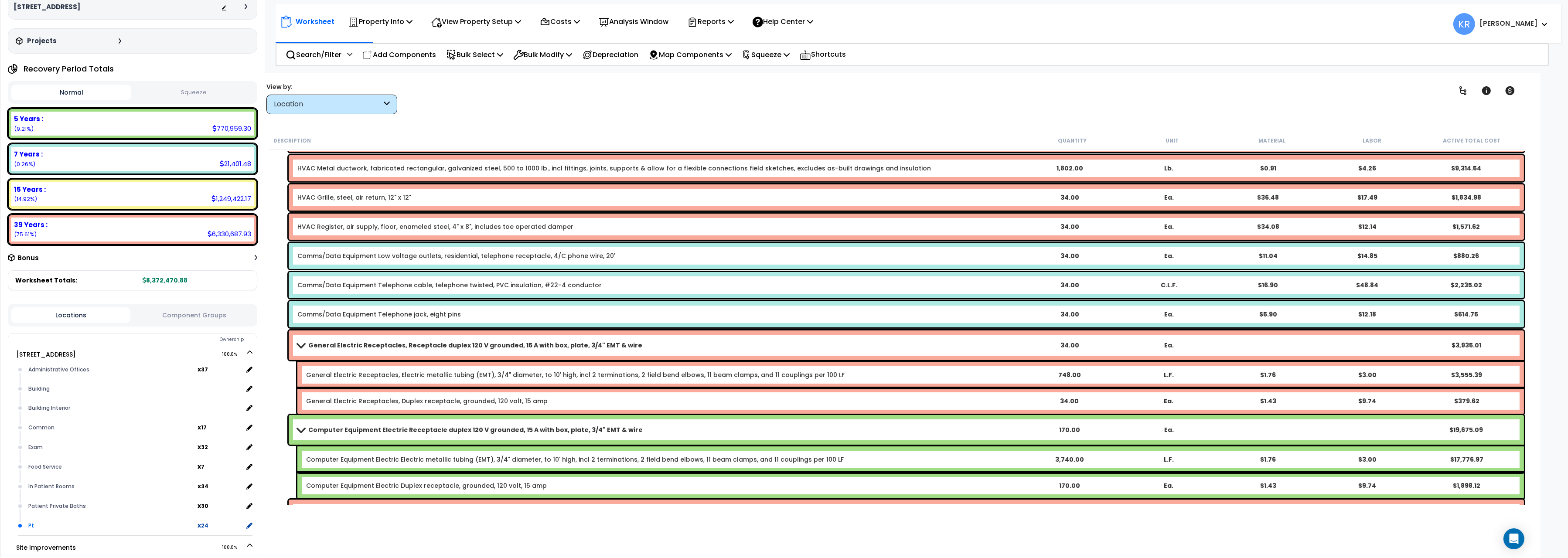
scroll to position [97, 0]
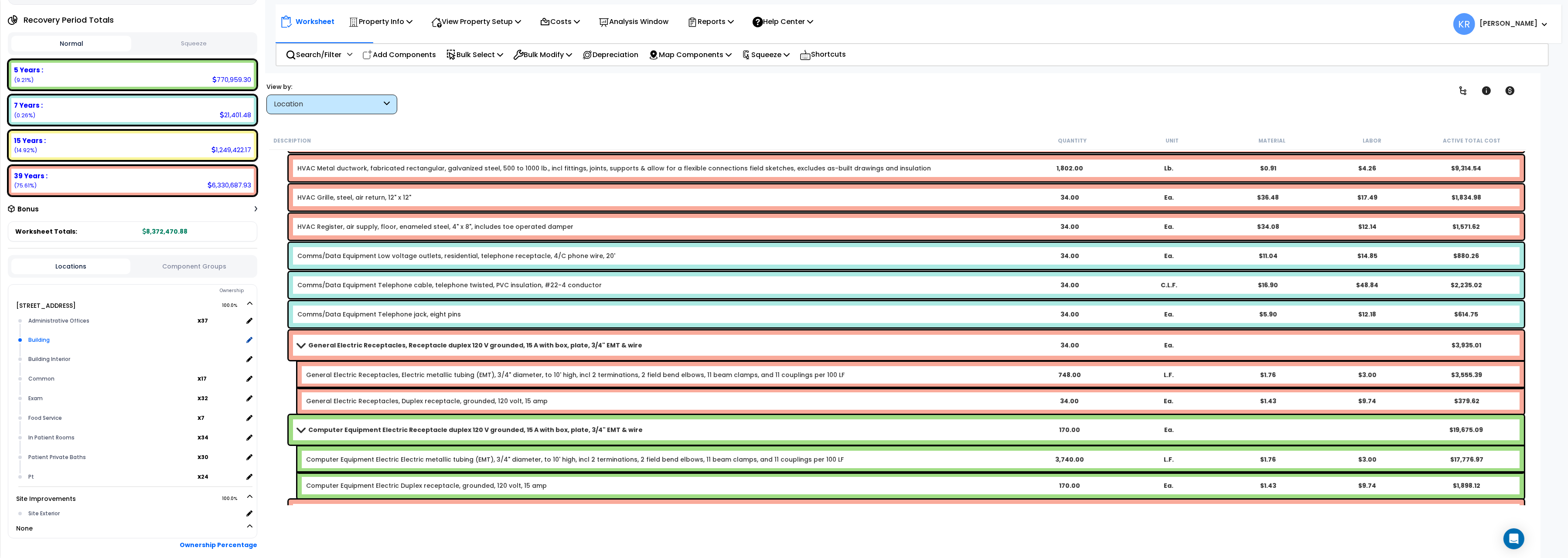
click at [47, 336] on div "Building" at bounding box center [135, 340] width 217 height 10
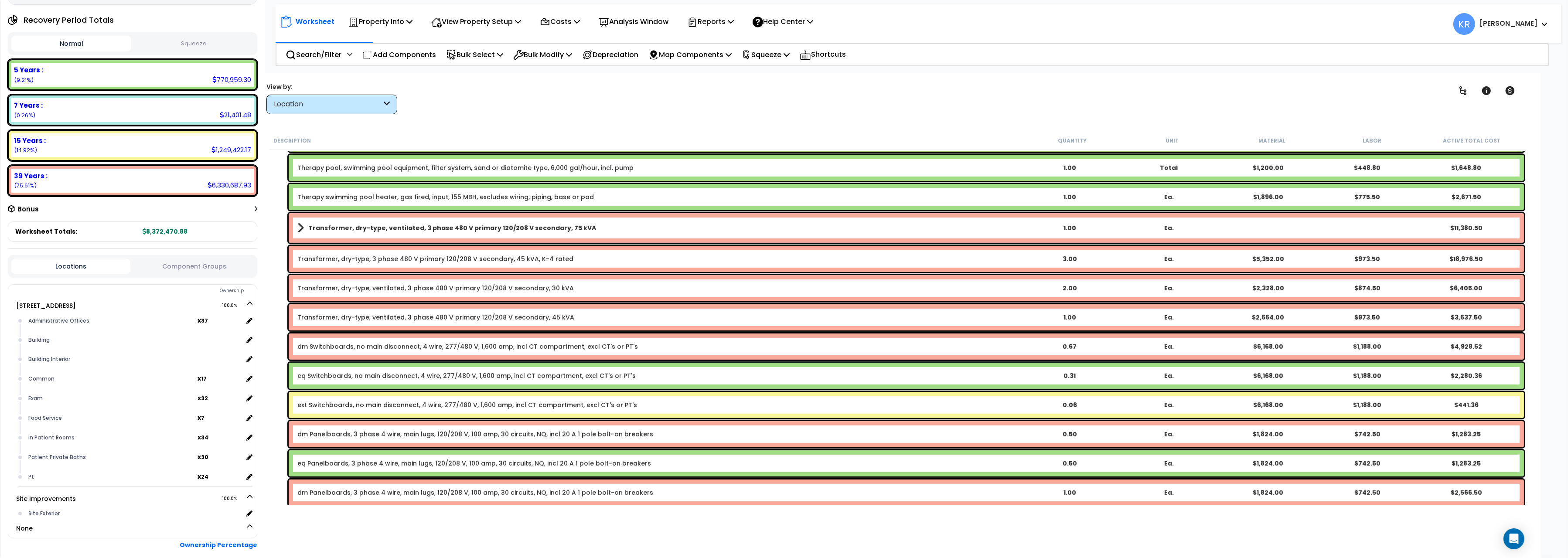
scroll to position [975, 0]
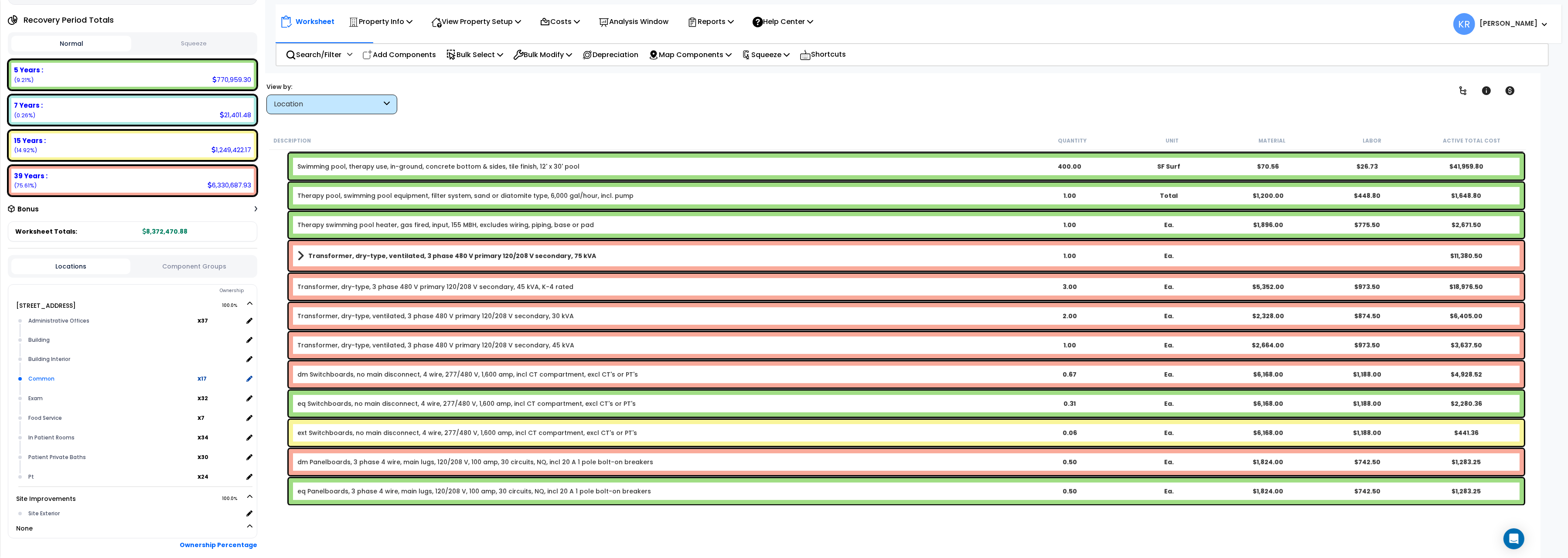
click at [89, 379] on div "Common" at bounding box center [112, 378] width 172 height 10
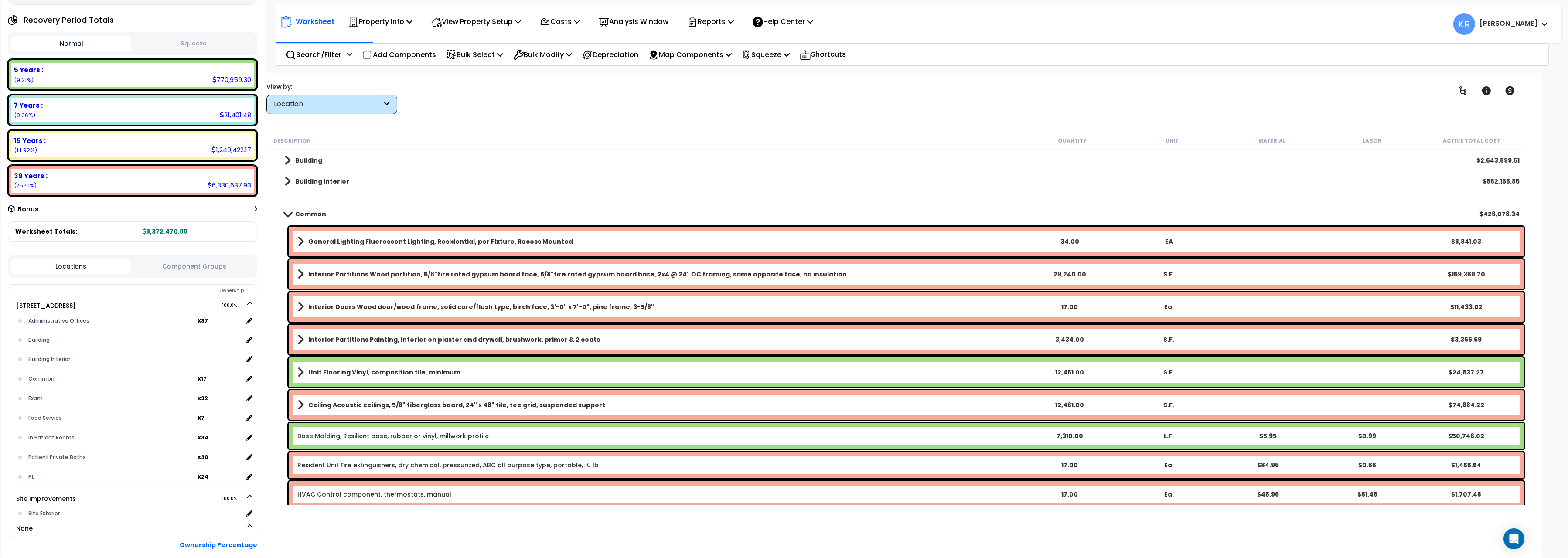
scroll to position [0, 0]
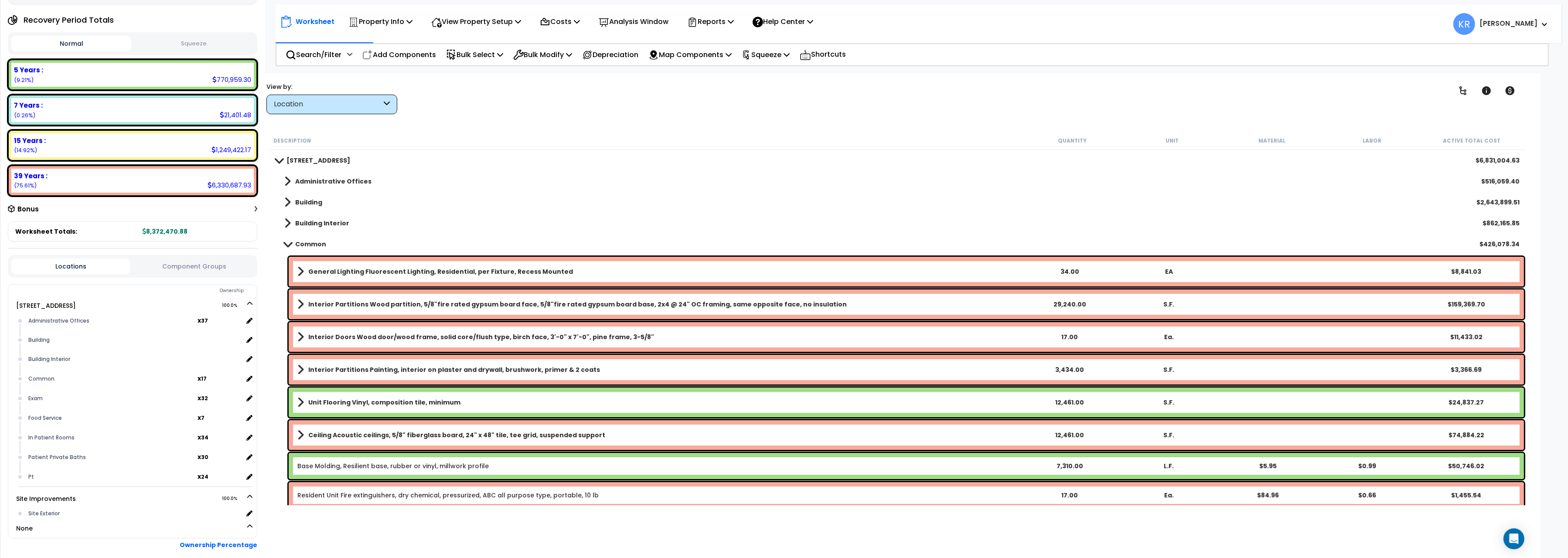
click at [294, 240] on link "Common" at bounding box center [301, 244] width 51 height 12
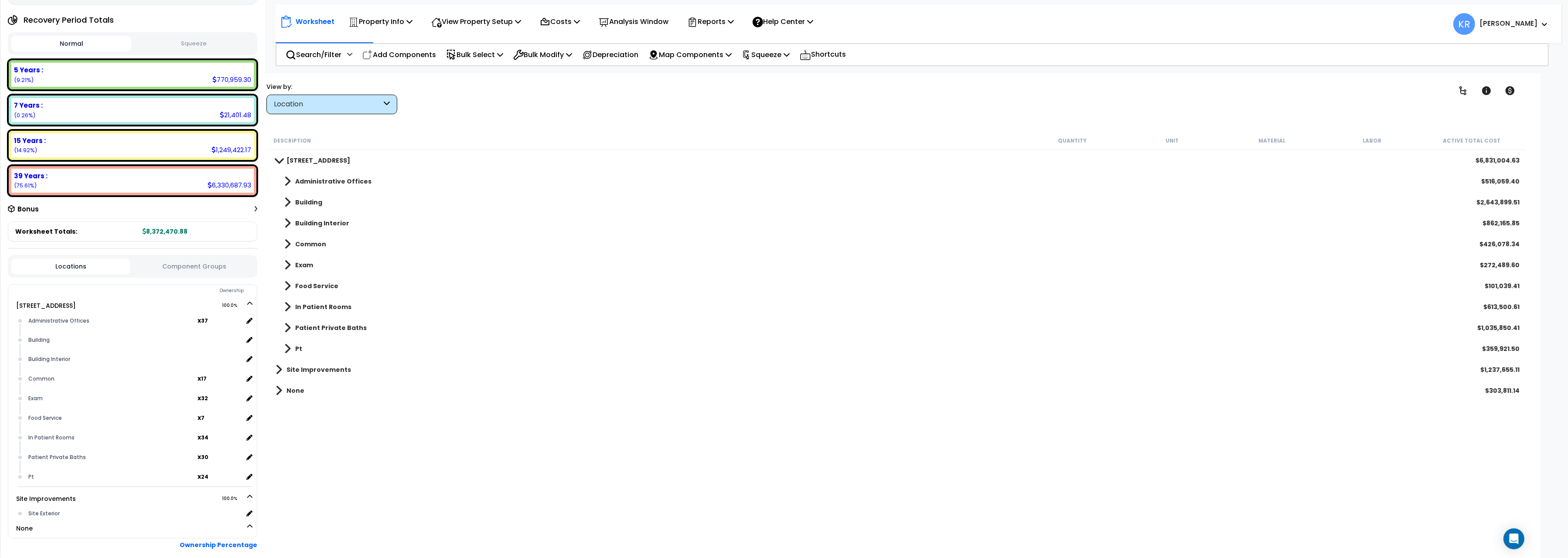
click at [304, 108] on div "Location" at bounding box center [327, 104] width 108 height 10
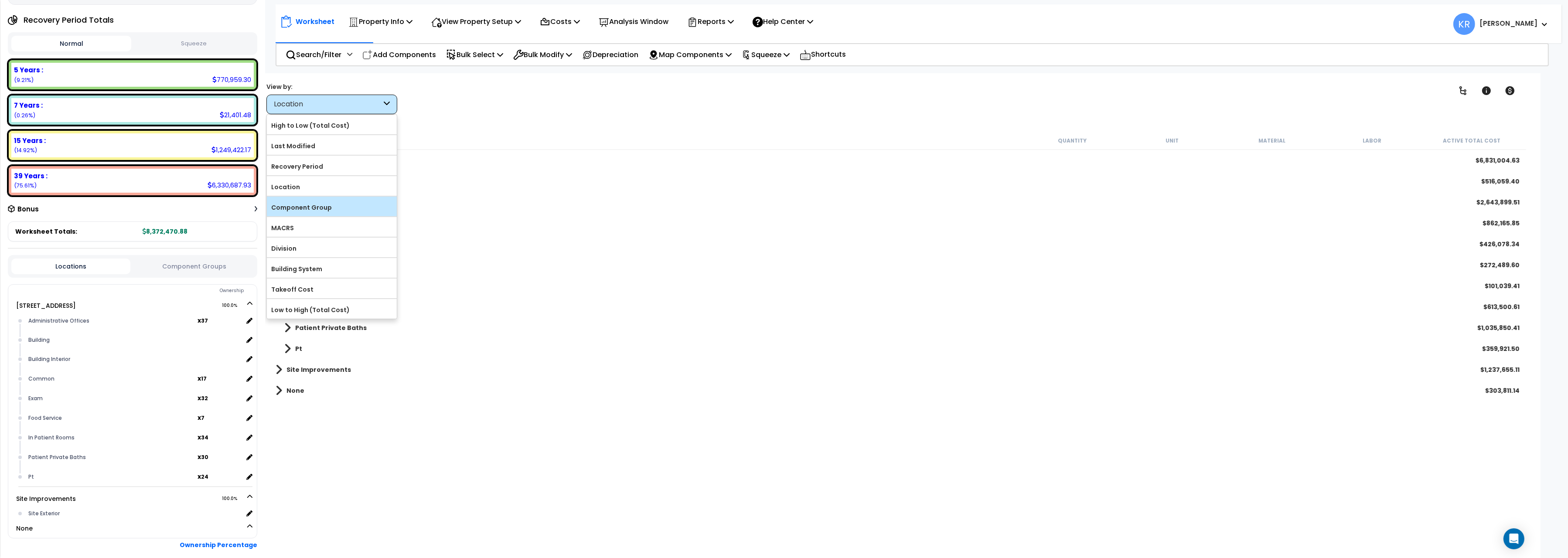
click at [311, 212] on label "Component Group" at bounding box center [331, 207] width 130 height 13
click at [0, 0] on input "Component Group" at bounding box center [0, 0] width 0 height 0
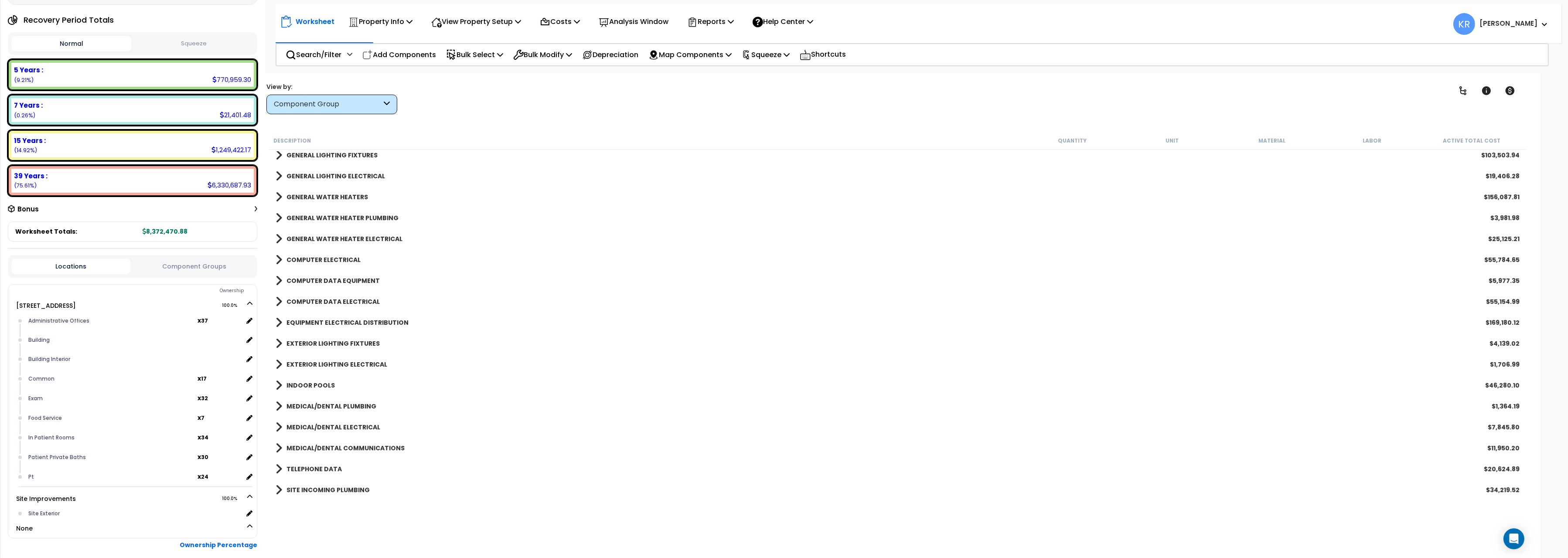
scroll to position [585, 0]
click at [310, 368] on b "INDOOR POOLS" at bounding box center [311, 371] width 49 height 9
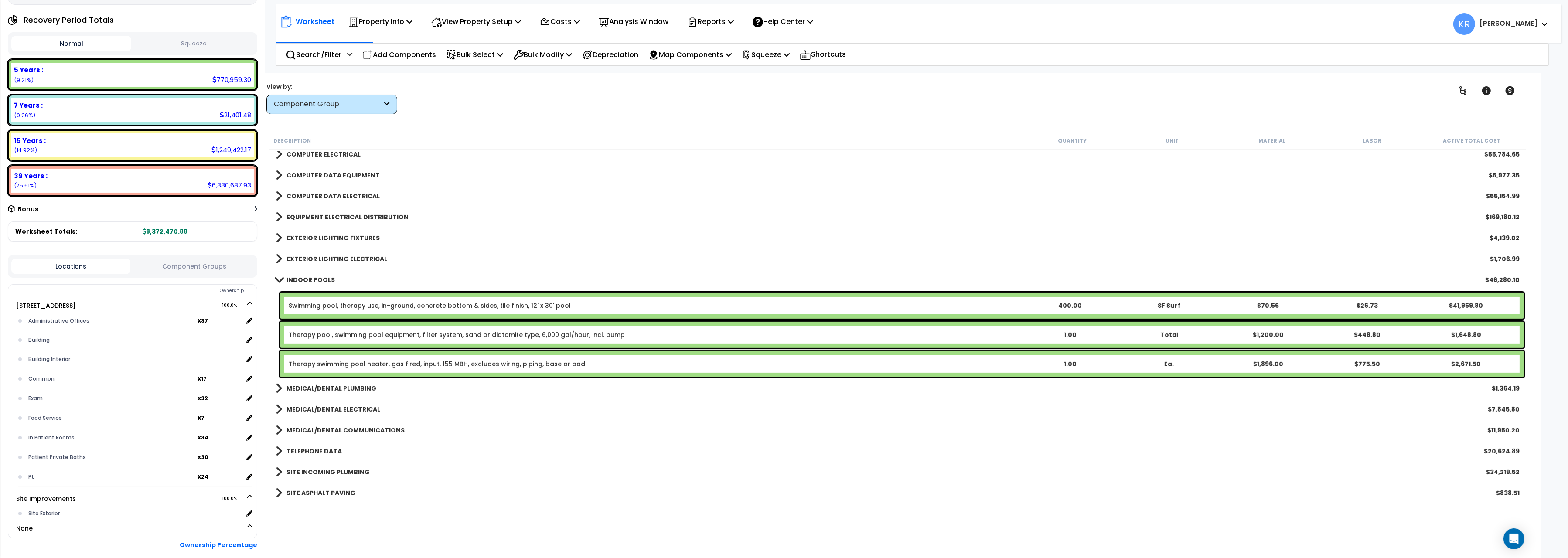
scroll to position [682, 0]
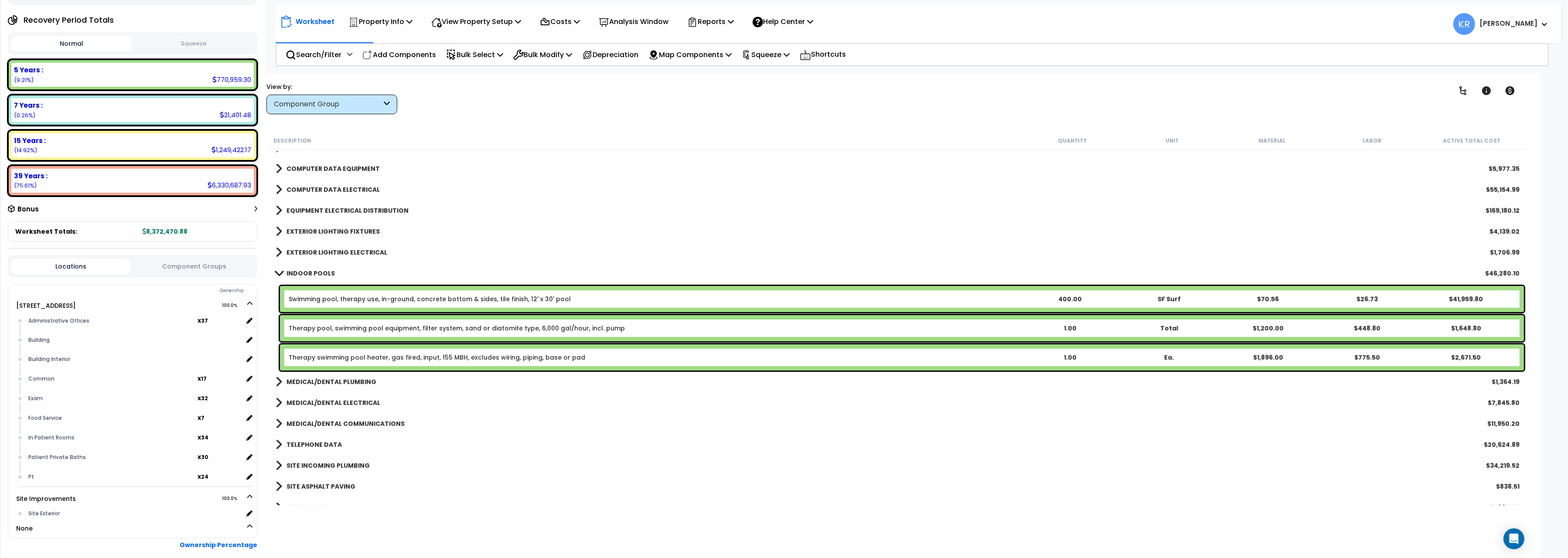
click at [314, 274] on b "INDOOR POOLS" at bounding box center [311, 273] width 49 height 9
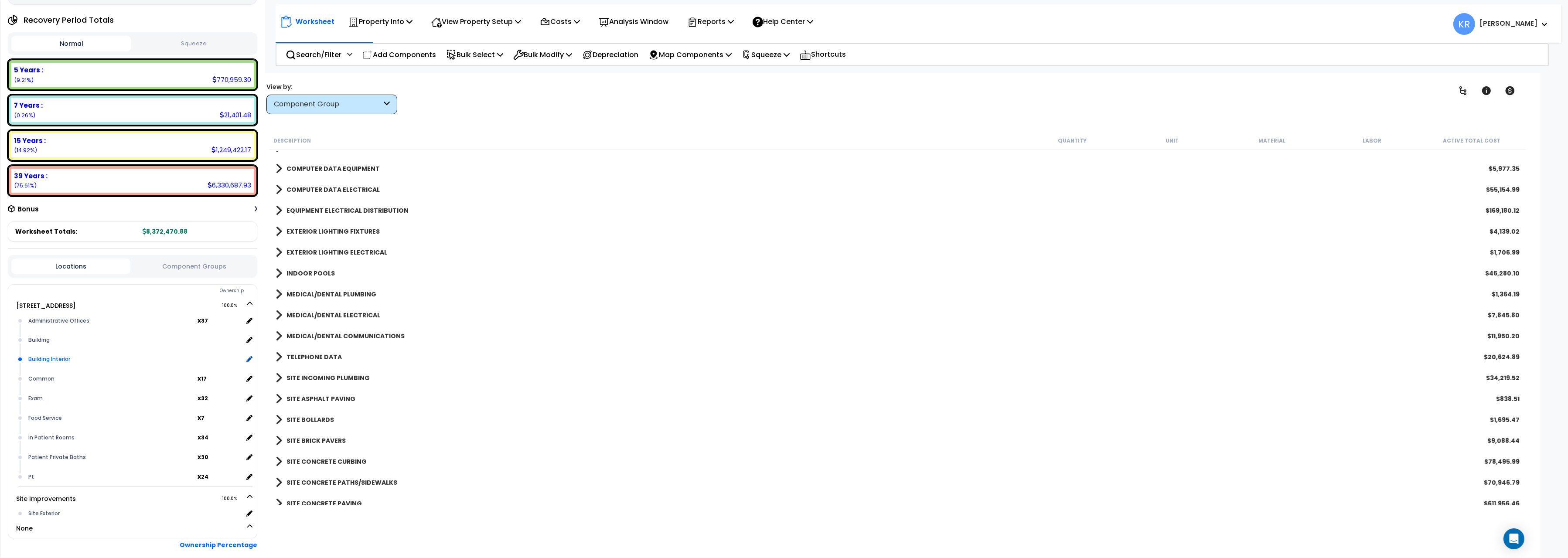
click at [60, 359] on div "Building Interior" at bounding box center [135, 359] width 217 height 10
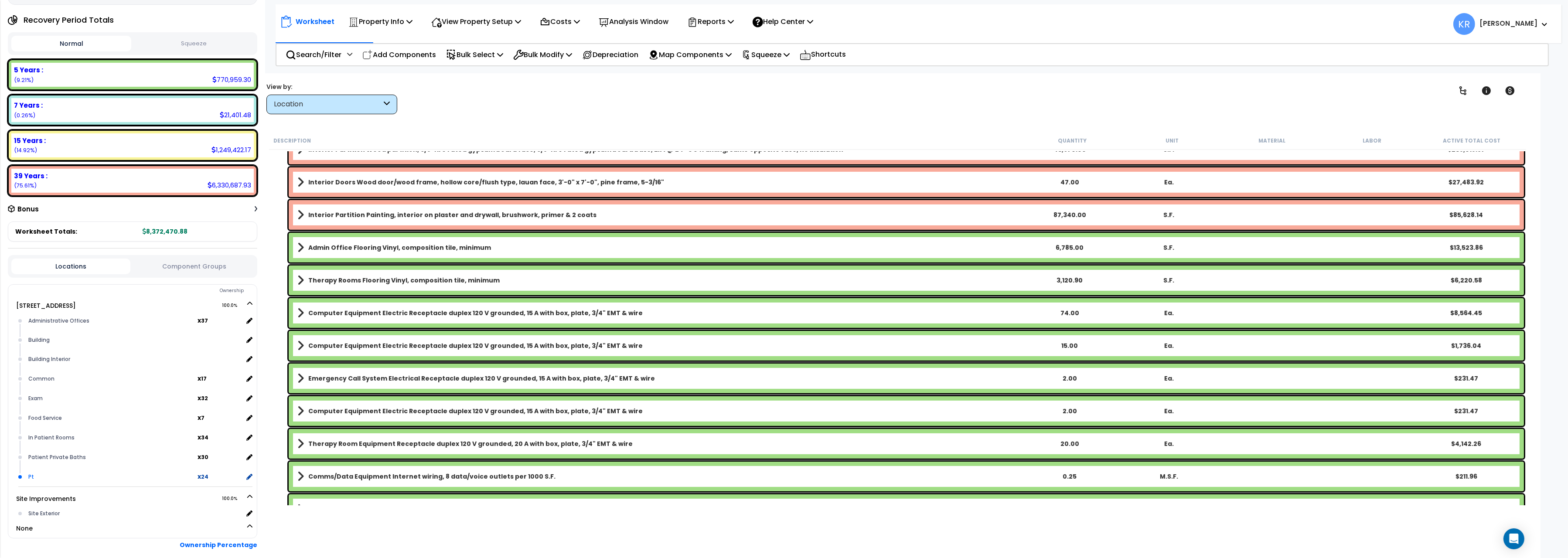
scroll to position [138, 0]
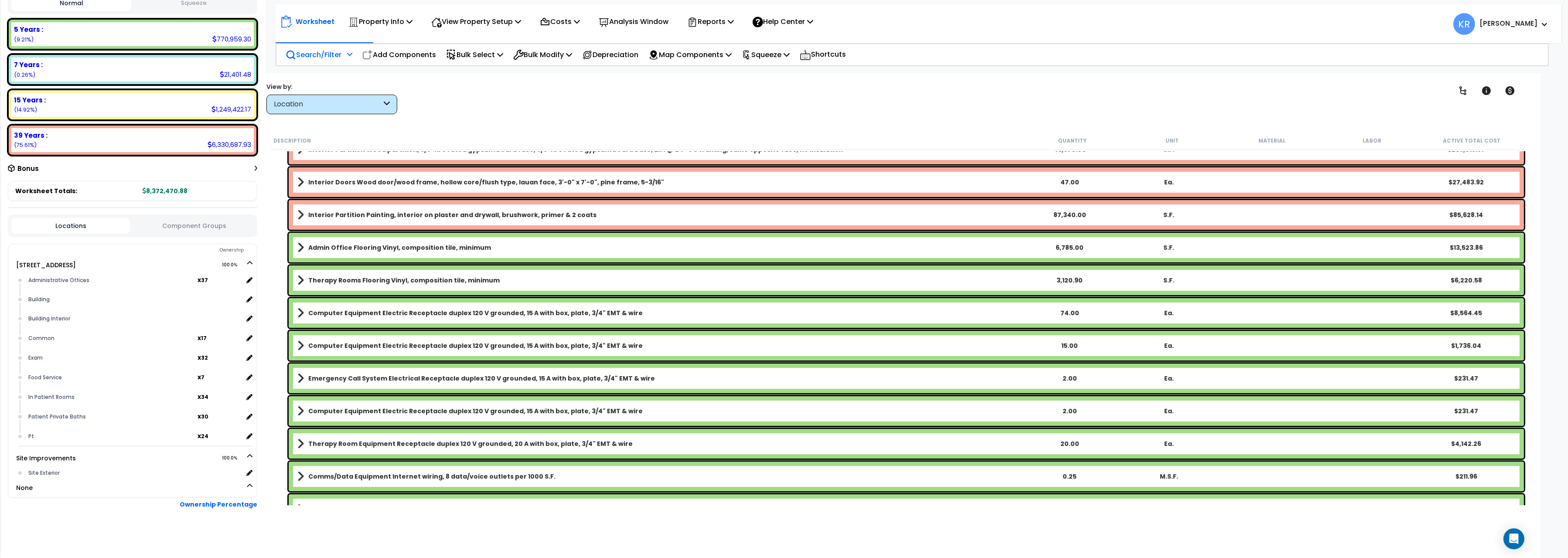
click at [314, 61] on div "Search/Filter Additional Search / Filter" at bounding box center [319, 55] width 67 height 21
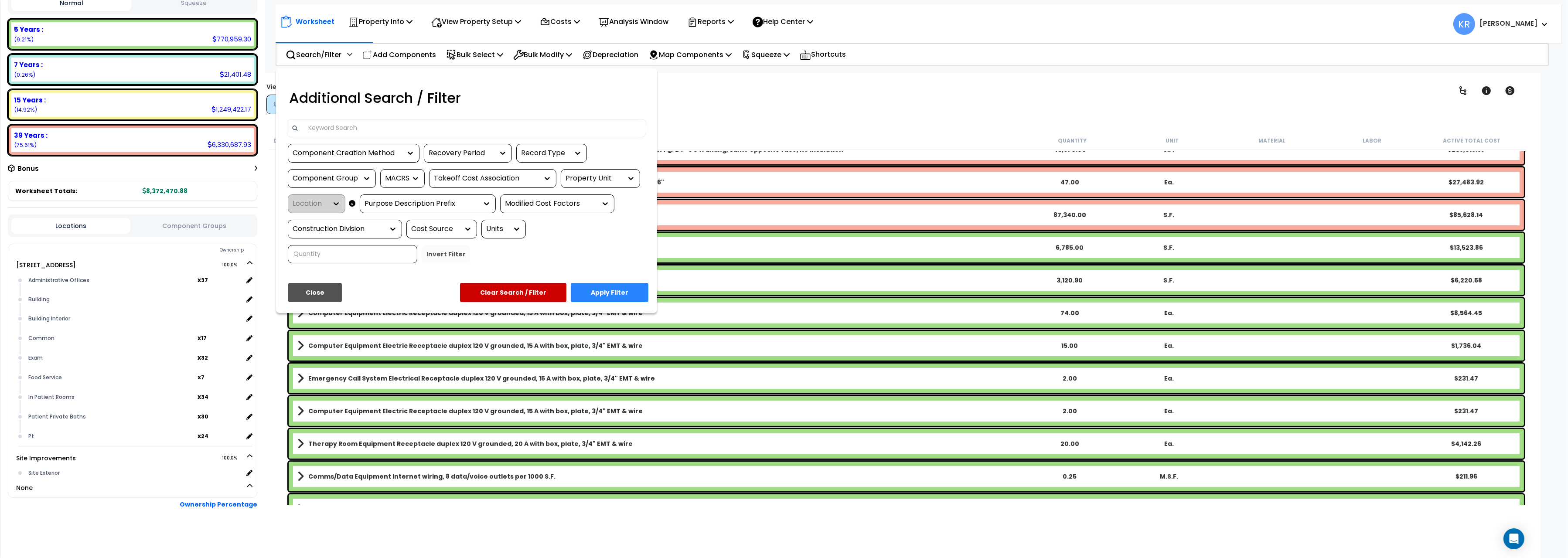
click at [310, 131] on input at bounding box center [472, 128] width 339 height 13
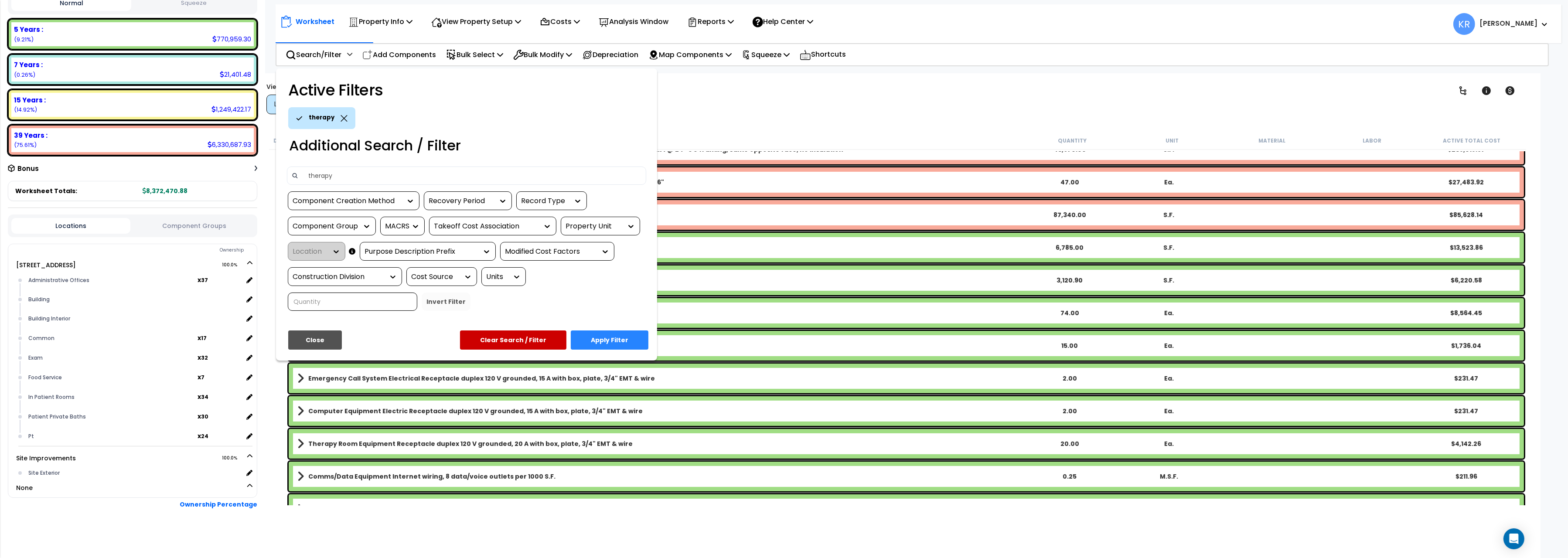
type input "therapy"
click at [603, 346] on button "Apply Filter" at bounding box center [610, 340] width 78 height 19
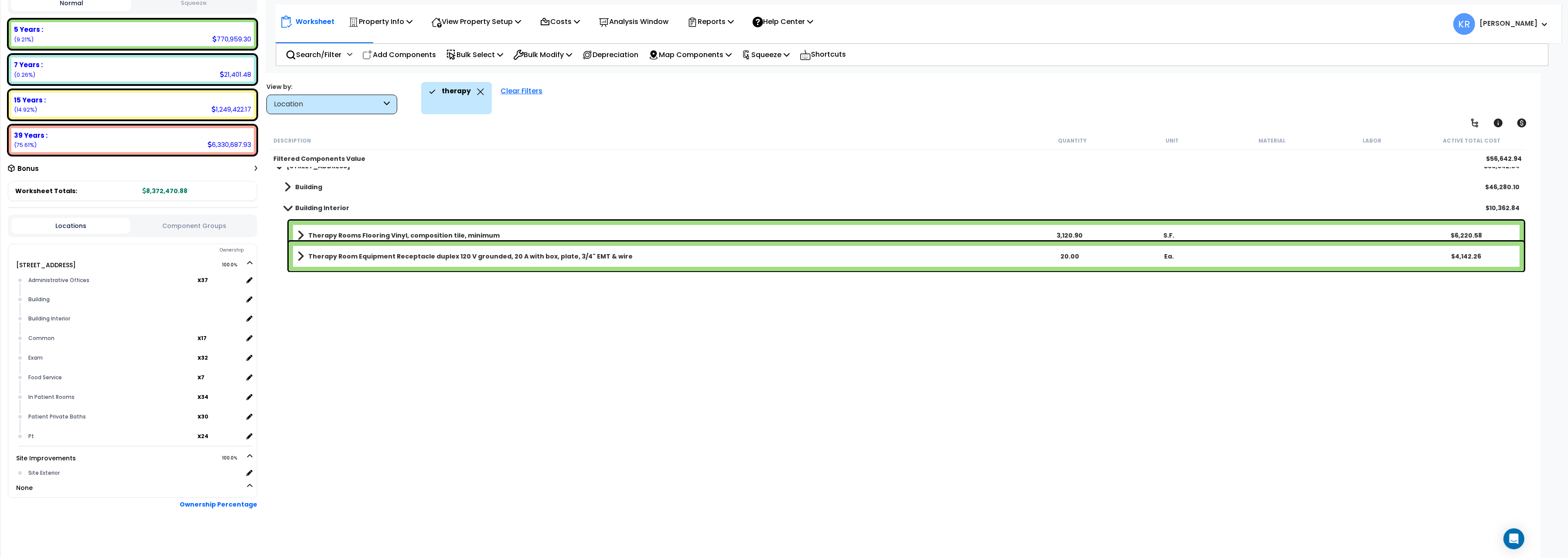
scroll to position [0, 0]
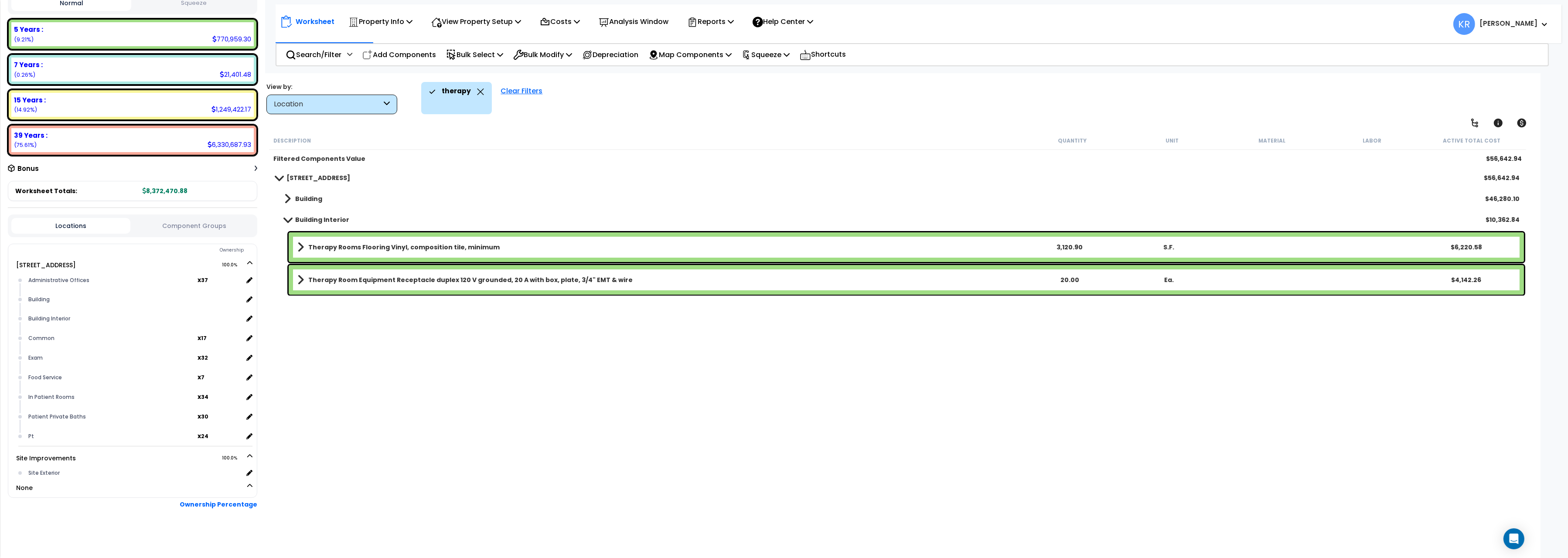
click at [299, 188] on div "204 Energy Pkwy $56,642.94" at bounding box center [898, 178] width 1253 height 21
click at [301, 196] on b "Building" at bounding box center [309, 198] width 27 height 9
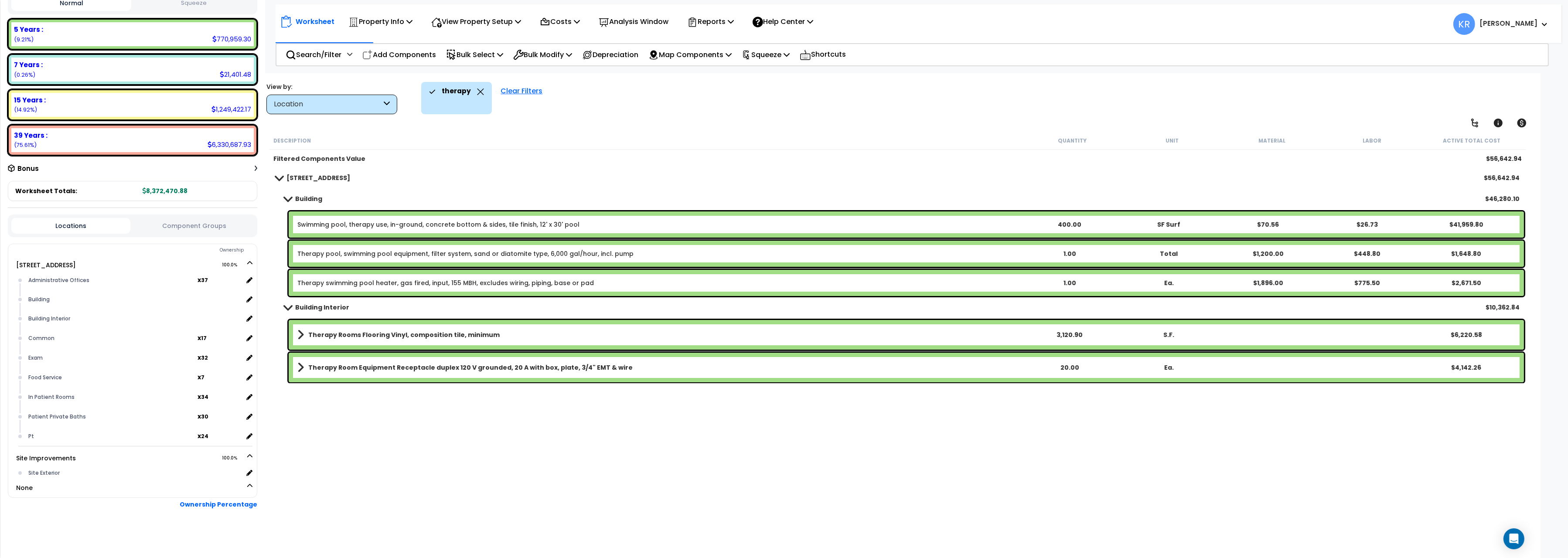
scroll to position [38, 0]
click at [293, 56] on icon at bounding box center [290, 55] width 10 height 10
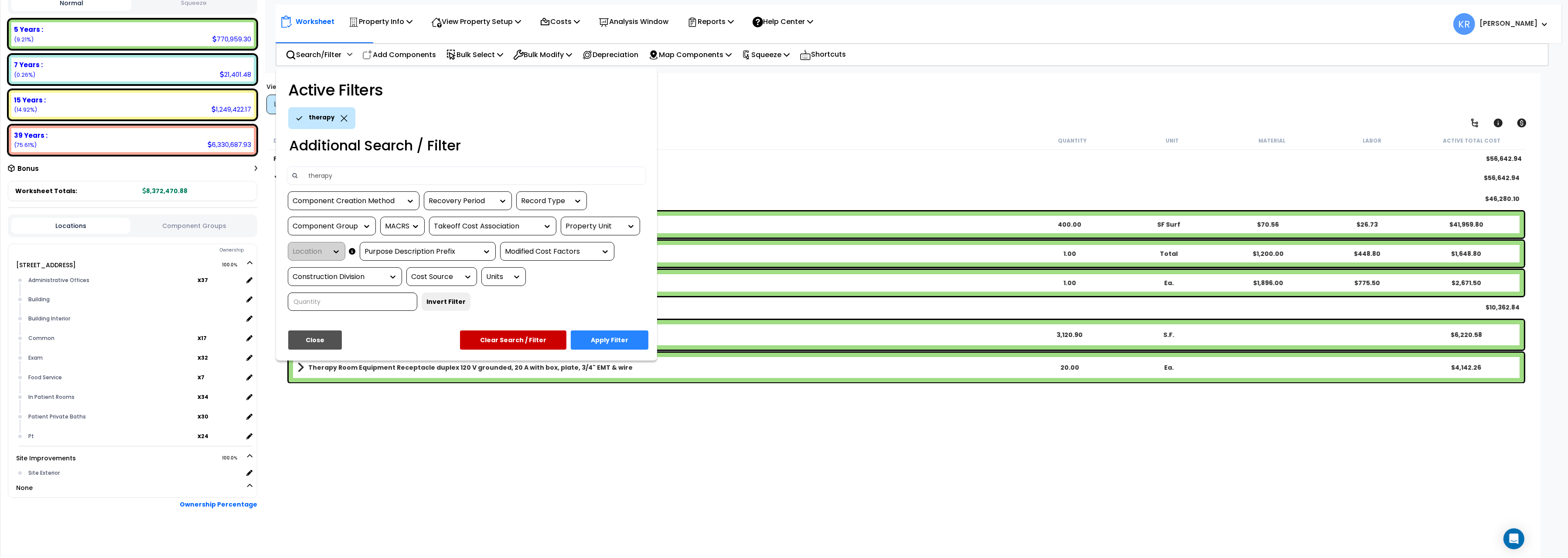
click at [512, 337] on button "Clear Search / Filter" at bounding box center [513, 340] width 107 height 19
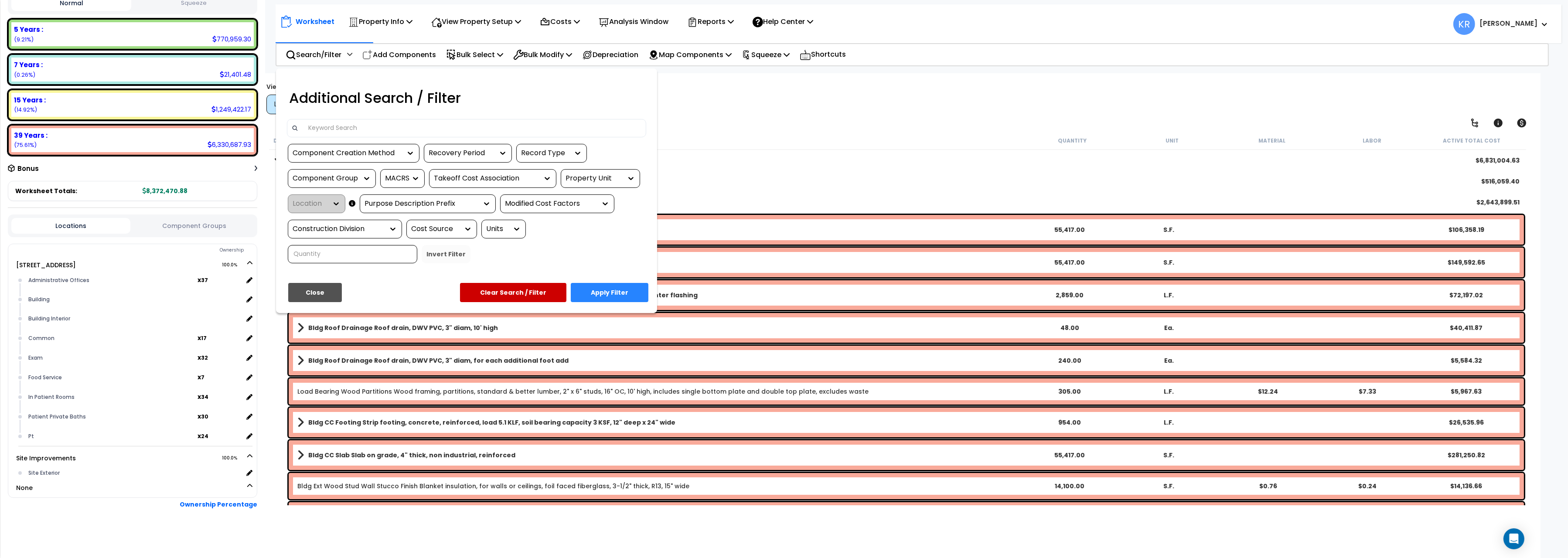
click at [317, 131] on input at bounding box center [472, 128] width 339 height 13
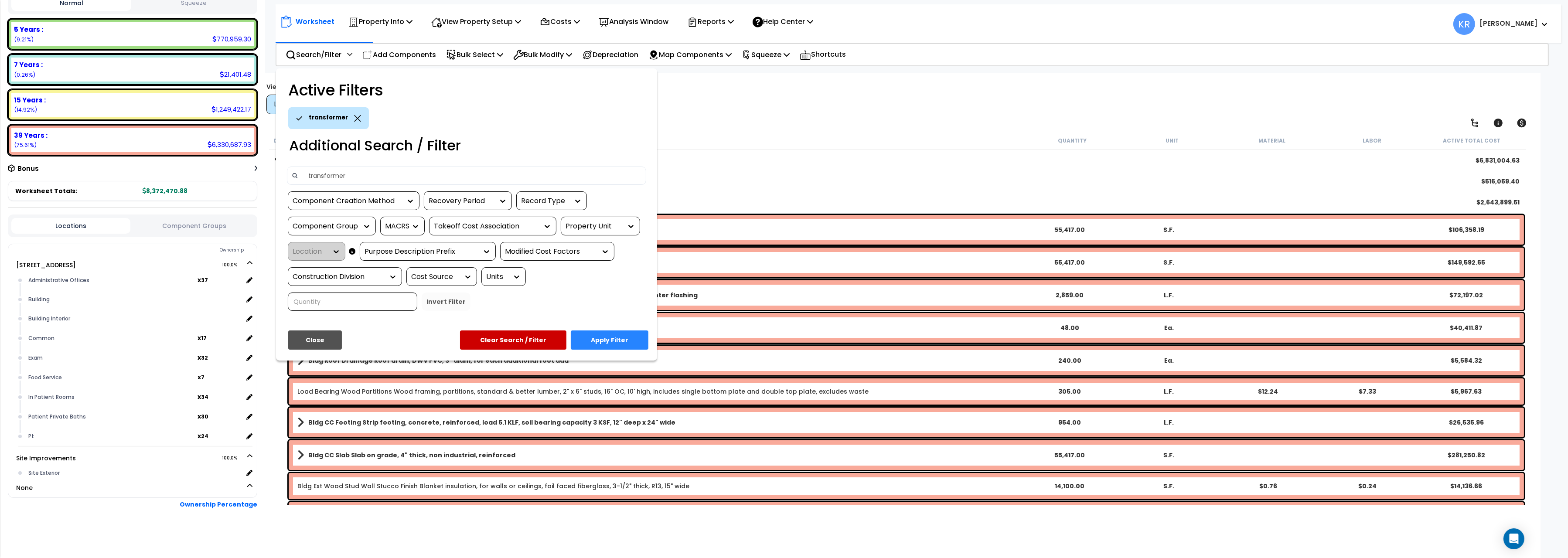
type input "transformer"
click at [617, 339] on button "Apply Filter" at bounding box center [610, 340] width 78 height 19
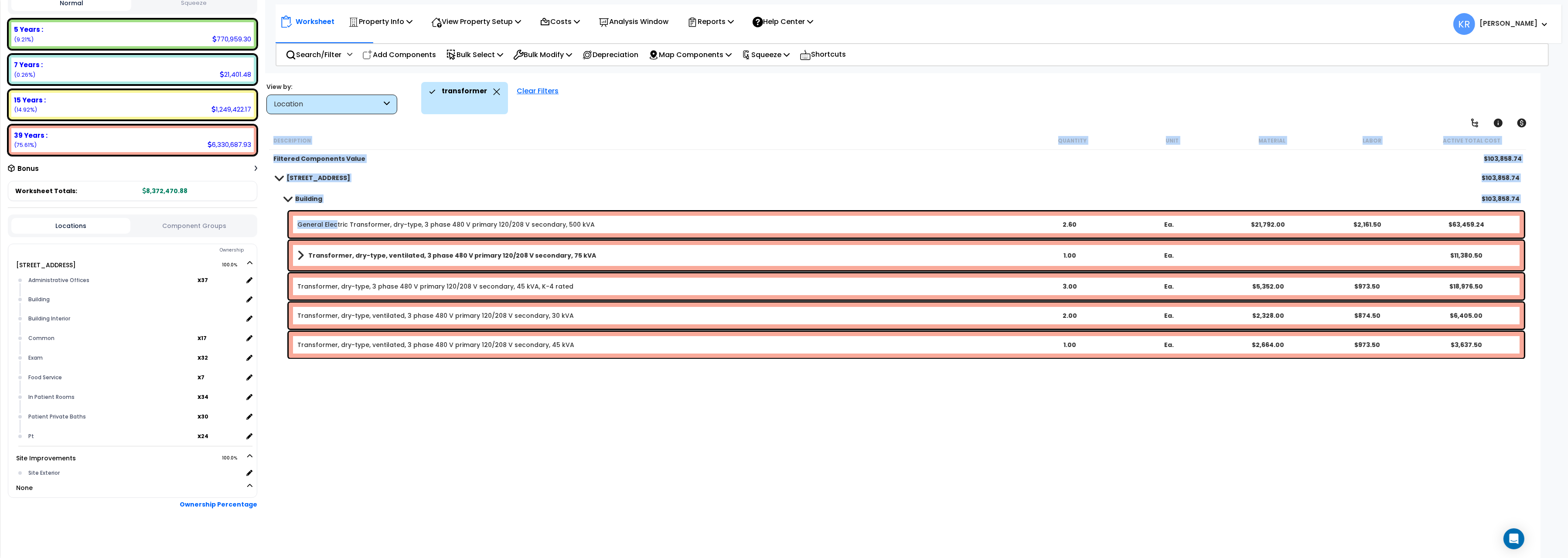
click at [334, 226] on link "General Electric Transformer, dry-type, 3 phase 480 V primary 120/208 V seconda…" at bounding box center [446, 225] width 298 height 9
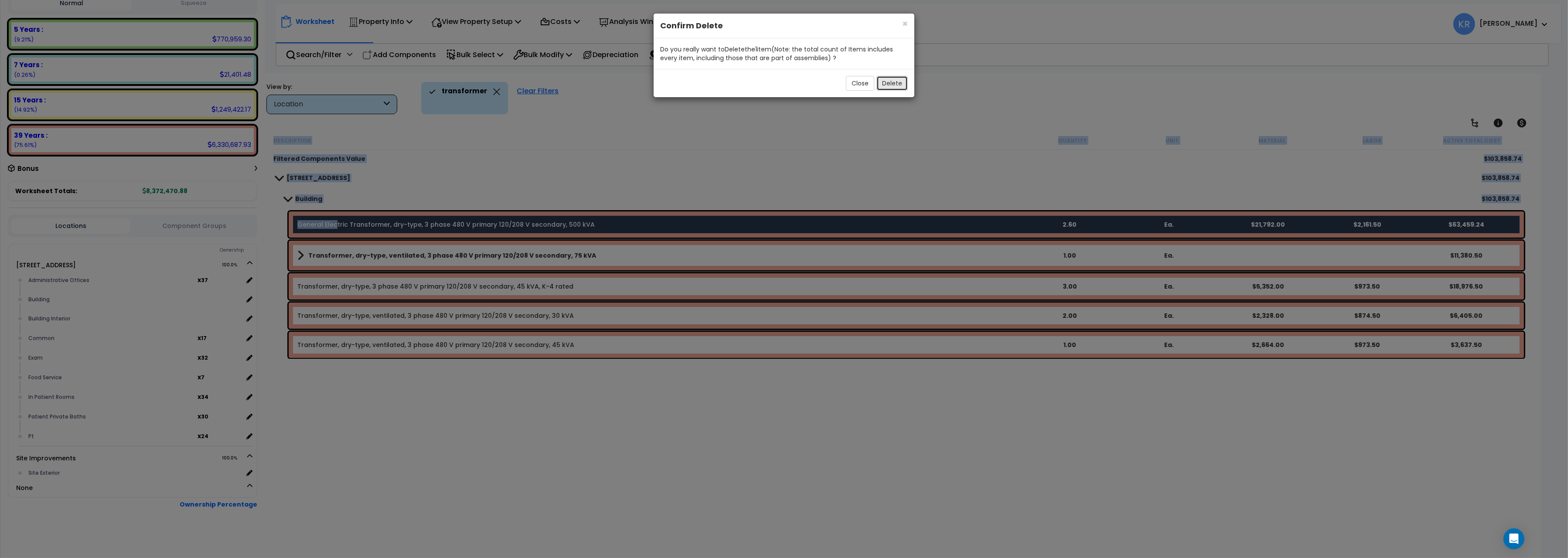
click at [891, 87] on button "Delete" at bounding box center [892, 83] width 32 height 15
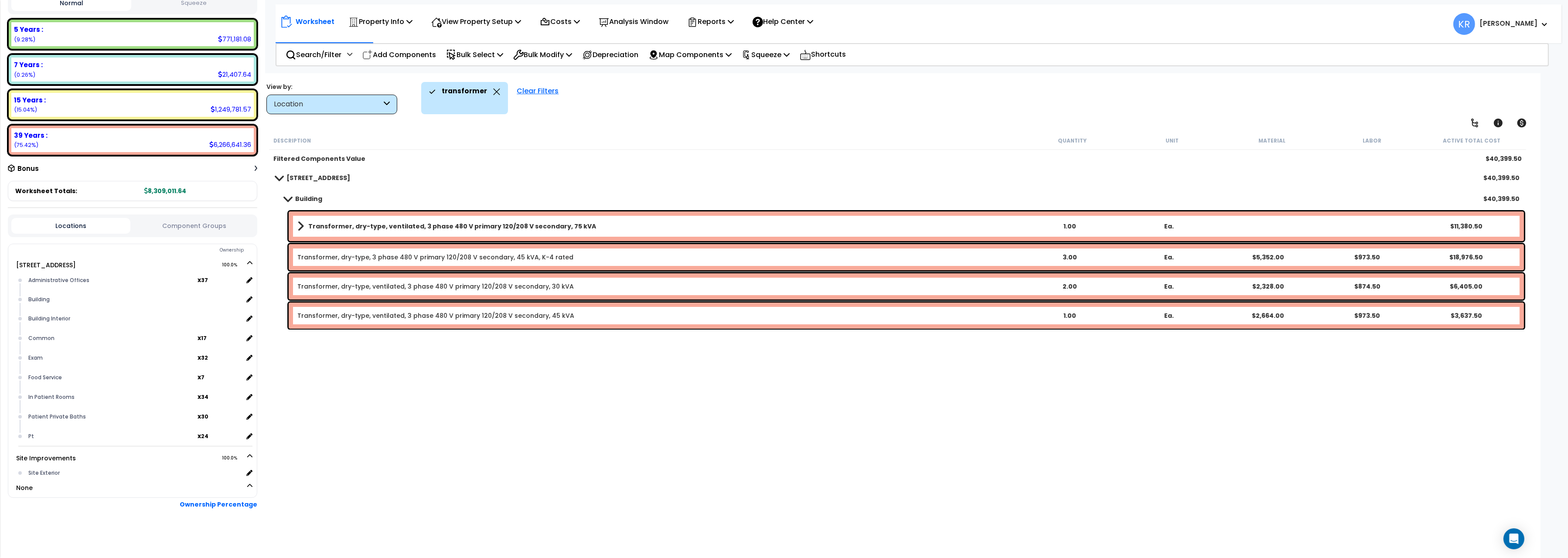
click at [396, 225] on b "Transformer, dry-type, ventilated, 3 phase 480 V primary 120/208 V secondary, 7…" at bounding box center [452, 226] width 288 height 9
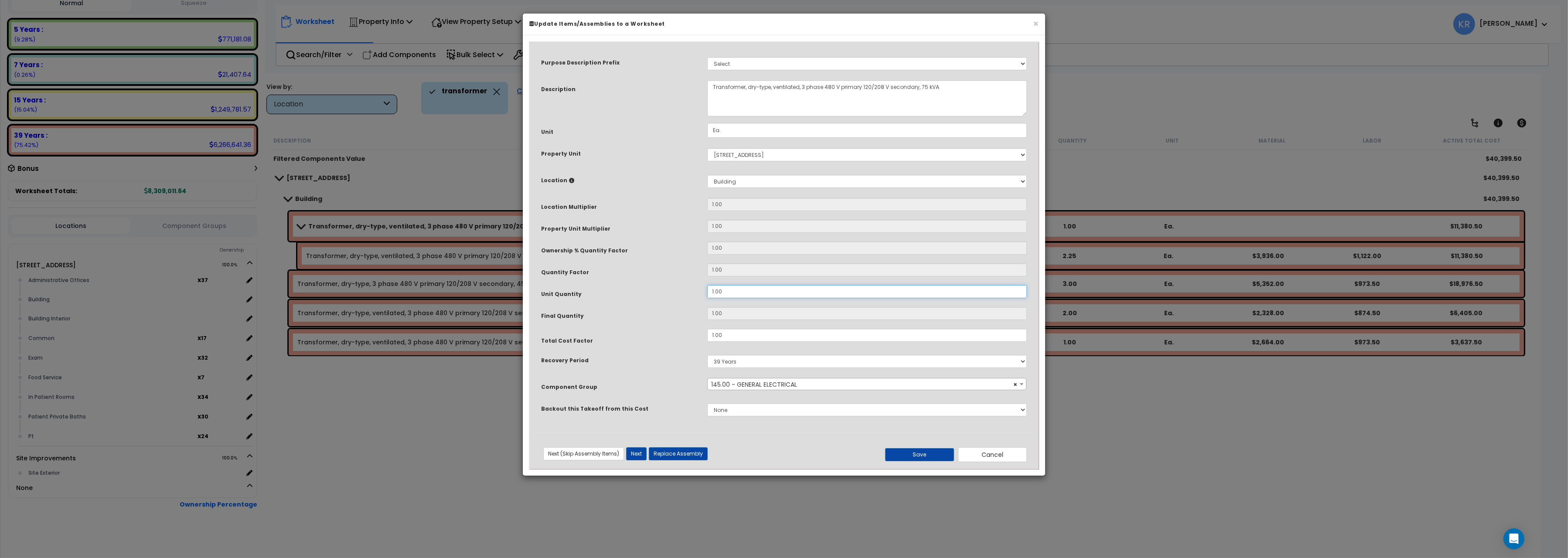
drag, startPoint x: 728, startPoint y: 295, endPoint x: 670, endPoint y: 287, distance: 58.5
click at [707, 287] on input "1.00" at bounding box center [867, 291] width 320 height 13
type input "2"
click at [927, 455] on button "Save" at bounding box center [919, 454] width 69 height 13
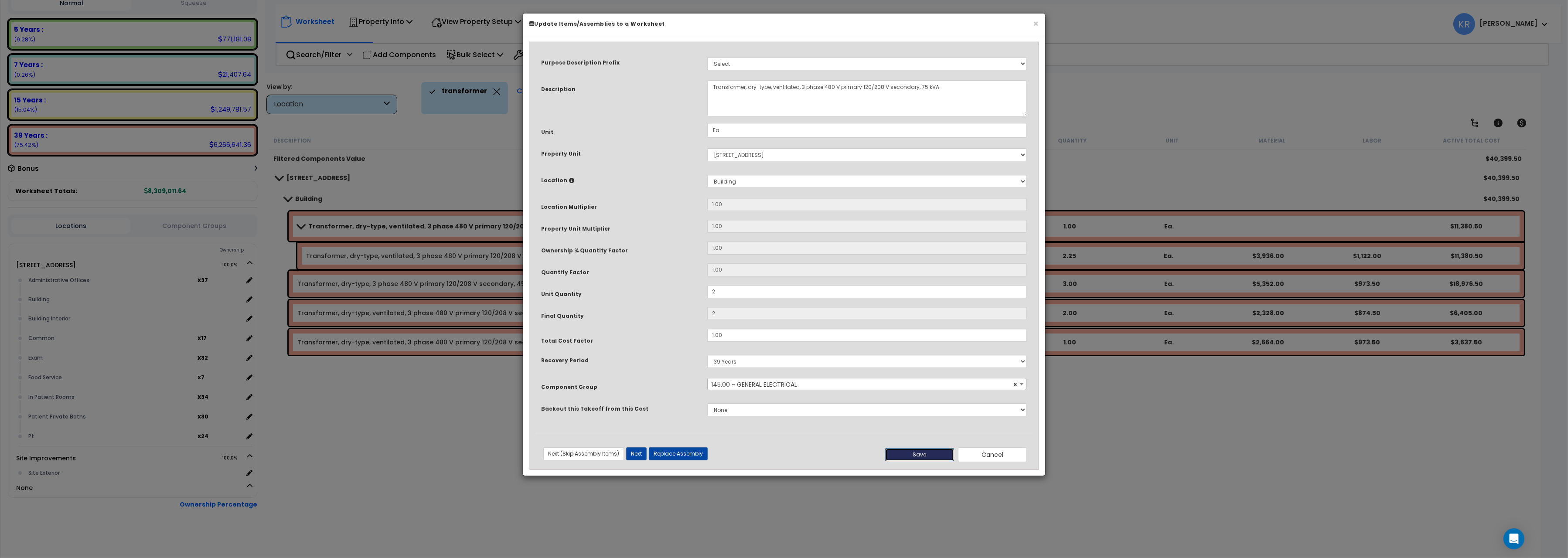
type input "2.00"
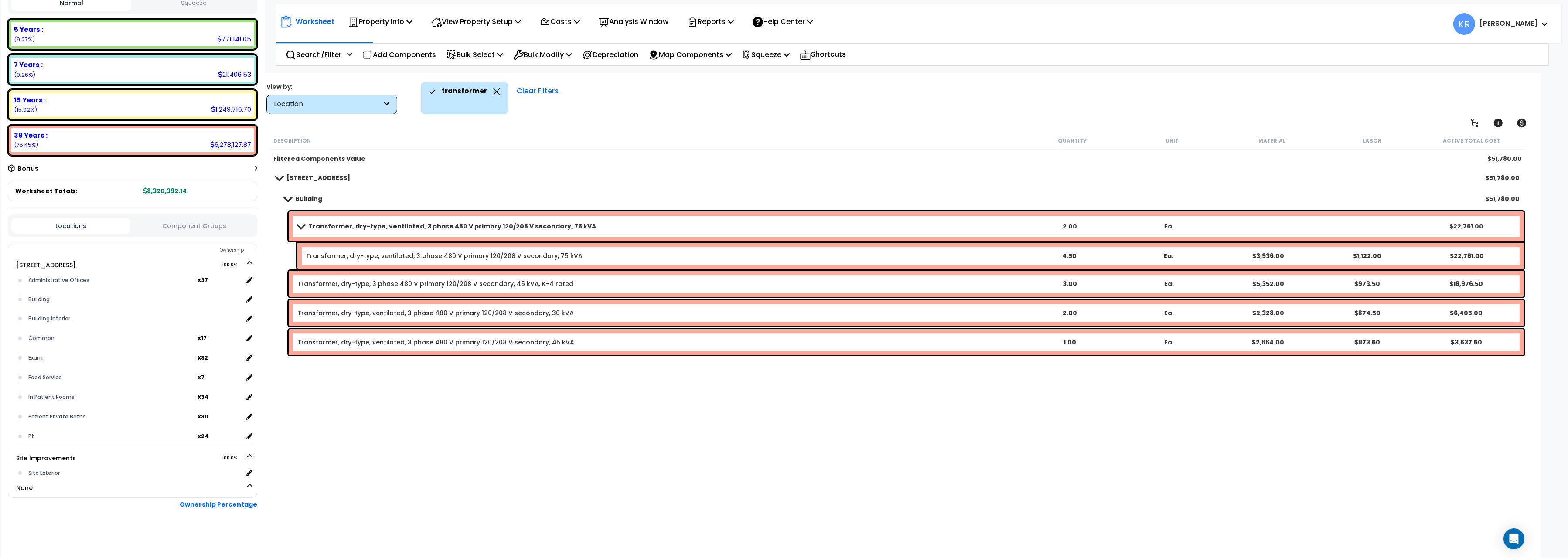
click at [313, 217] on div "Transformer, dry-type, ventilated, 3 phase 480 V primary 120/208 V secondary, 7…" at bounding box center [906, 226] width 1235 height 30
click at [301, 228] on span at bounding box center [301, 226] width 12 height 7
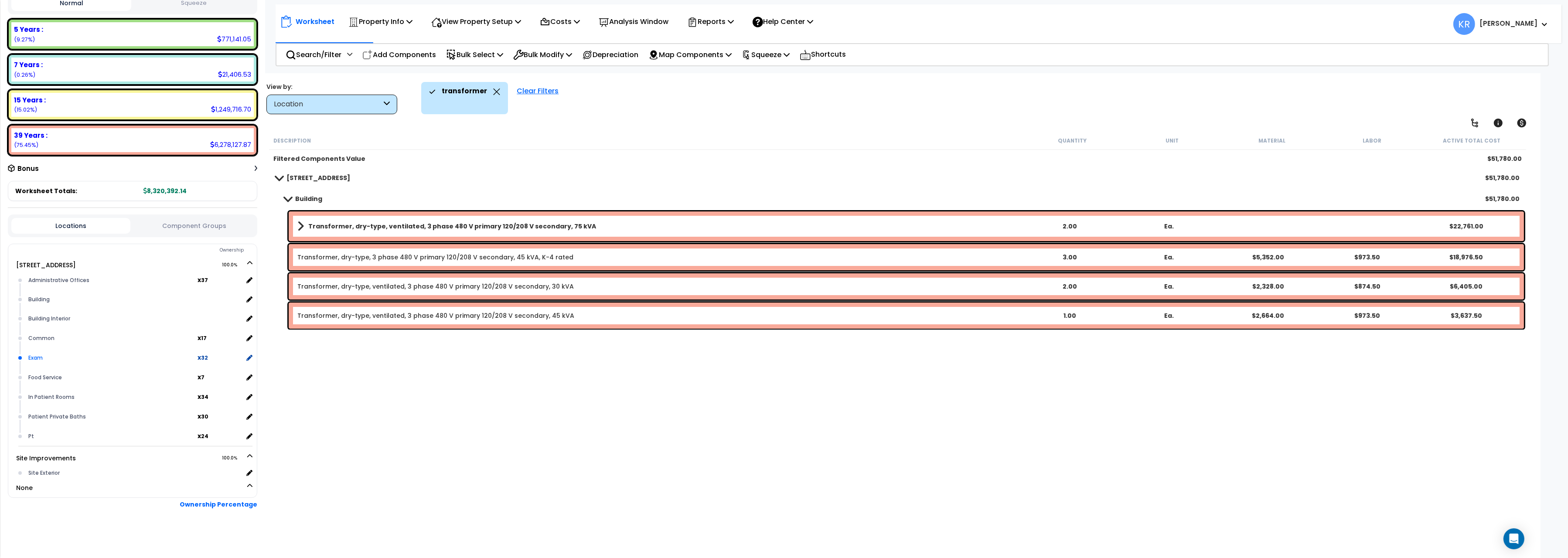
click at [59, 356] on div "Exam" at bounding box center [112, 358] width 172 height 10
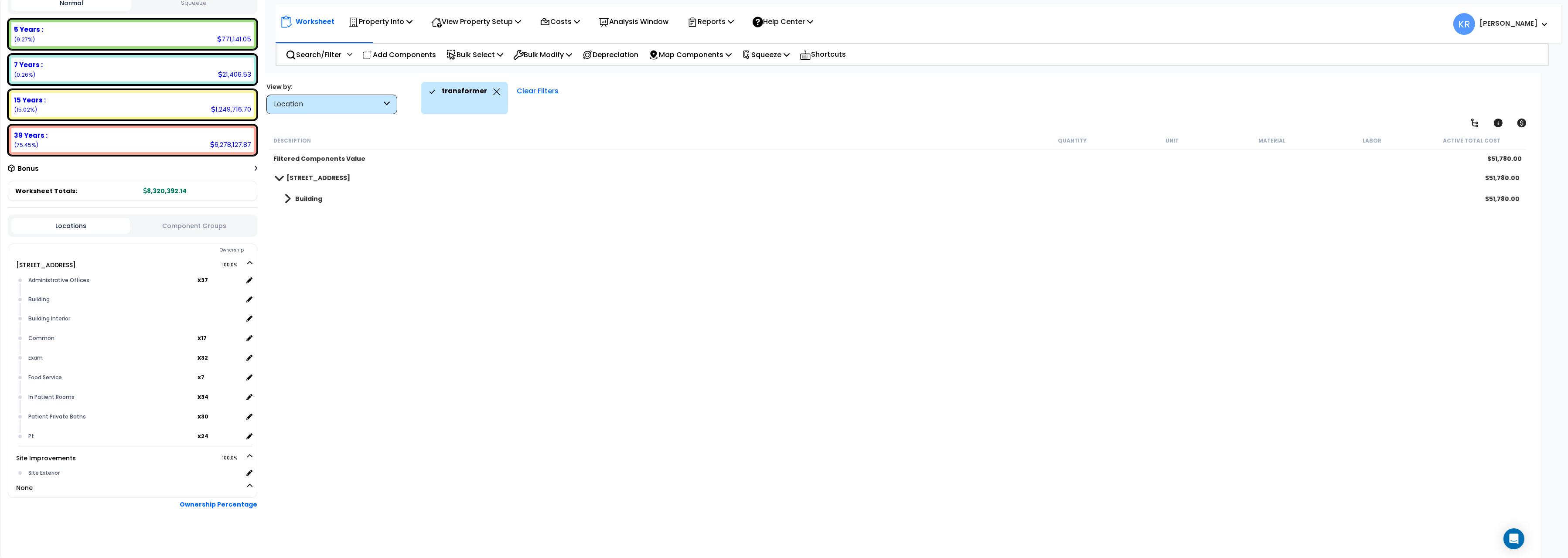
click at [527, 85] on div "Clear Filters" at bounding box center [537, 98] width 51 height 32
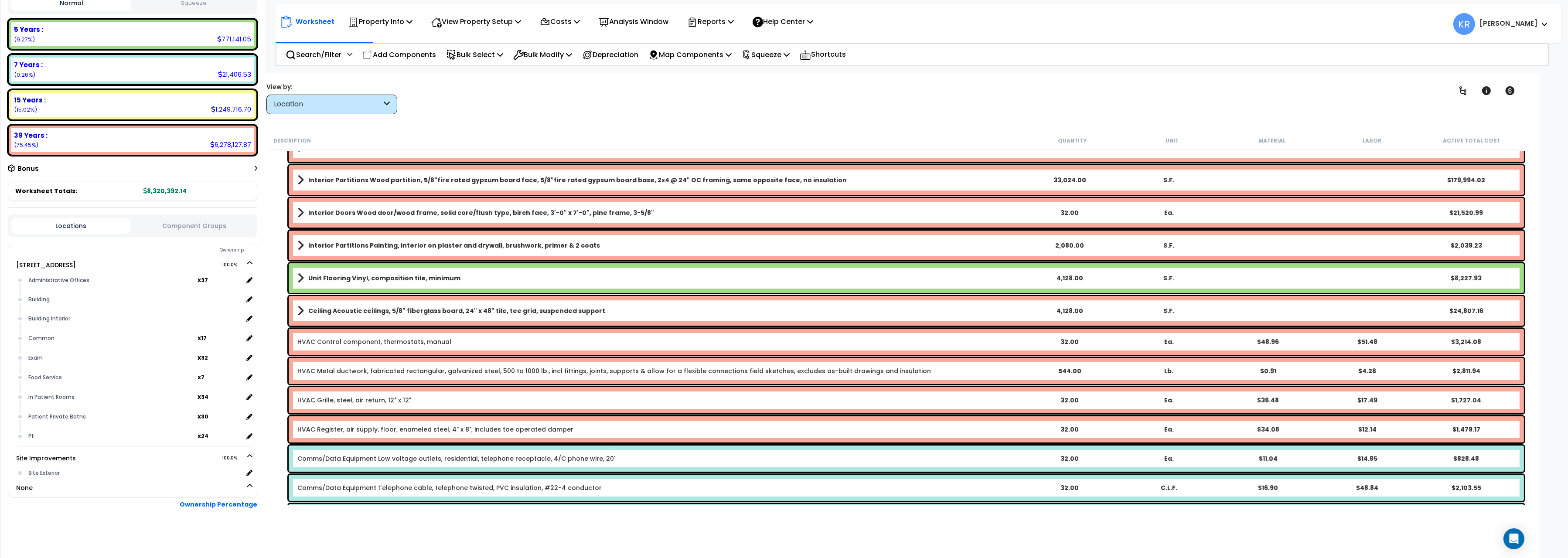
scroll to position [146, 0]
click at [304, 100] on div "Location" at bounding box center [327, 104] width 108 height 10
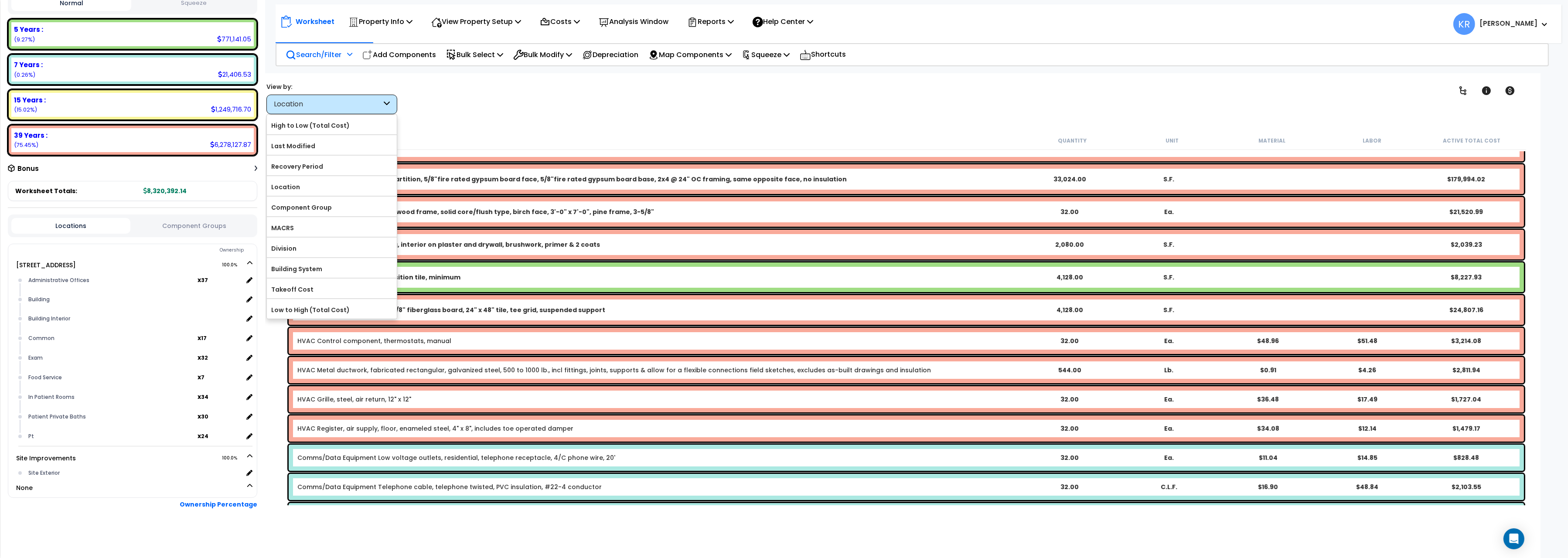
click at [296, 53] on p "Search/Filter" at bounding box center [313, 54] width 56 height 12
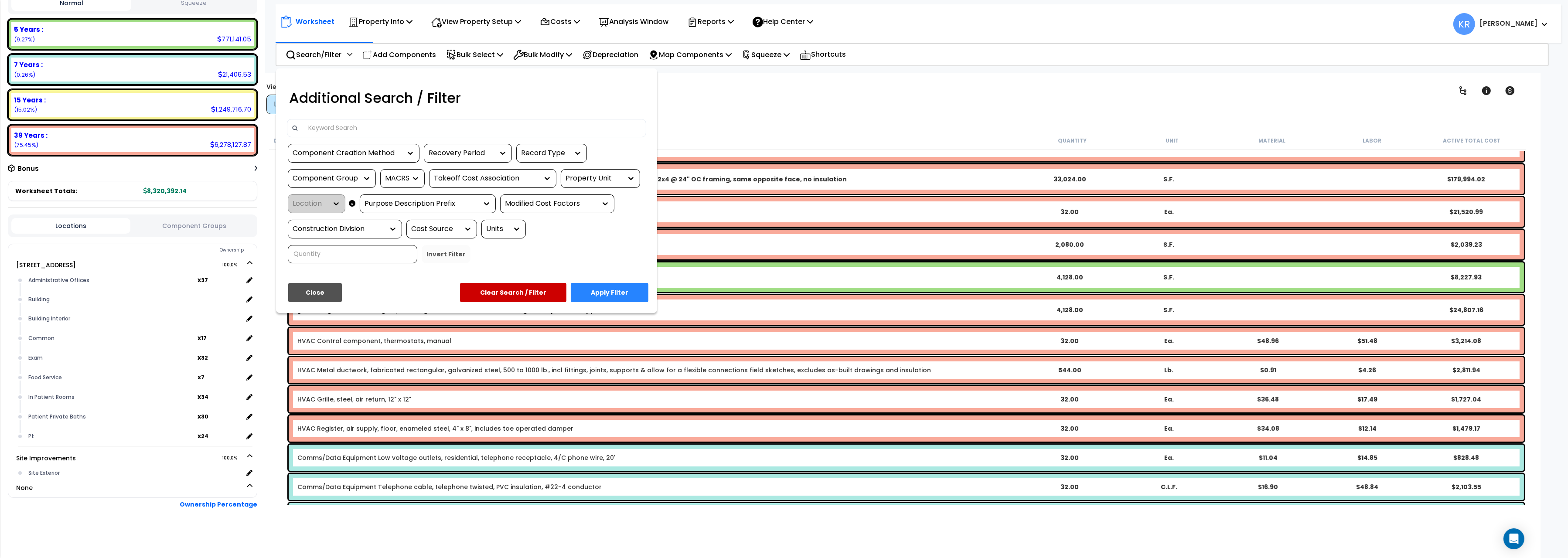
click at [334, 131] on input at bounding box center [472, 128] width 339 height 13
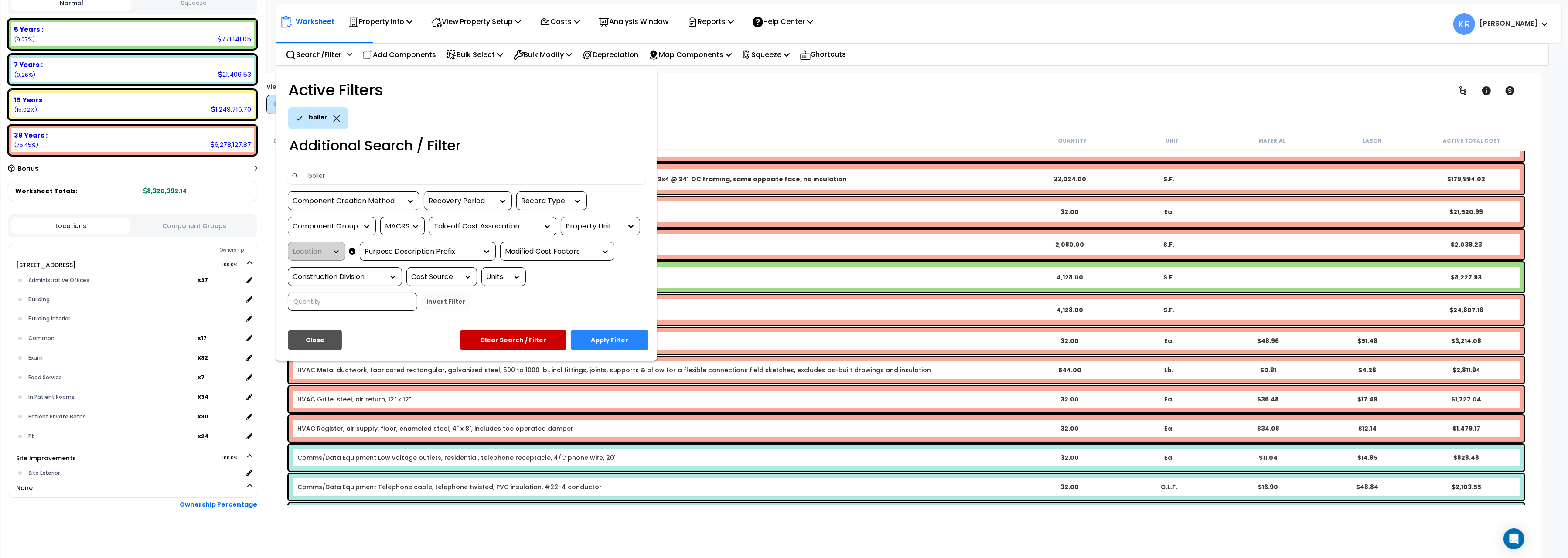
type input "boiler"
click at [630, 347] on button "Apply Filter" at bounding box center [610, 340] width 78 height 19
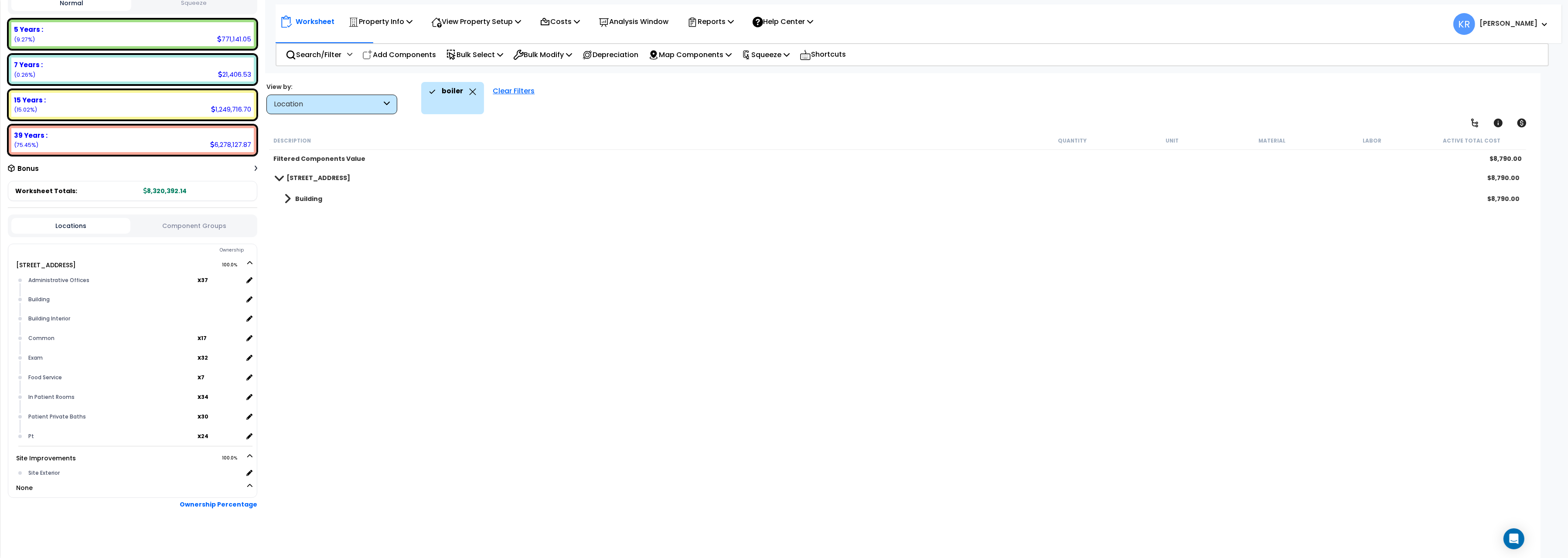
click at [304, 181] on b "[STREET_ADDRESS]" at bounding box center [318, 178] width 64 height 9
click at [294, 179] on b "[STREET_ADDRESS]" at bounding box center [318, 178] width 64 height 9
click at [300, 199] on b "Building" at bounding box center [309, 198] width 27 height 9
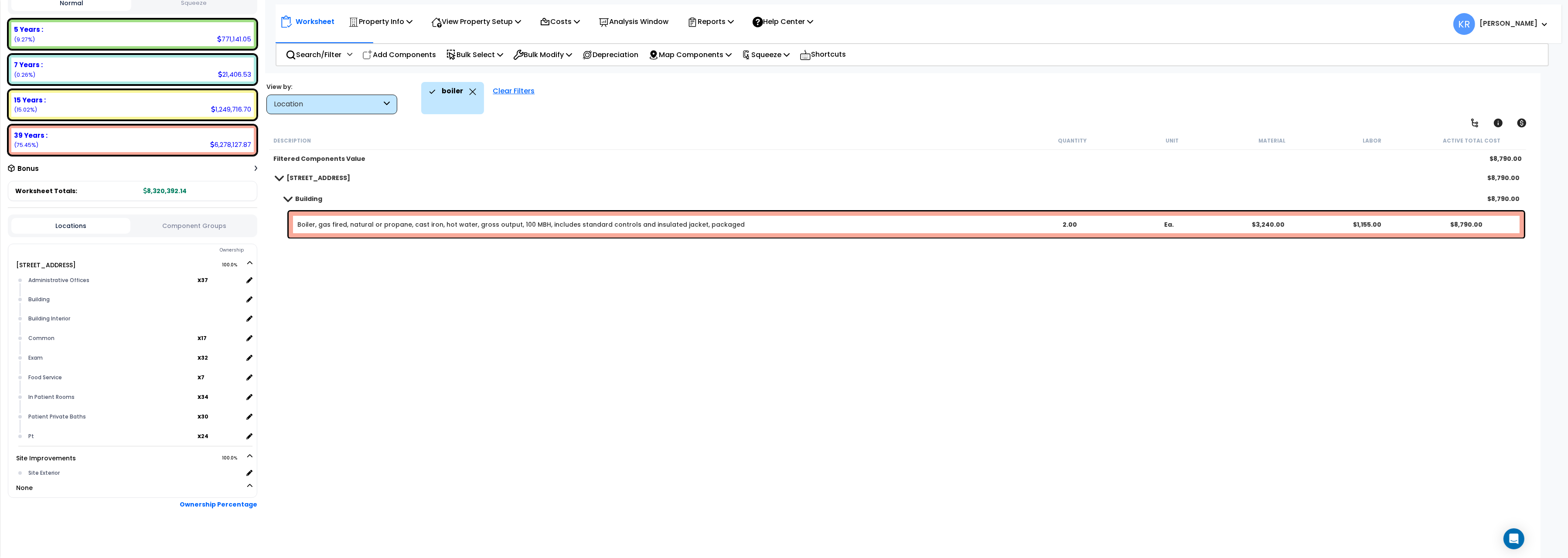
click at [509, 89] on div "Clear Filters" at bounding box center [513, 98] width 51 height 32
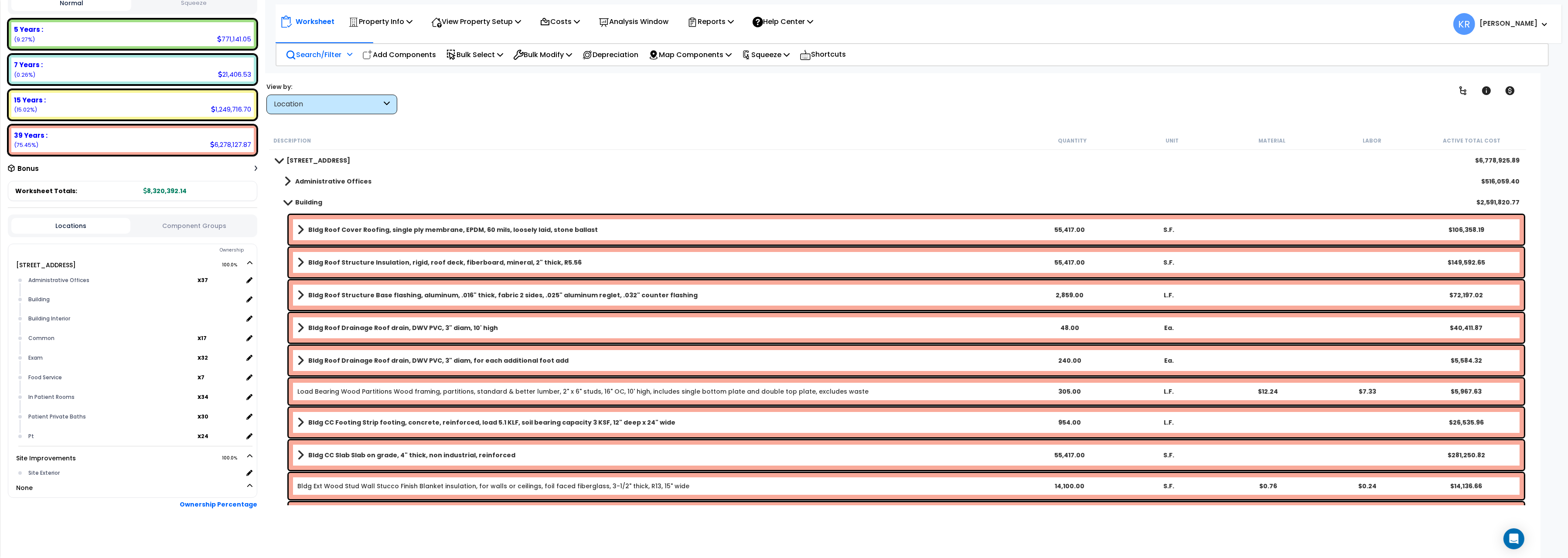
click at [312, 53] on p "Search/Filter" at bounding box center [313, 54] width 56 height 12
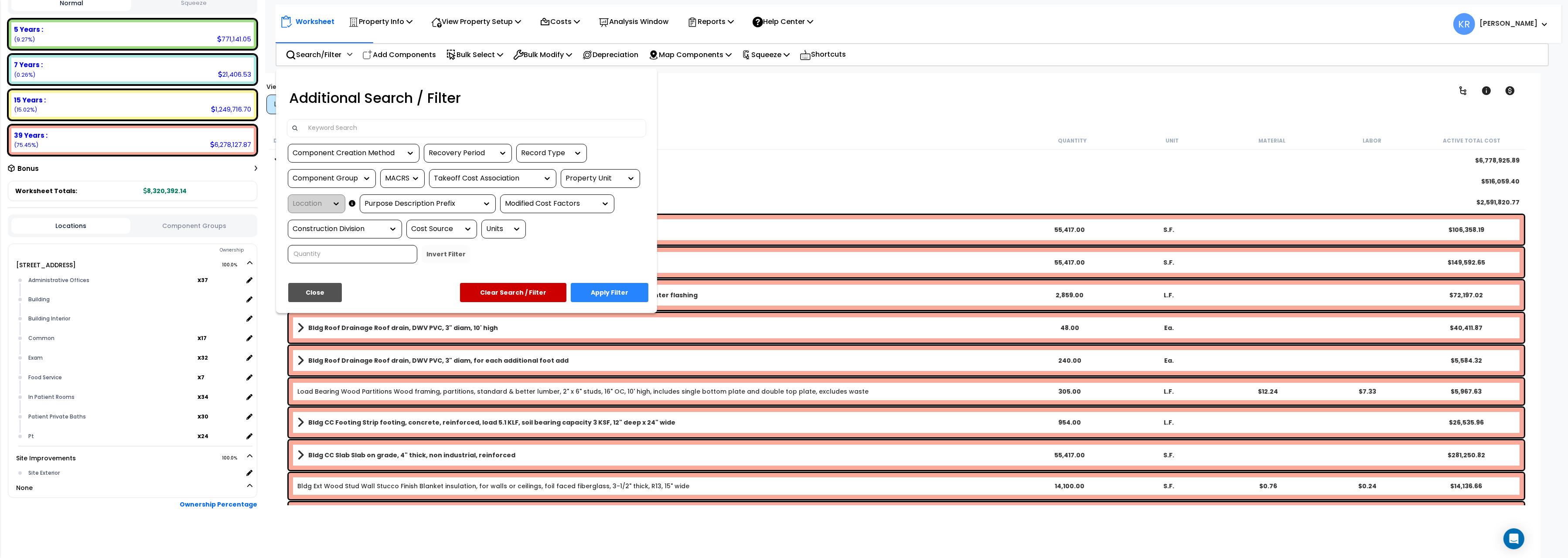
click at [329, 130] on input at bounding box center [472, 128] width 339 height 13
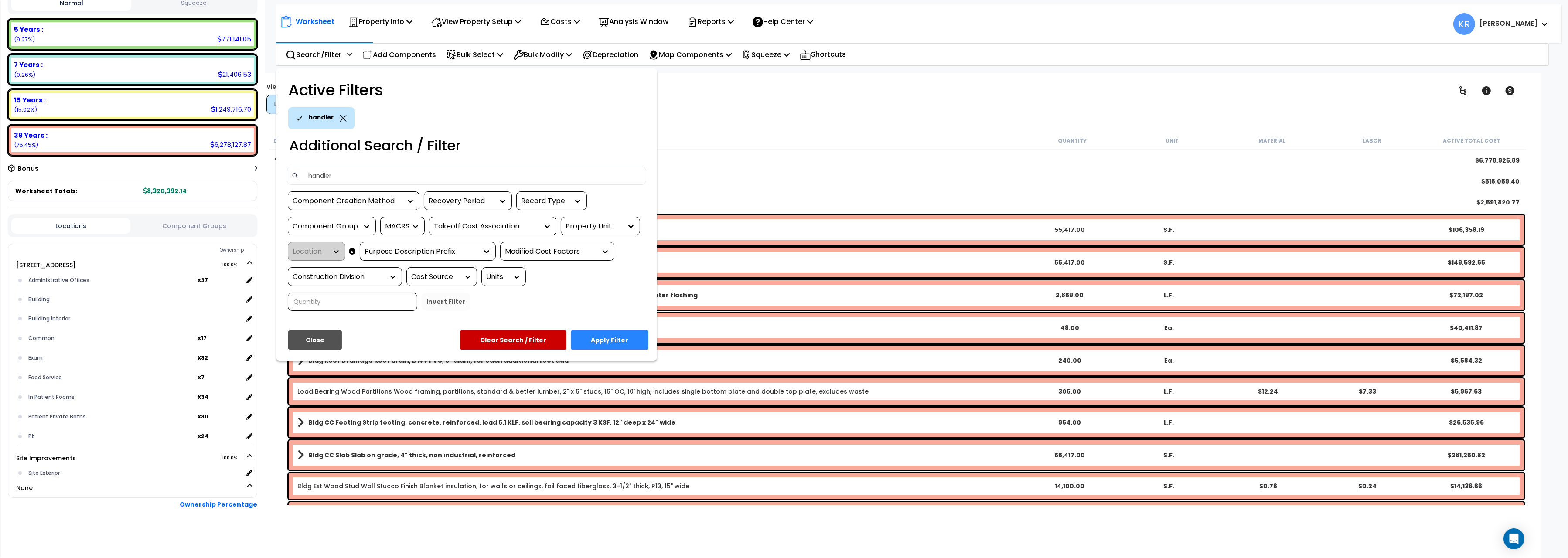
type input "handler"
click at [629, 333] on button "Apply Filter" at bounding box center [610, 340] width 78 height 19
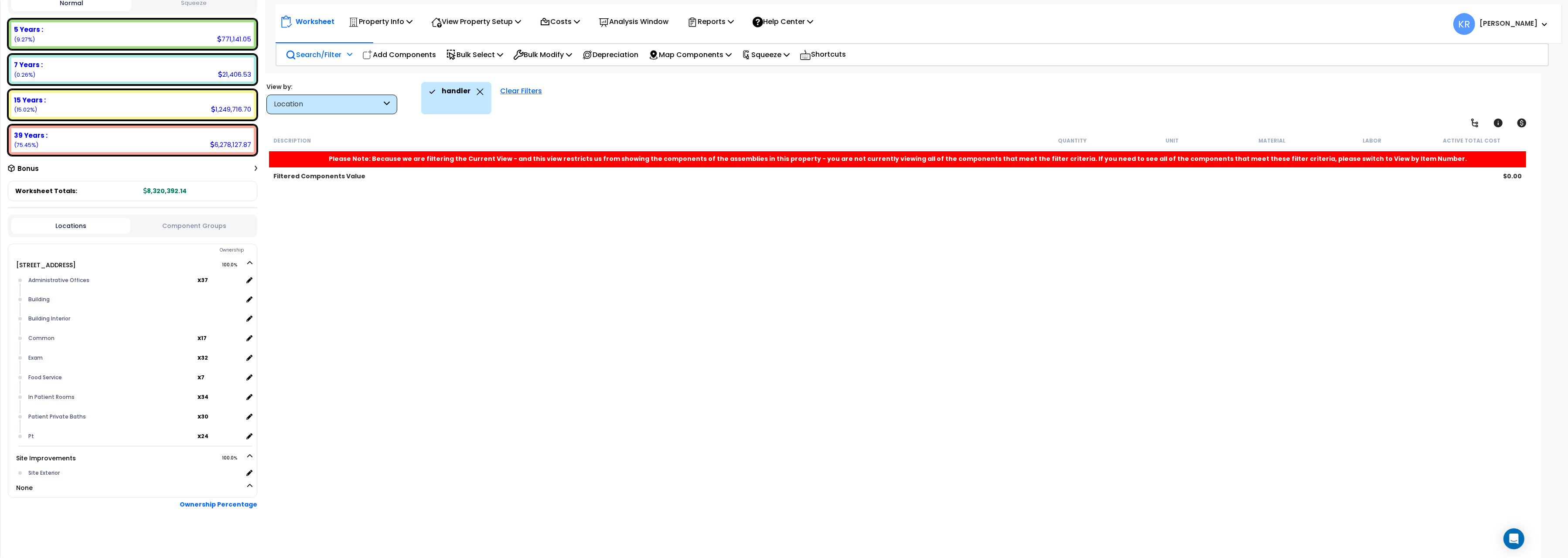
click at [310, 55] on p "Search/Filter" at bounding box center [313, 54] width 56 height 12
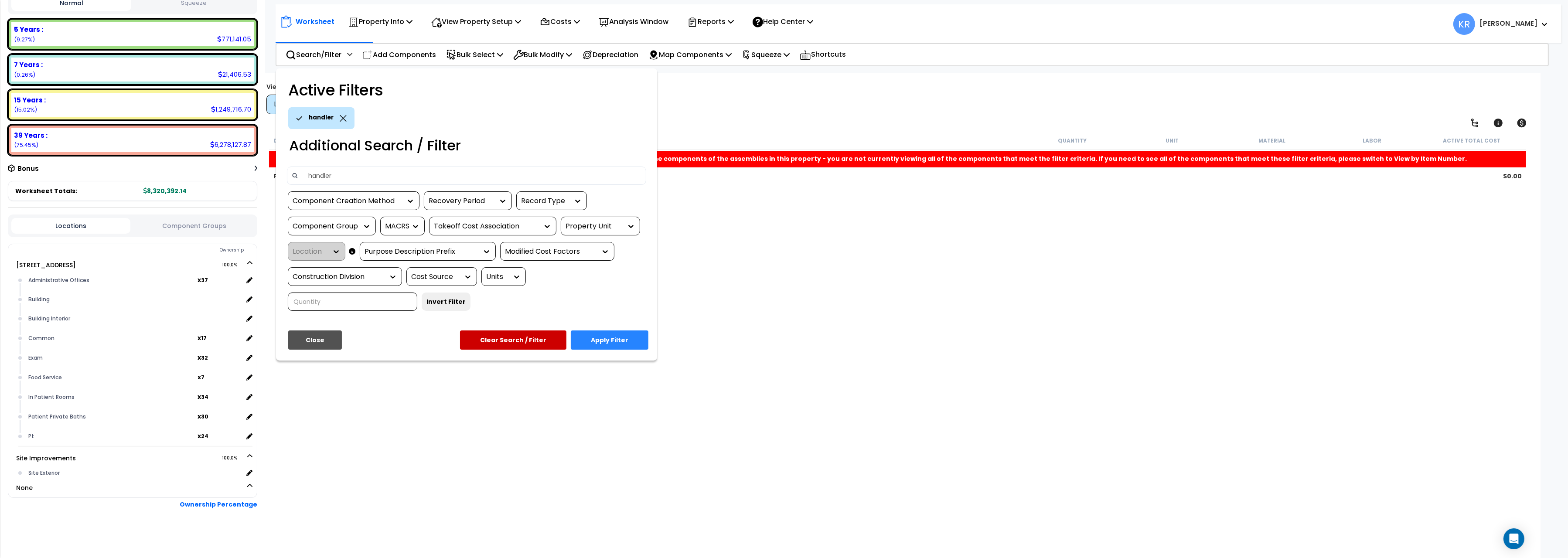
click at [323, 172] on input "handler" at bounding box center [472, 175] width 339 height 13
drag, startPoint x: 360, startPoint y: 176, endPoint x: 263, endPoint y: 166, distance: 97.5
click at [303, 169] on input "handler" at bounding box center [472, 175] width 339 height 13
type input "AHU"
click at [597, 336] on button "Apply Filter" at bounding box center [610, 340] width 78 height 19
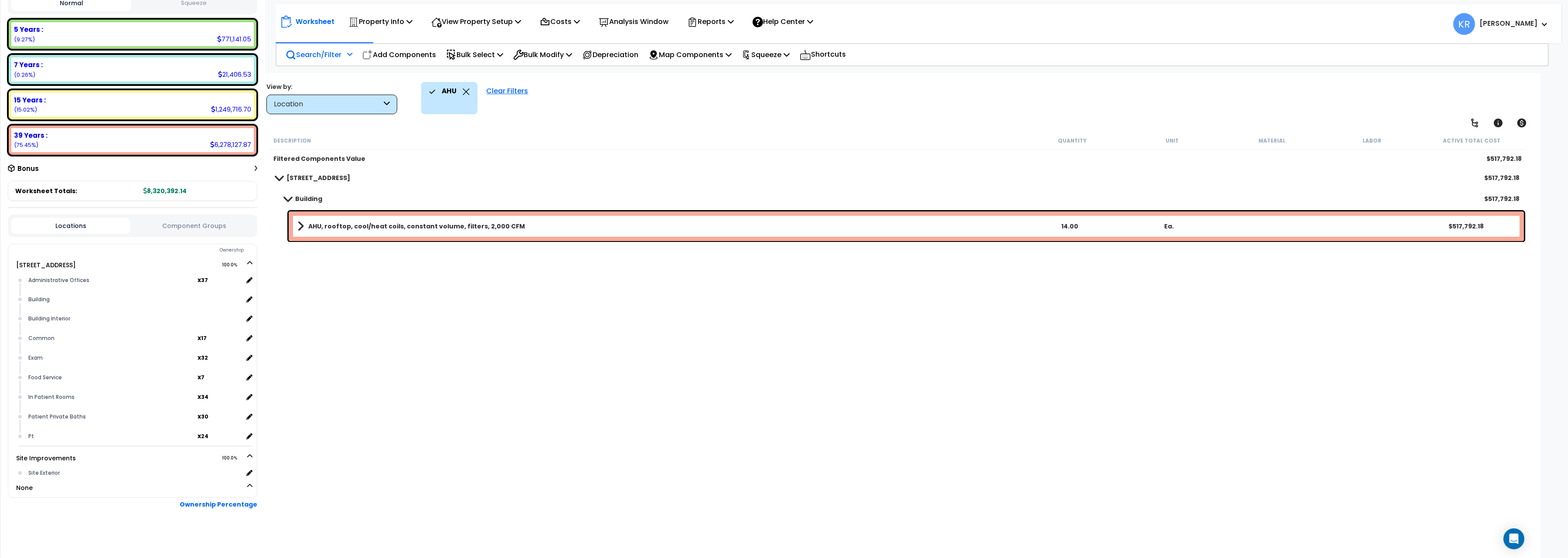
click at [308, 49] on p "Search/Filter" at bounding box center [313, 54] width 56 height 12
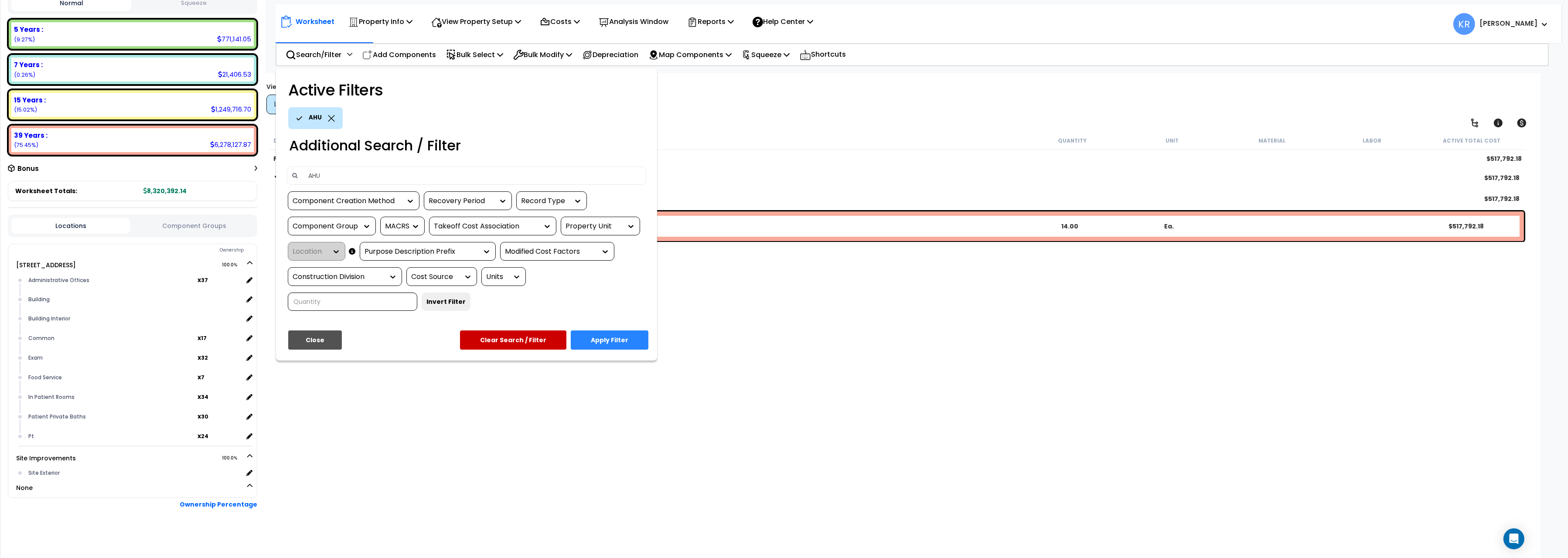
click at [330, 118] on icon at bounding box center [331, 118] width 7 height 7
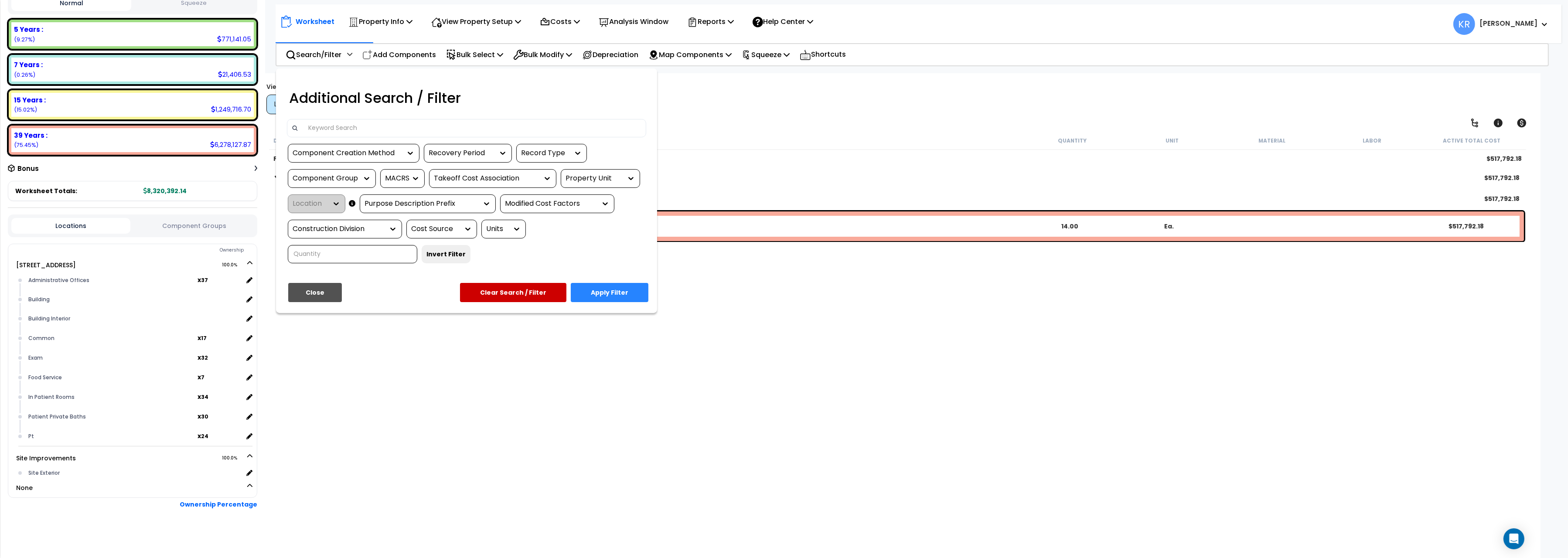
click at [333, 130] on input at bounding box center [472, 128] width 339 height 13
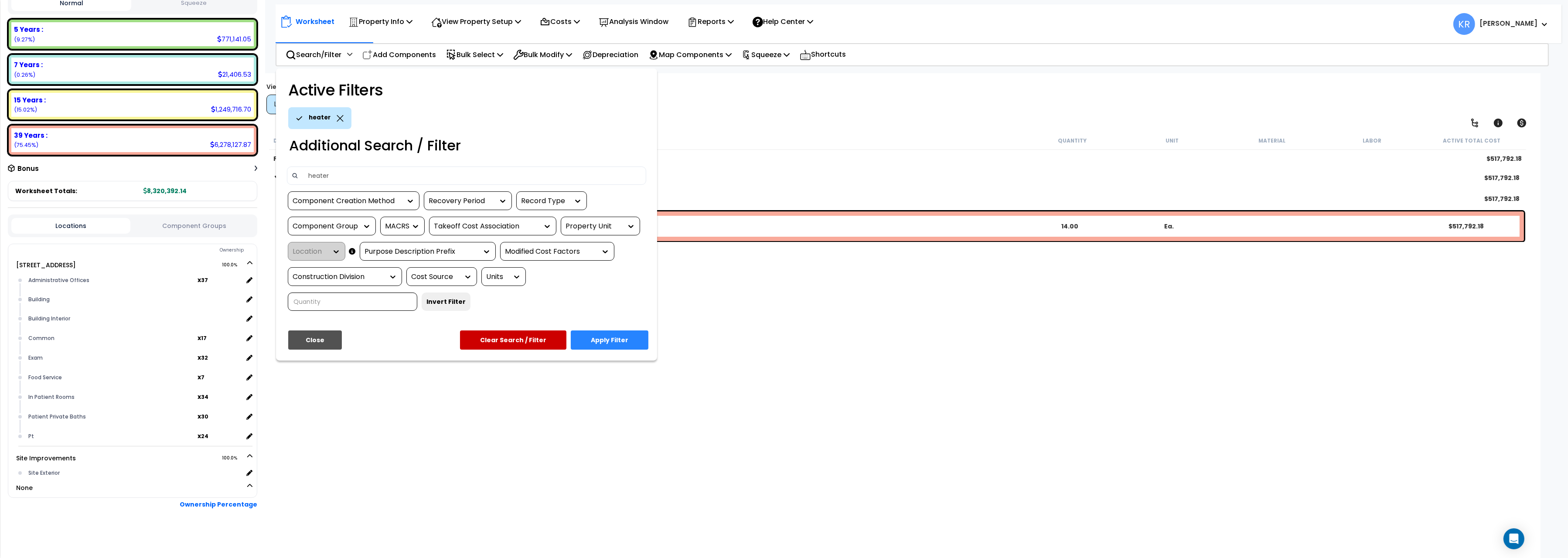
type input "heater"
click at [602, 337] on button "Apply Filter" at bounding box center [610, 340] width 78 height 19
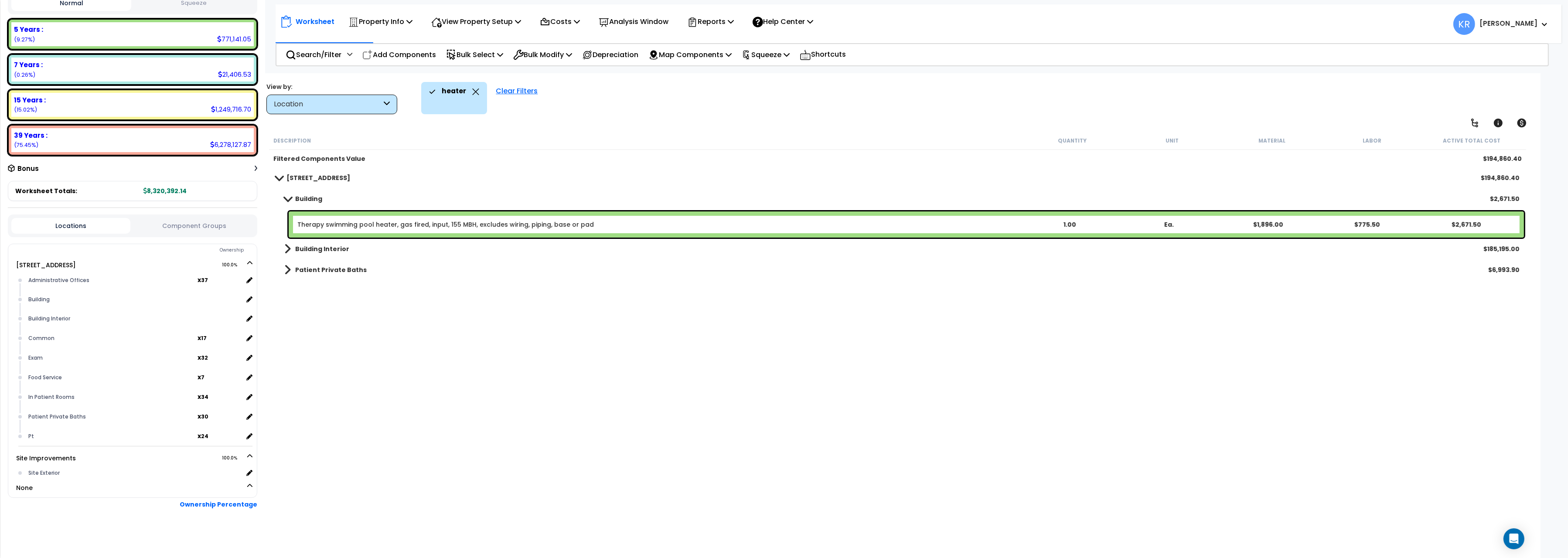
click at [302, 244] on link "Building Interior" at bounding box center [312, 249] width 74 height 12
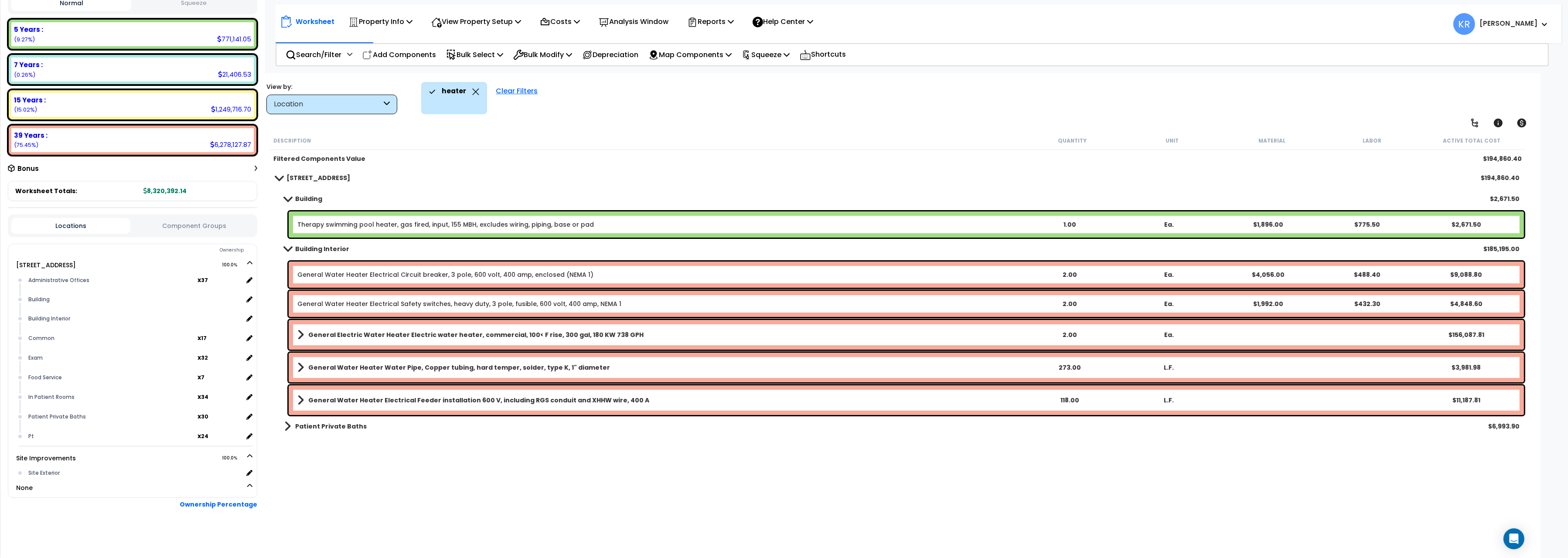
click at [306, 248] on b "Building Interior" at bounding box center [322, 249] width 54 height 9
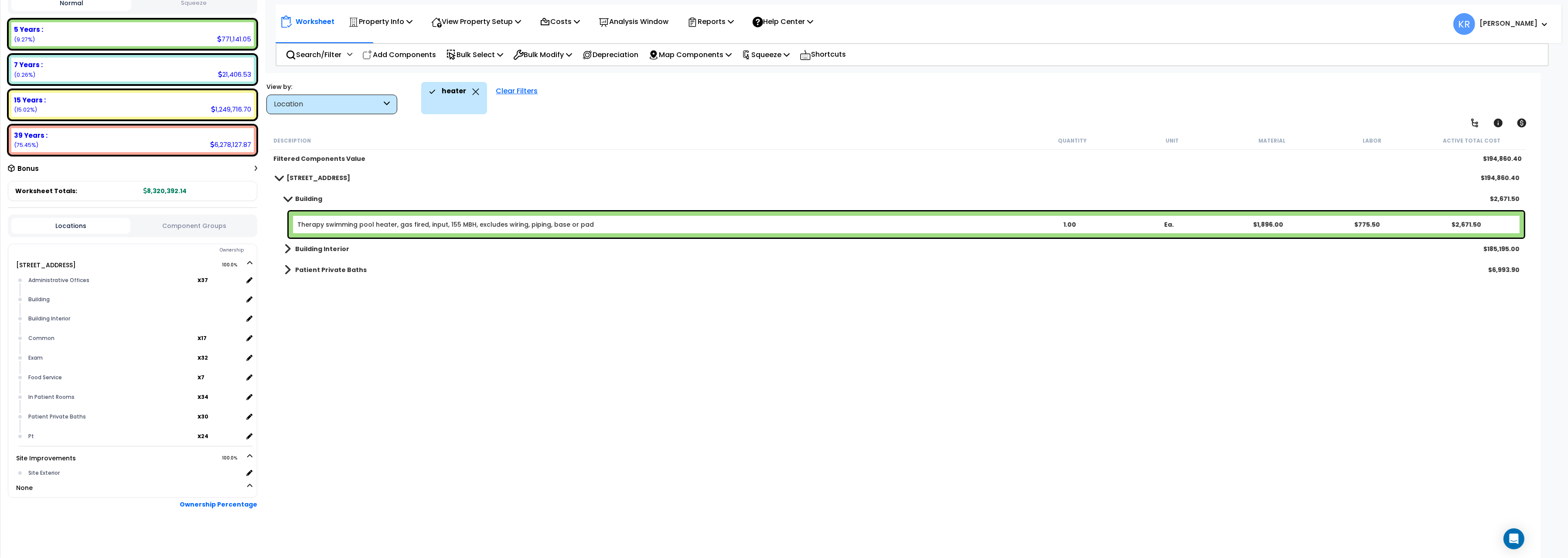
click at [514, 91] on div "Clear Filters" at bounding box center [516, 98] width 51 height 32
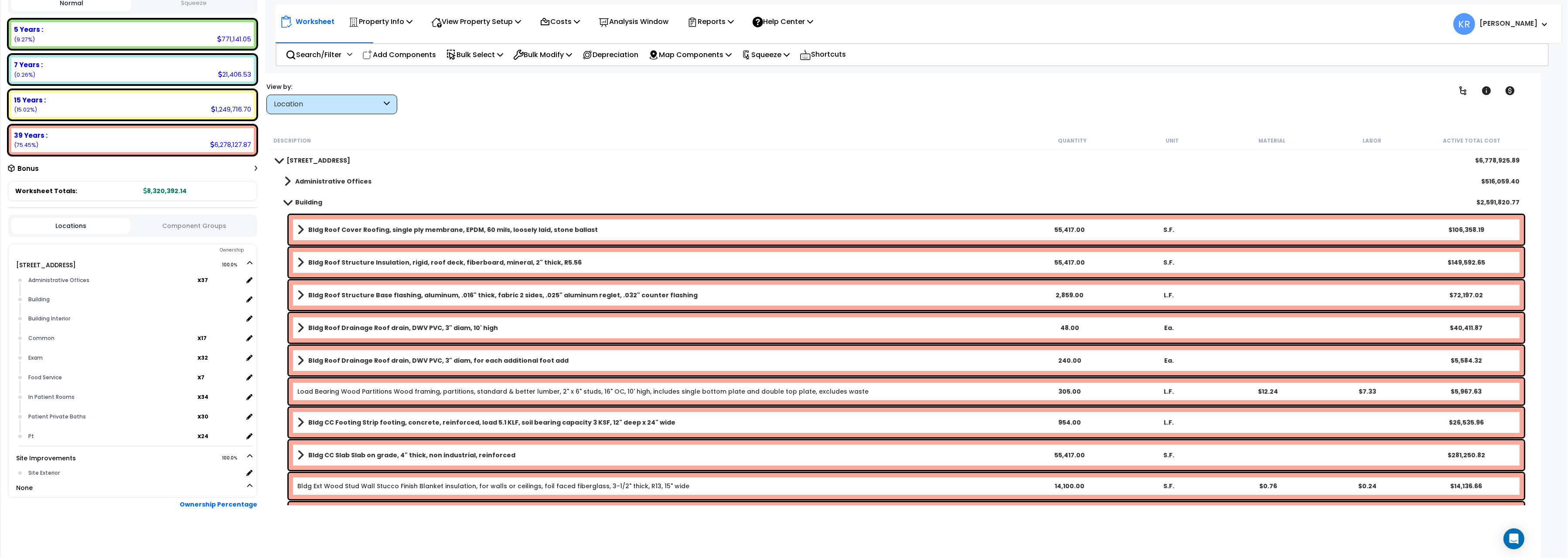
click at [336, 105] on div "Location" at bounding box center [327, 104] width 108 height 10
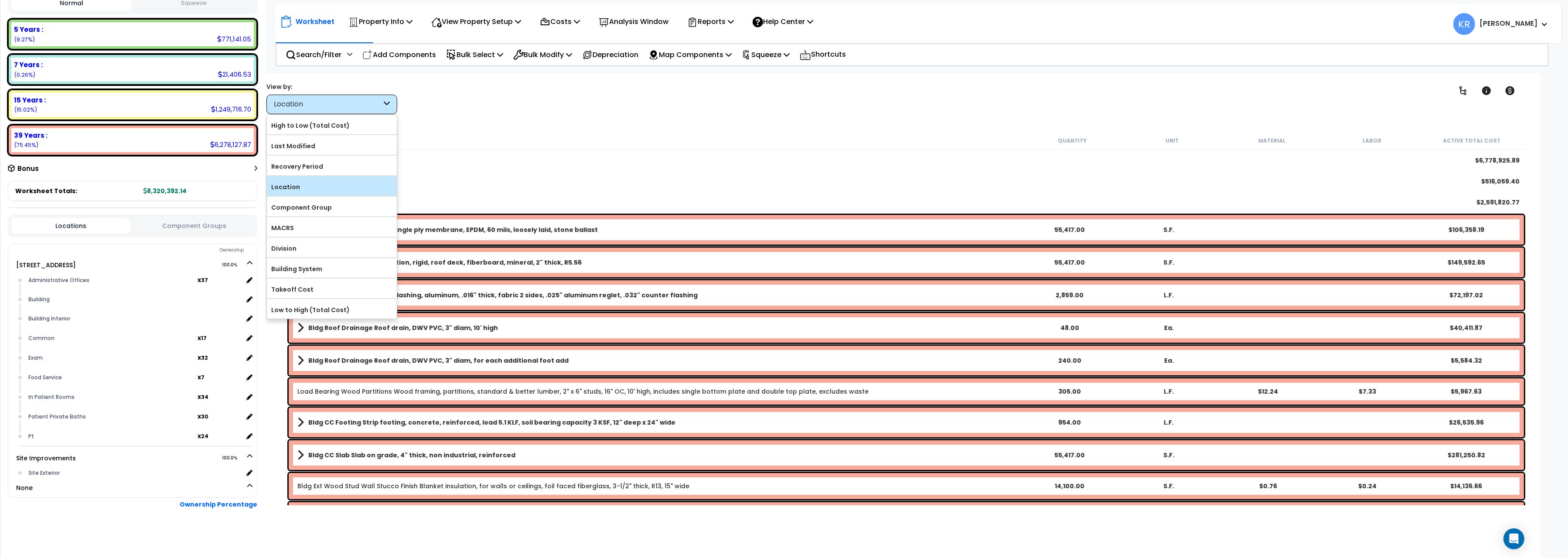
click at [297, 194] on label "Location" at bounding box center [331, 187] width 130 height 13
click at [0, 0] on input "Location" at bounding box center [0, 0] width 0 height 0
click at [628, 124] on div "Worksheet Property Info Property Setup Add Property Unit Template property Clon…" at bounding box center [897, 352] width 1286 height 558
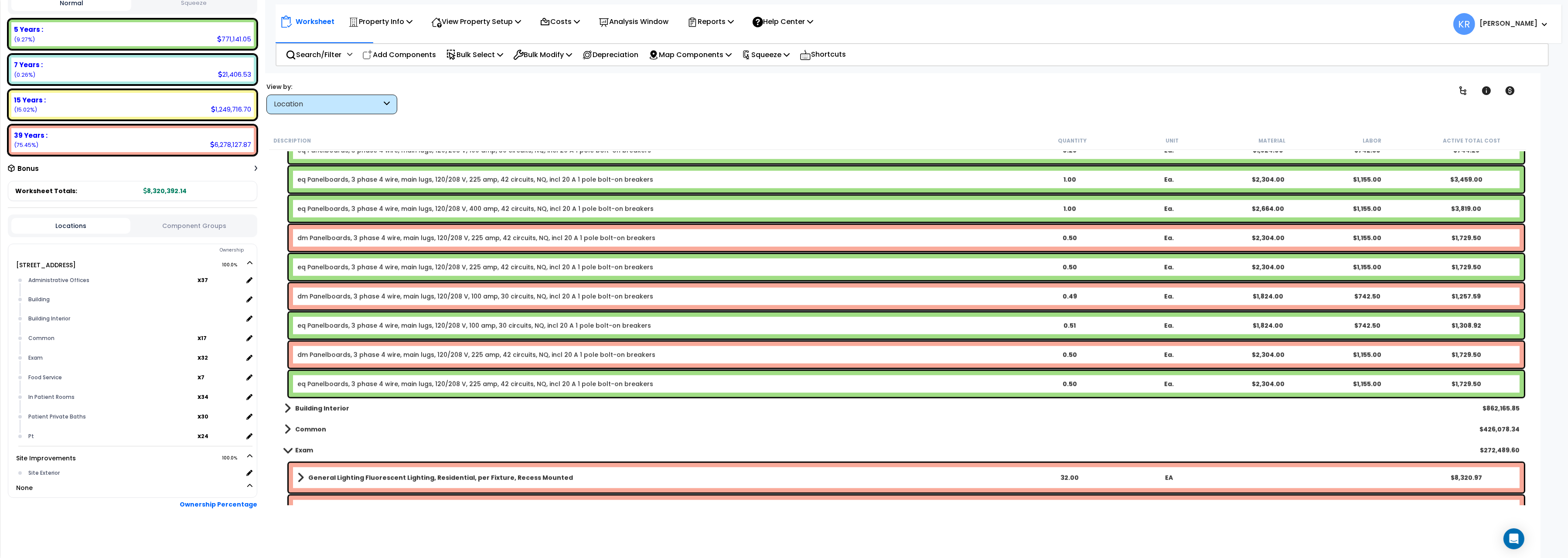
scroll to position [2339, 0]
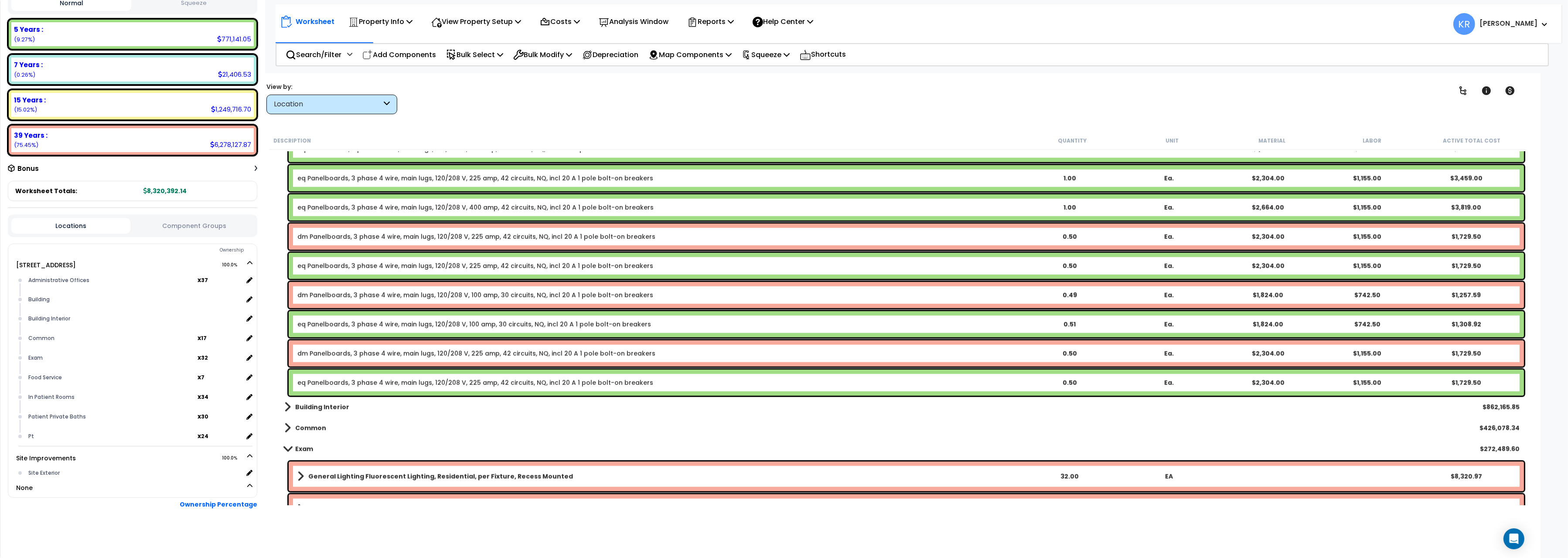
click at [310, 405] on b "Building Interior" at bounding box center [322, 407] width 54 height 9
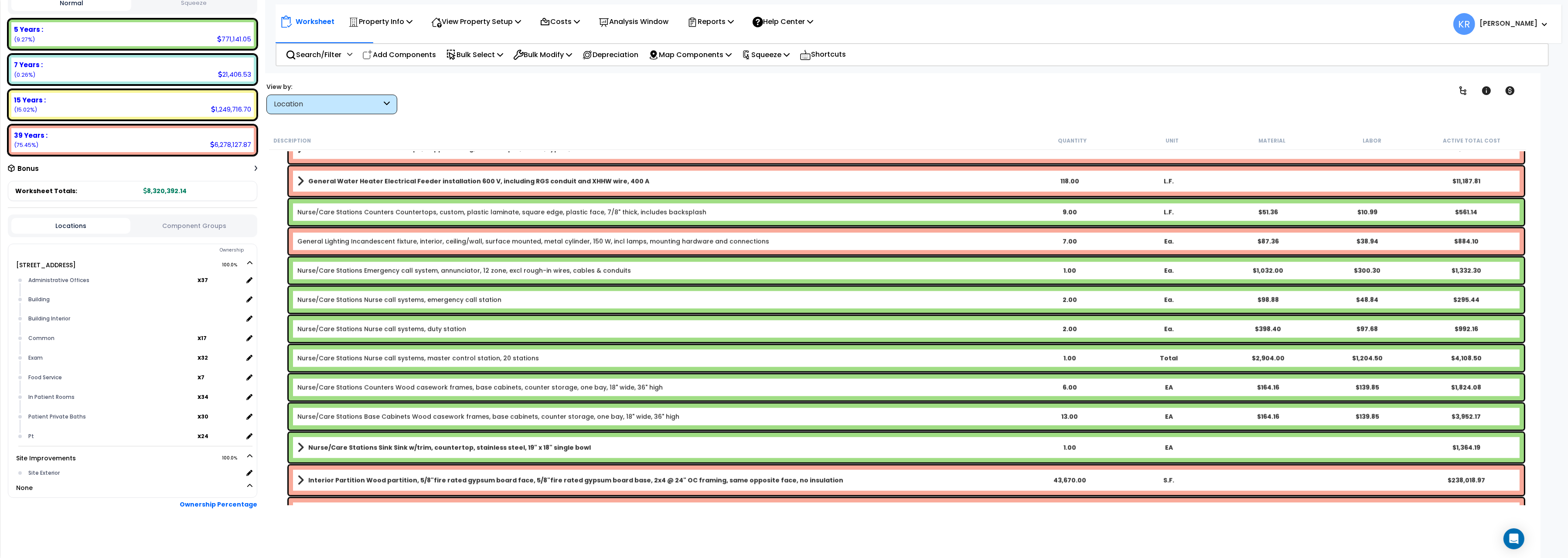
scroll to position [2973, 0]
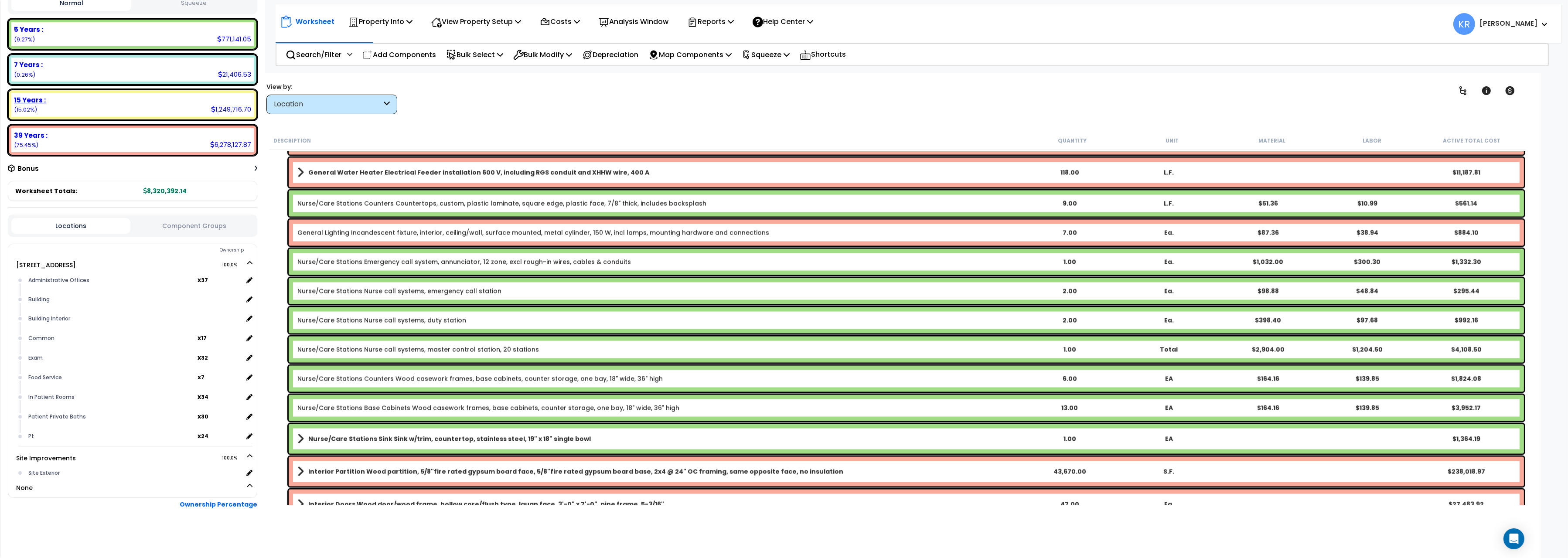
click at [161, 113] on div "15 Years : 1,249,716.70 (15.02%)" at bounding box center [133, 105] width 242 height 24
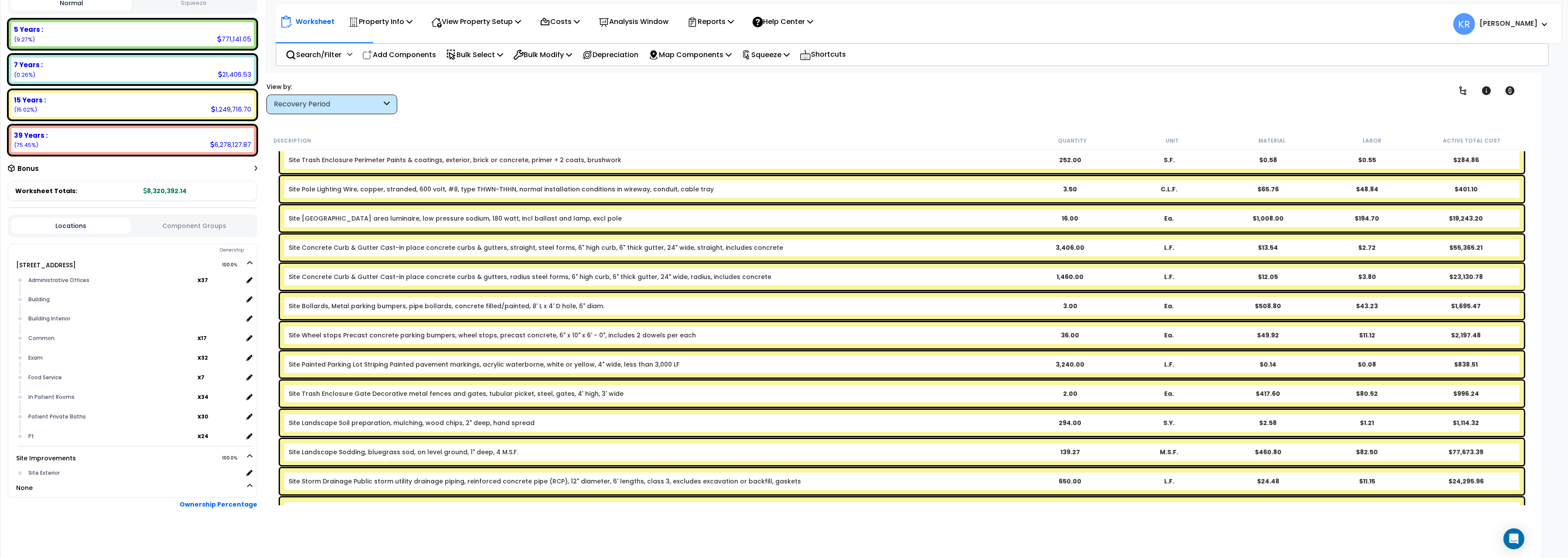
scroll to position [146, 0]
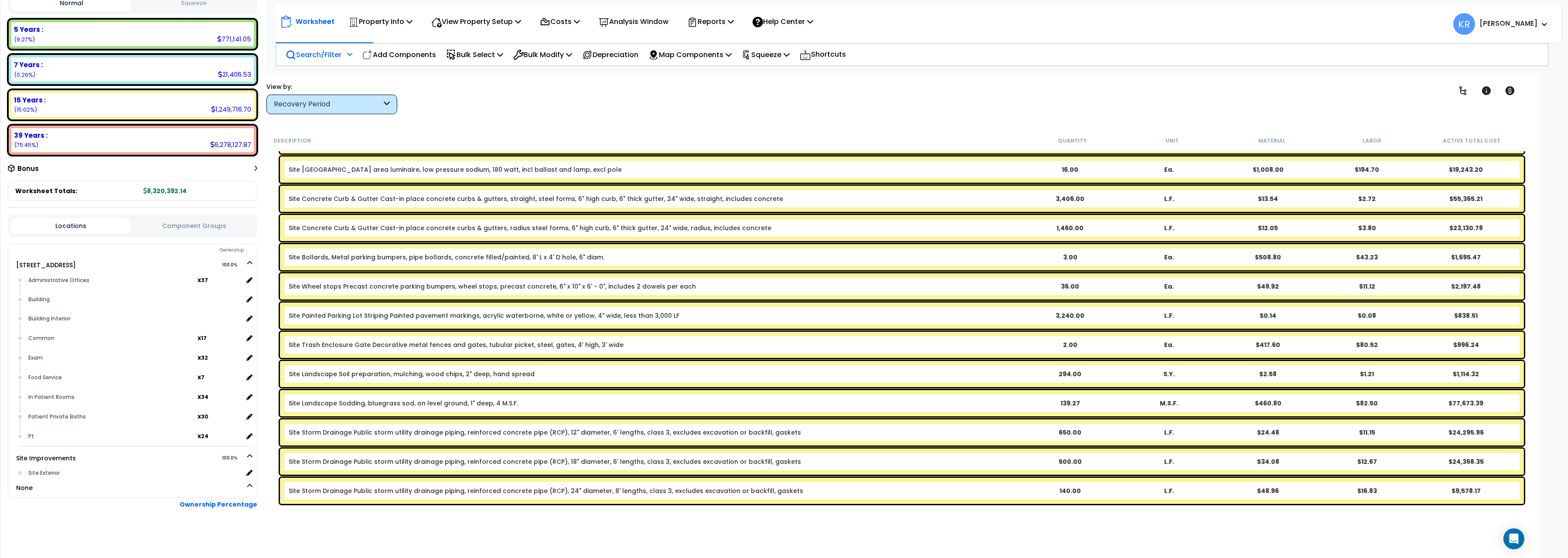
click at [303, 55] on p "Search/Filter" at bounding box center [313, 54] width 56 height 12
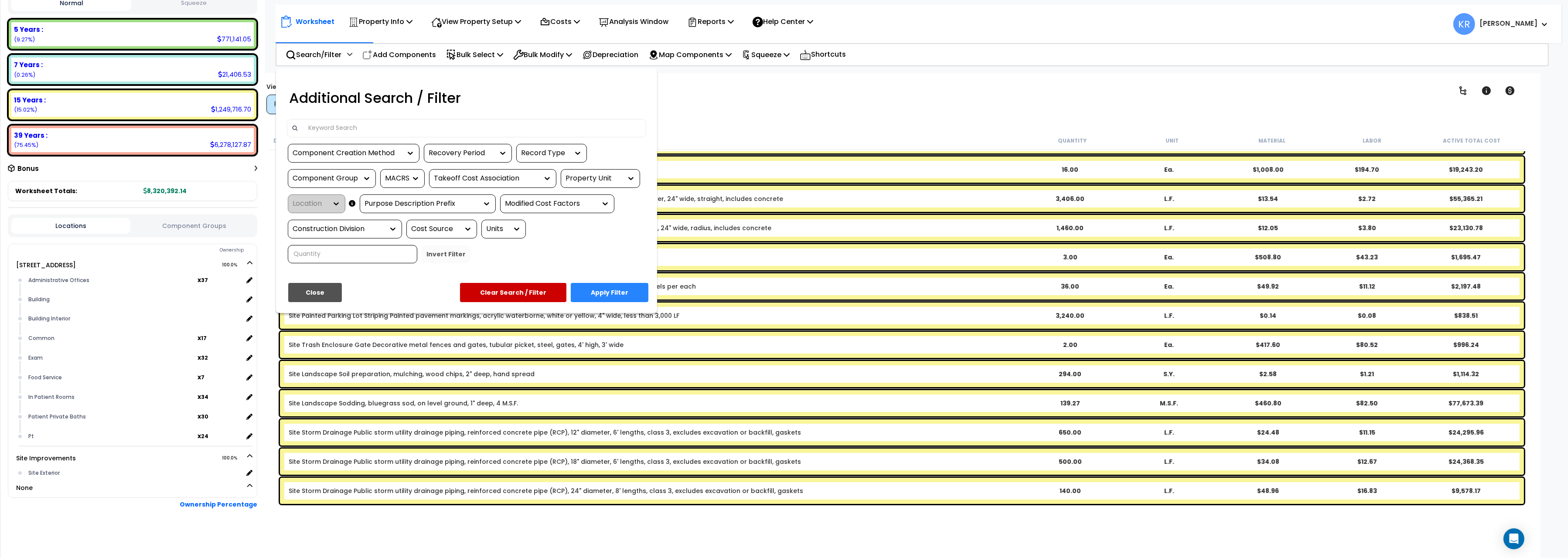
click at [340, 127] on input at bounding box center [472, 128] width 339 height 13
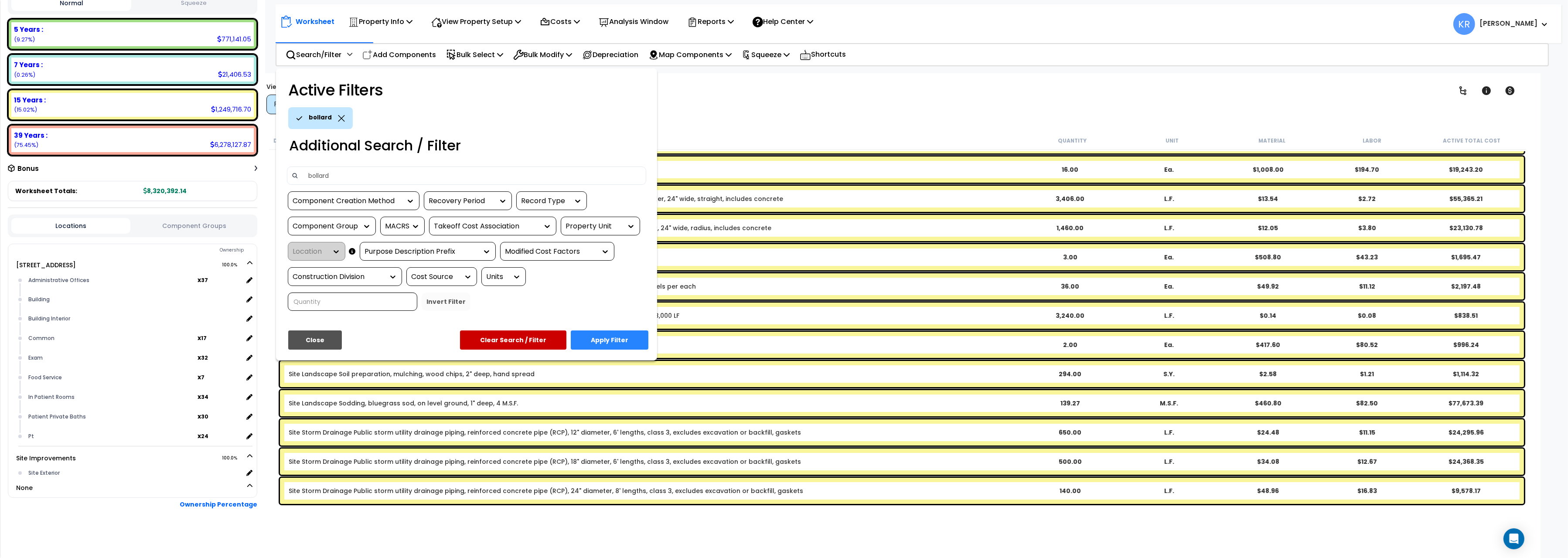
type input "bollard"
click at [583, 338] on button "Apply Filter" at bounding box center [610, 340] width 78 height 19
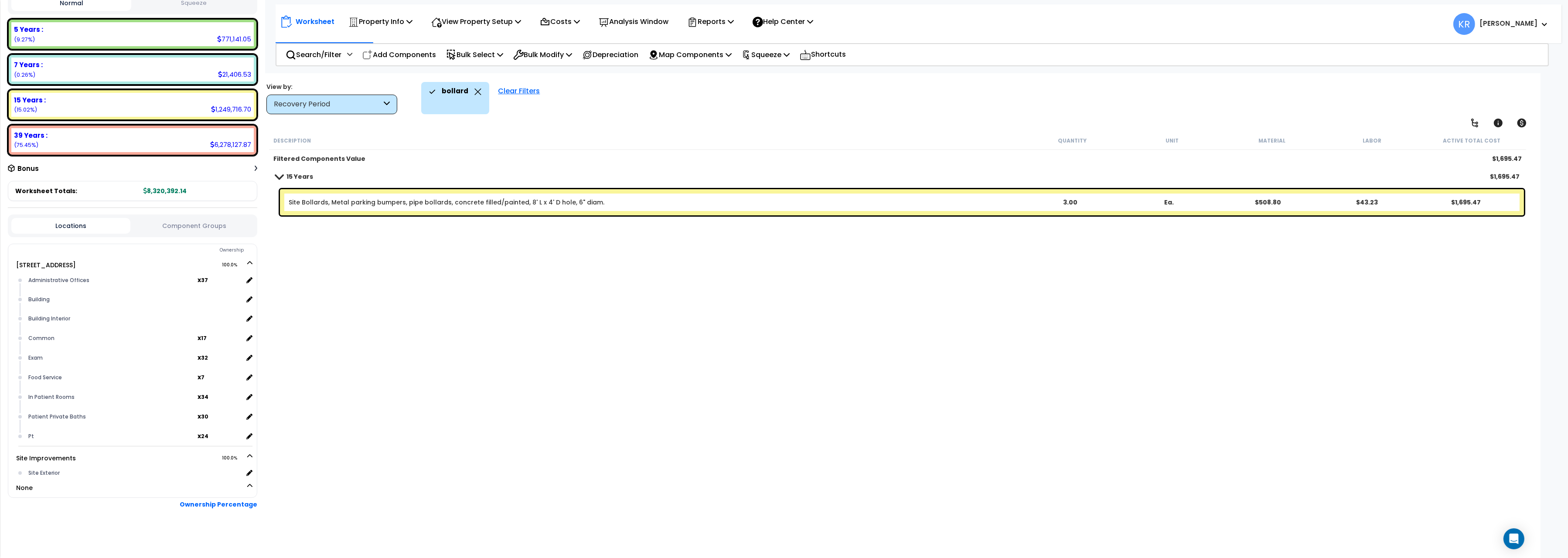
scroll to position [0, 0]
click at [414, 49] on p "Add Components" at bounding box center [399, 54] width 74 height 12
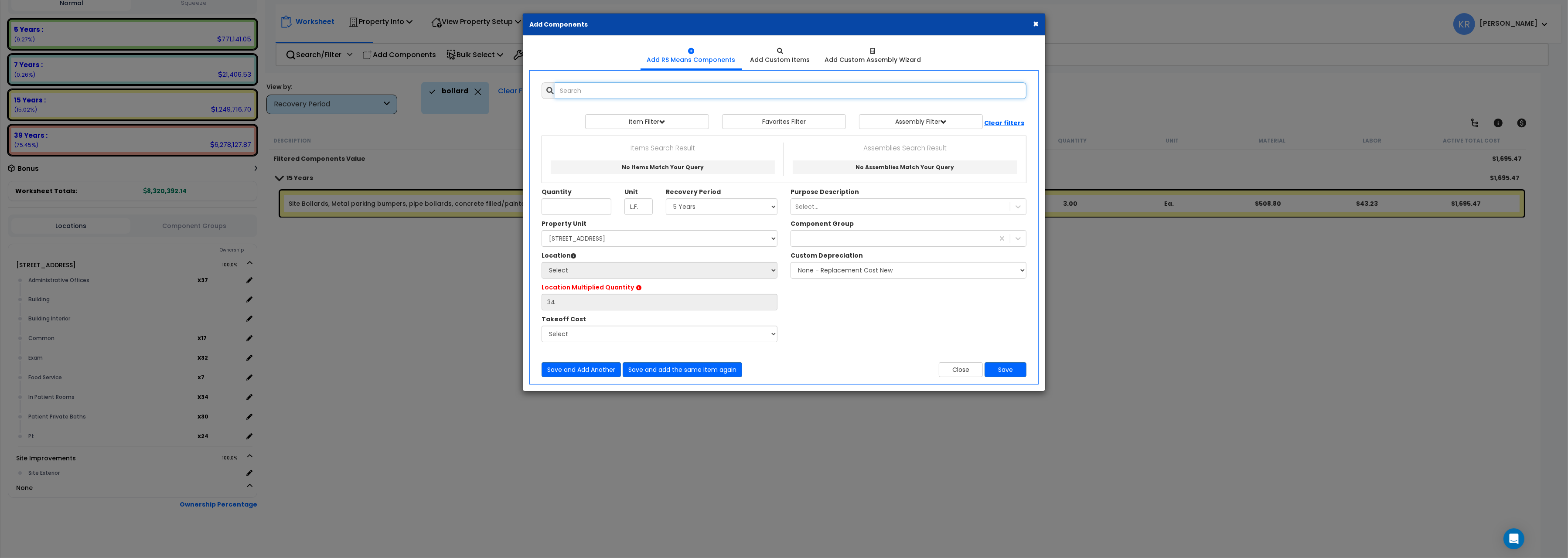
click at [623, 94] on input "text" at bounding box center [790, 90] width 472 height 16
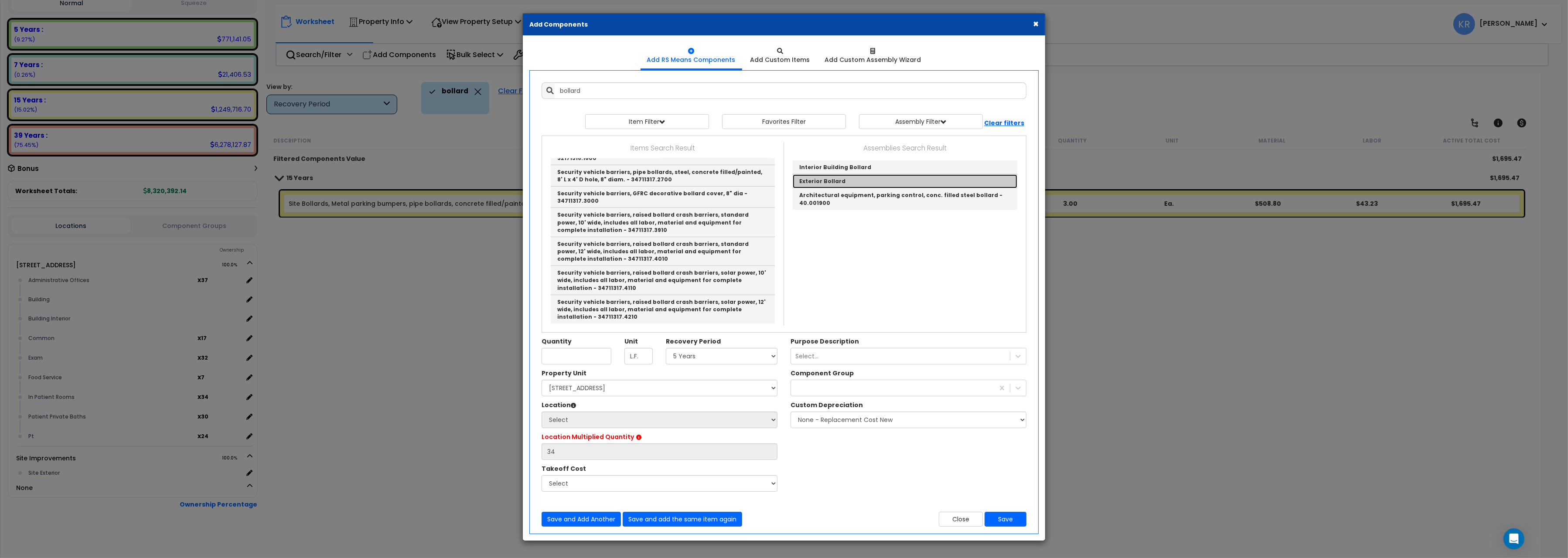
click at [825, 176] on link "Exterior Bollard" at bounding box center [905, 181] width 225 height 14
type input "Exterior Bollard"
checkbox input "true"
type input "EA"
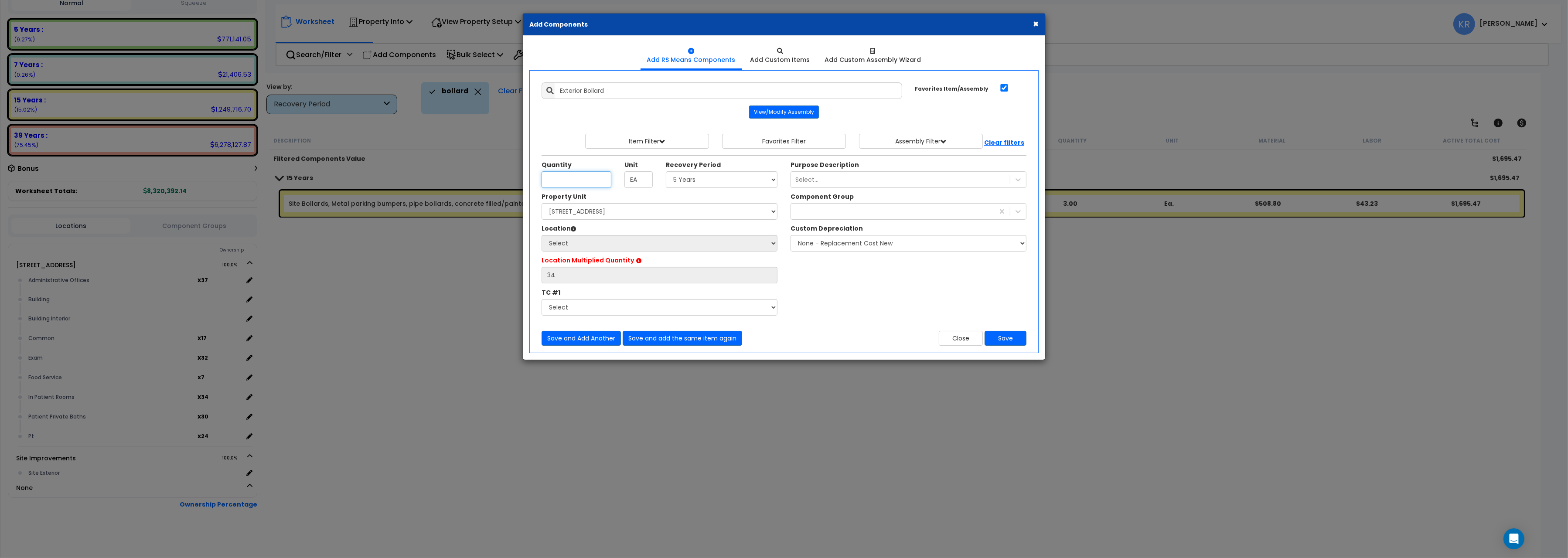
click at [570, 182] on input "Unit Quantity" at bounding box center [576, 180] width 70 height 16
type input "4"
click at [666, 172] on select "Select 5 Years 7 Years 15 Years 20 Years 39 Years 27.5 Year" at bounding box center [721, 180] width 111 height 16
select select "15Y"
click option "15 Years" at bounding box center [0, 0] width 0 height 0
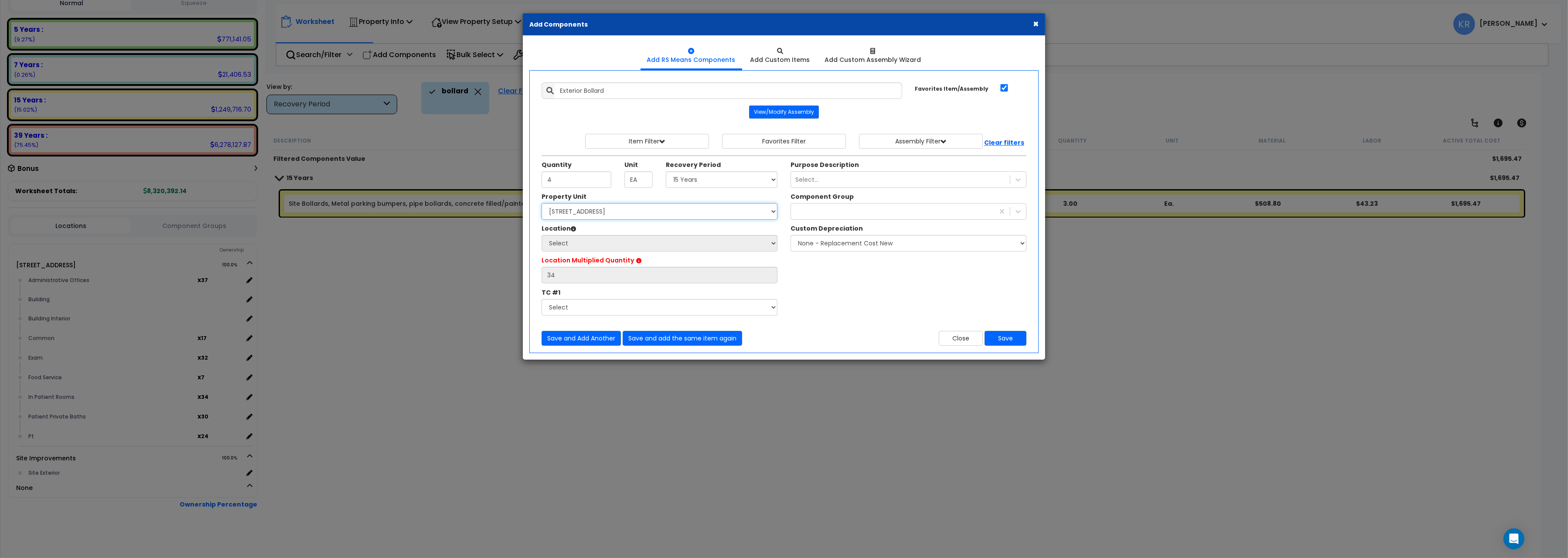
click at [542, 203] on select "Select 204 Energy Pkwy Site Improvements" at bounding box center [660, 211] width 236 height 16
select select "162447"
click option "Site Improvements" at bounding box center [0, 0] width 0 height 0
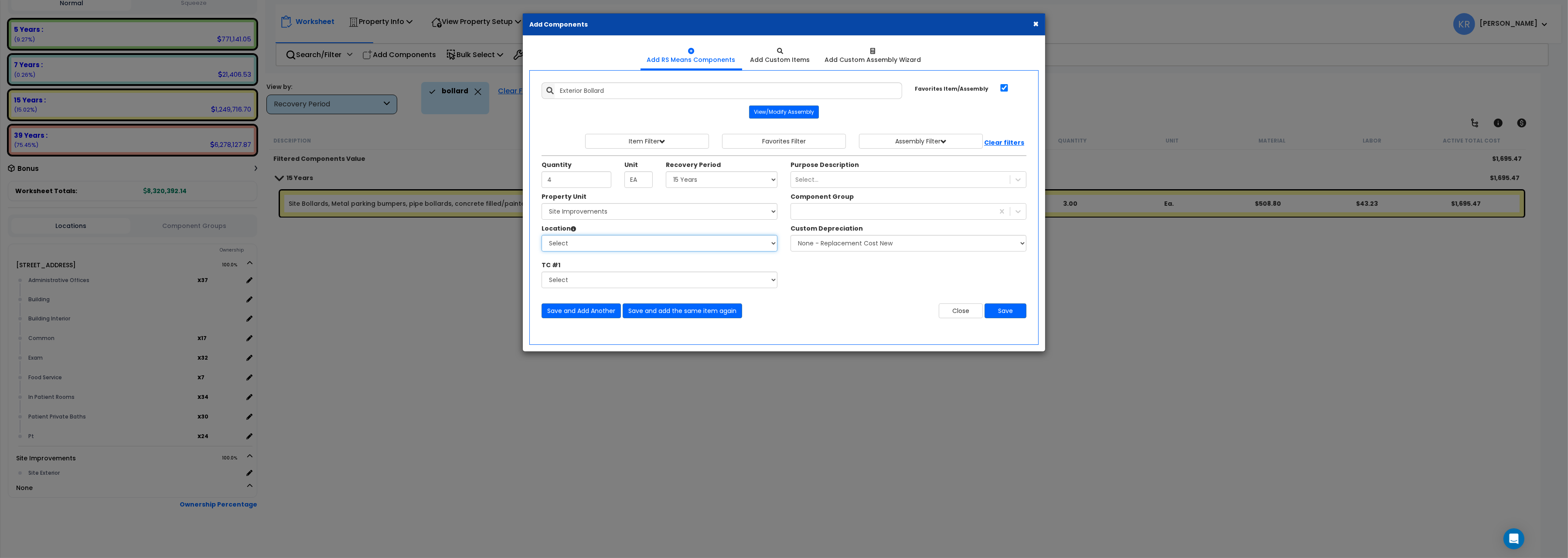
click at [542, 235] on select "Select Site Exterior Add Additional Location" at bounding box center [660, 243] width 236 height 16
select select "462"
click option "Site Exterior" at bounding box center [0, 0] width 0 height 0
click at [814, 211] on div at bounding box center [892, 211] width 203 height 14
click at [814, 215] on div at bounding box center [892, 211] width 203 height 14
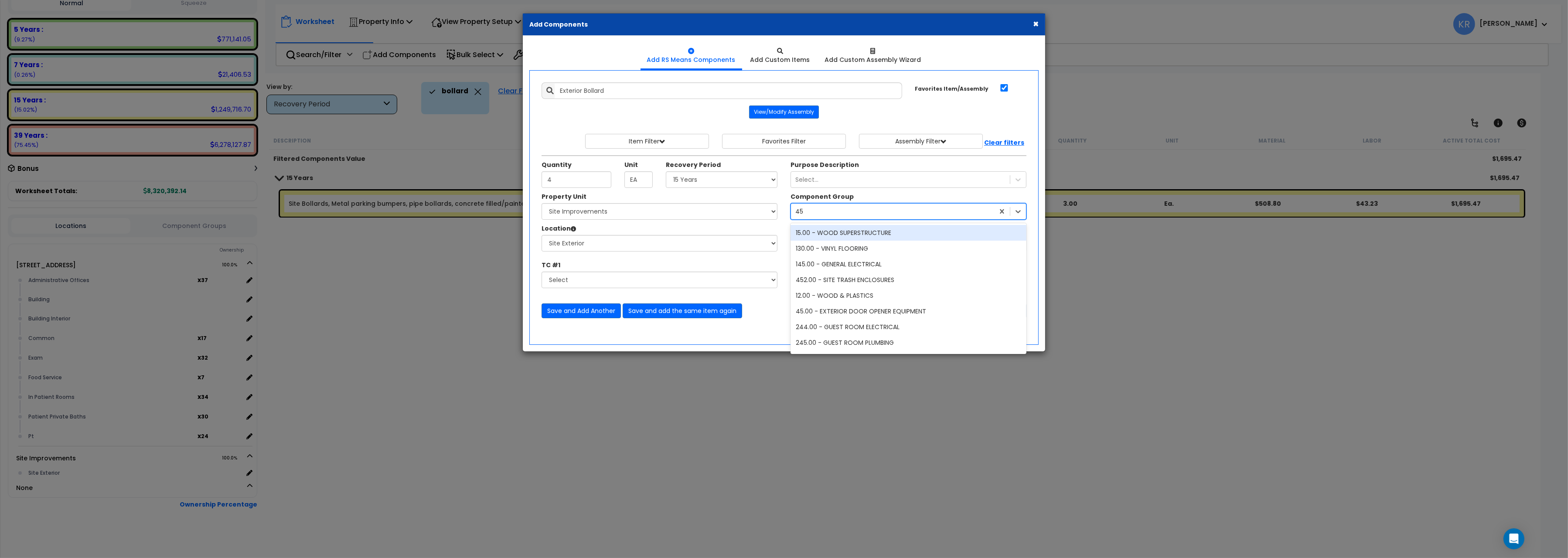
type input "452"
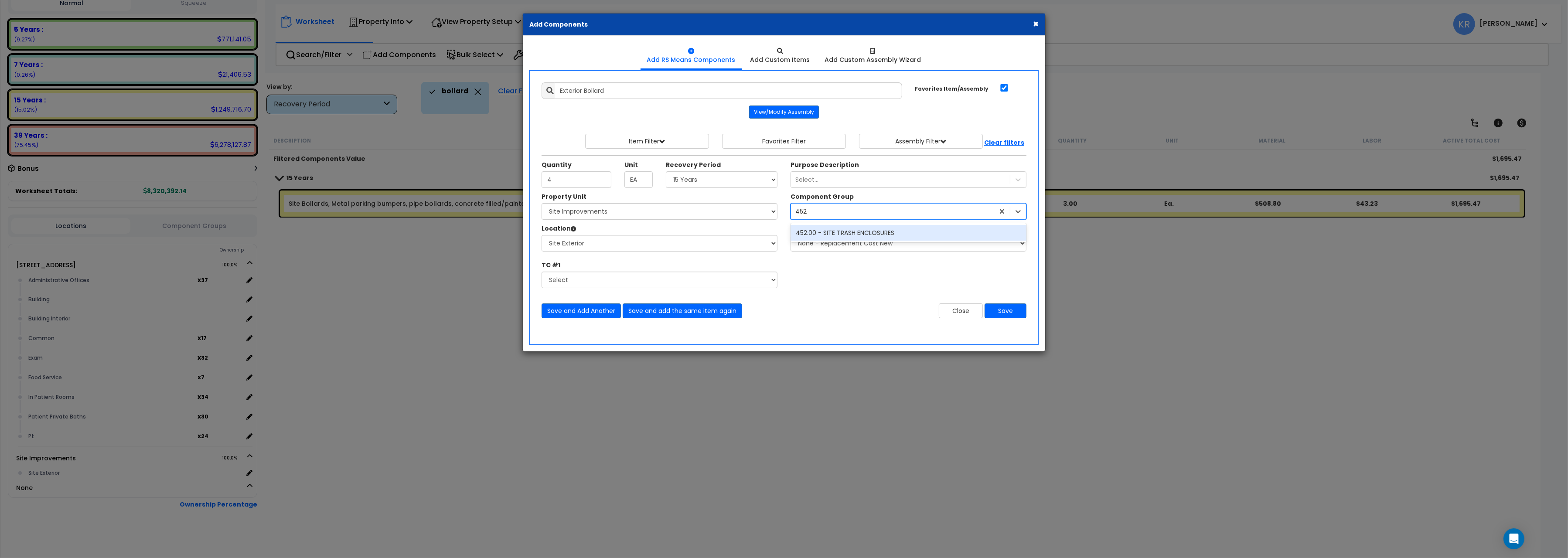
click at [841, 231] on div "452.00 - SITE TRASH ENCLOSURES" at bounding box center [909, 233] width 236 height 16
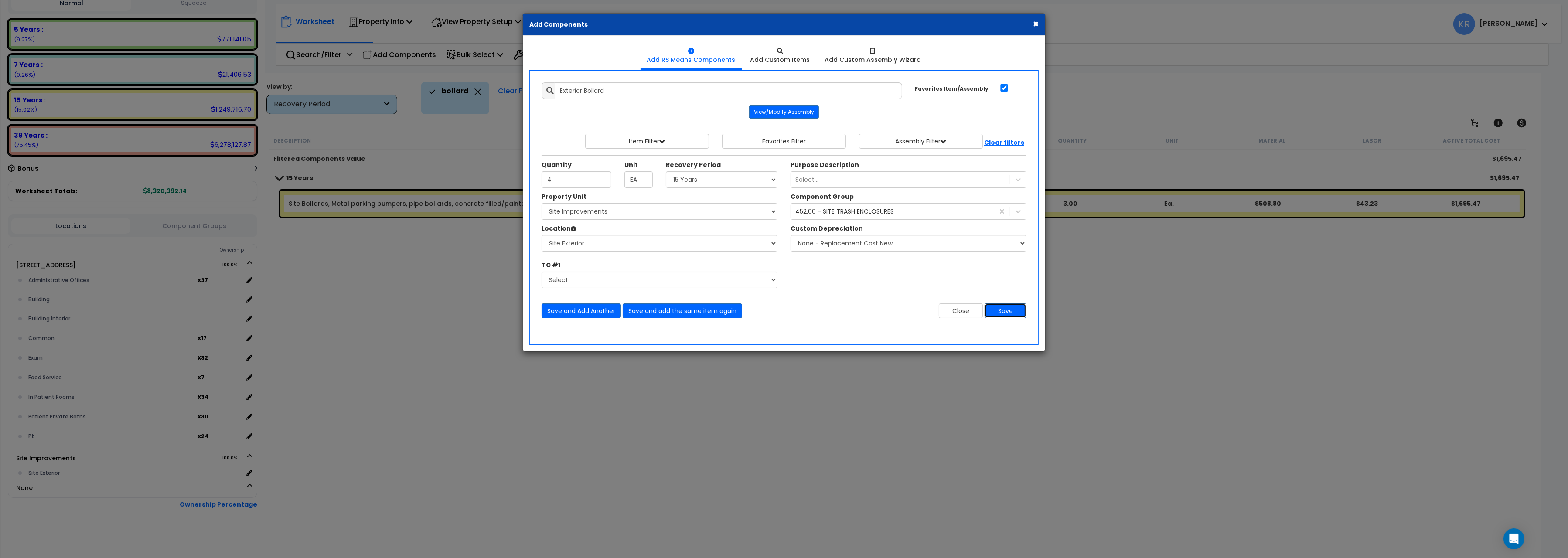
click at [1002, 310] on button "Save" at bounding box center [1006, 311] width 42 height 15
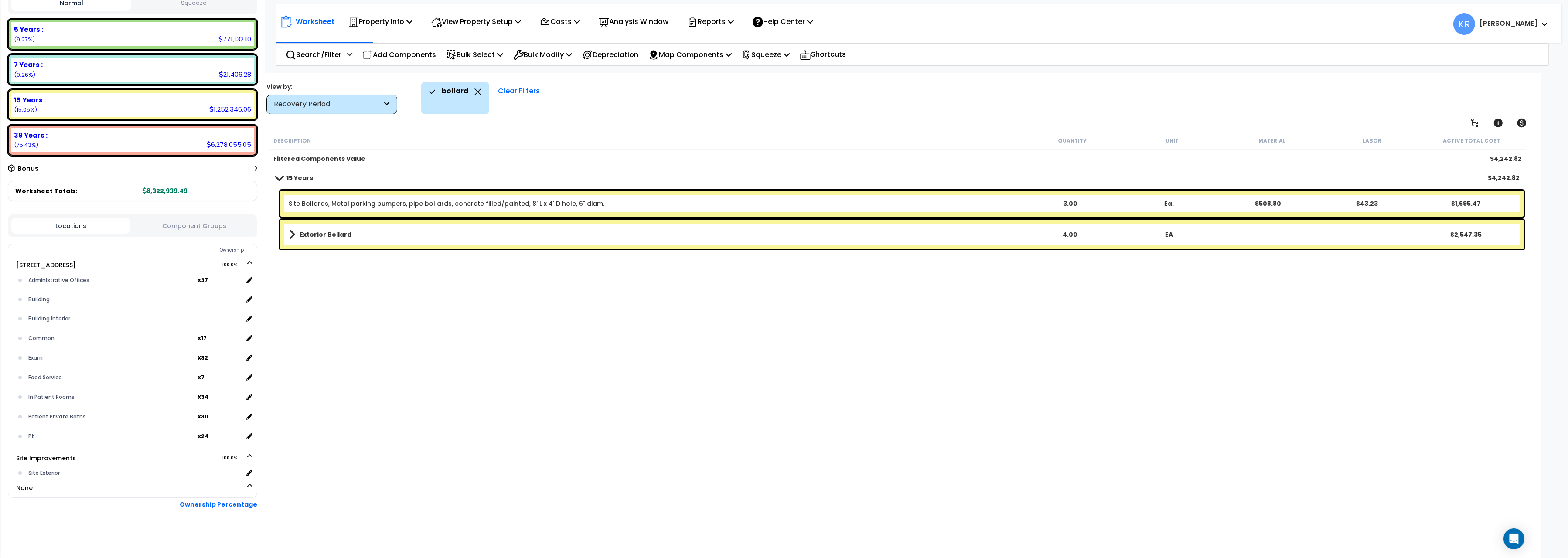
click at [519, 86] on div "Clear Filters" at bounding box center [519, 98] width 51 height 32
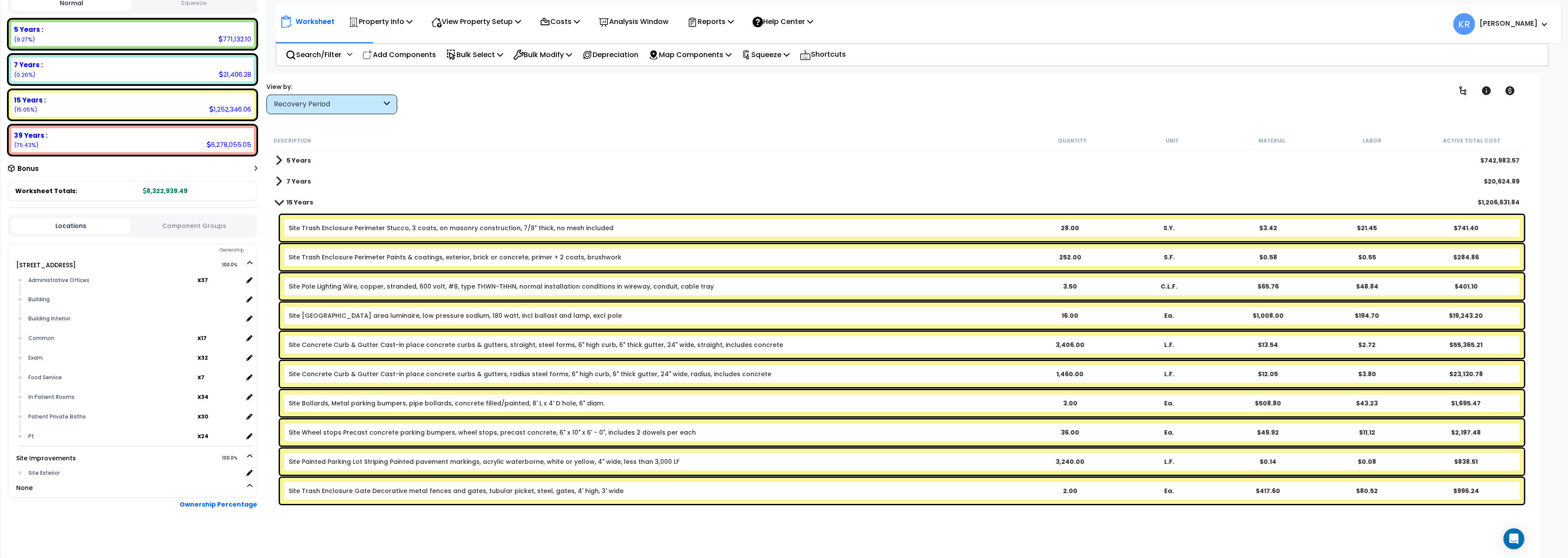
click at [321, 44] on div "Search/Filter Additional Search / Filter Add Components Bulk Select Select By..…" at bounding box center [912, 55] width 1273 height 23
click at [318, 53] on p "Search/Filter" at bounding box center [313, 54] width 56 height 12
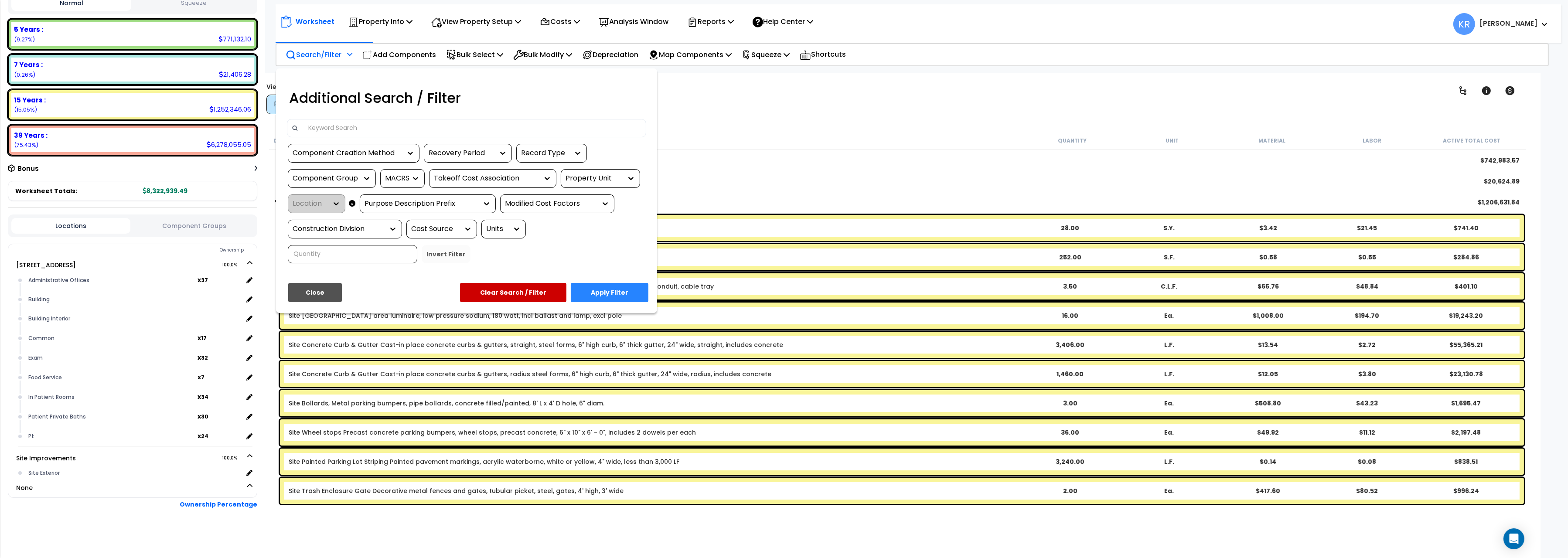
click at [334, 133] on input at bounding box center [472, 128] width 339 height 13
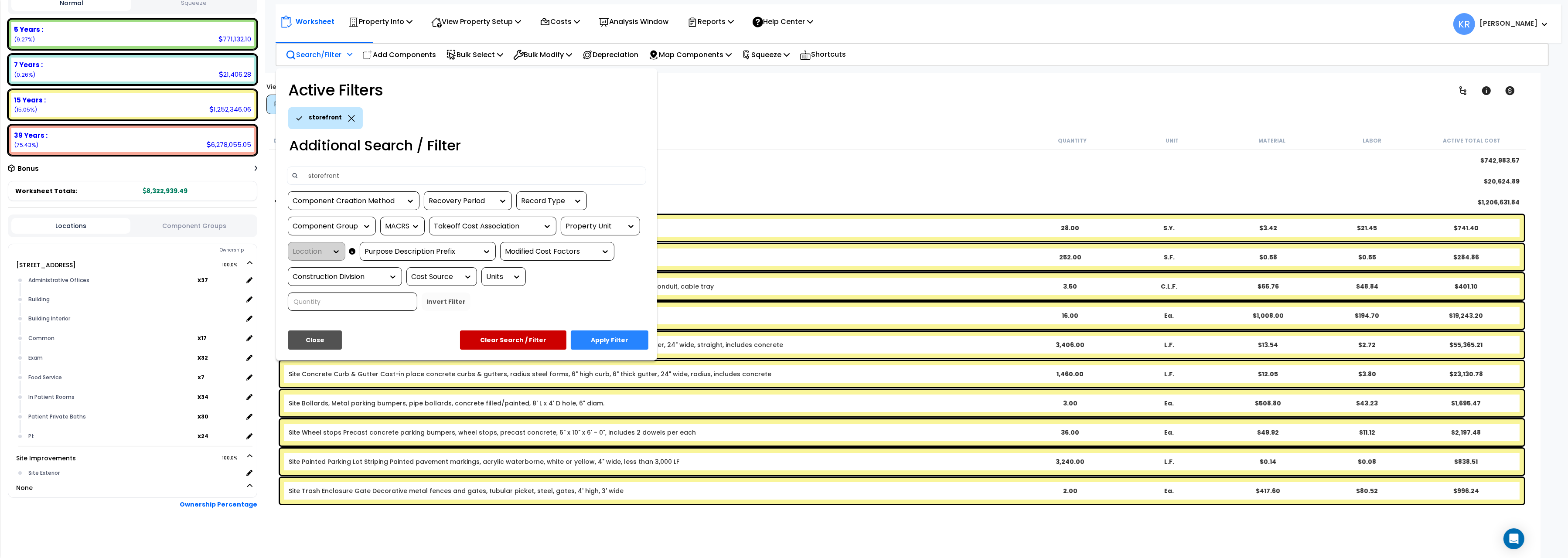
type input "storefront"
click at [607, 342] on button "Apply Filter" at bounding box center [610, 340] width 78 height 19
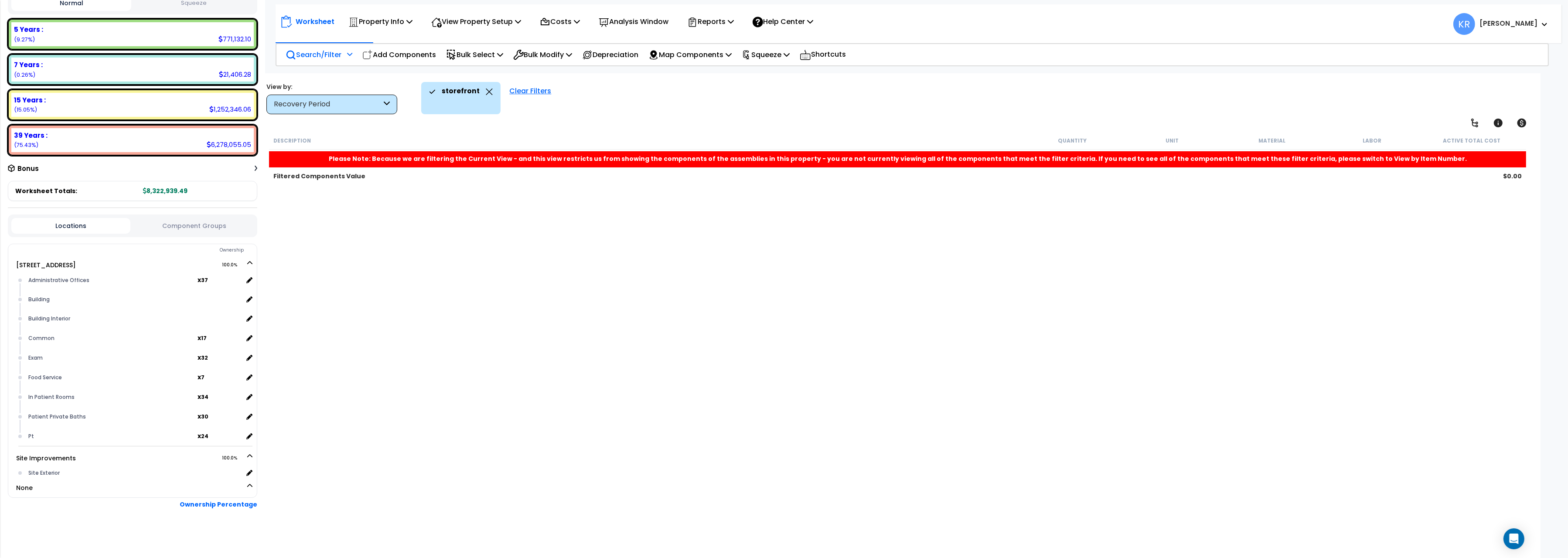
click at [506, 89] on div "Clear Filters" at bounding box center [530, 98] width 51 height 32
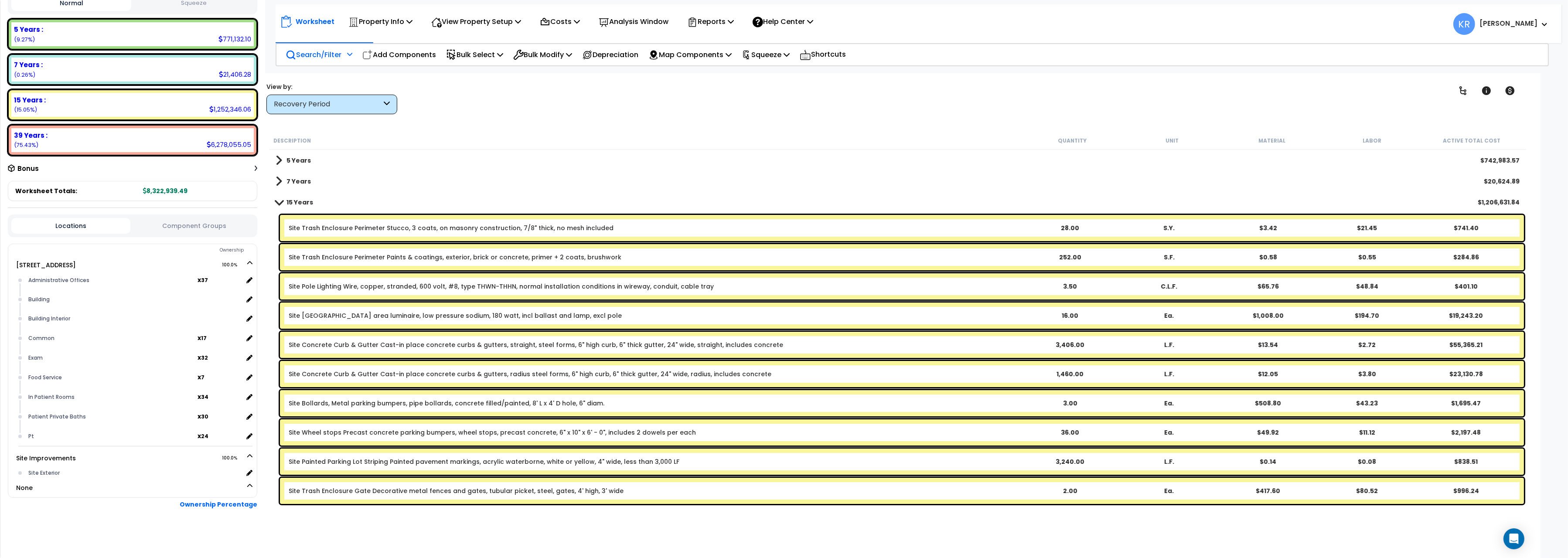
click at [323, 55] on p "Search/Filter" at bounding box center [313, 54] width 56 height 12
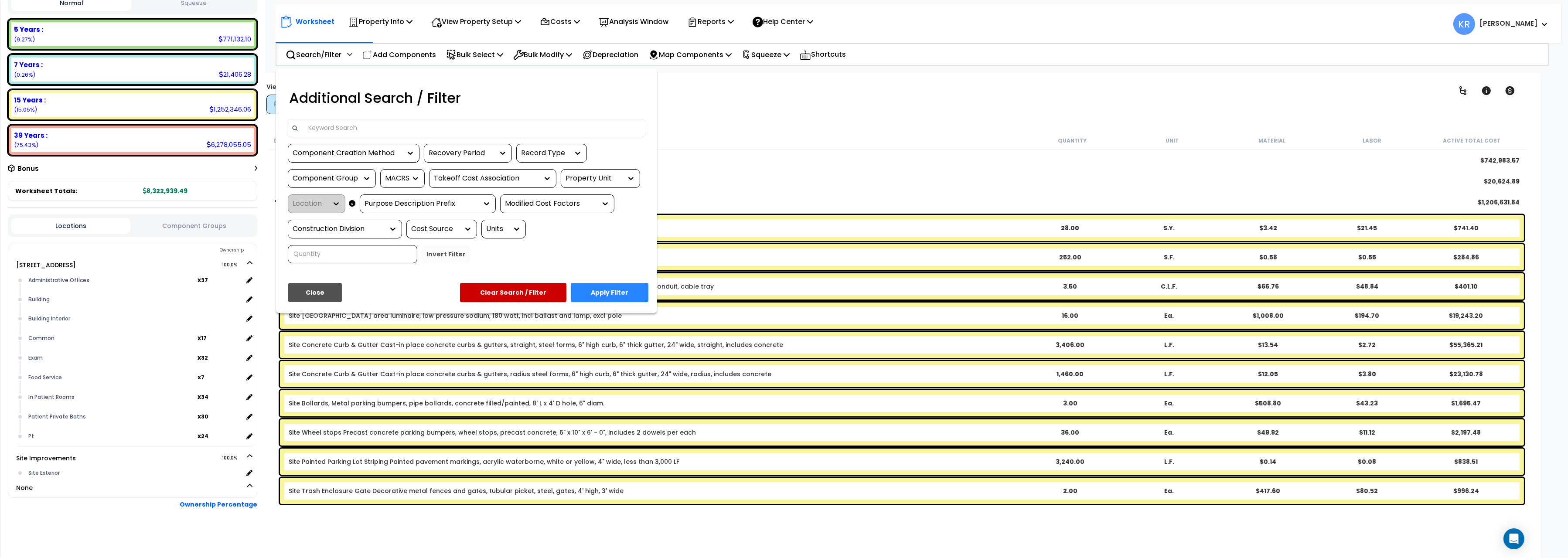
click at [328, 133] on input at bounding box center [472, 128] width 339 height 13
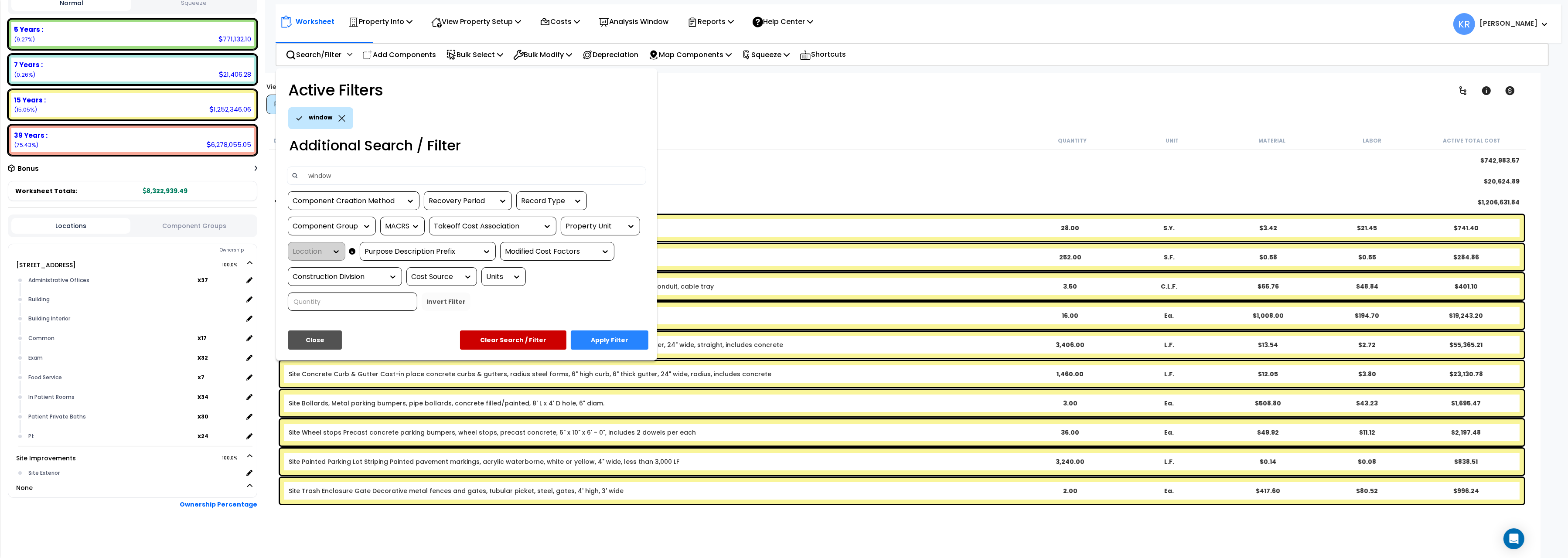
type input "window"
click at [626, 338] on button "Apply Filter" at bounding box center [610, 340] width 78 height 19
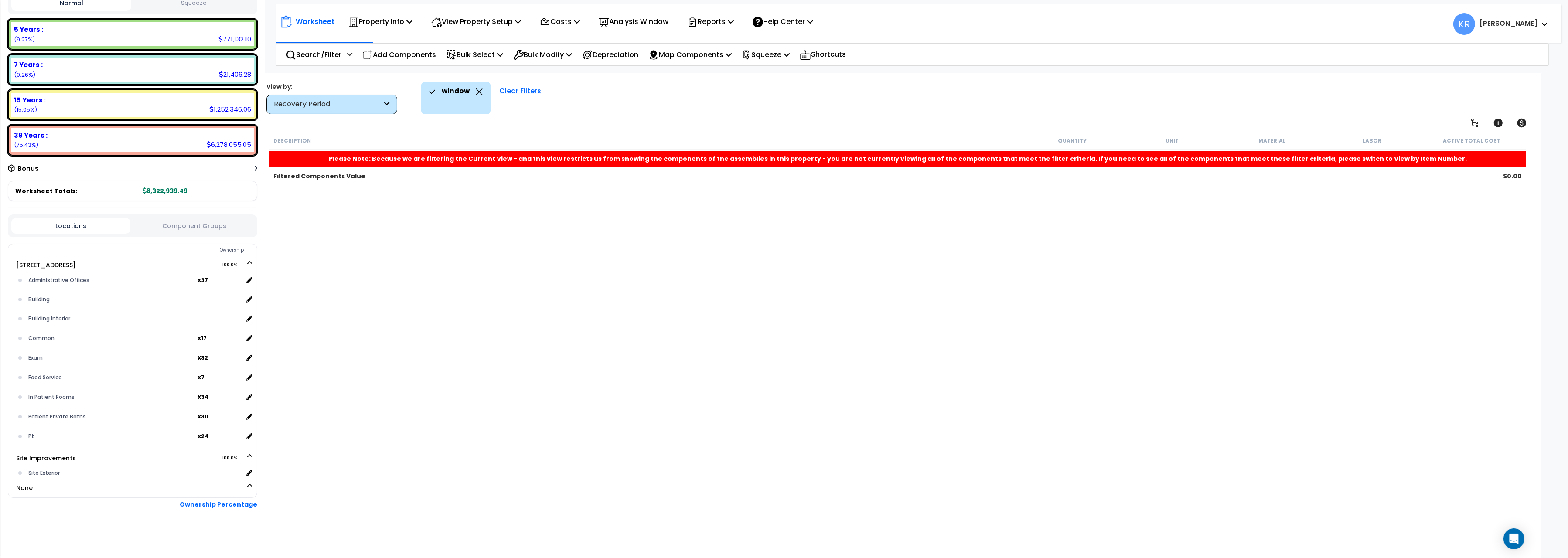
click at [380, 101] on div "Recovery Period" at bounding box center [327, 104] width 108 height 10
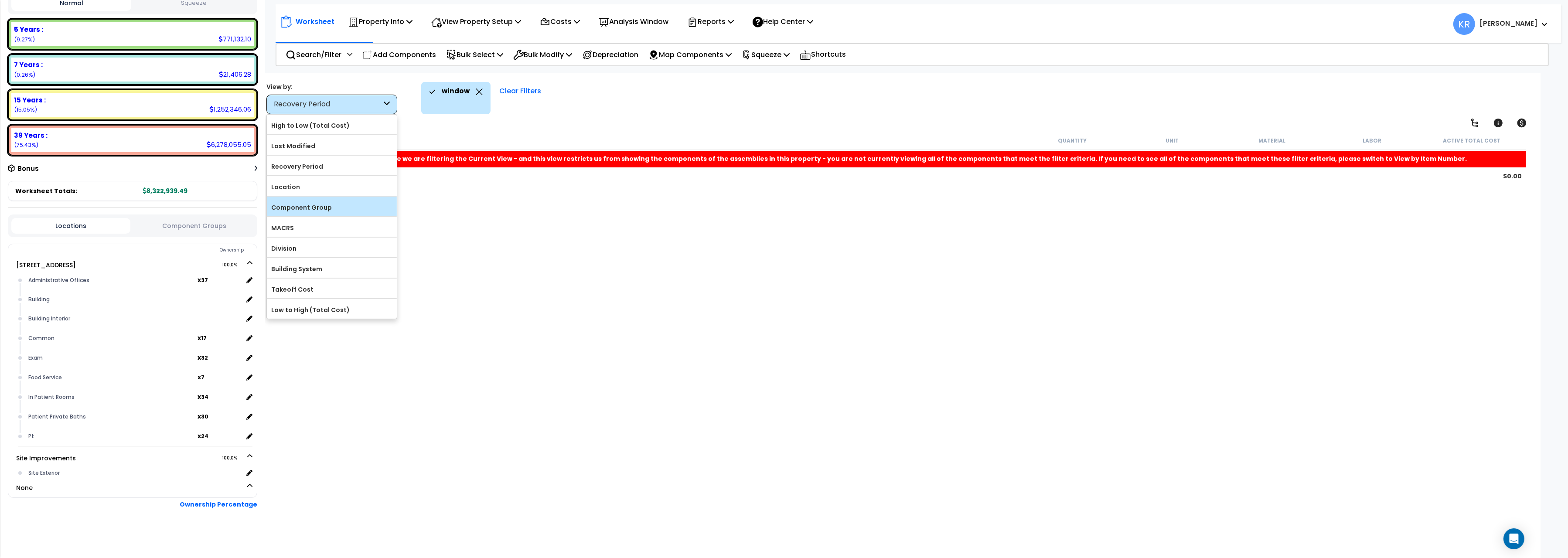
click at [331, 203] on label "Component Group" at bounding box center [331, 207] width 130 height 13
click at [0, 0] on input "Component Group" at bounding box center [0, 0] width 0 height 0
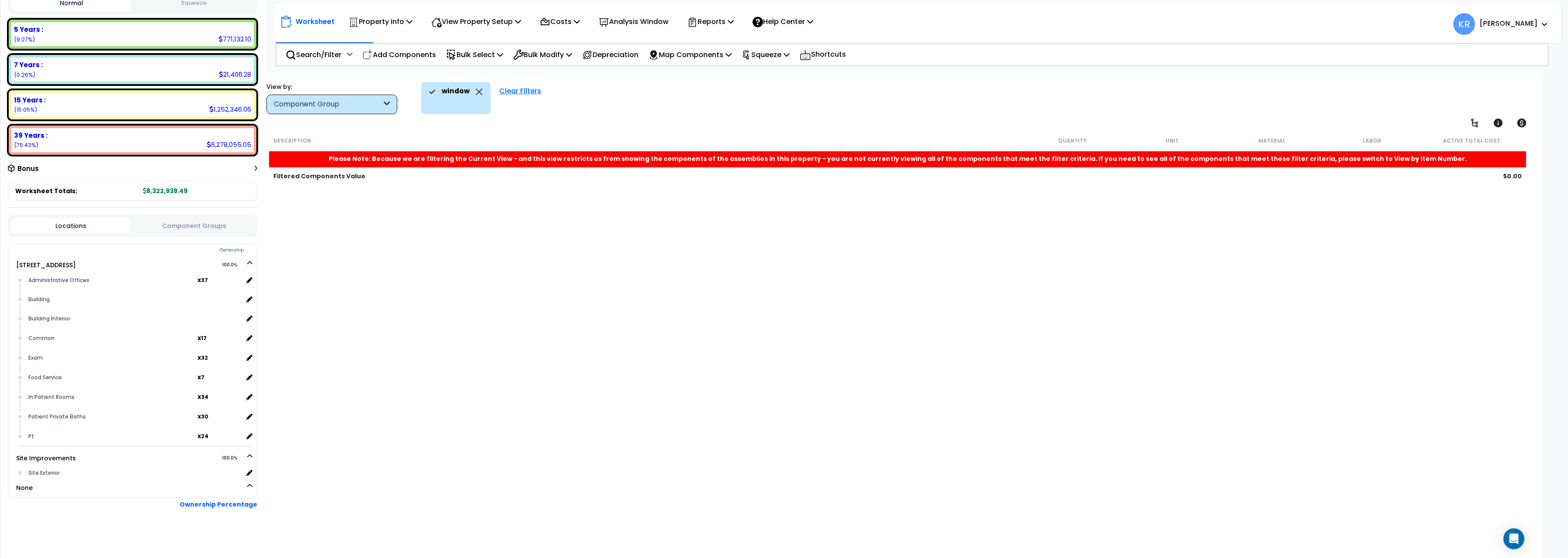
click at [523, 88] on div "Clear Filters" at bounding box center [520, 98] width 51 height 32
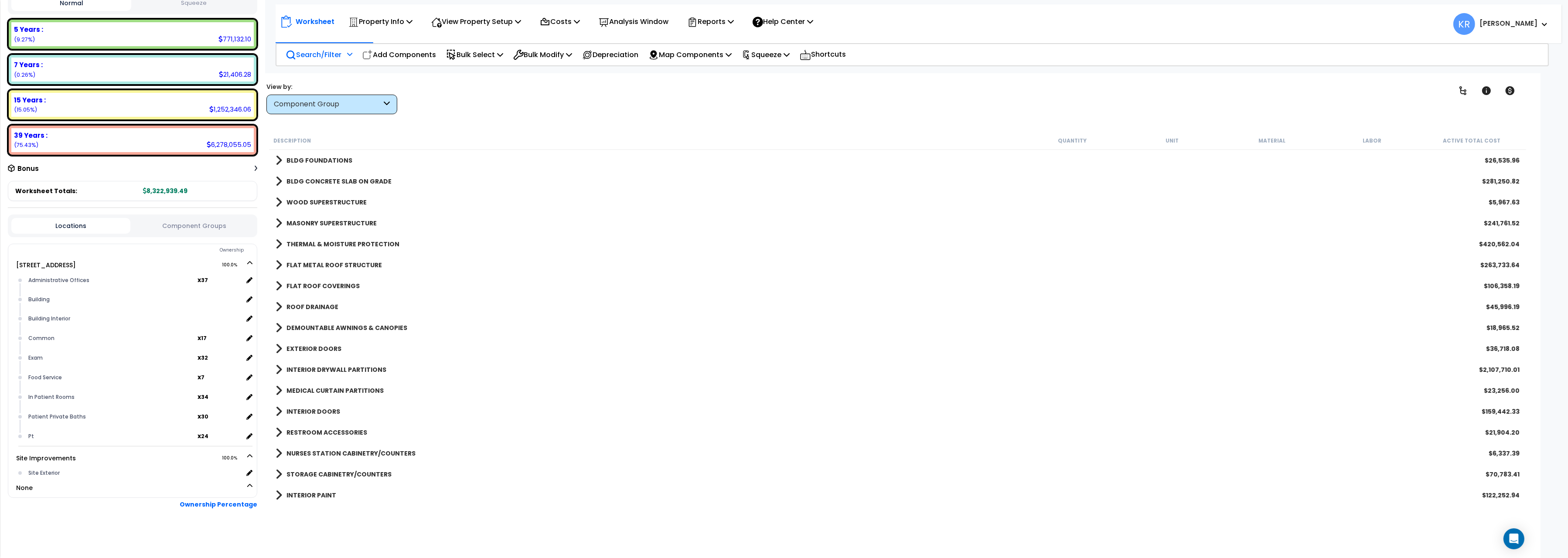
click at [333, 60] on p "Search/Filter" at bounding box center [313, 54] width 56 height 12
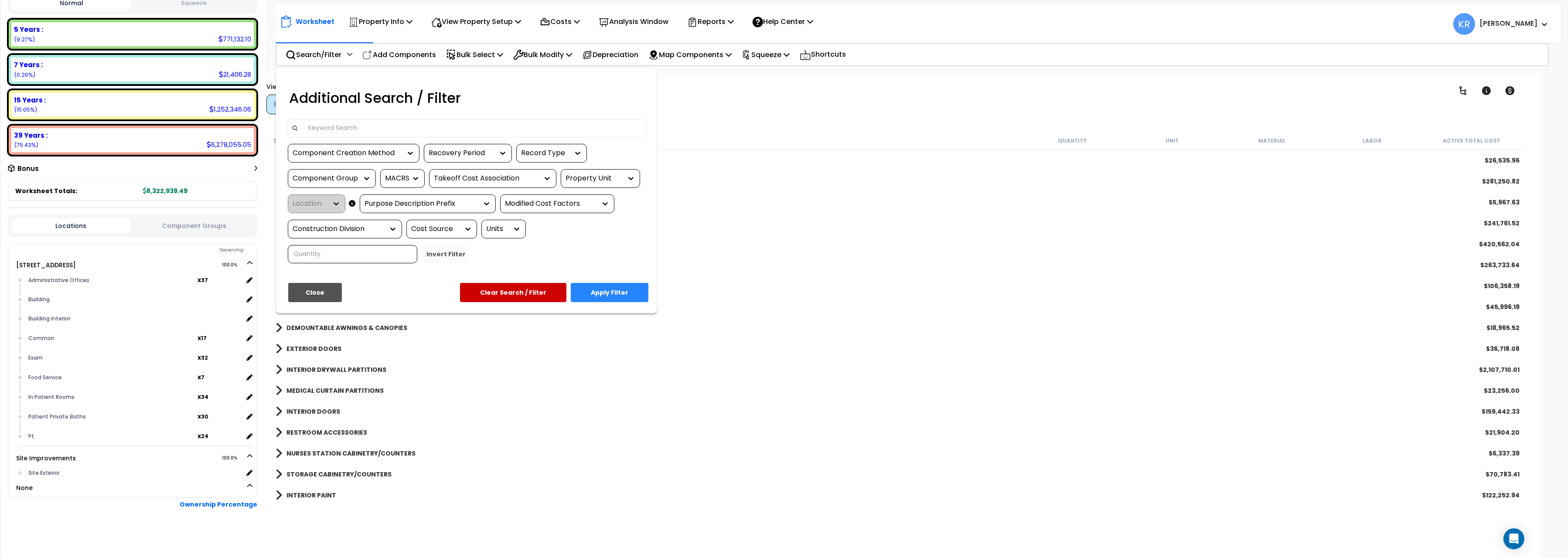
click at [363, 130] on input at bounding box center [472, 128] width 339 height 13
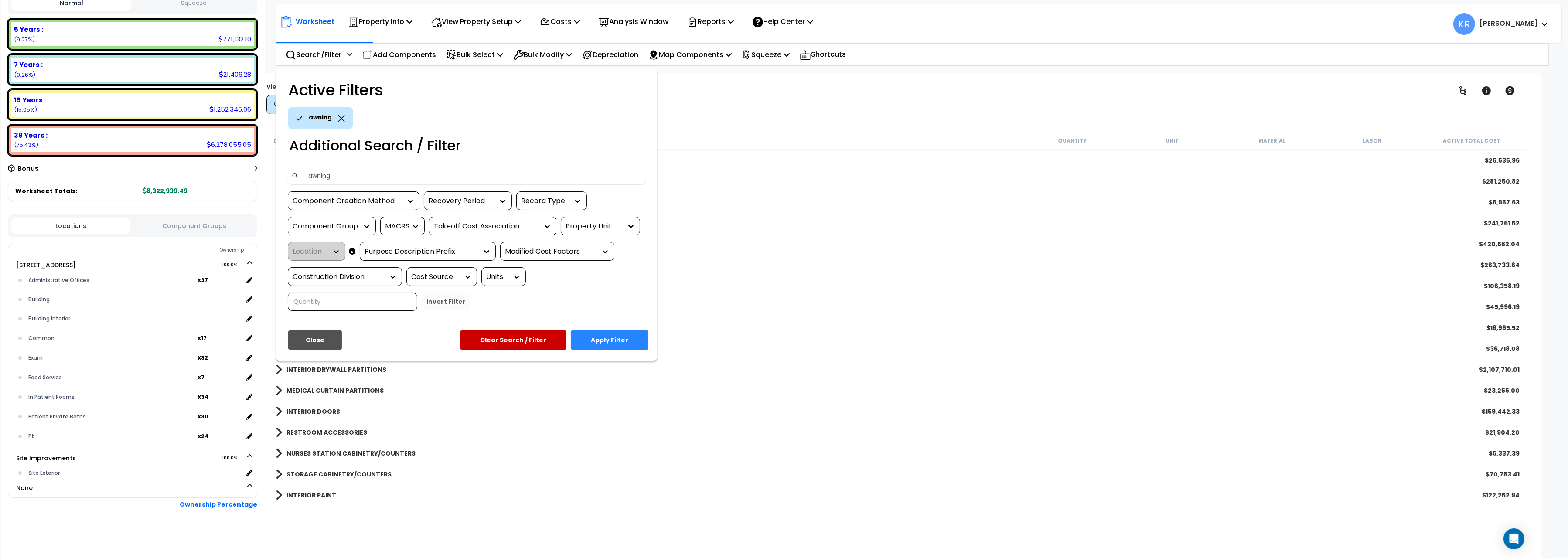
type input "awning"
click at [623, 338] on button "Apply Filter" at bounding box center [610, 340] width 78 height 19
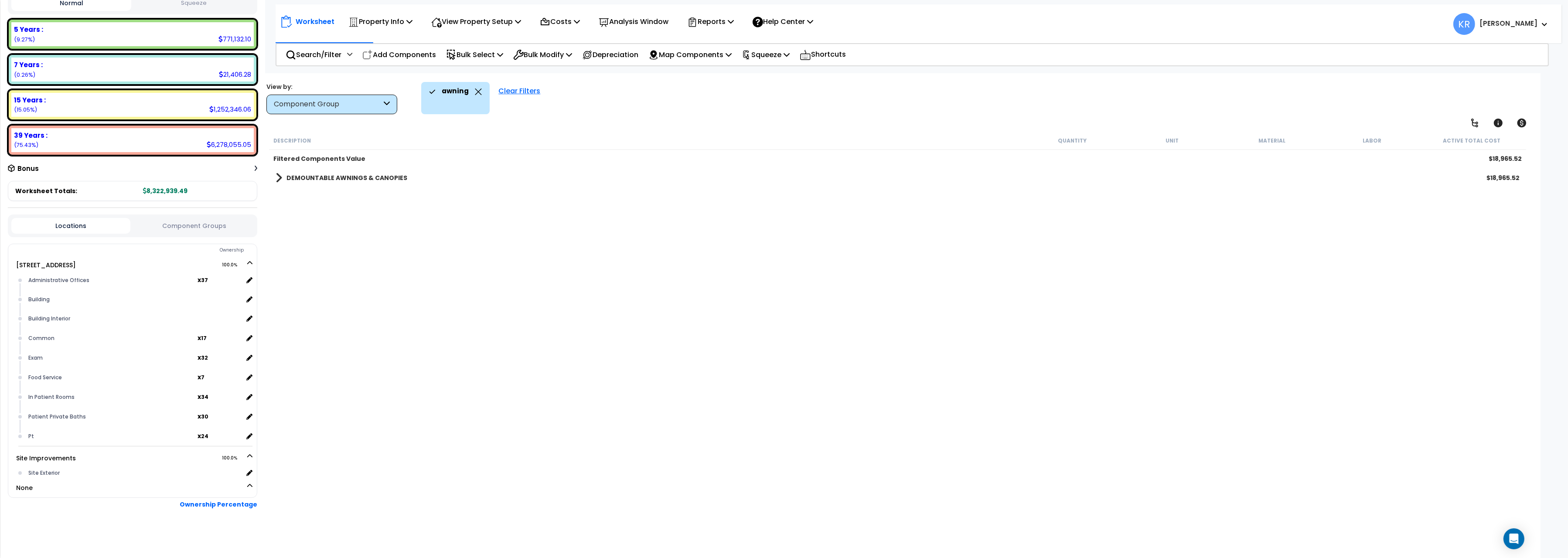
click at [326, 181] on b "DEMOUNTABLE AWNINGS & CANOPIES" at bounding box center [347, 178] width 121 height 9
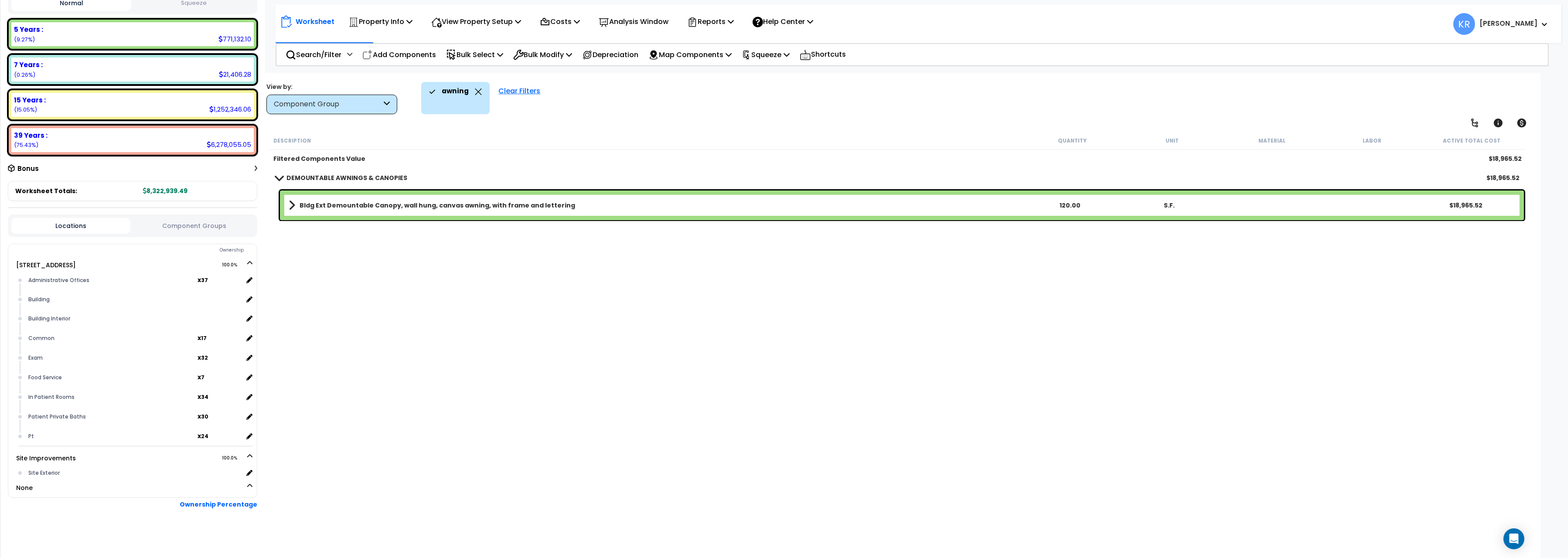
click at [352, 209] on link "Bldg Ext Demountable Canopy, wall hung, canvas awning, with frame and lettering" at bounding box center [654, 205] width 732 height 12
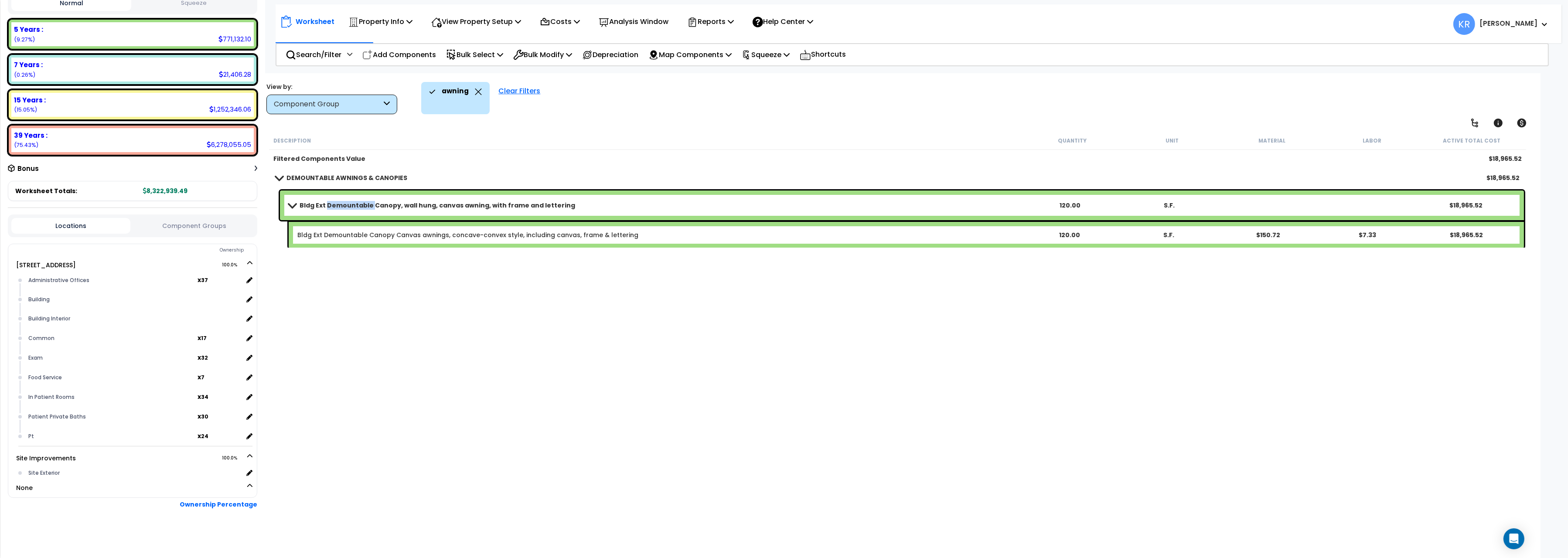
click at [352, 209] on link "Bldg Ext Demountable Canopy, wall hung, canvas awning, with frame and lettering" at bounding box center [654, 205] width 732 height 12
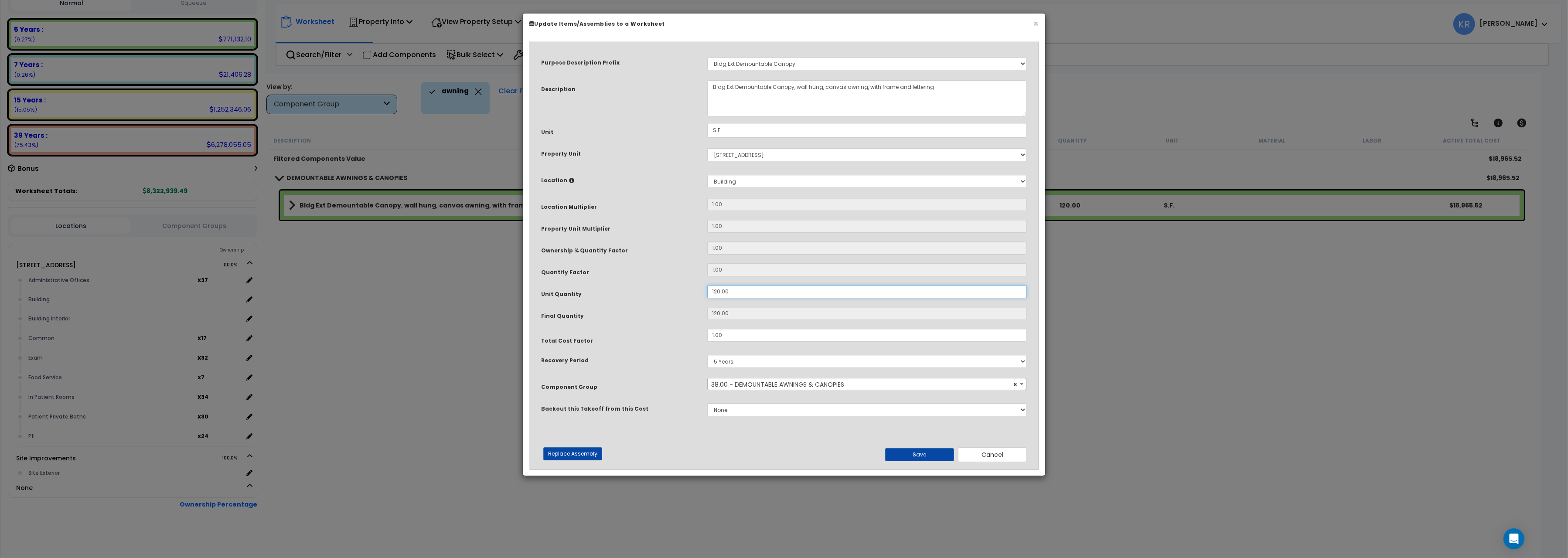
drag, startPoint x: 741, startPoint y: 297, endPoint x: 662, endPoint y: 281, distance: 80.6
click at [707, 285] on input "120.00" at bounding box center [867, 291] width 320 height 13
type input "1"
type input "19"
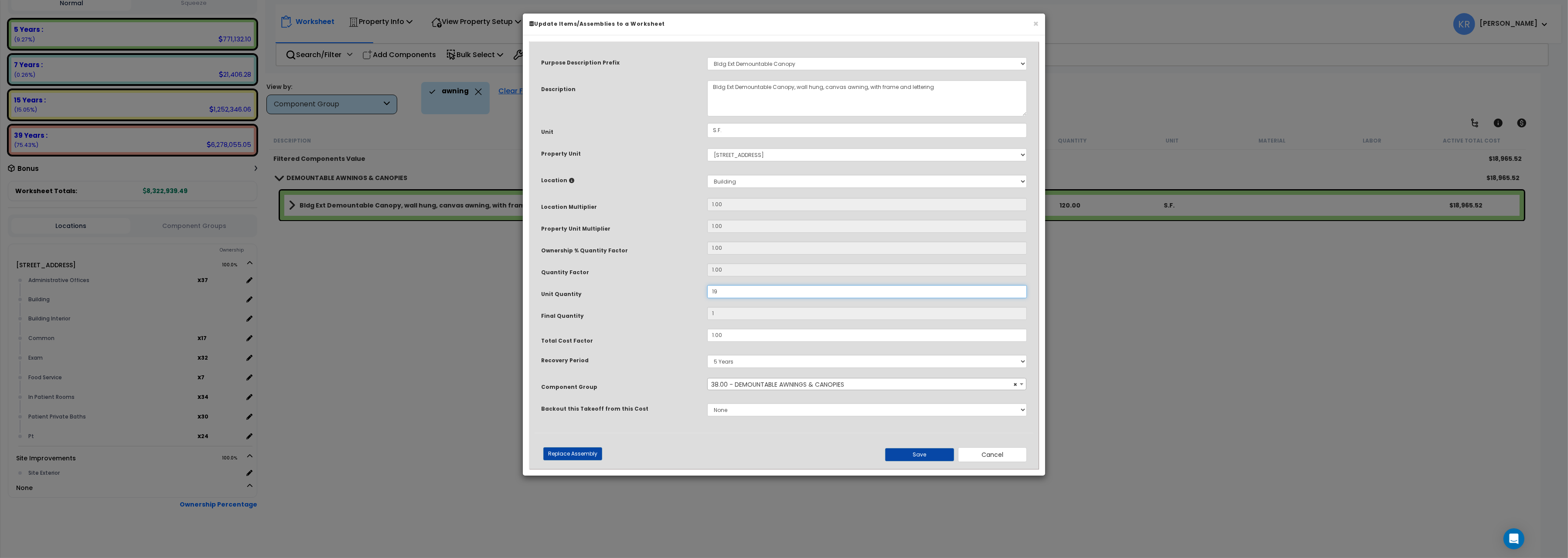
type input "19"
type input "192"
click at [992, 457] on button "Cancel" at bounding box center [992, 455] width 69 height 15
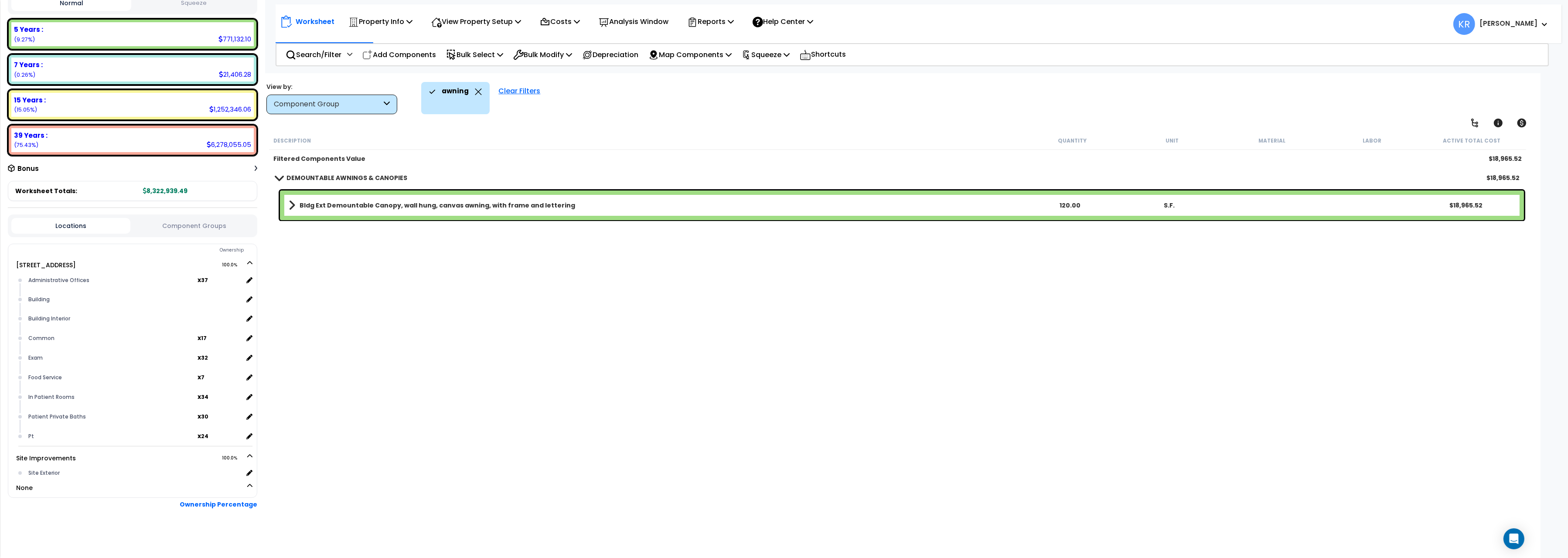
click at [513, 91] on div "Clear Filters" at bounding box center [519, 98] width 51 height 32
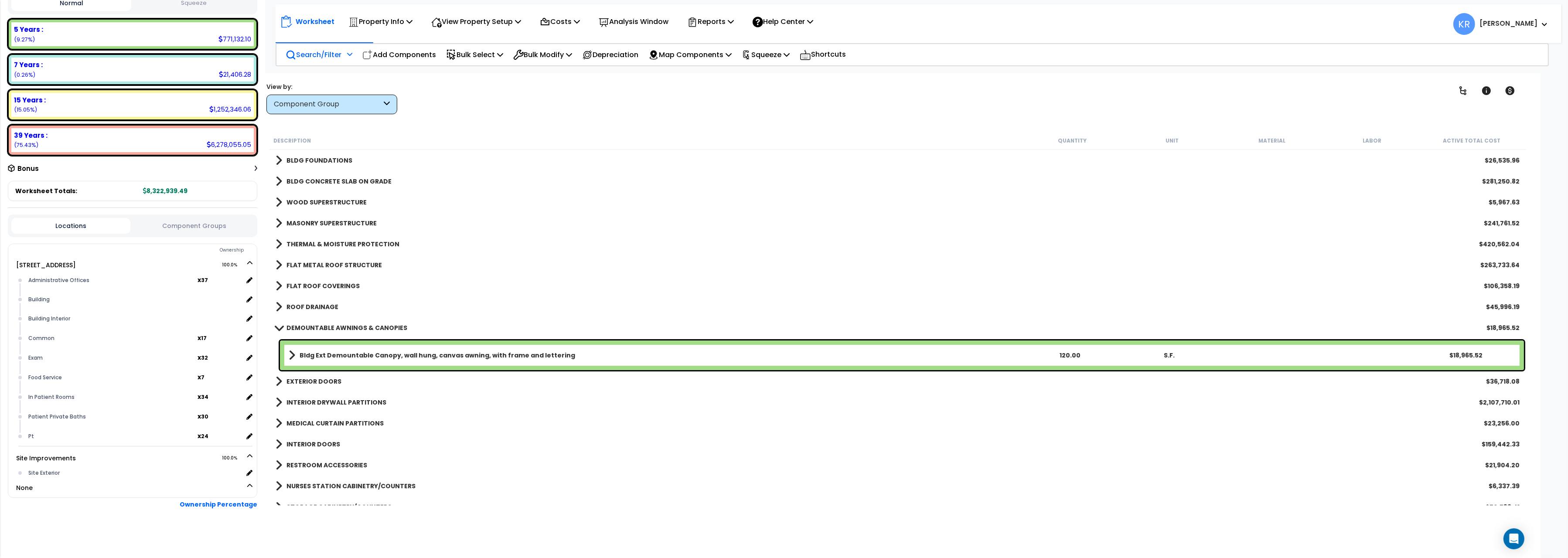
click at [340, 52] on p "Search/Filter" at bounding box center [313, 54] width 56 height 12
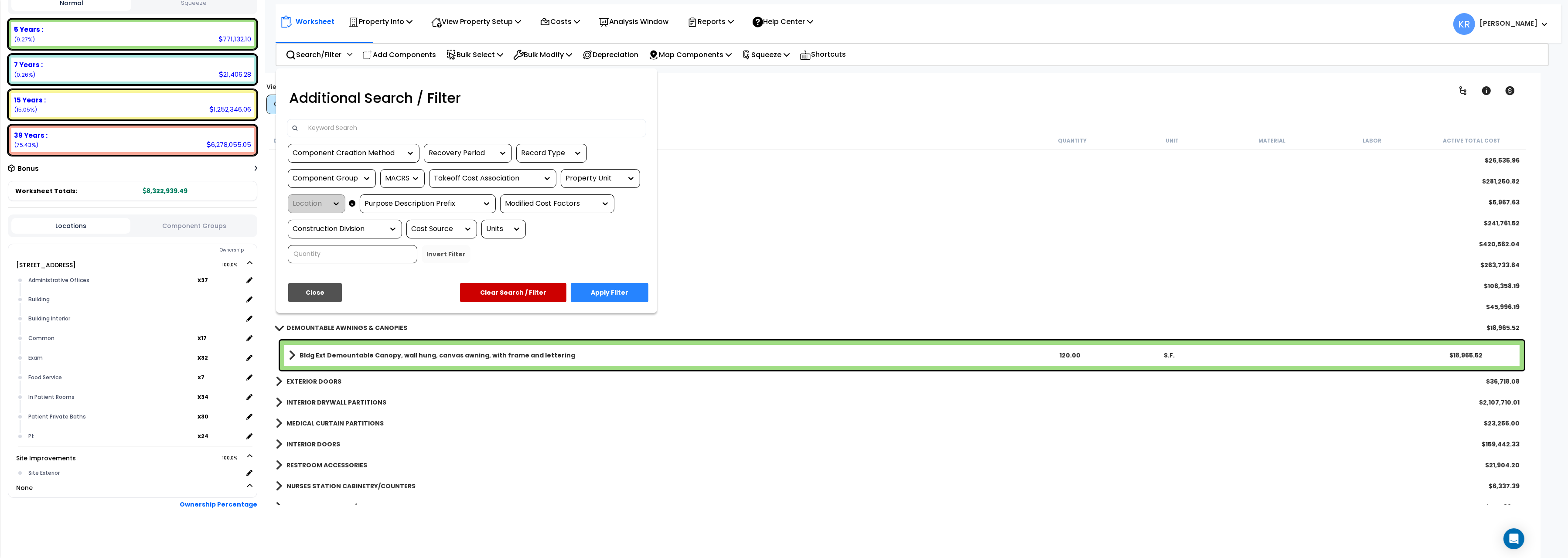
click at [351, 131] on input at bounding box center [472, 128] width 339 height 13
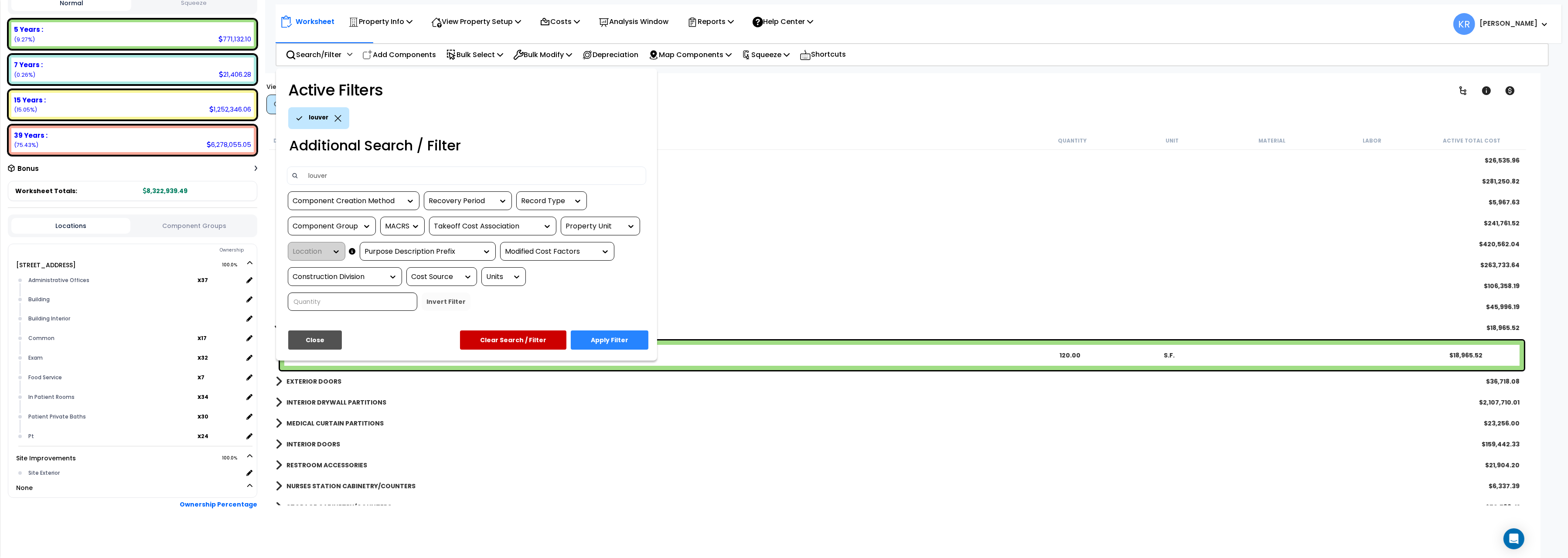
type input "louver"
click at [609, 340] on button "Apply Filter" at bounding box center [610, 340] width 78 height 19
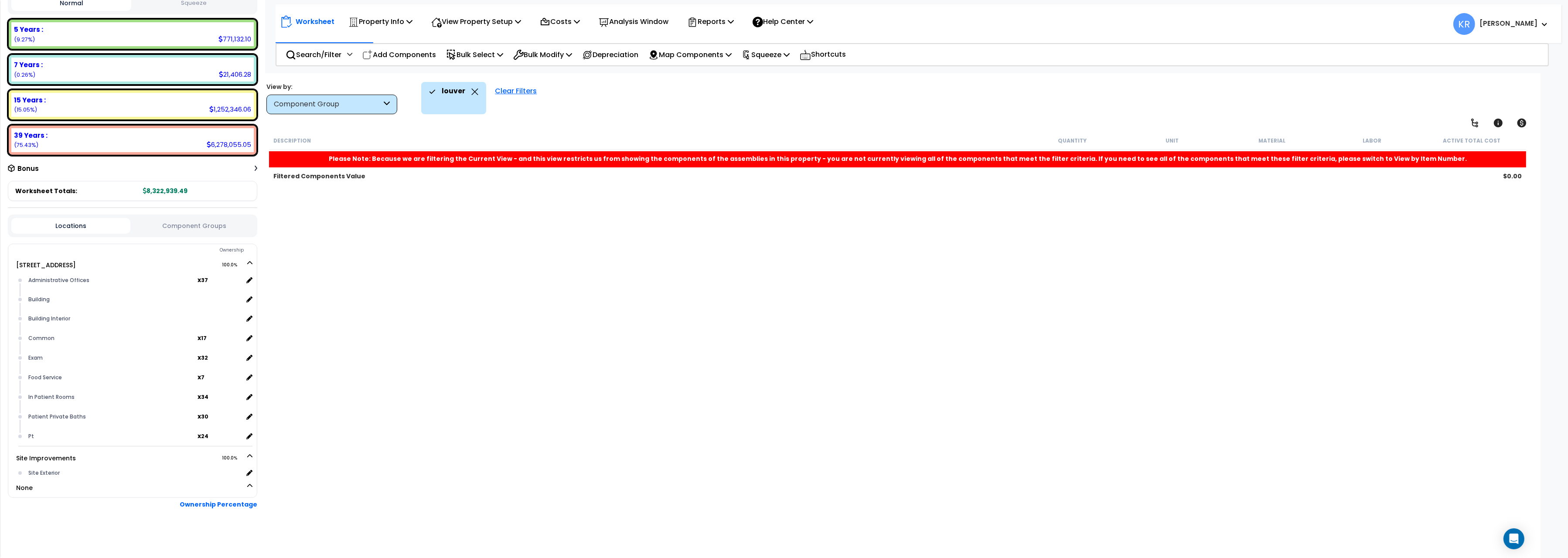
click at [518, 94] on div "Clear Filters" at bounding box center [516, 98] width 51 height 32
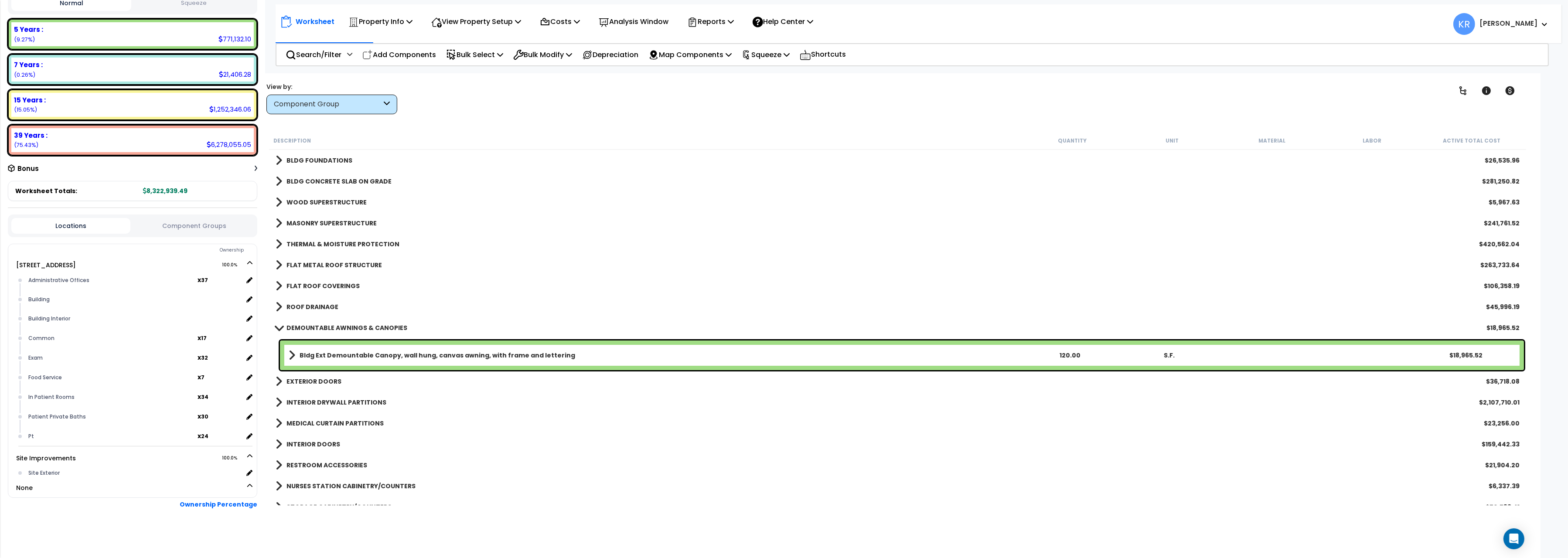
click at [310, 324] on b "DEMOUNTABLE AWNINGS & CANOPIES" at bounding box center [347, 328] width 121 height 9
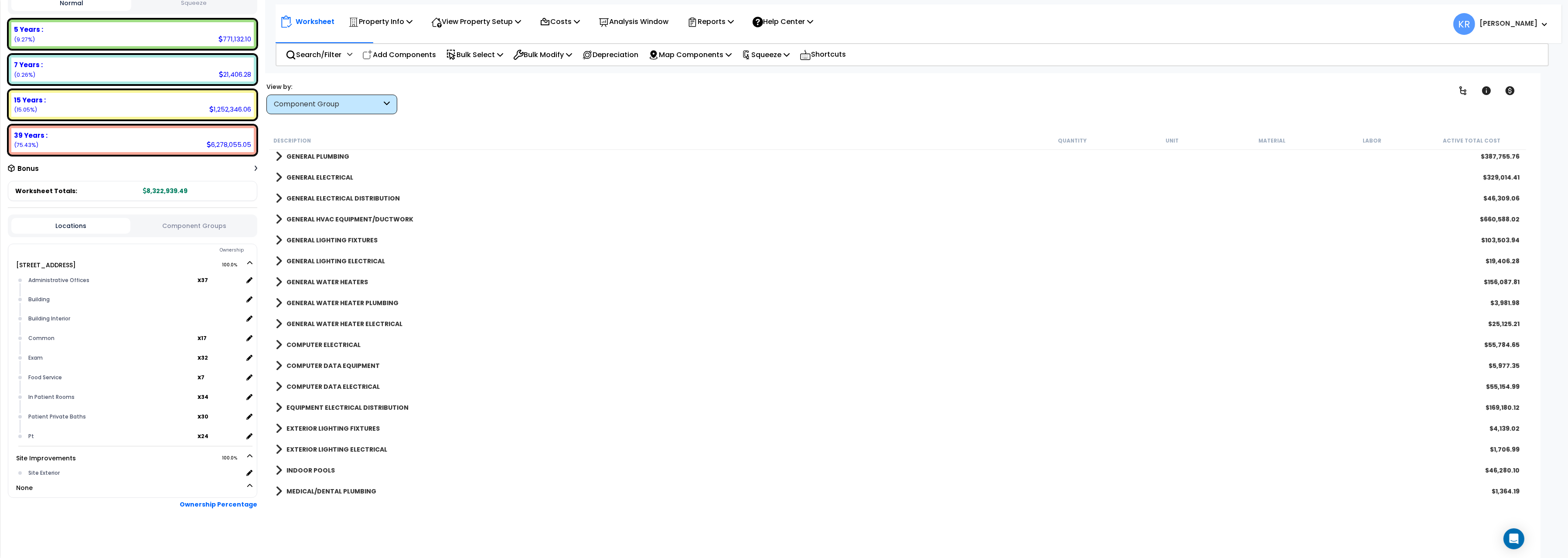
scroll to position [535, 0]
click at [348, 375] on b "EXTERIOR LIGHTING FIXTURES" at bounding box center [333, 378] width 93 height 9
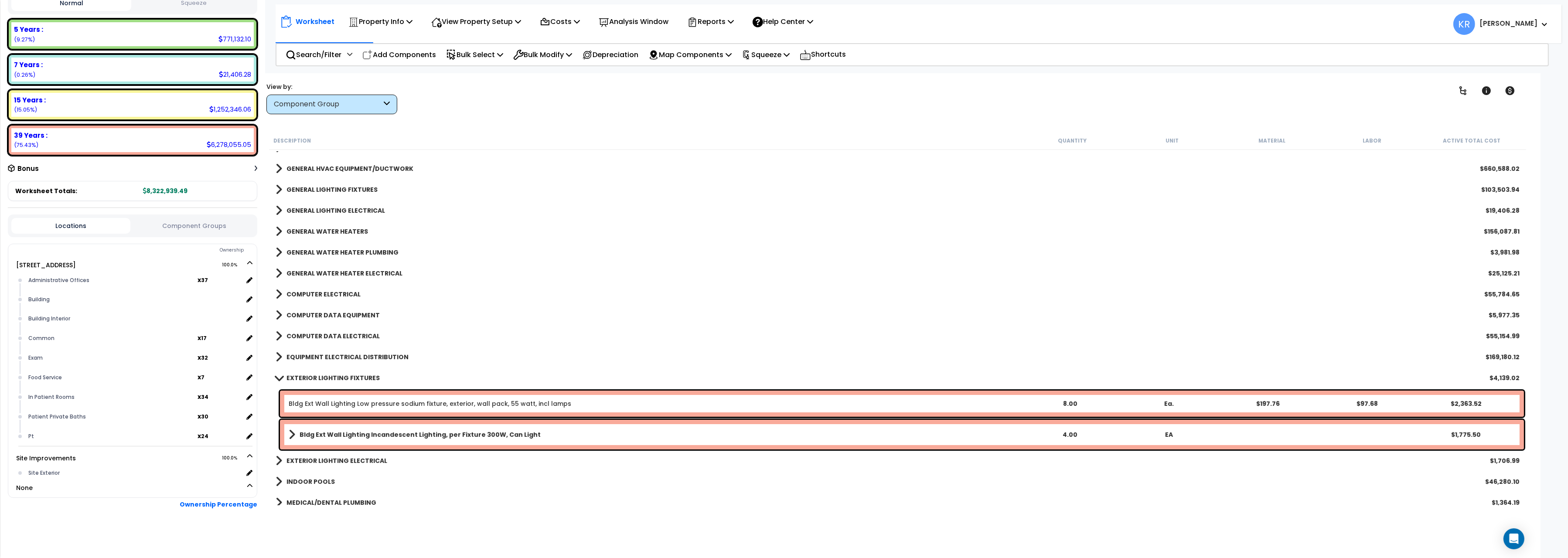
click at [285, 377] on link "EXTERIOR LIGHTING FIXTURES" at bounding box center [327, 378] width 104 height 12
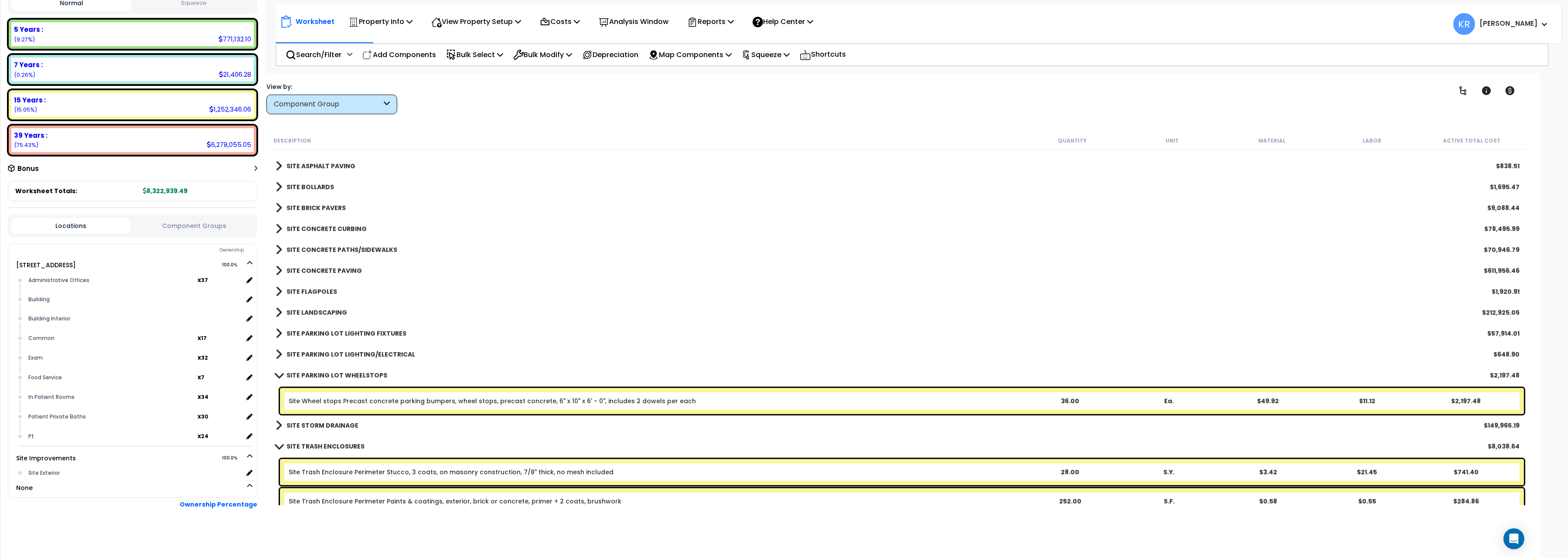
scroll to position [926, 0]
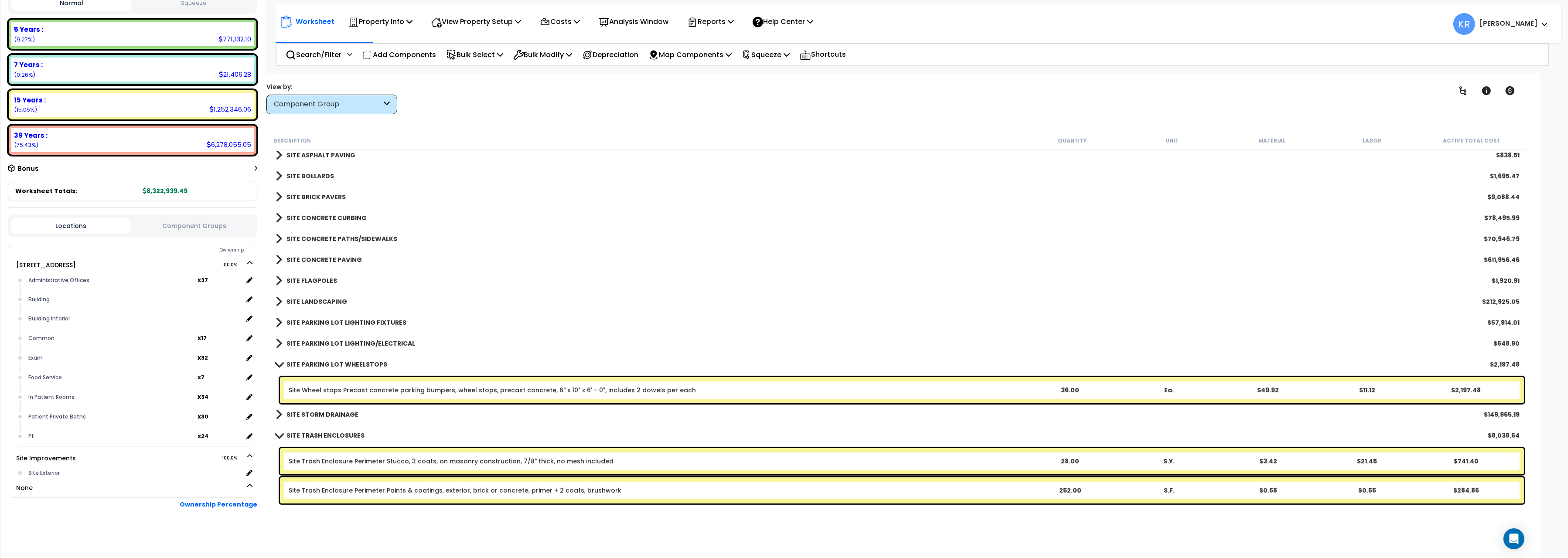
click at [299, 362] on b "SITE PARKING LOT WHEELSTOPS" at bounding box center [337, 364] width 100 height 9
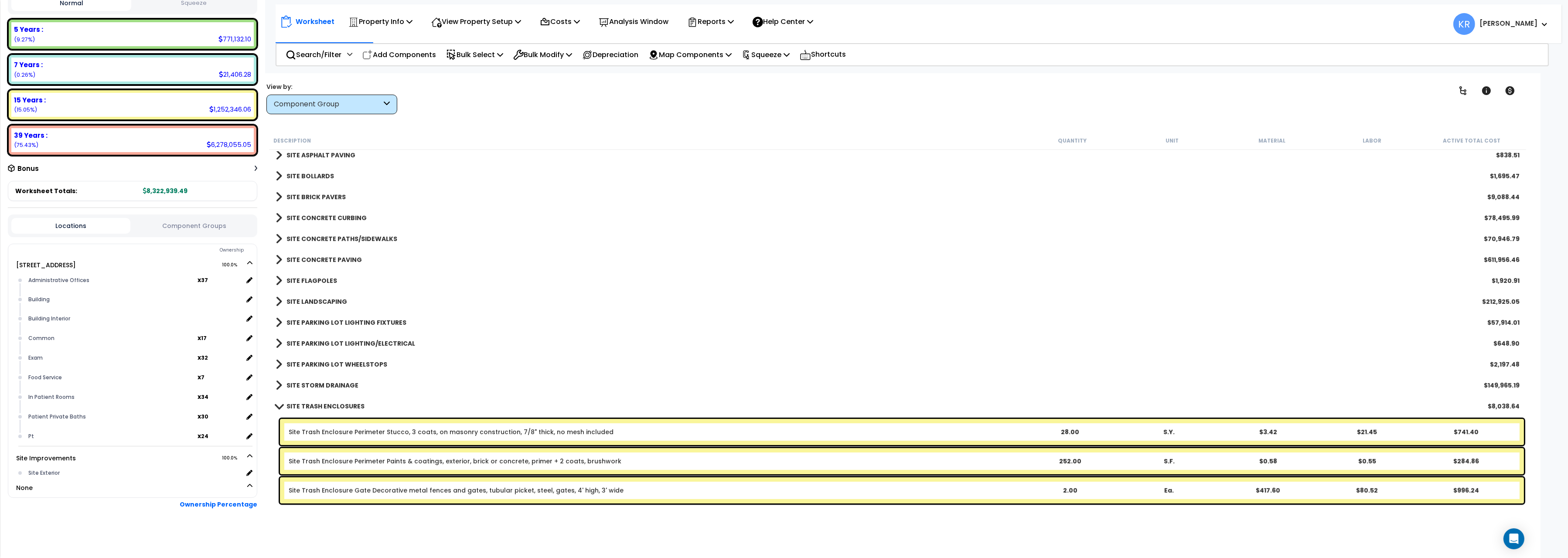
click at [294, 405] on b "SITE TRASH ENCLOSURES" at bounding box center [326, 406] width 78 height 9
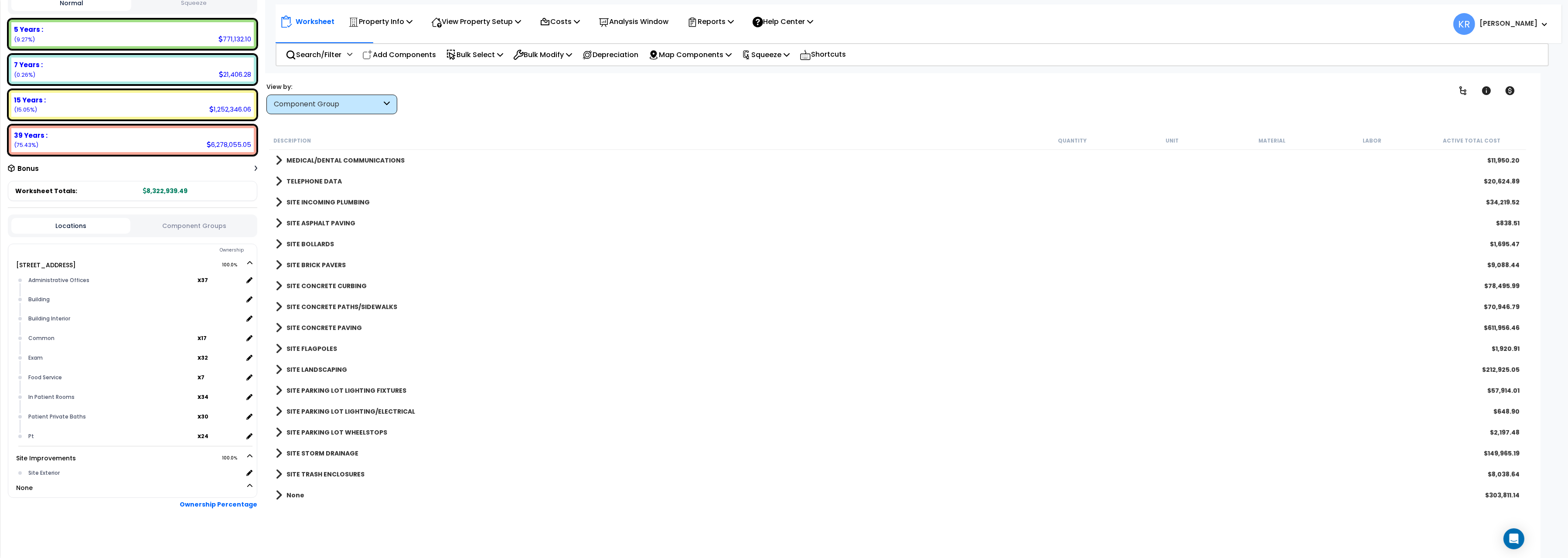
scroll to position [857, 0]
click at [316, 57] on p "Search/Filter" at bounding box center [313, 54] width 56 height 12
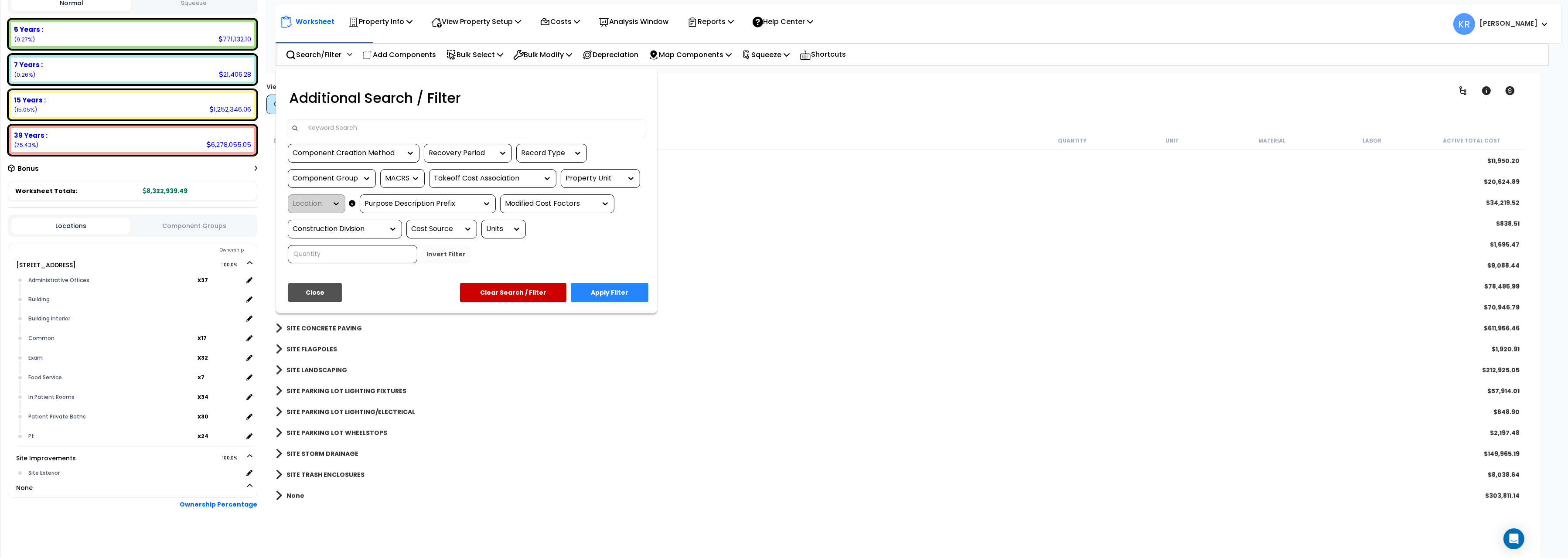
click at [373, 131] on input at bounding box center [472, 128] width 339 height 13
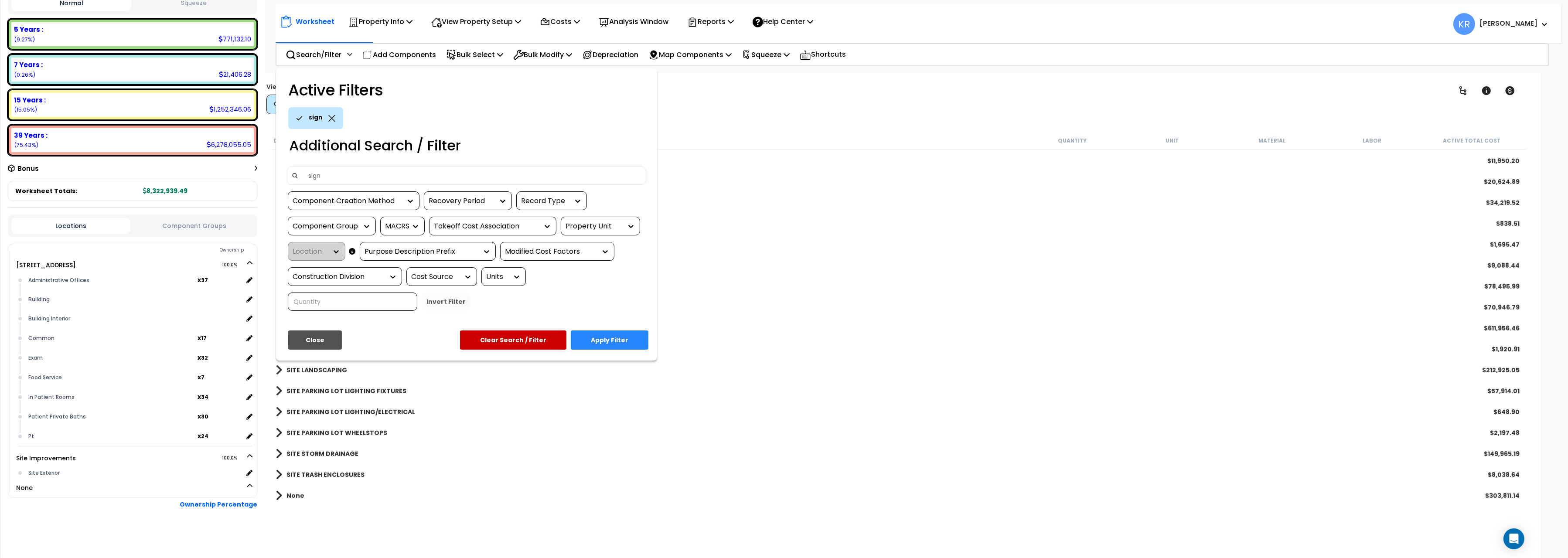
type input "sign"
click at [600, 338] on button "Apply Filter" at bounding box center [610, 340] width 78 height 19
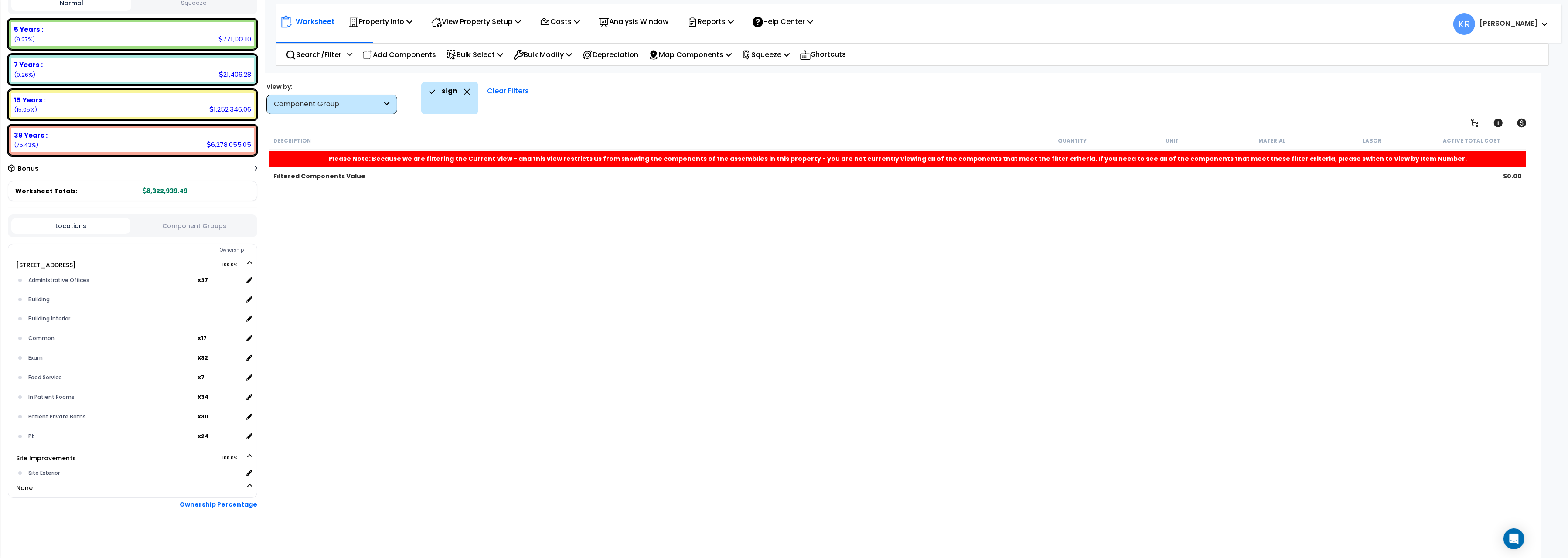
scroll to position [0, 0]
click at [511, 88] on div "Clear Filters" at bounding box center [508, 98] width 51 height 32
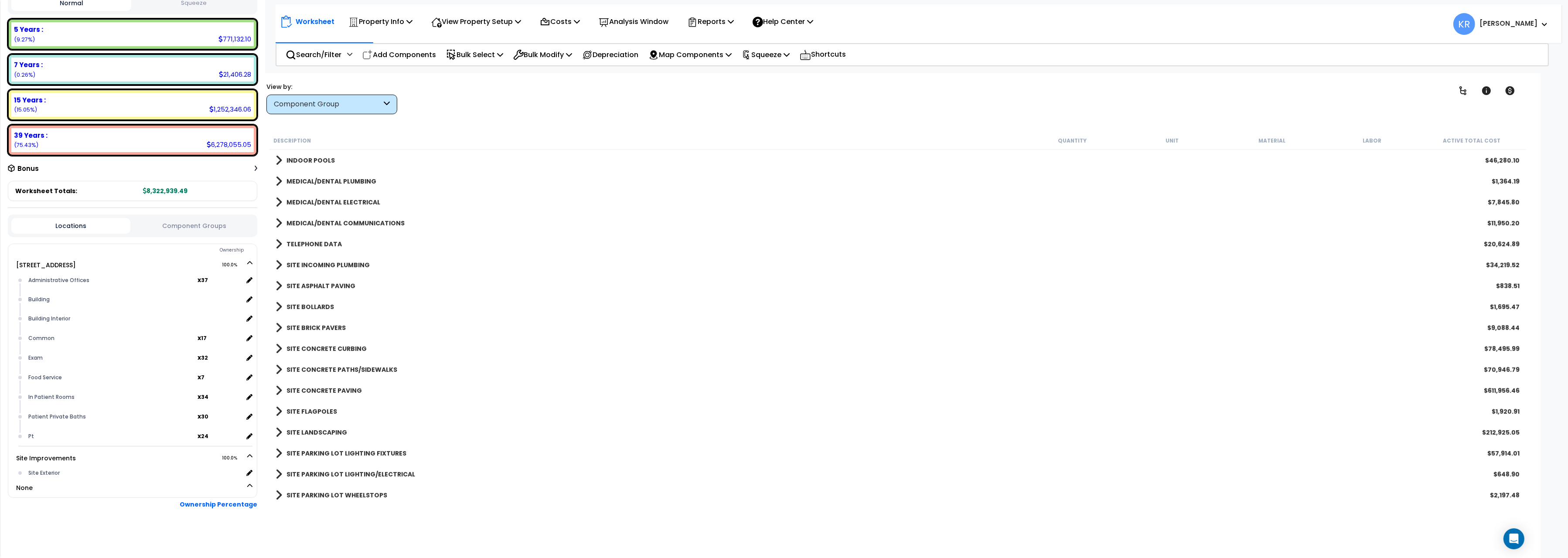
scroll to position [828, 0]
click at [314, 253] on b "SITE ASPHALT PAVING" at bounding box center [321, 253] width 69 height 9
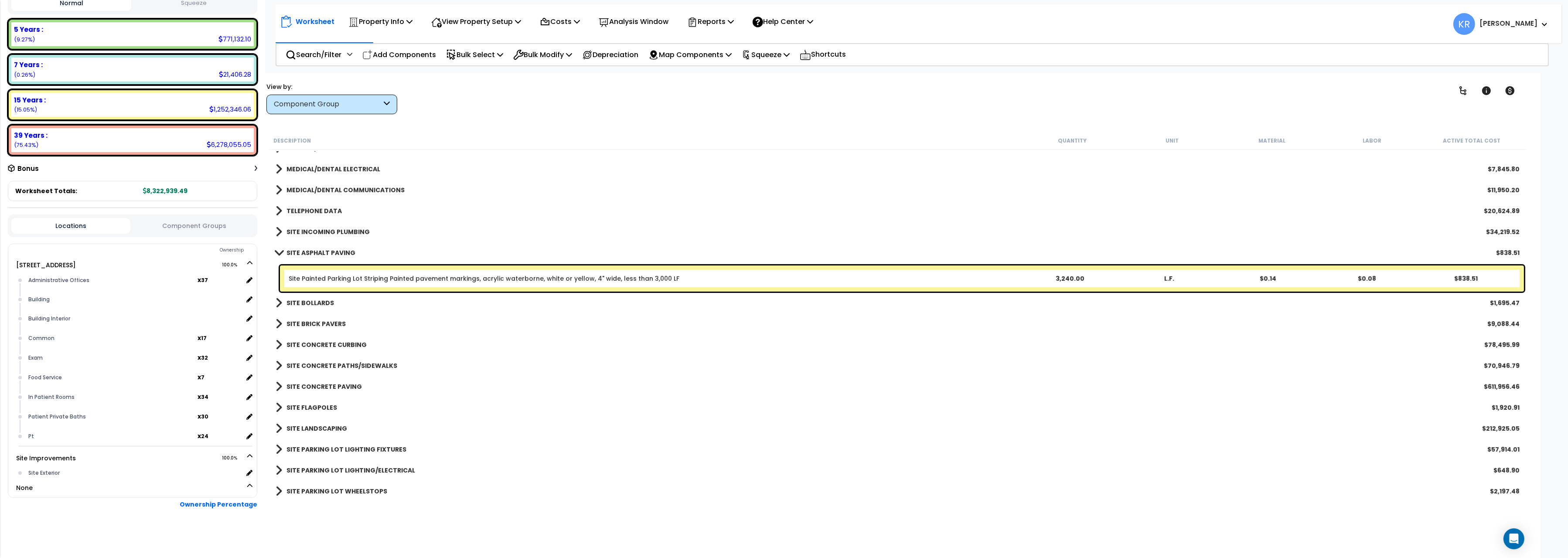
click at [316, 280] on link "Site Painted Parking Lot Striping Painted pavement markings, acrylic waterborne…" at bounding box center [484, 279] width 391 height 9
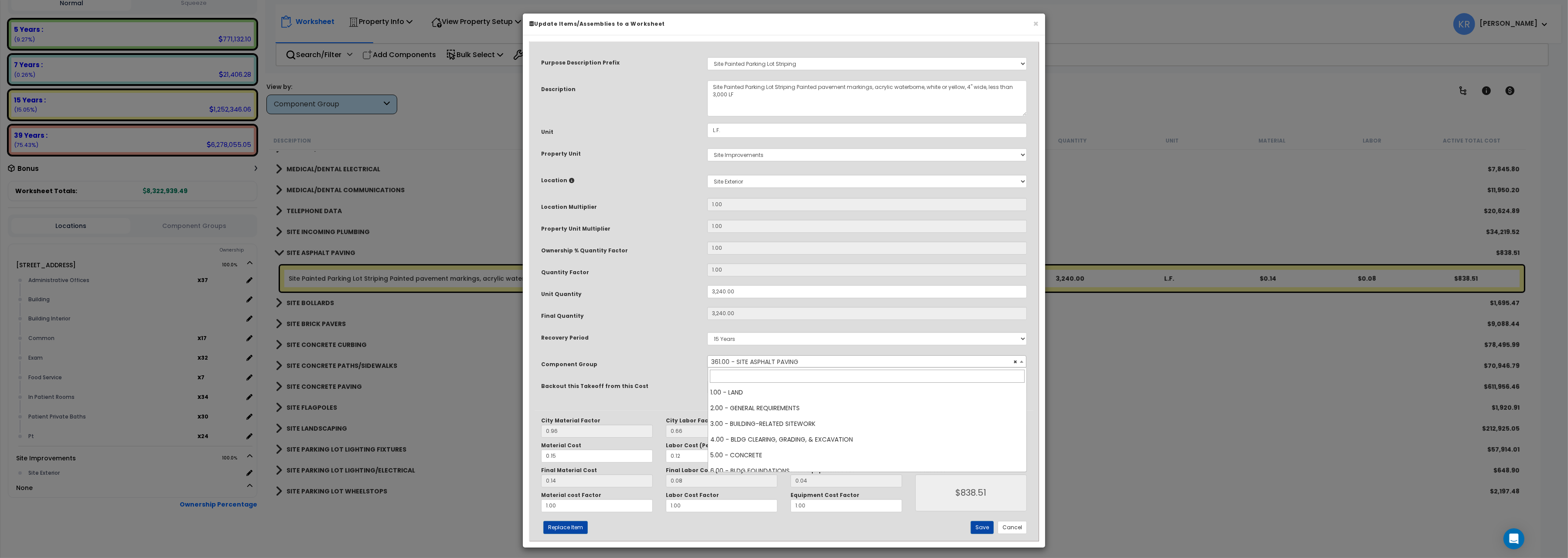
click at [786, 363] on span "× 361.00 - SITE ASPHALT PAVING" at bounding box center [867, 362] width 318 height 12
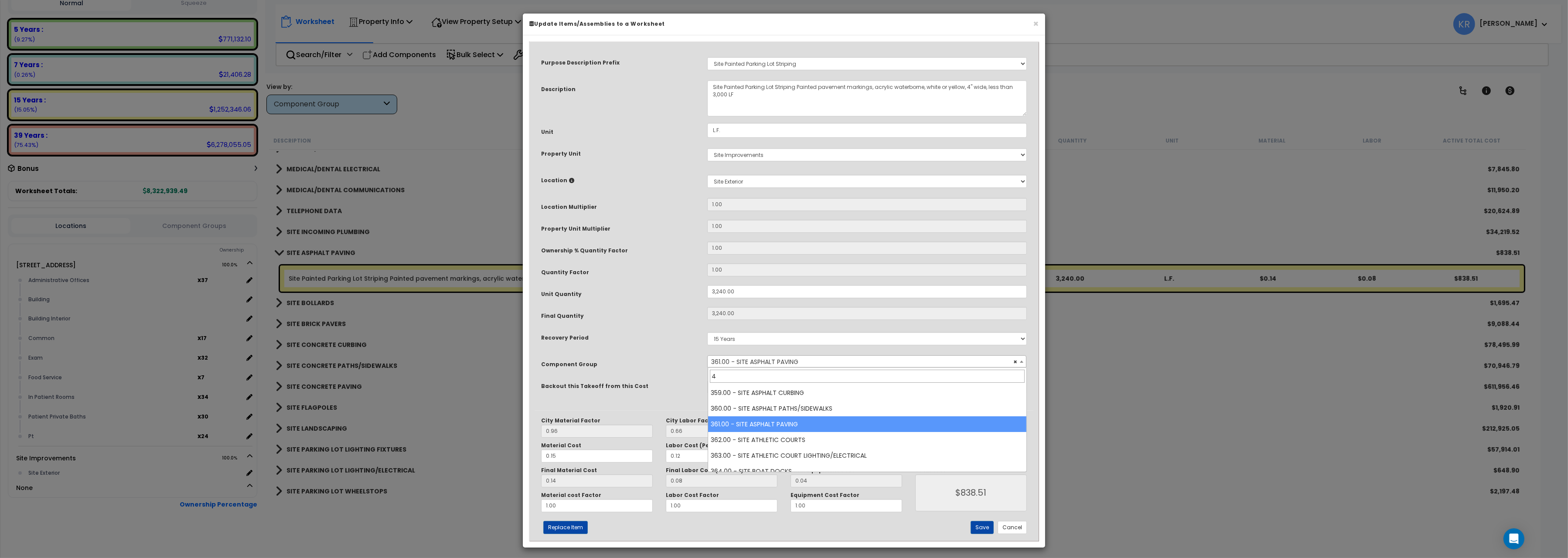
scroll to position [0, 0]
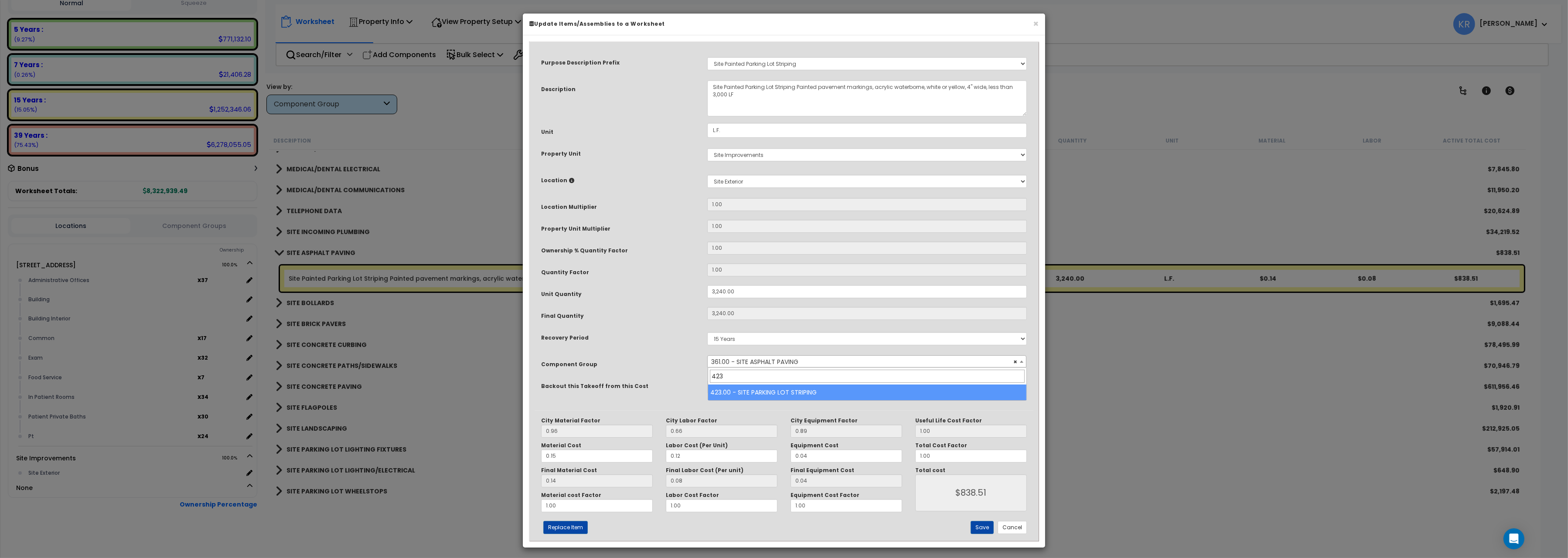
type input "423"
select select "57210"
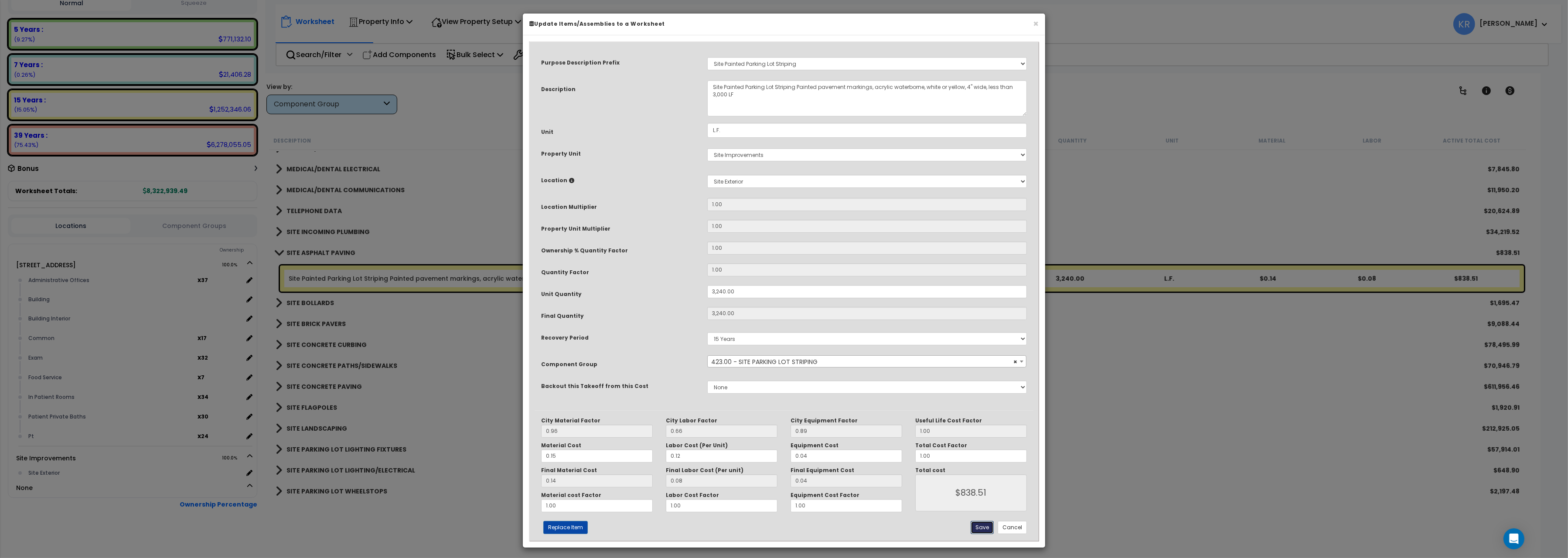
click at [975, 532] on button "Save" at bounding box center [982, 527] width 23 height 13
type input "3240.00"
type input "838.51"
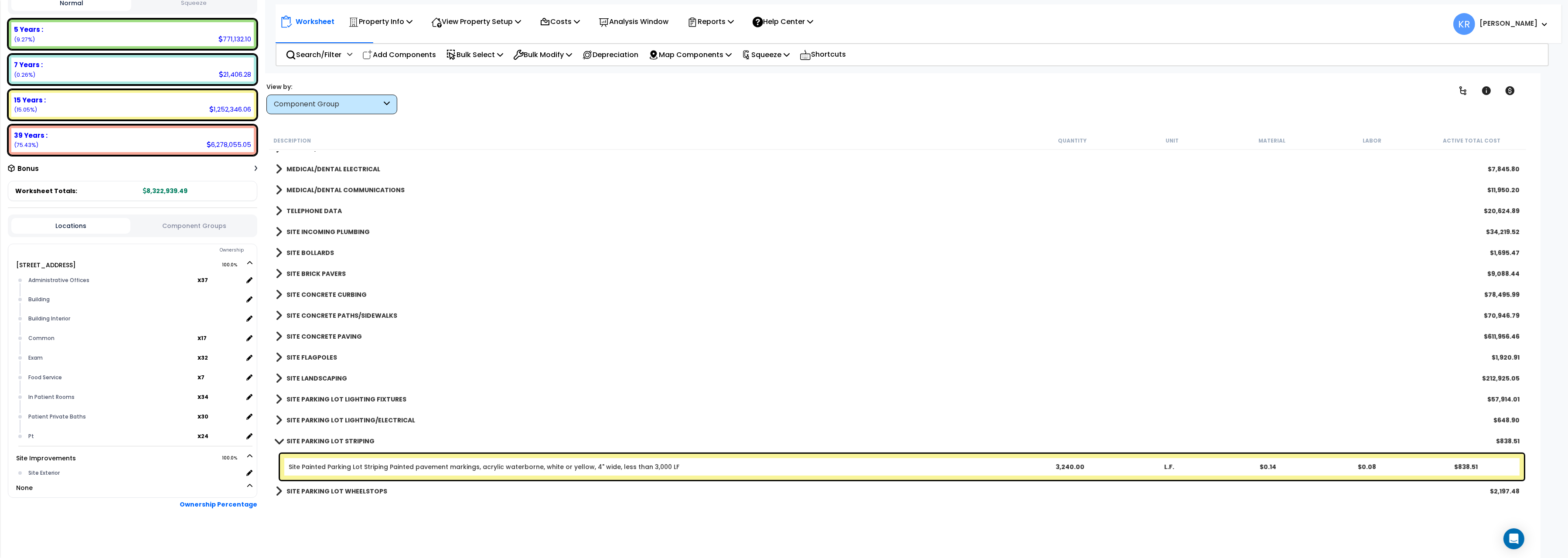
click at [282, 434] on div "SITE PARKING LOT STRIPING $838.51" at bounding box center [898, 441] width 1253 height 21
click at [279, 441] on span at bounding box center [279, 441] width 12 height 7
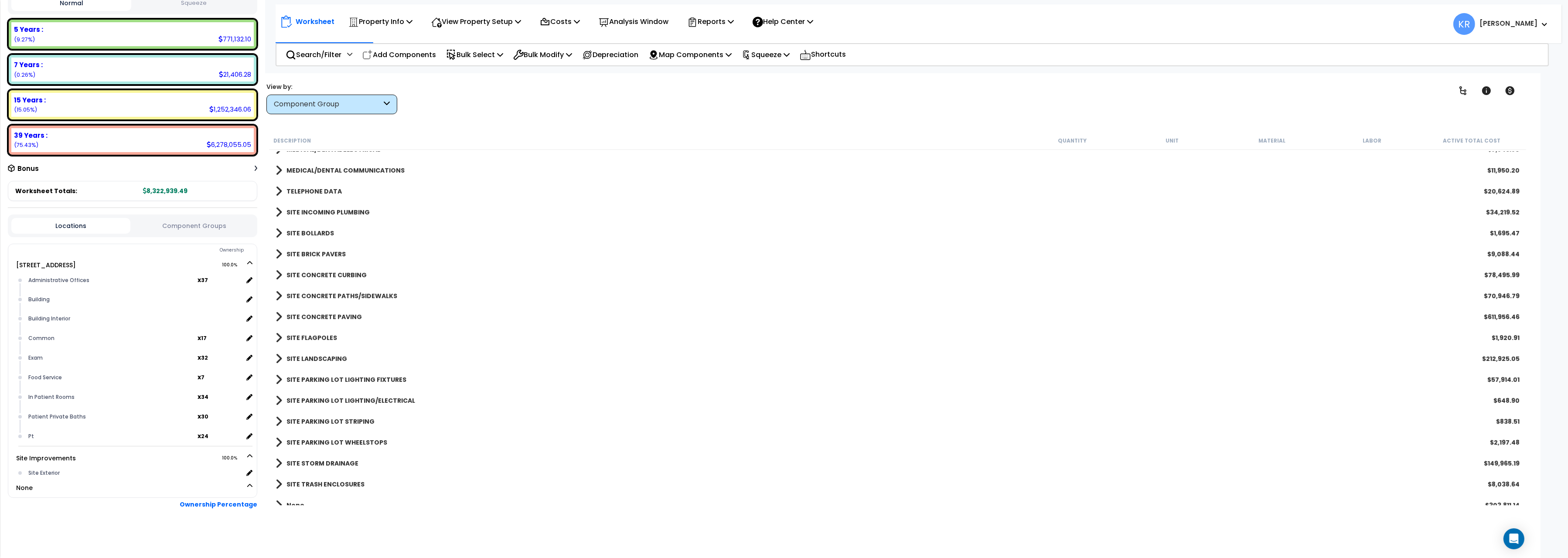
scroll to position [857, 0]
click at [307, 302] on link "SITE CONCRETE PAVING" at bounding box center [319, 307] width 86 height 12
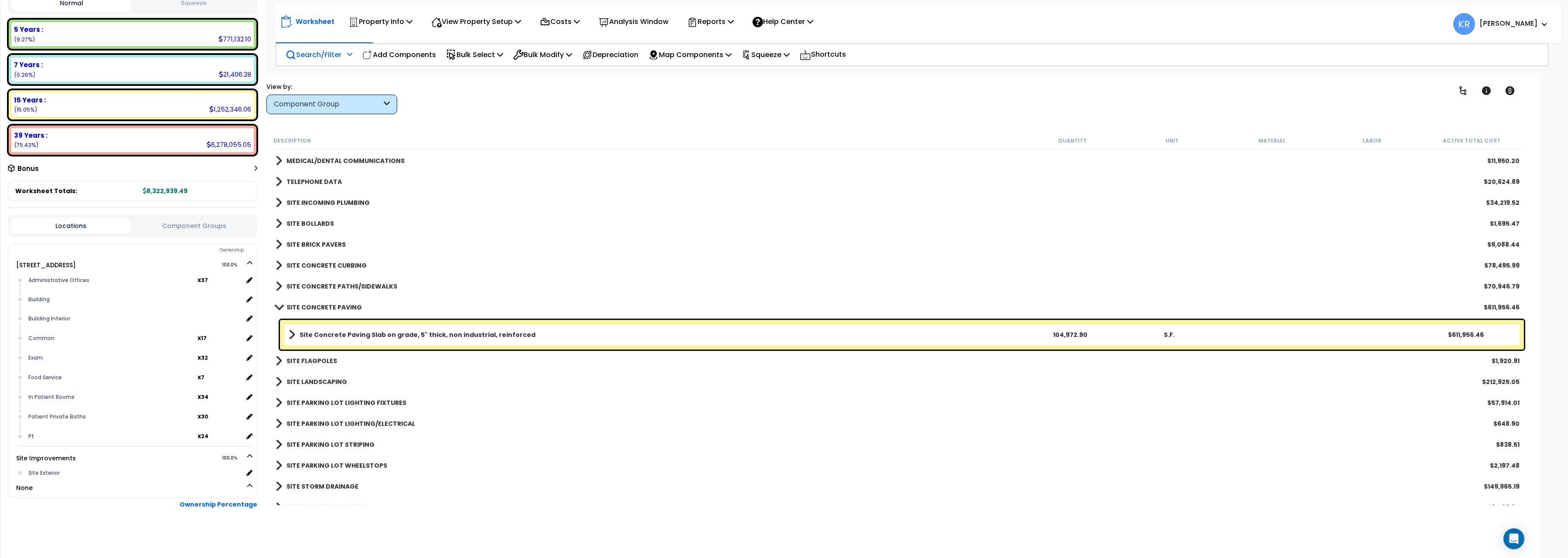
click at [323, 53] on p "Search/Filter" at bounding box center [313, 54] width 56 height 12
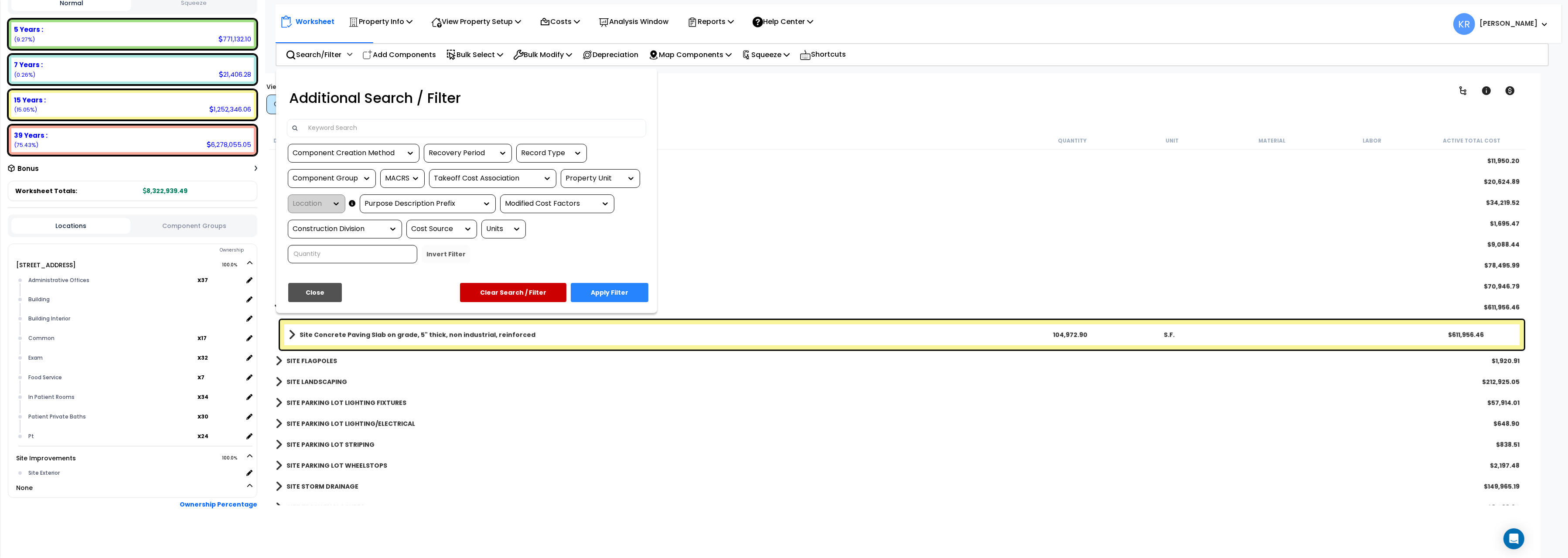
click at [322, 125] on input at bounding box center [472, 128] width 339 height 13
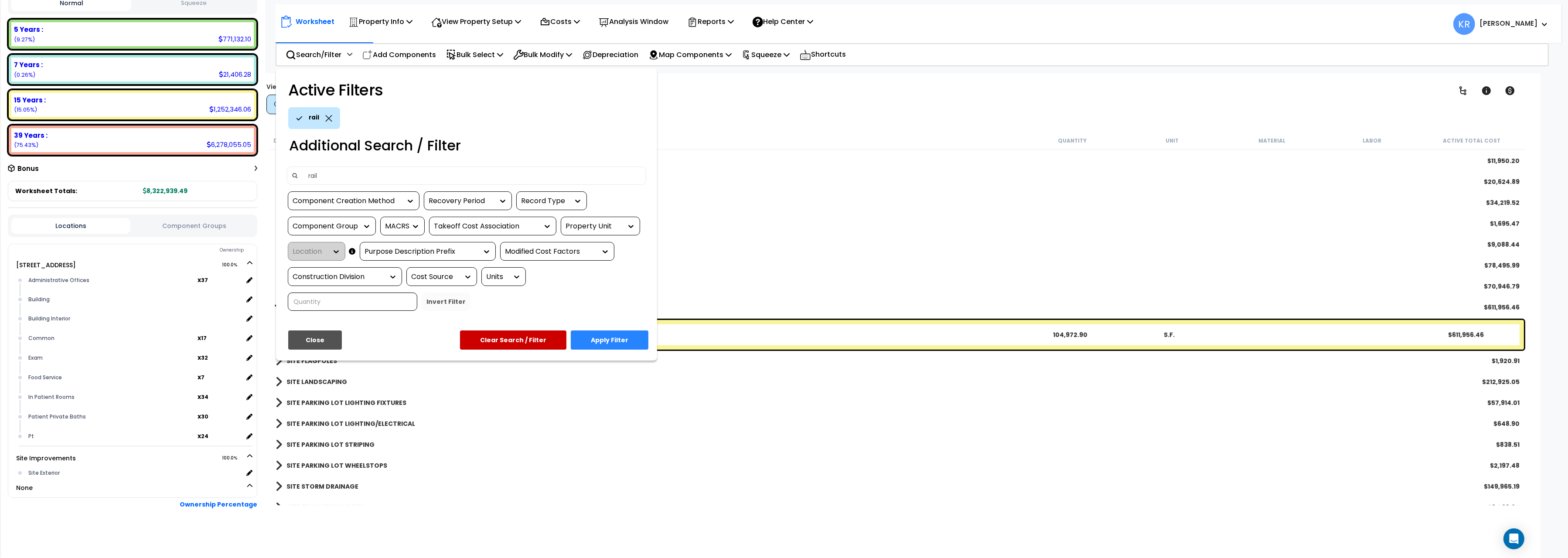
type input "rail"
click at [612, 339] on button "Apply Filter" at bounding box center [610, 340] width 78 height 19
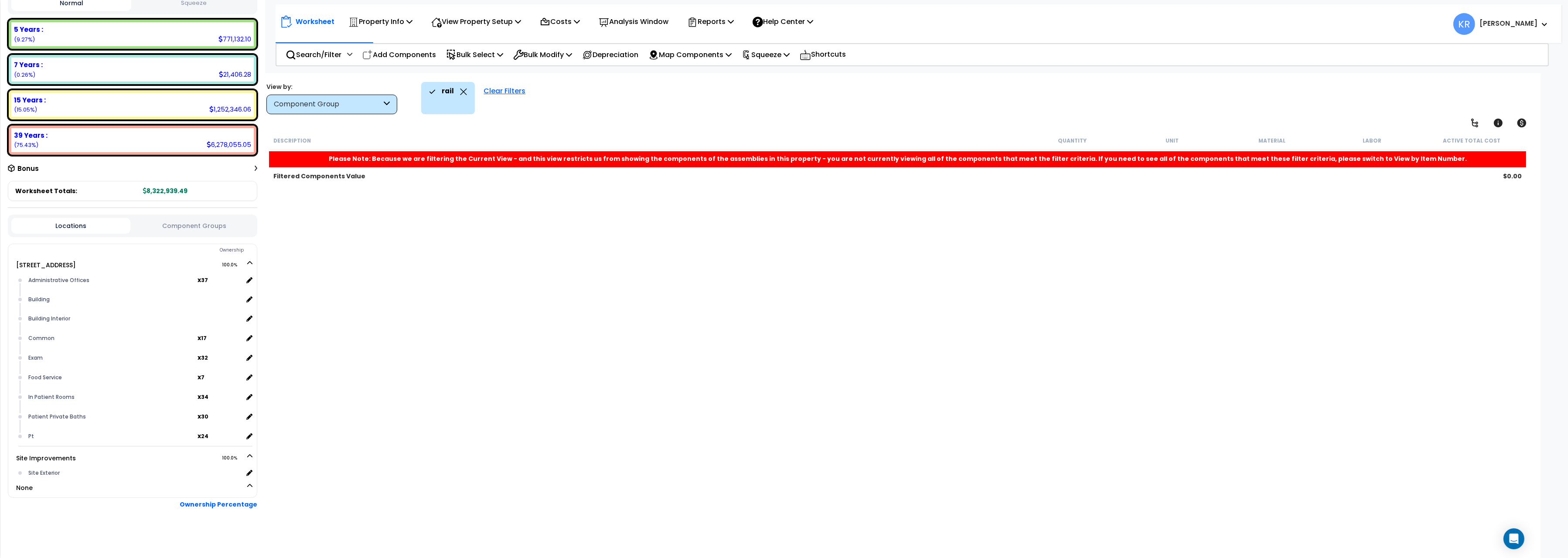
scroll to position [0, 0]
click at [502, 90] on div "Clear Filters" at bounding box center [504, 98] width 51 height 32
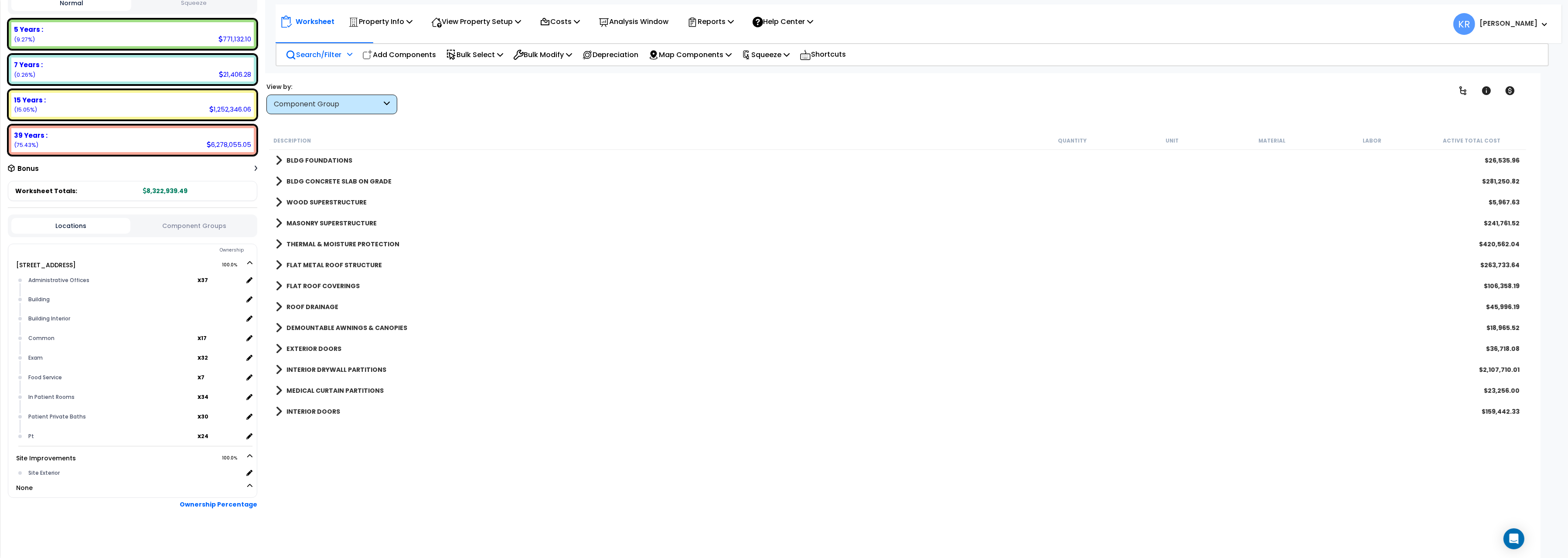
click at [317, 57] on p "Search/Filter" at bounding box center [313, 54] width 56 height 12
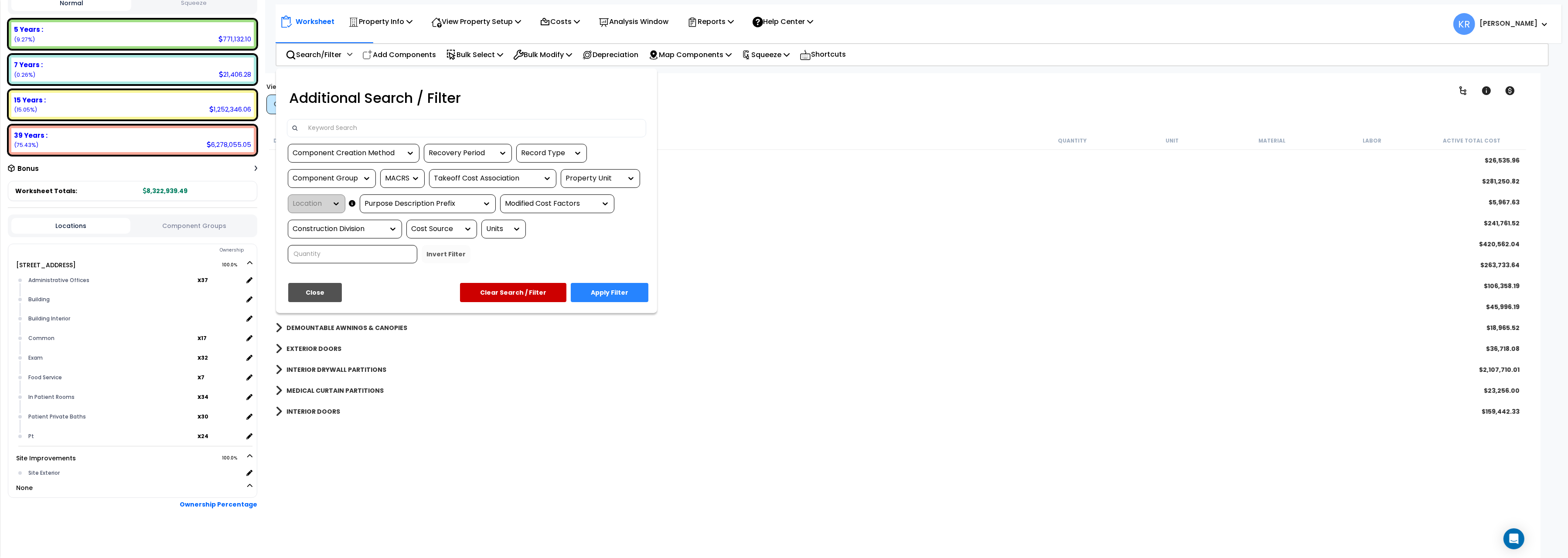
click at [345, 121] on div at bounding box center [466, 128] width 359 height 18
click at [345, 127] on input at bounding box center [472, 128] width 339 height 13
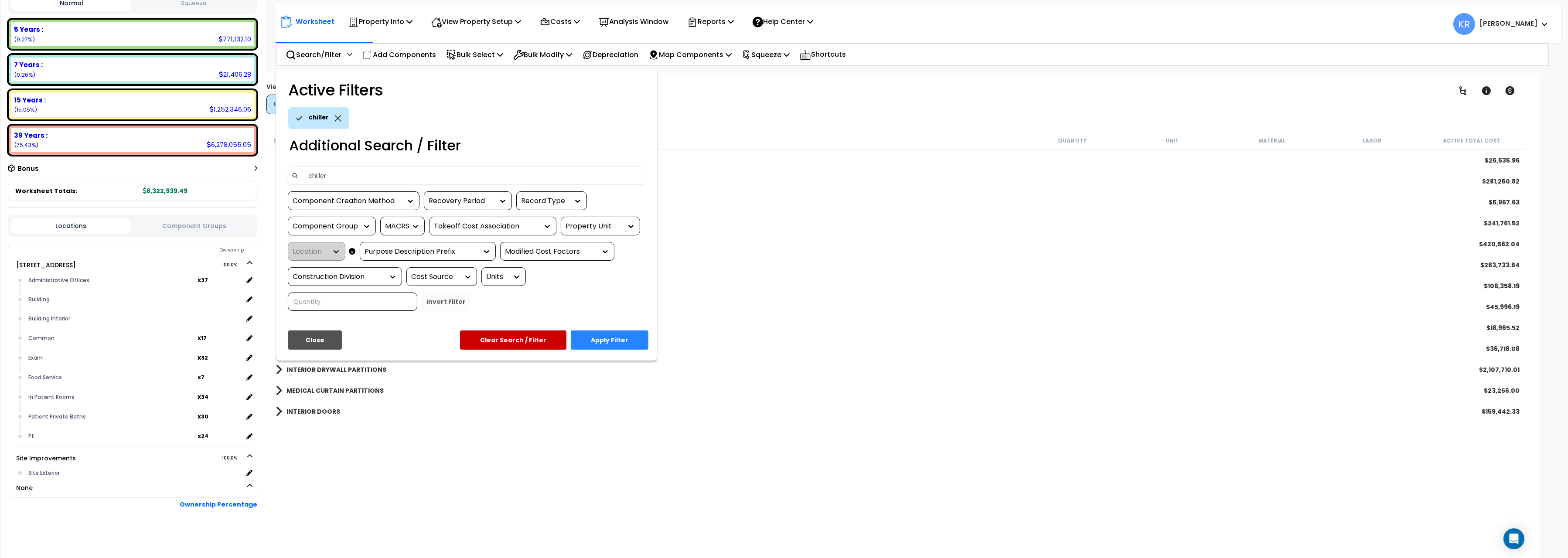
type input "chiller"
click at [615, 346] on button "Apply Filter" at bounding box center [610, 340] width 78 height 19
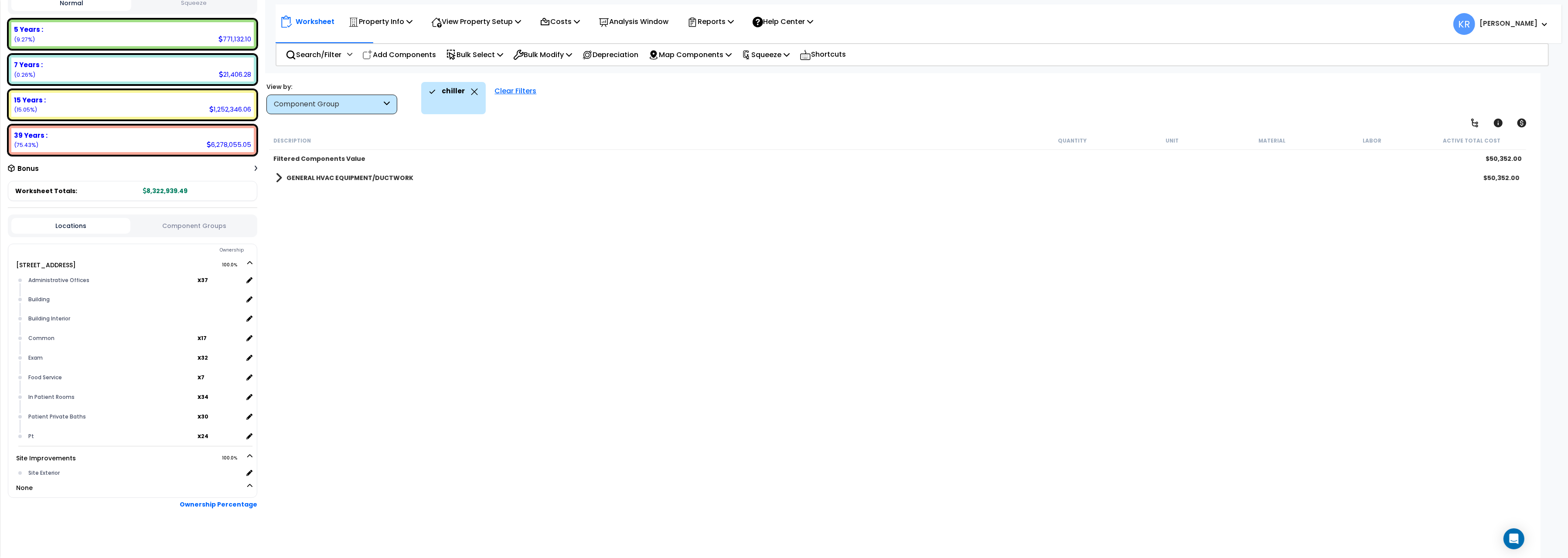
click at [347, 178] on b "GENERAL HVAC EQUIPMENT/DUCTWORK" at bounding box center [350, 178] width 127 height 9
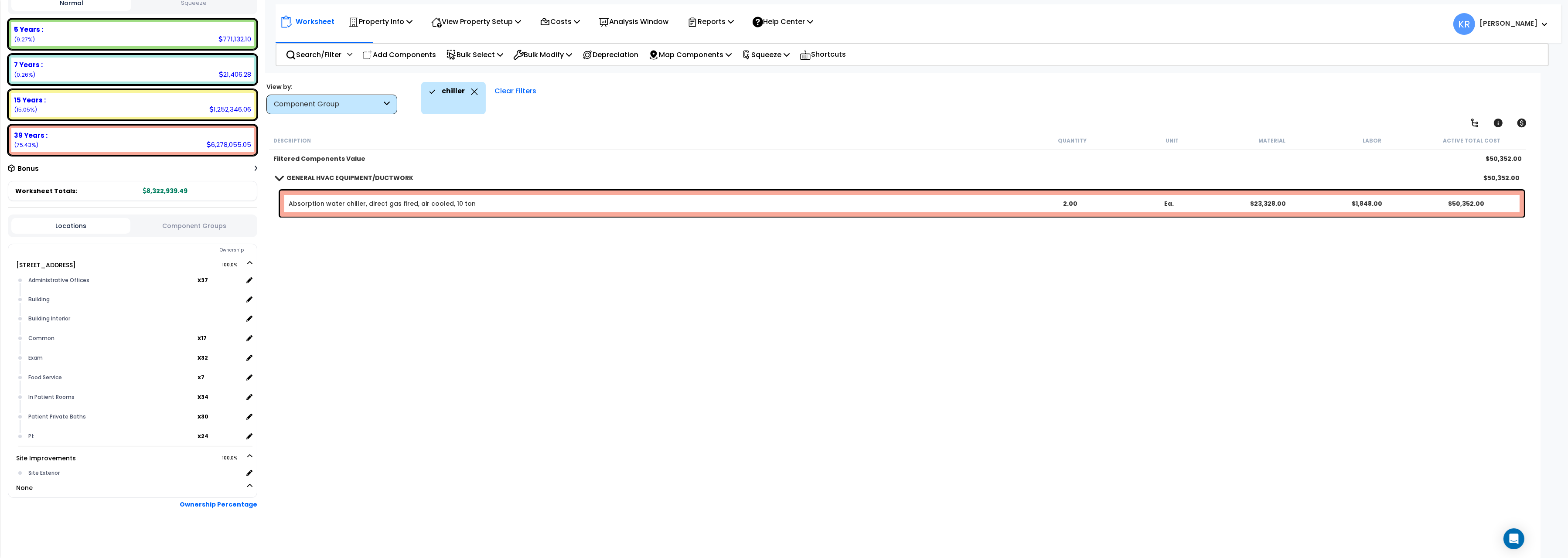
click at [286, 176] on link "GENERAL HVAC EQUIPMENT/DUCTWORK" at bounding box center [345, 178] width 138 height 12
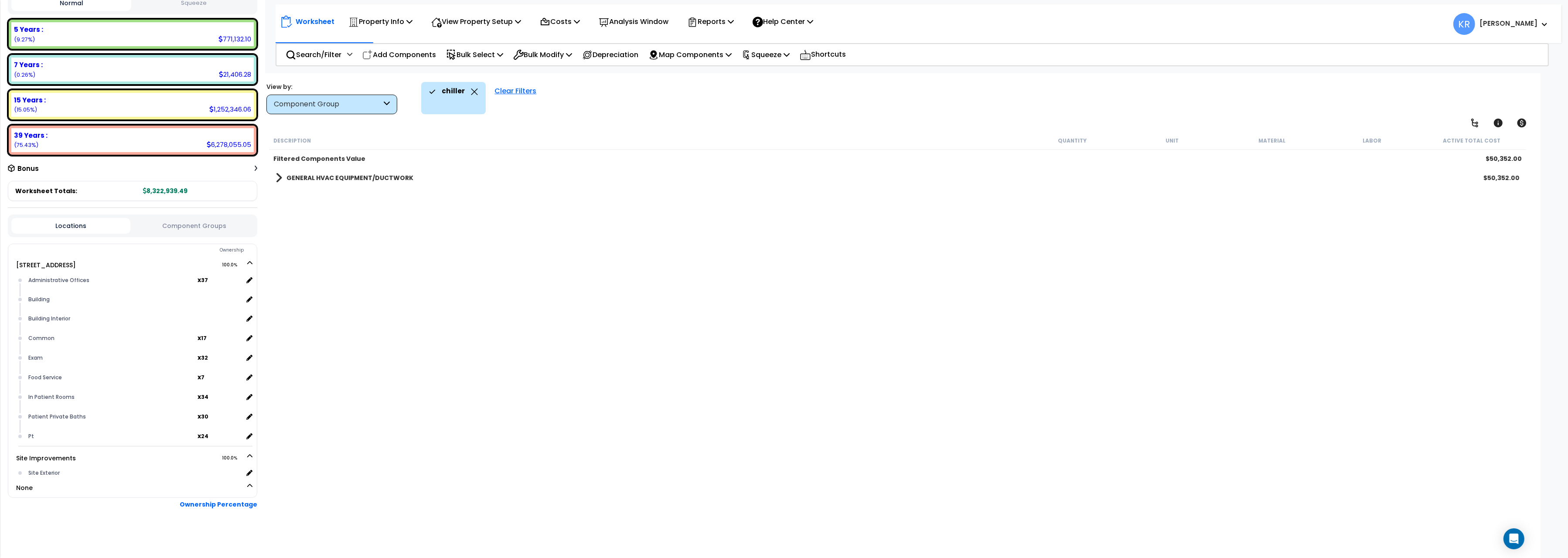
click at [286, 176] on link "GENERAL HVAC EQUIPMENT/DUCTWORK" at bounding box center [345, 178] width 138 height 12
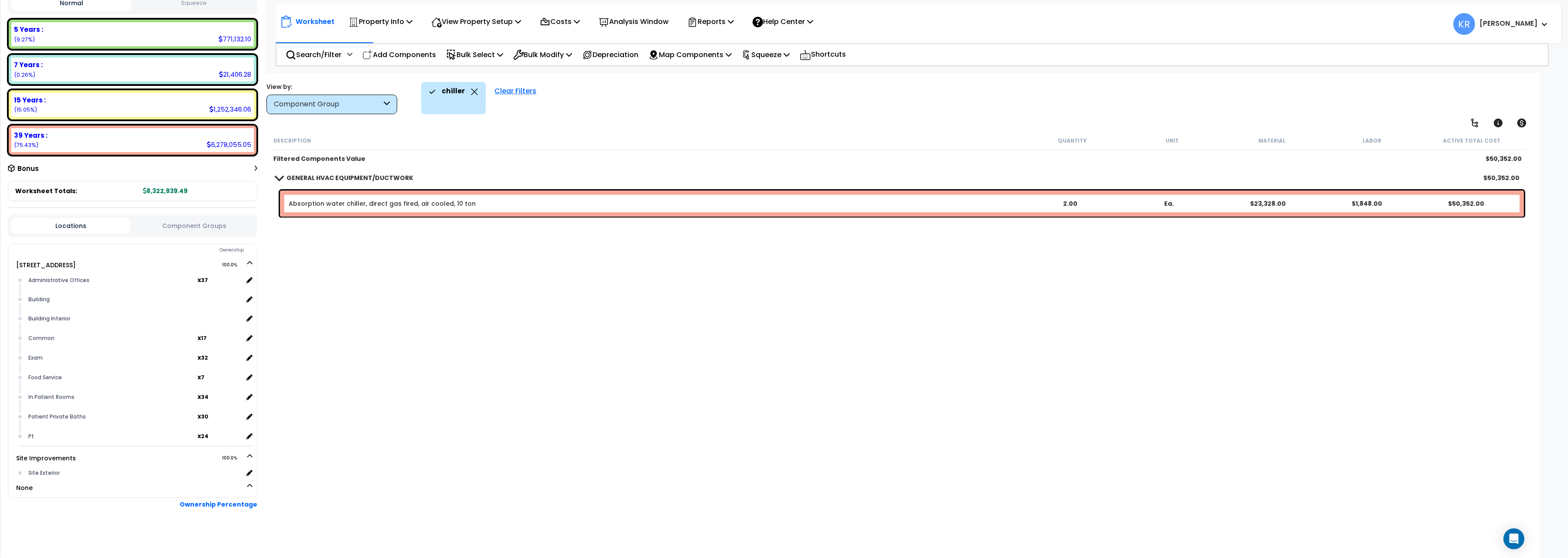
click at [506, 93] on div "Clear Filters" at bounding box center [515, 98] width 51 height 32
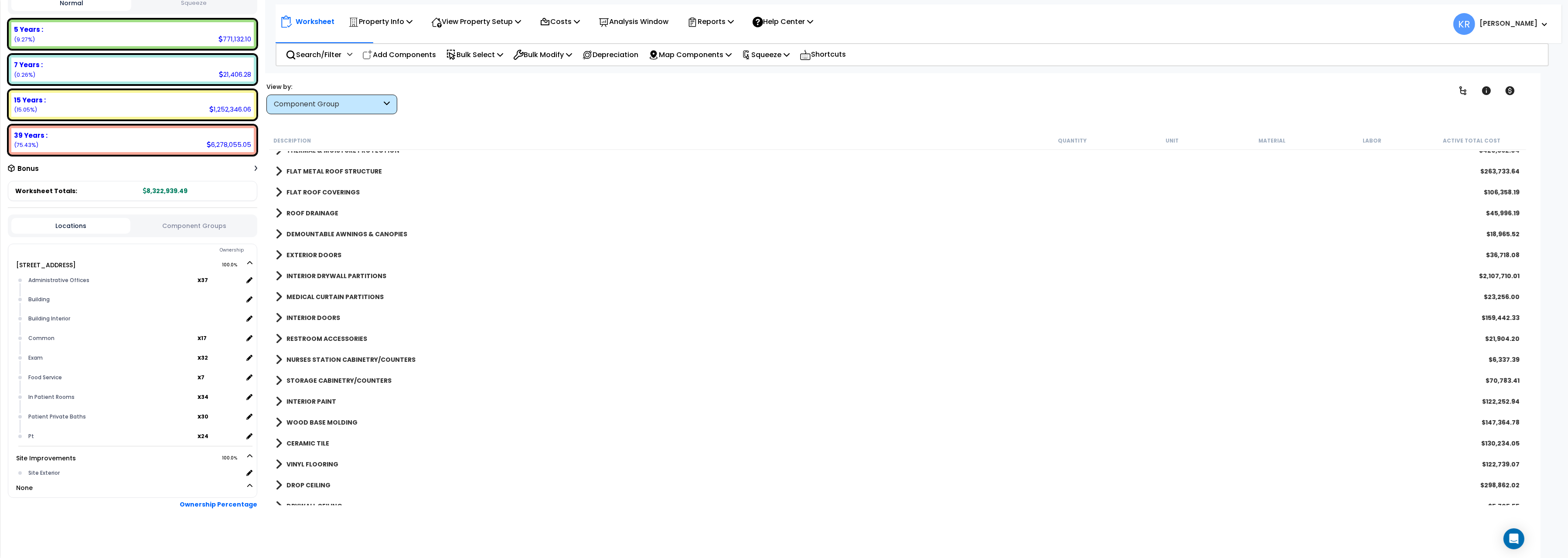
scroll to position [97, 0]
click at [351, 375] on b "STORAGE CABINETRY/COUNTERS" at bounding box center [339, 377] width 105 height 9
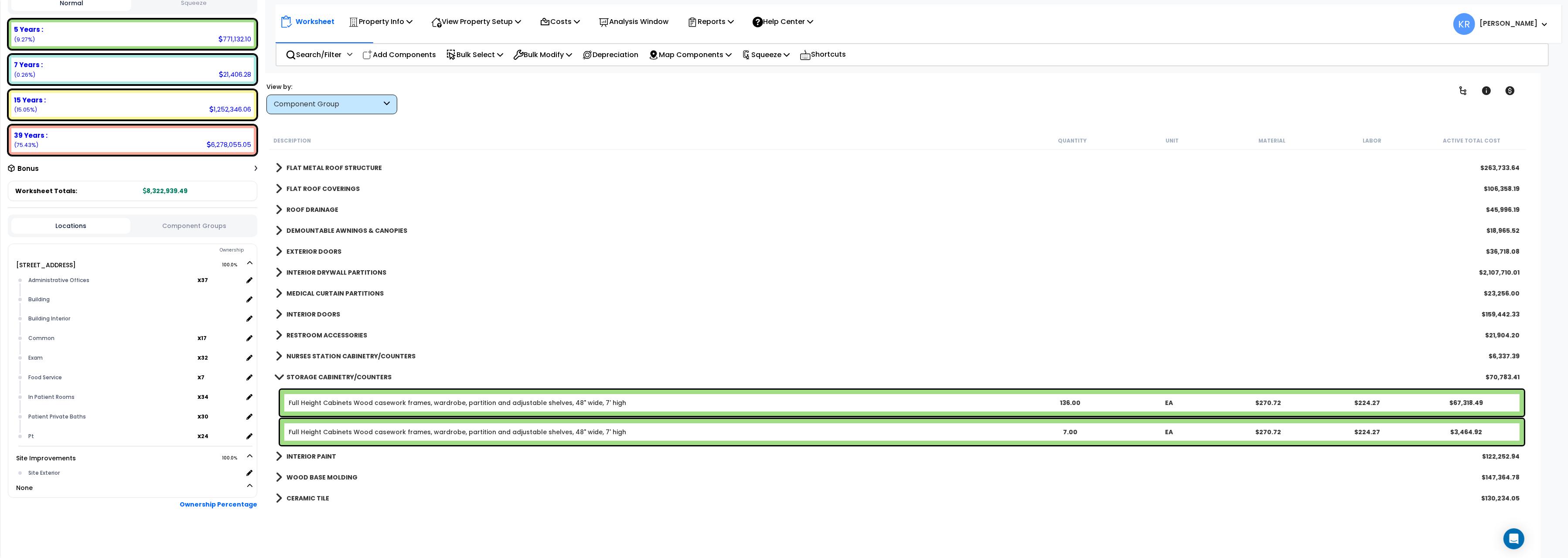
click at [351, 370] on div "STORAGE CABINETRY/COUNTERS $70,783.41" at bounding box center [898, 377] width 1253 height 21
click at [290, 377] on b "STORAGE CABINETRY/COUNTERS" at bounding box center [339, 377] width 105 height 9
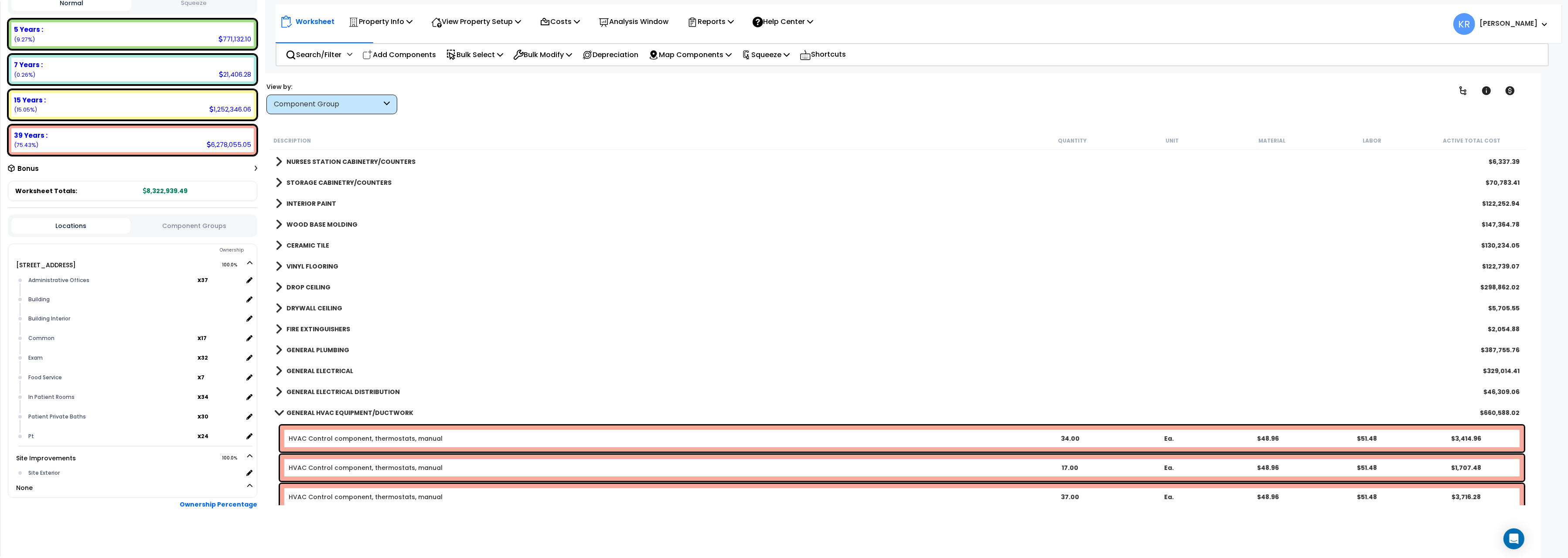
scroll to position [292, 0]
click at [284, 406] on link "GENERAL HVAC EQUIPMENT/DUCTWORK" at bounding box center [345, 413] width 138 height 12
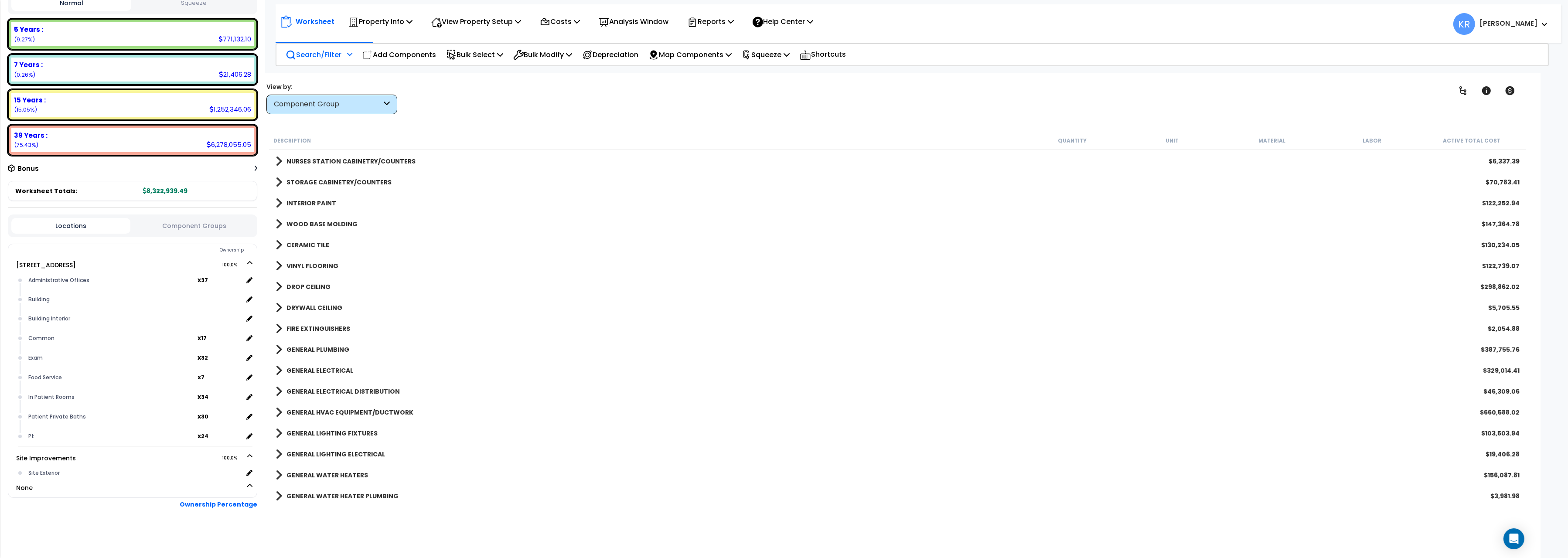
click at [326, 52] on p "Search/Filter" at bounding box center [313, 54] width 56 height 12
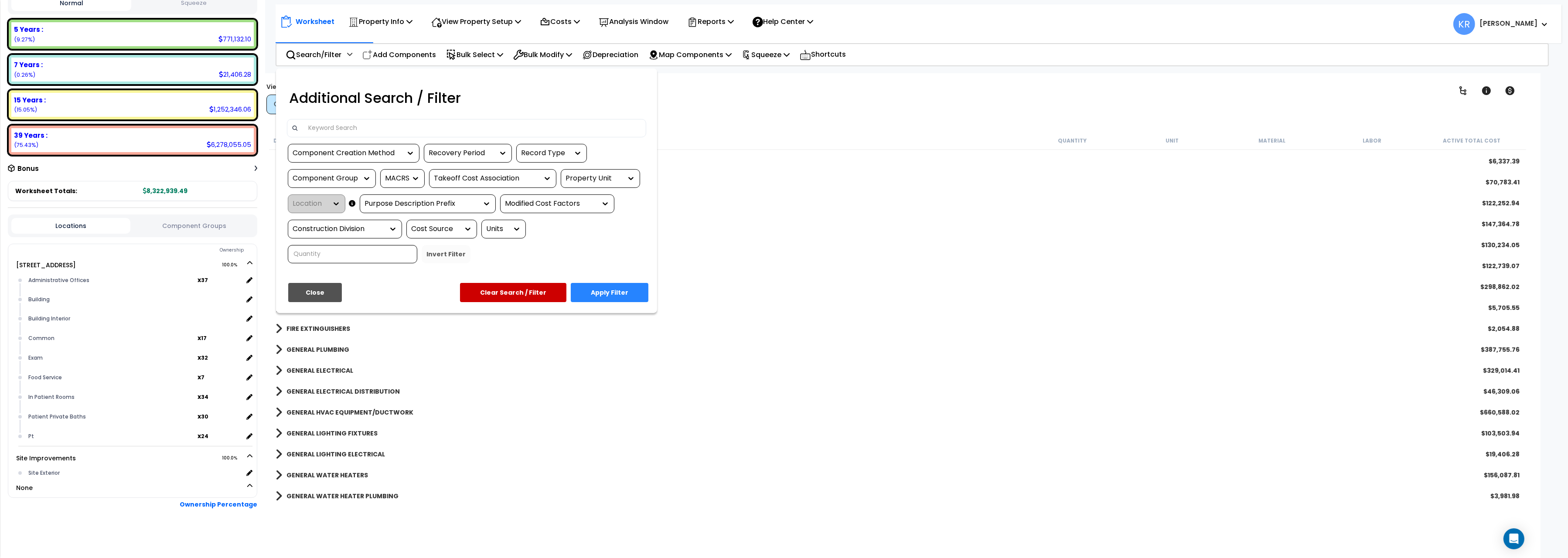
click at [346, 127] on input at bounding box center [472, 128] width 339 height 13
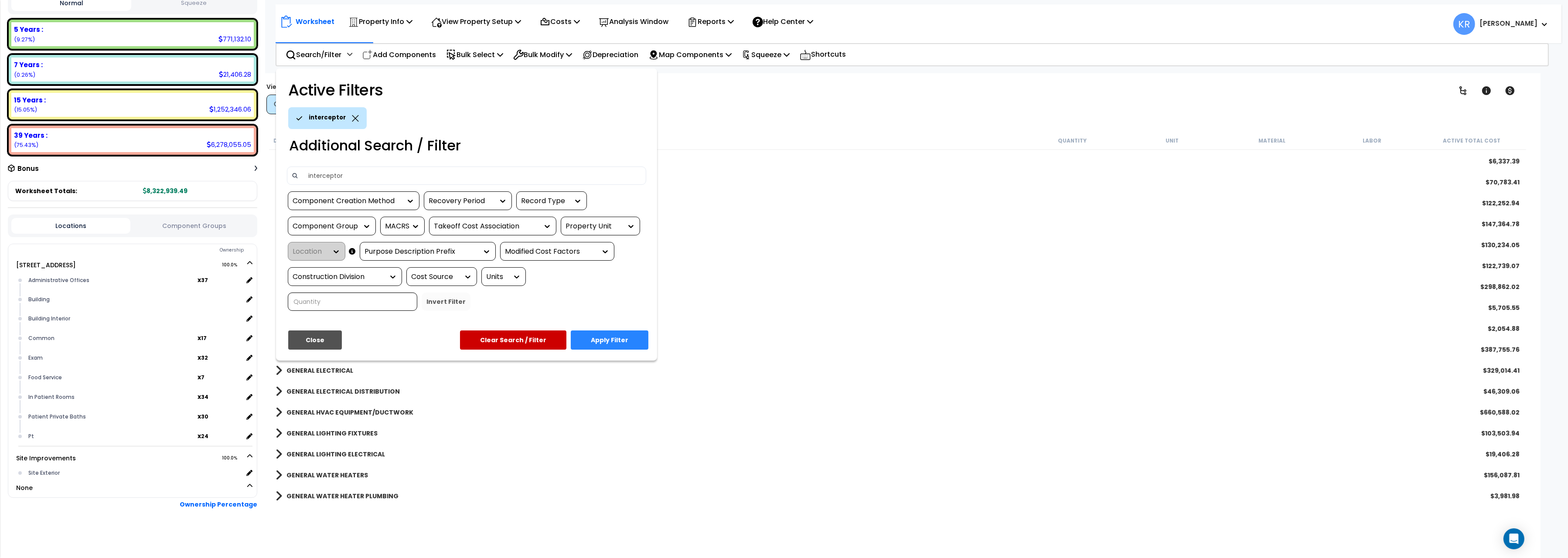
type input "interceptor"
click at [614, 333] on button "Apply Filter" at bounding box center [610, 340] width 78 height 19
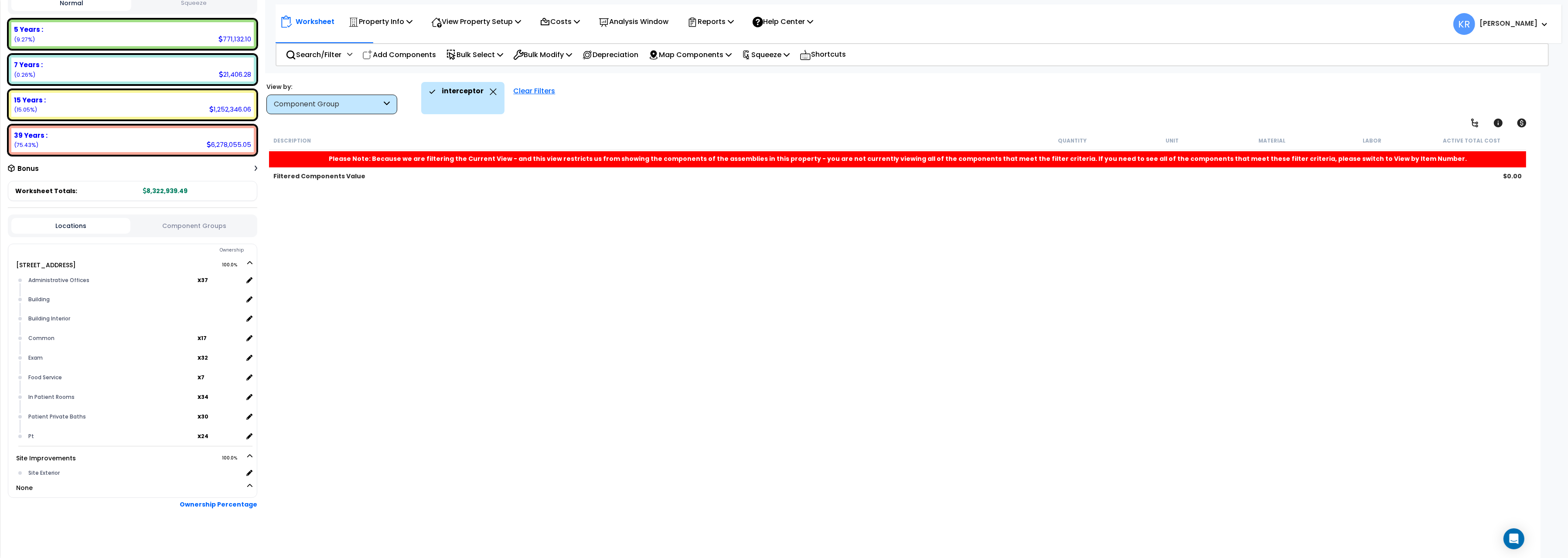
scroll to position [0, 0]
click at [528, 88] on div "Clear Filters" at bounding box center [534, 98] width 51 height 32
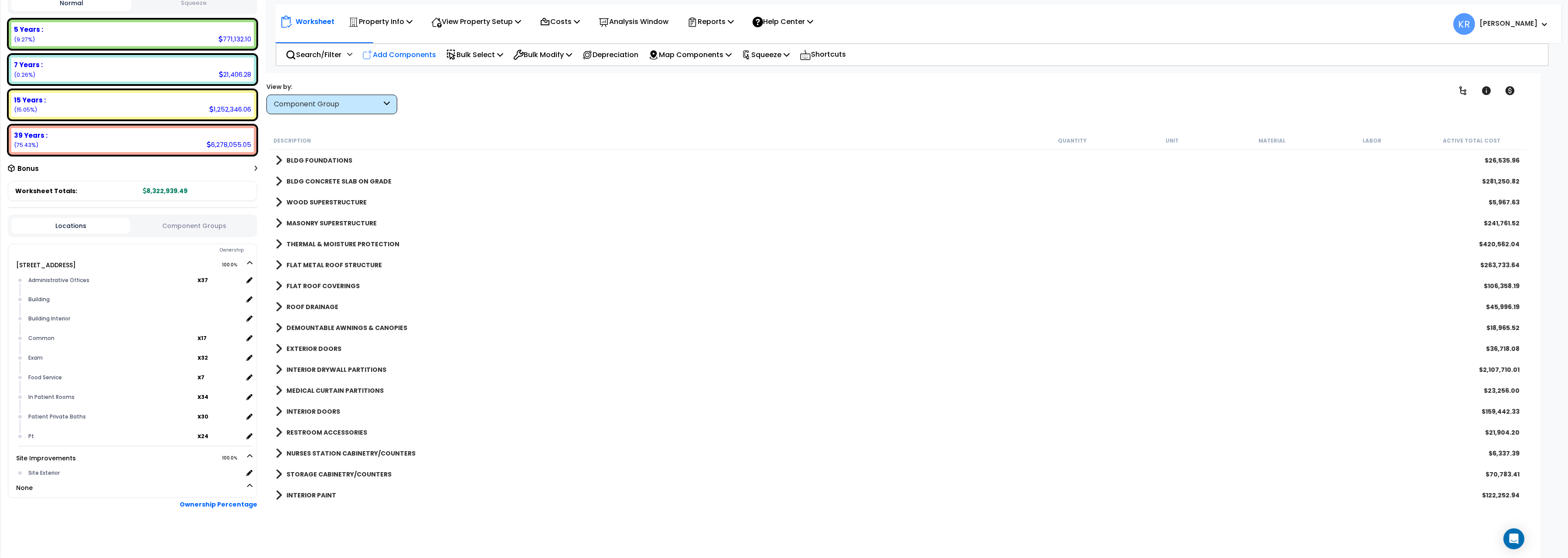
click at [383, 46] on div "Add Components" at bounding box center [399, 55] width 83 height 21
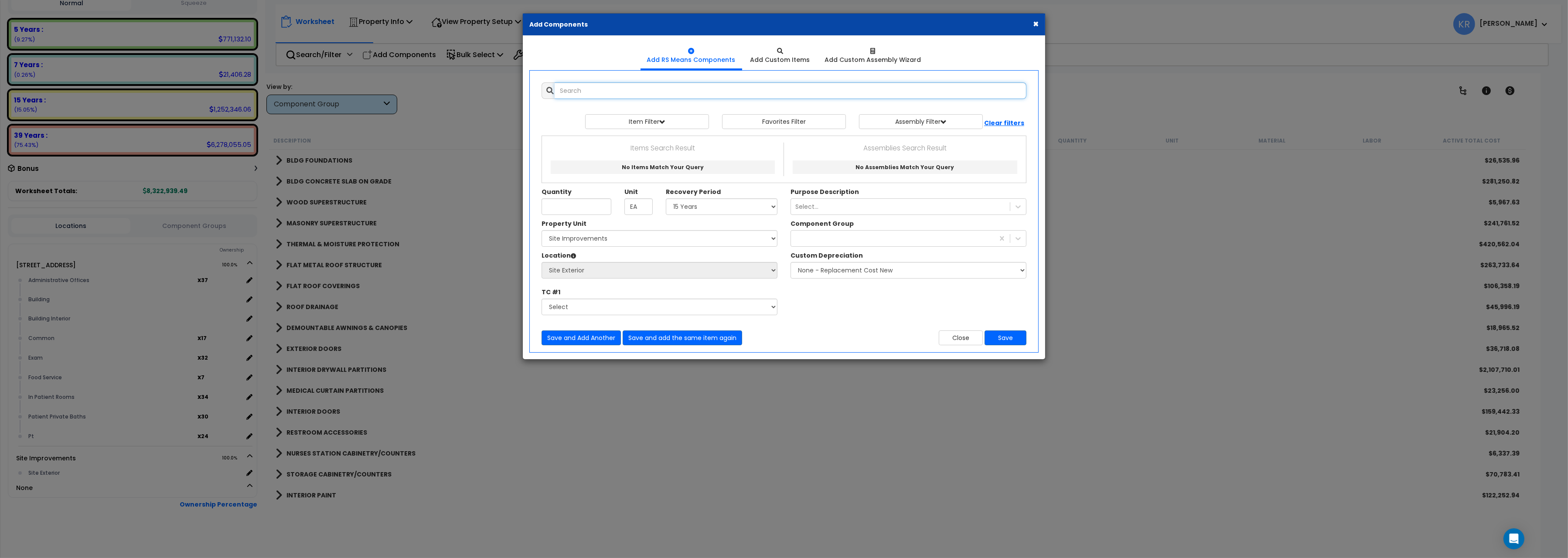
select select
click at [570, 95] on input "text" at bounding box center [790, 90] width 472 height 16
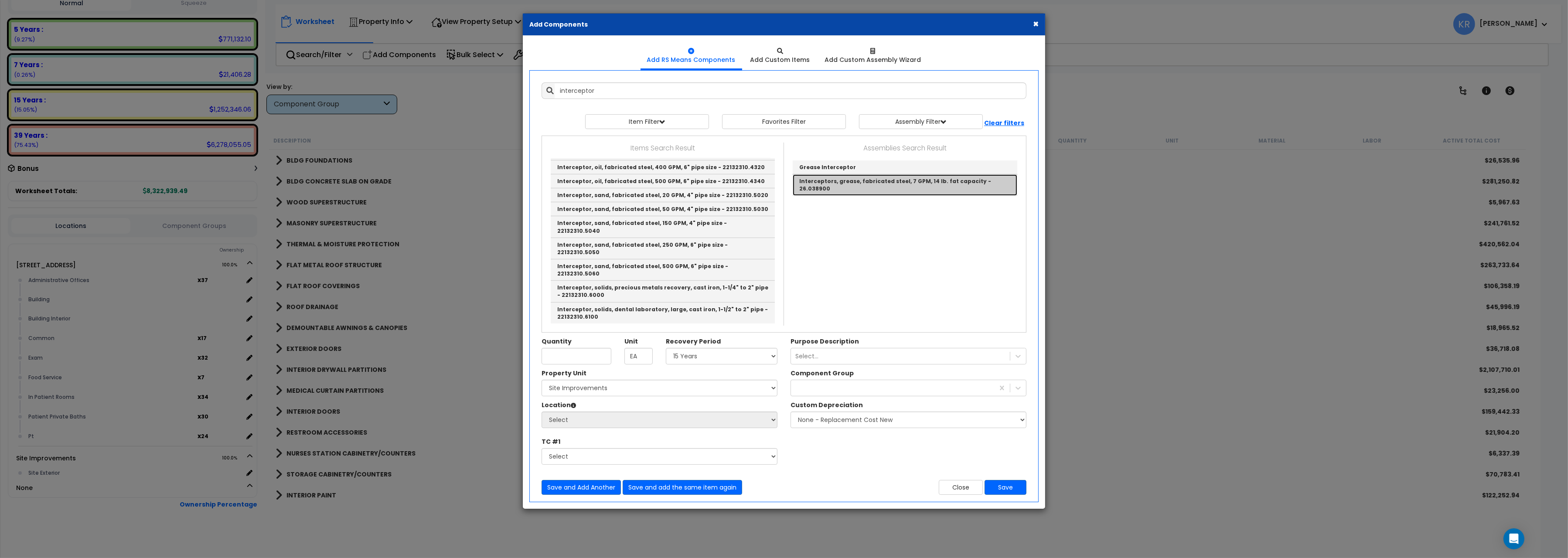
click at [846, 181] on link "Interceptors, grease, fabricated steel, 7 GPM, 14 lb. fat capacity - 26.038900" at bounding box center [905, 185] width 225 height 21
type input "Interceptors, grease, fabricated steel, 7 GPM, 14 lb. fat capacity - 26.038900"
checkbox input "false"
type input "Ea."
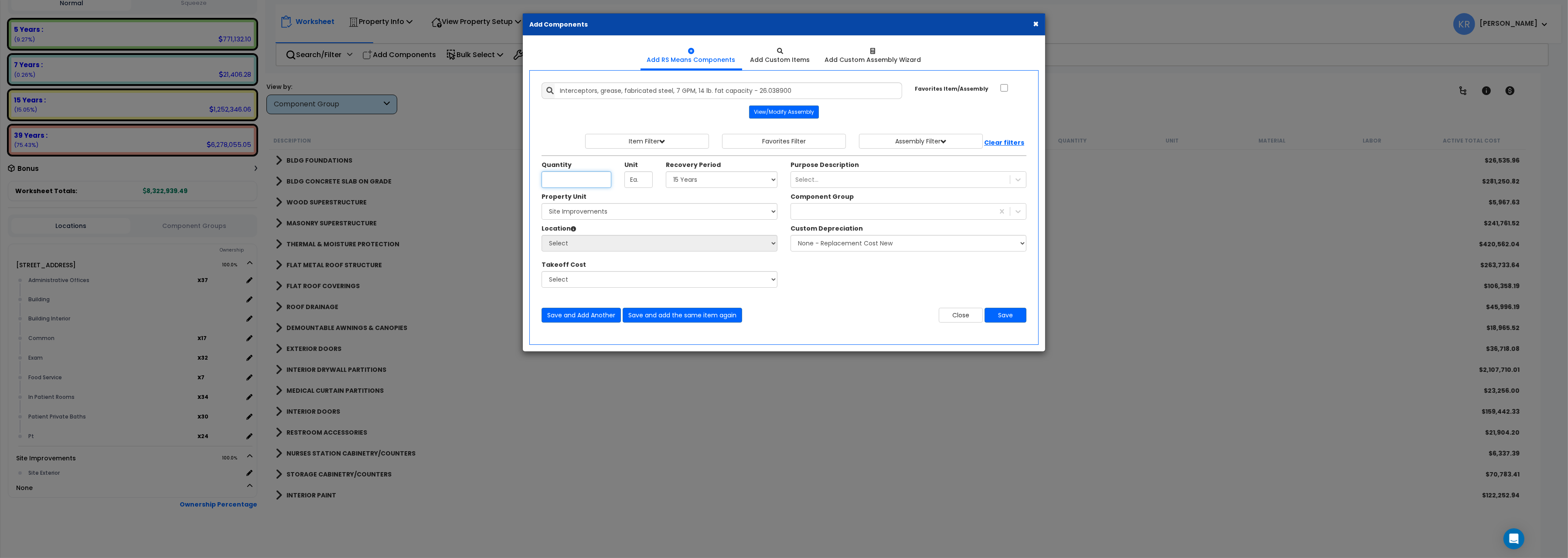
click at [562, 186] on input "Unit Quantity" at bounding box center [576, 180] width 70 height 16
type input "1"
click at [542, 203] on select "Select 204 Energy Pkwy Site Improvements" at bounding box center [660, 211] width 236 height 16
select select "162439"
click option "[STREET_ADDRESS]" at bounding box center [0, 0] width 0 height 0
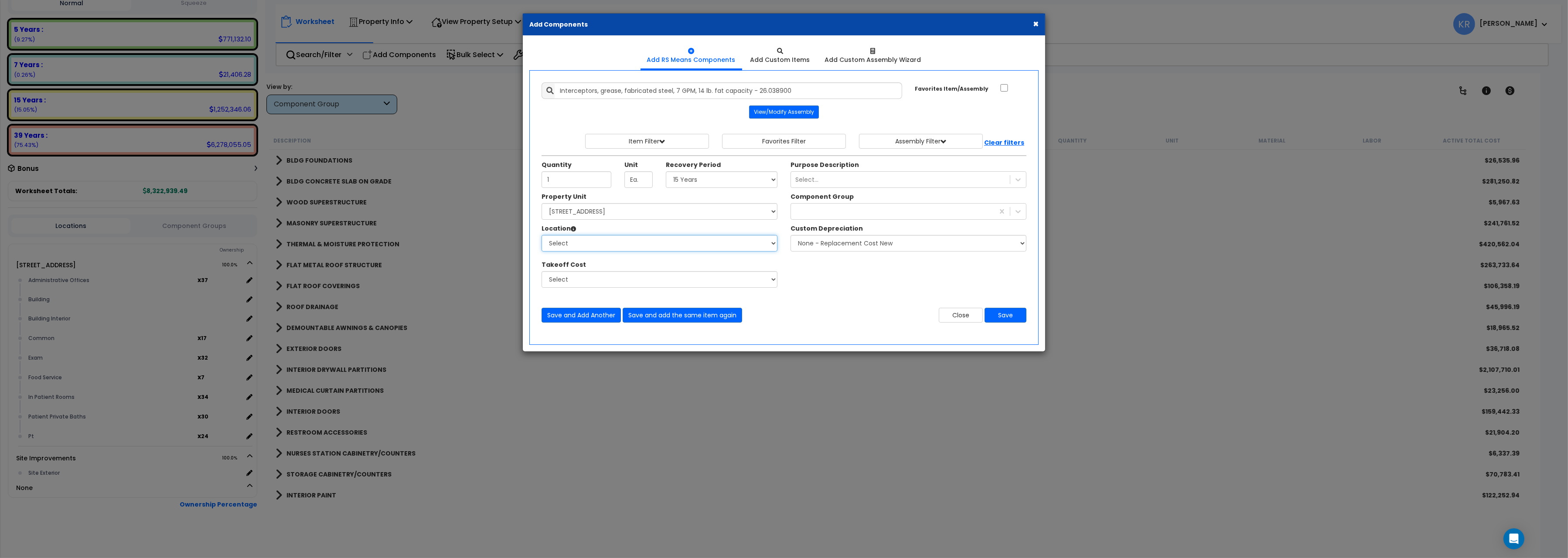
click at [542, 235] on select "Select Administrative Offices Building Building Interior Common Exam Food Servi…" at bounding box center [660, 243] width 236 height 16
select select "31348"
click option "Food Service" at bounding box center [0, 0] width 0 height 0
type input "7"
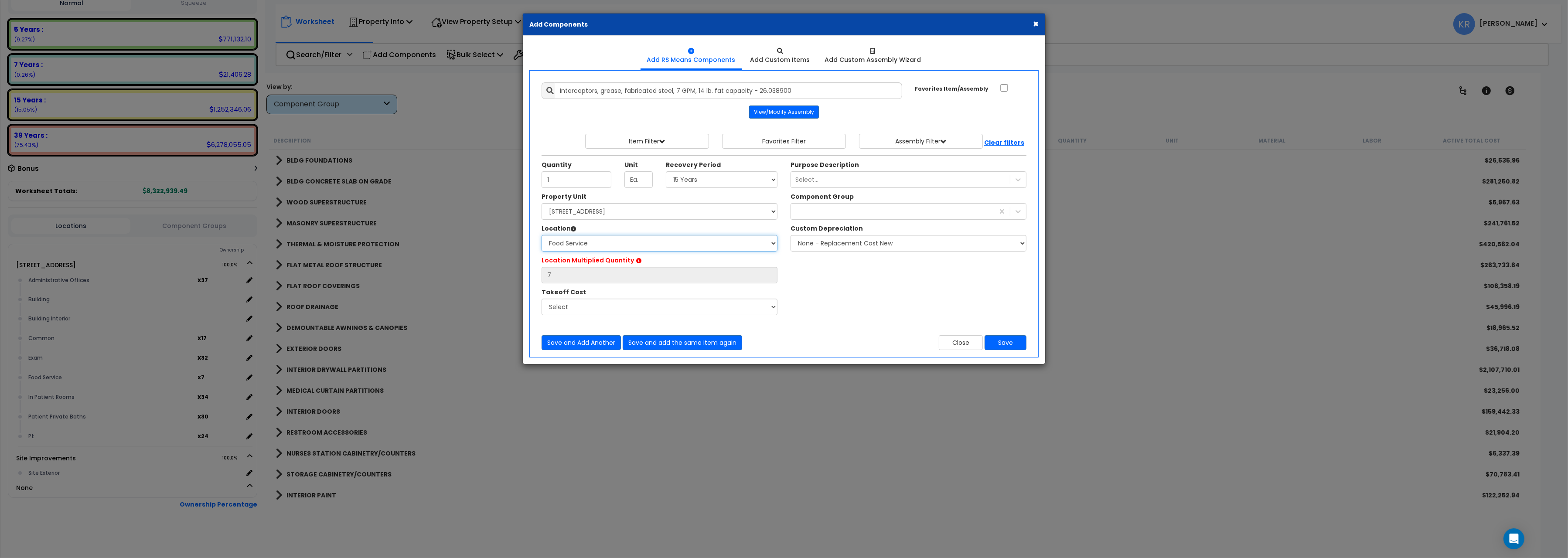
click at [542, 235] on select "Select Administrative Offices Building Building Interior Common Exam Food Servi…" at bounding box center [660, 243] width 236 height 16
select select "31346"
click option "Common" at bounding box center [0, 0] width 0 height 0
type input "17"
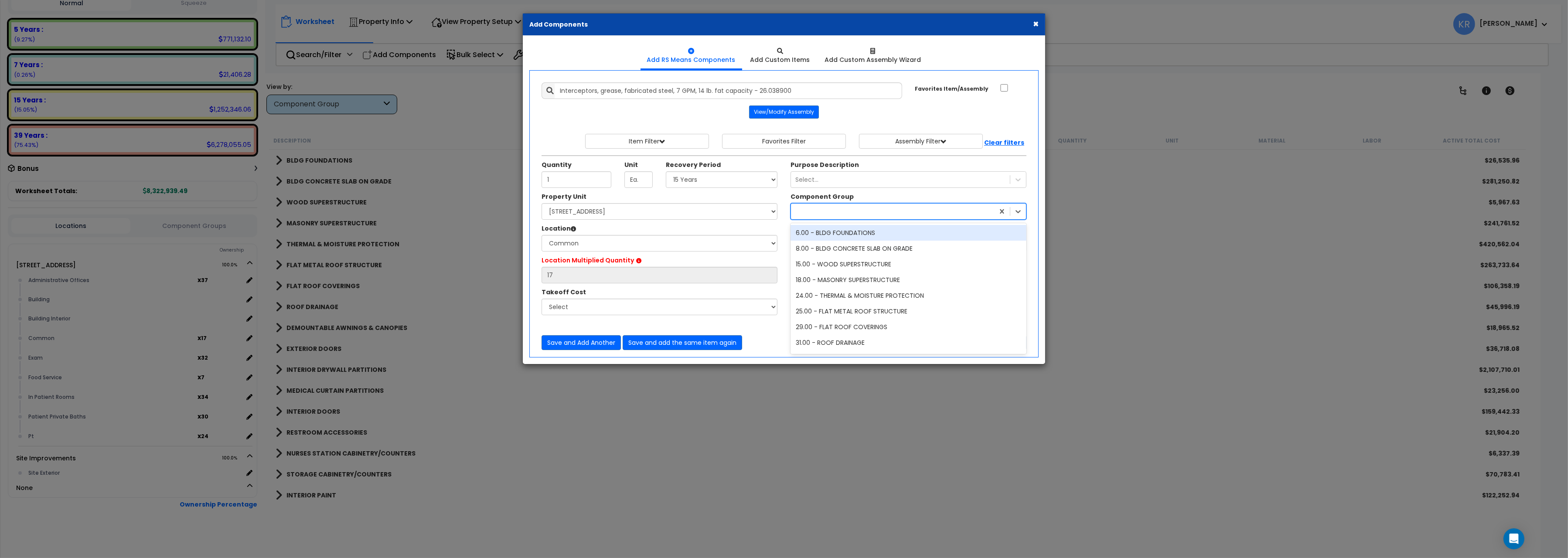
click at [815, 215] on div at bounding box center [892, 211] width 203 height 14
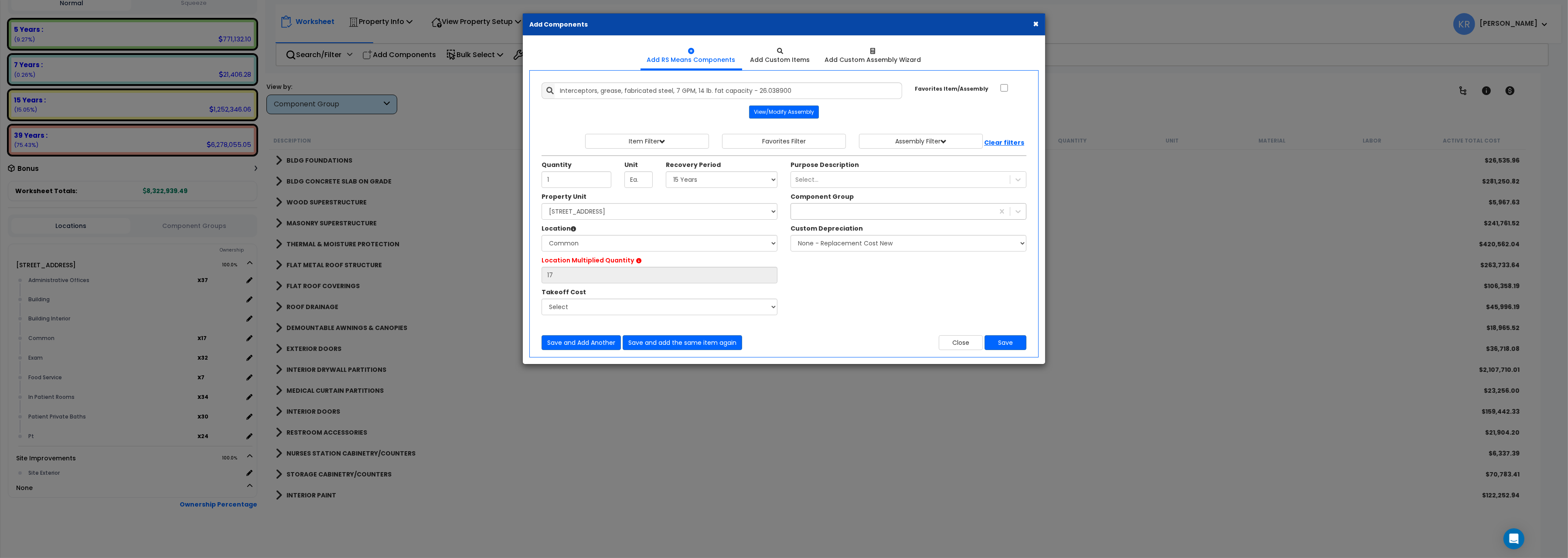
click at [807, 210] on div at bounding box center [892, 211] width 203 height 14
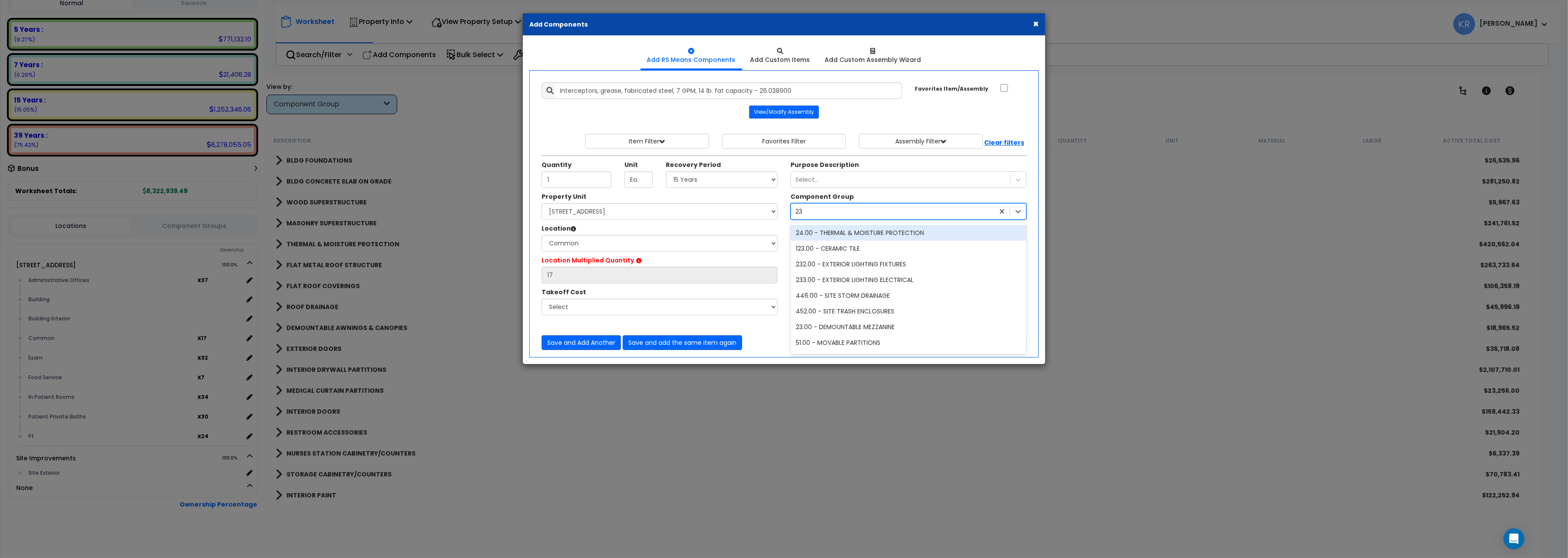
type input "238"
click at [827, 237] on div "238.00 - FOOD SERVICE EQUIPMENT" at bounding box center [909, 233] width 236 height 16
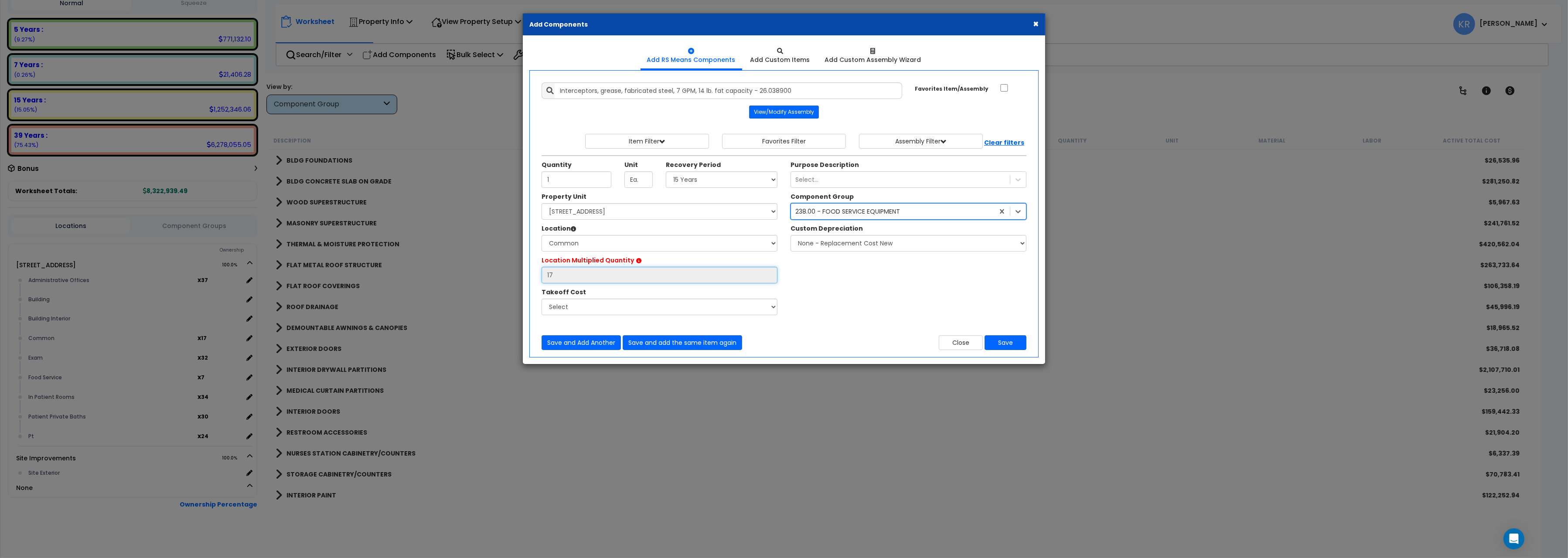
click at [562, 277] on input "17" at bounding box center [660, 274] width 236 height 16
click at [1007, 341] on button "Save" at bounding box center [1006, 343] width 42 height 15
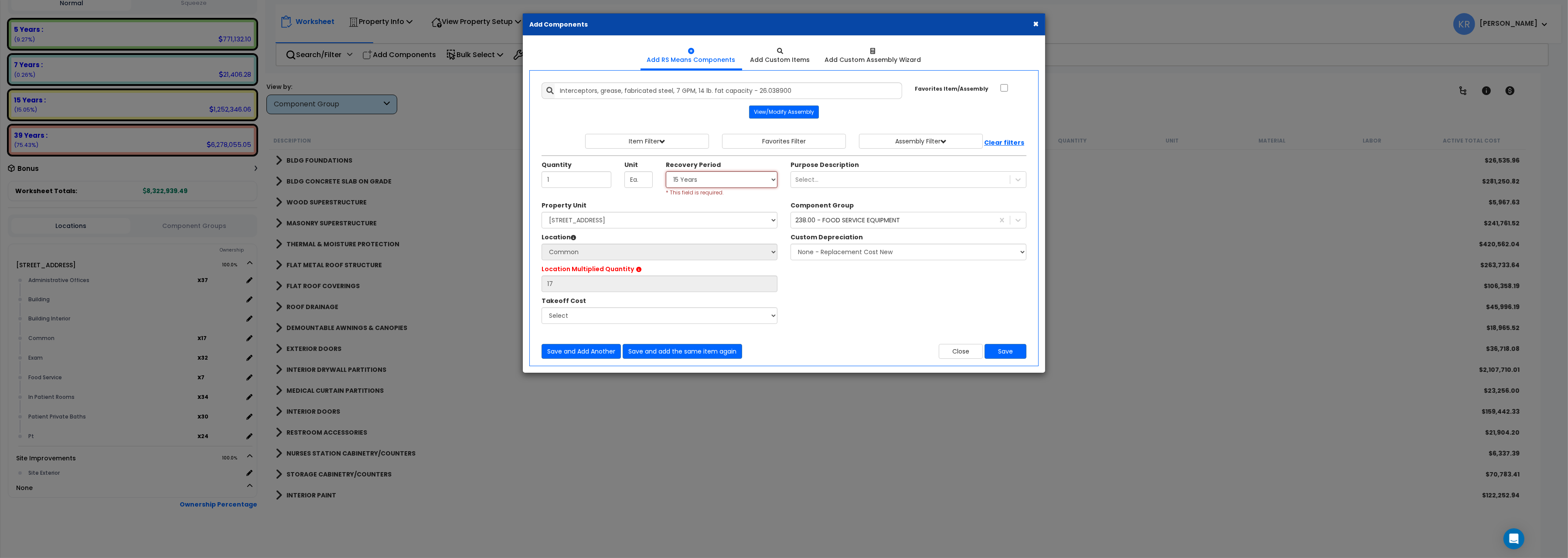
click at [666, 172] on select "Select 5 Years 7 Years 15 Years 20 Years 39 Years 27.5 Year" at bounding box center [721, 180] width 111 height 16
select select "5Y"
click option "5 Years" at bounding box center [0, 0] width 0 height 0
click at [1000, 350] on button "Save" at bounding box center [1006, 351] width 42 height 15
click at [964, 354] on button "Close" at bounding box center [961, 351] width 44 height 15
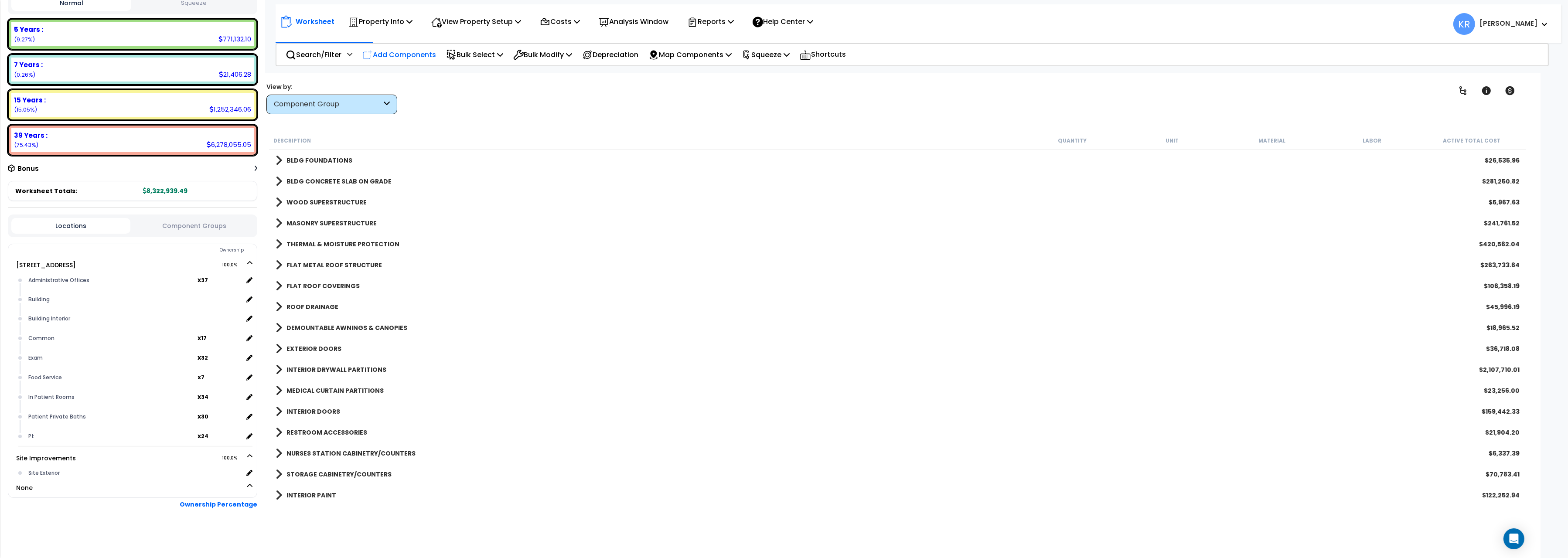
click at [397, 52] on p "Add Components" at bounding box center [399, 54] width 74 height 12
select select
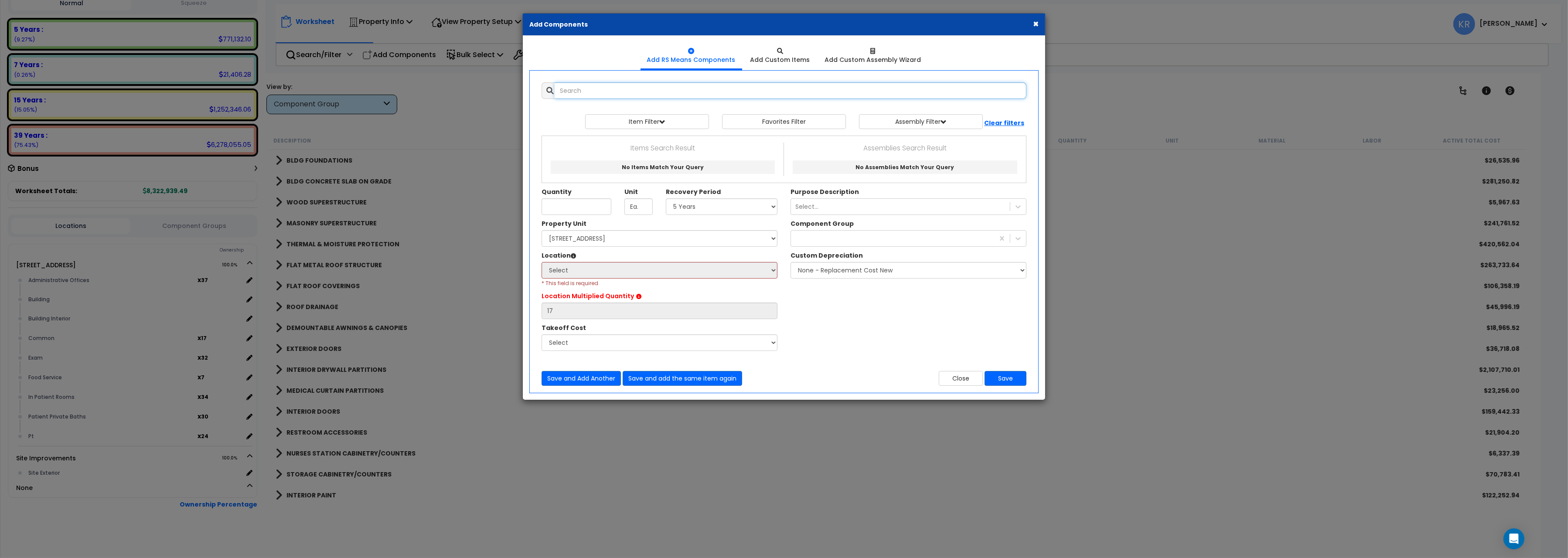
click at [583, 85] on input "text" at bounding box center [790, 90] width 472 height 16
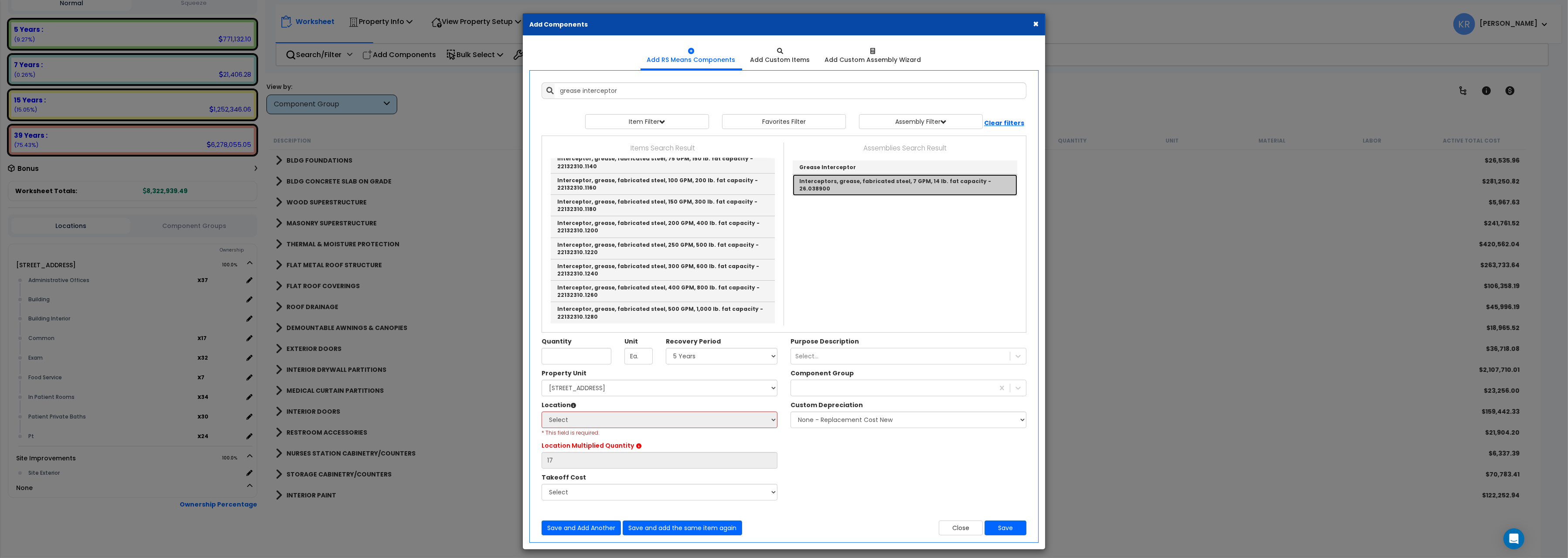
click at [823, 181] on link "Interceptors, grease, fabricated steel, 7 GPM, 14 lb. fat capacity - 26.038900" at bounding box center [905, 185] width 225 height 21
type input "Interceptors, grease, fabricated steel, 7 GPM, 14 lb. fat capacity - 26.038900"
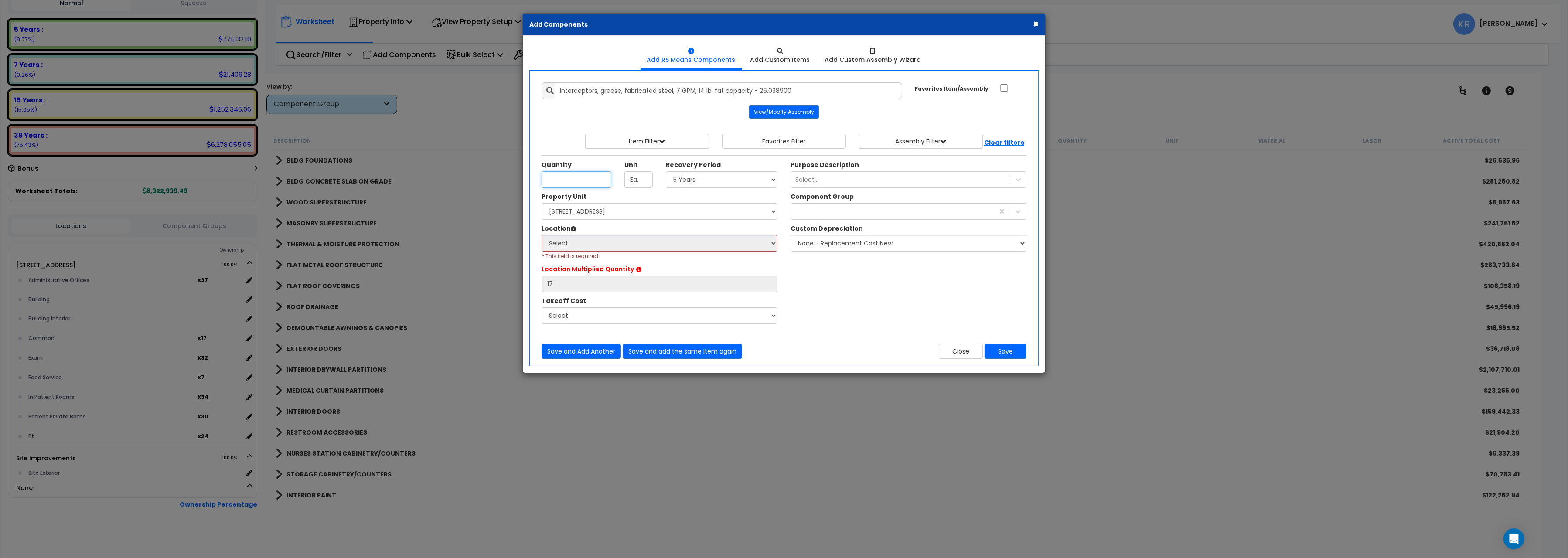
click at [559, 182] on input "Unit Quantity" at bounding box center [576, 180] width 70 height 16
type input "1"
click at [666, 172] on select "Select 5 Years 7 Years 15 Years 20 Years 39 Years 27.5 Year" at bounding box center [721, 180] width 111 height 16
select select "5Y"
click option "5 Years" at bounding box center [0, 0] width 0 height 0
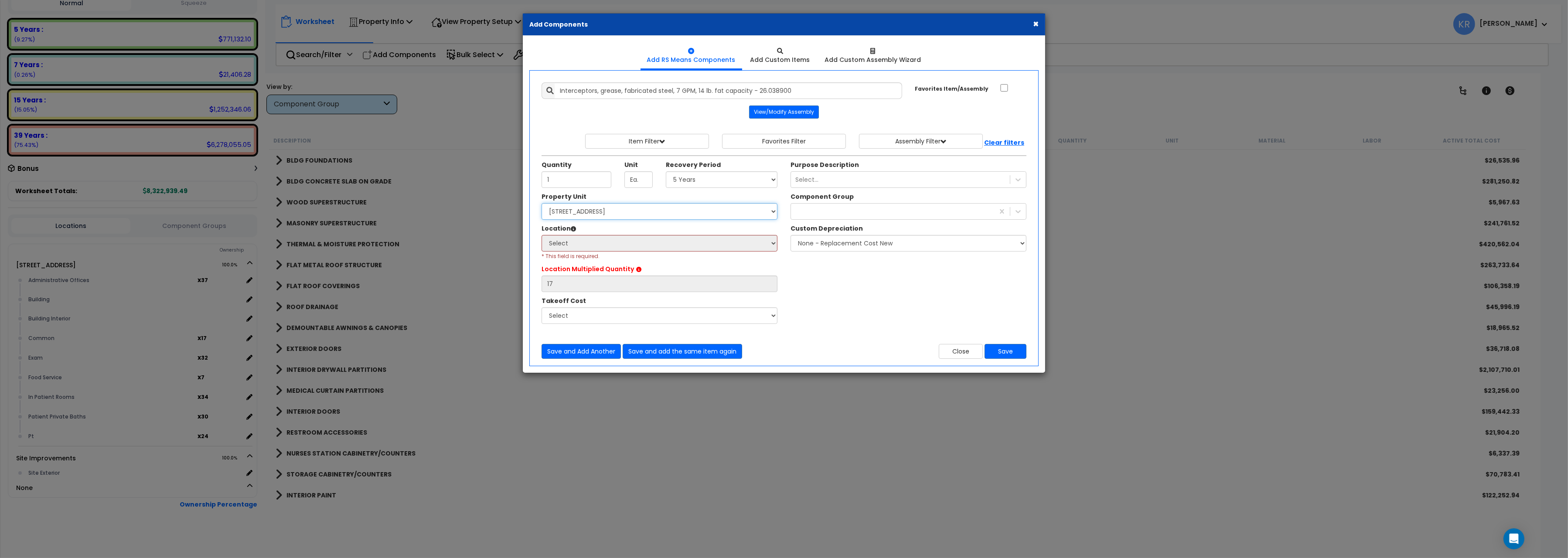
click at [542, 203] on select "Select 204 Energy Pkwy Site Improvements" at bounding box center [660, 211] width 236 height 16
select select "162439"
click option "[STREET_ADDRESS]" at bounding box center [0, 0] width 0 height 0
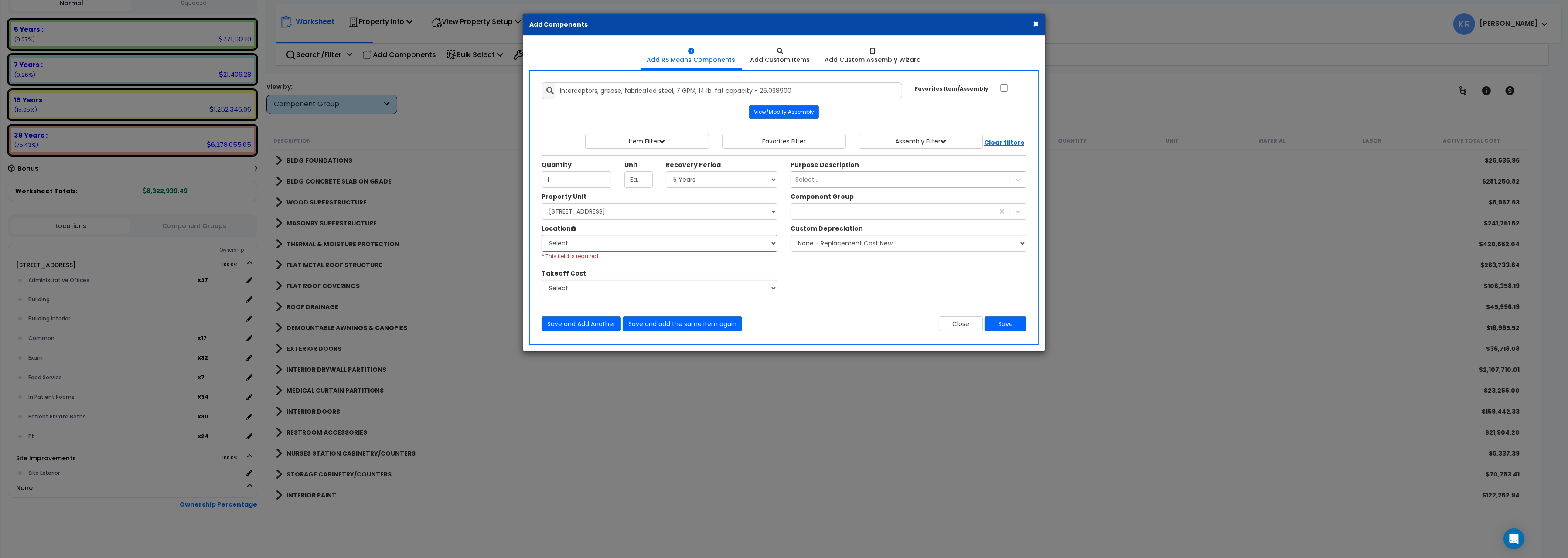
click at [811, 181] on div "Select..." at bounding box center [807, 180] width 23 height 9
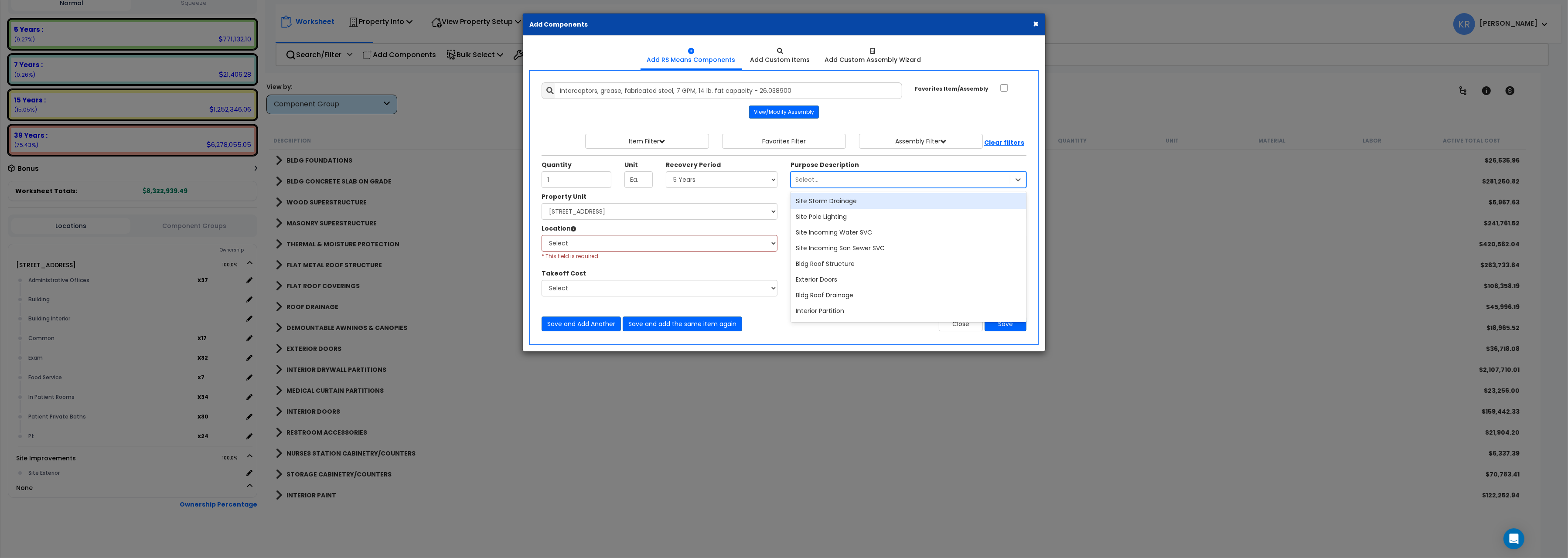
click at [811, 181] on div "Select..." at bounding box center [807, 180] width 23 height 9
click at [810, 211] on div at bounding box center [892, 211] width 203 height 14
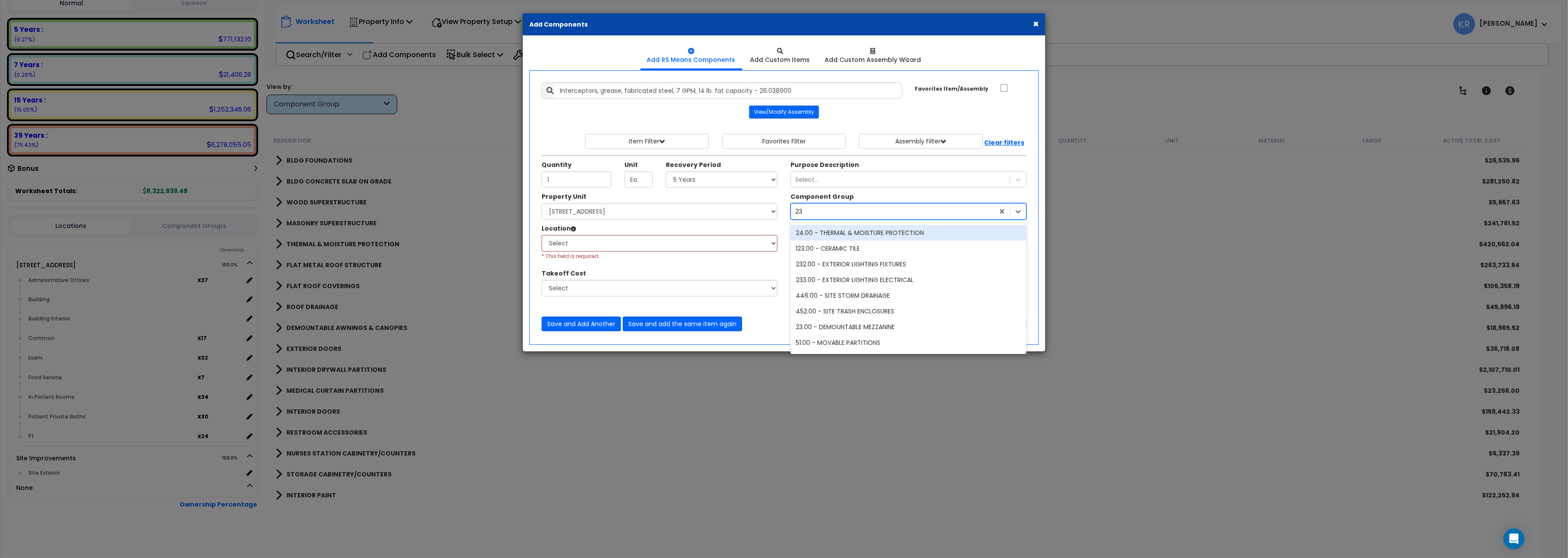
type input "238"
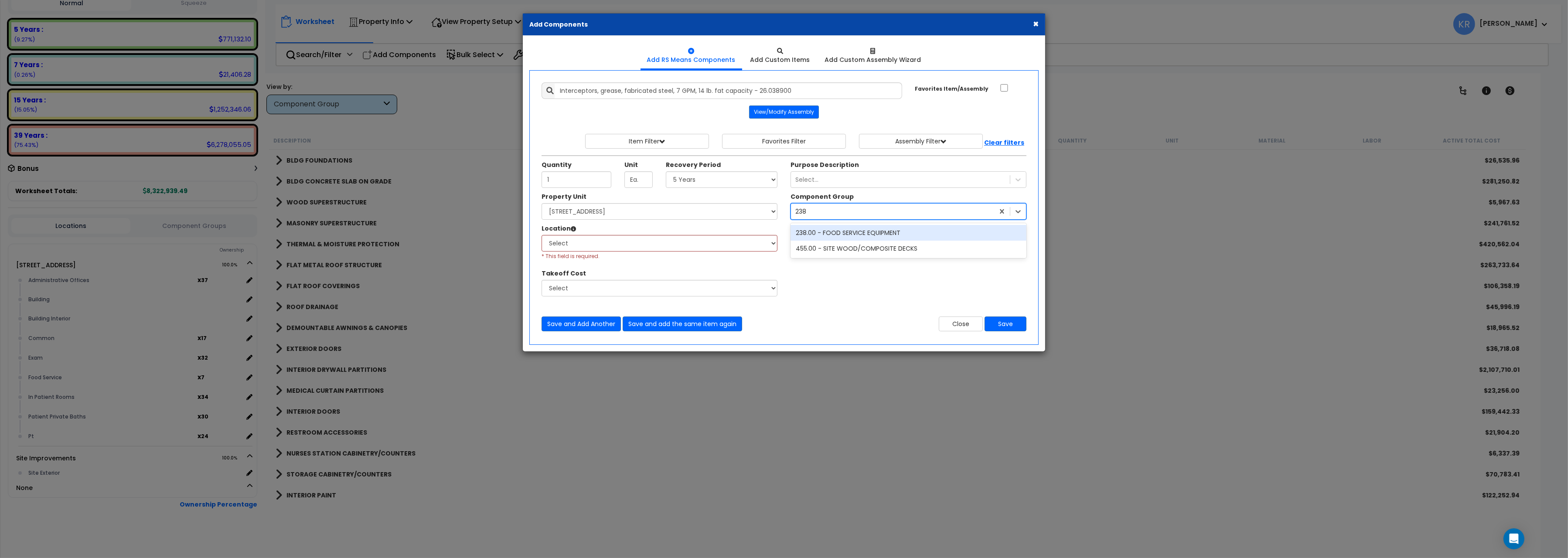
click at [822, 235] on div "238.00 - FOOD SERVICE EQUIPMENT" at bounding box center [909, 233] width 236 height 16
click at [542, 203] on select "Select 204 Energy Pkwy Site Improvements" at bounding box center [660, 211] width 236 height 16
click option "Select" at bounding box center [0, 0] width 0 height 0
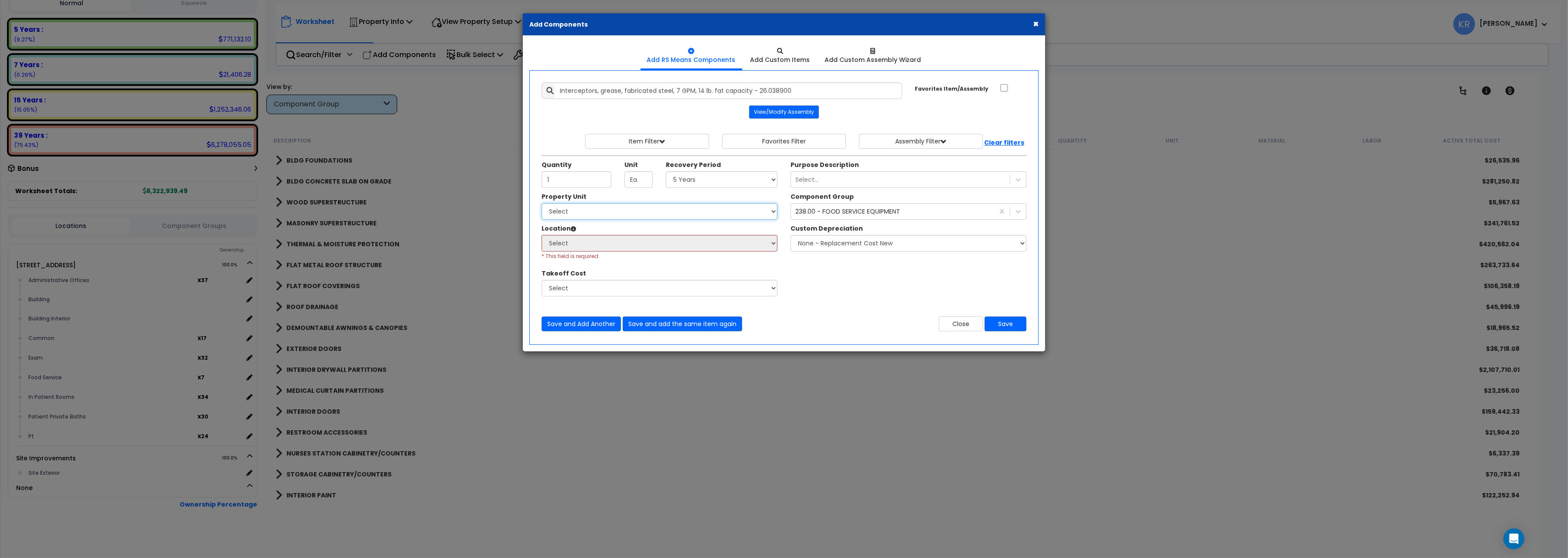
click at [542, 203] on select "Select 204 Energy Pkwy Site Improvements" at bounding box center [660, 211] width 236 height 16
select select "162439"
click option "[STREET_ADDRESS]" at bounding box center [0, 0] width 0 height 0
click at [998, 324] on button "Save" at bounding box center [1006, 324] width 42 height 15
click at [577, 203] on div "Property Unit" at bounding box center [660, 198] width 236 height 11
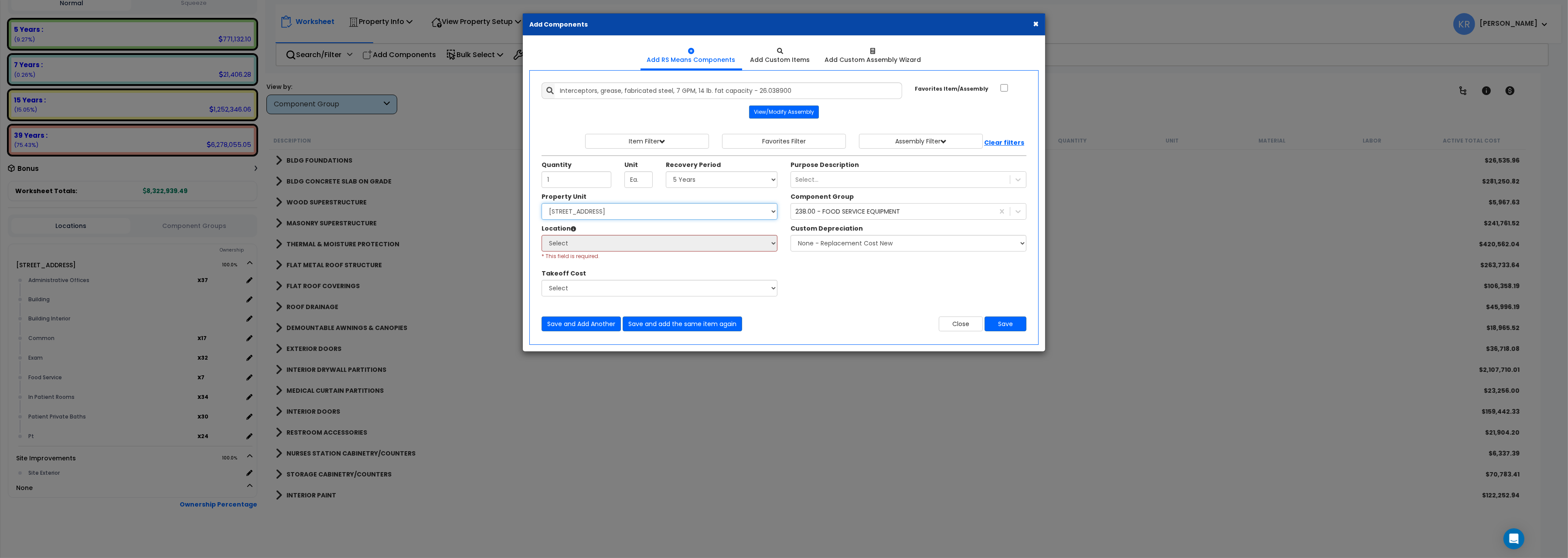
click at [542, 203] on select "Select 204 Energy Pkwy Site Improvements" at bounding box center [660, 211] width 236 height 16
click option "Select" at bounding box center [0, 0] width 0 height 0
click at [1003, 323] on button "Save" at bounding box center [1006, 324] width 42 height 15
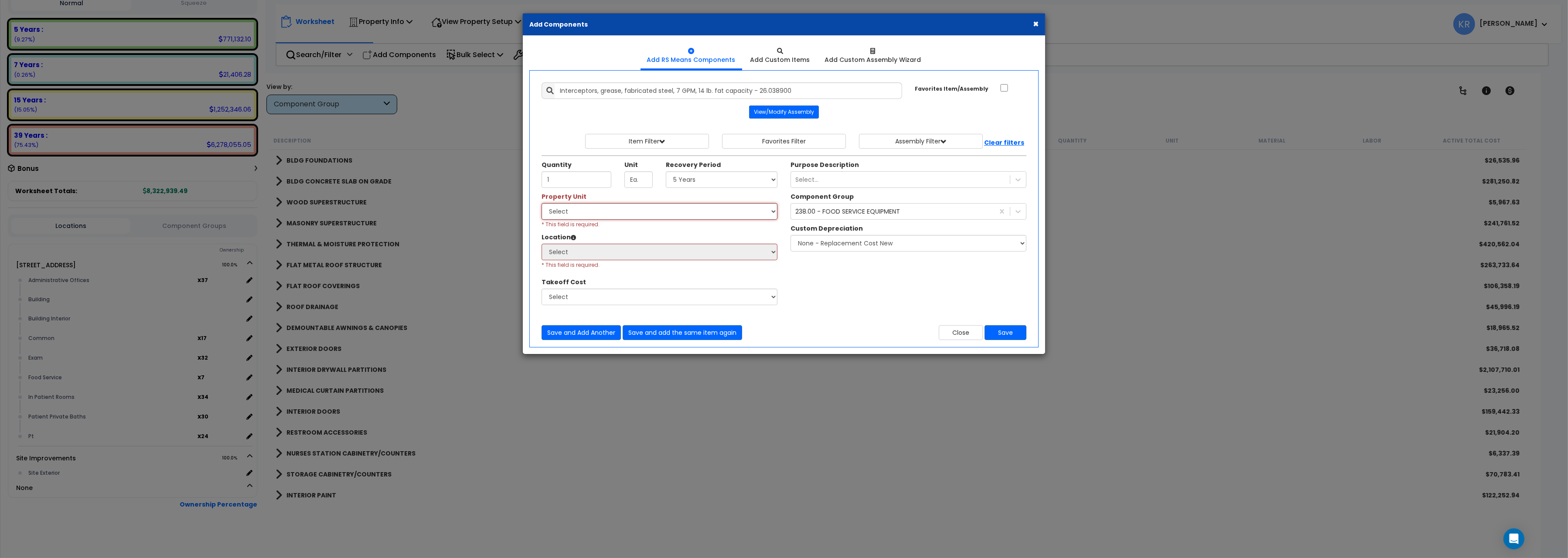
click at [542, 203] on select "Select 204 Energy Pkwy Site Improvements" at bounding box center [660, 211] width 236 height 16
click option "Select" at bounding box center [0, 0] width 0 height 0
click at [542, 203] on select "Select 204 Energy Pkwy Site Improvements" at bounding box center [660, 211] width 236 height 16
select select "162439"
click option "[STREET_ADDRESS]" at bounding box center [0, 0] width 0 height 0
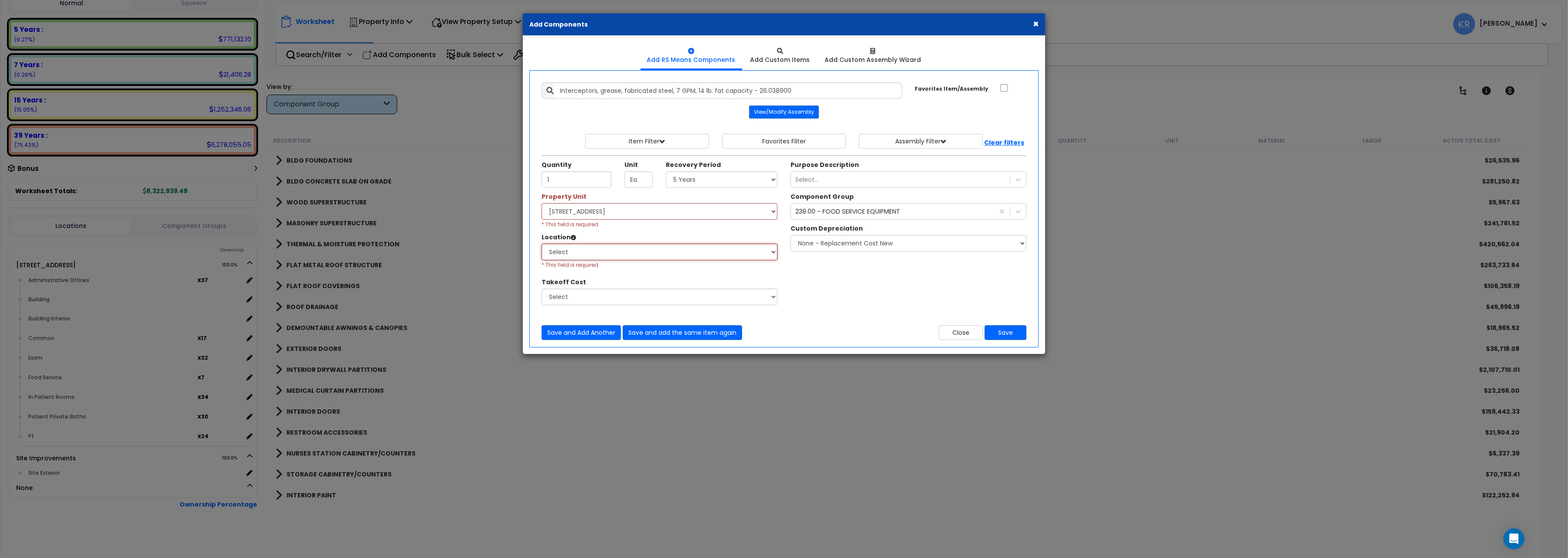
click at [542, 243] on select "Select Administrative Offices Building Building Interior Common Exam Food Servi…" at bounding box center [660, 251] width 236 height 16
click option "Common" at bounding box center [0, 0] width 0 height 0
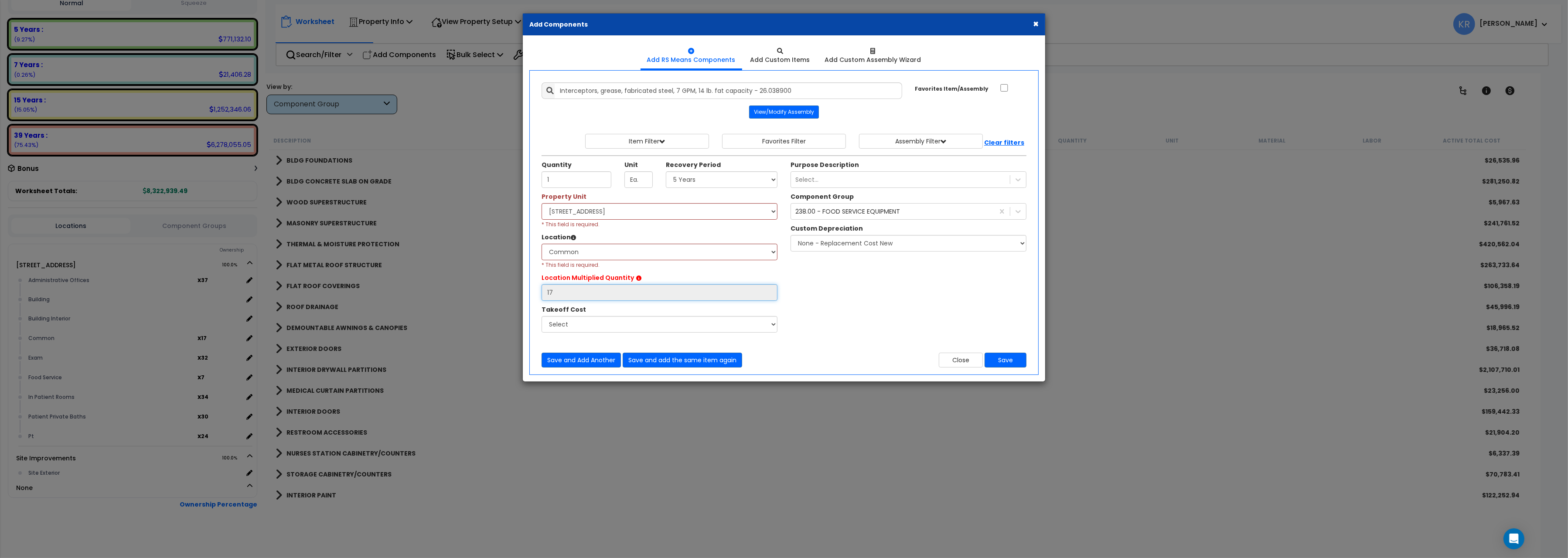
click at [565, 293] on input "17" at bounding box center [660, 292] width 236 height 16
drag, startPoint x: 558, startPoint y: 301, endPoint x: 494, endPoint y: 282, distance: 66.8
click at [542, 284] on input "17" at bounding box center [660, 292] width 236 height 16
click at [542, 243] on select "Select Administrative Offices Building Building Interior Common Exam Food Servi…" at bounding box center [660, 251] width 236 height 16
select select "461"
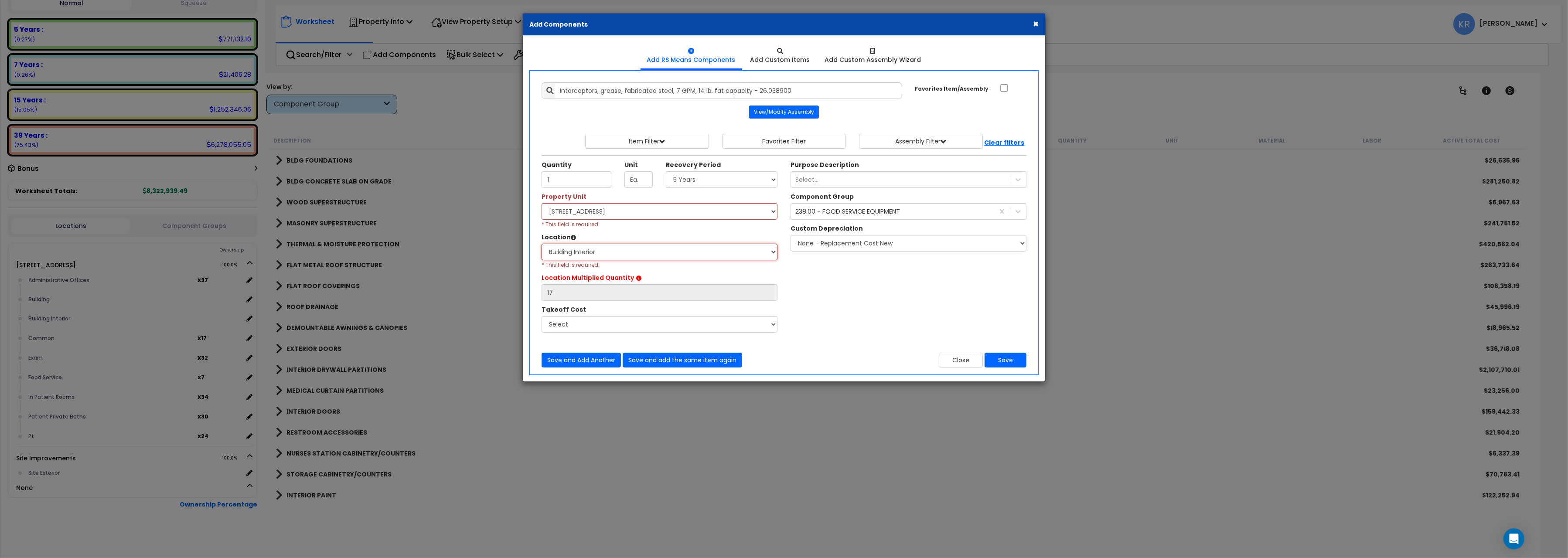
click option "Building Interior" at bounding box center [0, 0] width 0 height 0
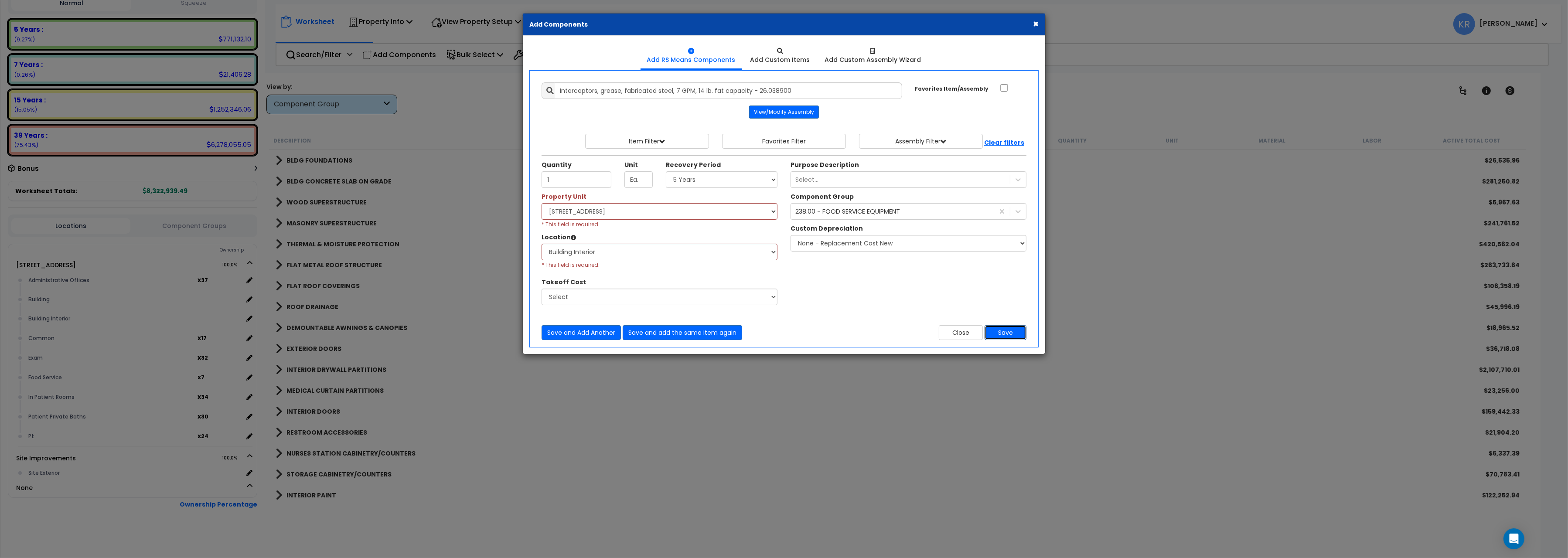
click at [1007, 333] on button "Save" at bounding box center [1006, 332] width 42 height 15
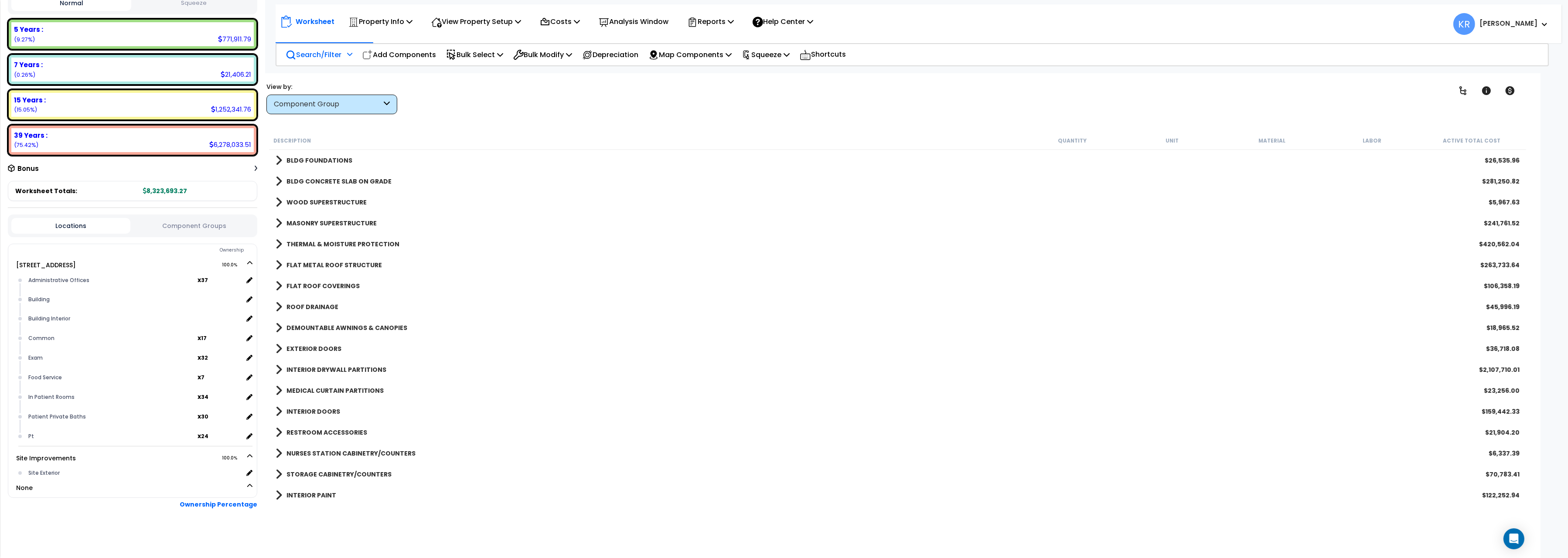
click at [316, 51] on p "Search/Filter" at bounding box center [313, 54] width 56 height 12
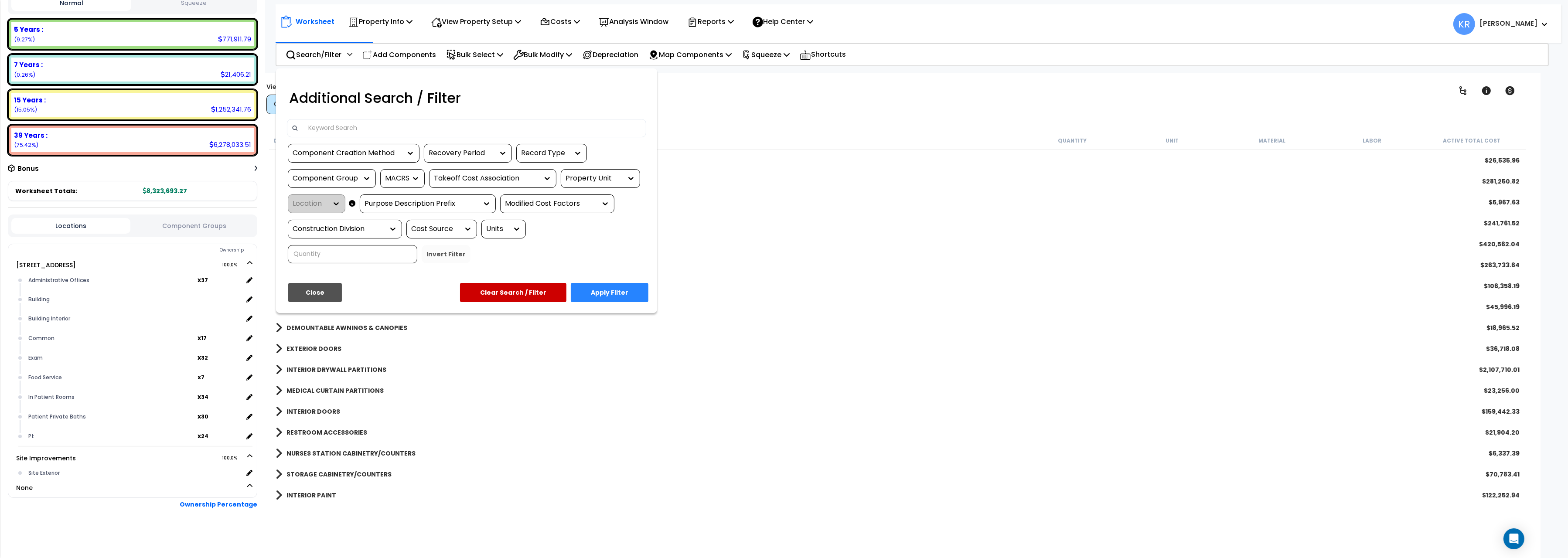
click at [380, 50] on div at bounding box center [784, 279] width 1568 height 558
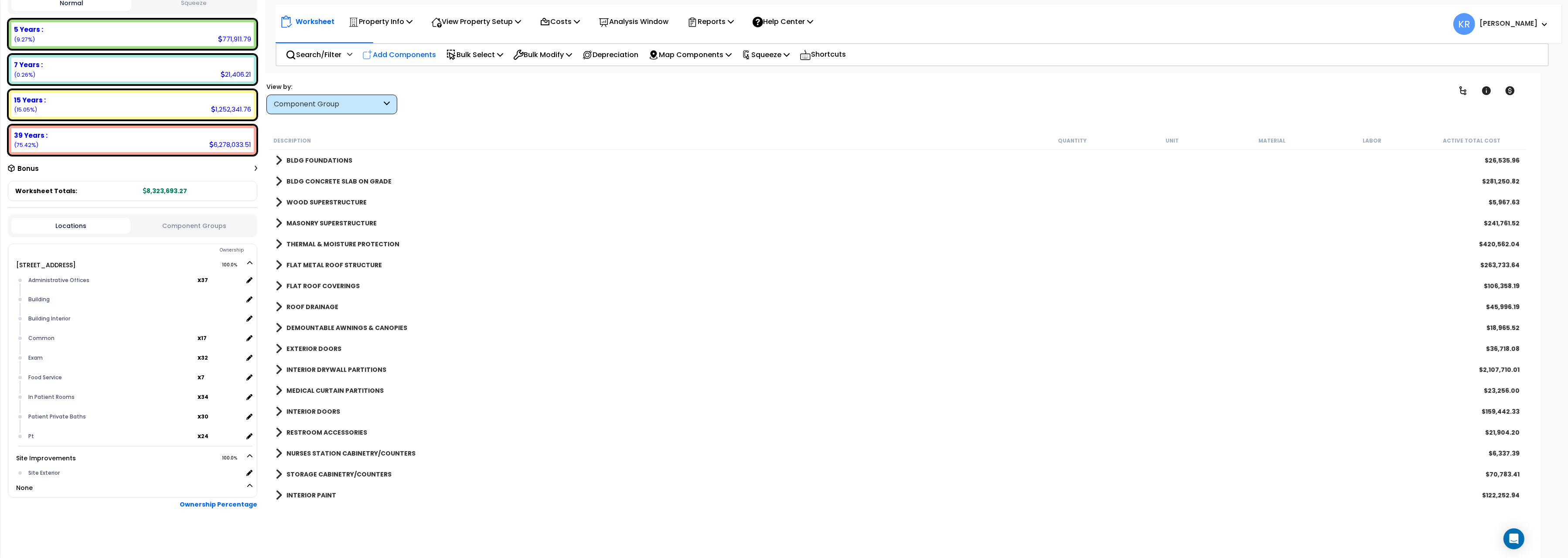
click at [411, 52] on p "Add Components" at bounding box center [399, 54] width 74 height 12
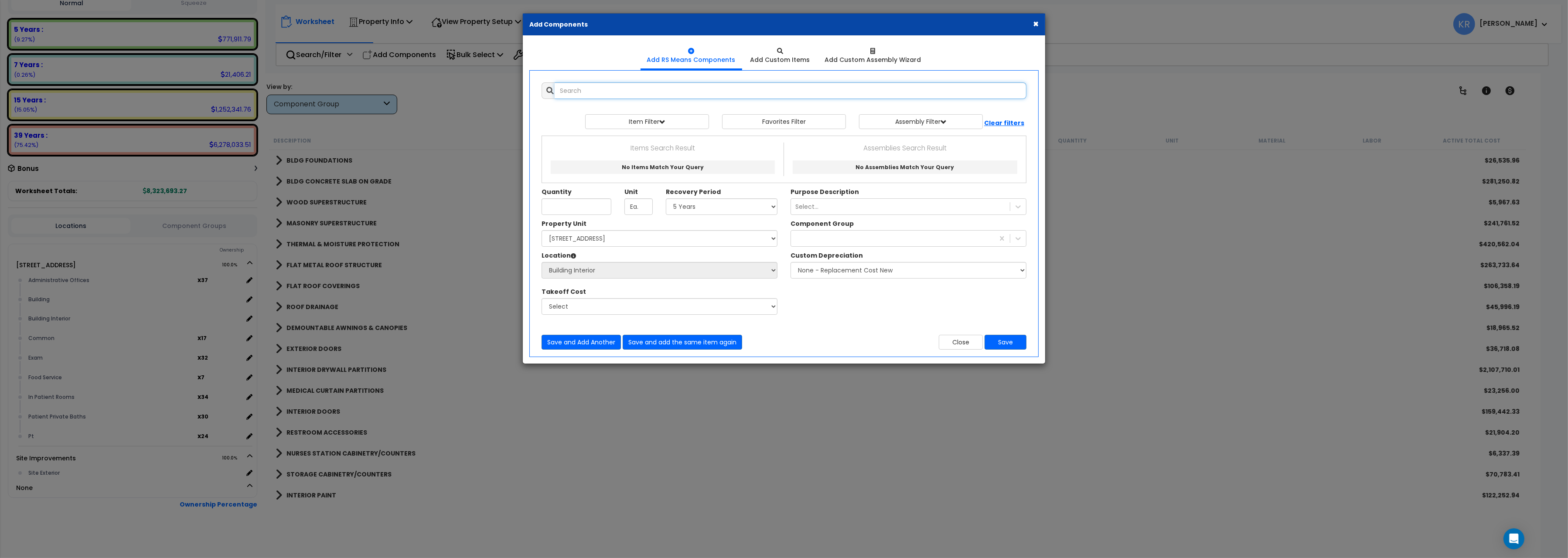
select select
click at [590, 81] on div "Add Items Add Assemblies Both 9781522 Select" at bounding box center [784, 216] width 498 height 281
click at [590, 99] on div "Add Items Add Assemblies Both 9781522 Select" at bounding box center [784, 216] width 498 height 281
click at [591, 93] on input "text" at bounding box center [790, 90] width 472 height 16
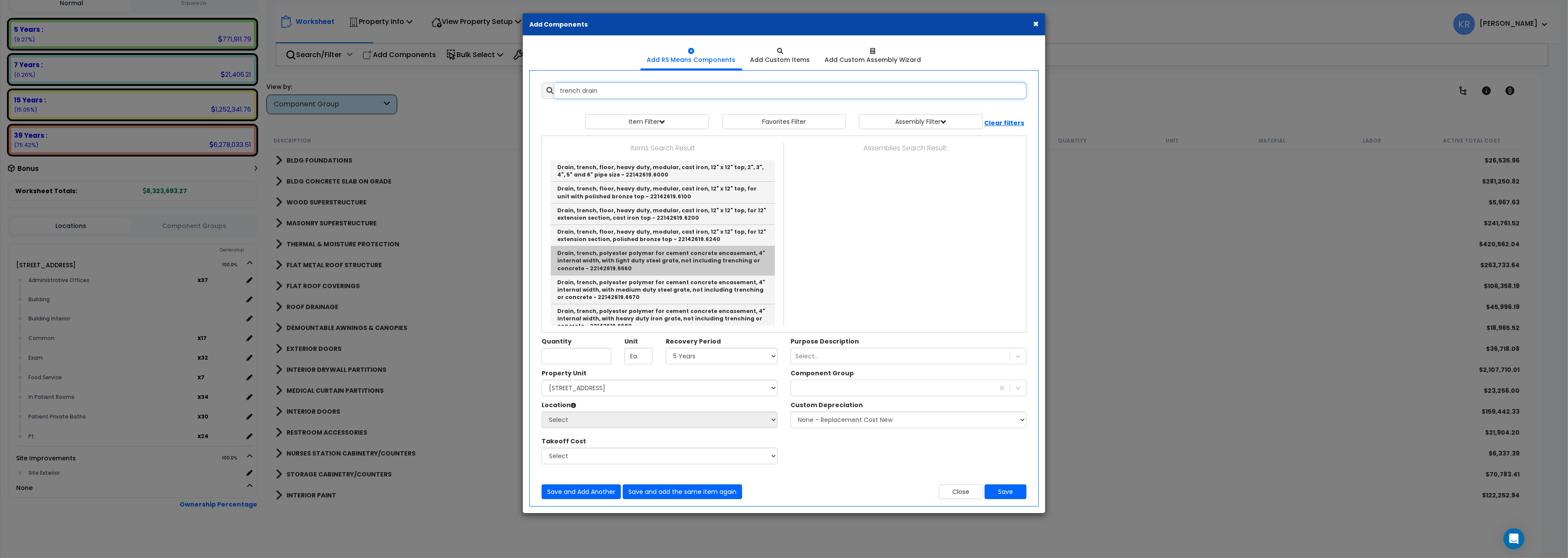
scroll to position [49, 0]
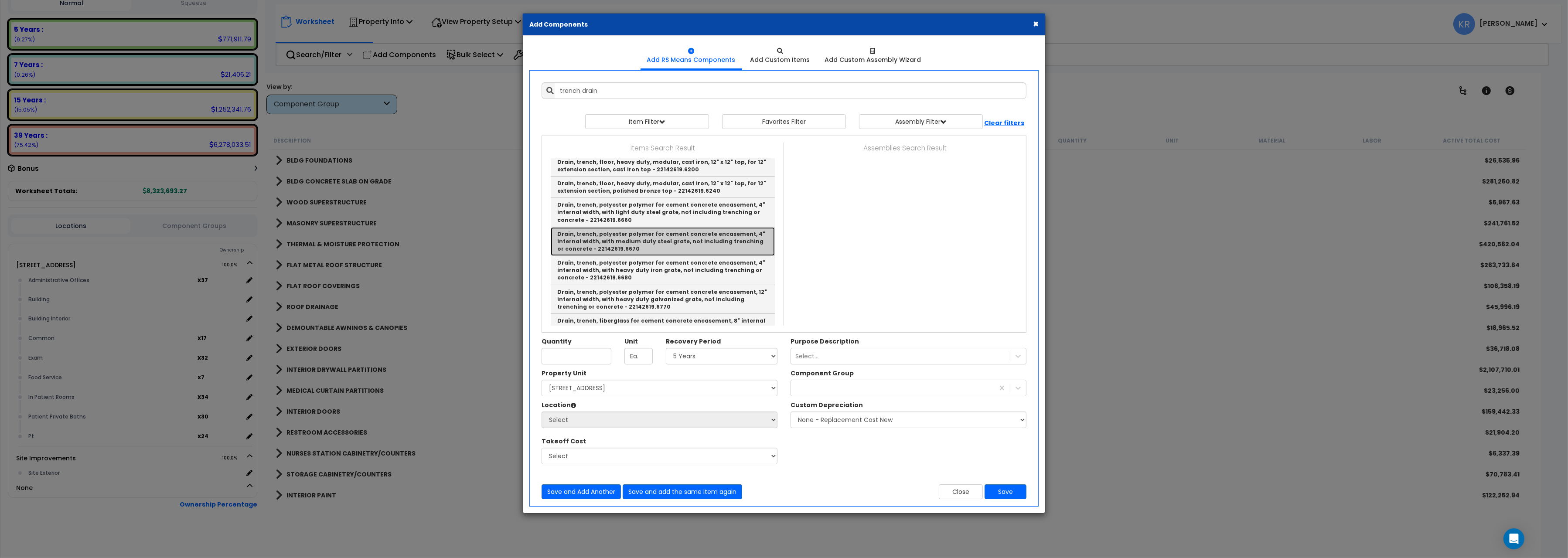
click at [620, 236] on link "Drain, trench, polyester polymer for cement concrete encasement, 4" internal wi…" at bounding box center [663, 241] width 224 height 29
type input "Drain, trench, polyester polymer for cement concrete encasement, 4" internal wi…"
type input "L.F."
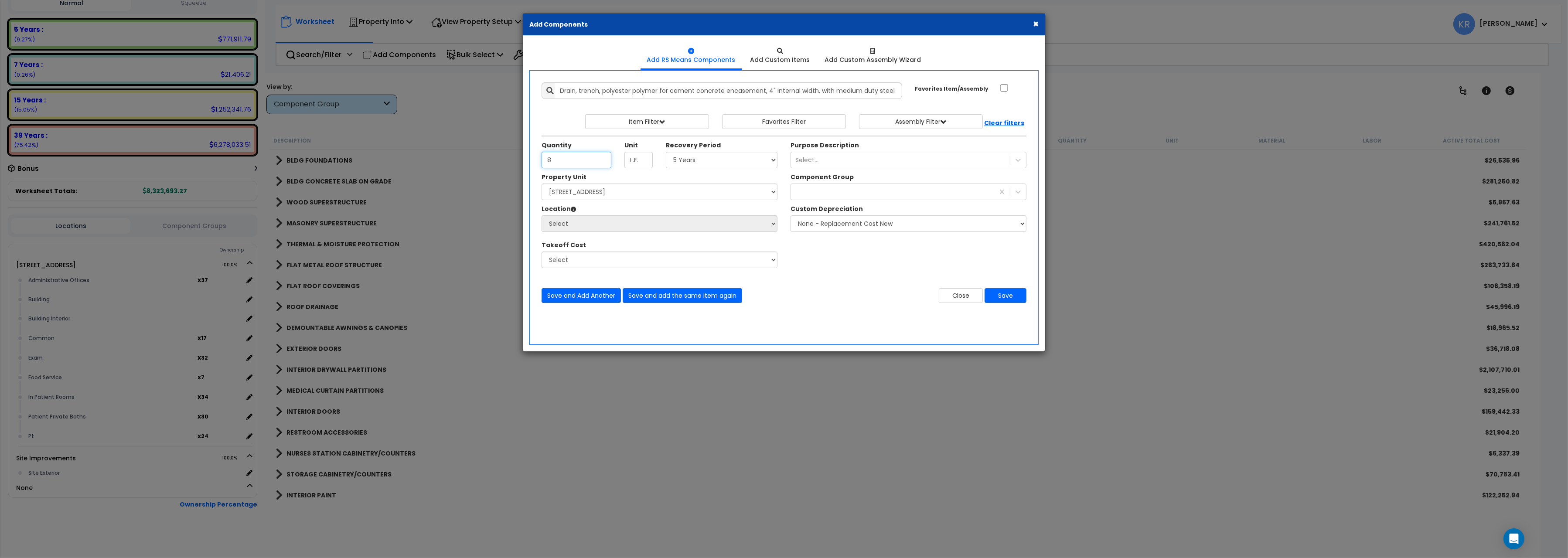
type input "8"
click at [666, 152] on select "Select 5 Years 7 Years 15 Years 20 Years 39 Years 27.5 Year" at bounding box center [721, 159] width 111 height 16
select select "5Y"
click option "5 Years" at bounding box center [0, 0] width 0 height 0
click at [542, 184] on select "Select 204 Energy Pkwy Site Improvements" at bounding box center [660, 192] width 236 height 16
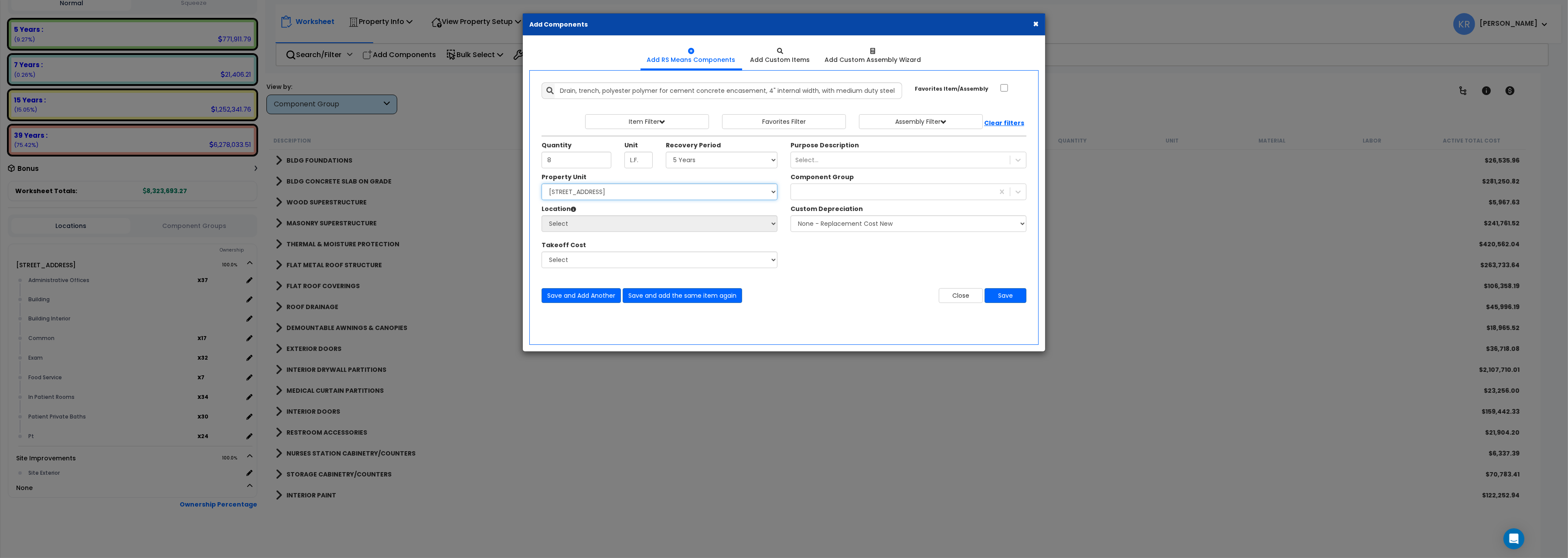
select select "162439"
click option "[STREET_ADDRESS]" at bounding box center [0, 0] width 0 height 0
click at [542, 215] on select "Select Administrative Offices Building Building Interior Common Exam Food Servi…" at bounding box center [660, 223] width 236 height 16
select select "461"
click option "Building Interior" at bounding box center [0, 0] width 0 height 0
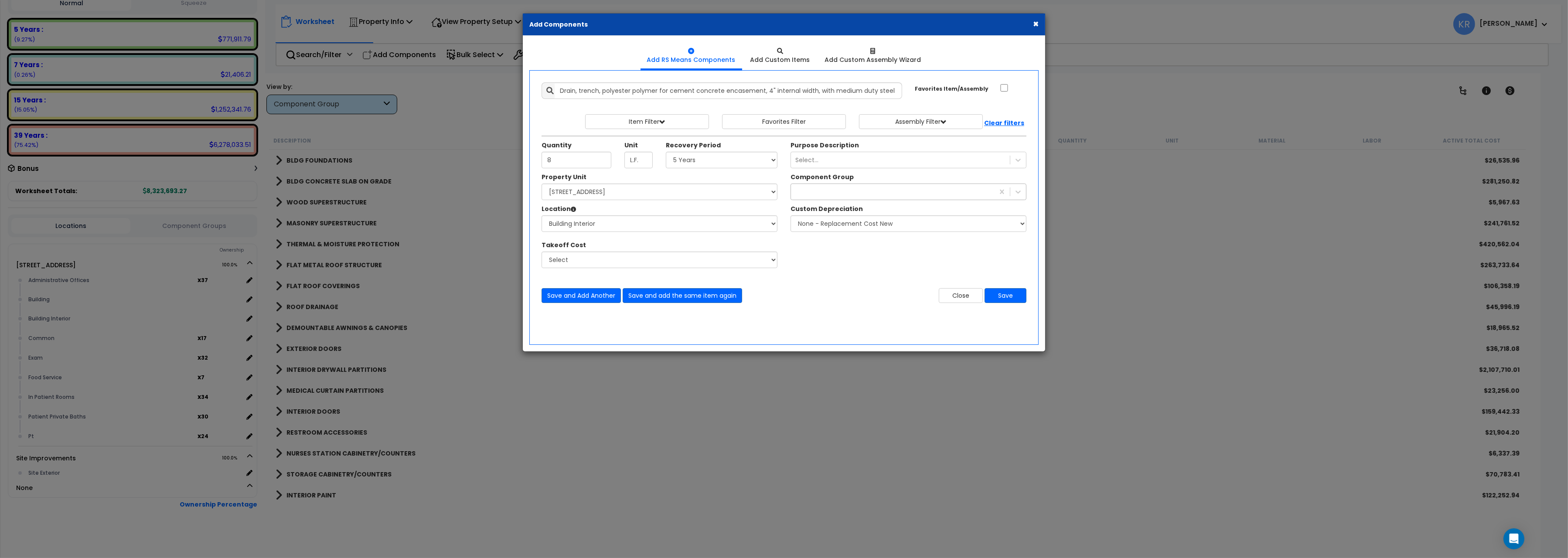
click at [810, 197] on div at bounding box center [892, 192] width 203 height 14
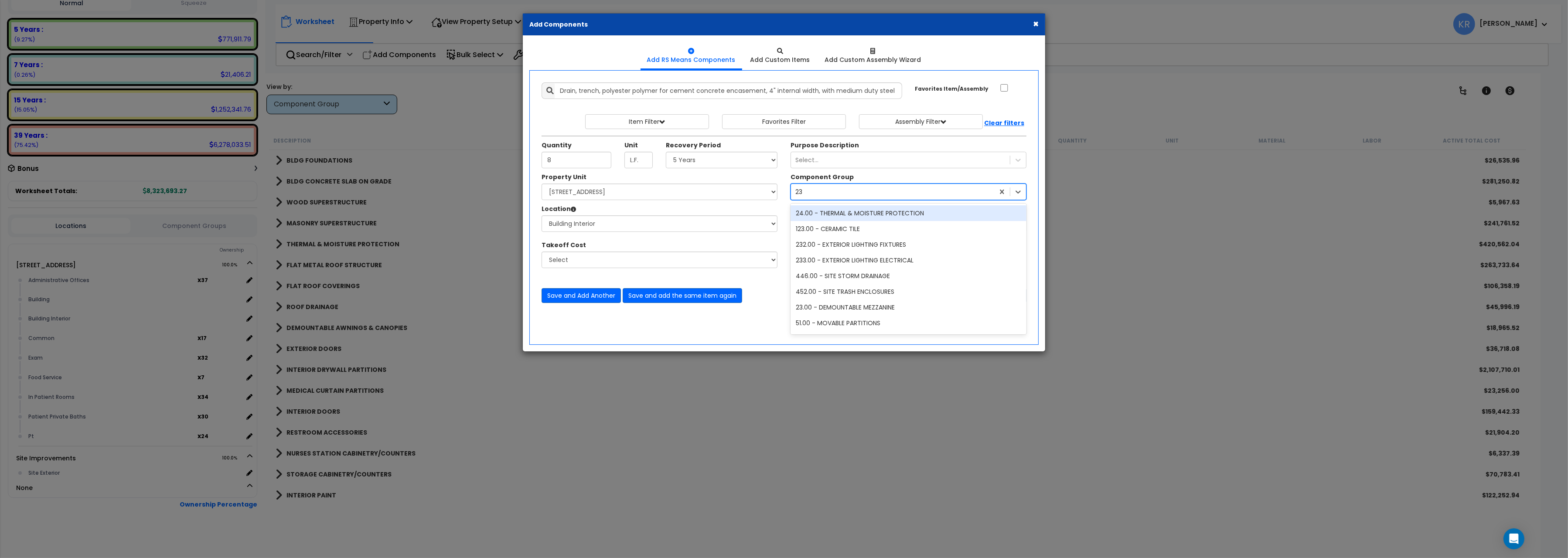
type input "239"
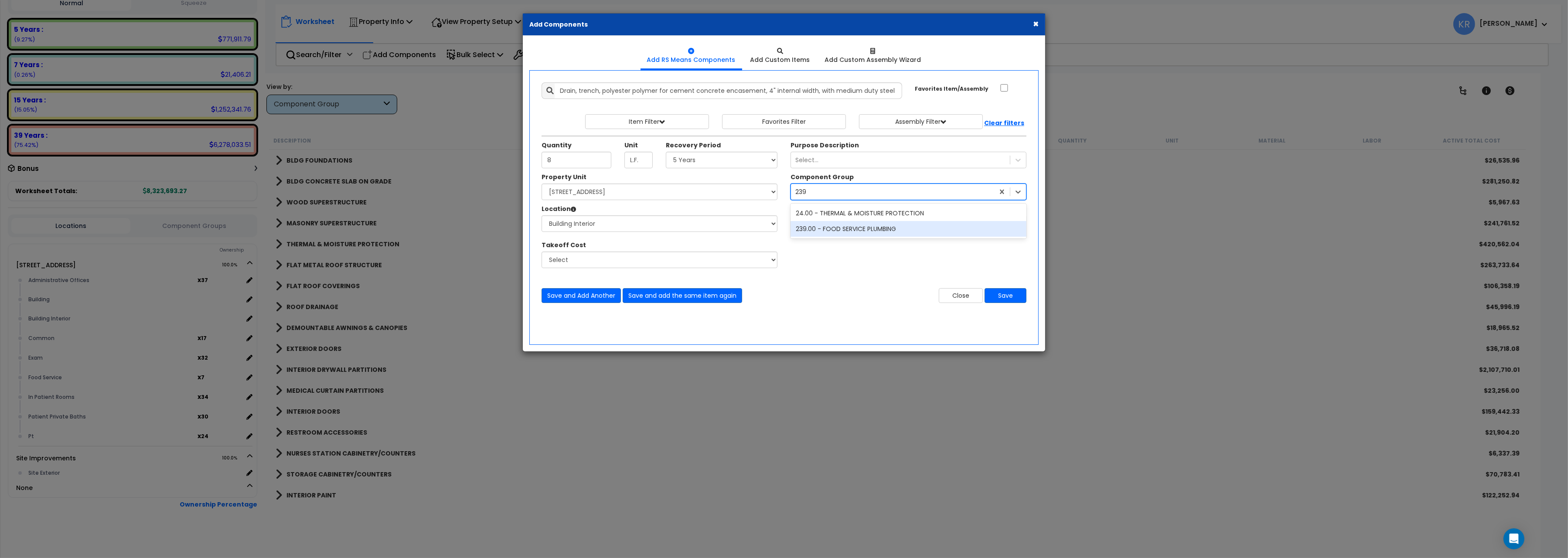
click at [825, 234] on div "239.00 - FOOD SERVICE PLUMBING" at bounding box center [909, 229] width 236 height 16
drag, startPoint x: 1003, startPoint y: 299, endPoint x: 995, endPoint y: 297, distance: 8.2
click at [1003, 299] on button "Save" at bounding box center [1006, 296] width 42 height 15
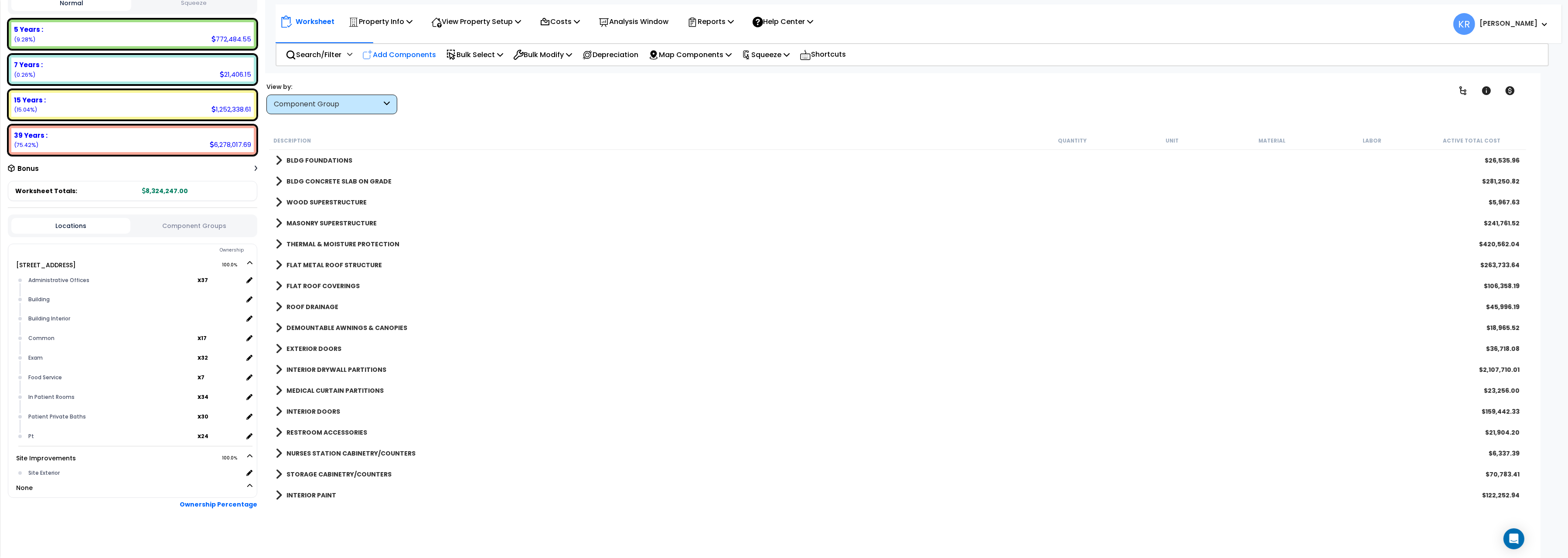
click at [390, 52] on p "Add Components" at bounding box center [399, 54] width 74 height 12
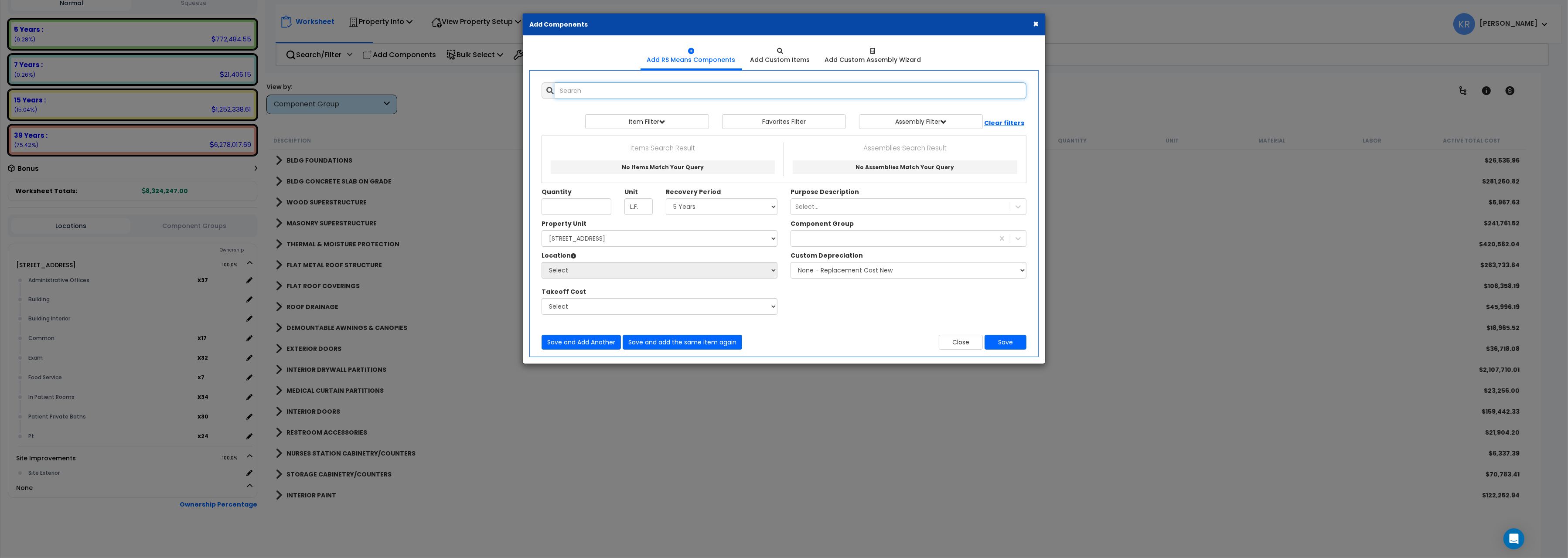
select select
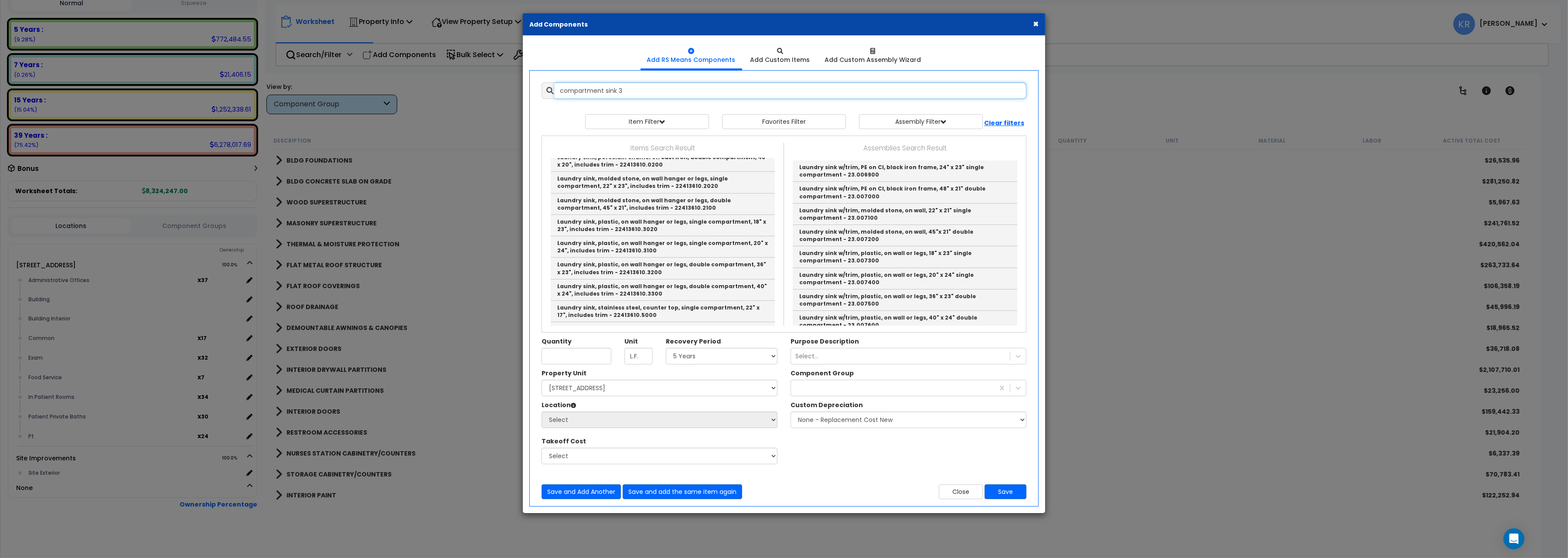
scroll to position [0, 0]
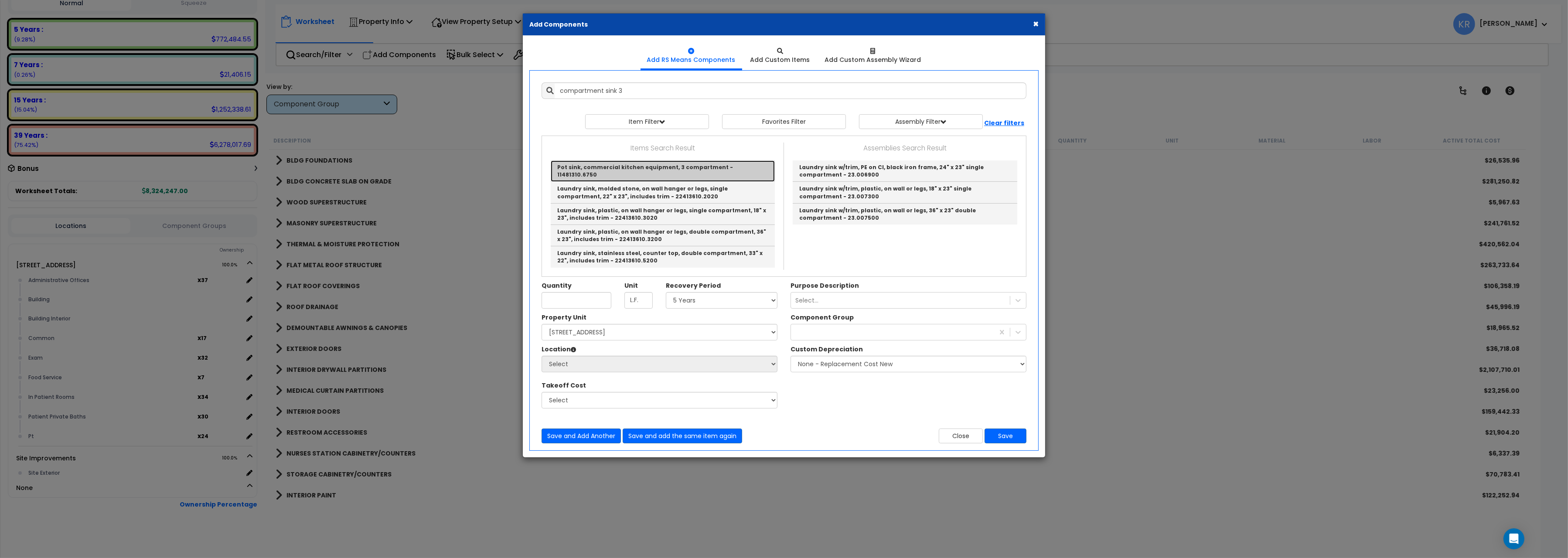
click at [612, 169] on link "Pot sink, commercial kitchen equipment, 3 compartment - 11481310.6750" at bounding box center [663, 171] width 224 height 21
type input "Pot sink, commercial kitchen equipment, 3 compartment - 11481310.6750"
checkbox input "true"
type input "E.A."
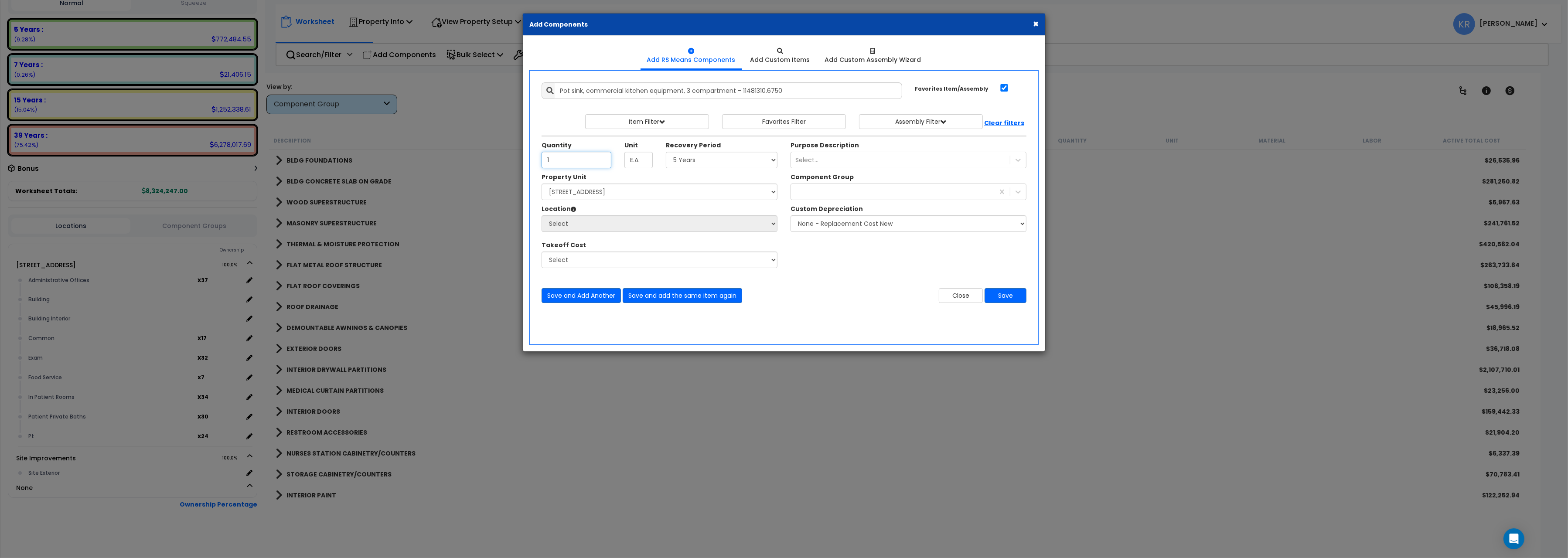
type input "1"
click at [666, 152] on select "Select 5 Years 7 Years 15 Years 20 Years 39 Years 27.5 Year" at bounding box center [721, 159] width 111 height 16
select select "5Y"
click option "5 Years" at bounding box center [0, 0] width 0 height 0
click at [542, 184] on select "Select 204 Energy Pkwy Site Improvements" at bounding box center [660, 192] width 236 height 16
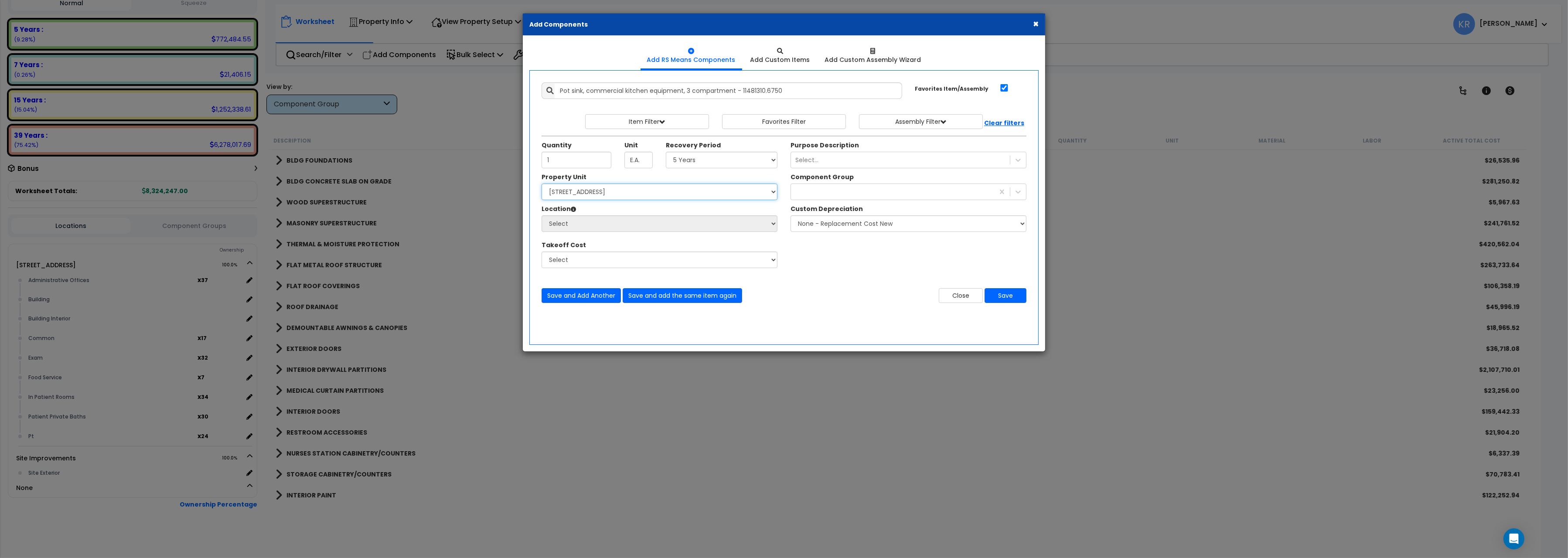
select select "162439"
click option "[STREET_ADDRESS]" at bounding box center [0, 0] width 0 height 0
click at [542, 215] on select "Select Administrative Offices Building Building Interior Common Exam Food Servi…" at bounding box center [660, 223] width 236 height 16
select select "461"
click option "Building Interior" at bounding box center [0, 0] width 0 height 0
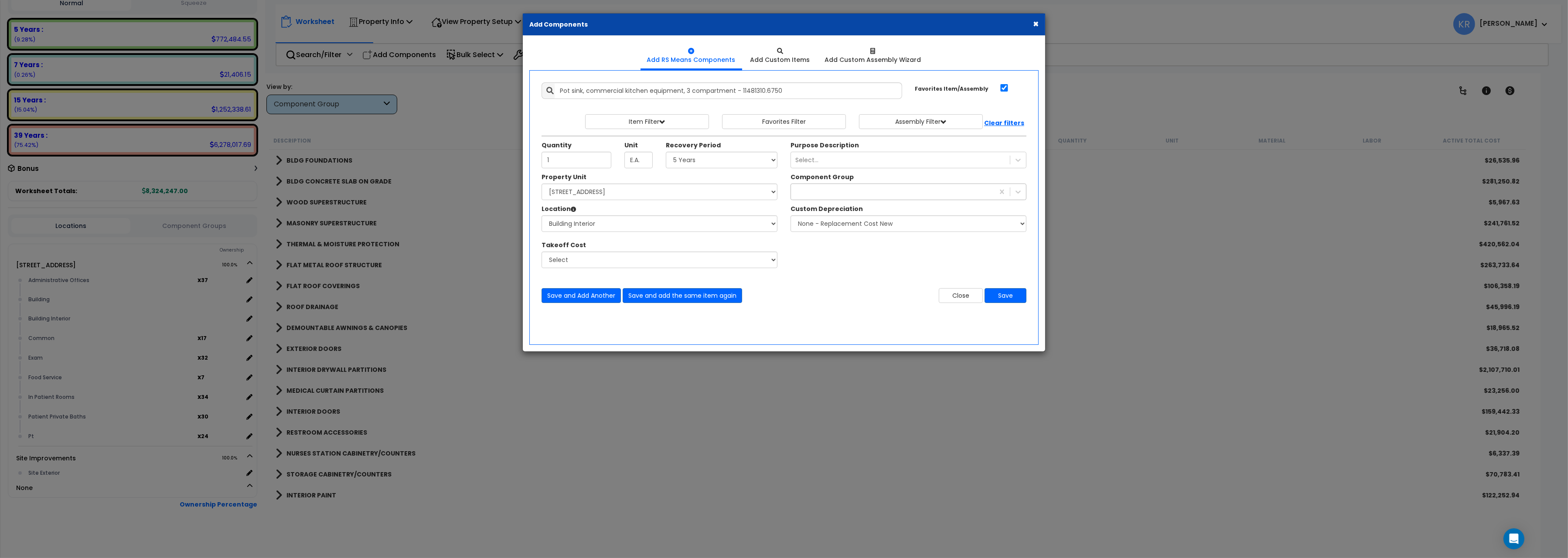
click at [811, 196] on div at bounding box center [892, 192] width 203 height 14
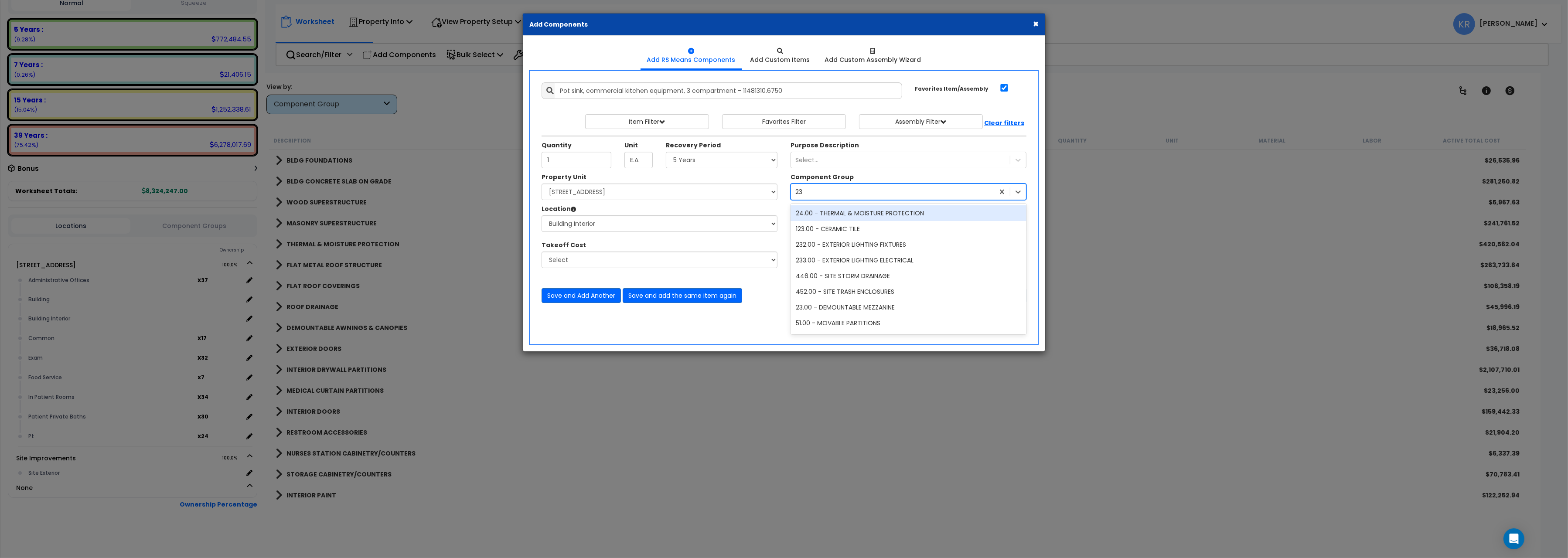
type input "239"
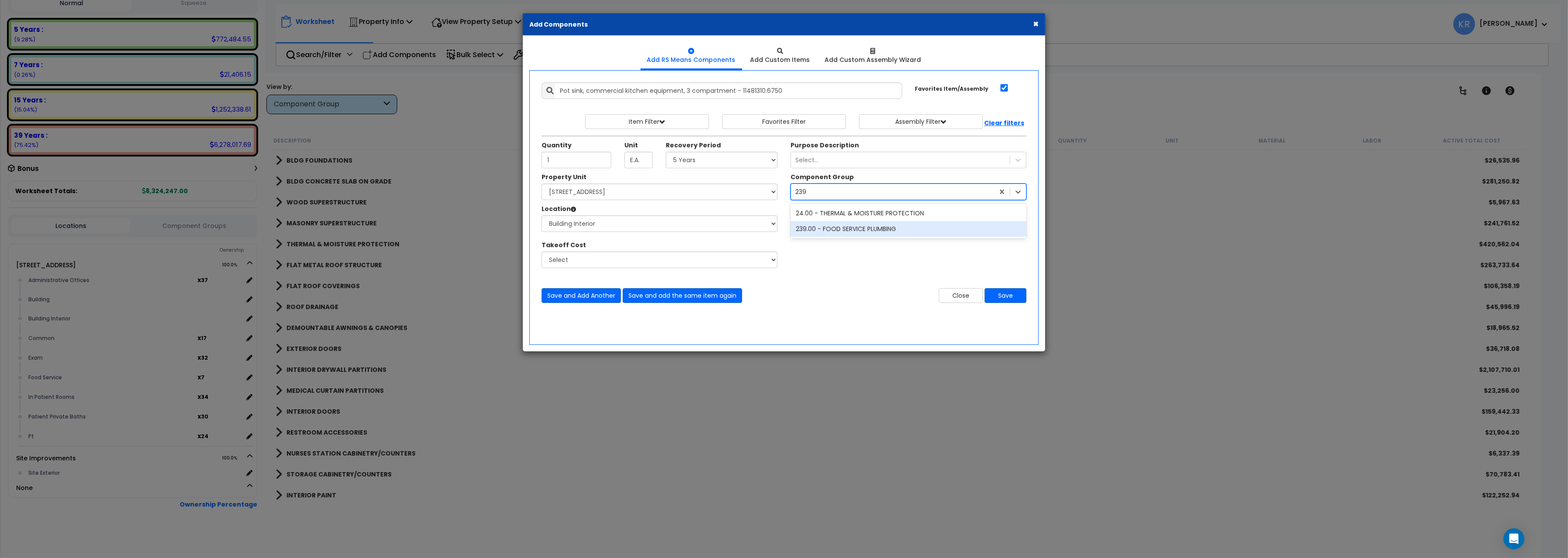
click at [830, 231] on div "239.00 - FOOD SERVICE PLUMBING" at bounding box center [909, 229] width 236 height 16
click at [1009, 296] on button "Save" at bounding box center [1006, 296] width 42 height 15
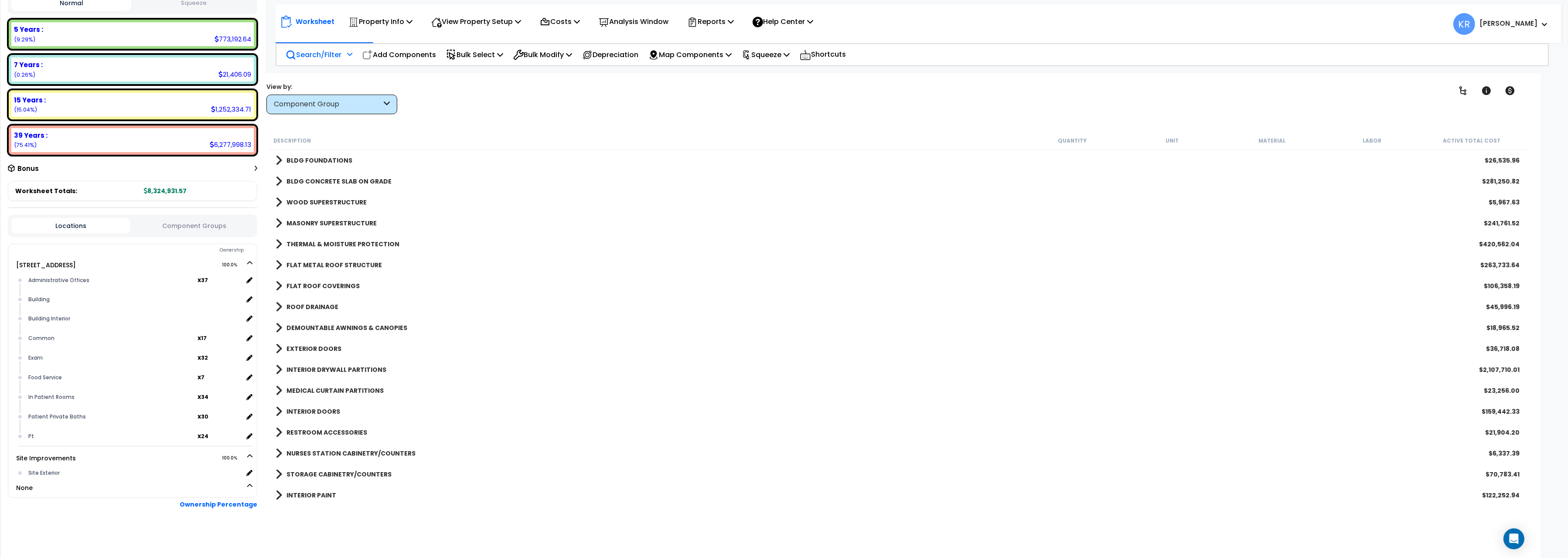
click at [314, 52] on p "Search/Filter" at bounding box center [313, 54] width 56 height 12
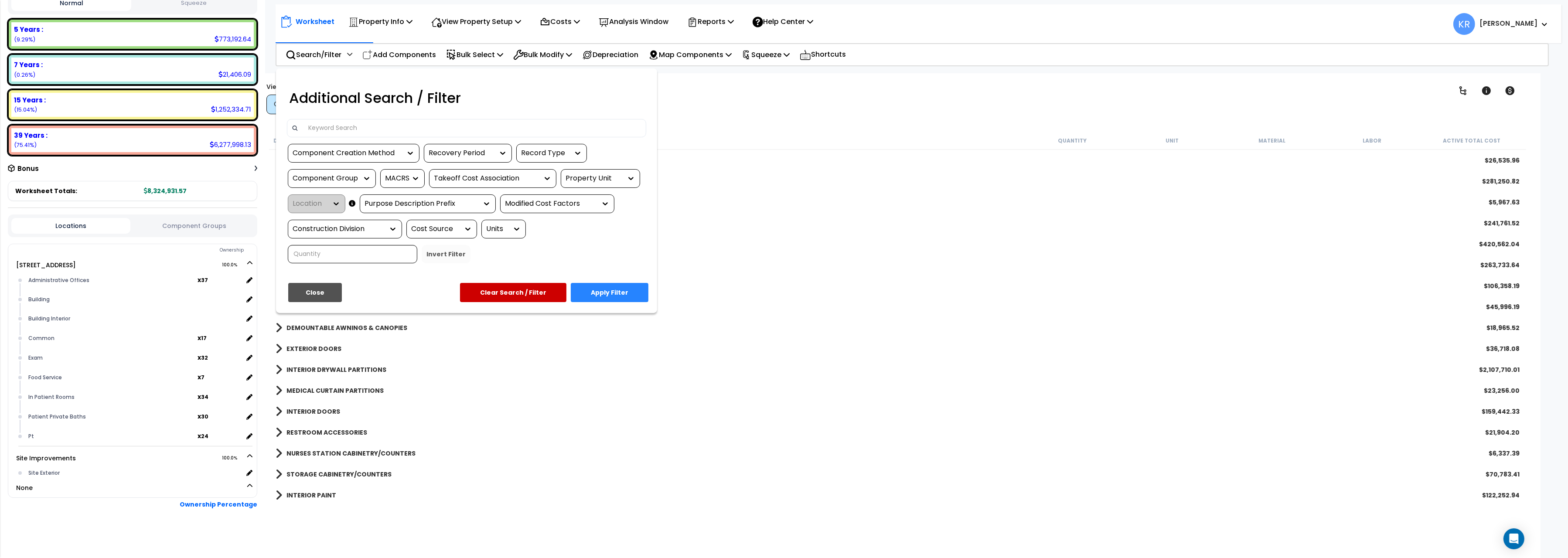
click at [408, 53] on div at bounding box center [784, 279] width 1568 height 558
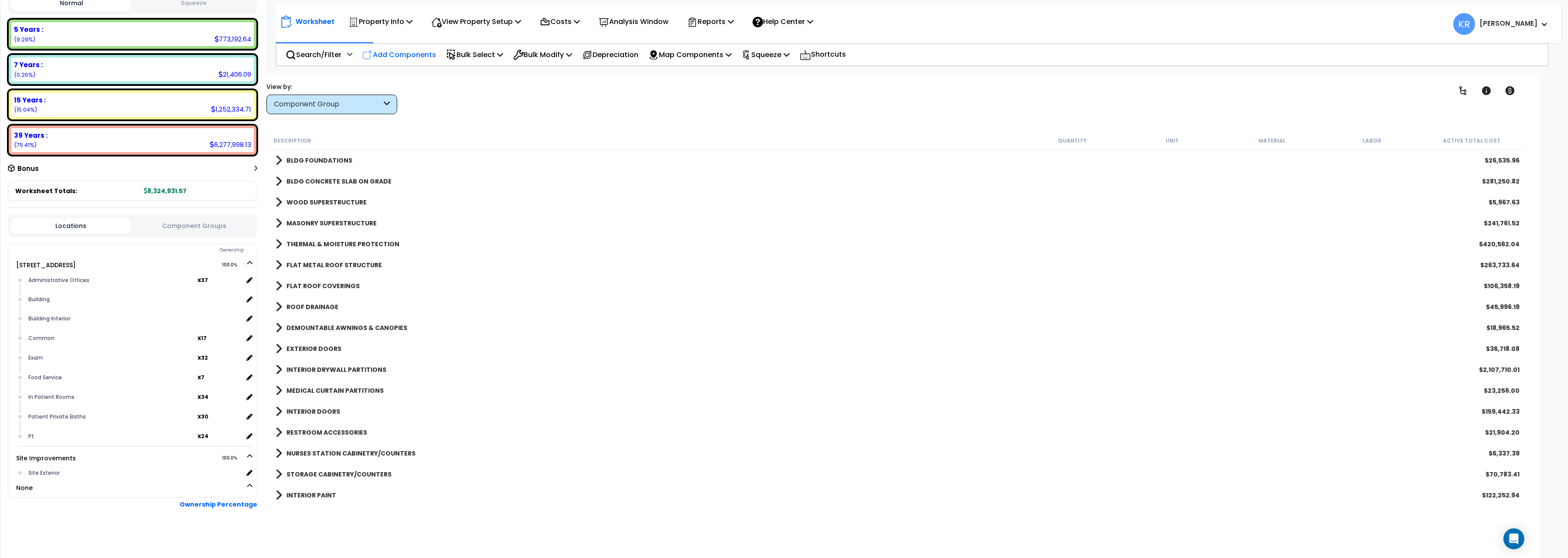
click at [393, 58] on p "Add Components" at bounding box center [399, 54] width 74 height 12
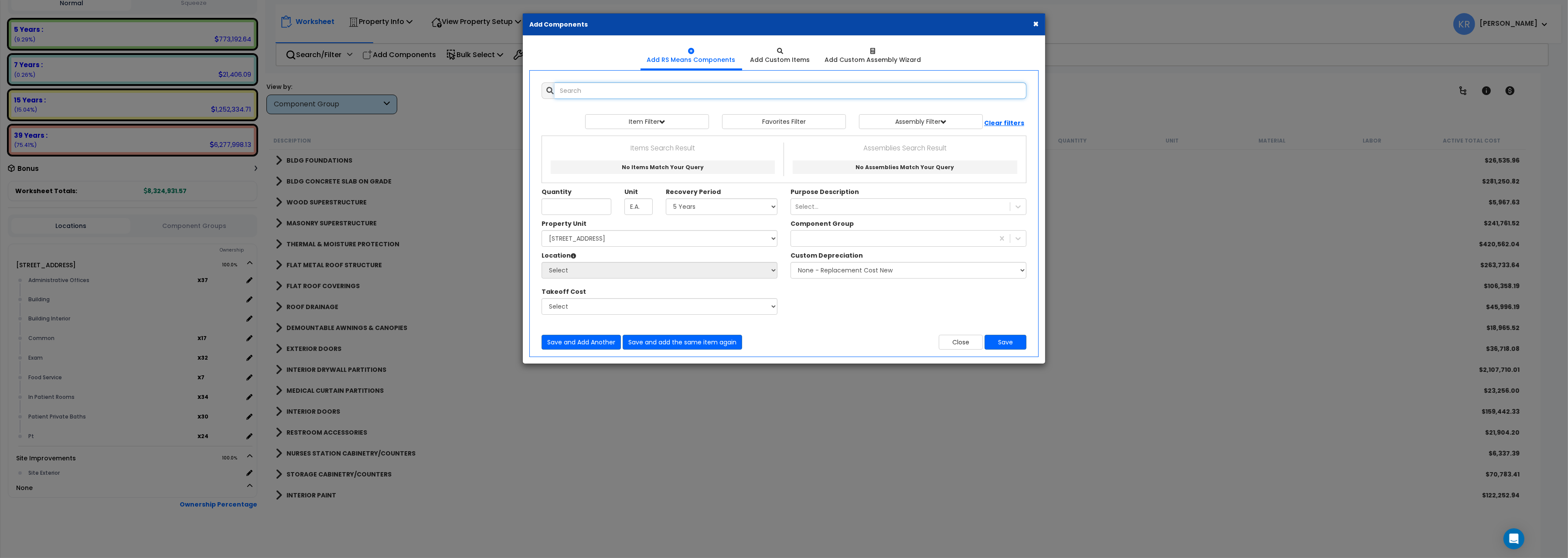
select select
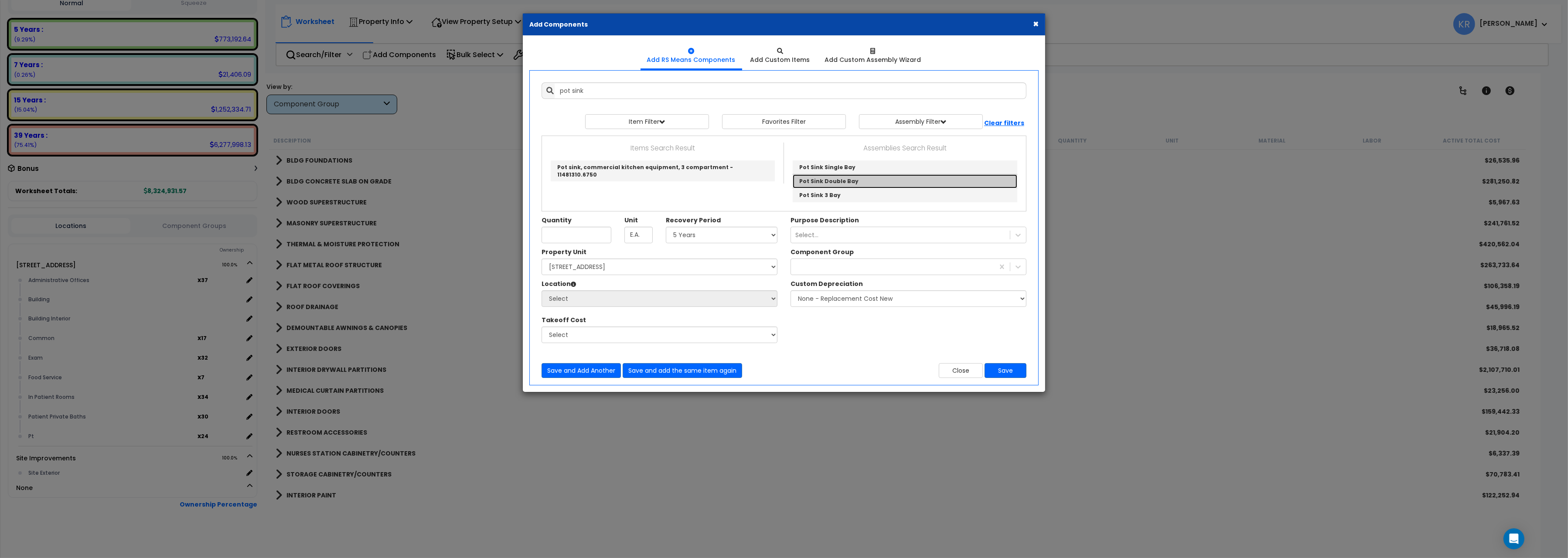
click at [838, 182] on link "Pot Sink Double Bay" at bounding box center [905, 181] width 225 height 14
type input "Pot Sink Double Bay"
type input "EA"
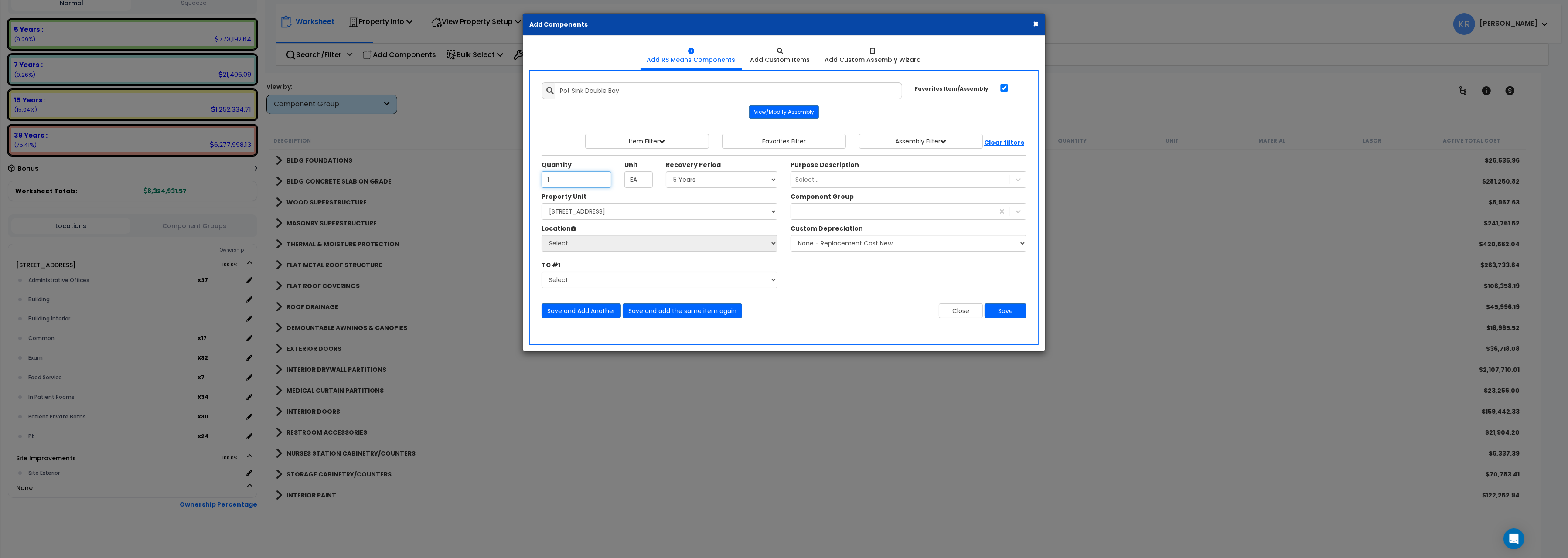
type input "1"
click at [666, 172] on select "Select 5 Years 7 Years 15 Years 20 Years 39 Years 27.5 Year" at bounding box center [721, 180] width 111 height 16
select select "5Y"
click option "5 Years" at bounding box center [0, 0] width 0 height 0
click at [805, 183] on div "Select..." at bounding box center [807, 180] width 23 height 9
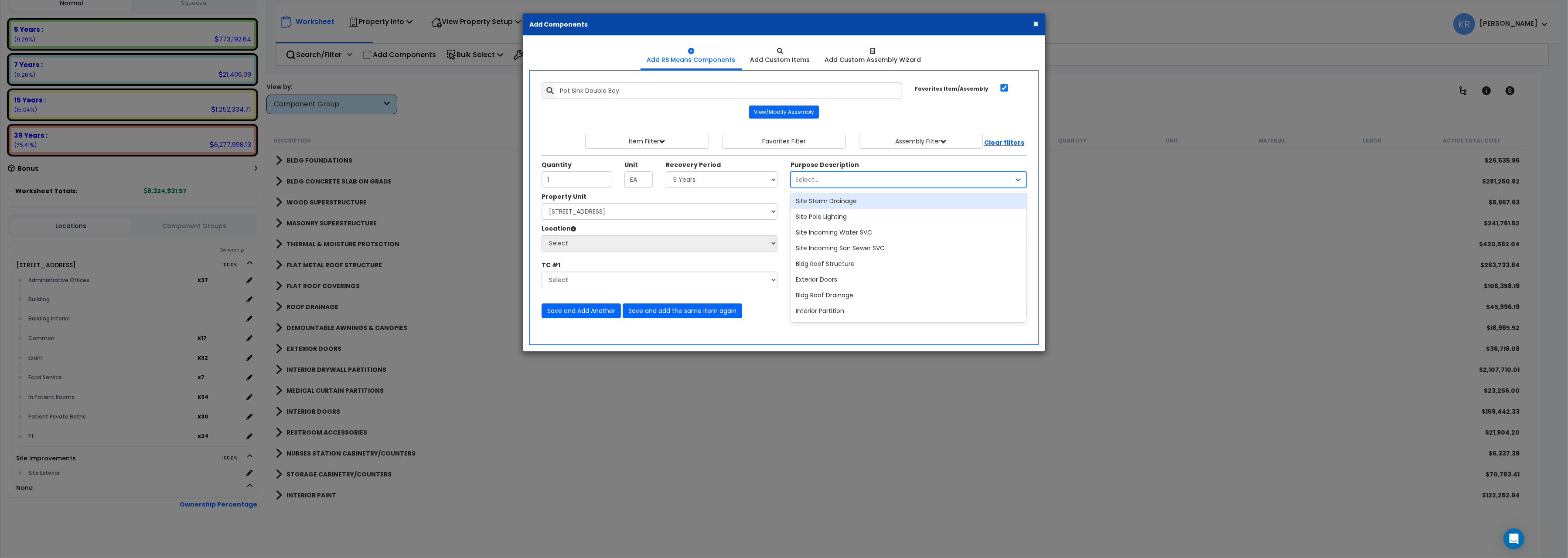
click at [803, 162] on label "Purpose Description" at bounding box center [825, 165] width 68 height 9
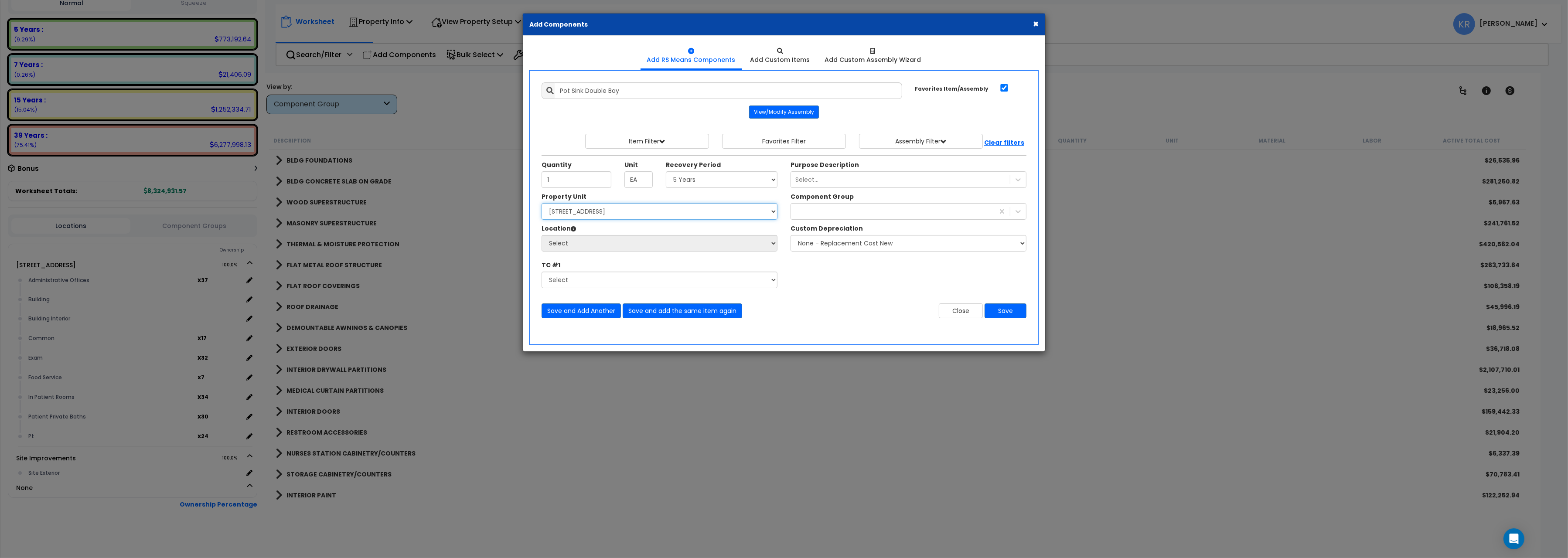
click at [542, 203] on select "Select 204 Energy Pkwy Site Improvements" at bounding box center [660, 211] width 236 height 16
select select "162439"
click option "[STREET_ADDRESS]" at bounding box center [0, 0] width 0 height 0
click at [542, 235] on select "Select Administrative Offices Building Building Interior Common Exam Food Servi…" at bounding box center [660, 243] width 236 height 16
select select "461"
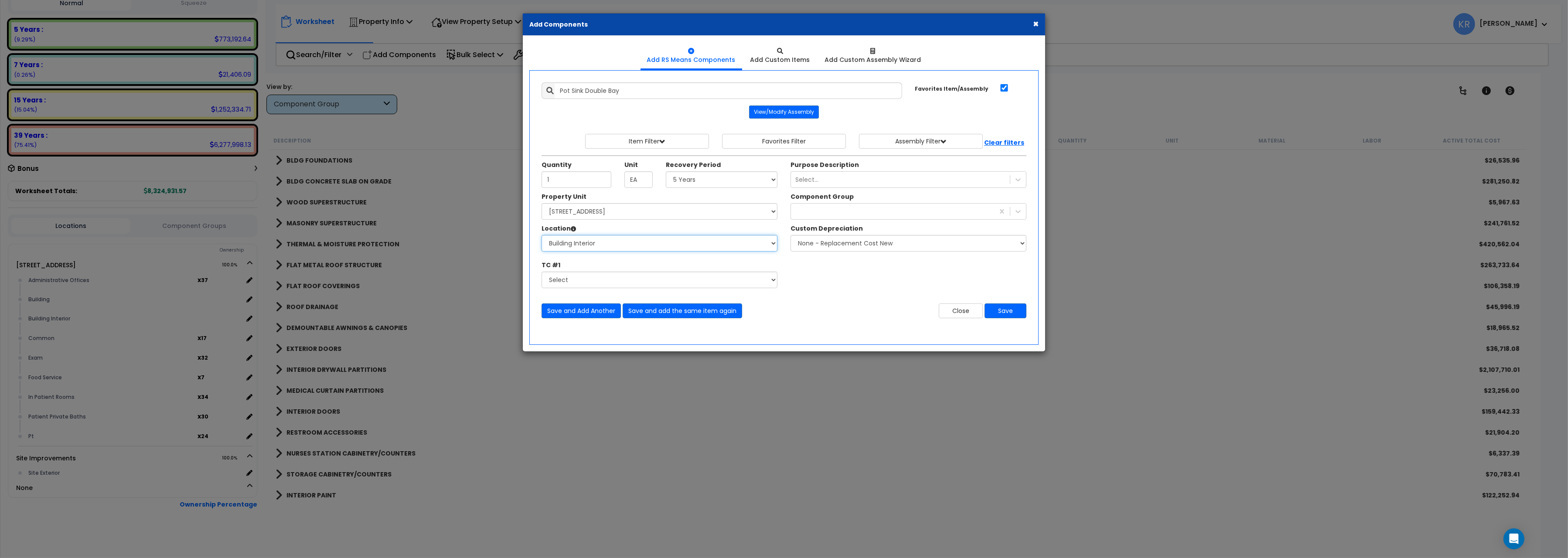
click option "Building Interior" at bounding box center [0, 0] width 0 height 0
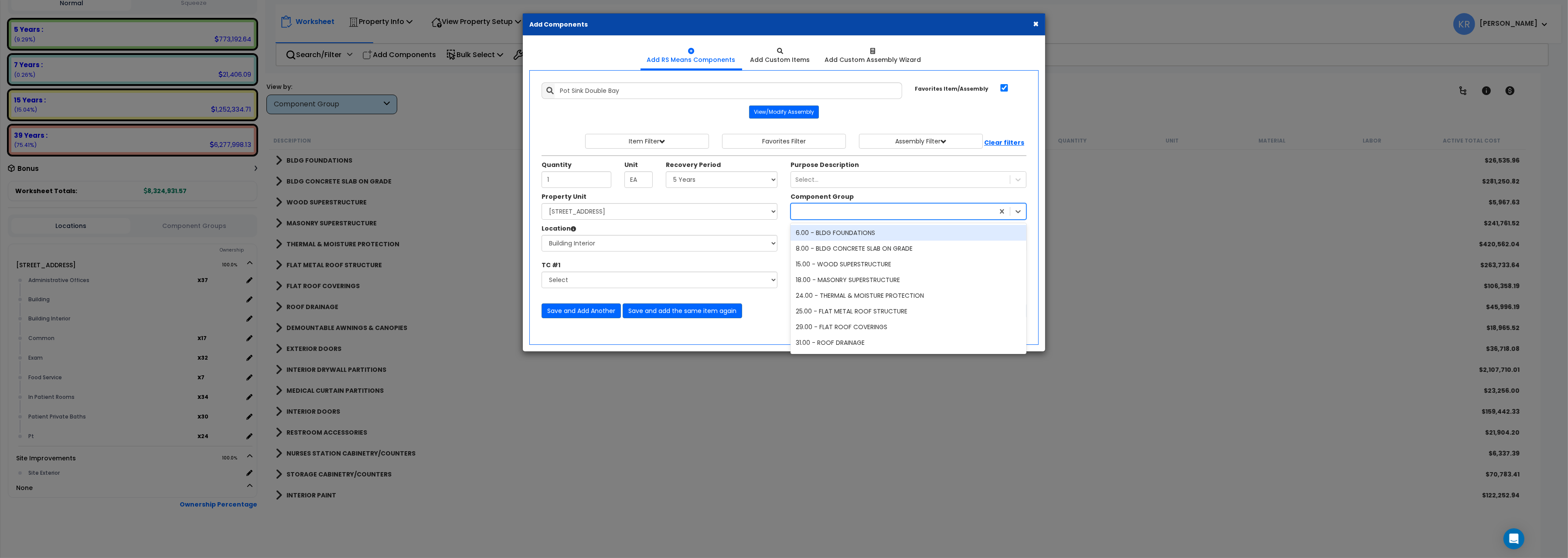
click at [839, 216] on div at bounding box center [892, 211] width 203 height 14
type input "239"
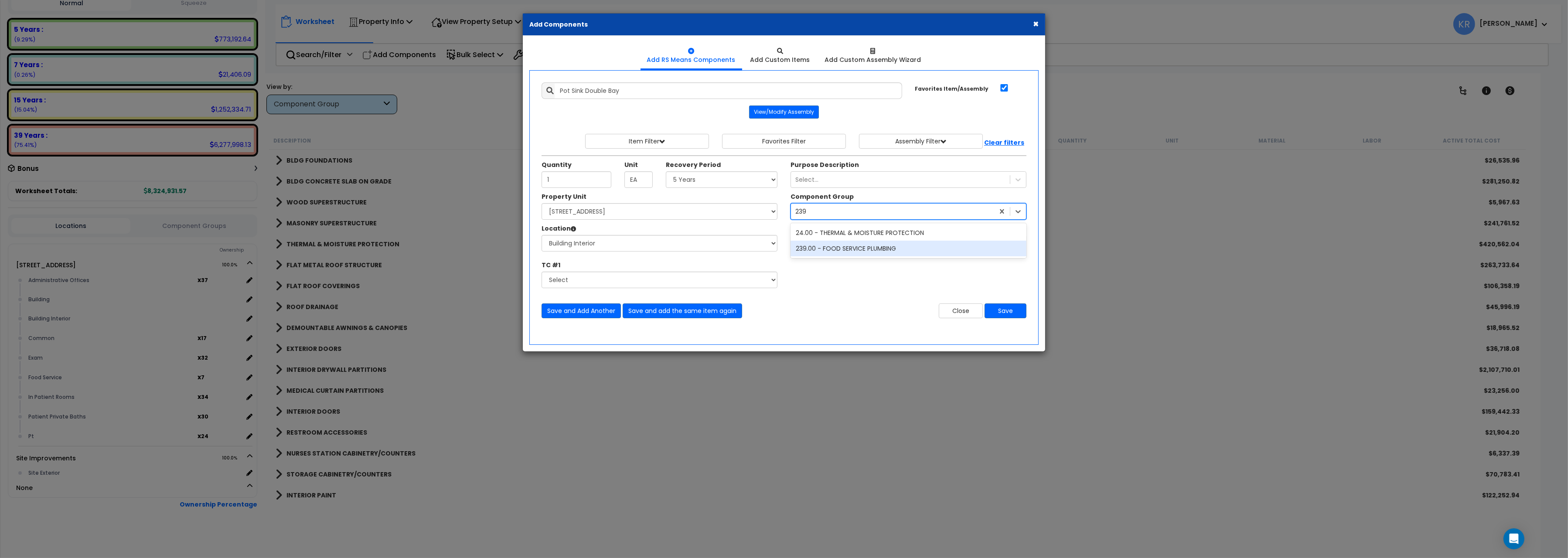
click at [847, 253] on div "239.00 - FOOD SERVICE PLUMBING" at bounding box center [909, 248] width 236 height 16
click at [996, 310] on button "Save" at bounding box center [1006, 311] width 42 height 15
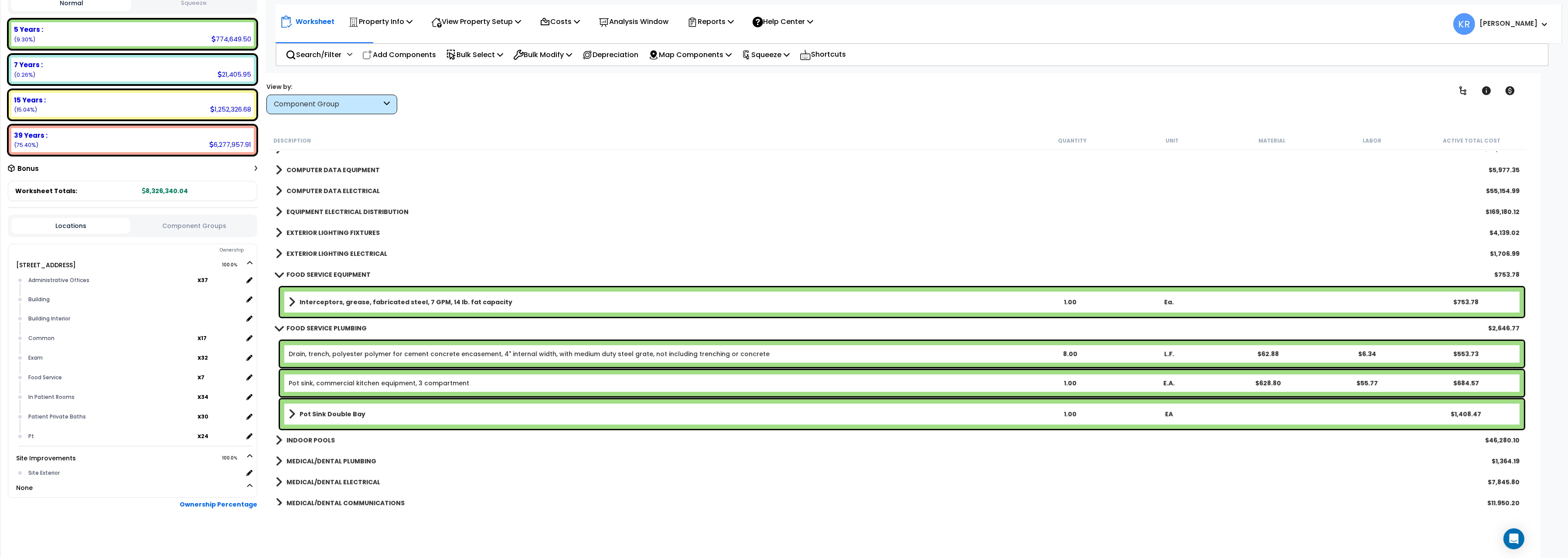
scroll to position [682, 0]
click at [329, 420] on div "Pot Sink Double Bay 1.00 EA $1,408.47" at bounding box center [902, 413] width 1244 height 30
click at [333, 412] on b "Pot Sink Double Bay" at bounding box center [332, 413] width 66 height 9
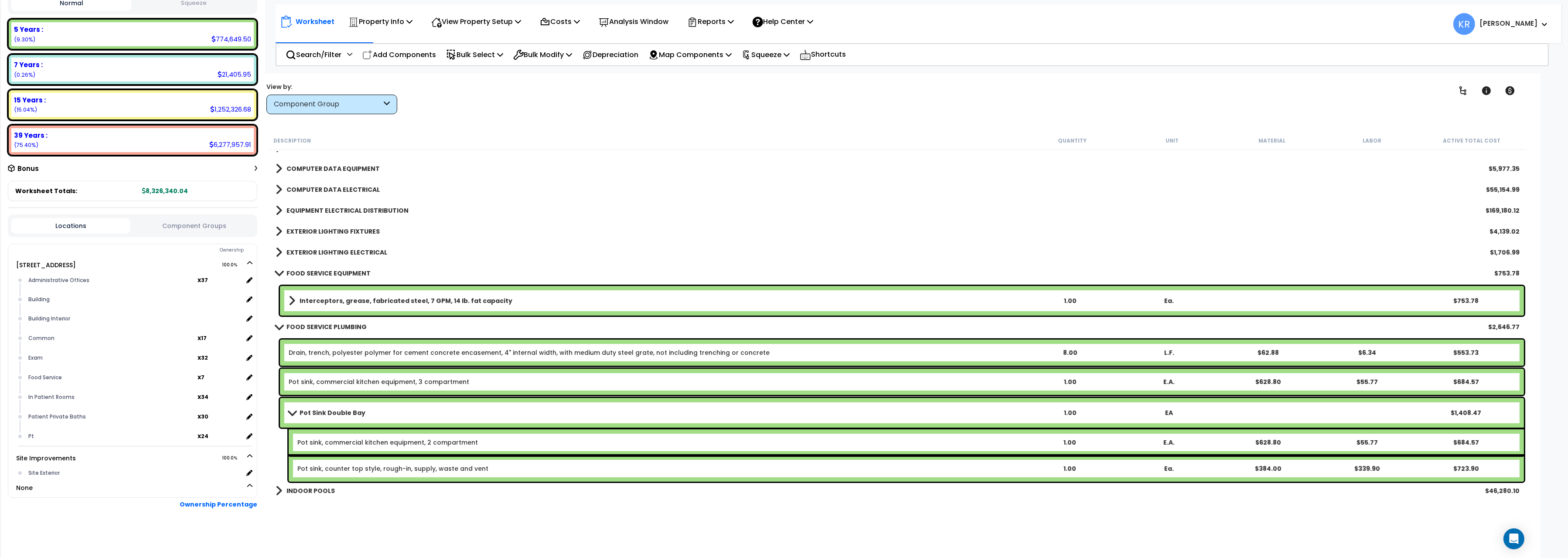
click at [333, 412] on b "Pot Sink Double Bay" at bounding box center [332, 413] width 66 height 9
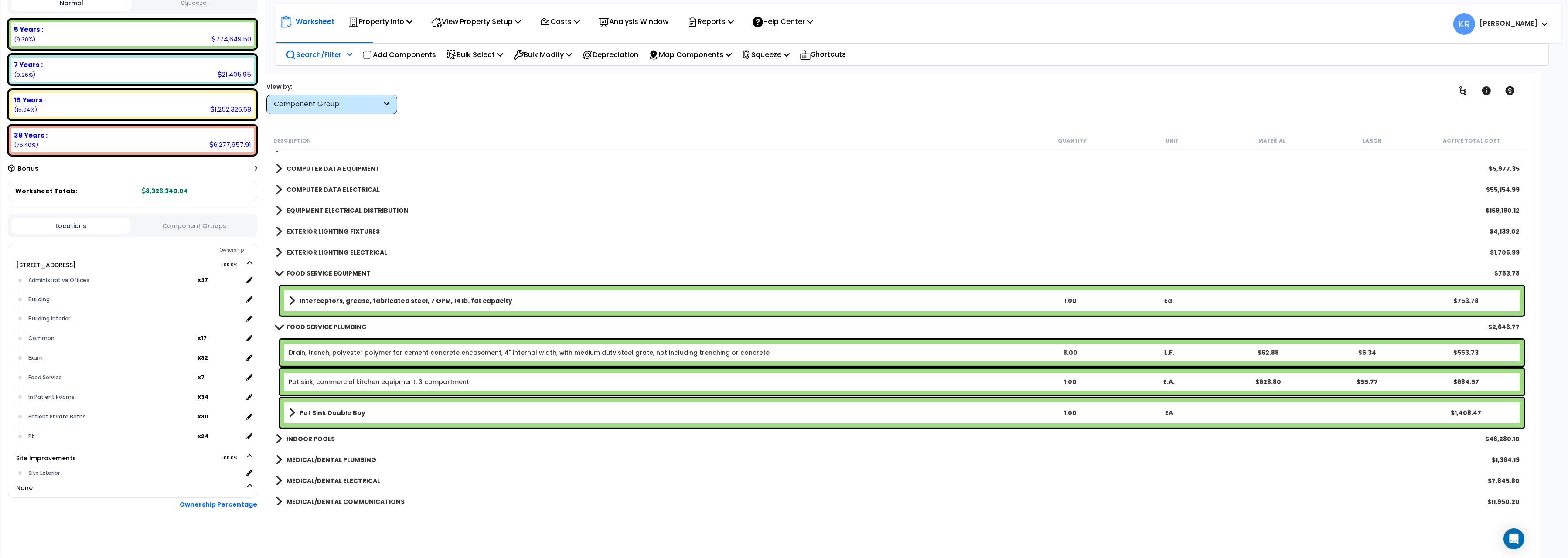
click at [305, 56] on p "Search/Filter" at bounding box center [313, 54] width 56 height 12
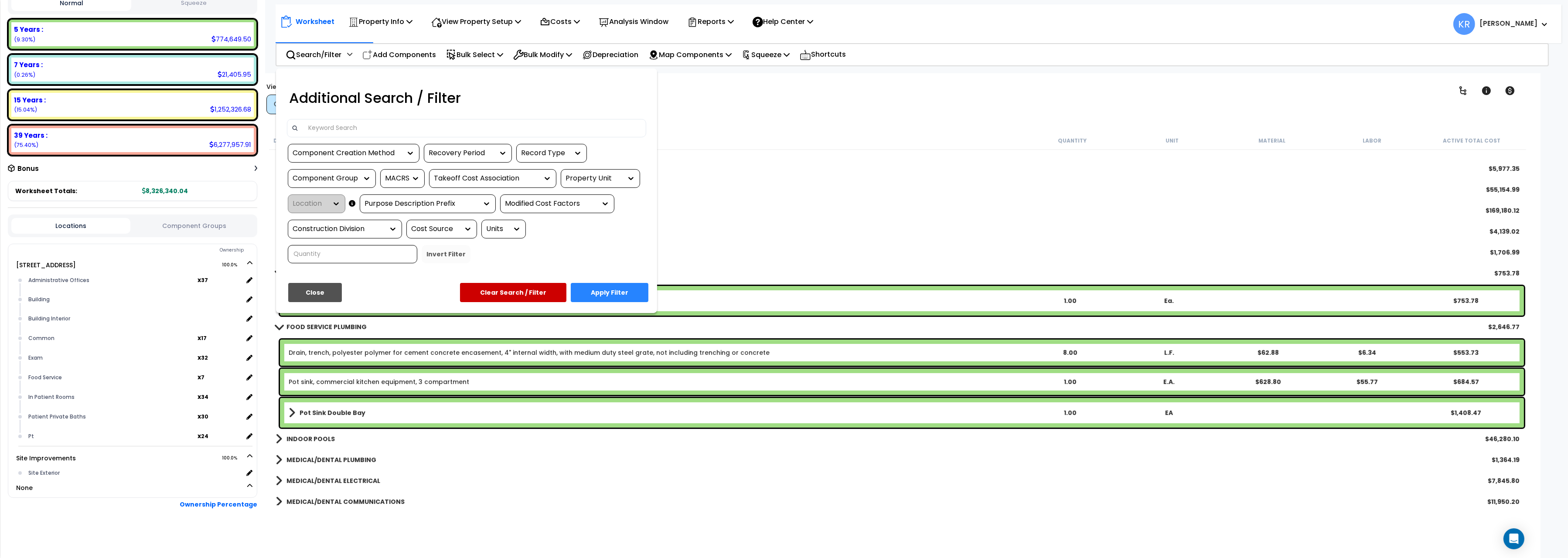
click at [405, 122] on input at bounding box center [472, 128] width 339 height 13
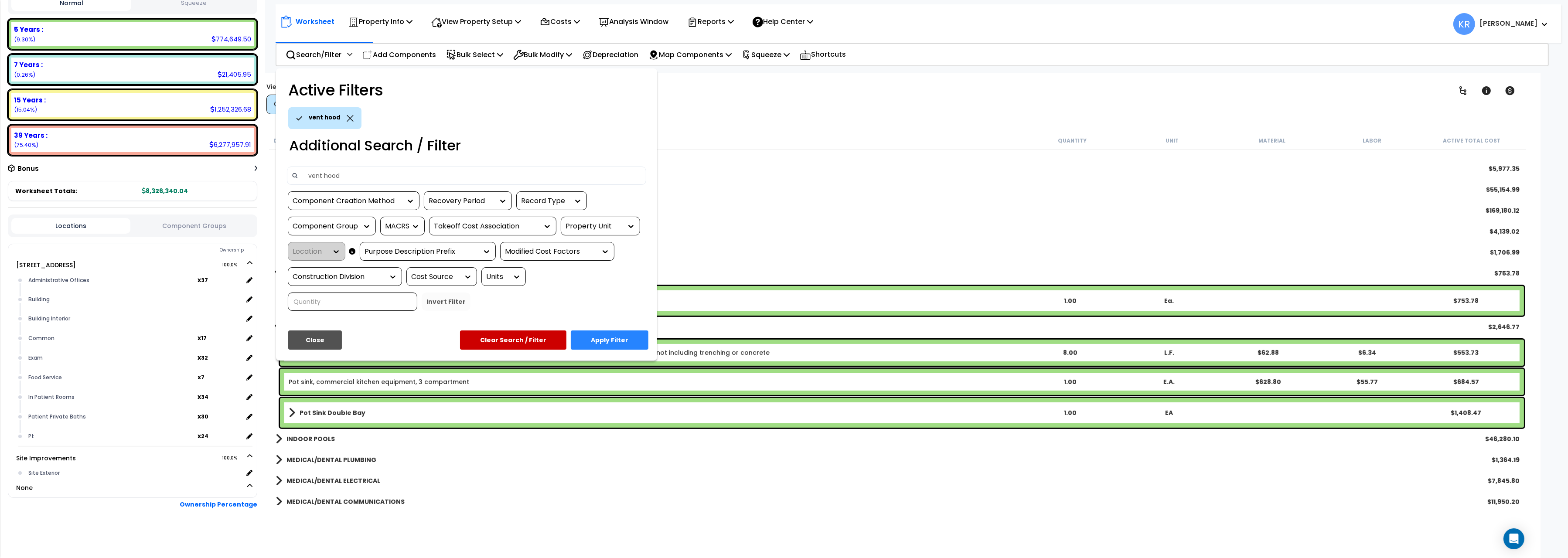
type input "vent hood"
click at [310, 340] on button "Close" at bounding box center [315, 340] width 54 height 19
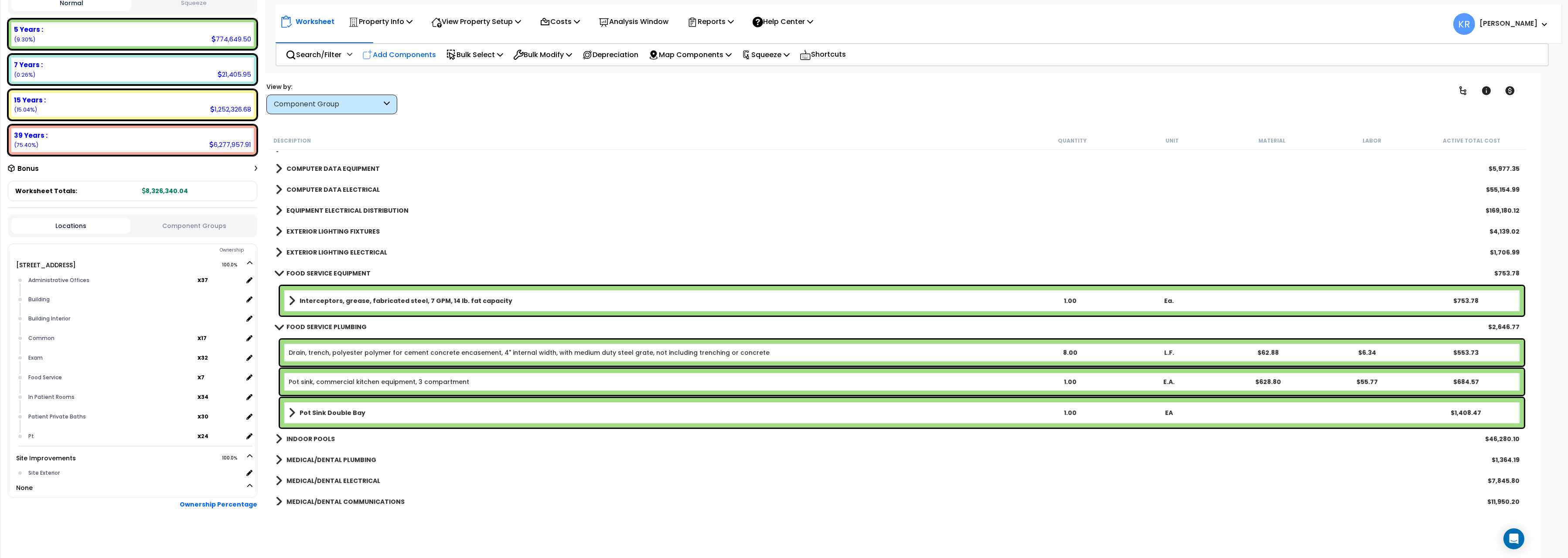
click at [416, 52] on p "Add Components" at bounding box center [399, 54] width 74 height 12
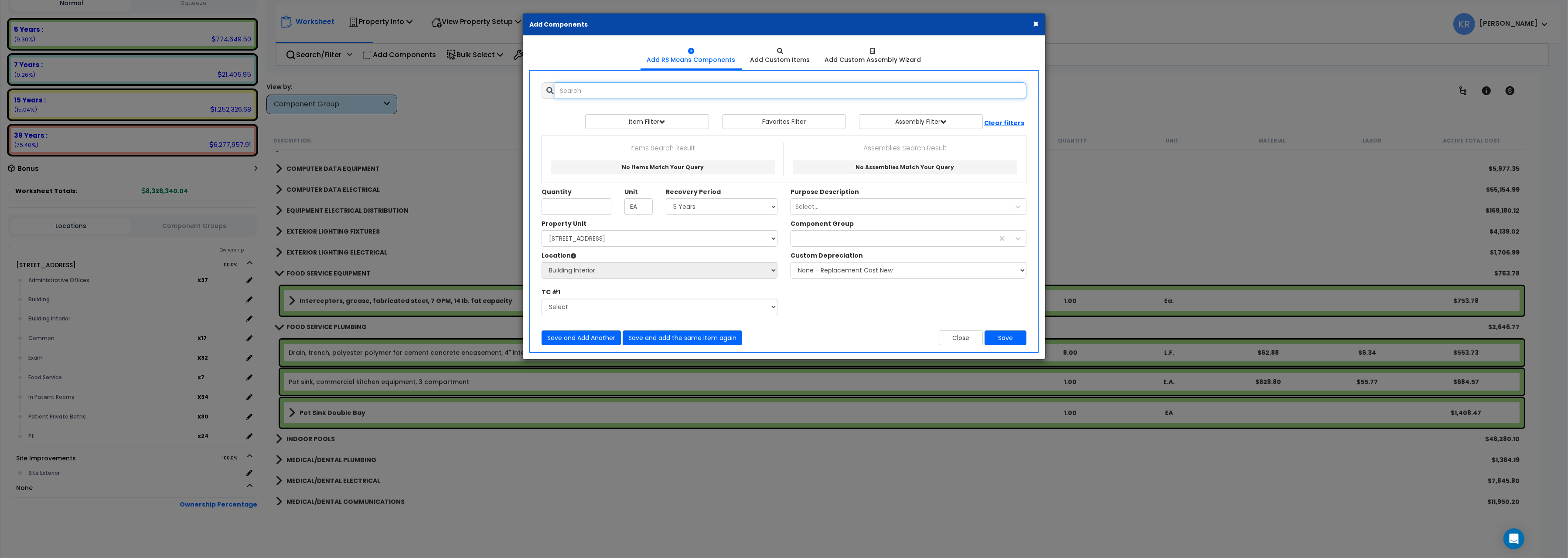
select select
click at [615, 89] on input "text" at bounding box center [790, 90] width 472 height 16
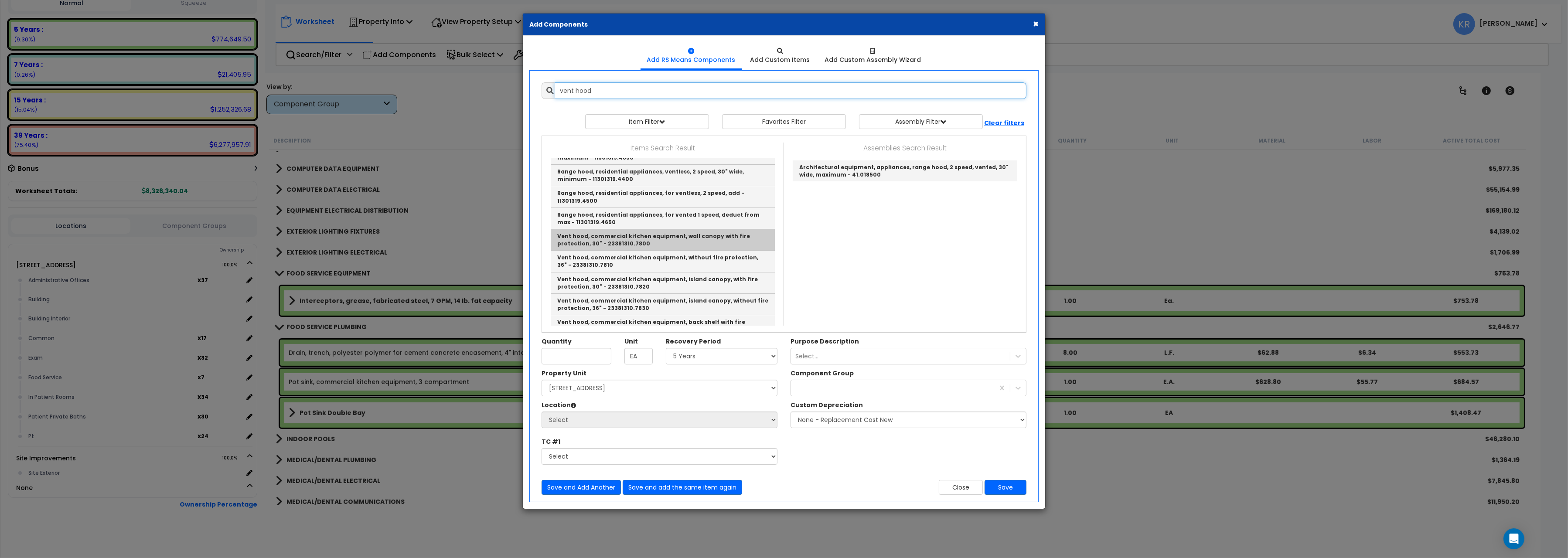
scroll to position [241, 0]
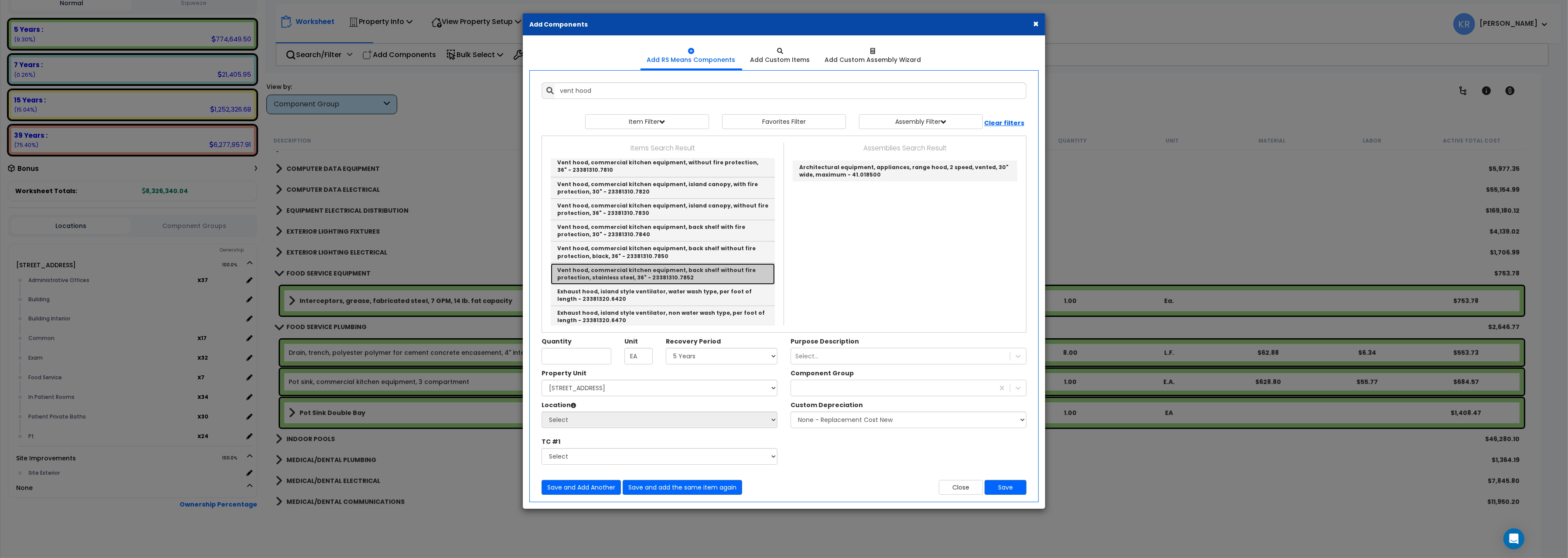
click at [695, 267] on link "Vent hood, commercial kitchen equipment, back shelf without fire protection, st…" at bounding box center [663, 274] width 224 height 21
type input "Vent hood, commercial kitchen equipment, back shelf without fire protection, st…"
checkbox input "false"
type input "Ea."
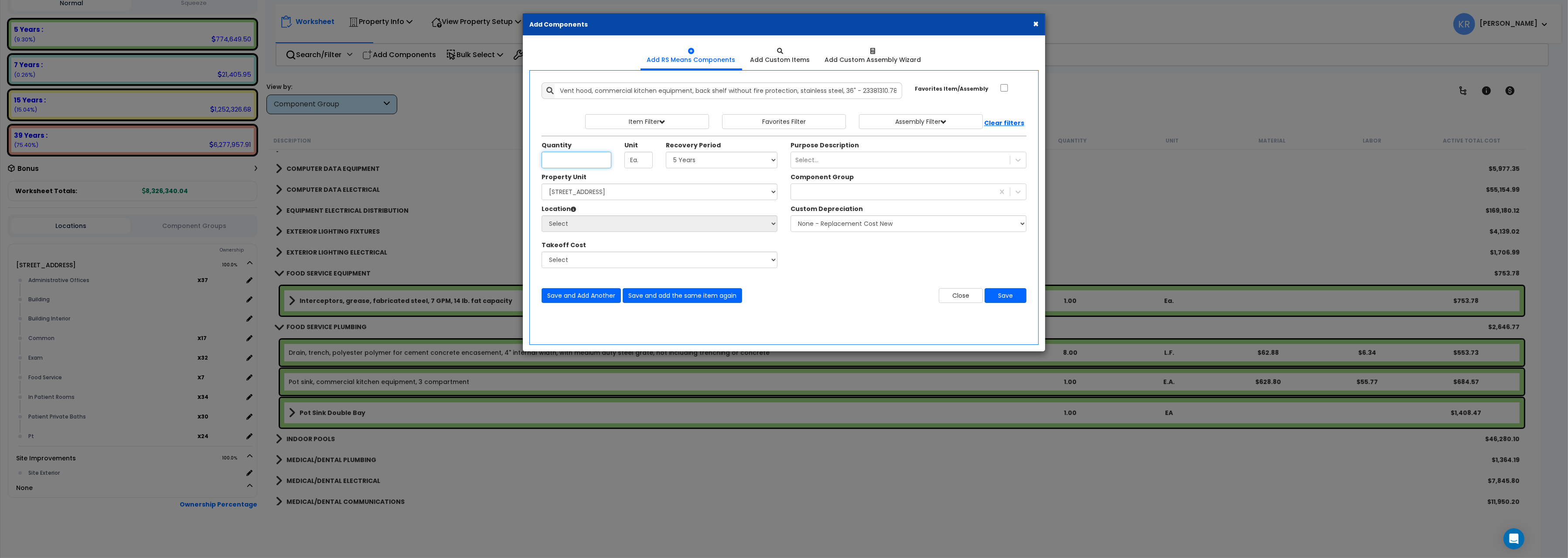
click at [558, 159] on input "Unit Quantity" at bounding box center [576, 159] width 70 height 16
type input "1.33"
click at [666, 152] on select "Select 5 Years 7 Years 15 Years 20 Years 39 Years 27.5 Year" at bounding box center [721, 159] width 111 height 16
select select "5Y"
click option "5 Years" at bounding box center [0, 0] width 0 height 0
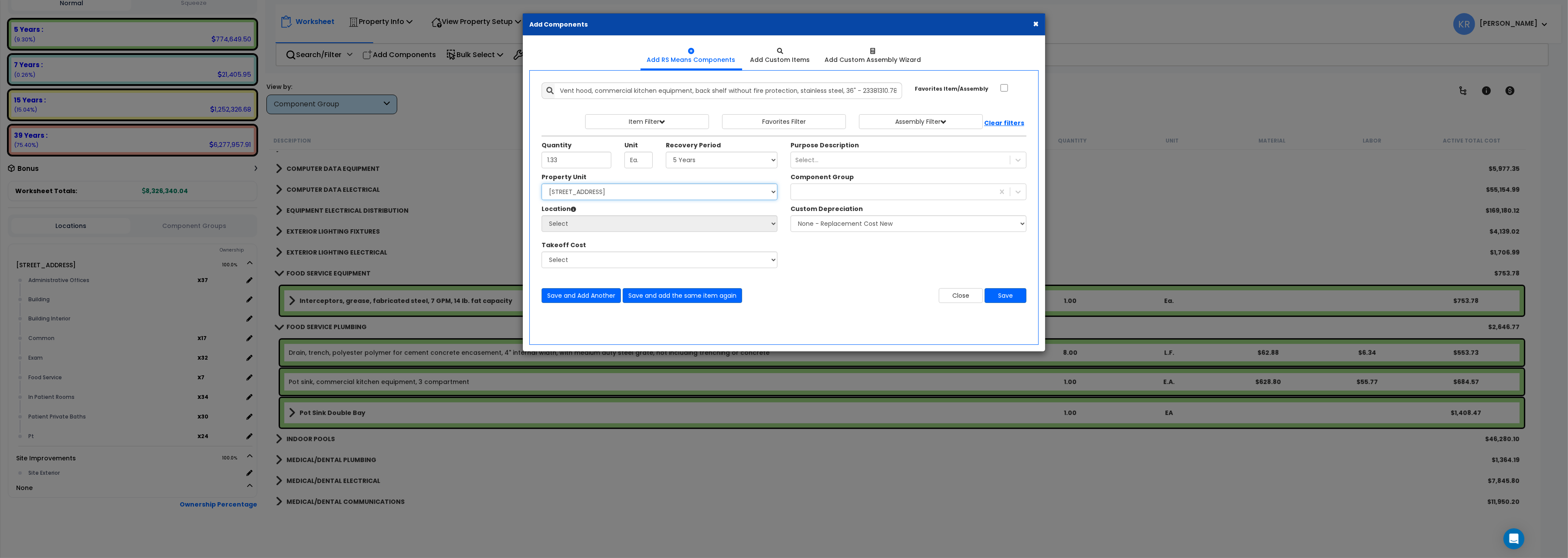
click at [542, 184] on select "Select 204 Energy Pkwy Site Improvements" at bounding box center [660, 192] width 236 height 16
select select "162439"
click option "[STREET_ADDRESS]" at bounding box center [0, 0] width 0 height 0
click at [542, 215] on select "Select Administrative Offices Building Building Interior Common Exam Food Servi…" at bounding box center [660, 223] width 236 height 16
select select "461"
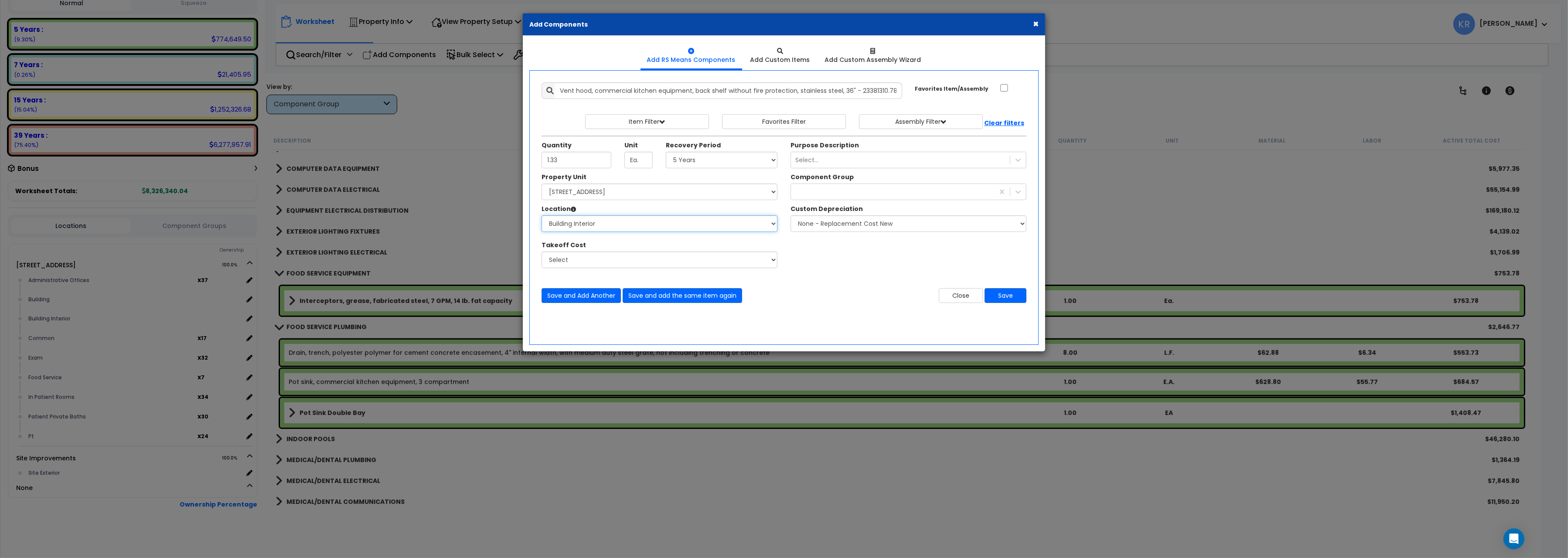
click option "Building Interior" at bounding box center [0, 0] width 0 height 0
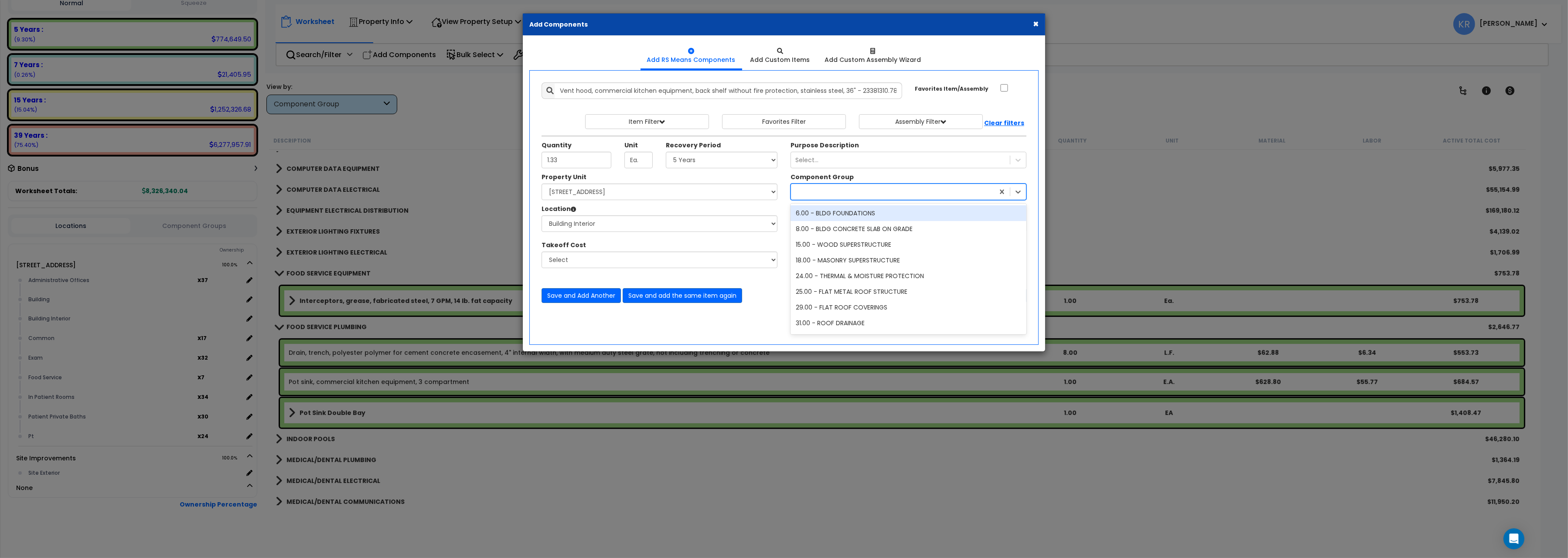
click at [810, 193] on div at bounding box center [892, 192] width 203 height 14
type input "238"
click at [841, 214] on div "238.00 - FOOD SERVICE EQUIPMENT" at bounding box center [909, 213] width 236 height 16
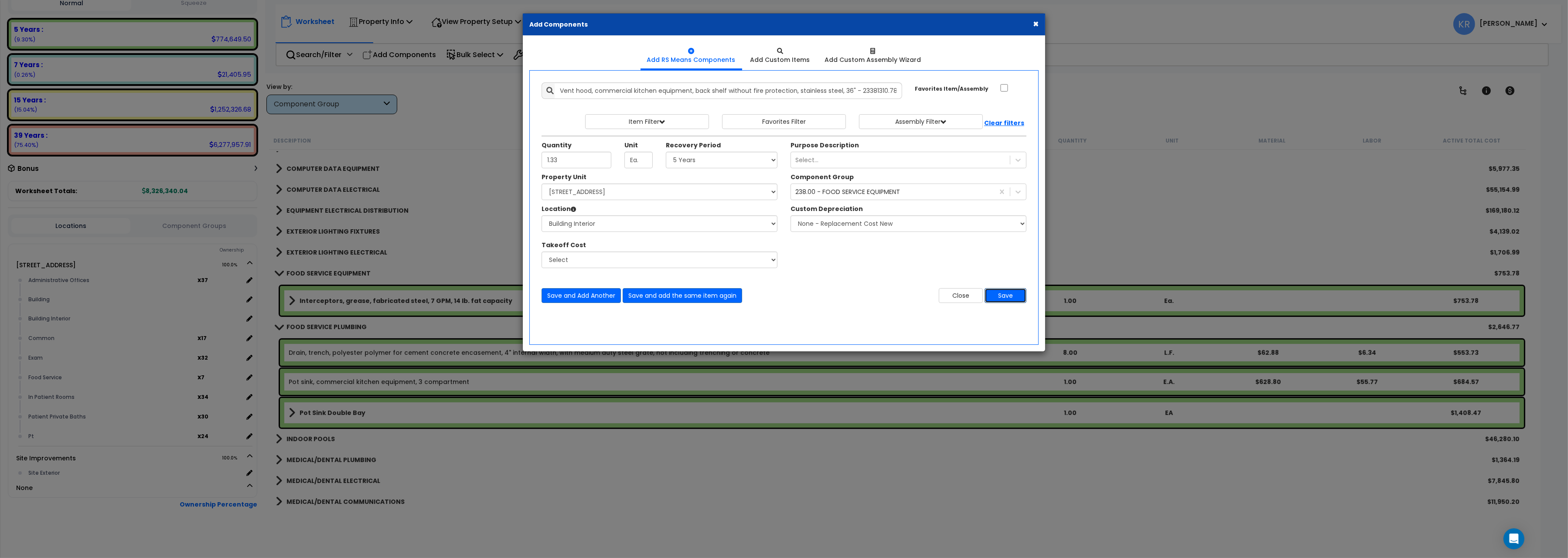
click at [1012, 302] on button "Save" at bounding box center [1006, 296] width 42 height 15
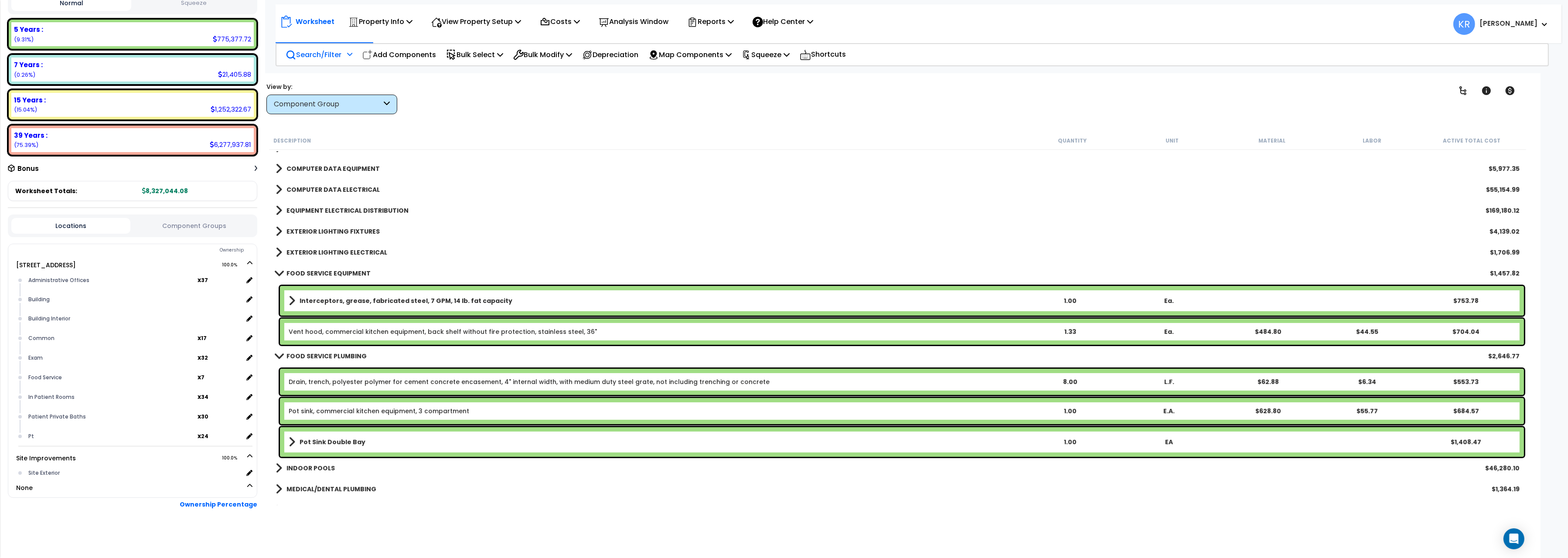
click at [299, 56] on p "Search/Filter" at bounding box center [313, 54] width 56 height 12
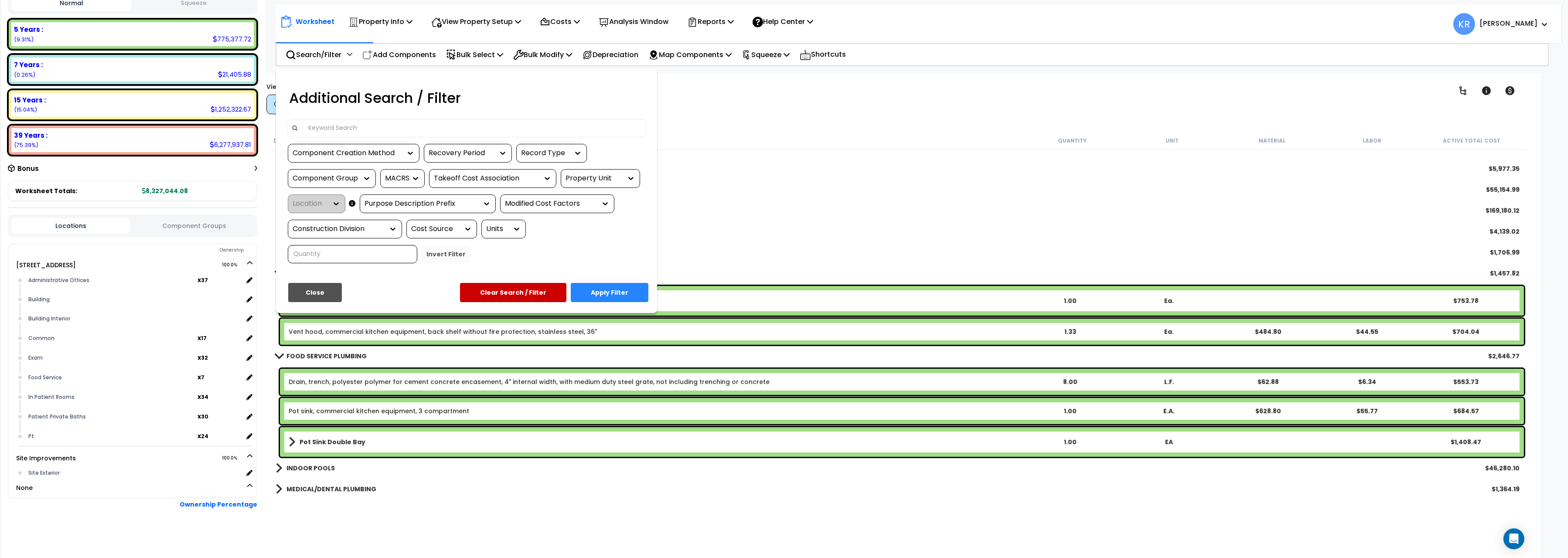
click at [382, 133] on input at bounding box center [472, 128] width 339 height 13
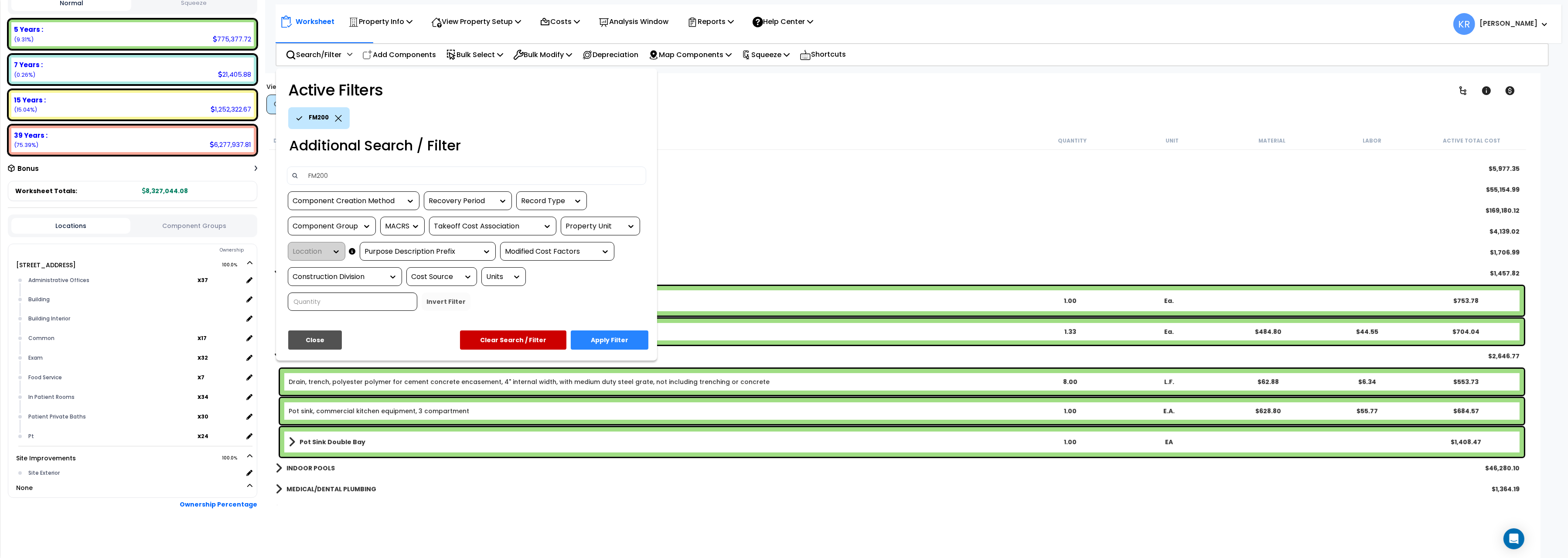
type input "FM200"
click at [313, 336] on button "Close" at bounding box center [315, 340] width 54 height 19
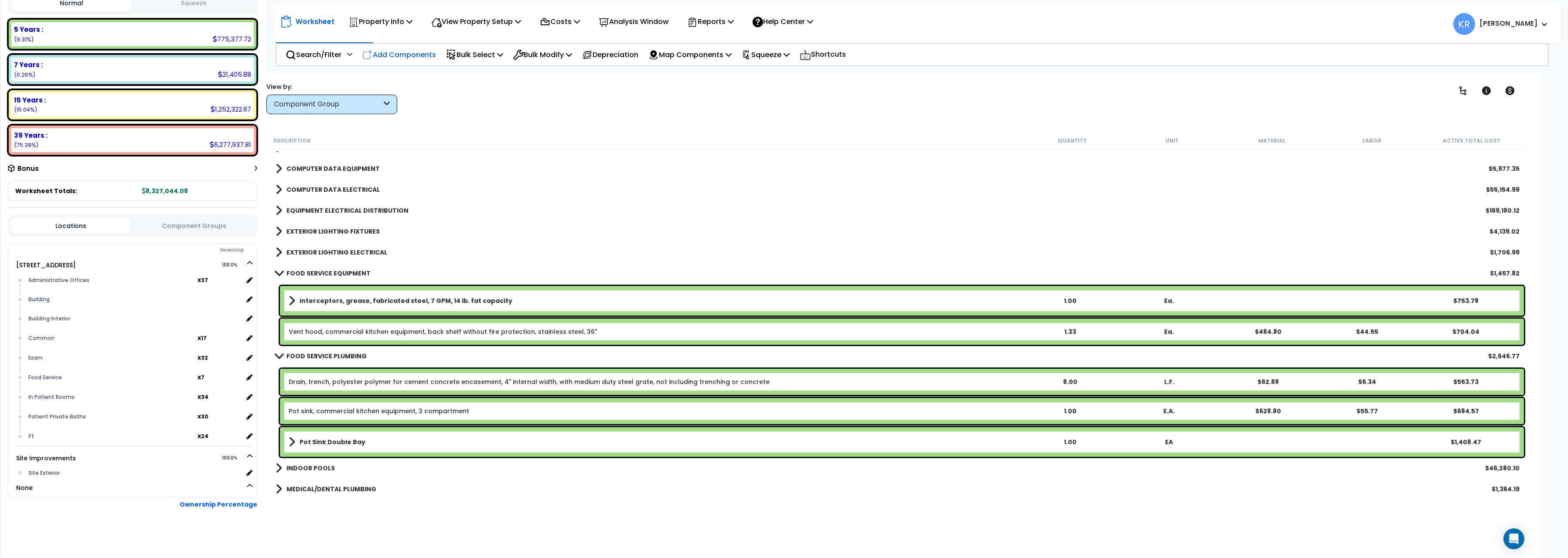
click at [404, 48] on div "Add Components" at bounding box center [399, 55] width 83 height 21
select select
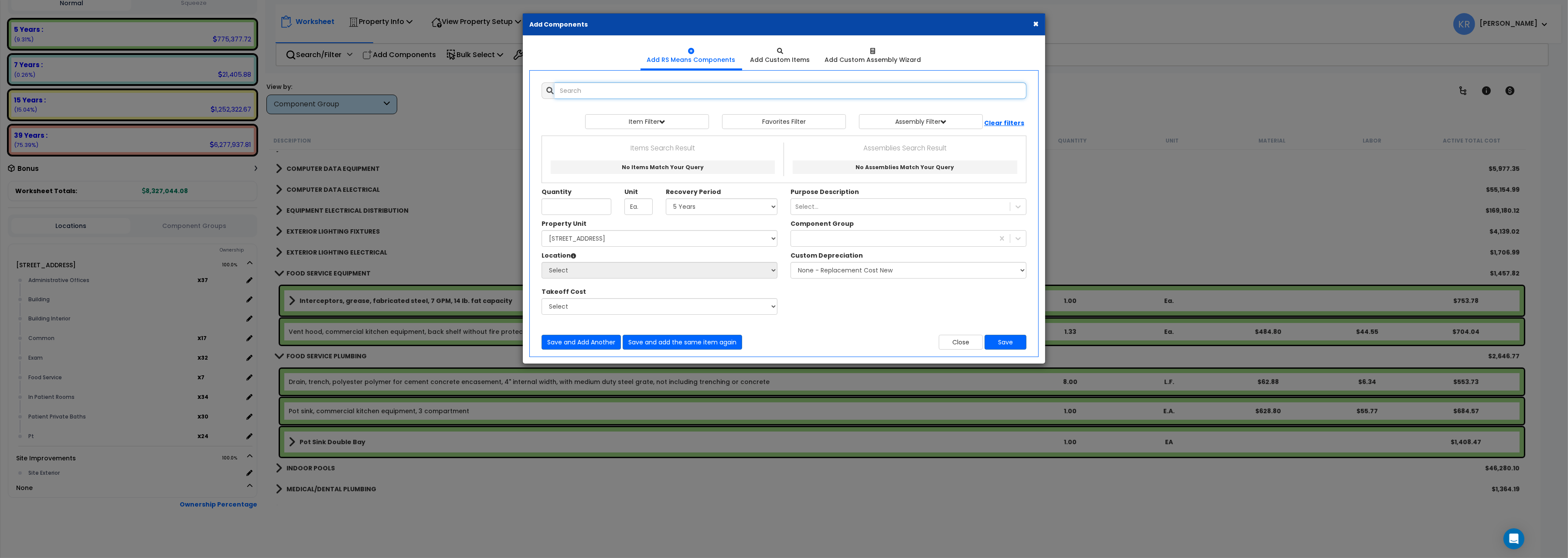
click at [602, 99] on input "text" at bounding box center [790, 90] width 472 height 16
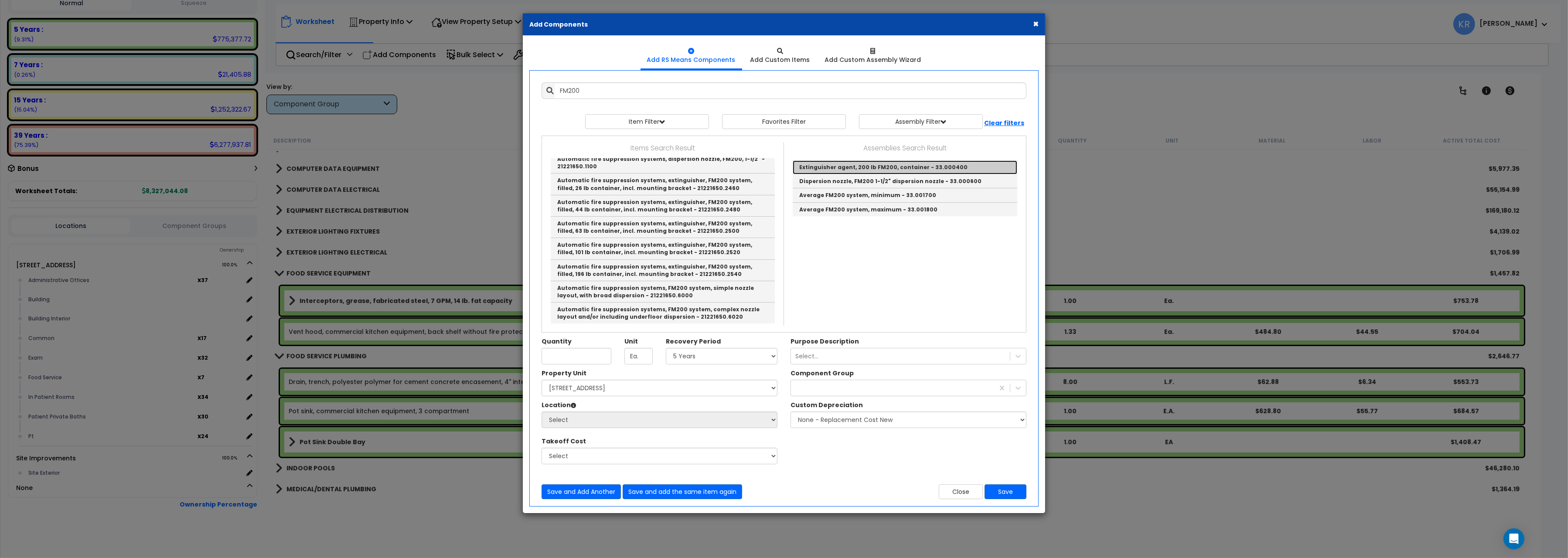
click at [898, 167] on link "Extinguisher agent, 200 lb FM200, container - 33.000400" at bounding box center [905, 167] width 225 height 14
type input "Extinguisher agent, 200 lb FM200, container - 33.000400"
type input "Ea."
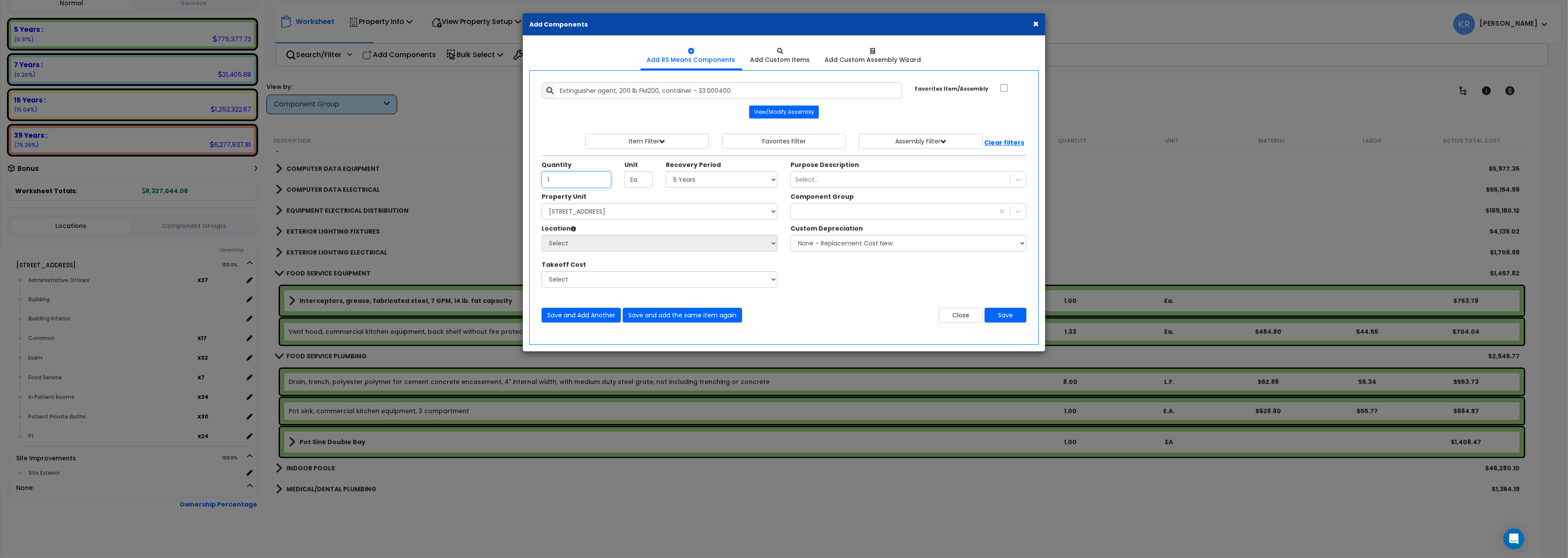
type input "1"
click at [666, 172] on select "Select 5 Years 7 Years 15 Years 20 Years 39 Years 27.5 Year" at bounding box center [721, 180] width 111 height 16
select select "5Y"
click option "5 Years" at bounding box center [0, 0] width 0 height 0
click at [819, 212] on div at bounding box center [892, 211] width 203 height 14
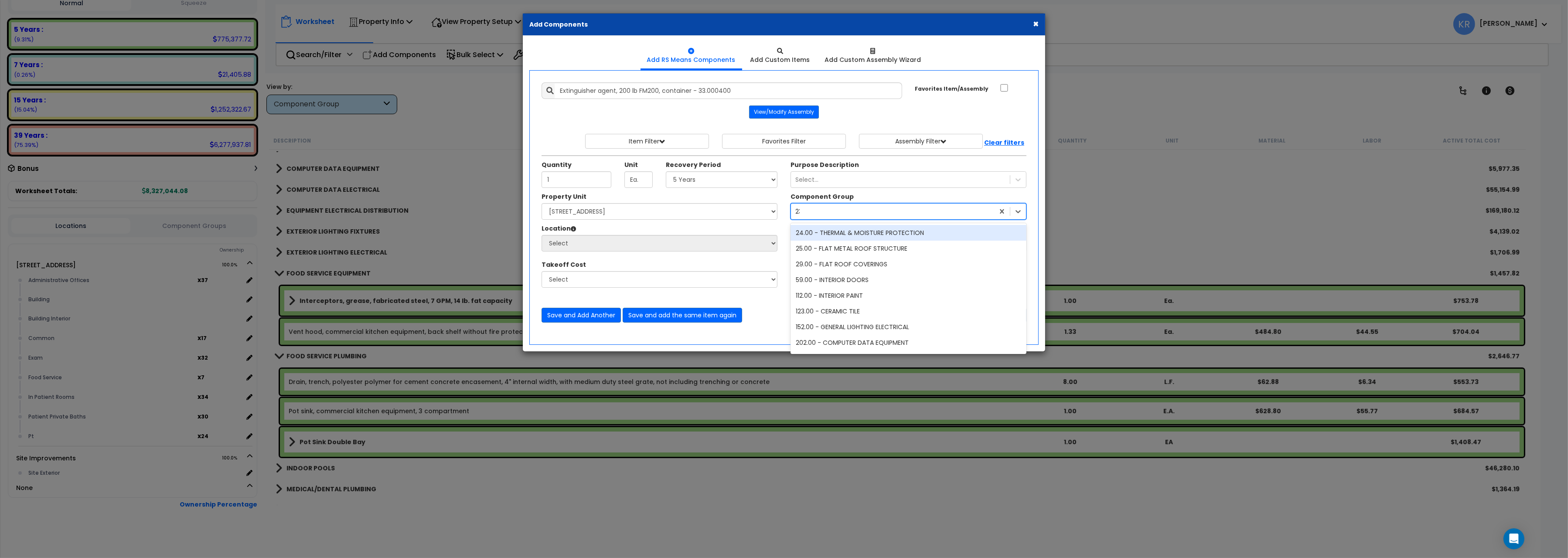
type input "230"
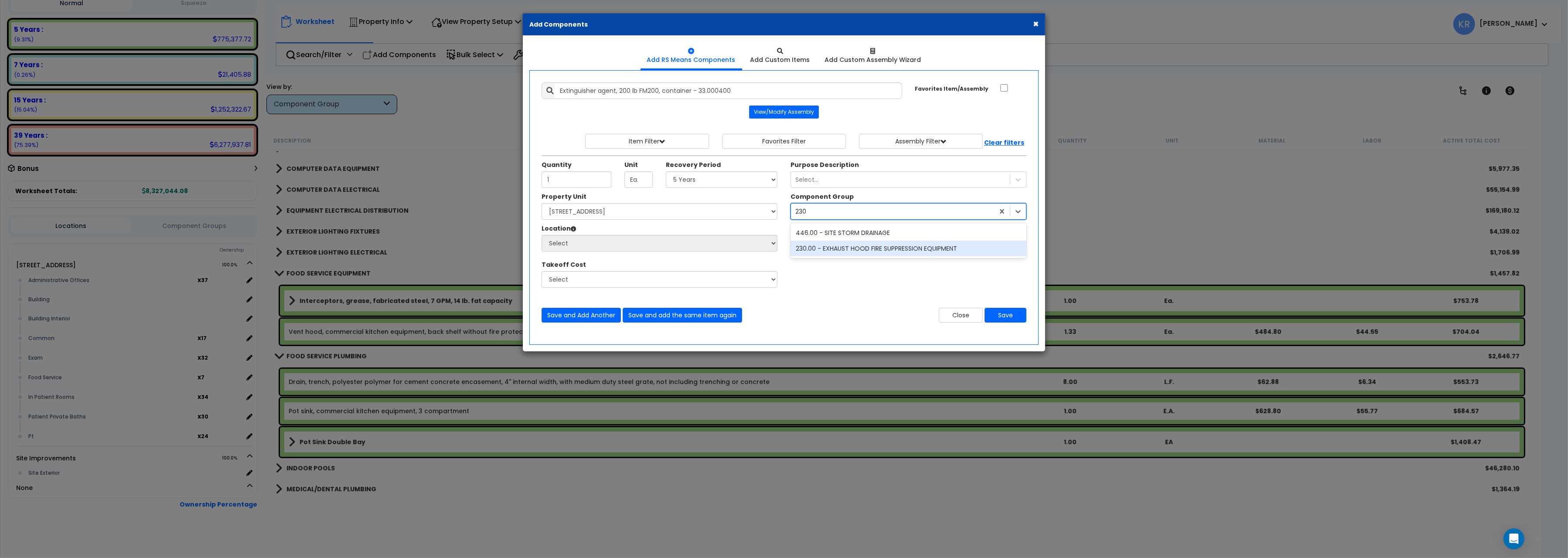
click at [811, 252] on div "230.00 - EXHAUST HOOD FIRE SUPPRESSION EQUIPMENT" at bounding box center [909, 248] width 236 height 16
click at [542, 203] on select "Select 204 Energy Pkwy Site Improvements" at bounding box center [660, 211] width 236 height 16
click option "Select" at bounding box center [0, 0] width 0 height 0
click at [542, 203] on select "Select 204 Energy Pkwy Site Improvements" at bounding box center [660, 211] width 236 height 16
select select "162439"
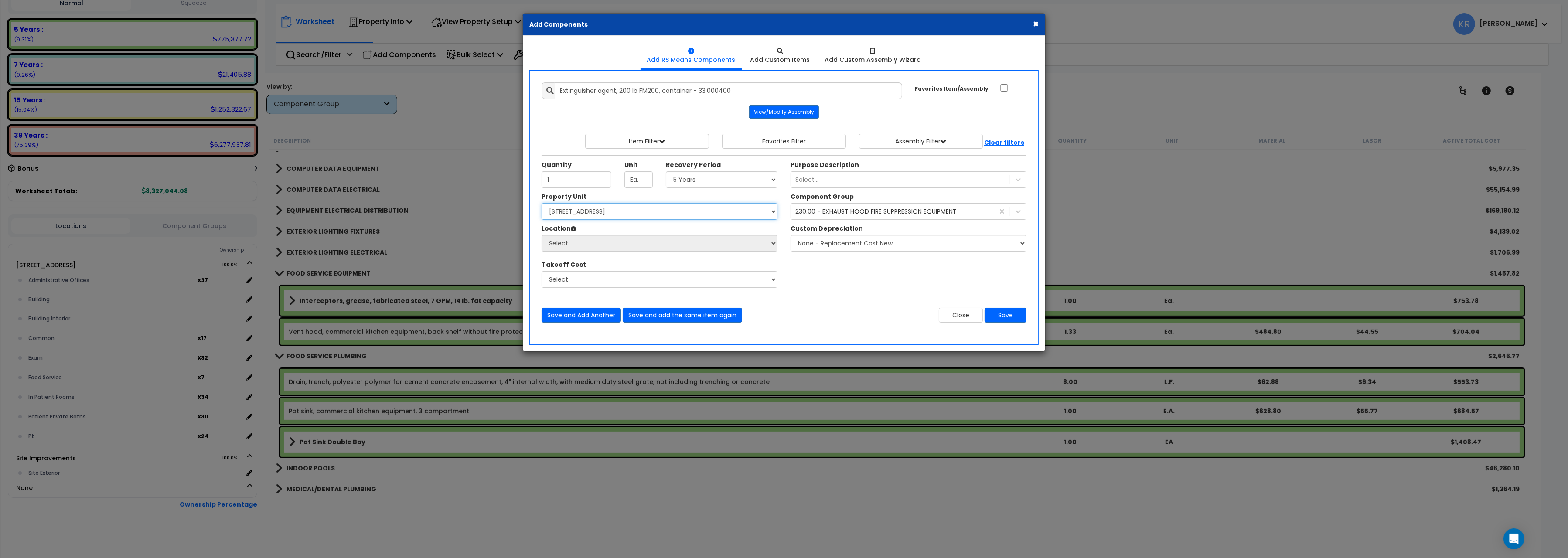
click option "[STREET_ADDRESS]" at bounding box center [0, 0] width 0 height 0
click at [542, 235] on select "Select Administrative Offices Building Building Interior Common Exam Food Servi…" at bounding box center [660, 243] width 236 height 16
select select "461"
click option "Building Interior" at bounding box center [0, 0] width 0 height 0
click at [1009, 319] on button "Save" at bounding box center [1006, 315] width 42 height 15
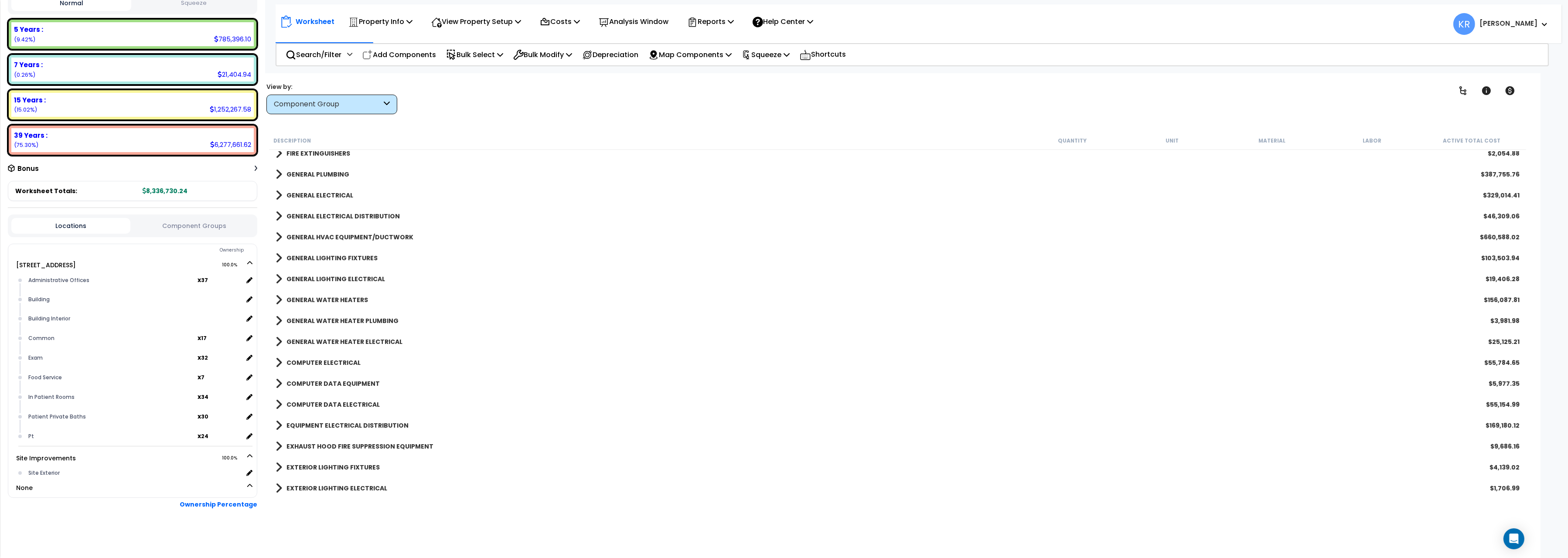
scroll to position [487, 0]
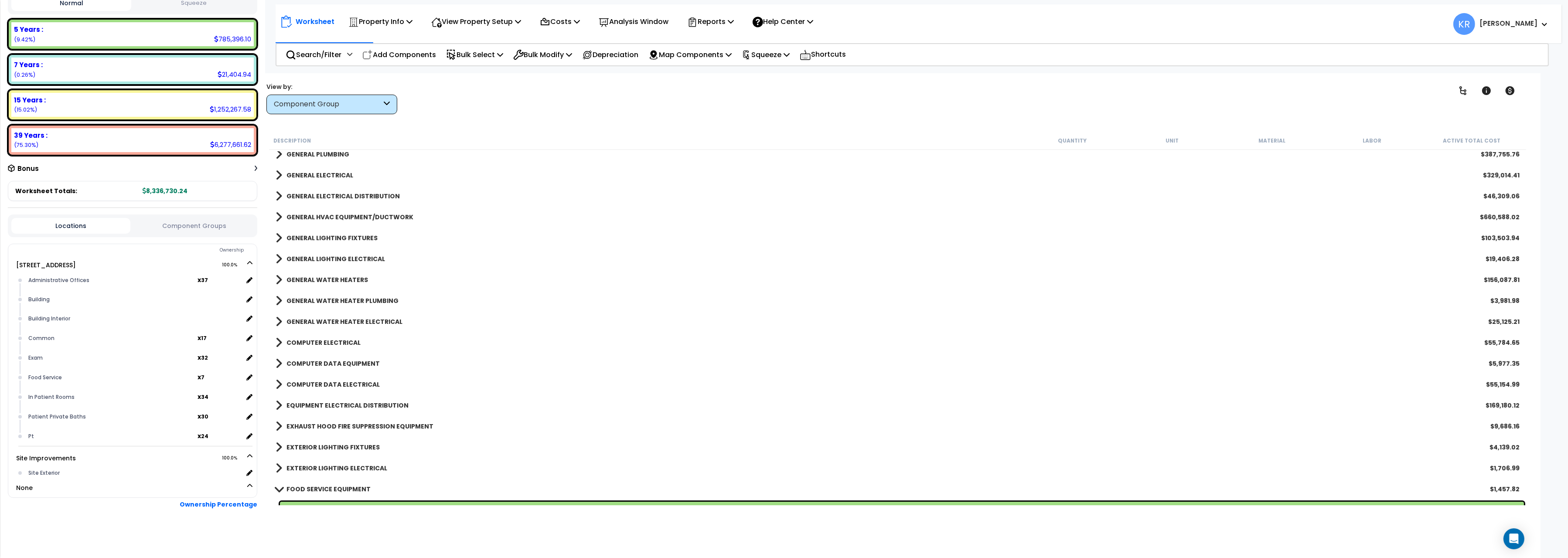
click at [299, 427] on b "EXHAUST HOOD FIRE SUPPRESSION EQUIPMENT" at bounding box center [360, 426] width 147 height 9
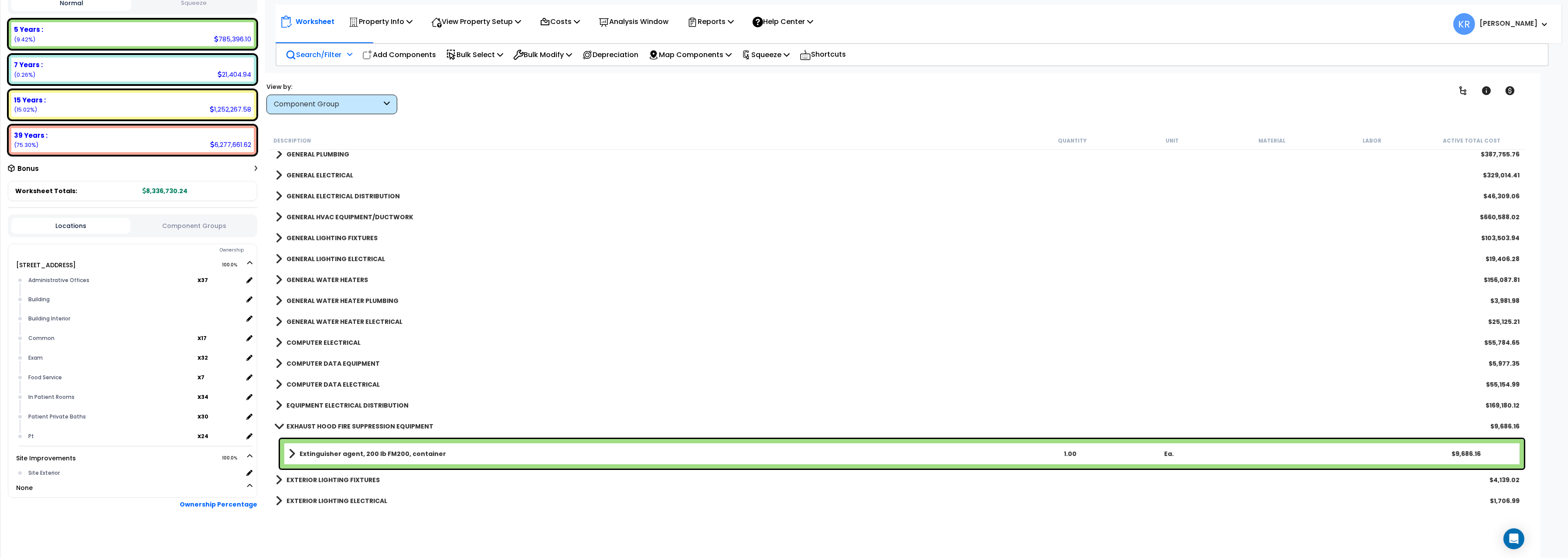
click at [306, 57] on p "Search/Filter" at bounding box center [313, 54] width 56 height 12
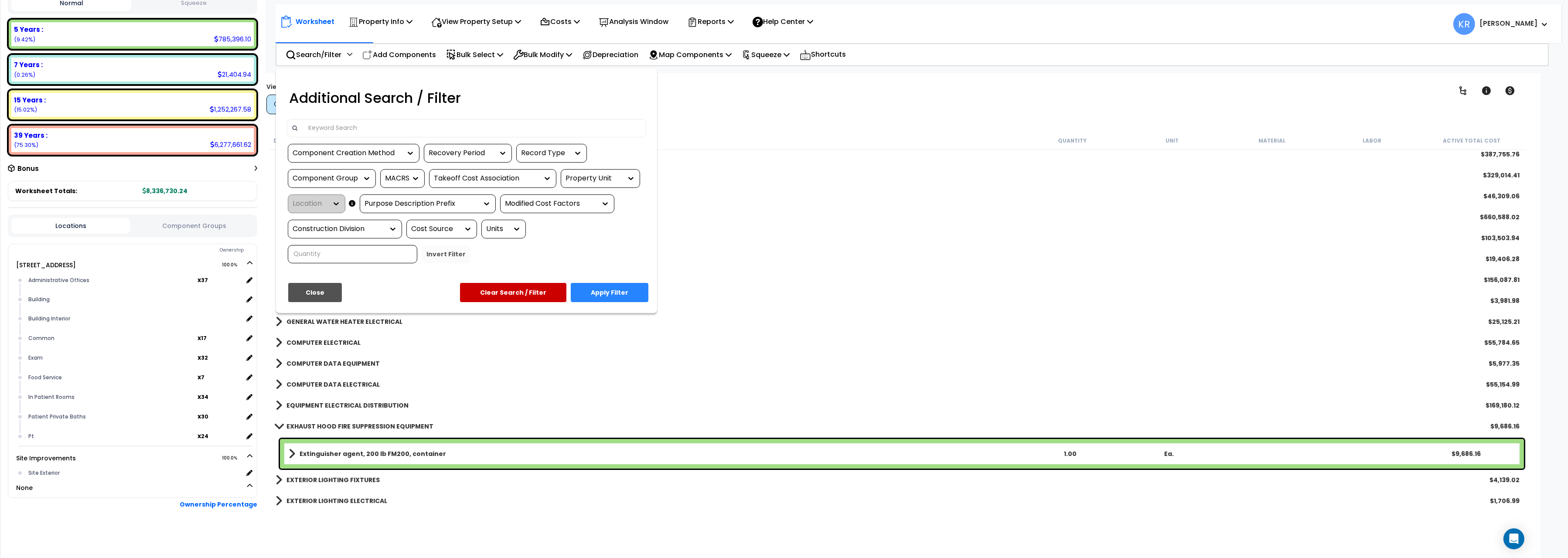
click at [327, 131] on input at bounding box center [472, 128] width 339 height 13
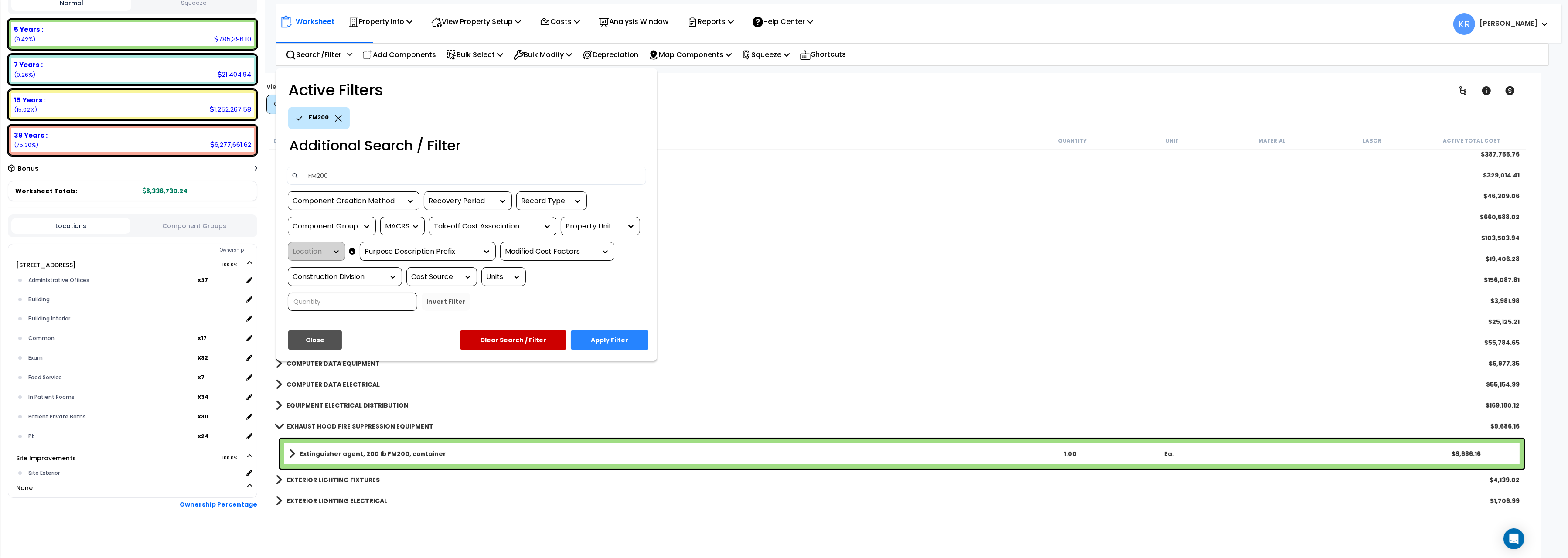
type input "FM200"
drag, startPoint x: 322, startPoint y: 345, endPoint x: 376, endPoint y: 175, distance: 178.4
click at [321, 344] on button "Close" at bounding box center [315, 340] width 54 height 19
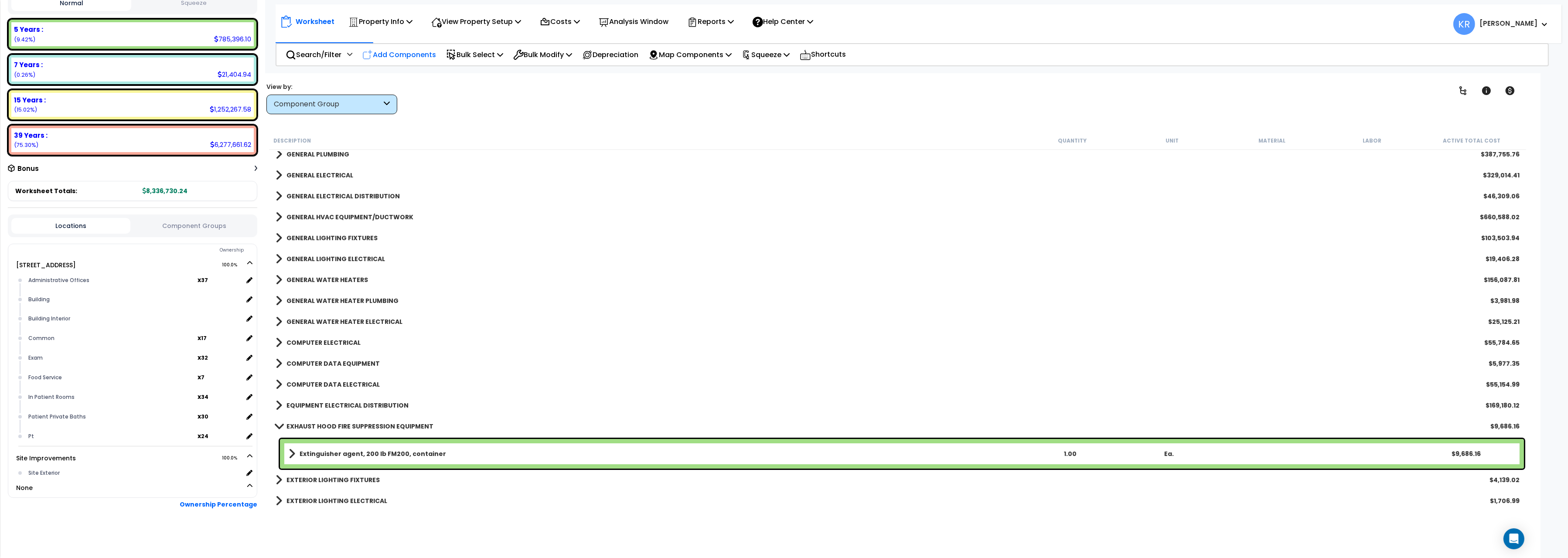
click at [383, 51] on p "Add Components" at bounding box center [399, 54] width 74 height 12
select select
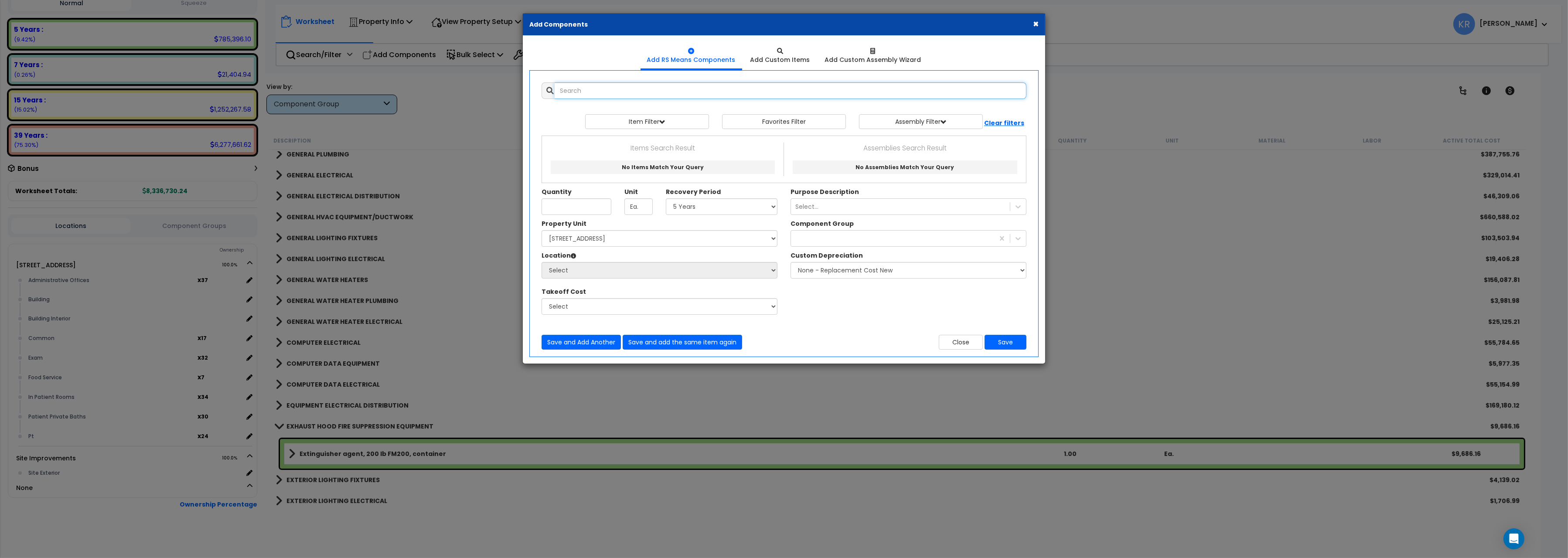
click at [573, 91] on input "text" at bounding box center [790, 90] width 472 height 16
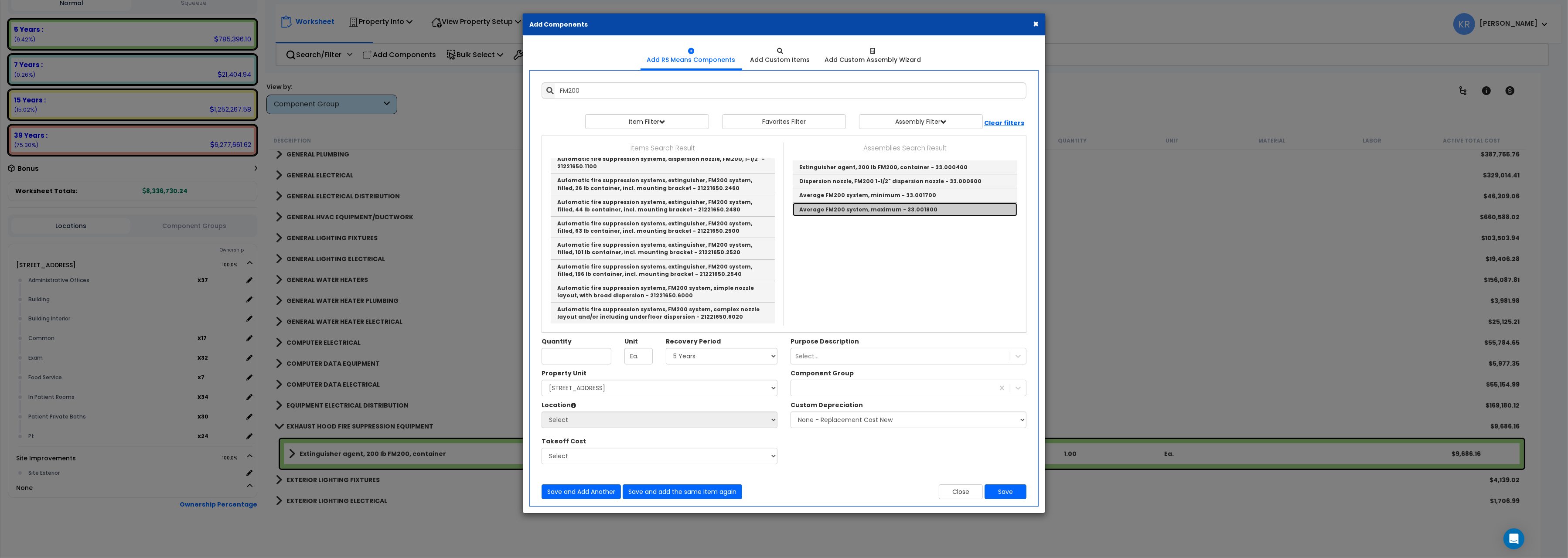
click at [906, 204] on link "Average FM200 system, maximum - 33.001800" at bounding box center [905, 209] width 225 height 13
type input "Average FM200 system, maximum - 33.001800"
type input "C.F."
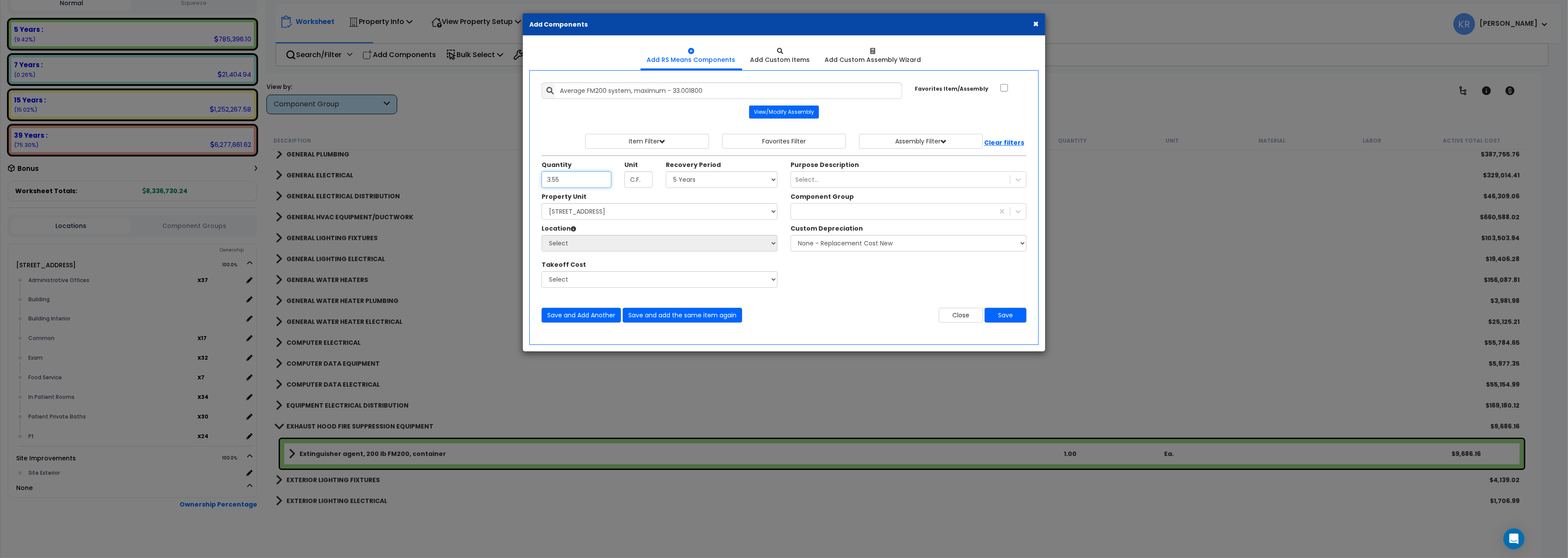
drag, startPoint x: 584, startPoint y: 181, endPoint x: 431, endPoint y: 166, distance: 153.7
click at [542, 172] on input "3.55" at bounding box center [576, 180] width 70 height 16
type input "10.66"
click at [542, 203] on select "Select 204 Energy Pkwy Site Improvements" at bounding box center [660, 211] width 236 height 16
select select "162439"
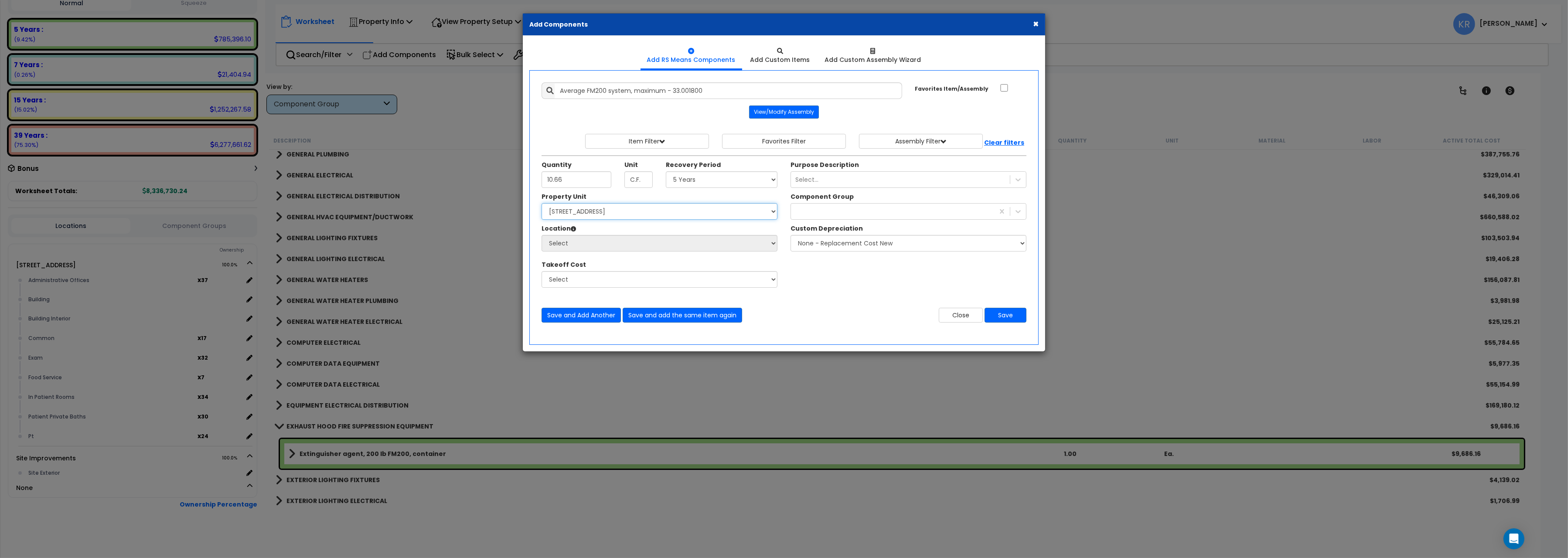
click option "[STREET_ADDRESS]" at bounding box center [0, 0] width 0 height 0
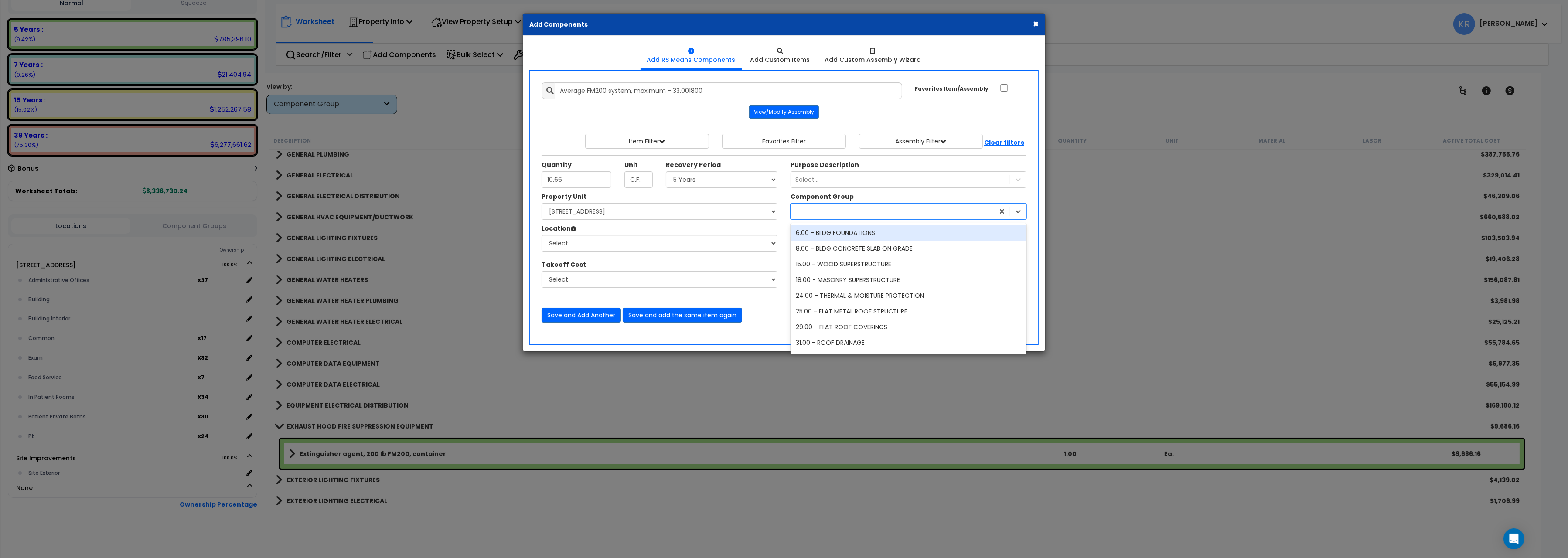
click at [802, 216] on div at bounding box center [892, 211] width 203 height 14
type input "230"
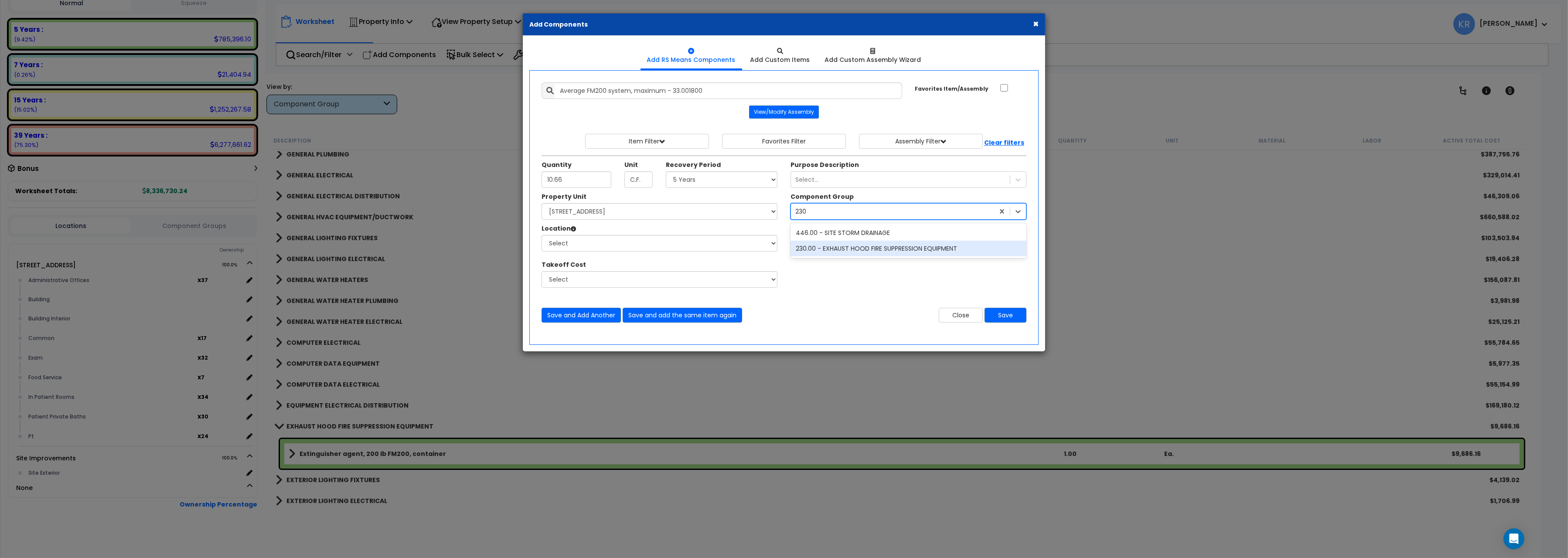
click at [816, 254] on div "230.00 - EXHAUST HOOD FIRE SUPPRESSION EQUIPMENT" at bounding box center [909, 248] width 236 height 16
click at [542, 235] on select "Select Administrative Offices Building Building Interior Common Exam Food Servi…" at bounding box center [660, 243] width 236 height 16
select select "461"
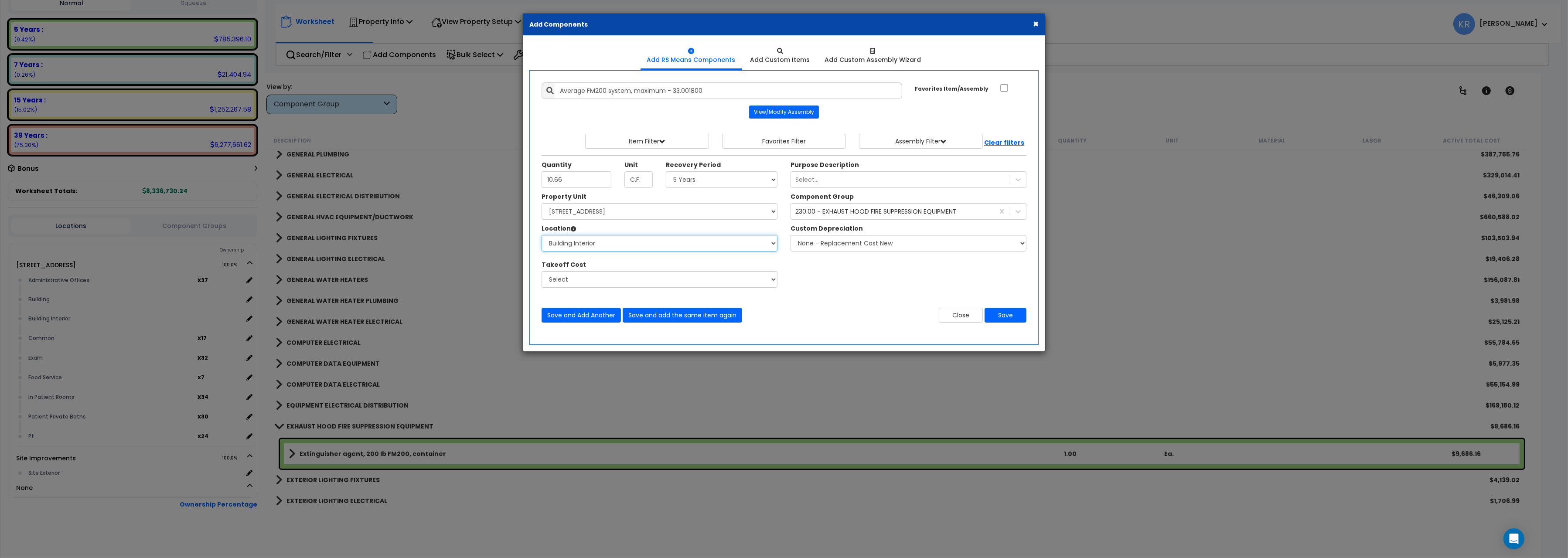
click option "Building Interior" at bounding box center [0, 0] width 0 height 0
click at [997, 317] on button "Save" at bounding box center [1006, 315] width 42 height 15
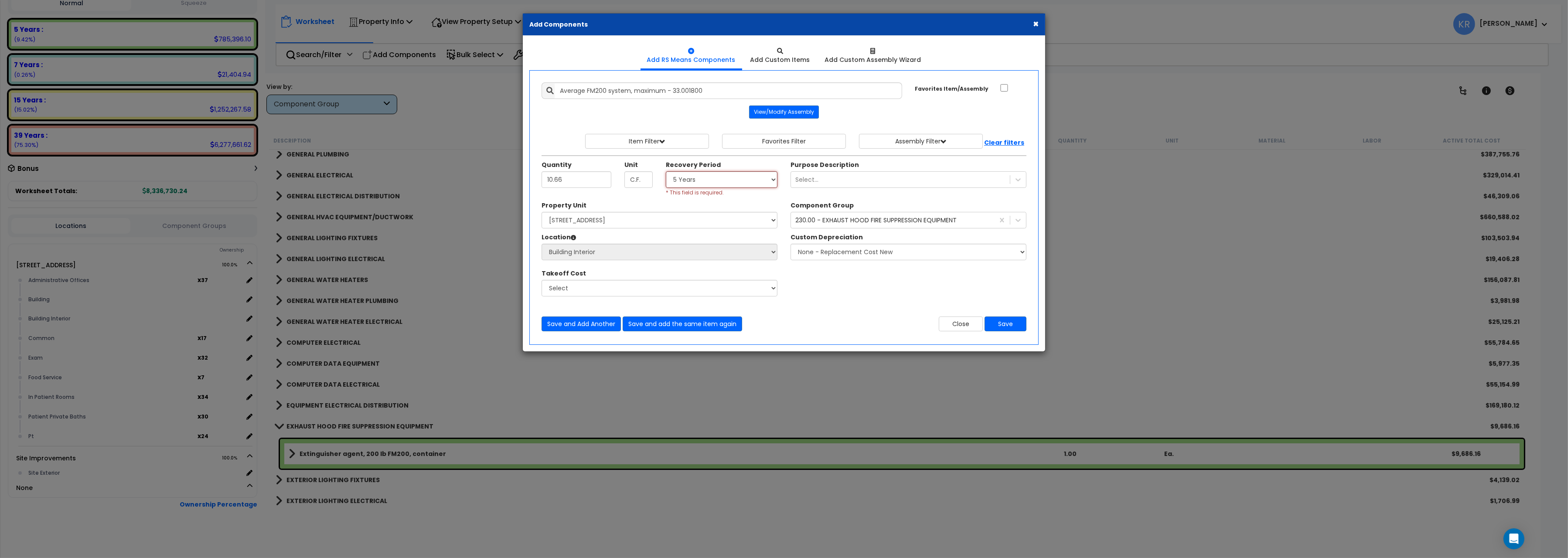
click at [666, 172] on select "Select 5 Years 7 Years 15 Years 20 Years 39 Years 27.5 Year" at bounding box center [721, 180] width 111 height 16
select select "5Y"
click option "5 Years" at bounding box center [0, 0] width 0 height 0
click at [991, 324] on button "Save" at bounding box center [1006, 324] width 42 height 15
click at [956, 328] on button "Close" at bounding box center [961, 324] width 44 height 15
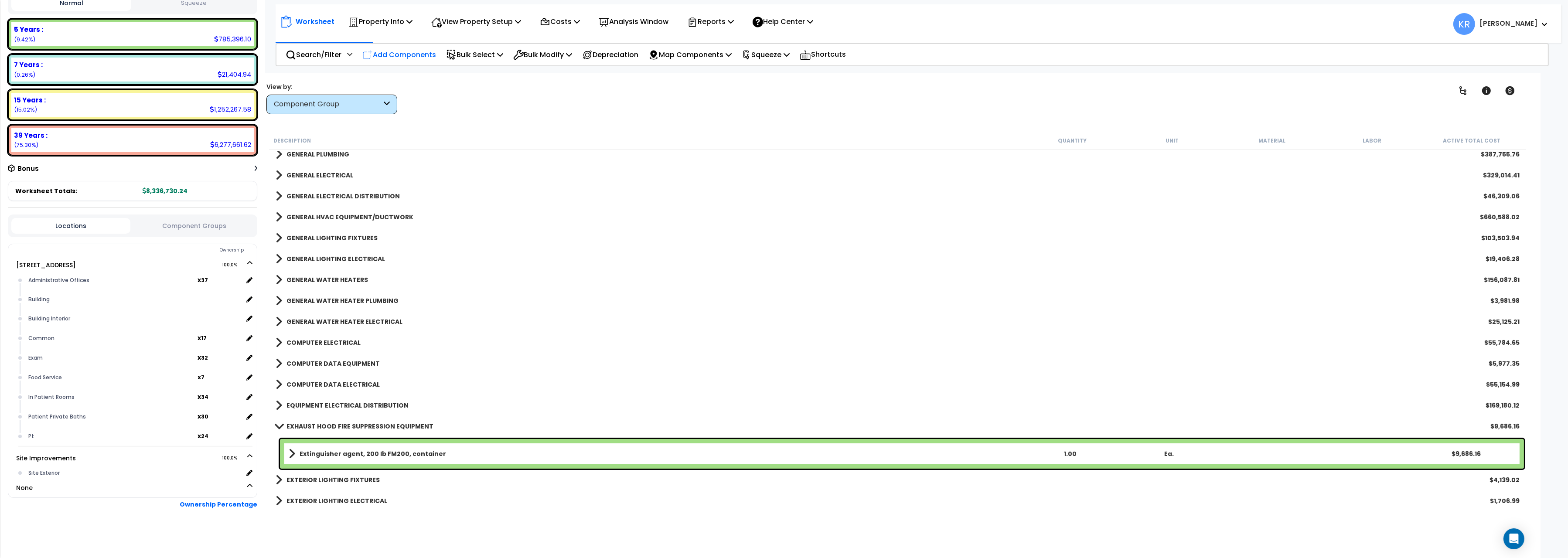
click at [401, 49] on p "Add Components" at bounding box center [399, 54] width 74 height 12
select select
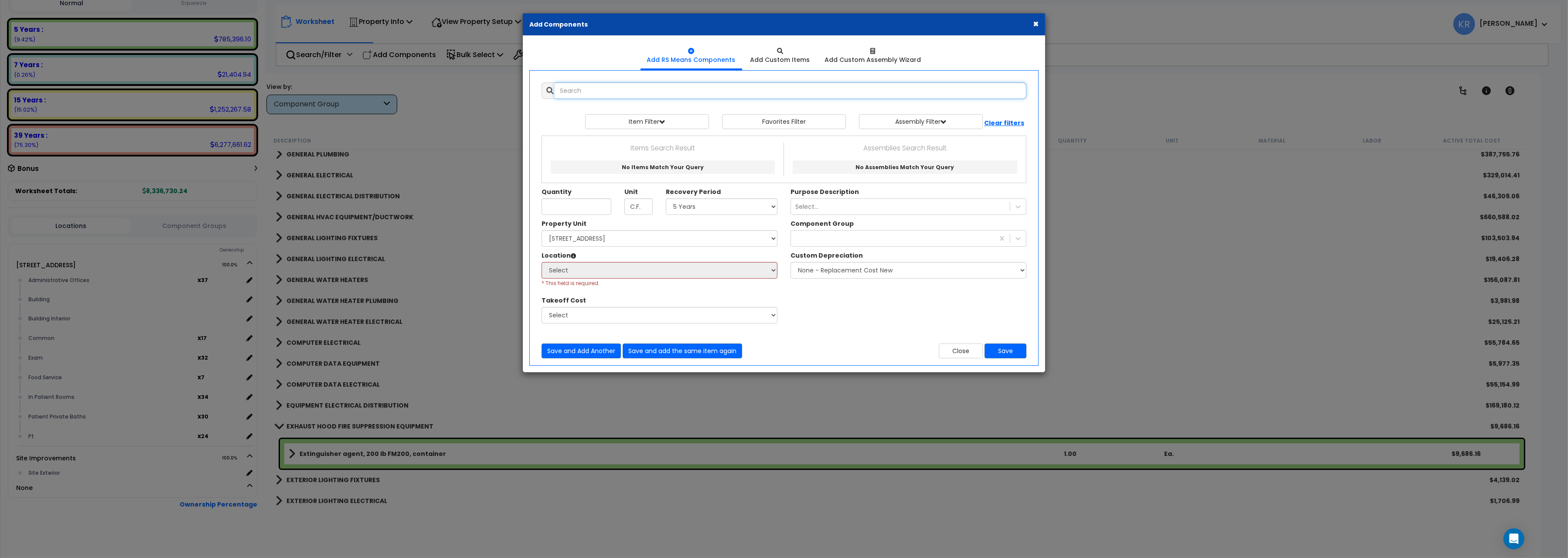
click at [598, 95] on input "text" at bounding box center [790, 90] width 472 height 16
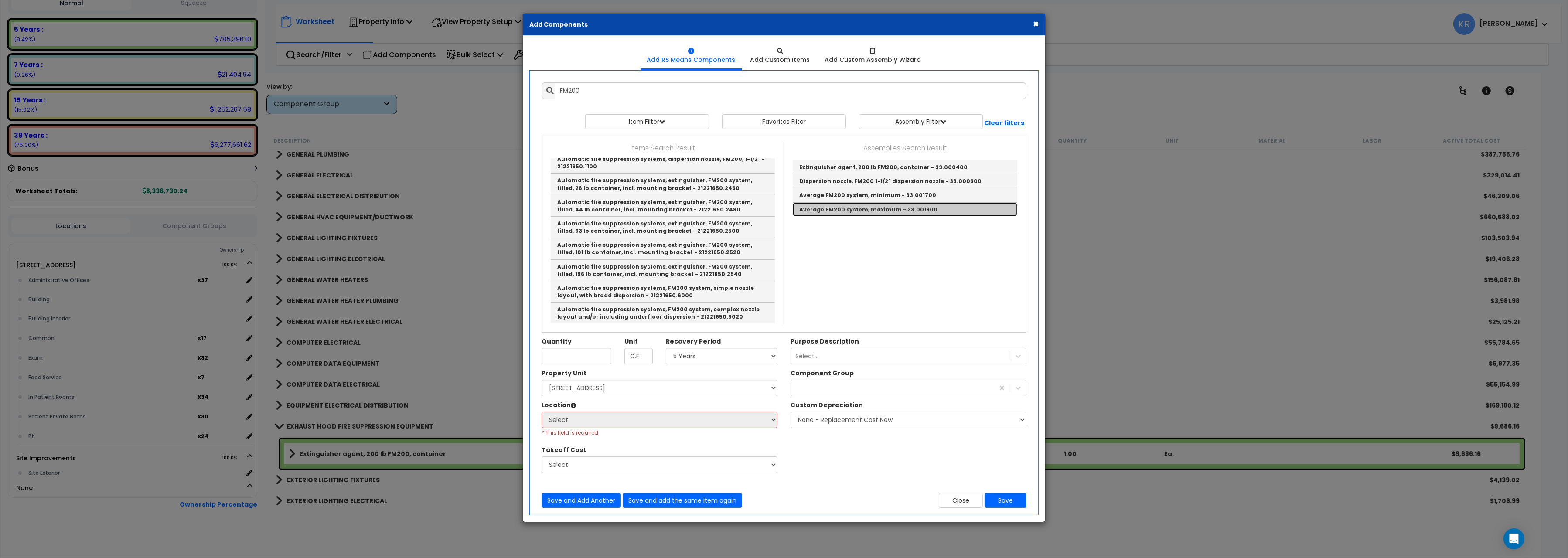
click at [861, 209] on link "Average FM200 system, maximum - 33.001800" at bounding box center [905, 209] width 225 height 13
type input "Average FM200 system, maximum - 33.001800"
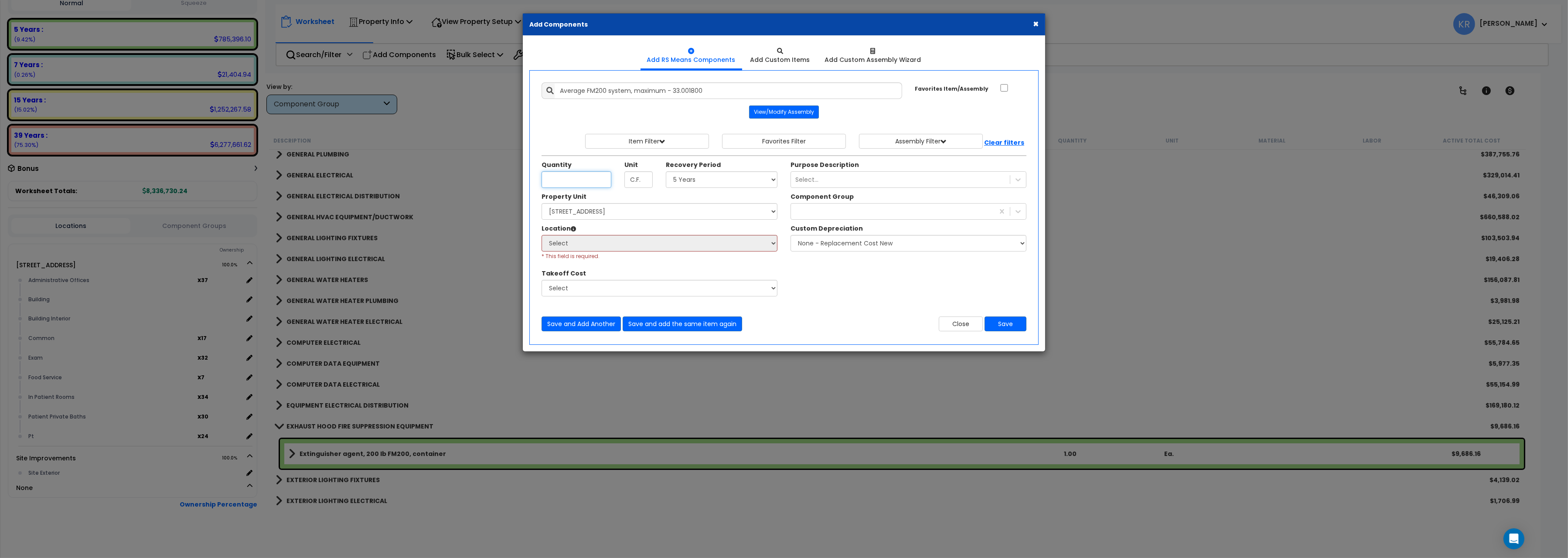
click at [564, 178] on input "Unit Quantity" at bounding box center [576, 180] width 70 height 16
type input "10.66"
click at [666, 172] on select "Select 5 Years 7 Years 15 Years 20 Years 39 Years 27.5 Year" at bounding box center [721, 180] width 111 height 16
select select "5Y"
click option "5 Years" at bounding box center [0, 0] width 0 height 0
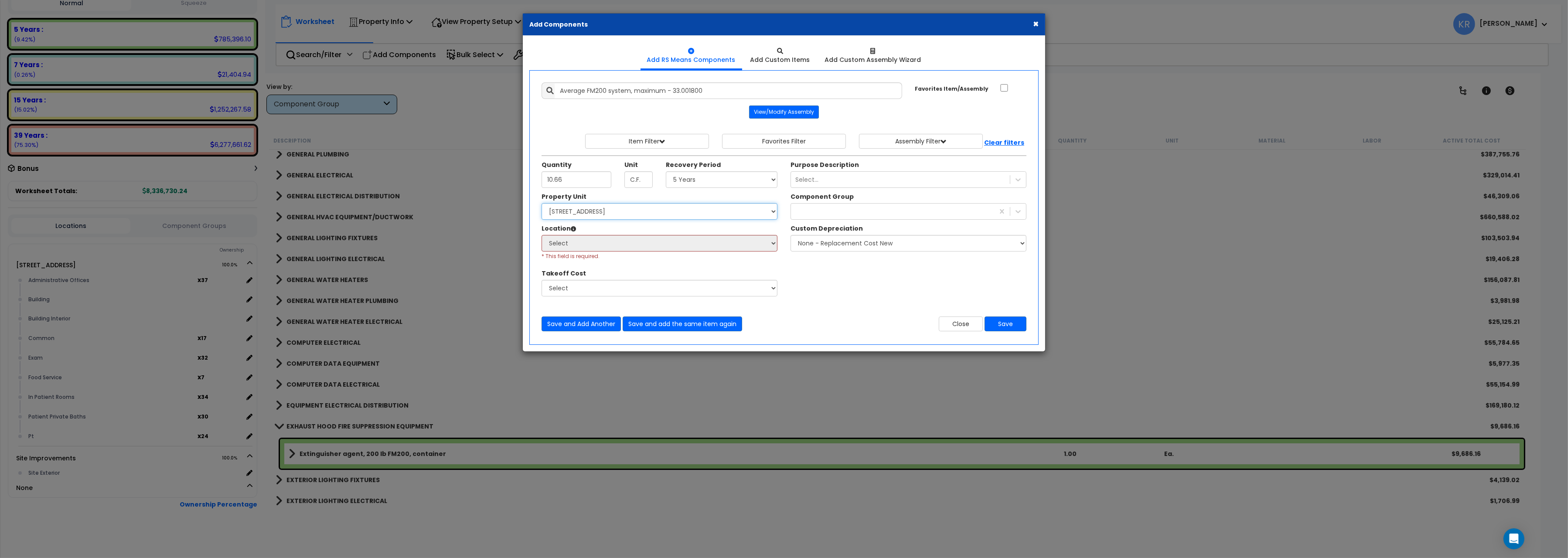
click at [542, 203] on select "Select 204 Energy Pkwy Site Improvements" at bounding box center [660, 211] width 236 height 16
select select "162439"
click option "[STREET_ADDRESS]" at bounding box center [0, 0] width 0 height 0
click at [807, 216] on div at bounding box center [892, 211] width 203 height 14
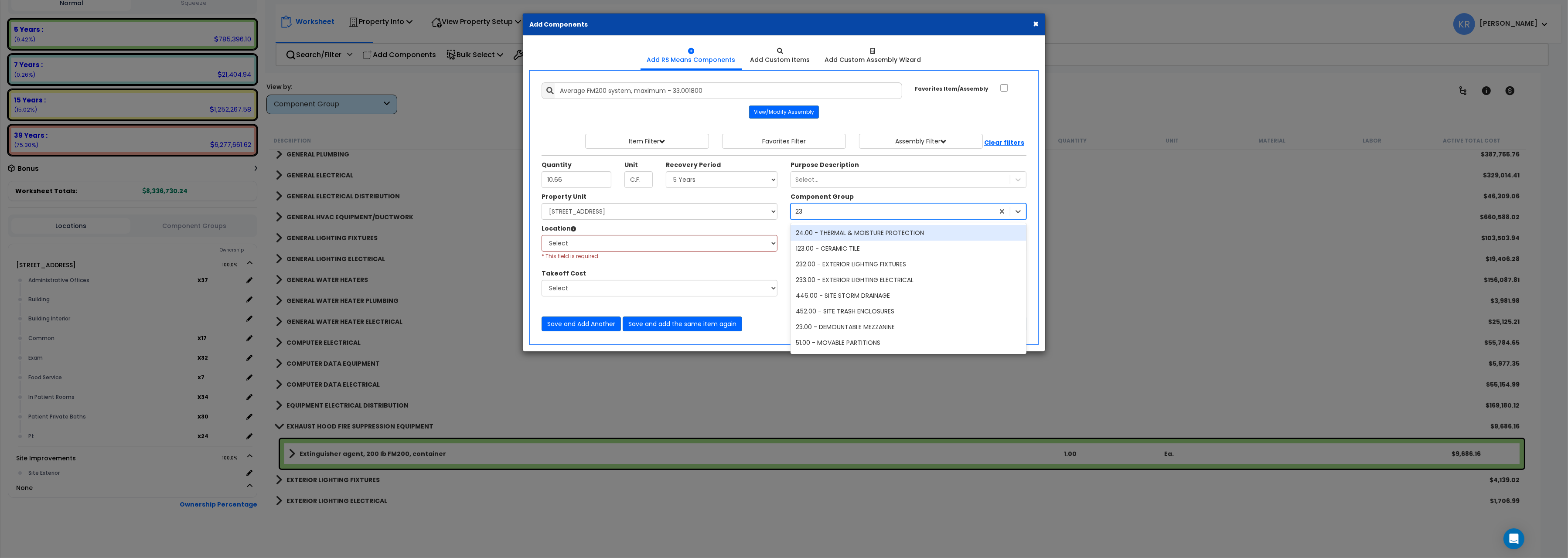
type input "230"
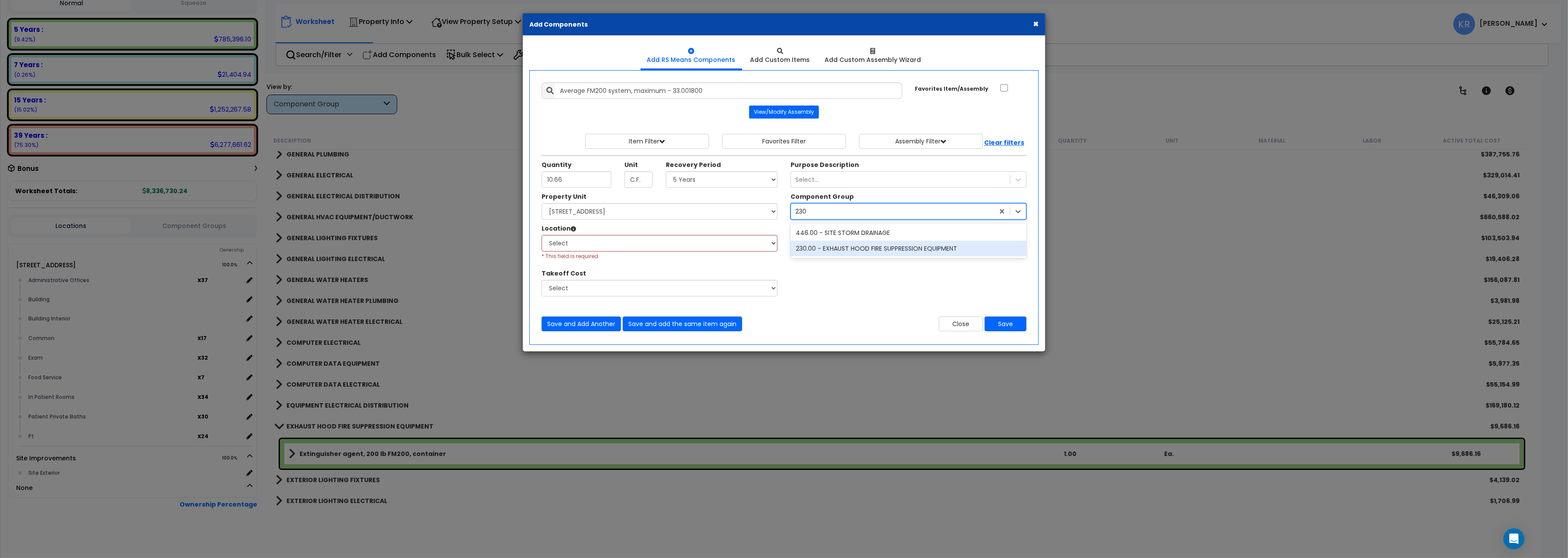
click at [830, 251] on div "230.00 - EXHAUST HOOD FIRE SUPPRESSION EQUIPMENT" at bounding box center [909, 248] width 236 height 16
click at [542, 235] on select "Select Administrative Offices Building Building Interior Common Exam Food Servi…" at bounding box center [660, 243] width 236 height 16
select select "461"
click option "Building Interior" at bounding box center [0, 0] width 0 height 0
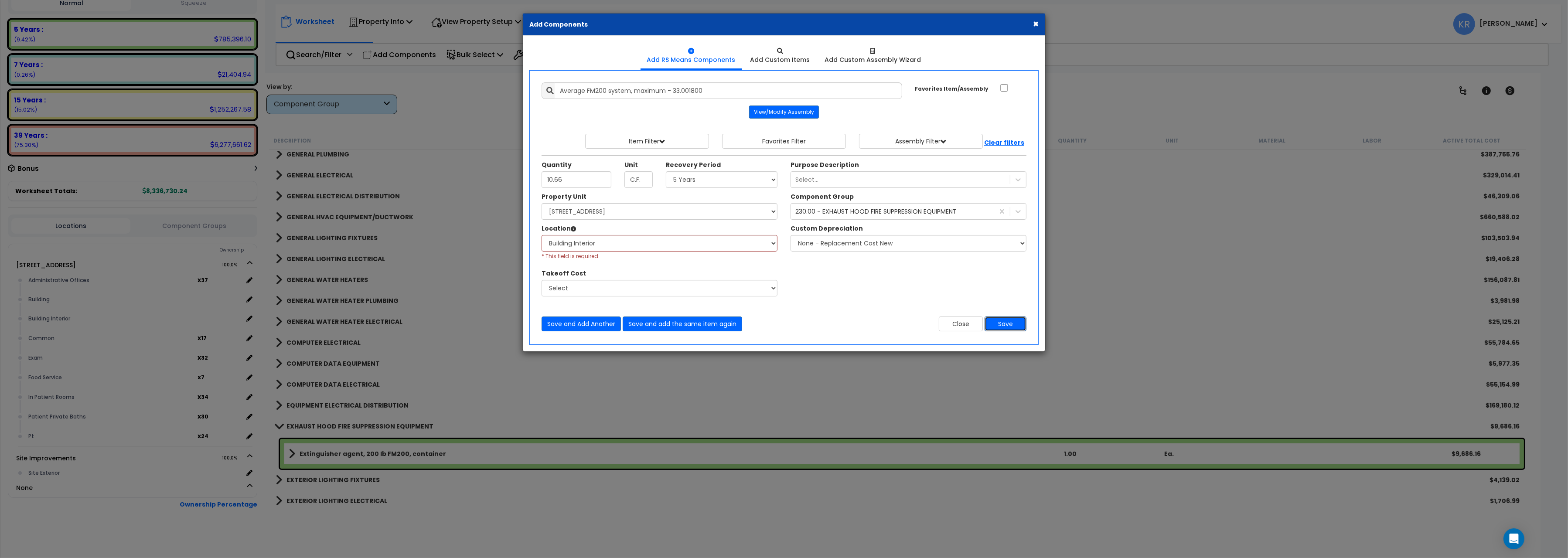
click at [1010, 325] on button "Save" at bounding box center [1006, 324] width 42 height 15
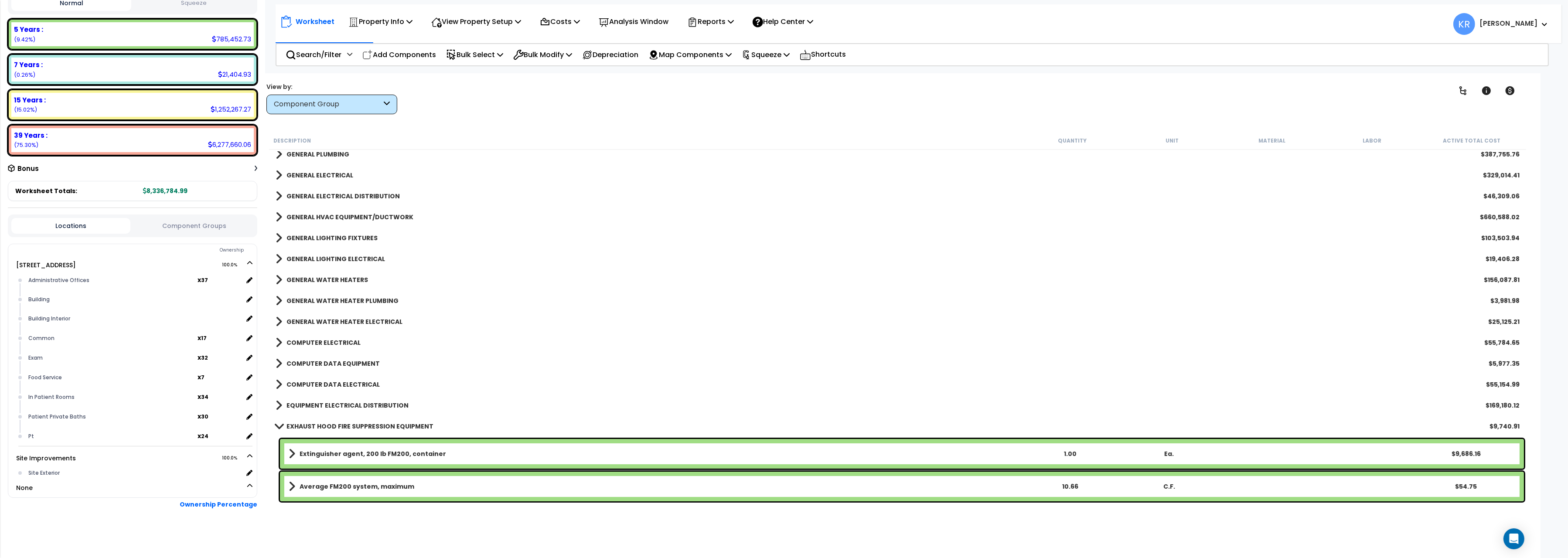
scroll to position [535, 0]
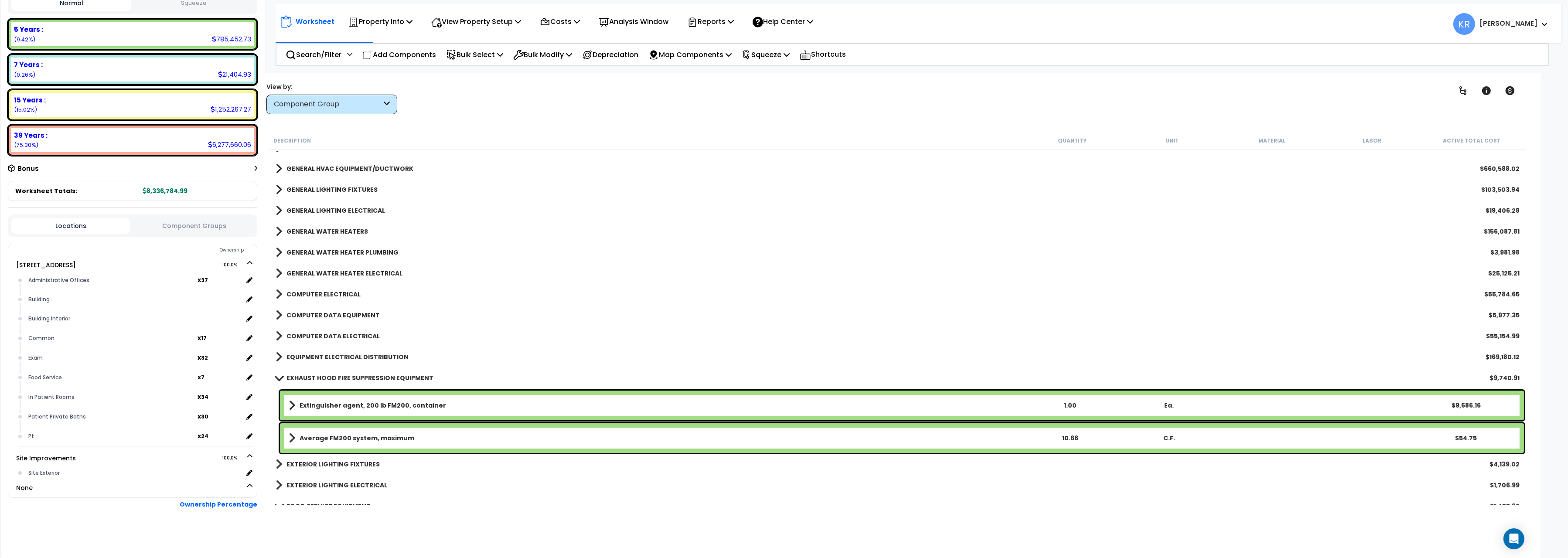
click at [330, 432] on link "Average FM200 system, maximum" at bounding box center [654, 438] width 732 height 12
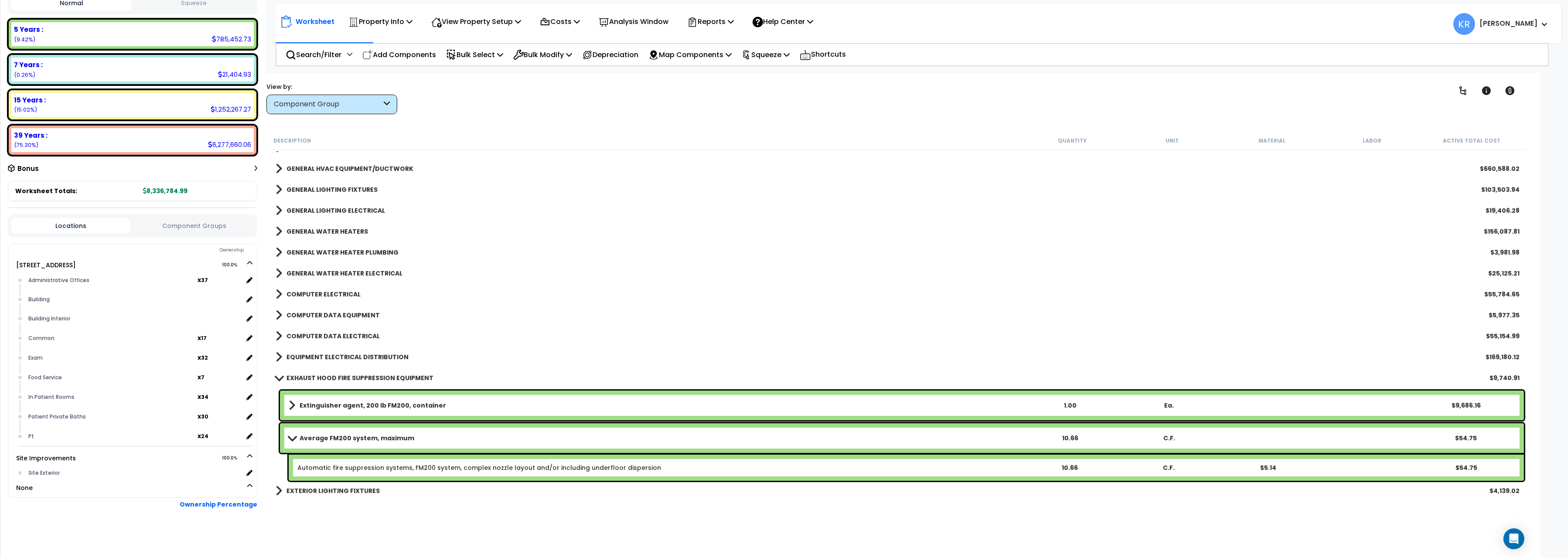
click at [304, 442] on link "Average FM200 system, maximum" at bounding box center [654, 438] width 732 height 12
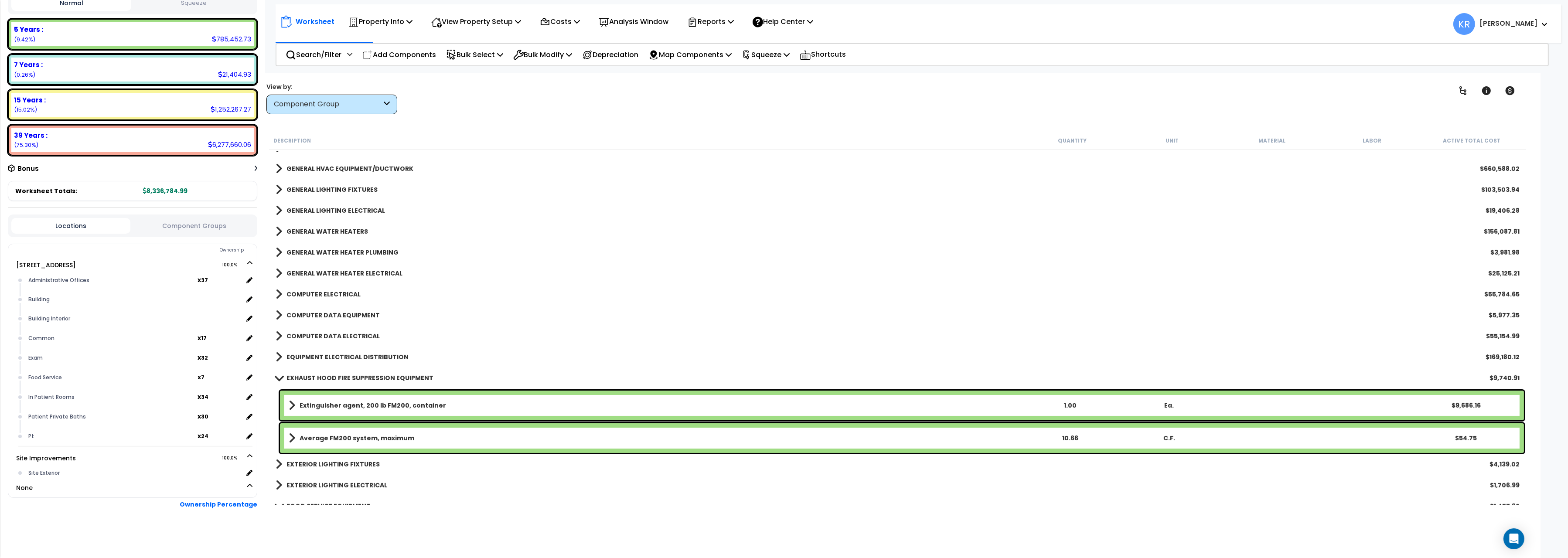
click at [303, 434] on b "Average FM200 system, maximum" at bounding box center [357, 438] width 114 height 9
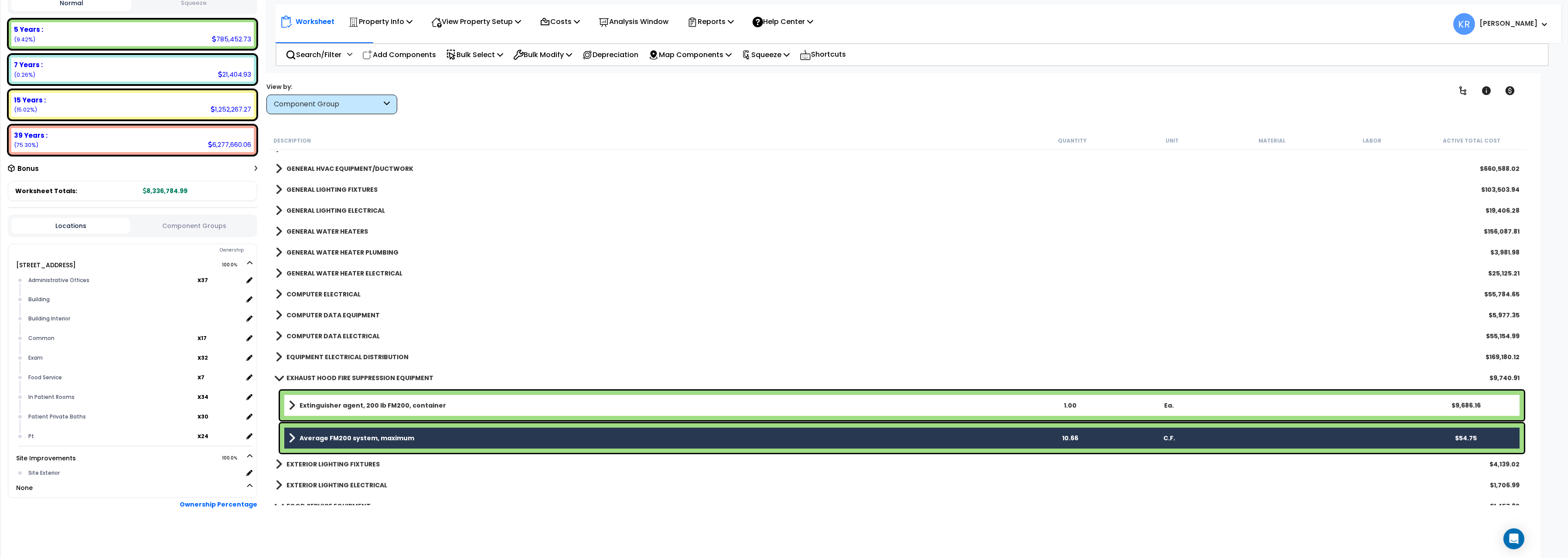
click at [636, 277] on div "GENERAL WATER HEATER ELECTRICAL $25,125.21" at bounding box center [898, 273] width 1253 height 21
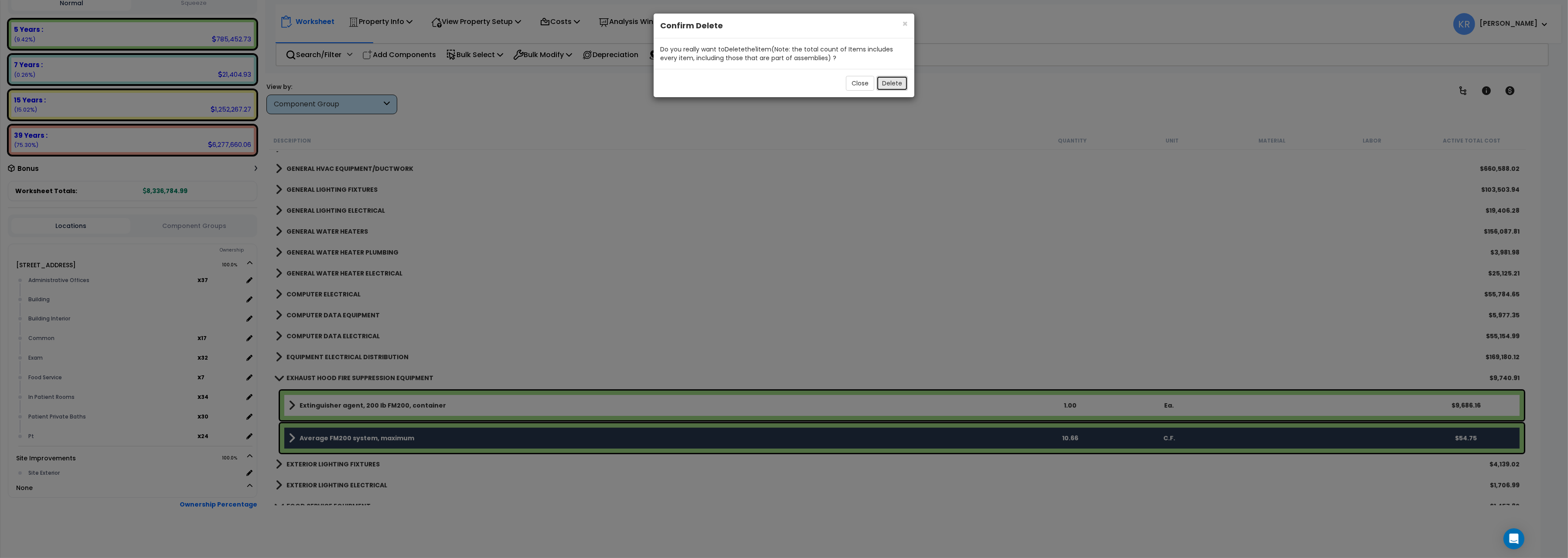
click at [889, 81] on button "Delete" at bounding box center [892, 83] width 32 height 15
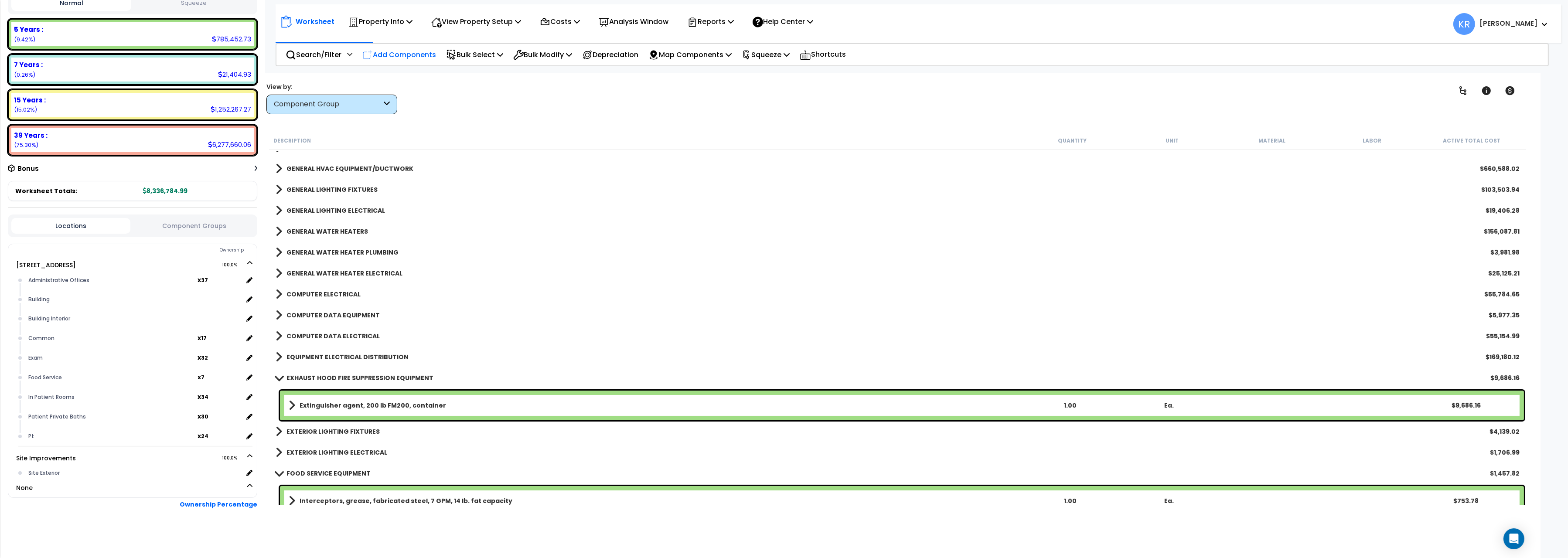
click at [392, 52] on p "Add Components" at bounding box center [399, 54] width 74 height 12
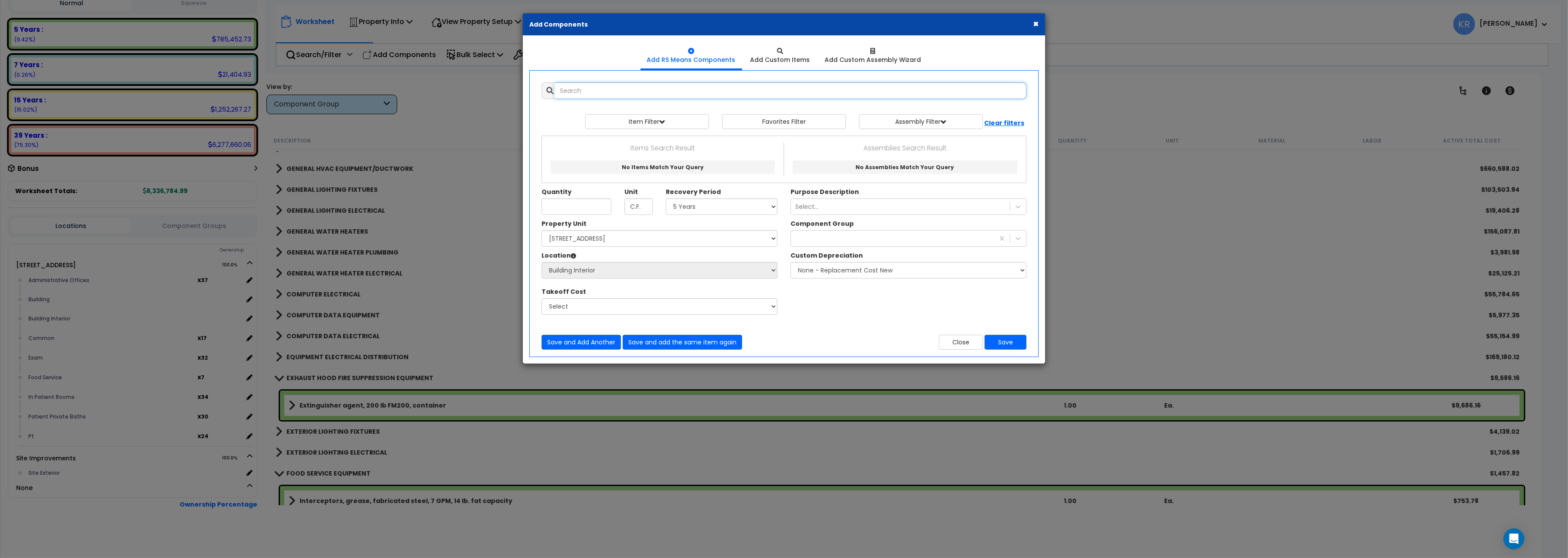
select select
click at [590, 93] on input "text" at bounding box center [790, 90] width 472 height 16
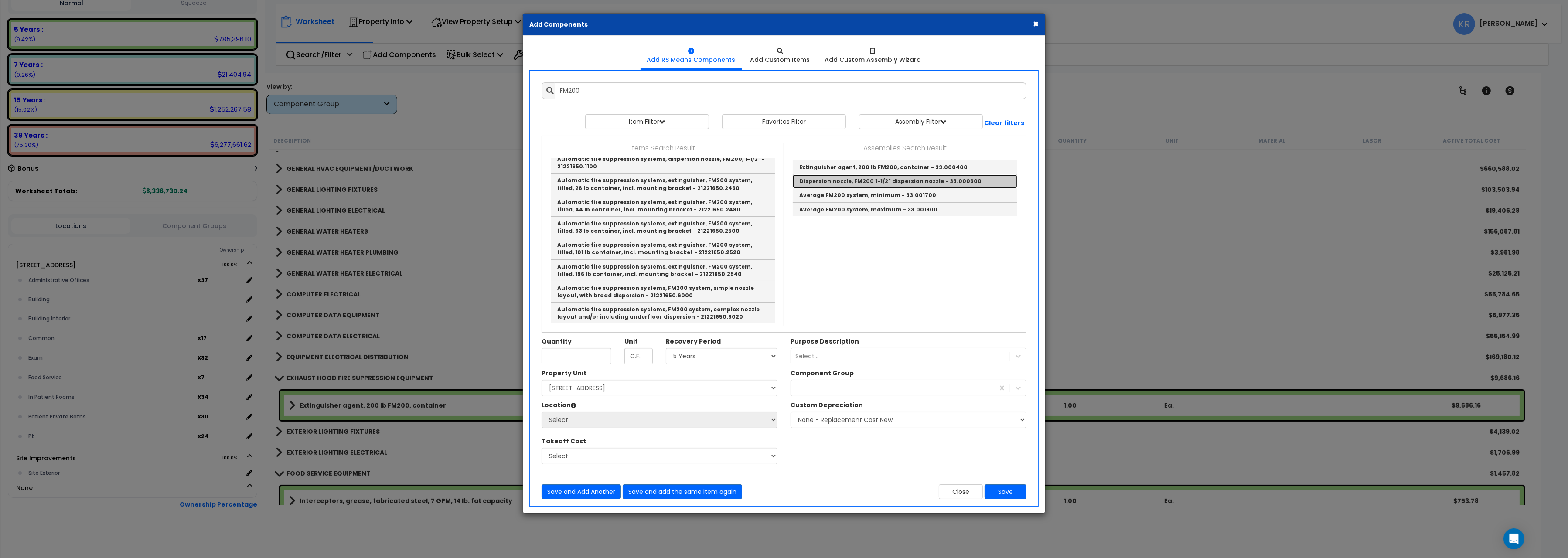
click at [920, 179] on link "Dispersion nozzle, FM200 1-1/2" dispersion nozzle - 33.000600" at bounding box center [905, 181] width 225 height 14
type input "Dispersion nozzle, FM200 1-1/2" dispersion nozzle - 33.000600"
type input "Ea."
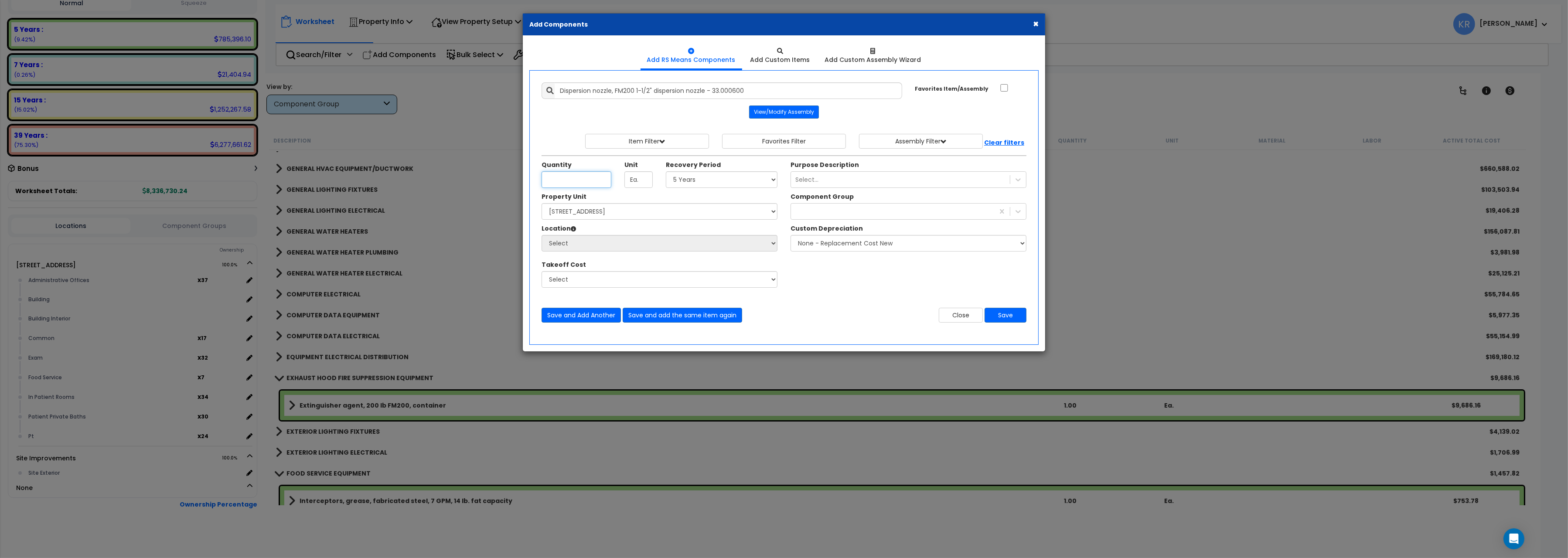
click at [567, 186] on input "Unit Quantity" at bounding box center [576, 180] width 70 height 16
type input "6"
click at [666, 172] on select "Select 5 Years 7 Years 15 Years 20 Years 39 Years 27.5 Year" at bounding box center [721, 180] width 111 height 16
select select "5Y"
click option "5 Years" at bounding box center [0, 0] width 0 height 0
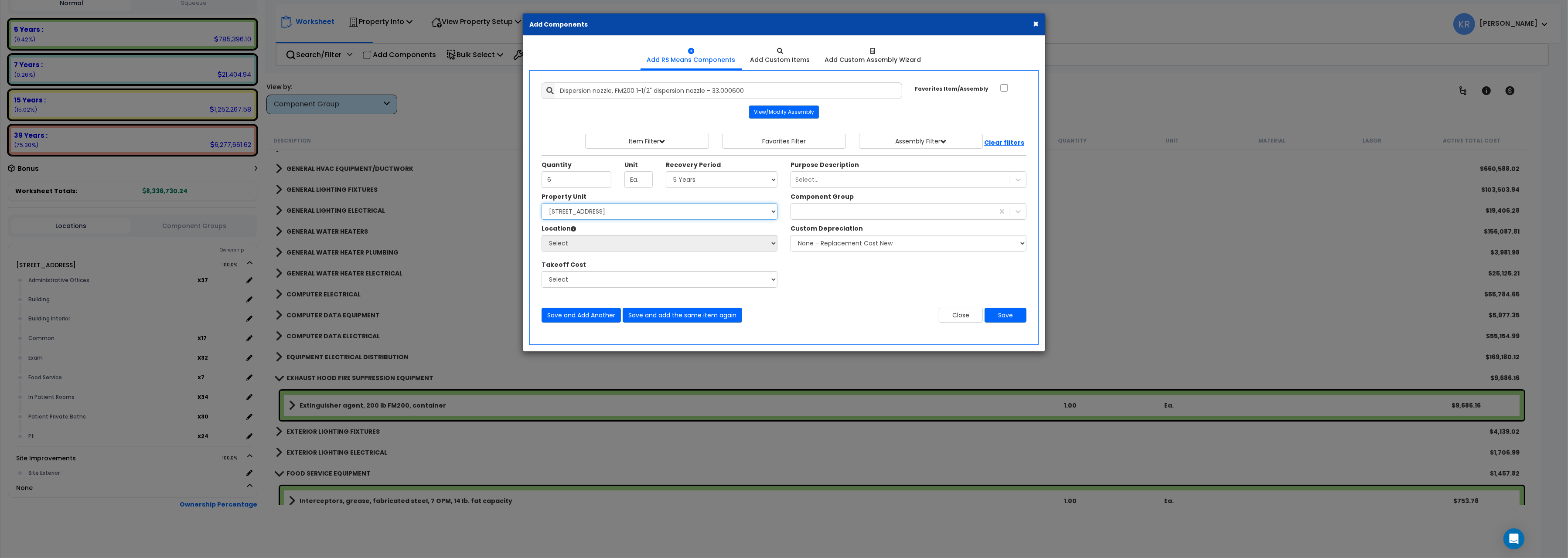
click at [542, 203] on select "Select 204 Energy Pkwy Site Improvements" at bounding box center [660, 211] width 236 height 16
select select "162439"
click option "[STREET_ADDRESS]" at bounding box center [0, 0] width 0 height 0
click at [811, 213] on div at bounding box center [892, 211] width 203 height 14
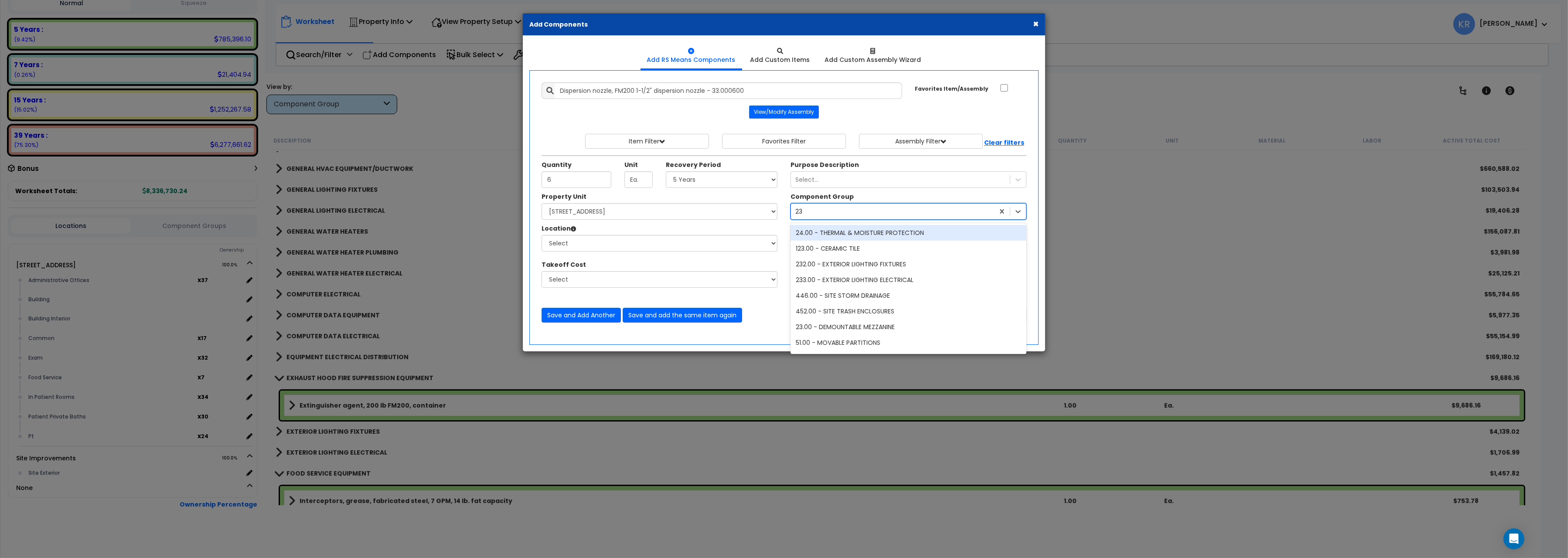
type input "230"
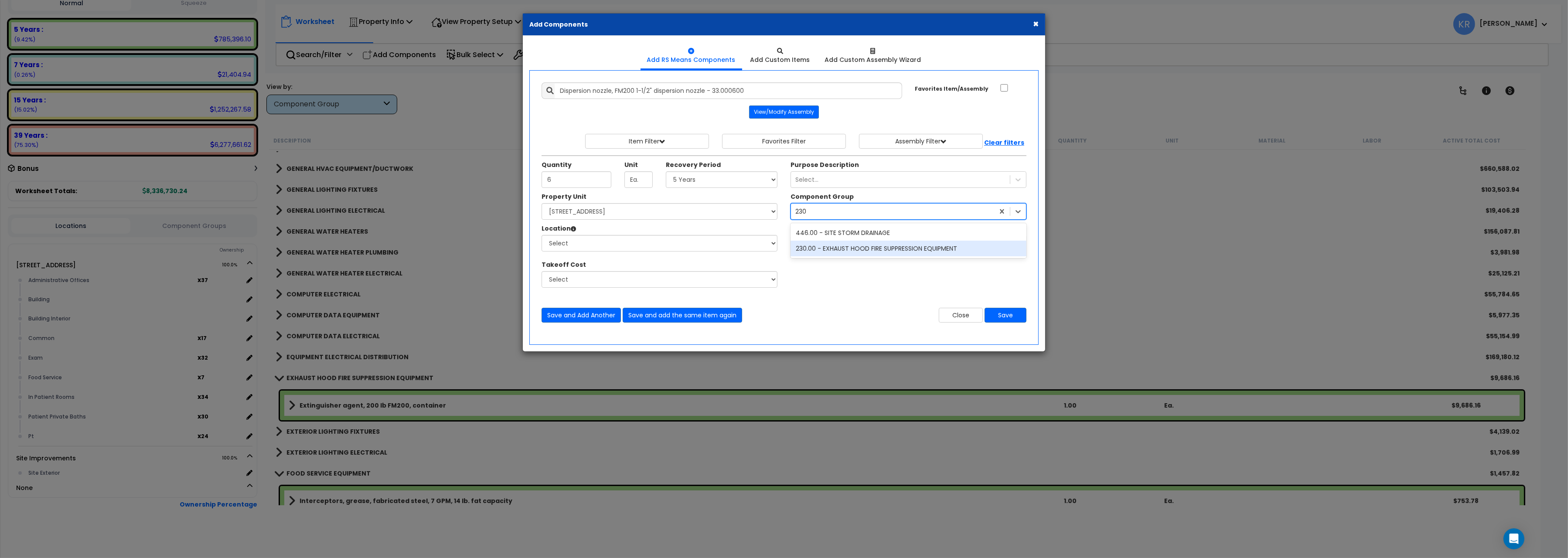
click at [843, 253] on div "230.00 - EXHAUST HOOD FIRE SUPPRESSION EQUIPMENT" at bounding box center [909, 248] width 236 height 16
click at [542, 235] on select "Select Administrative Offices Building Building Interior Common Exam Food Servi…" at bounding box center [660, 243] width 236 height 16
select select "461"
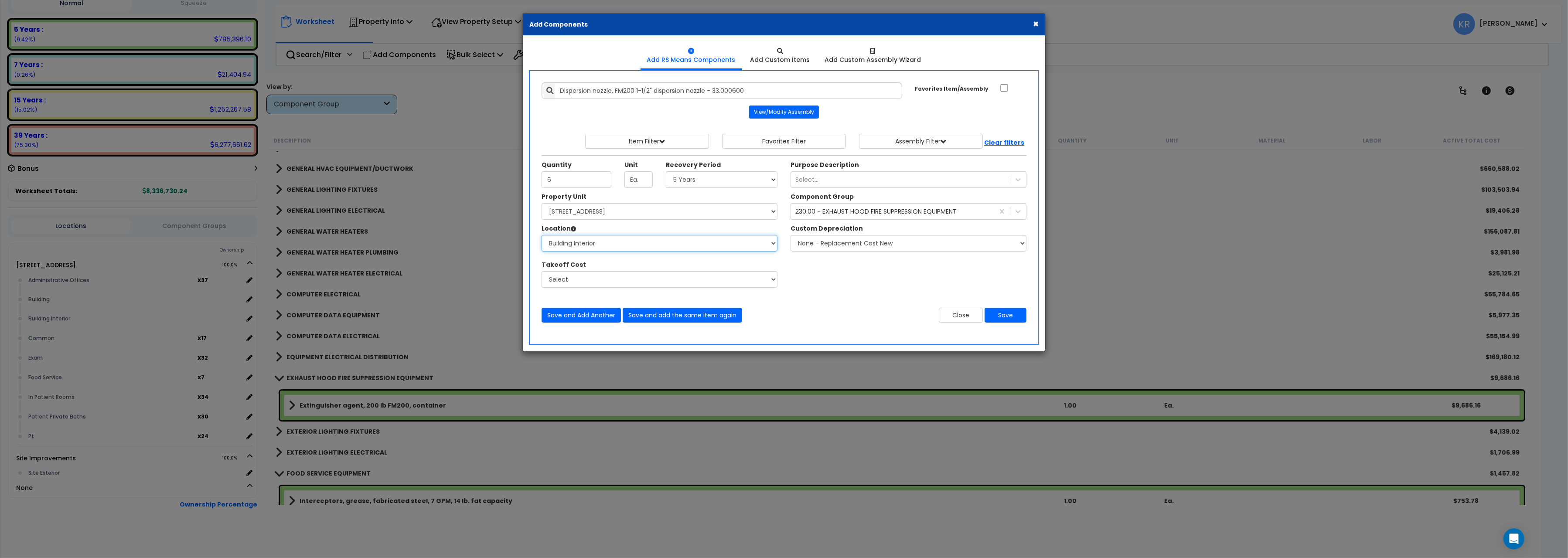
click option "Building Interior" at bounding box center [0, 0] width 0 height 0
click at [1012, 314] on button "Save" at bounding box center [1006, 315] width 42 height 15
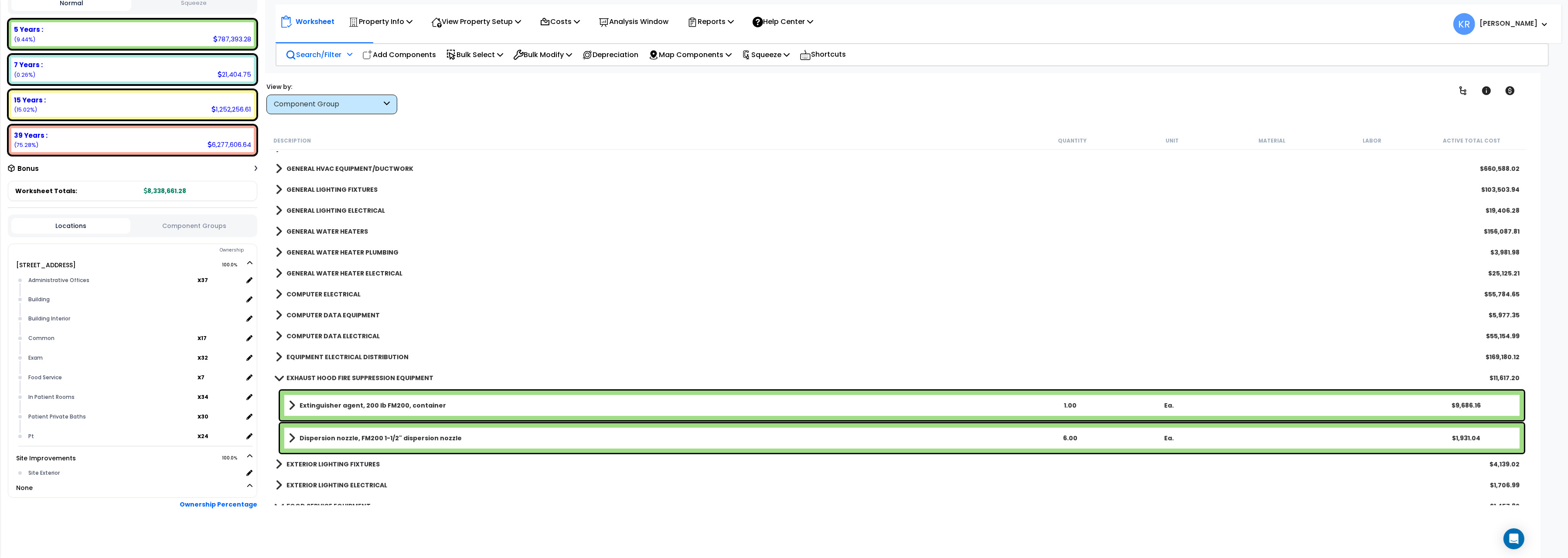
click at [318, 49] on p "Search/Filter" at bounding box center [313, 54] width 56 height 12
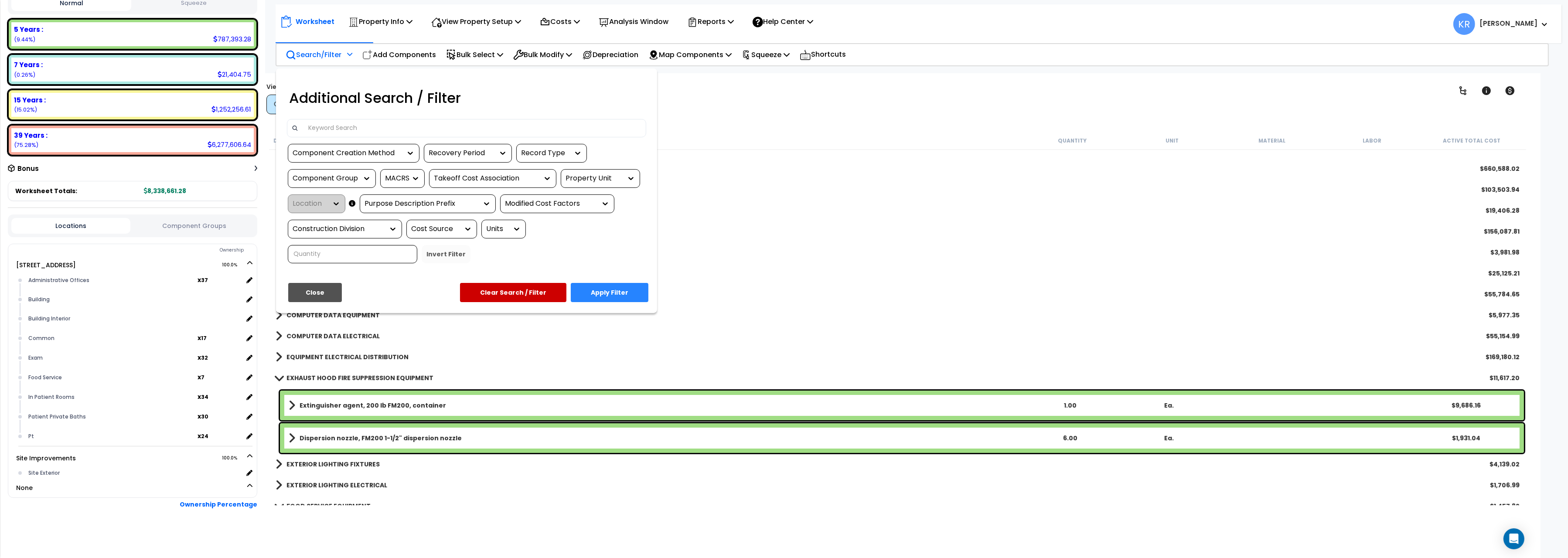
click at [345, 122] on input at bounding box center [472, 128] width 339 height 13
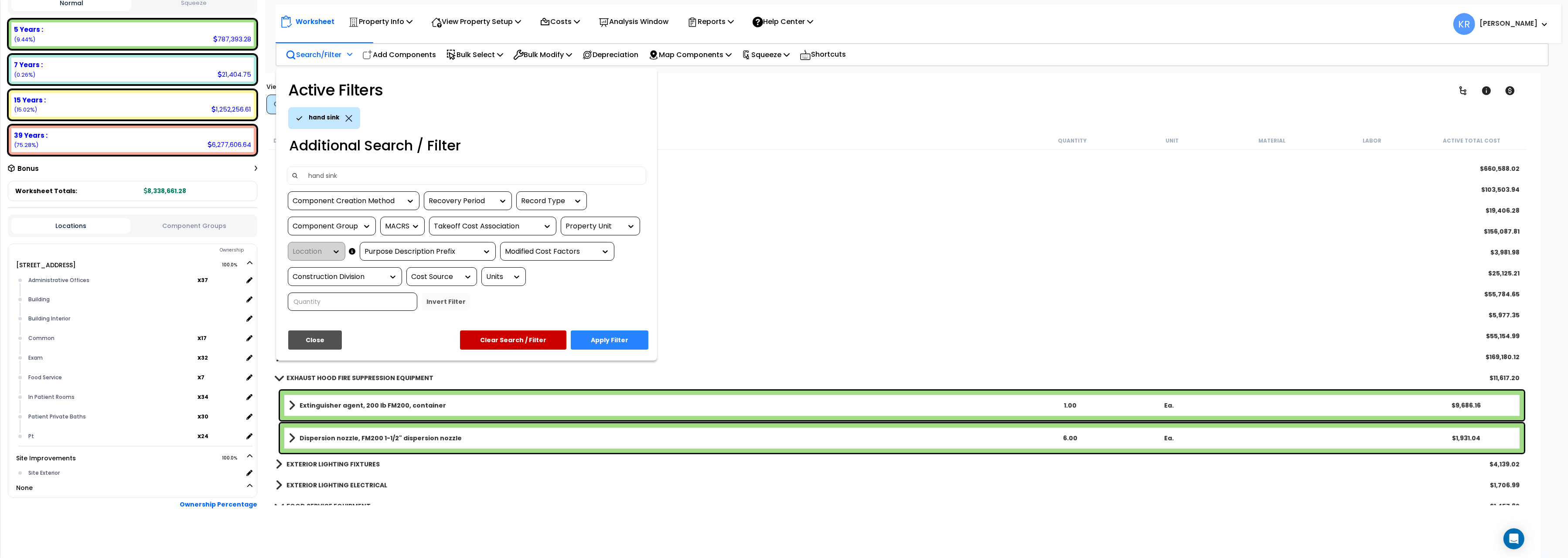
type input "hand sink"
click at [301, 342] on button "Close" at bounding box center [315, 340] width 54 height 19
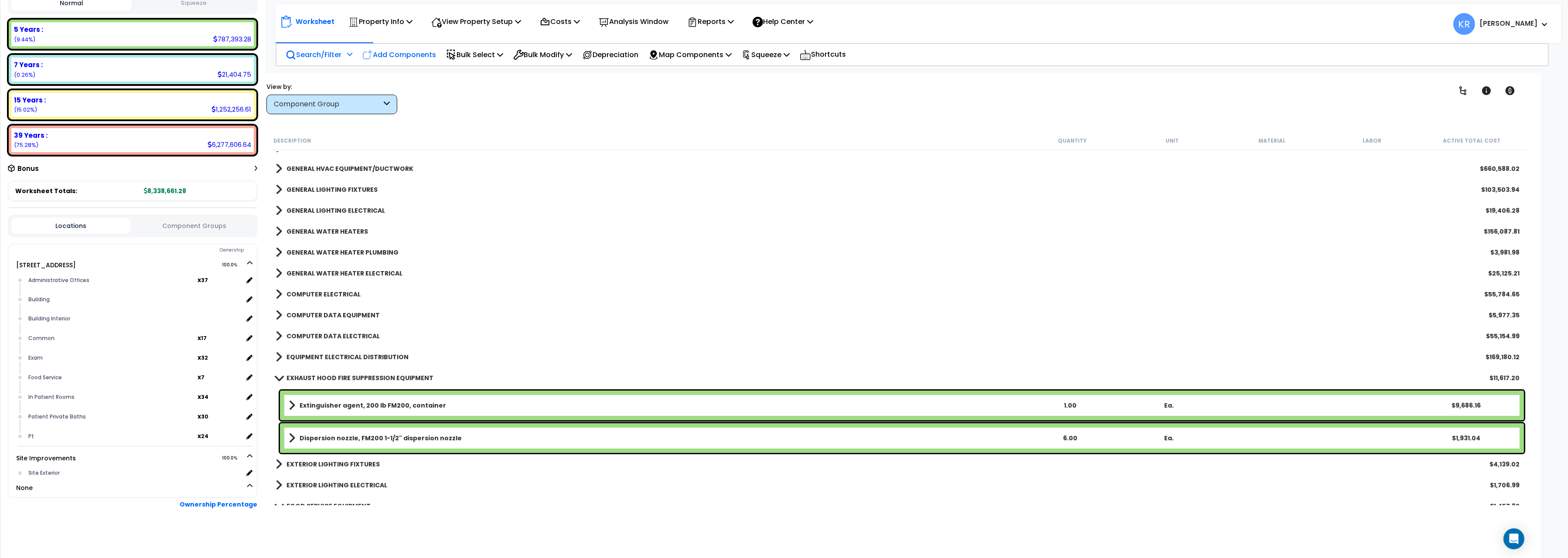
click at [399, 51] on p "Add Components" at bounding box center [399, 54] width 74 height 12
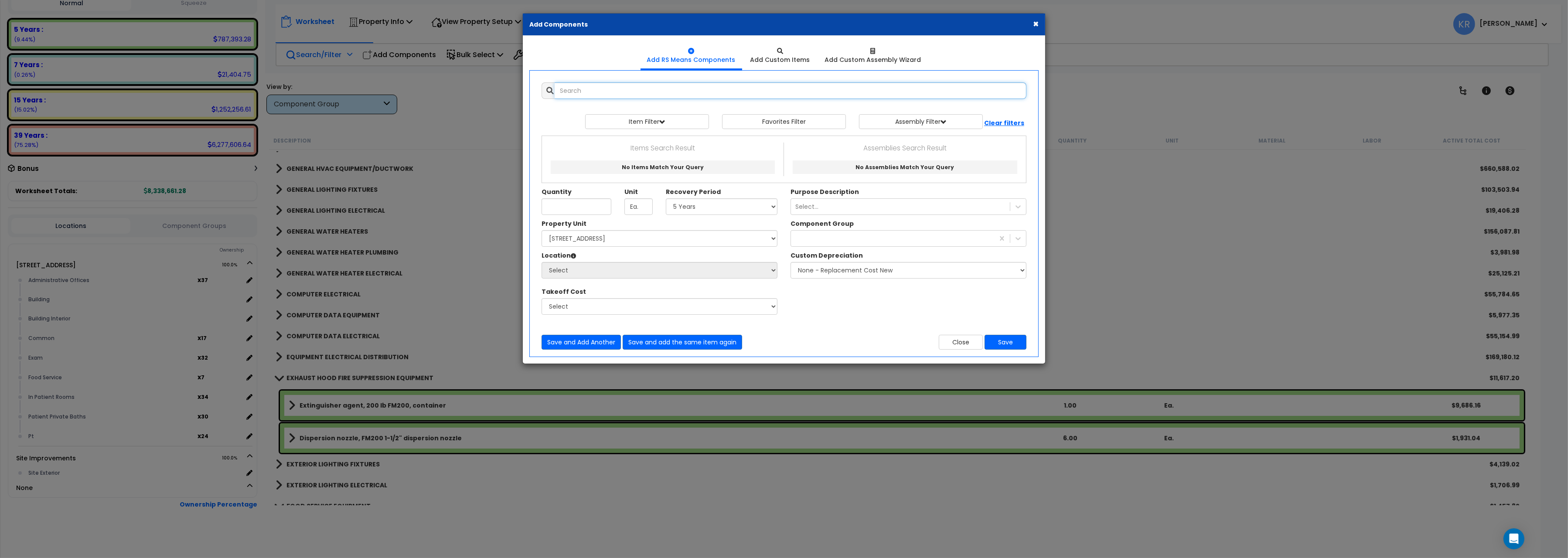
select select
click at [576, 92] on input "text" at bounding box center [790, 90] width 472 height 16
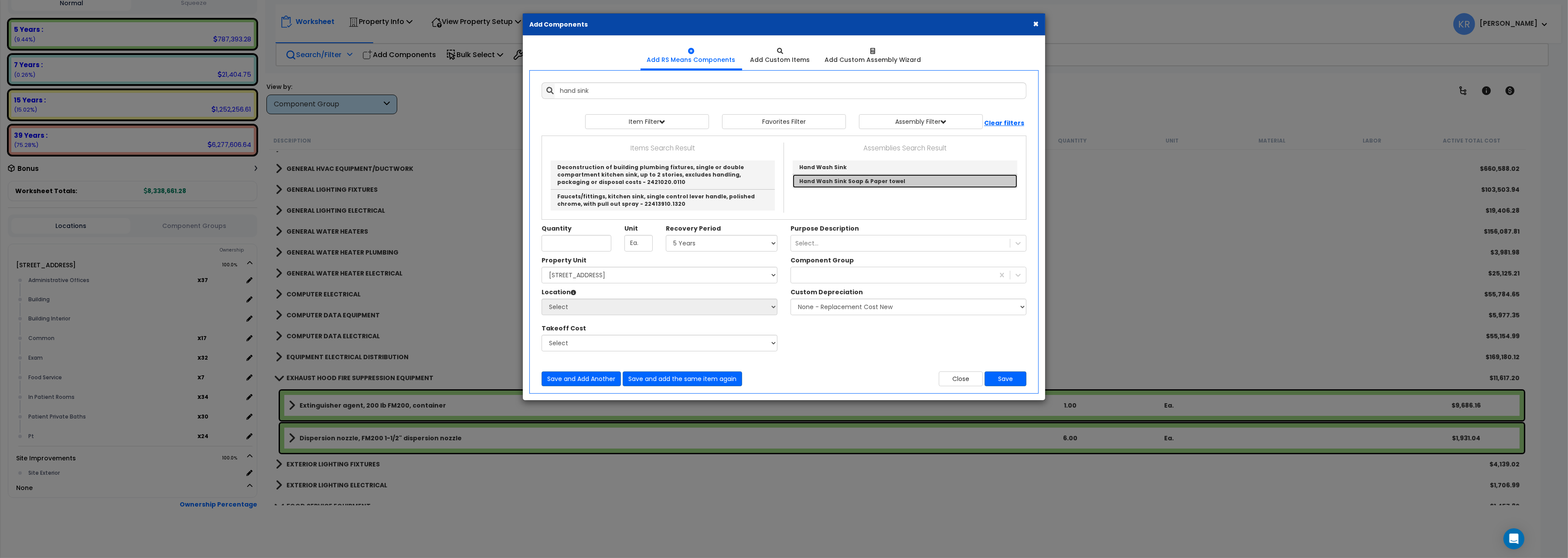
click at [871, 181] on link "Hand Wash Sink Soap & Paper towel" at bounding box center [905, 181] width 225 height 13
type input "Hand Wash Sink Soap & Paper towel"
checkbox input "true"
type input "EA"
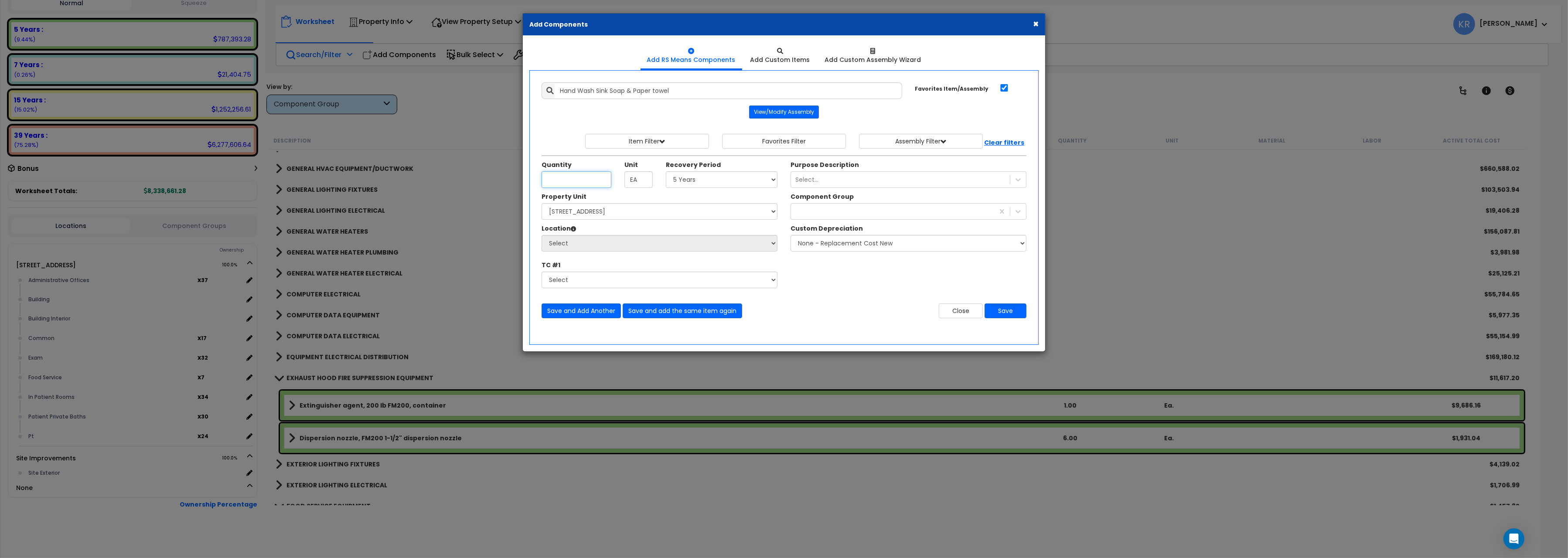
click at [568, 182] on input "Unit Quantity" at bounding box center [576, 180] width 70 height 16
type input "2"
select select "5Y"
click option "5 Years" at bounding box center [0, 0] width 0 height 0
click at [542, 203] on select "Select 204 Energy Pkwy Site Improvements" at bounding box center [660, 211] width 236 height 16
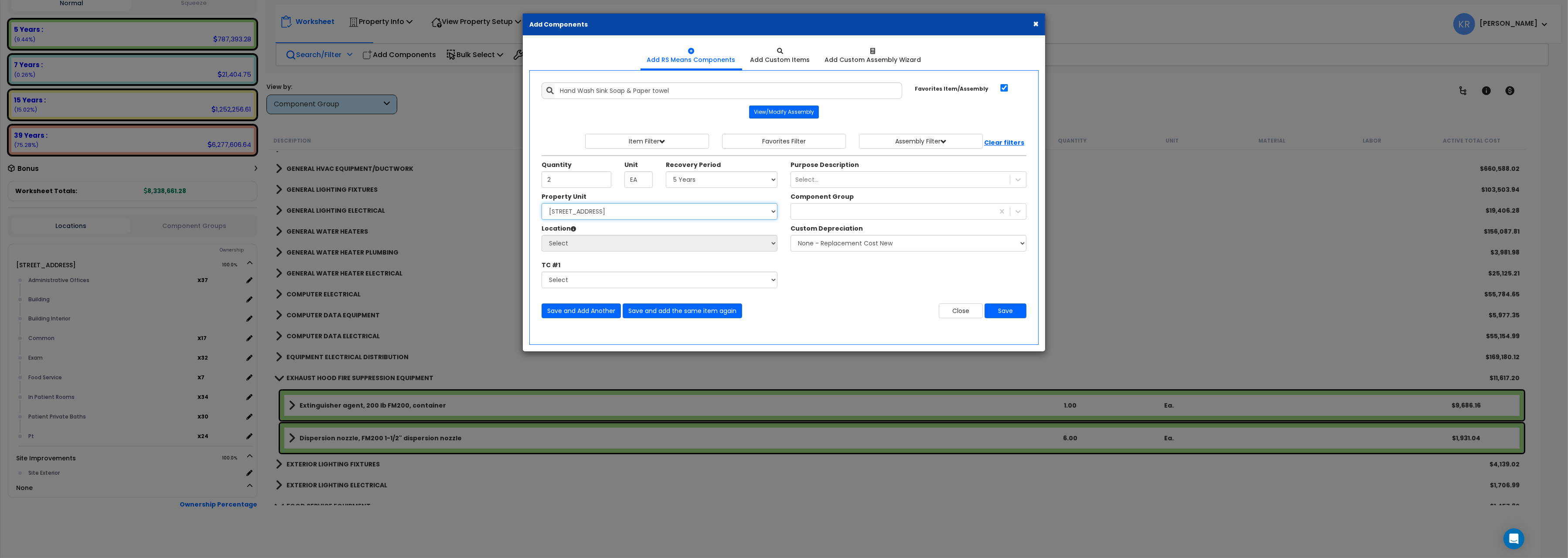
select select "162439"
click option "[STREET_ADDRESS]" at bounding box center [0, 0] width 0 height 0
click at [806, 214] on div at bounding box center [892, 211] width 203 height 14
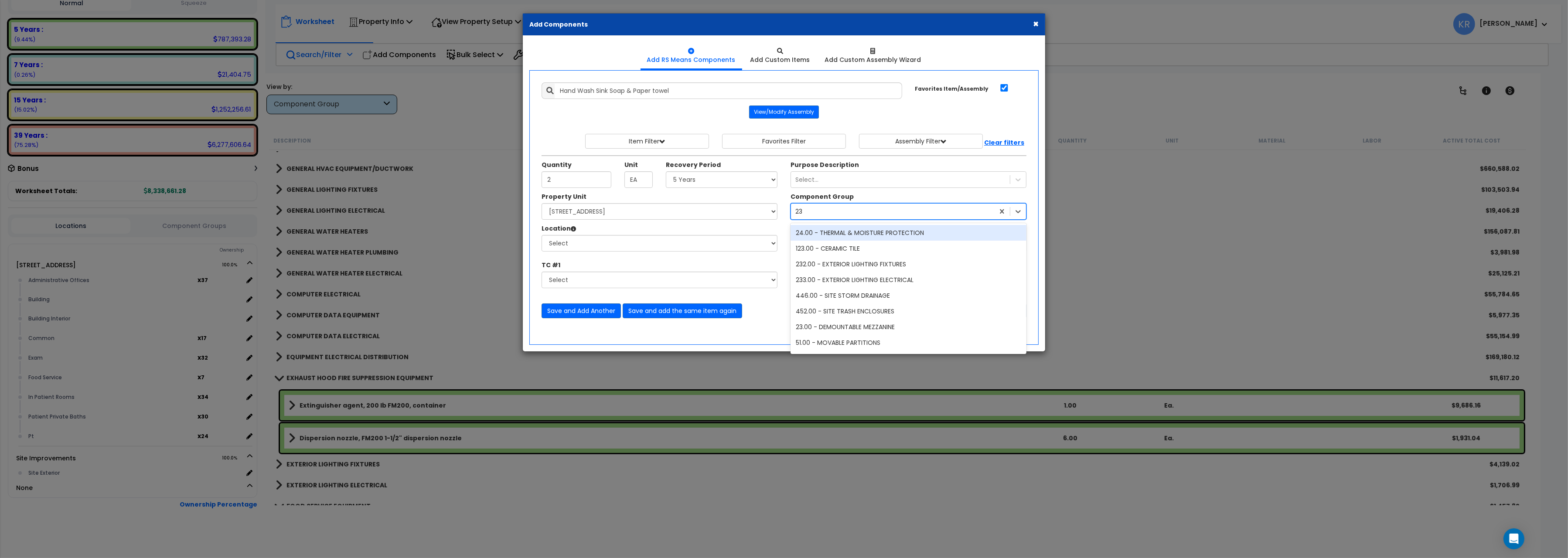
type input "239"
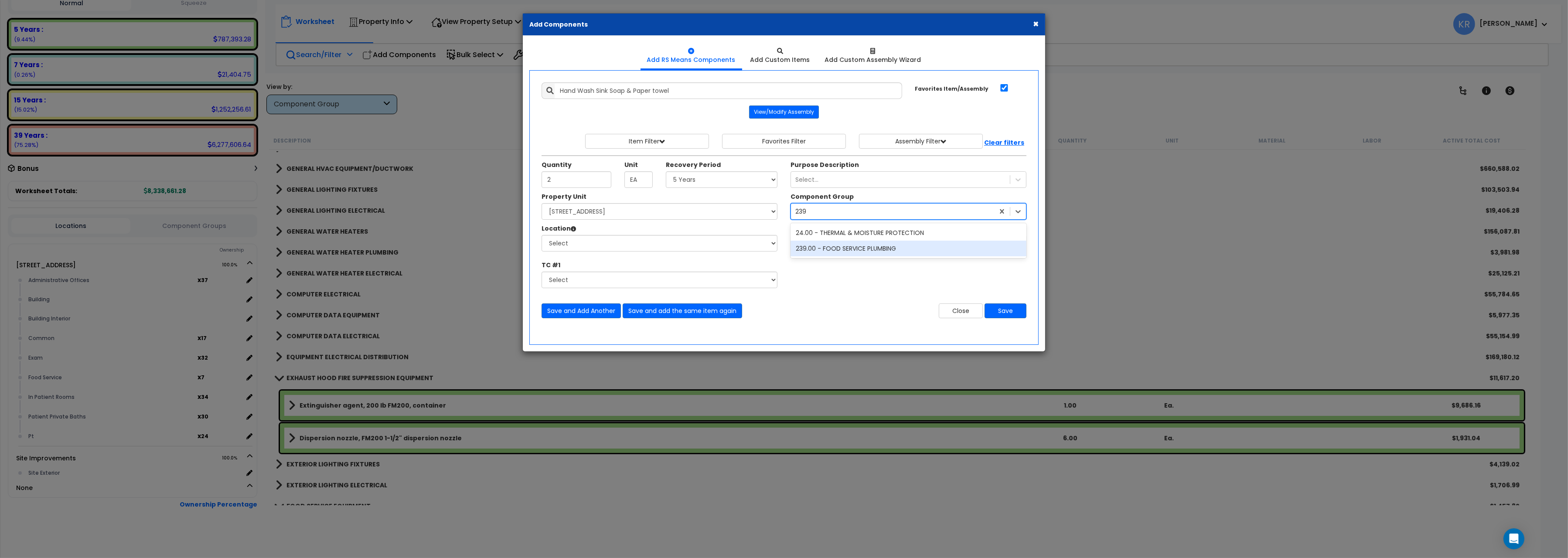
click at [864, 249] on div "239.00 - FOOD SERVICE PLUMBING" at bounding box center [909, 248] width 236 height 16
click at [542, 235] on select "Select Administrative Offices Building Building Interior Common Exam Food Servi…" at bounding box center [660, 243] width 236 height 16
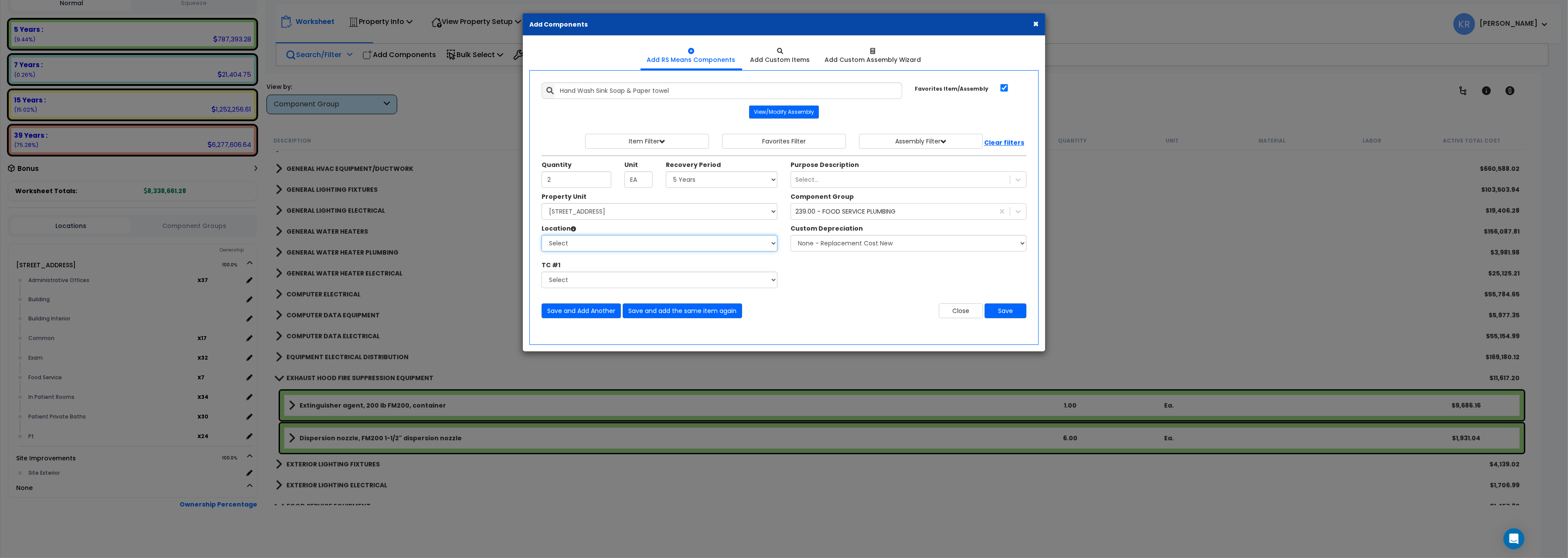
select select "461"
click option "Building Interior" at bounding box center [0, 0] width 0 height 0
click at [1006, 312] on button "Save" at bounding box center [1006, 311] width 42 height 15
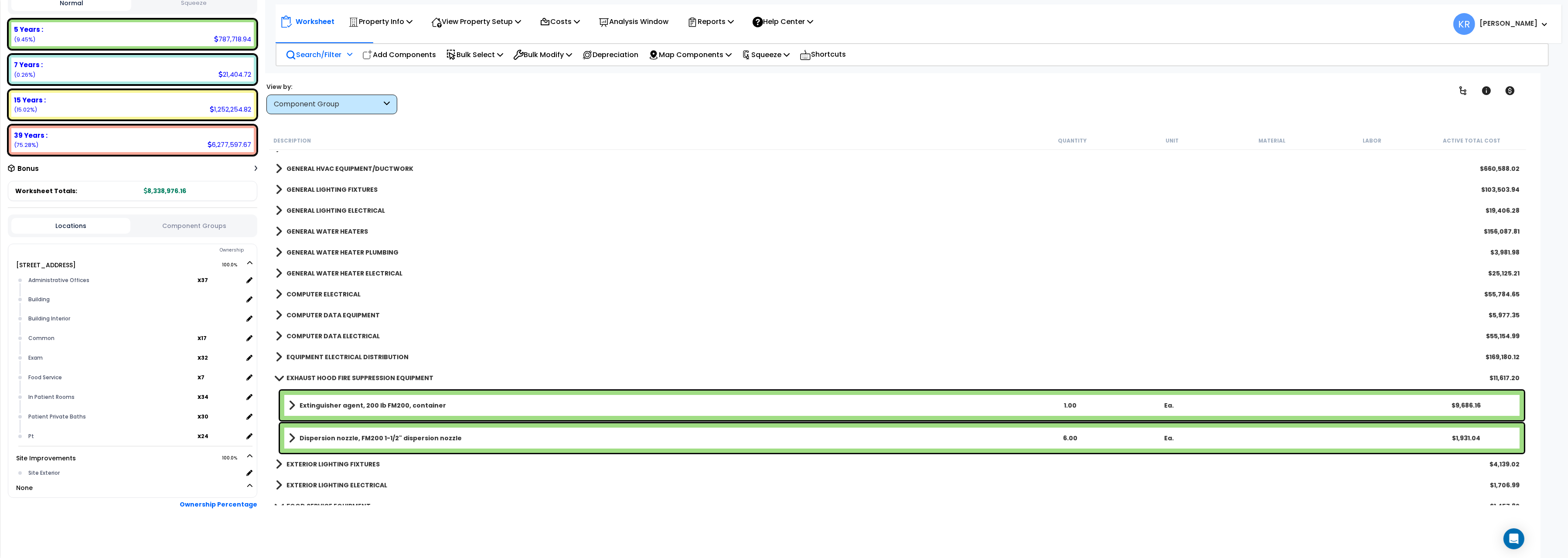
click at [290, 377] on b "EXHAUST HOOD FIRE SUPPRESSION EQUIPMENT" at bounding box center [360, 378] width 147 height 9
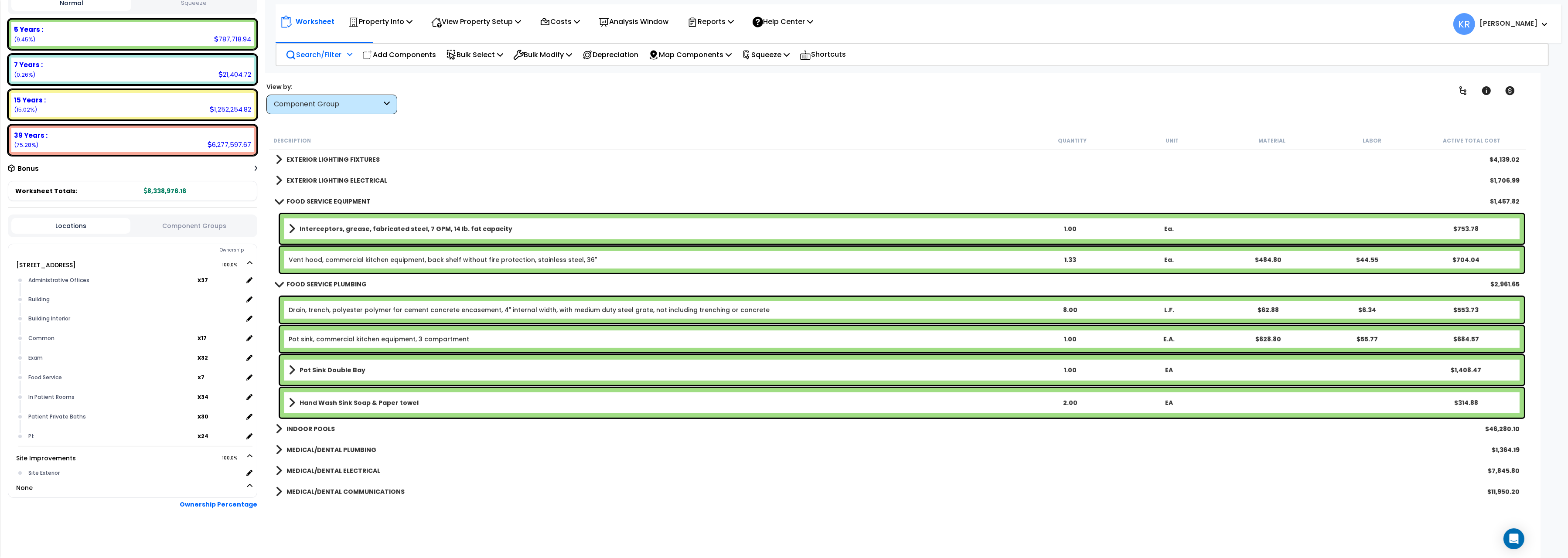
scroll to position [779, 0]
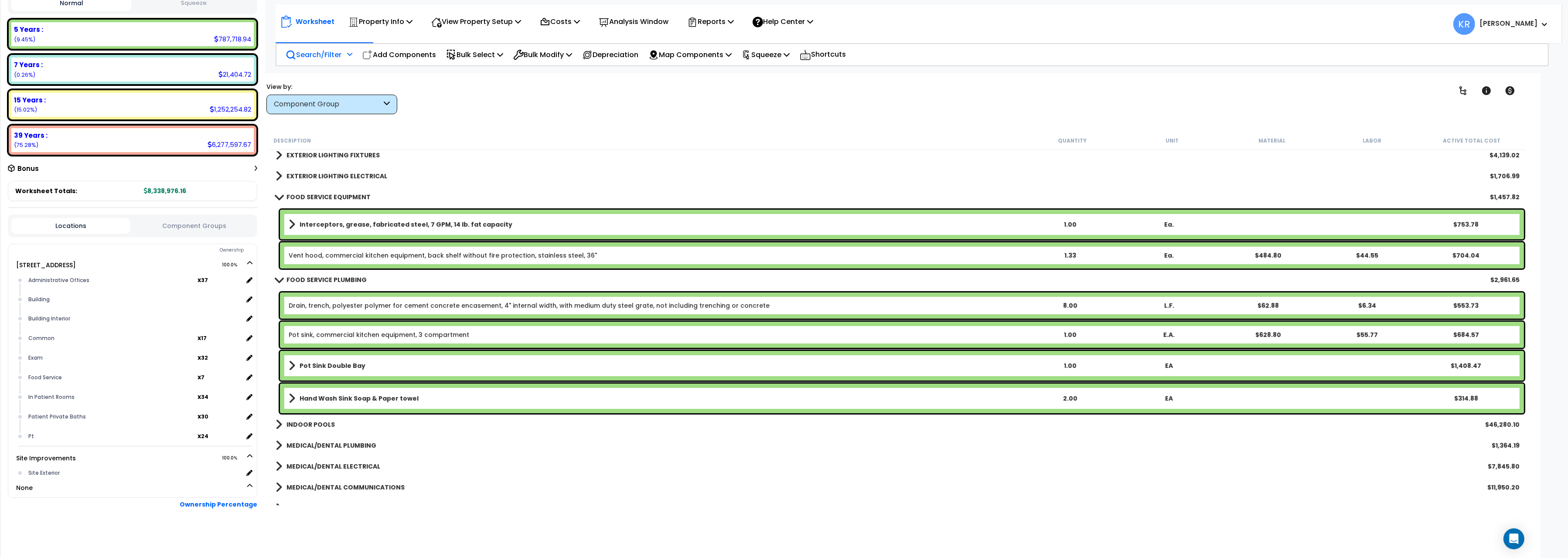
click at [429, 401] on link "Hand Wash Sink Soap & Paper towel" at bounding box center [654, 399] width 732 height 12
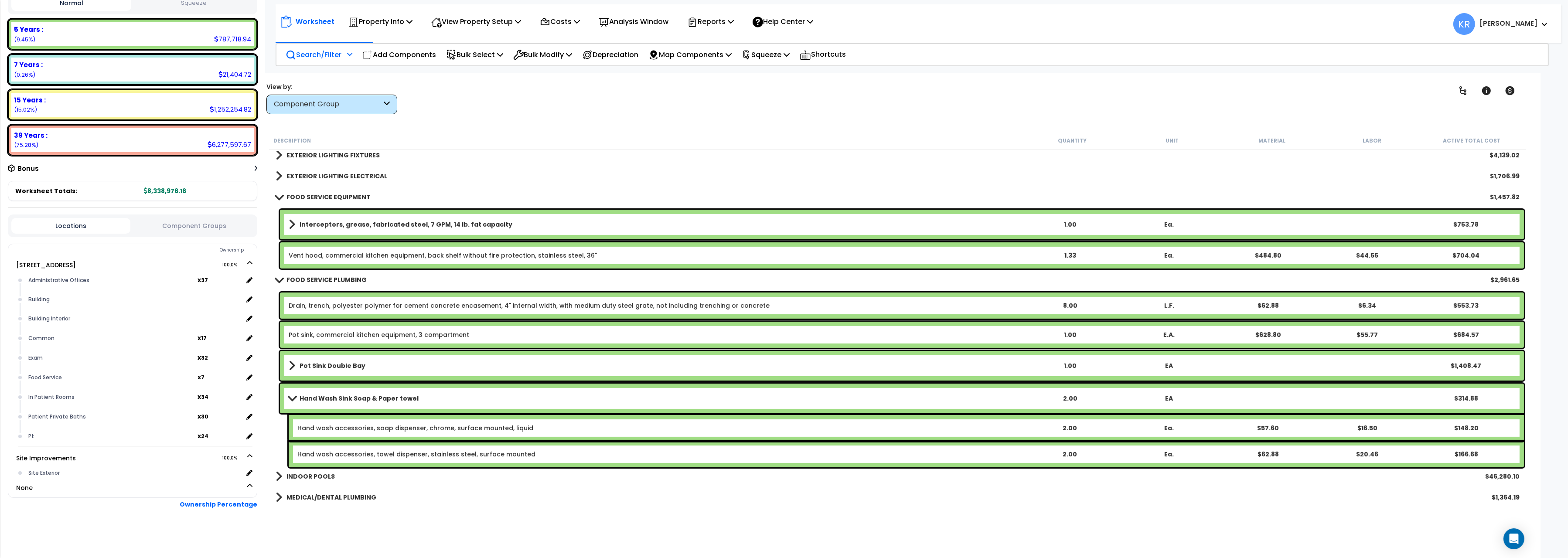
click at [429, 398] on link "Hand Wash Sink Soap & Paper towel" at bounding box center [654, 399] width 732 height 12
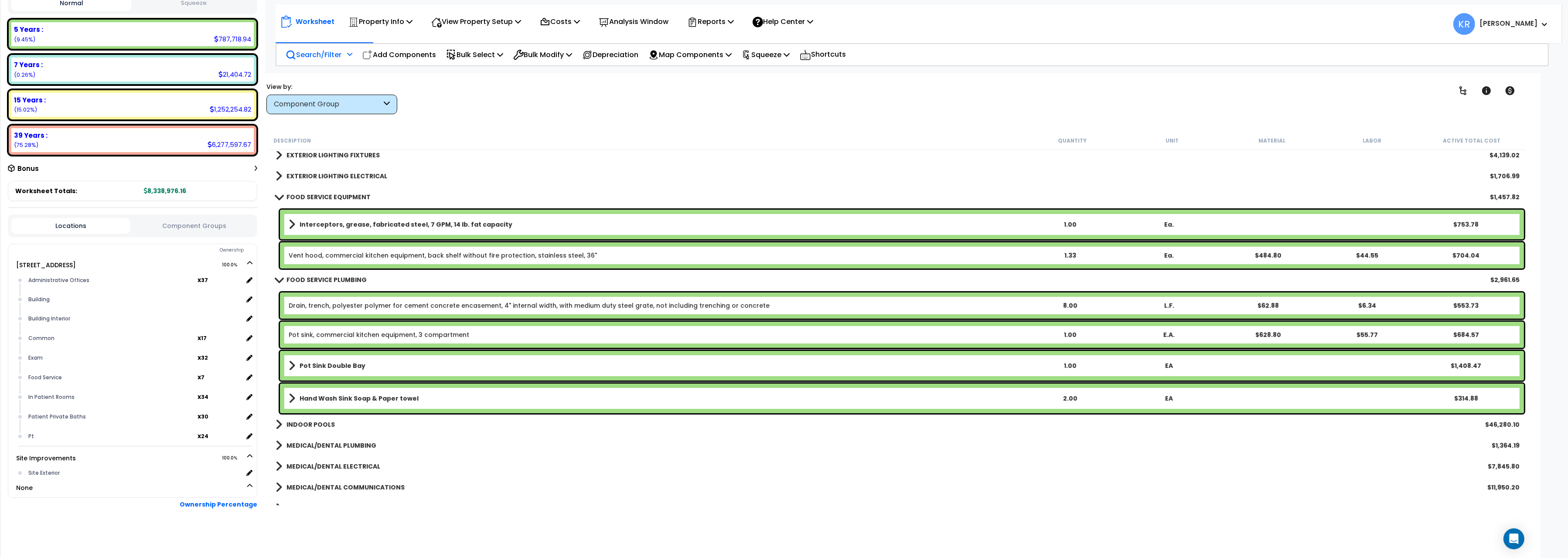
click at [429, 398] on link "Hand Wash Sink Soap & Paper towel" at bounding box center [654, 399] width 732 height 12
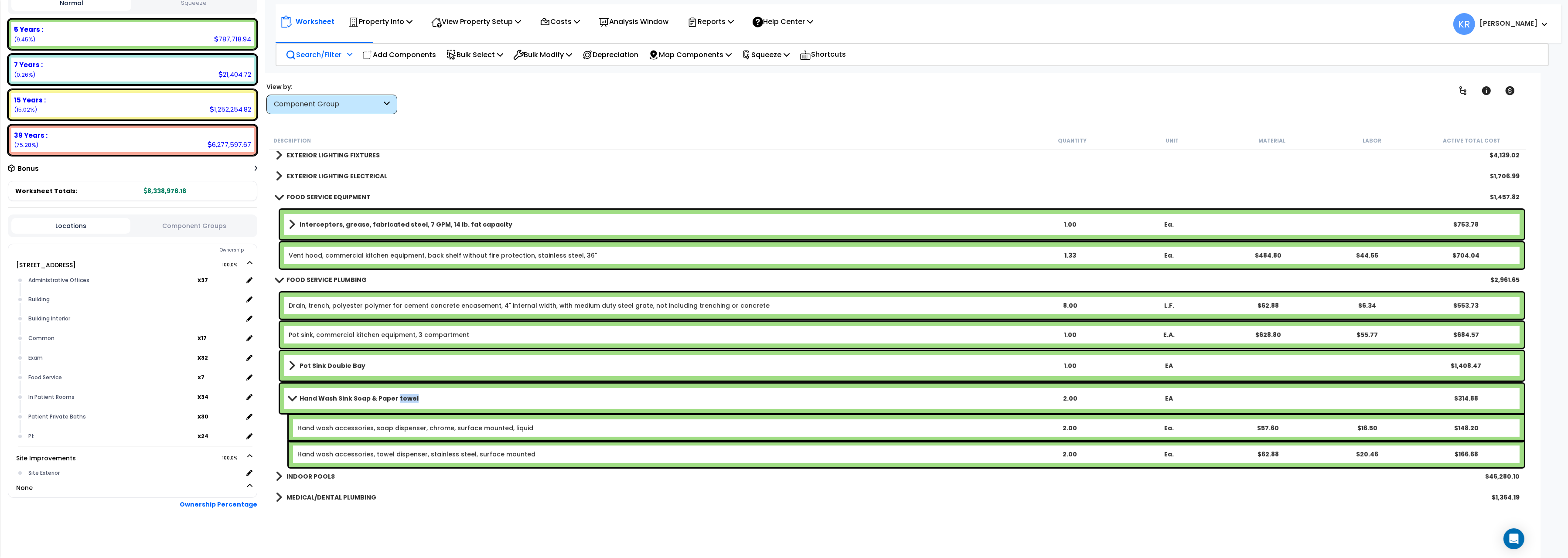
click at [429, 398] on link "Hand Wash Sink Soap & Paper towel" at bounding box center [654, 399] width 732 height 12
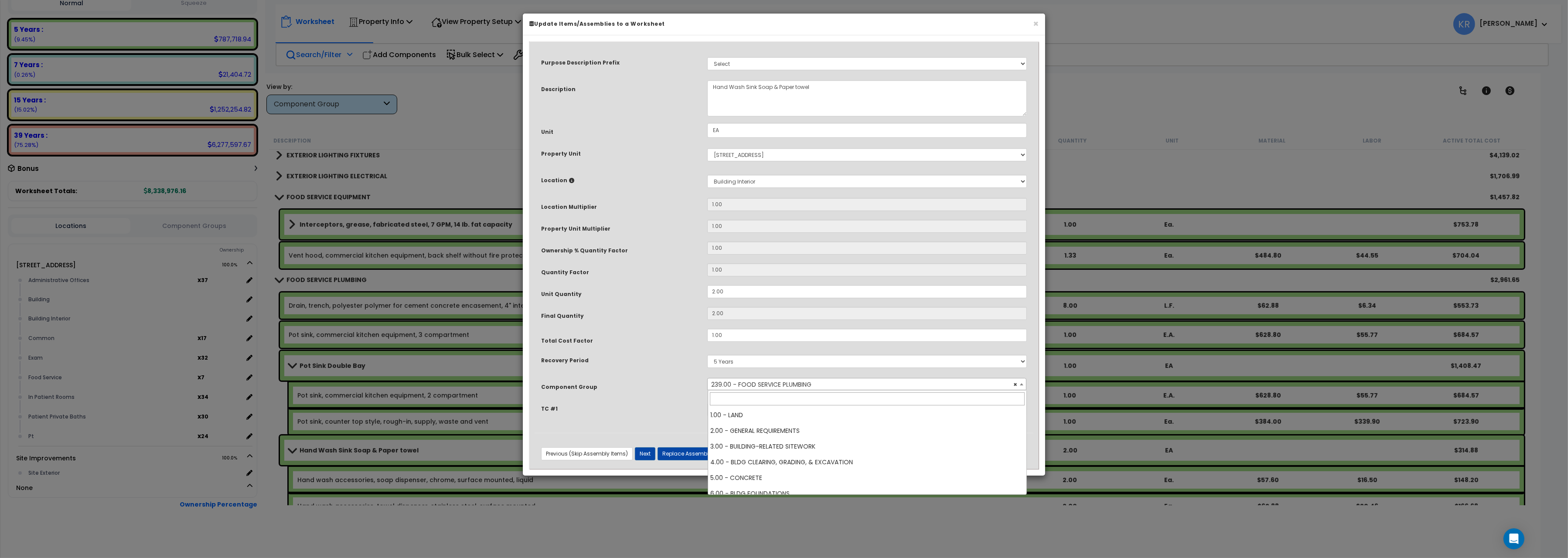
click at [760, 385] on span "× 239.00 - FOOD SERVICE PLUMBING" at bounding box center [867, 385] width 318 height 12
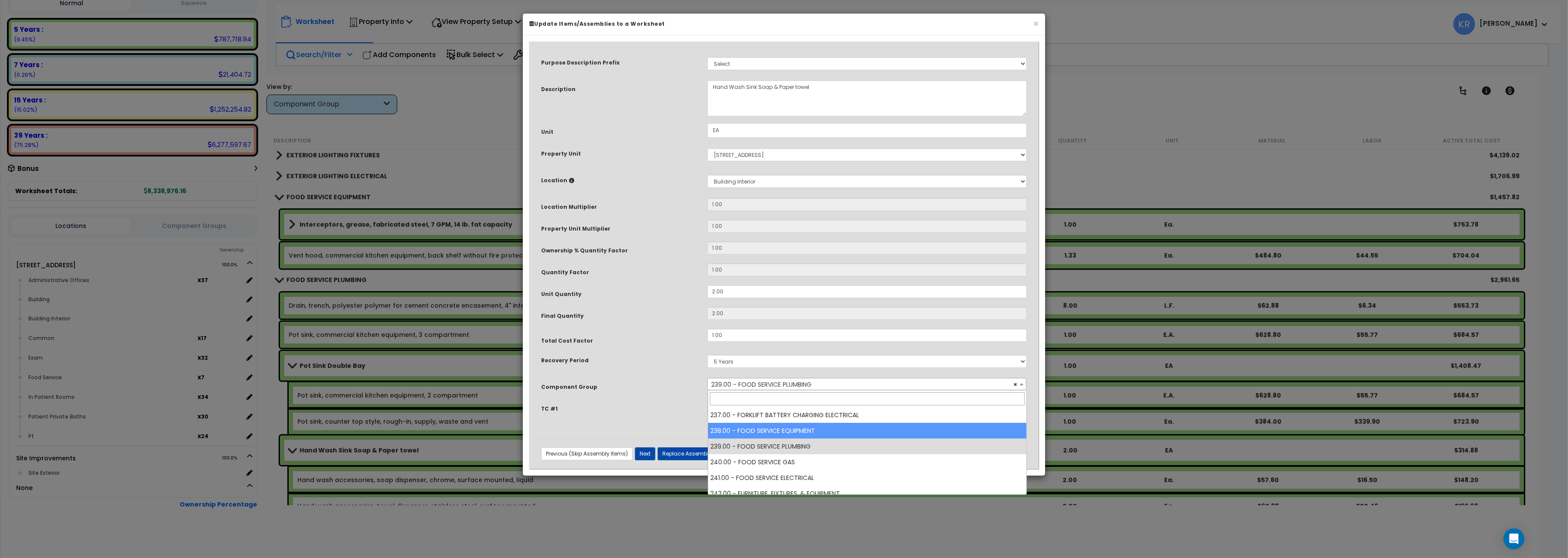
select select "56832"
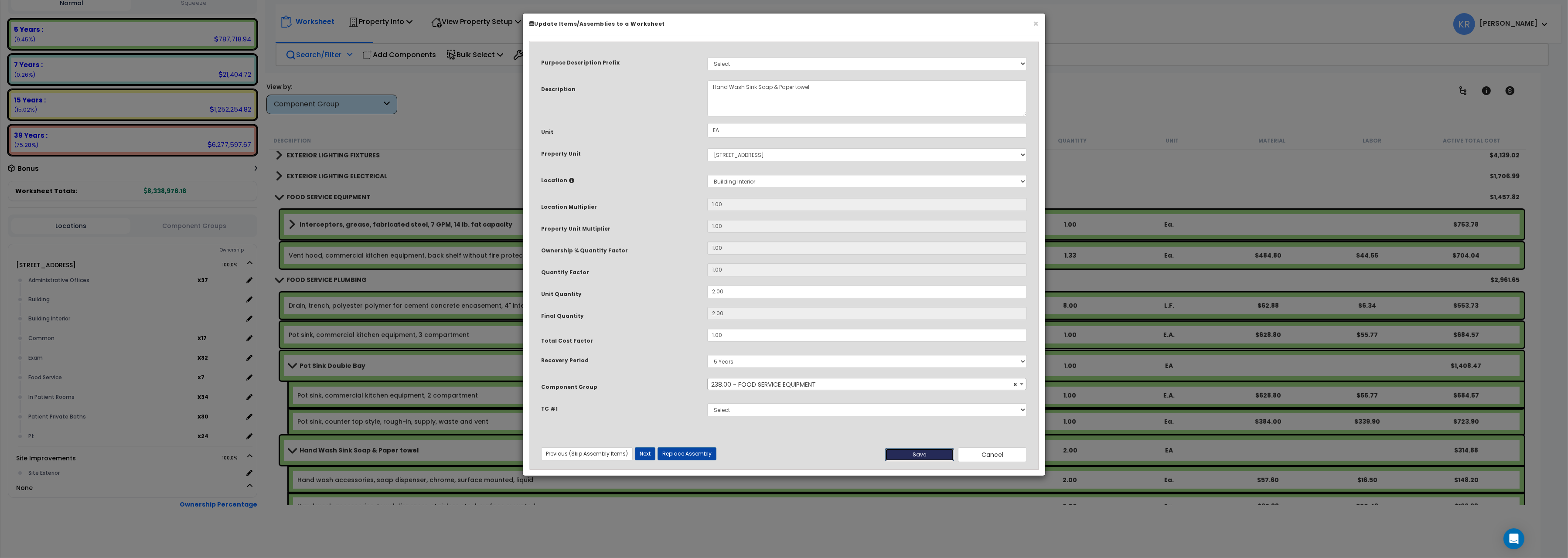
click at [915, 457] on button "Save" at bounding box center [919, 454] width 69 height 13
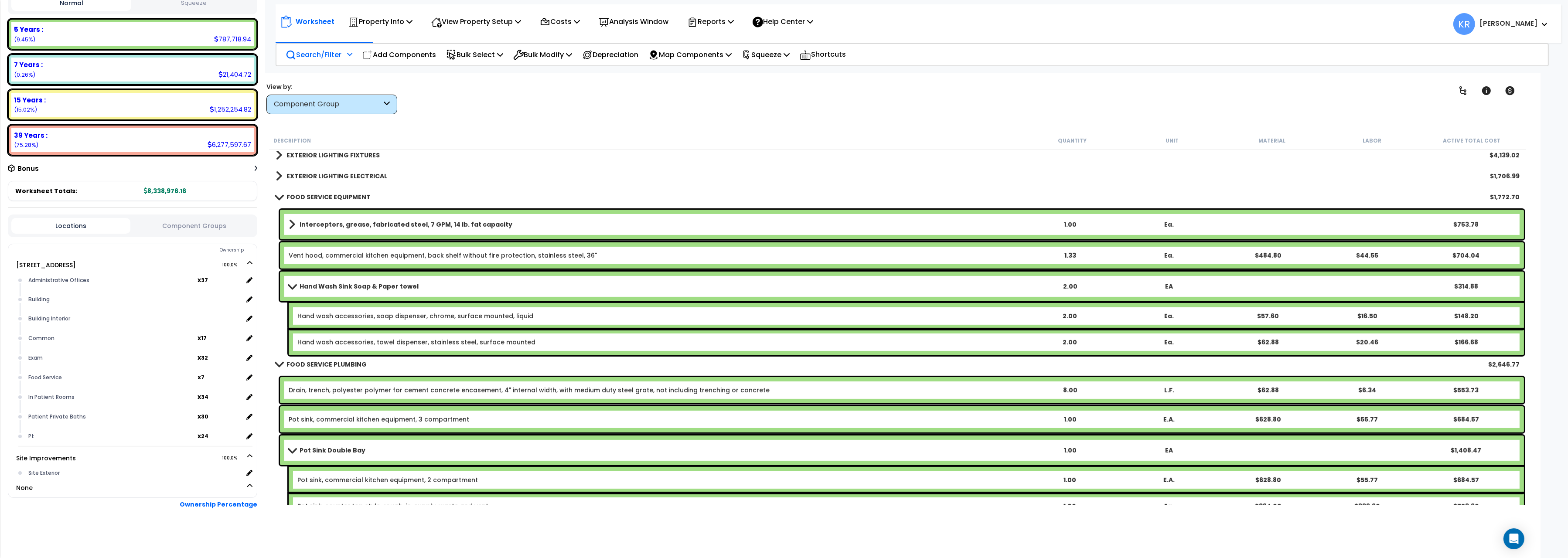
click at [310, 52] on p "Search/Filter" at bounding box center [313, 54] width 56 height 12
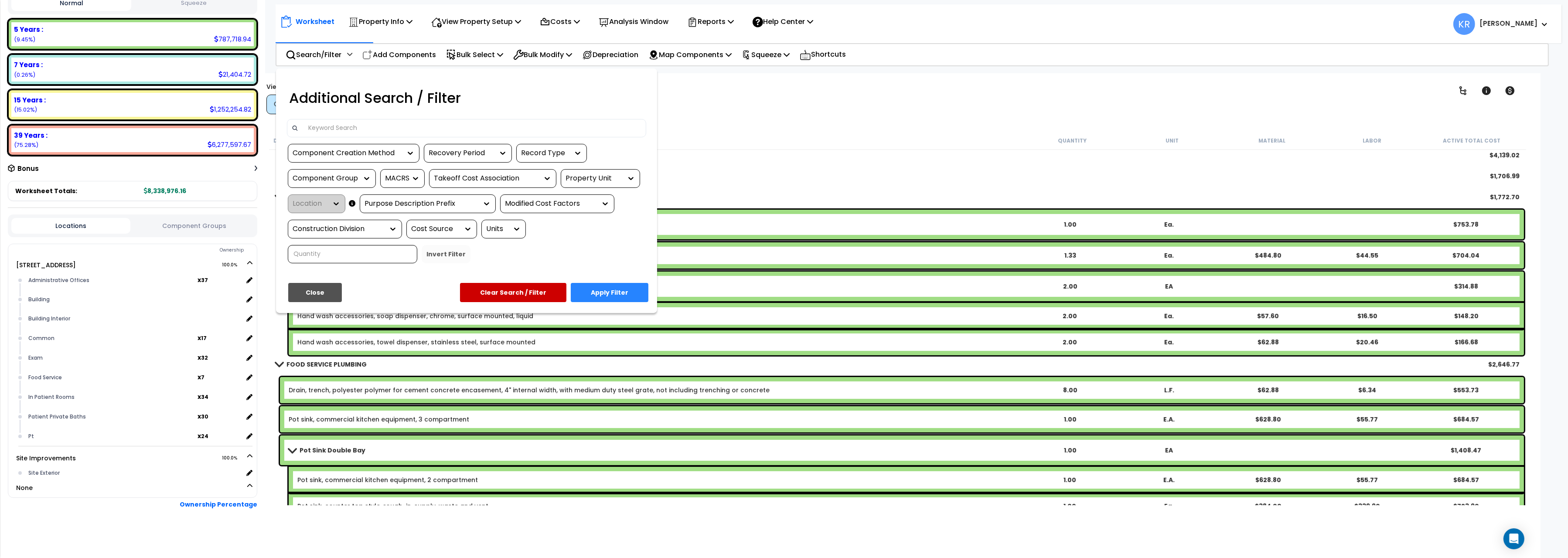
click at [368, 131] on input at bounding box center [472, 128] width 339 height 13
click at [313, 302] on button "Close" at bounding box center [315, 293] width 54 height 19
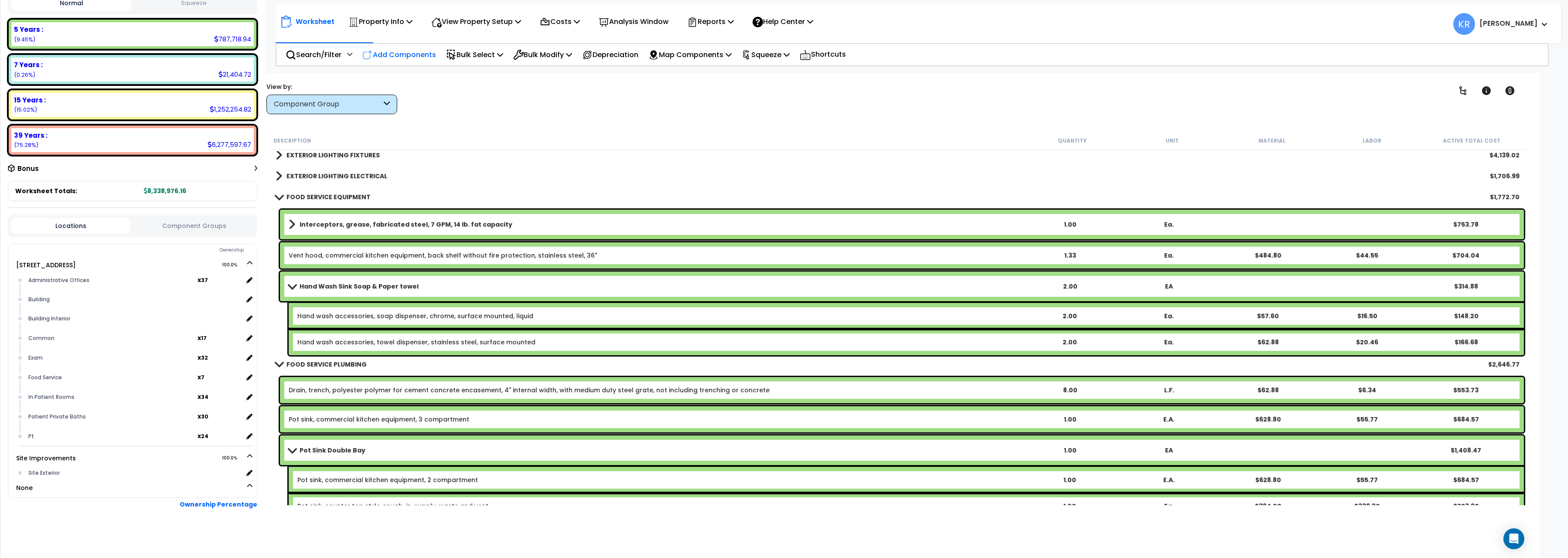
click at [398, 60] on p "Add Components" at bounding box center [399, 54] width 74 height 12
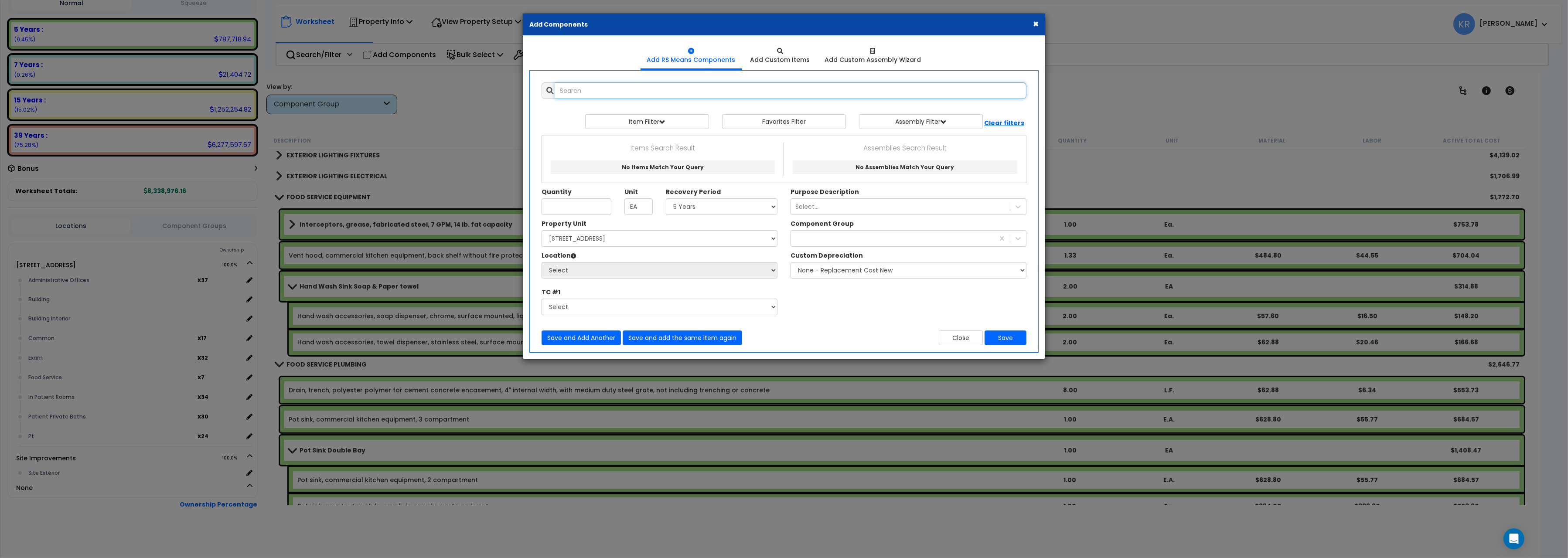
select select
click at [584, 92] on input "text" at bounding box center [790, 90] width 472 height 16
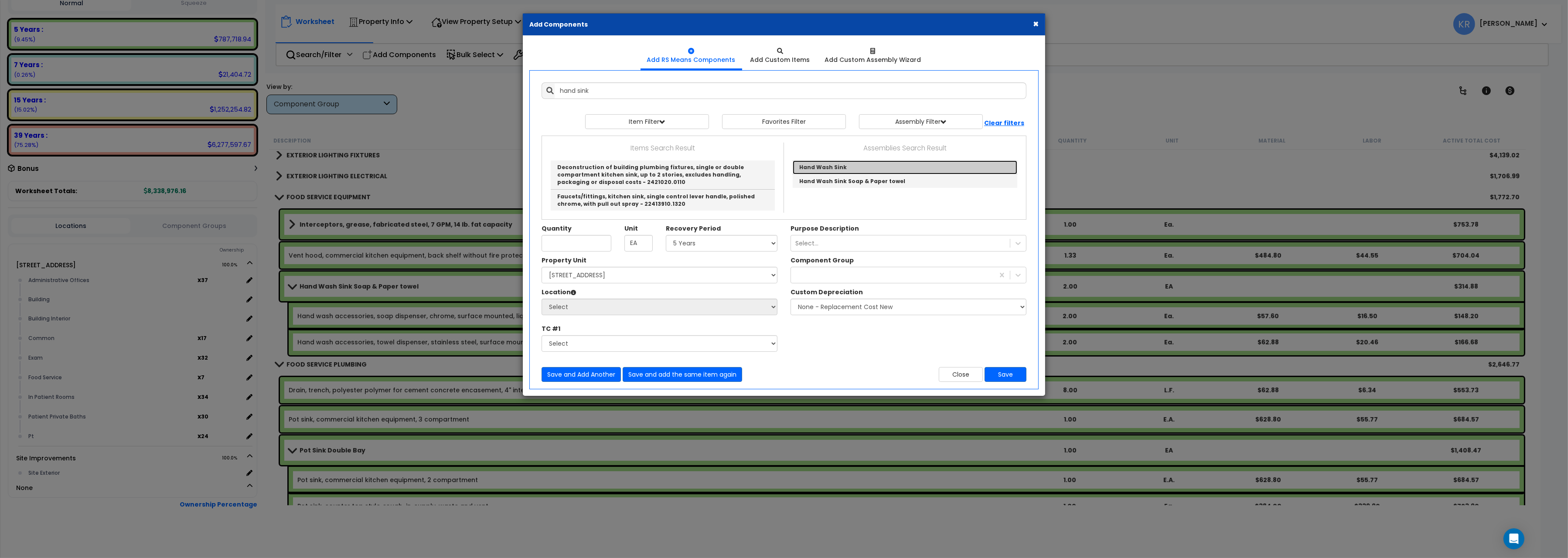
click at [817, 163] on link "Hand Wash Sink" at bounding box center [905, 167] width 225 height 14
type input "Hand Wash Sink"
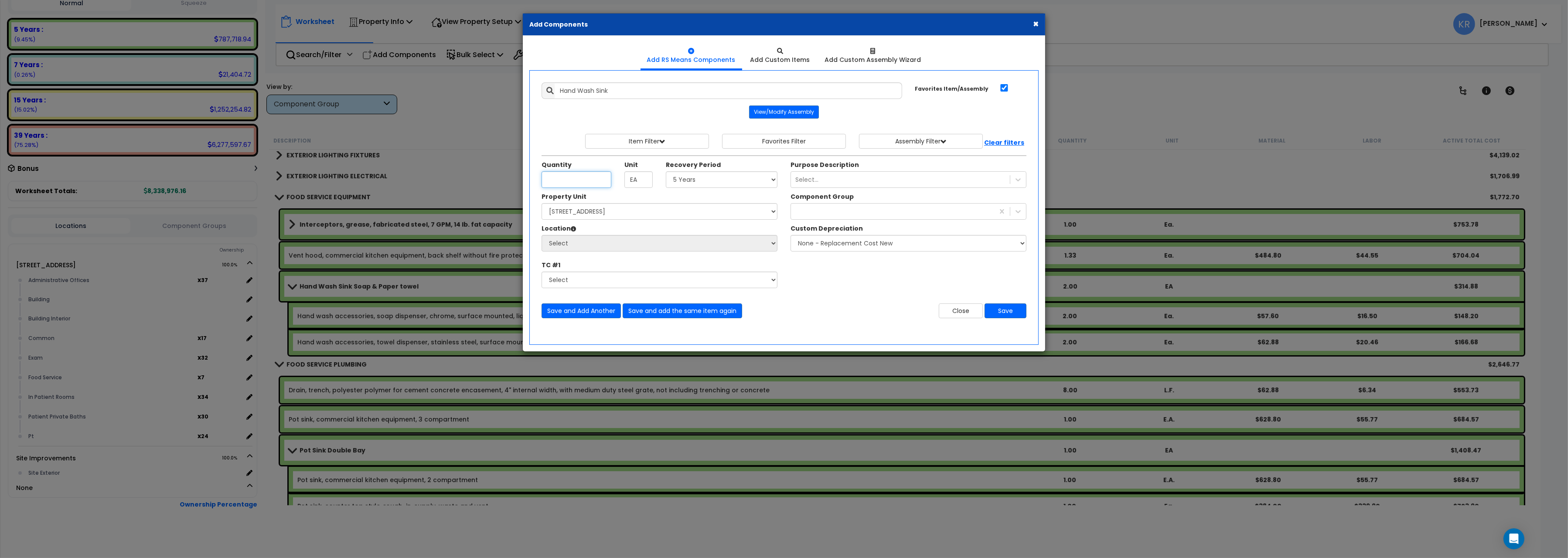
click at [577, 181] on input "Unit Quantity" at bounding box center [576, 180] width 70 height 16
type input "2"
click at [666, 172] on select "Select 5 Years 7 Years 15 Years 20 Years 39 Years 27.5 Year" at bounding box center [721, 180] width 111 height 16
select select "5Y"
click option "5 Years" at bounding box center [0, 0] width 0 height 0
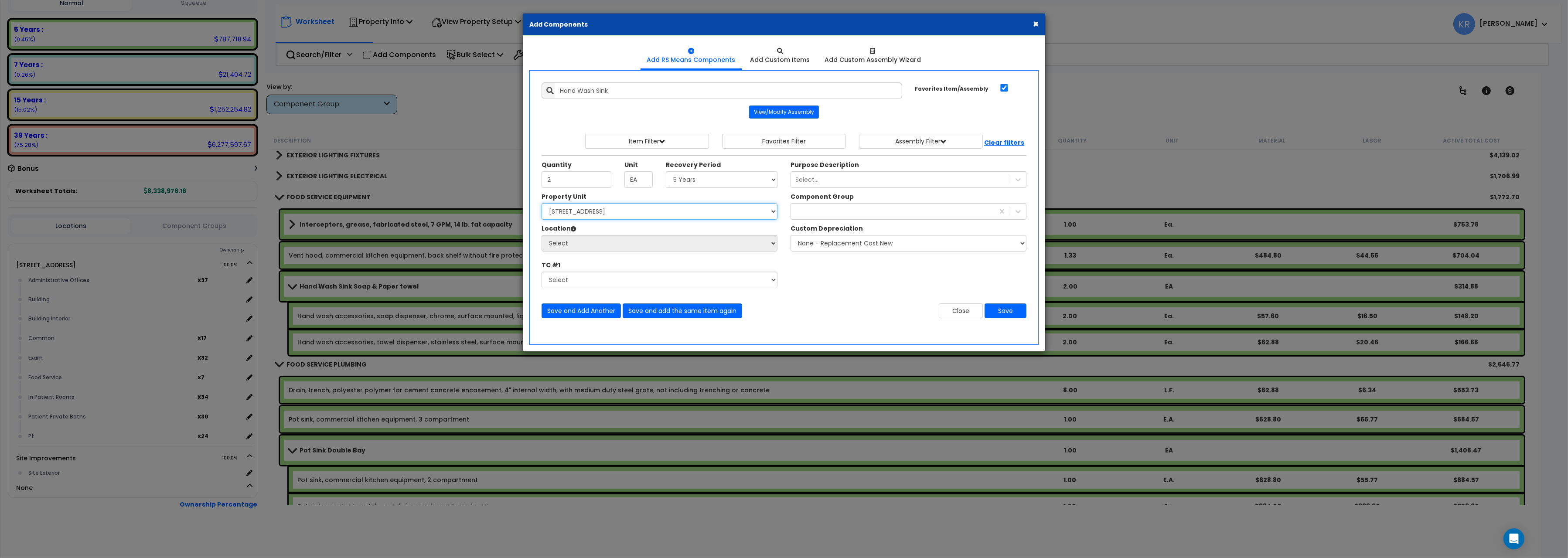
click at [542, 203] on select "Select 204 Energy Pkwy Site Improvements" at bounding box center [660, 211] width 236 height 16
select select "162439"
click option "[STREET_ADDRESS]" at bounding box center [0, 0] width 0 height 0
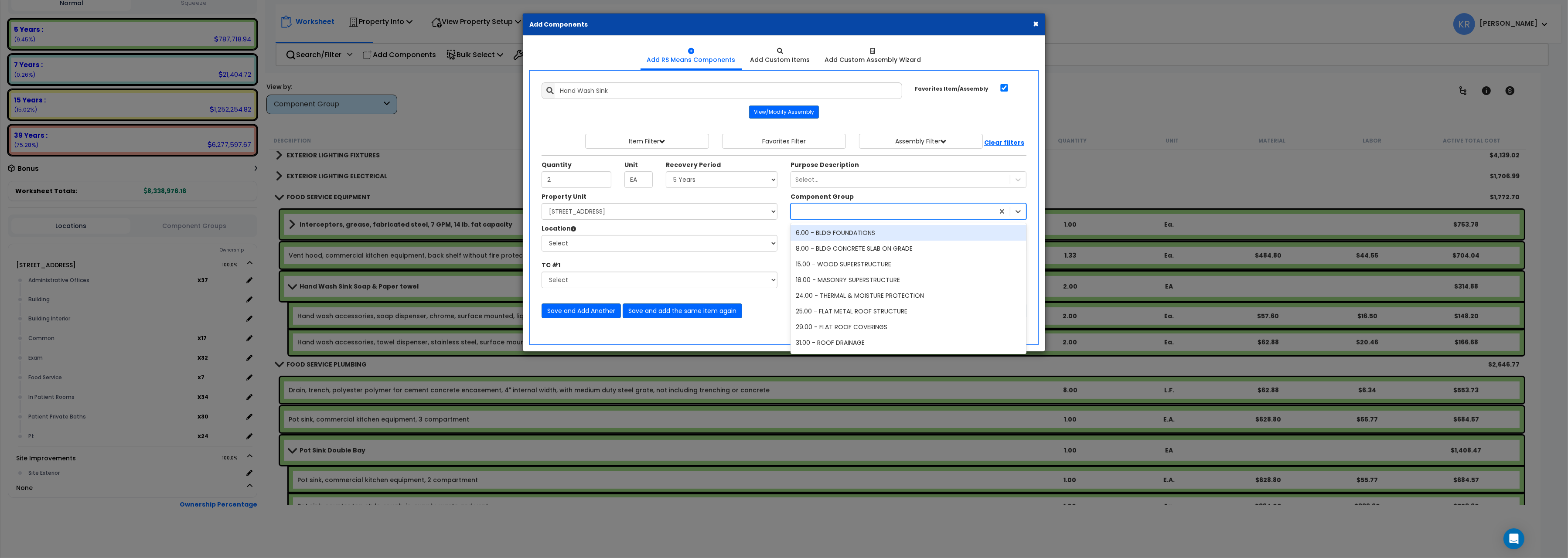
click at [813, 212] on div at bounding box center [892, 211] width 203 height 14
type input "239"
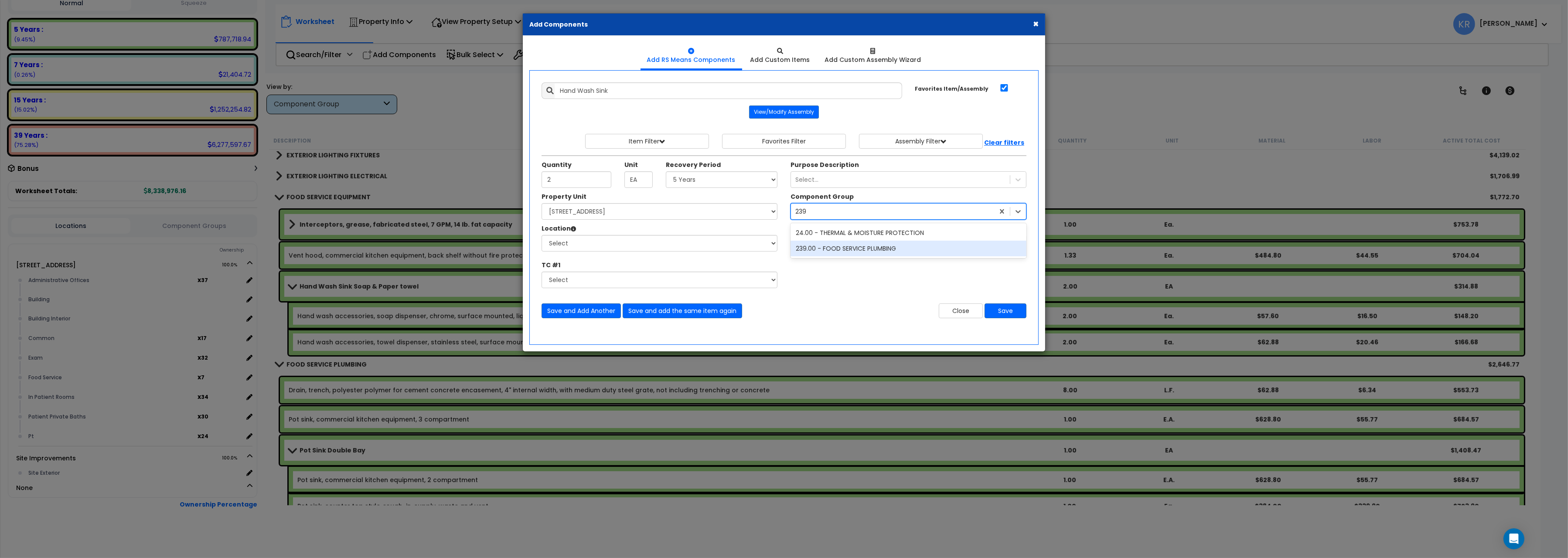
click at [828, 248] on div "239.00 - FOOD SERVICE PLUMBING" at bounding box center [909, 248] width 236 height 16
click at [542, 235] on select "Select Administrative Offices Building Building Interior Common Exam Food Servi…" at bounding box center [660, 243] width 236 height 16
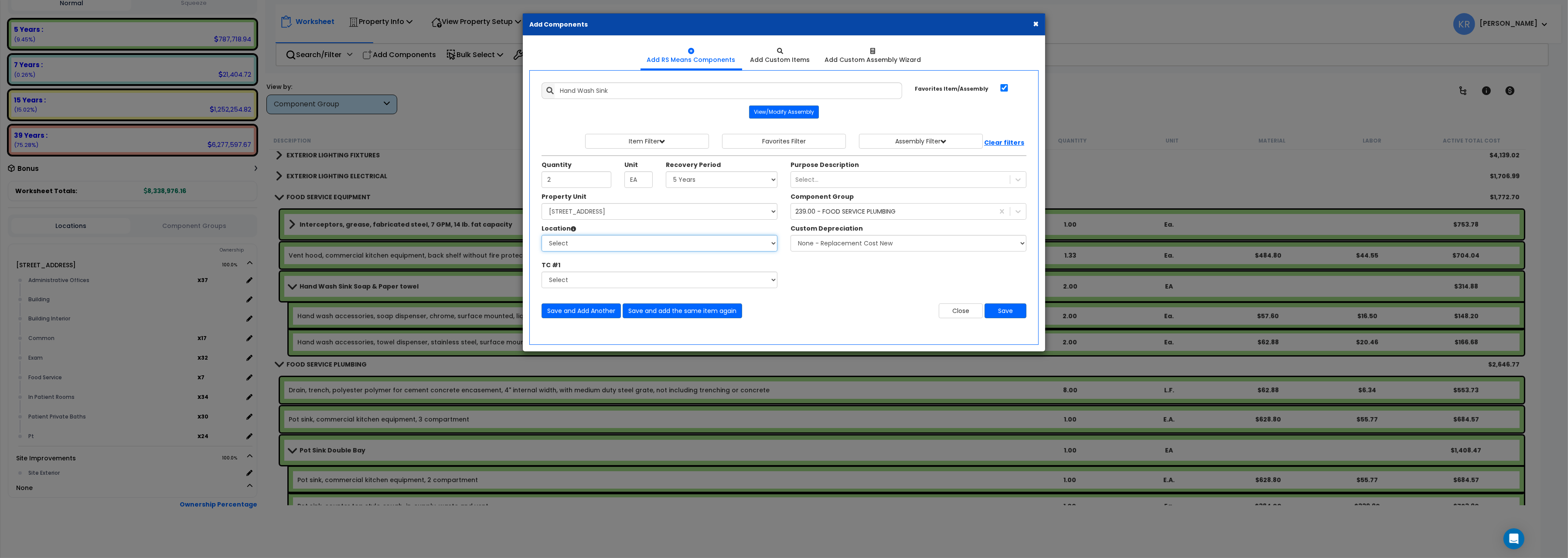
select select "461"
click option "Building Interior" at bounding box center [0, 0] width 0 height 0
click at [1012, 312] on button "Save" at bounding box center [1006, 311] width 42 height 15
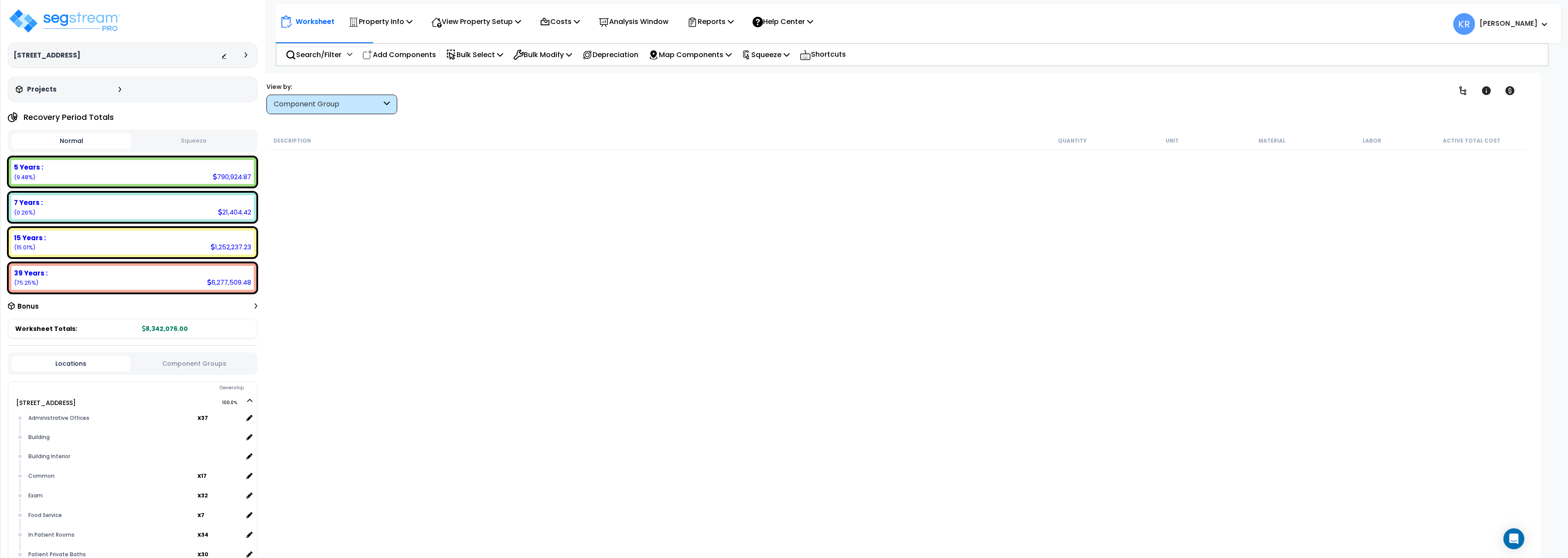
scroll to position [138, 0]
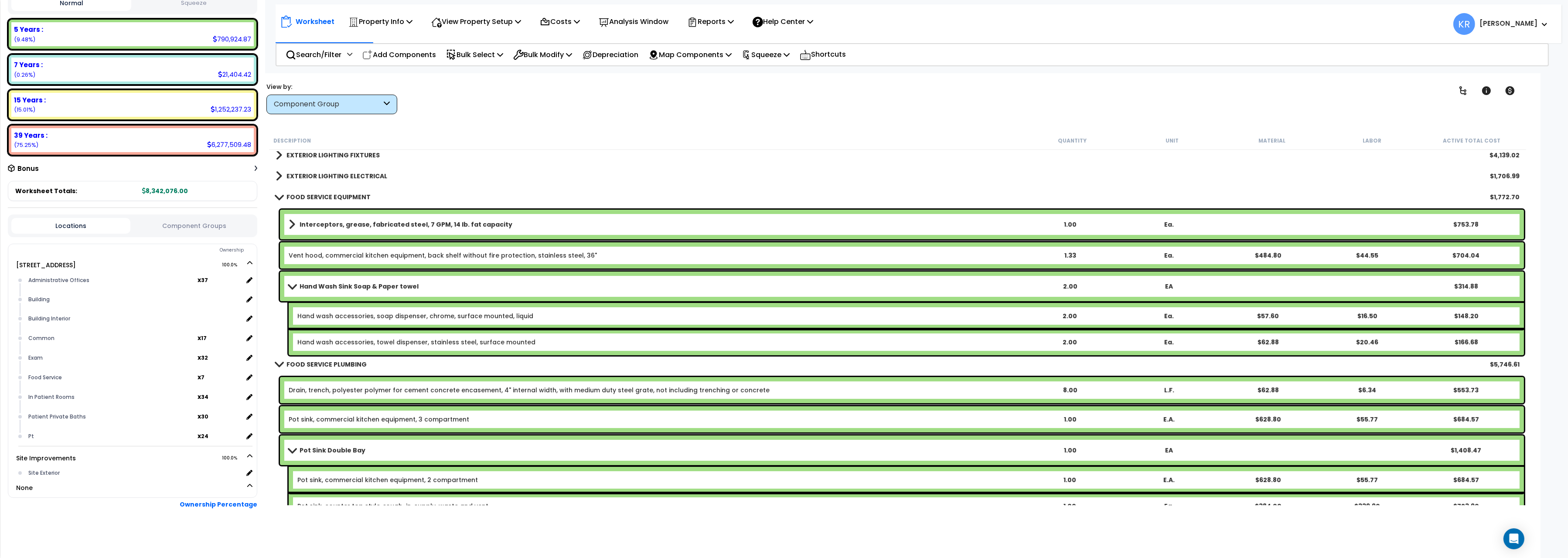
click at [292, 191] on link "FOOD SERVICE EQUIPMENT" at bounding box center [323, 197] width 95 height 12
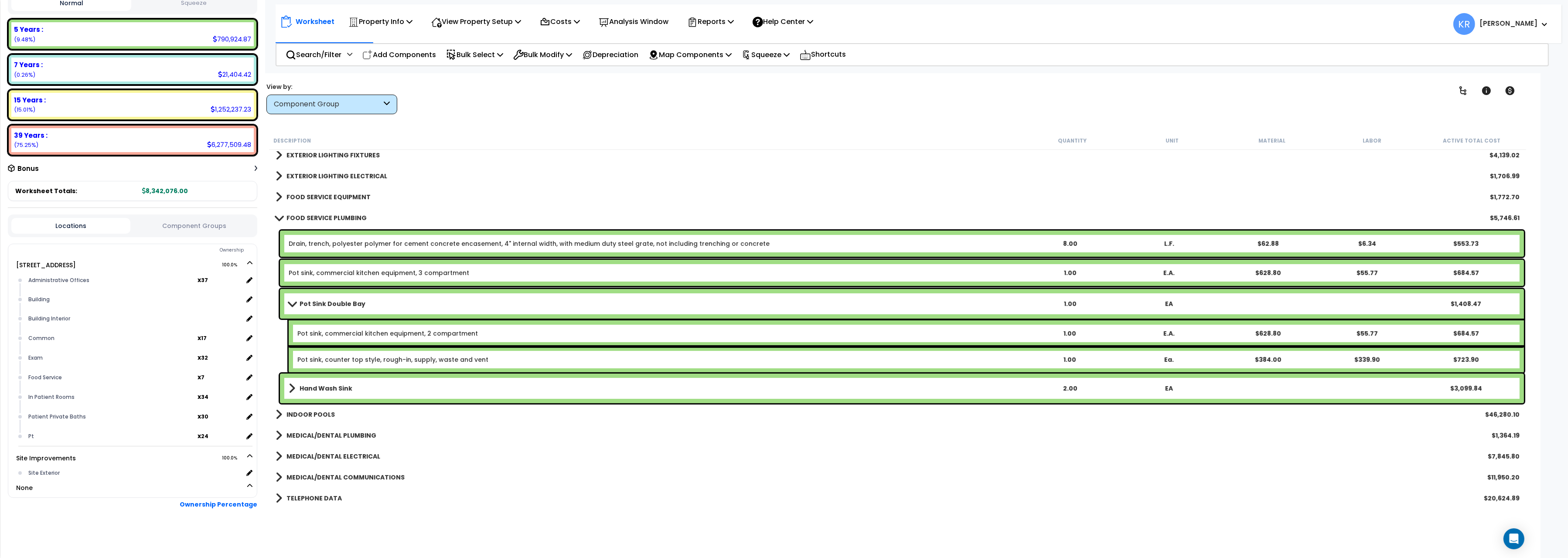
click at [289, 211] on div "FOOD SERVICE PLUMBING $5,746.61" at bounding box center [898, 218] width 1253 height 21
click at [287, 215] on b "FOOD SERVICE PLUMBING" at bounding box center [327, 218] width 80 height 9
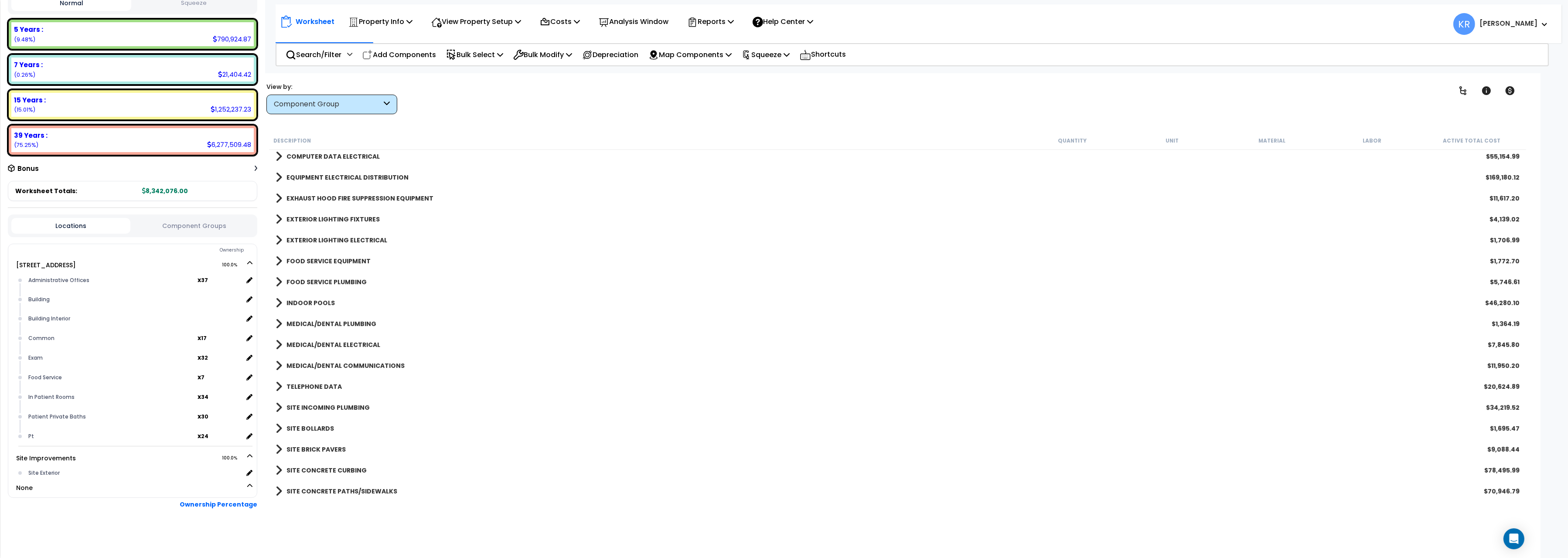
scroll to position [682, 0]
